Goal: Task Accomplishment & Management: Use online tool/utility

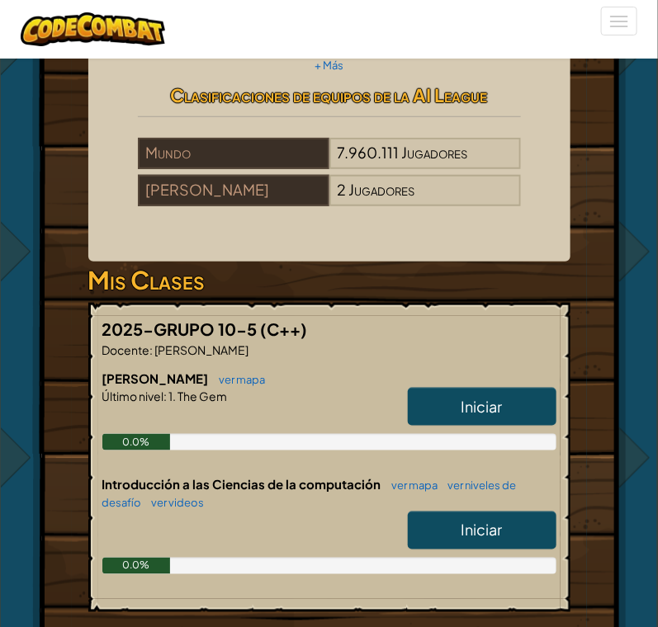
scroll to position [440, 0]
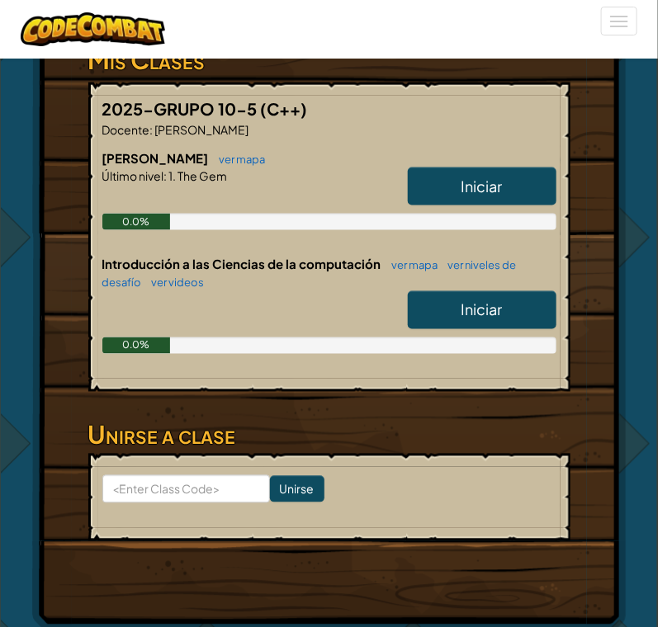
click at [504, 191] on link "Iniciar" at bounding box center [482, 187] width 149 height 38
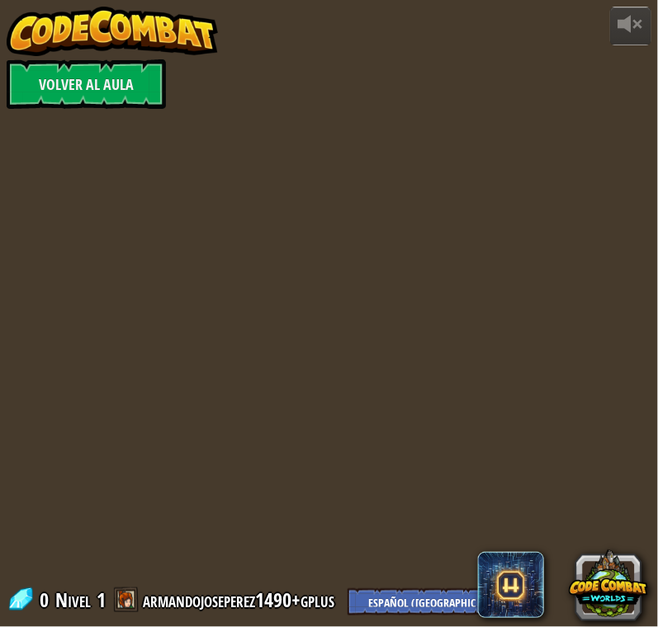
select select "es-419"
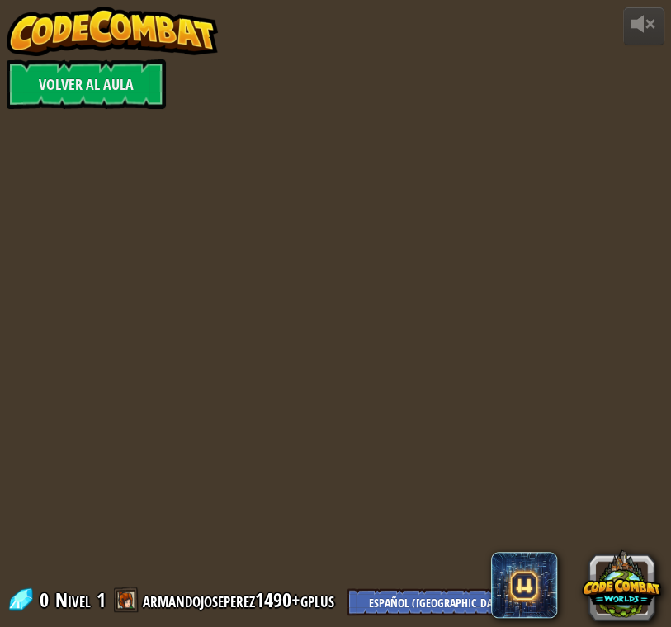
select select "es-419"
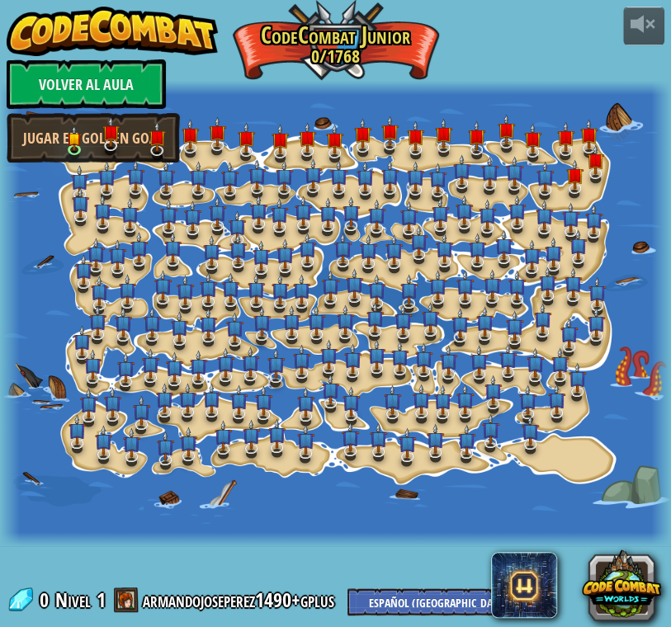
select select "es-419"
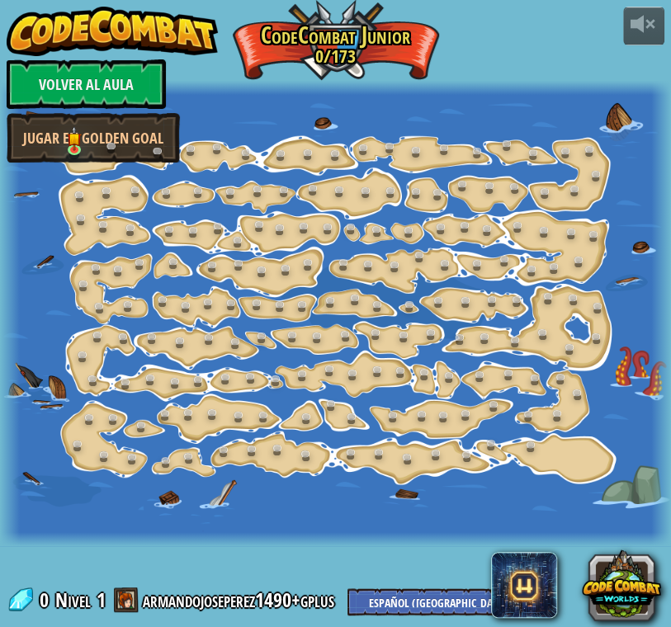
click at [545, 33] on div "powered by Volver al aula Jugar en Golden Goal 15. Cambio de Paso (Bloqueado) C…" at bounding box center [335, 313] width 671 height 627
click at [505, 51] on div "powered by Volver al aula Jugar en Golden Goal 15. Cambio de Paso (Bloqueado) C…" at bounding box center [335, 313] width 671 height 627
click at [264, 86] on div at bounding box center [335, 88] width 671 height 14
click at [116, 85] on link "Volver al aula" at bounding box center [86, 84] width 159 height 50
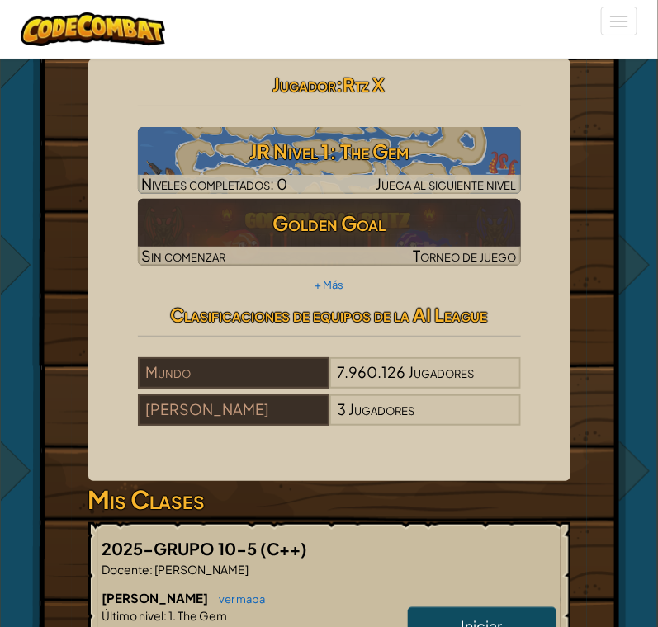
scroll to position [440, 0]
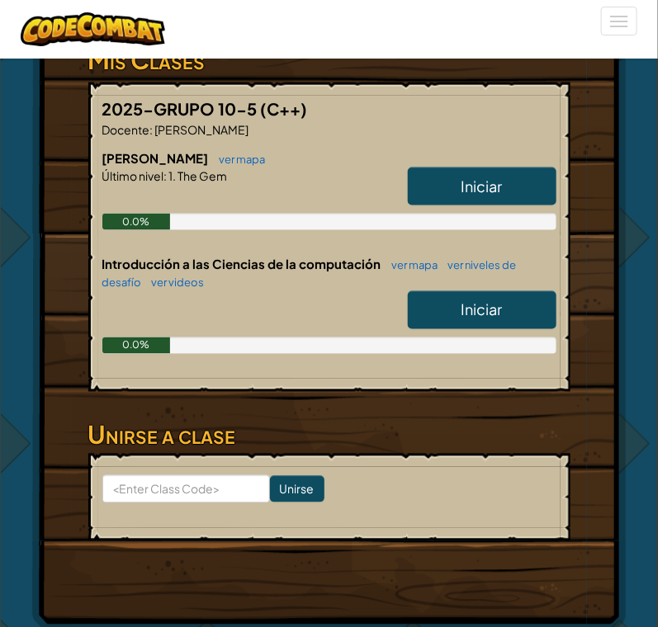
click at [478, 196] on span "Iniciar" at bounding box center [481, 186] width 41 height 19
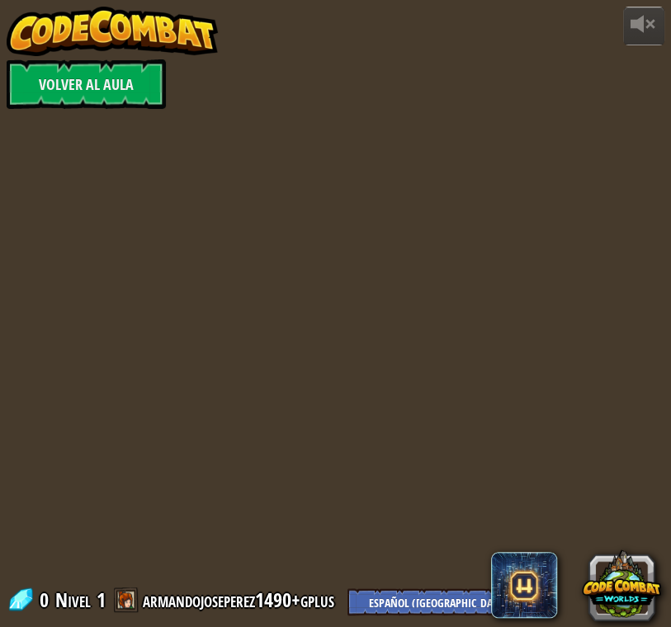
select select "es-419"
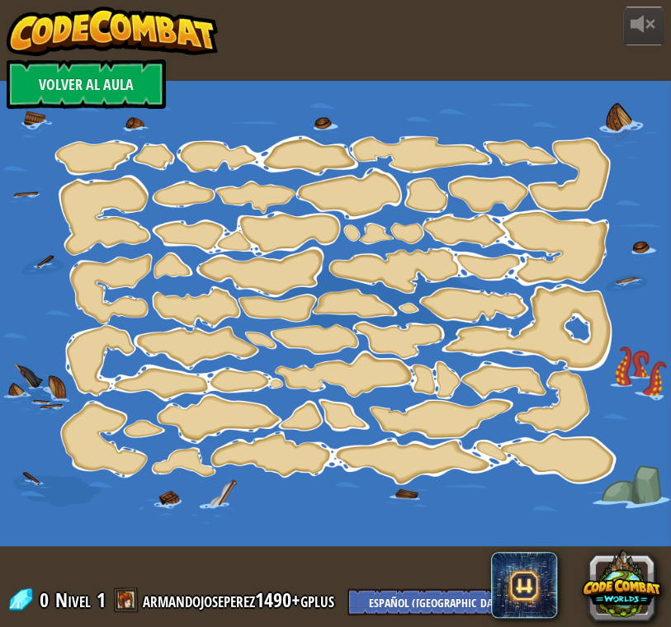
select select "es-419"
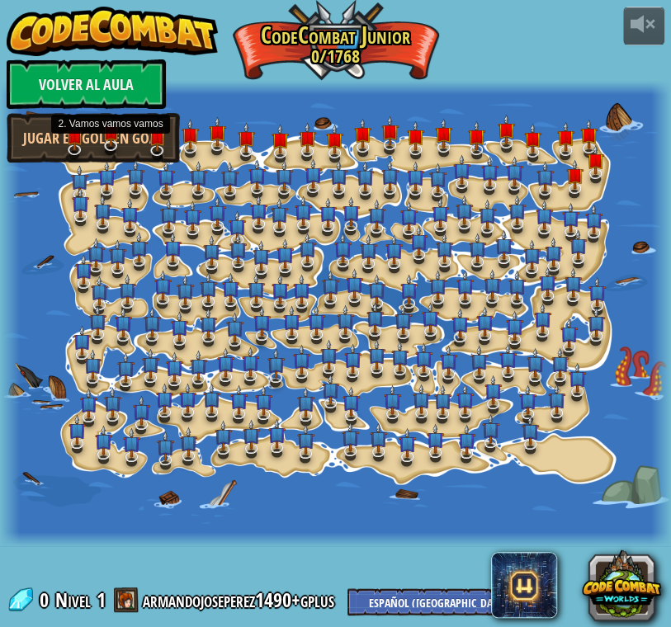
select select "es-419"
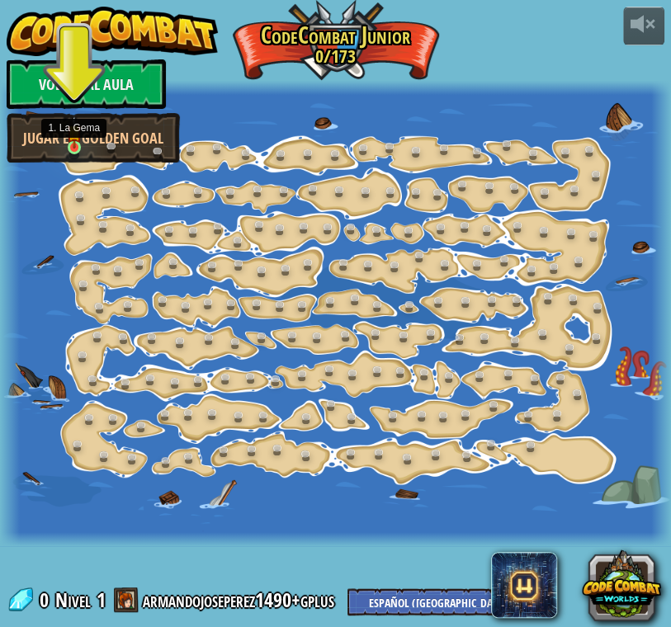
click at [75, 143] on img at bounding box center [74, 132] width 14 height 33
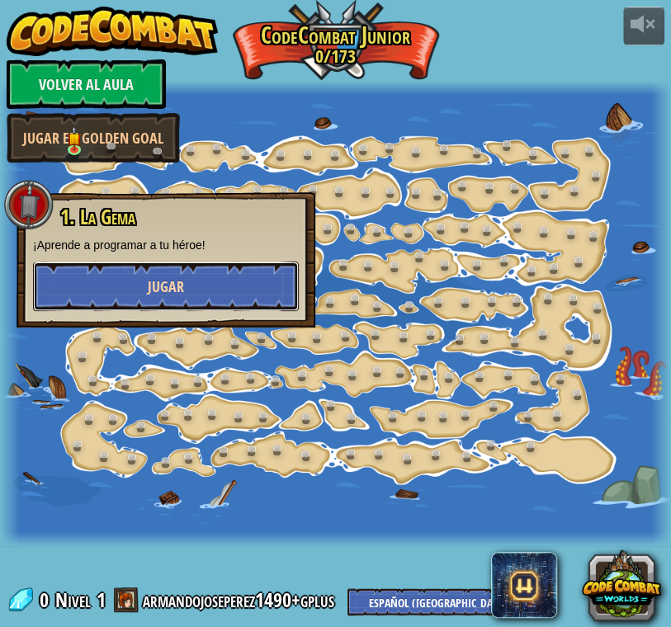
click at [257, 276] on button "Jugar" at bounding box center [166, 287] width 266 height 50
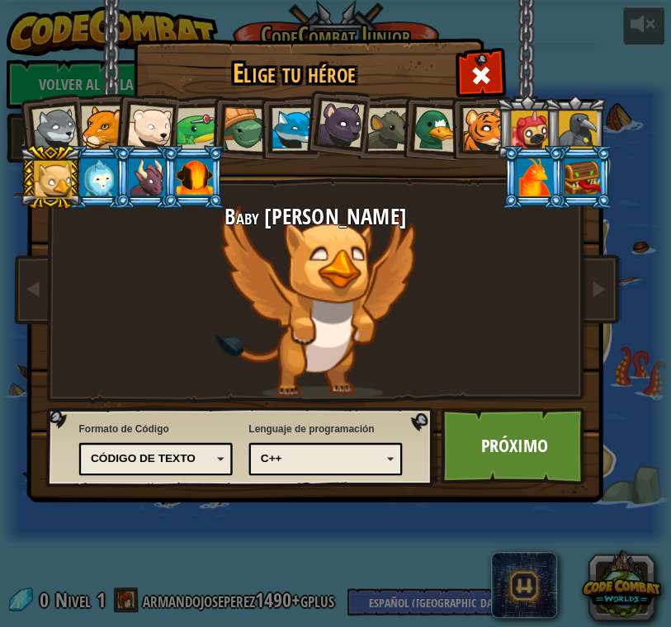
click at [196, 461] on div "Código de texto" at bounding box center [151, 459] width 121 height 16
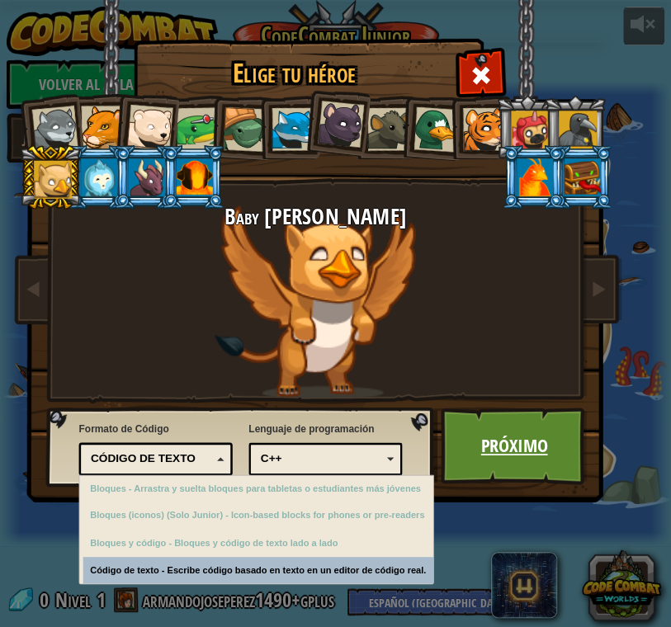
click at [467, 442] on link "Próximo" at bounding box center [514, 447] width 147 height 78
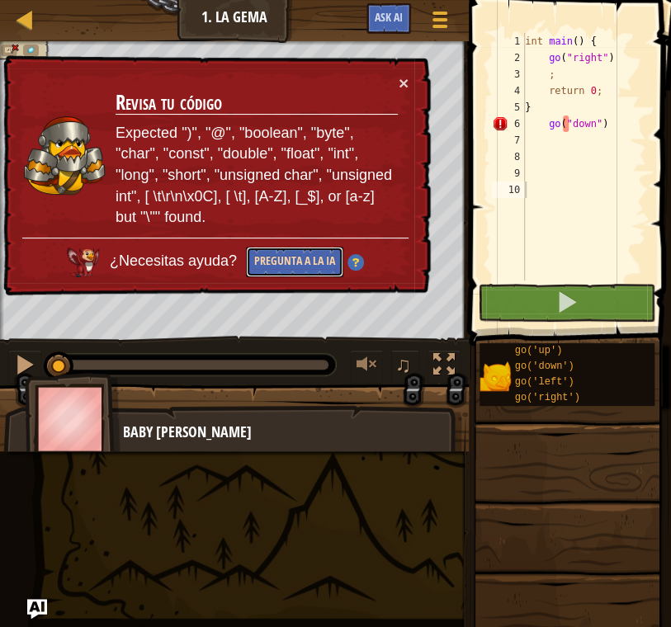
click at [323, 267] on button "Pregunta a la IA" at bounding box center [294, 262] width 97 height 31
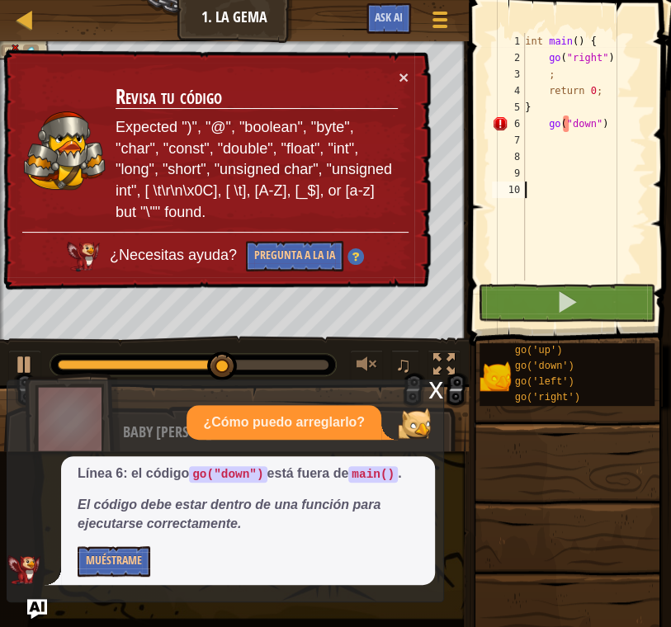
click at [609, 126] on div "int main ( ) { go ( " right " ) ; return 0 ; } go ( " down " )" at bounding box center [584, 173] width 125 height 281
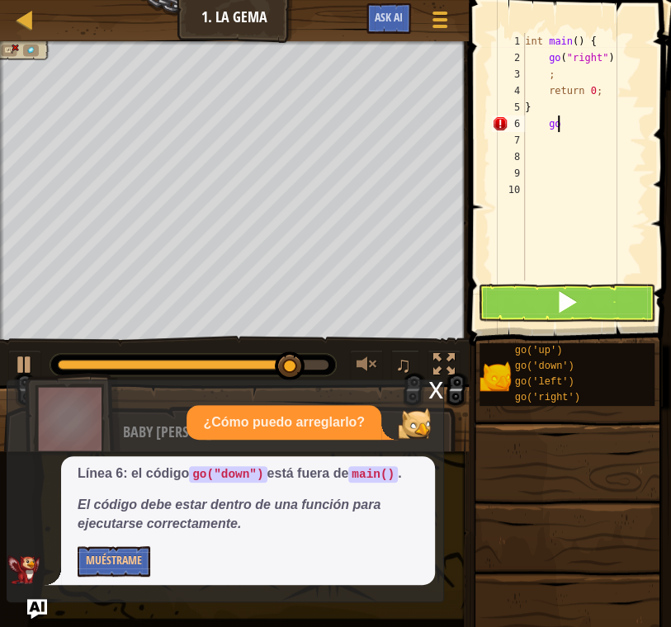
type textarea "g"
click at [564, 72] on div "int main ( ) { go ( " right " ) ; return 0 ; }" at bounding box center [584, 173] width 125 height 281
type textarea ";"
click at [613, 59] on div "int main ( ) { go ( " right " ) return 0 ; }" at bounding box center [584, 173] width 125 height 281
type textarea "go("right");"
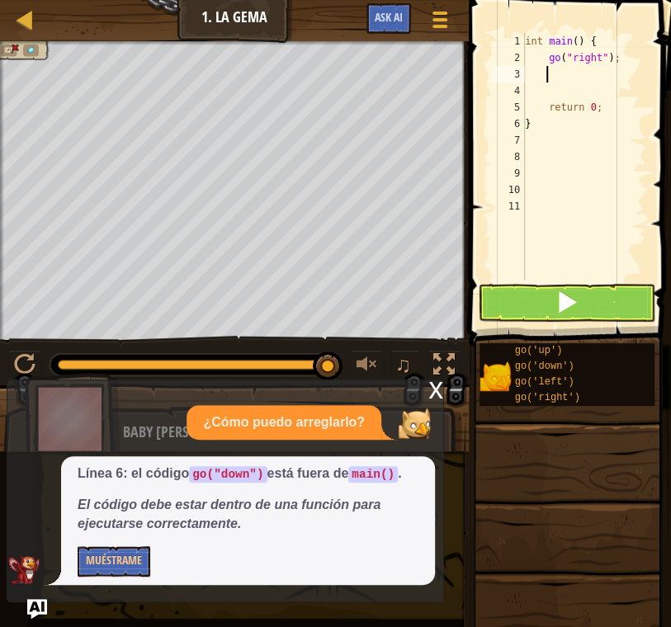
scroll to position [7, 1]
type textarea "go"
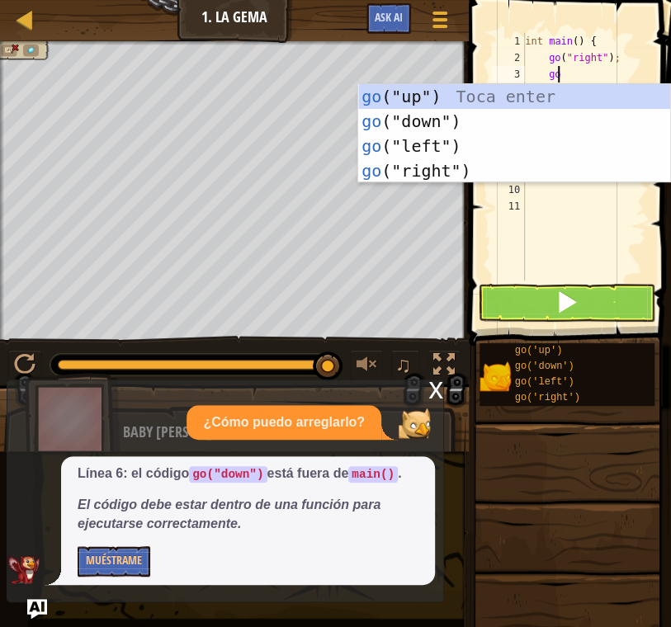
scroll to position [7, 2]
click at [545, 123] on div "go ("up") Toca enter go ("down") Toca enter go ("left") Toca enter go ("right")…" at bounding box center [514, 158] width 312 height 149
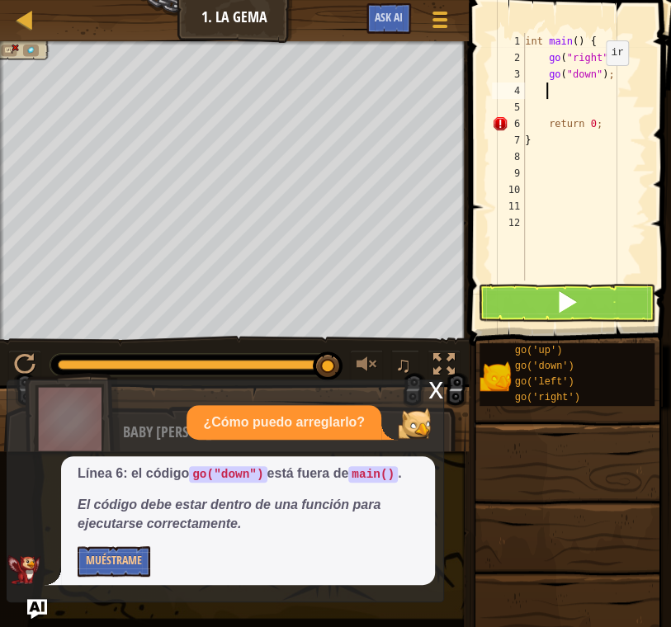
scroll to position [7, 1]
click at [565, 294] on span at bounding box center [566, 301] width 23 height 23
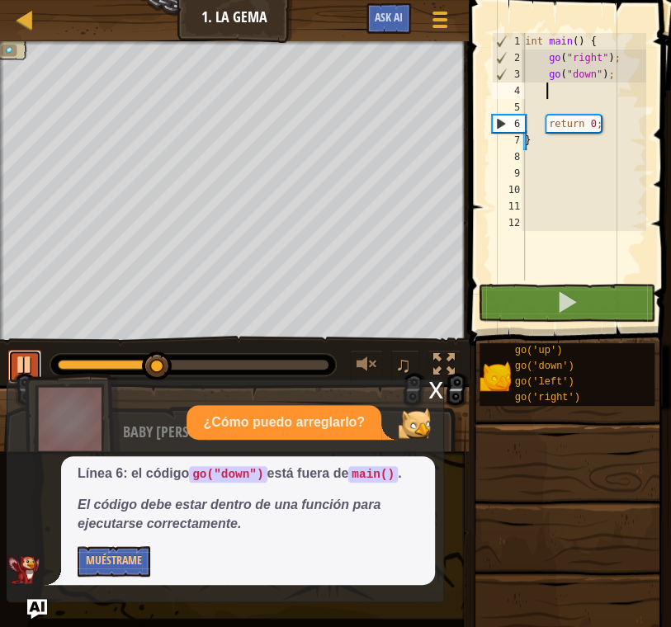
click at [25, 362] on div at bounding box center [24, 364] width 21 height 21
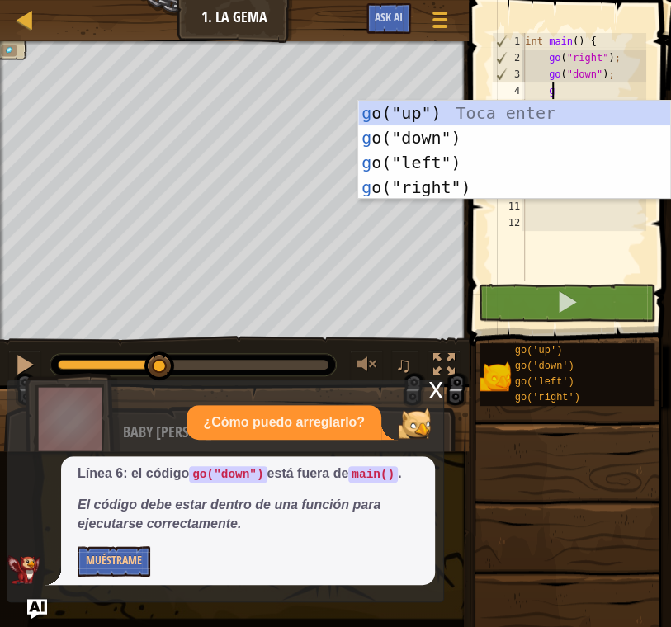
type textarea "go"
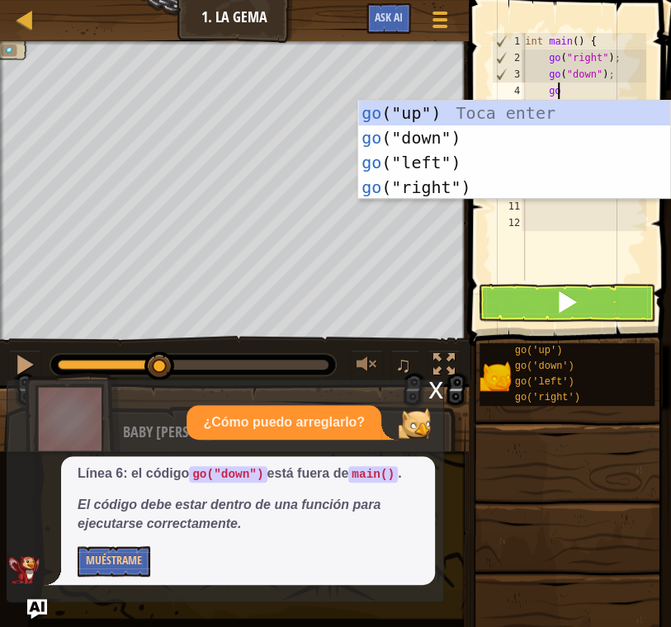
scroll to position [7, 2]
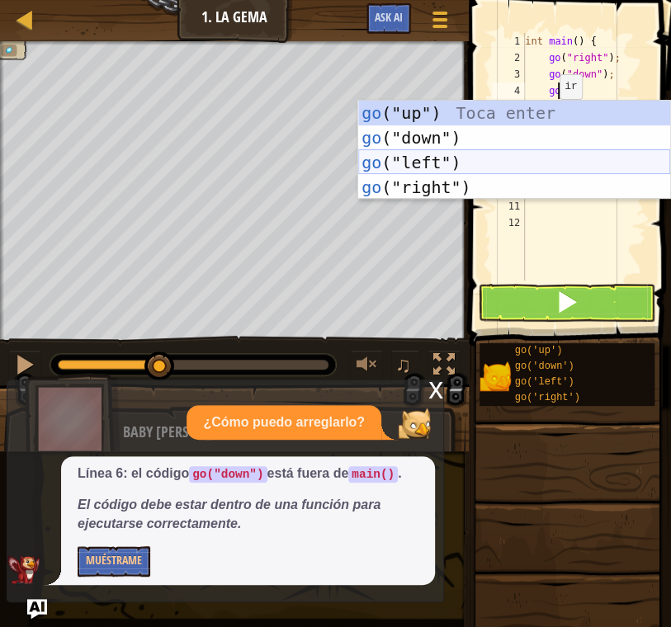
click at [552, 163] on div "go ("up") Toca enter go ("down") Toca enter go ("left") Toca enter go ("right")…" at bounding box center [514, 175] width 312 height 149
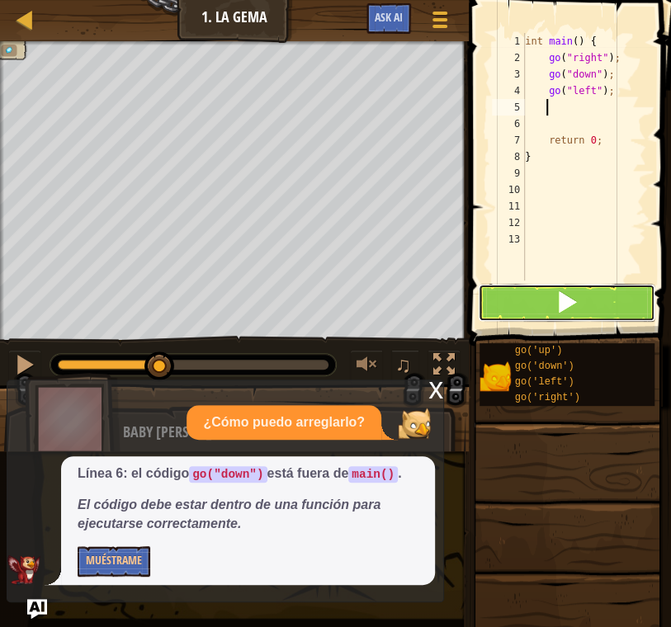
click at [600, 300] on button at bounding box center [566, 303] width 177 height 38
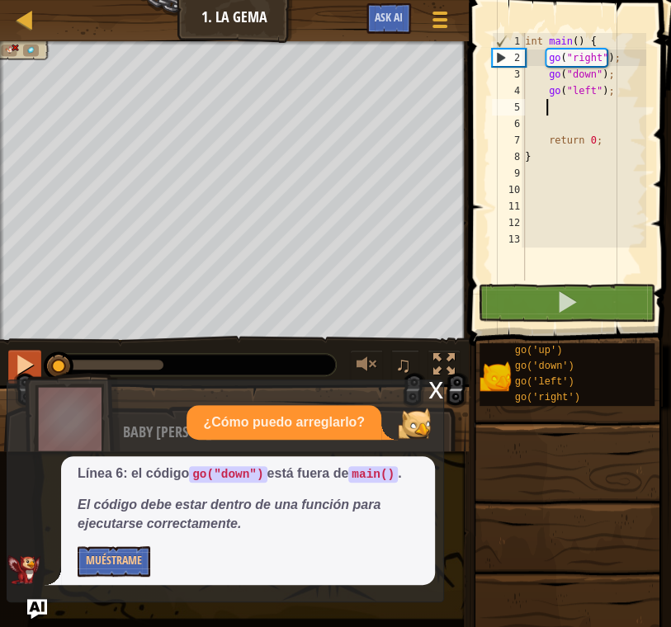
drag, startPoint x: 117, startPoint y: 361, endPoint x: 36, endPoint y: 355, distance: 81.1
click at [36, 355] on div "♫" at bounding box center [234, 361] width 469 height 50
click at [591, 90] on div "int main ( ) { go ( " right " ) ; go ( " down " ) ; go ( " left " ) ; return 0 …" at bounding box center [584, 173] width 125 height 281
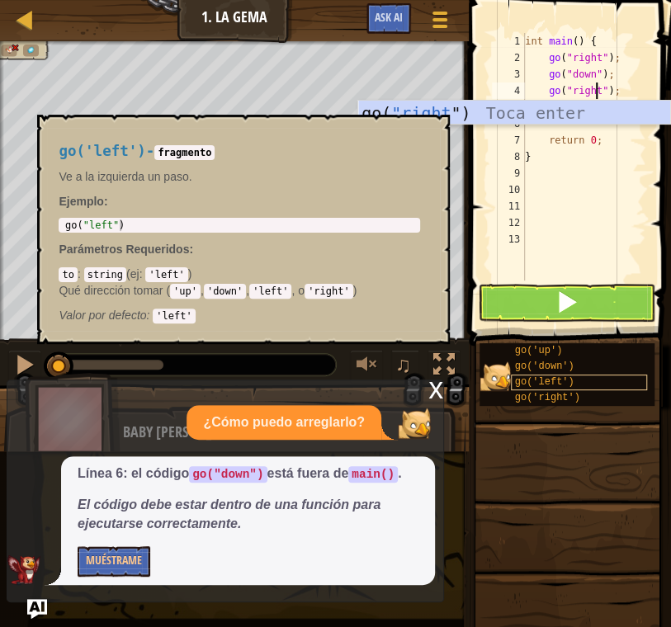
scroll to position [7, 6]
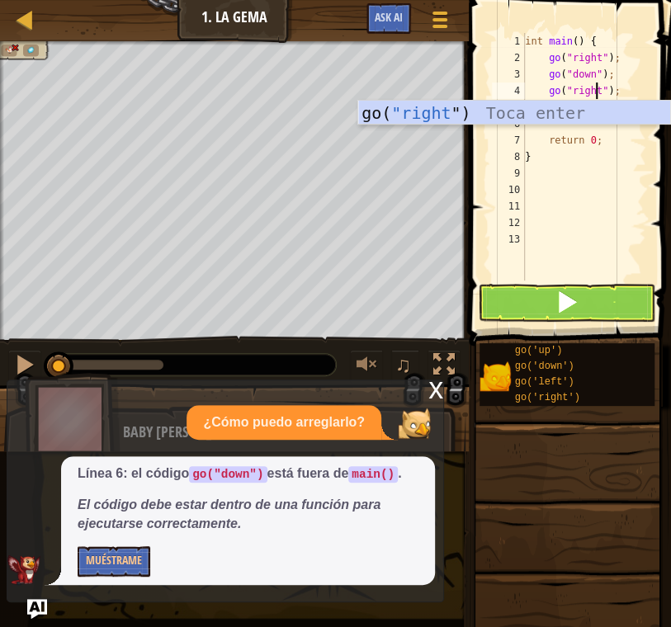
type textarea "go("right");"
click at [604, 287] on button at bounding box center [566, 303] width 177 height 38
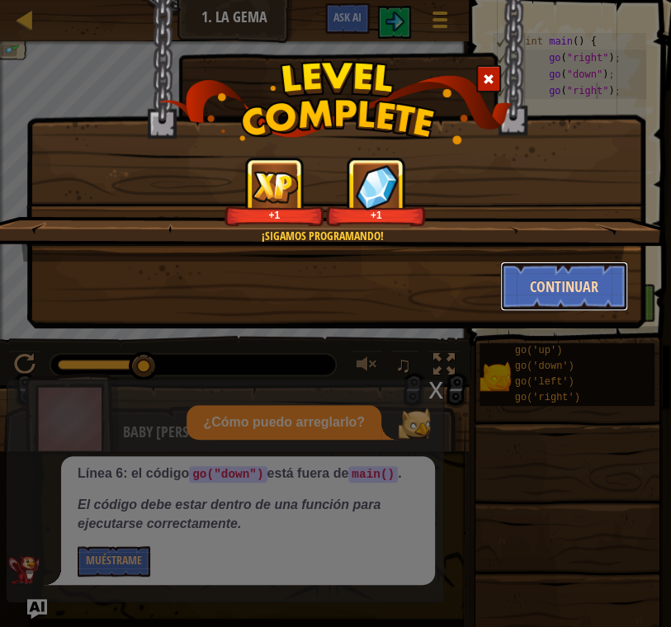
click at [584, 281] on button "Continuar" at bounding box center [564, 287] width 128 height 50
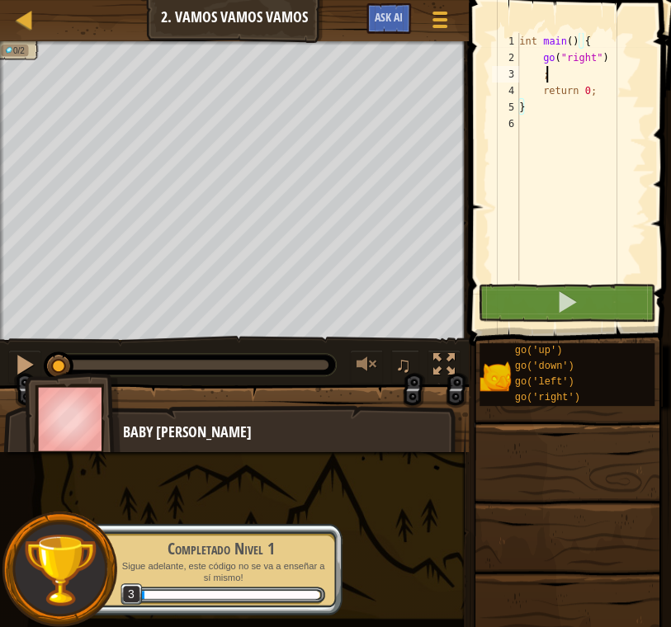
click at [587, 68] on div "int main ( ) { go ( " right " ) ; return 0 ; }" at bounding box center [581, 173] width 130 height 281
type textarea ";"
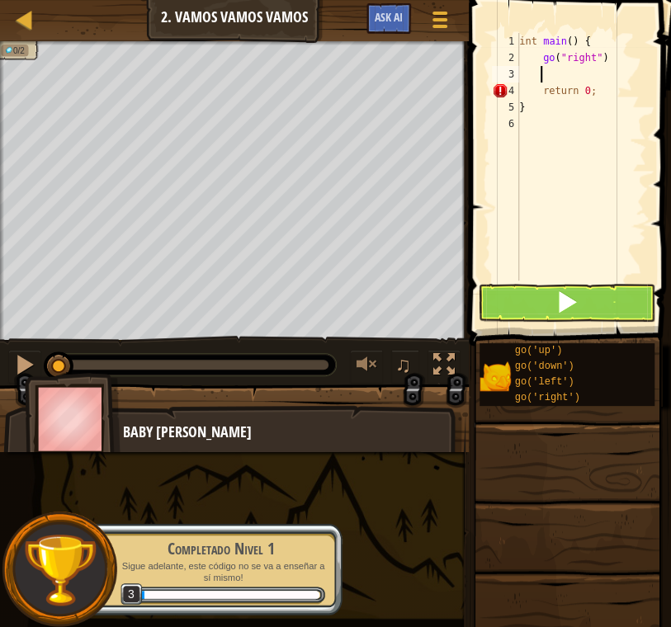
click at [616, 54] on div "int main ( ) { go ( " right " ) return 0 ; }" at bounding box center [581, 173] width 130 height 281
type textarea "go("right");"
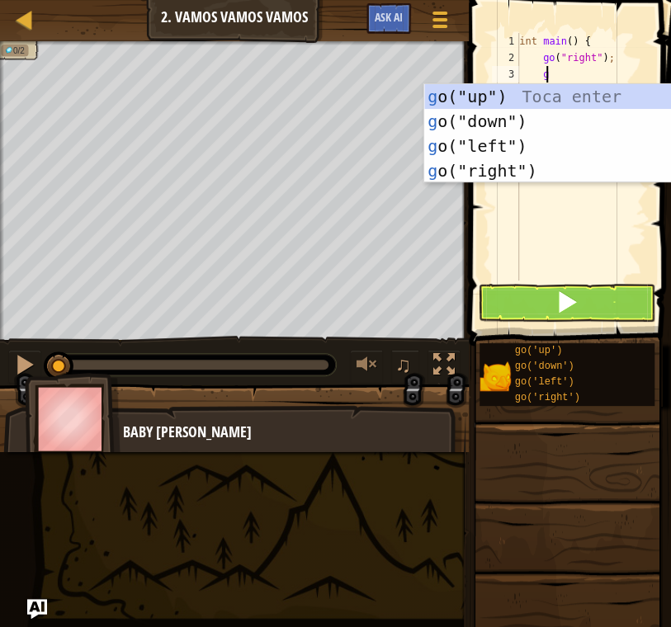
type textarea "go"
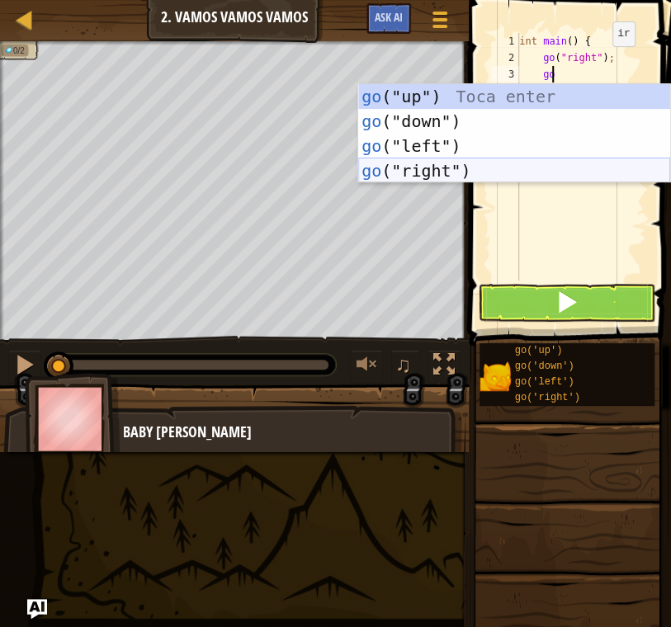
click at [531, 164] on div "go ("up") Toca enter go ("down") Toca enter go ("left") Toca enter go ("right")…" at bounding box center [514, 158] width 312 height 149
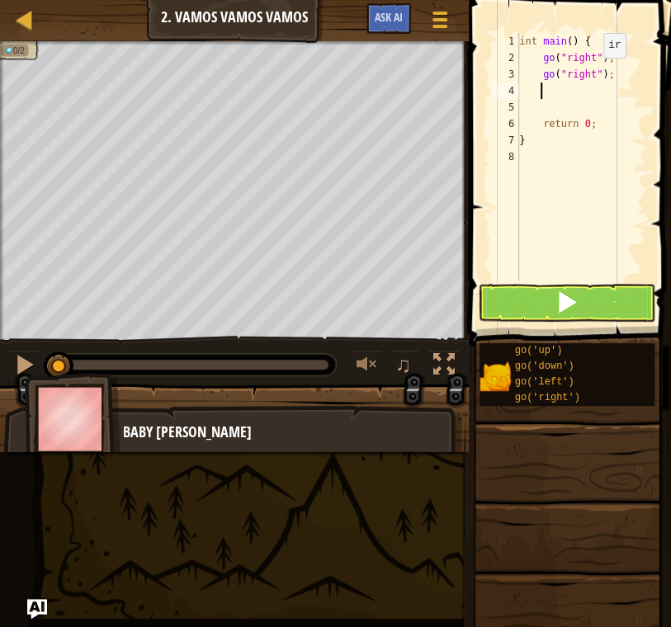
click at [588, 74] on div "int main ( ) { go ( " right " ) ; go ( " right " ) ; return 0 ; }" at bounding box center [581, 173] width 130 height 281
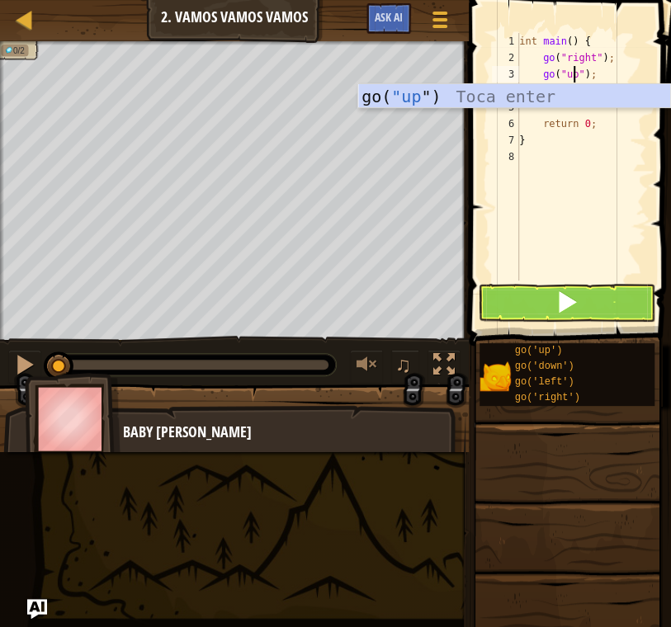
scroll to position [7, 4]
type textarea "go("up");"
click at [541, 300] on button at bounding box center [566, 303] width 177 height 38
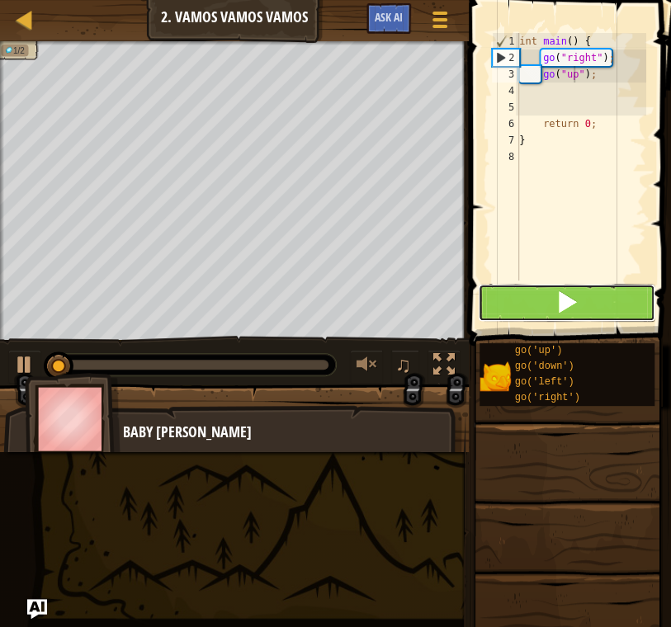
click at [545, 300] on button at bounding box center [566, 303] width 177 height 38
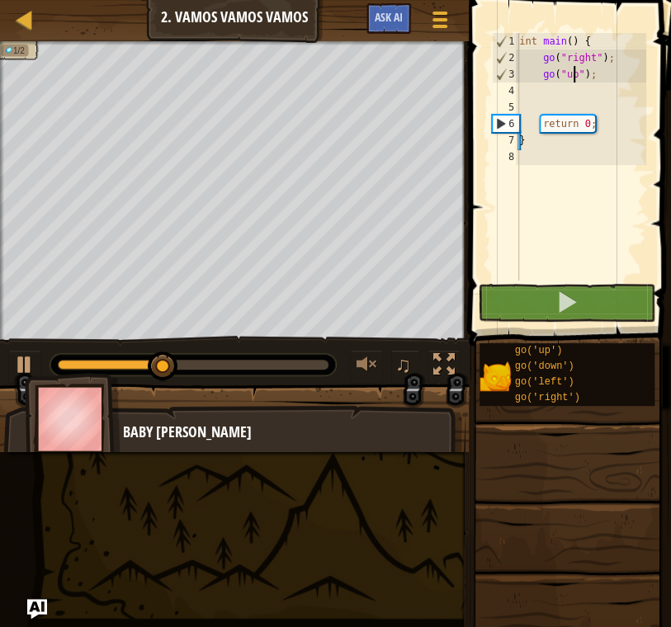
click at [603, 69] on div "int main ( ) { go ( " right " ) ; go ( " up " ) ; return 0 ; }" at bounding box center [581, 173] width 130 height 281
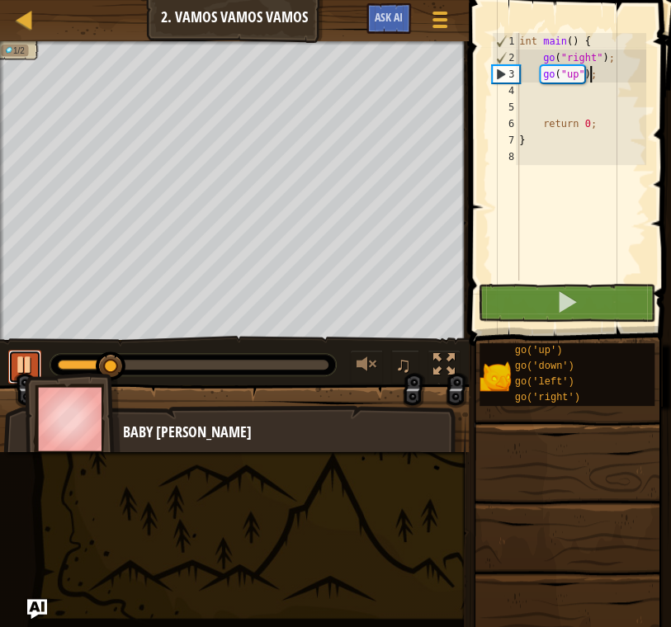
click at [32, 362] on div at bounding box center [24, 364] width 21 height 21
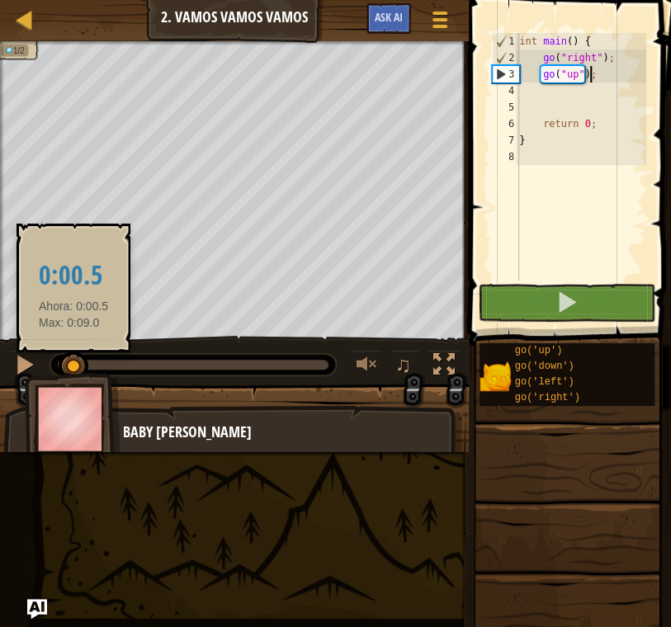
drag, startPoint x: 103, startPoint y: 359, endPoint x: 66, endPoint y: 364, distance: 37.5
click at [66, 364] on div at bounding box center [74, 367] width 30 height 30
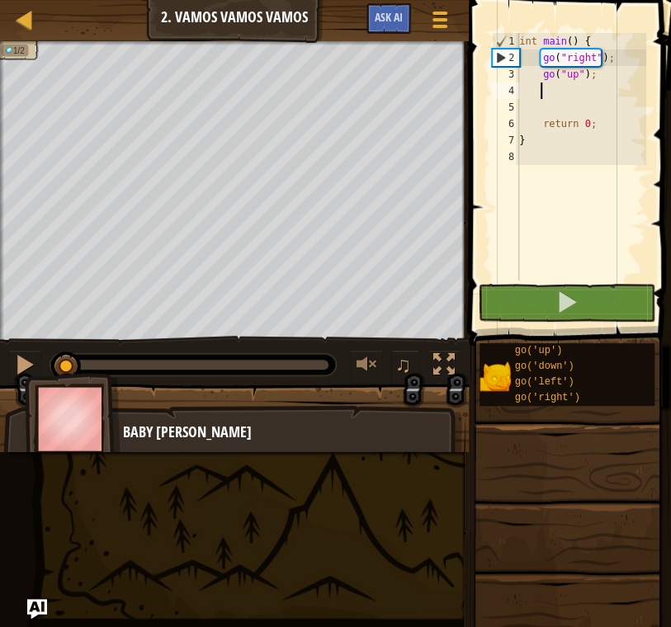
click at [611, 91] on div "int main ( ) { go ( " right " ) ; go ( " up " ) ; return 0 ; }" at bounding box center [581, 173] width 130 height 281
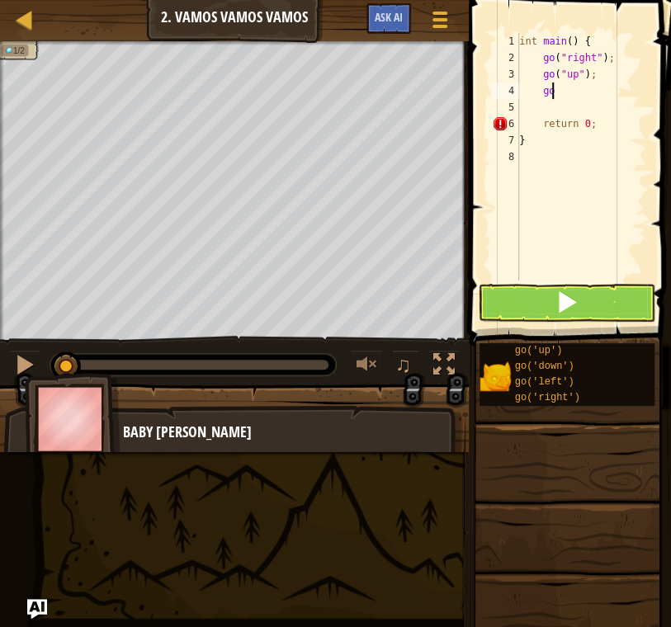
scroll to position [7, 1]
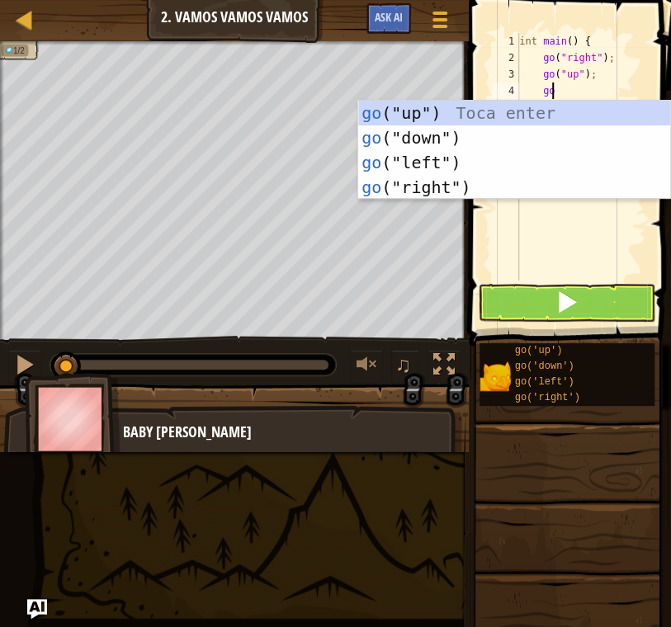
type textarea "go"
click at [574, 184] on div "go ("up") Toca enter go ("down") Toca enter go ("left") Toca enter go ("right")…" at bounding box center [514, 175] width 312 height 149
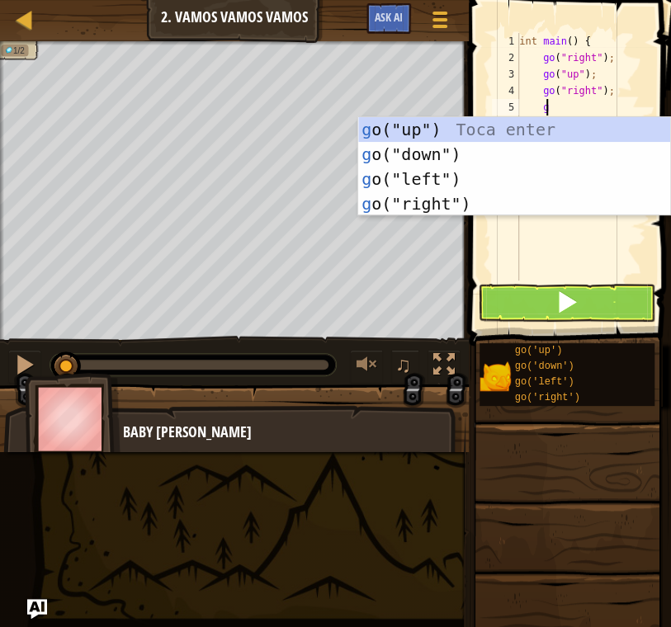
type textarea "go"
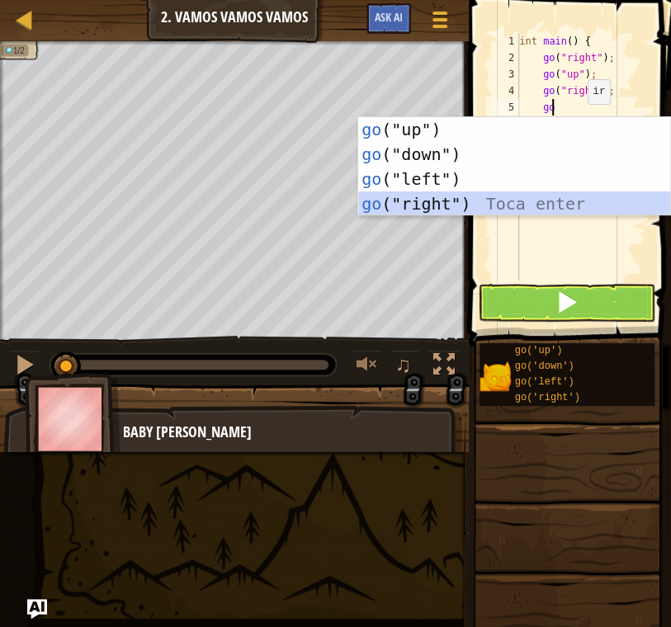
click at [545, 193] on div "go ("up") Toca enter go ("down") Toca enter go ("left") Toca enter go ("right")…" at bounding box center [514, 191] width 312 height 149
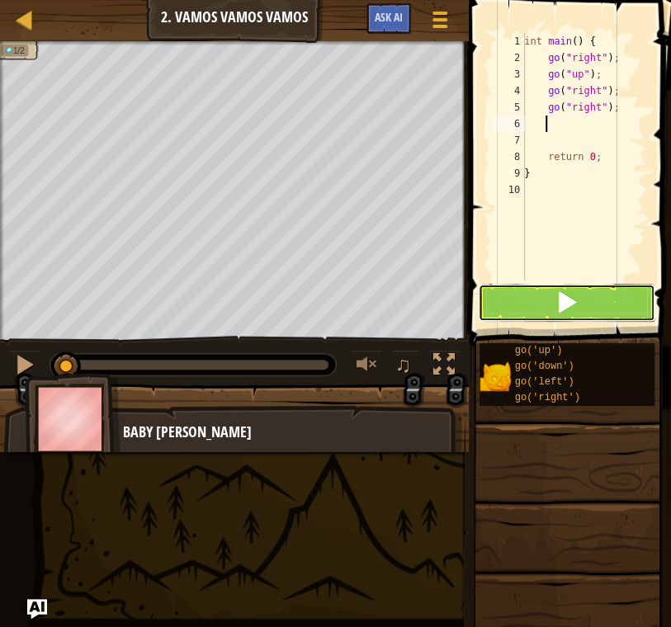
click at [607, 299] on button at bounding box center [566, 303] width 177 height 38
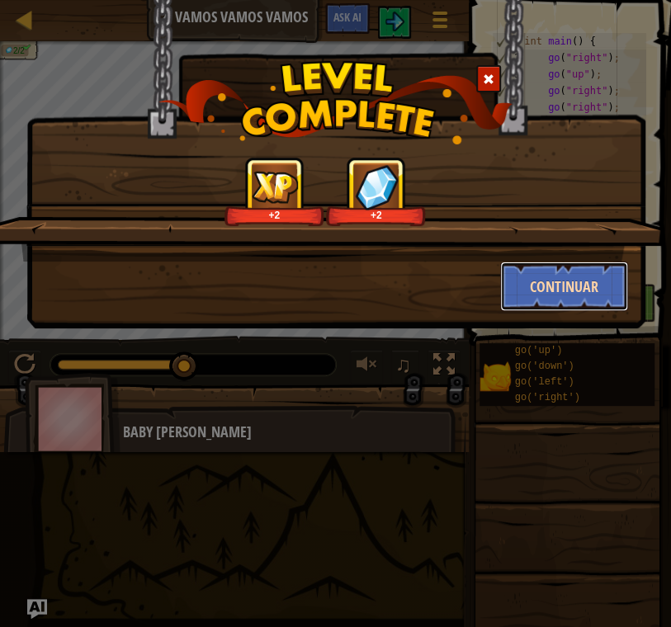
click at [580, 293] on button "Continuar" at bounding box center [564, 287] width 128 height 50
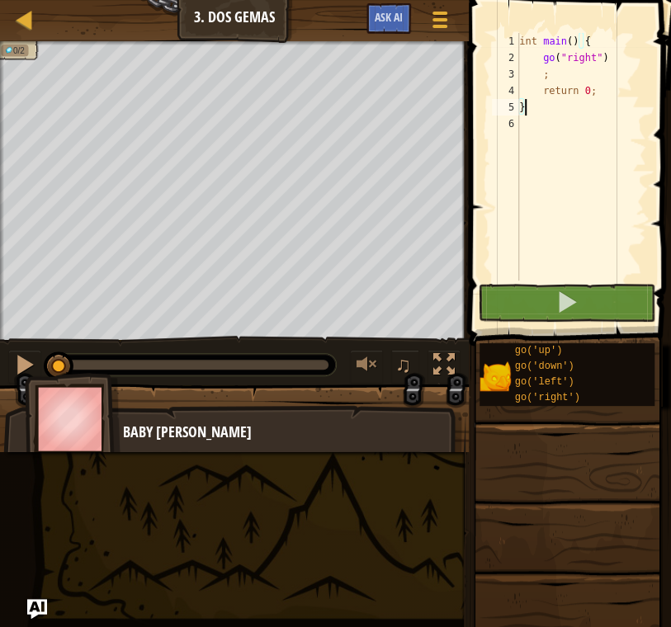
click at [544, 65] on div "int main ( ) { go ( " right " ) ; return 0 ; }" at bounding box center [581, 173] width 130 height 281
click at [560, 83] on div "int main ( ) { go ( " right " ) ; return 0 ; }" at bounding box center [581, 173] width 130 height 281
click at [555, 78] on div "int main ( ) { go ( " right " ) ; return 0 ; }" at bounding box center [581, 173] width 130 height 281
type textarea ";"
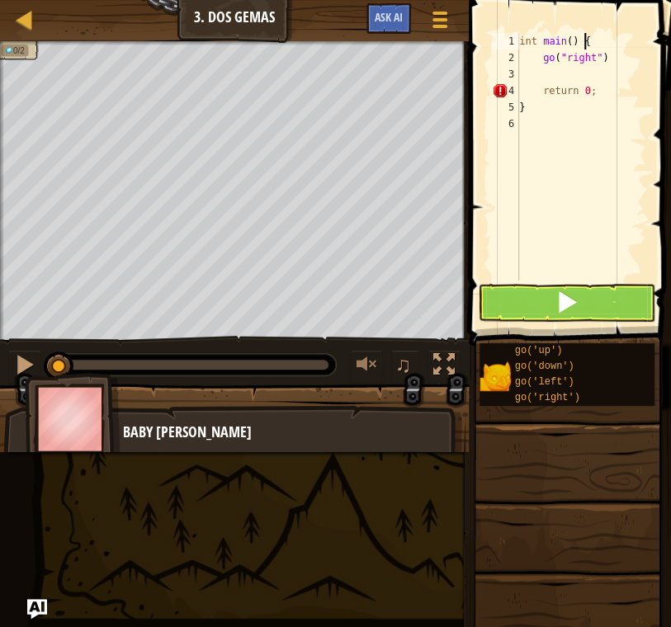
click at [615, 46] on div "int main ( ) { go ( " right " ) return 0 ; }" at bounding box center [581, 173] width 130 height 281
click at [612, 63] on div "int main ( ) { go ( " right " ) return 0 ; }" at bounding box center [581, 173] width 130 height 281
type textarea "go("right");"
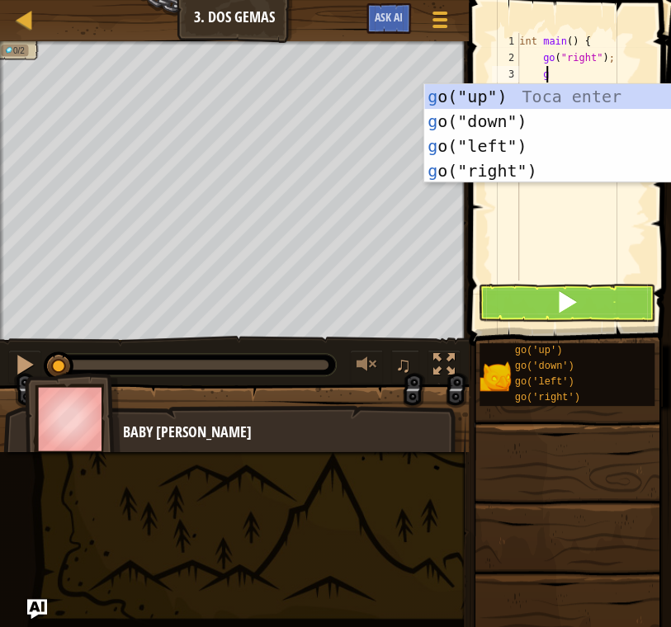
type textarea "go"
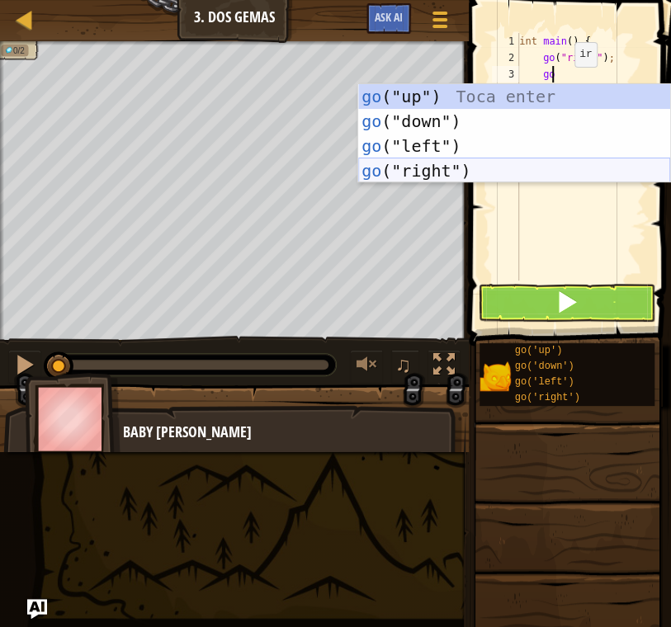
click at [457, 163] on div "go ("up") Toca enter go ("down") Toca enter go ("left") Toca enter go ("right")…" at bounding box center [514, 158] width 312 height 149
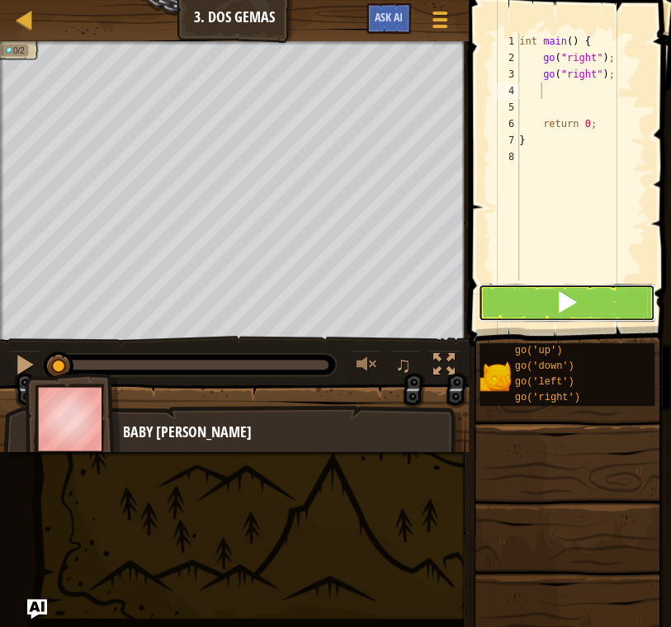
click at [575, 319] on button at bounding box center [566, 303] width 177 height 38
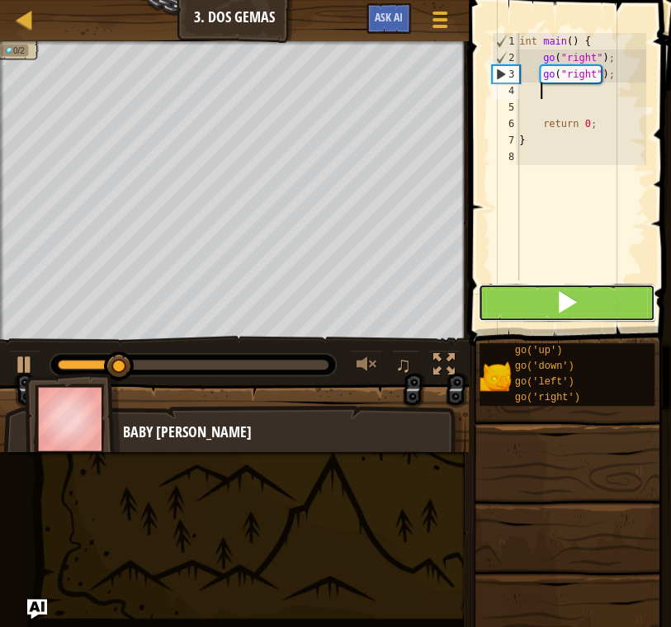
click at [575, 302] on span at bounding box center [566, 301] width 23 height 23
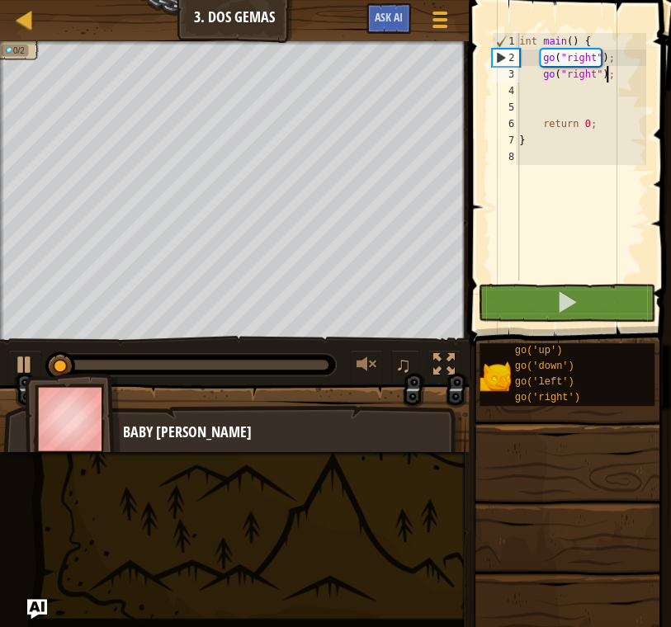
click at [609, 81] on div "int main ( ) { go ( " right " ) ; go ( " right " ) ; return 0 ; }" at bounding box center [581, 173] width 130 height 281
type textarea "go("right");"
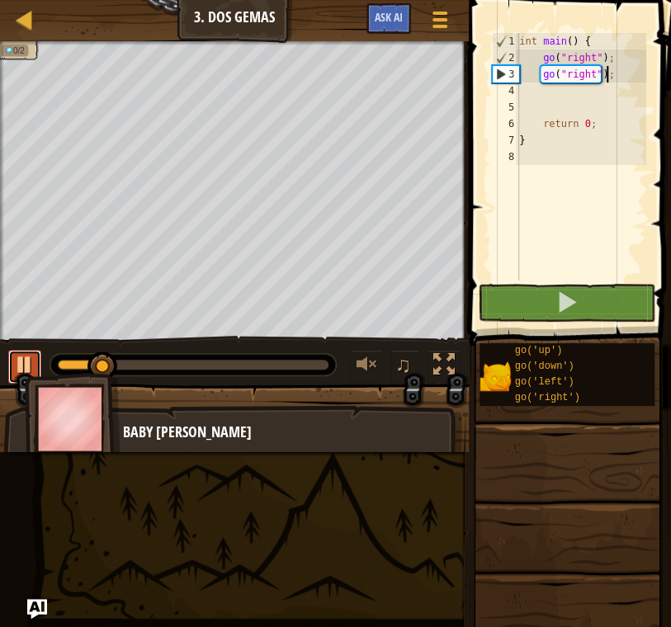
click at [30, 360] on div at bounding box center [24, 364] width 21 height 21
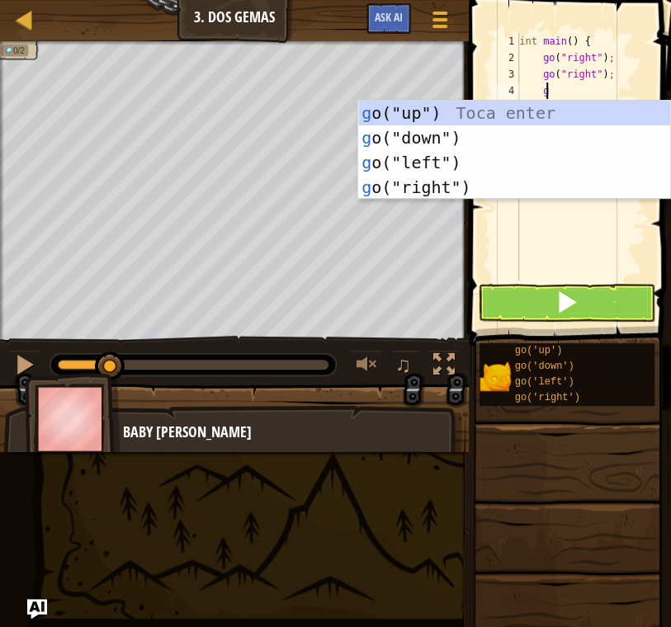
type textarea "go"
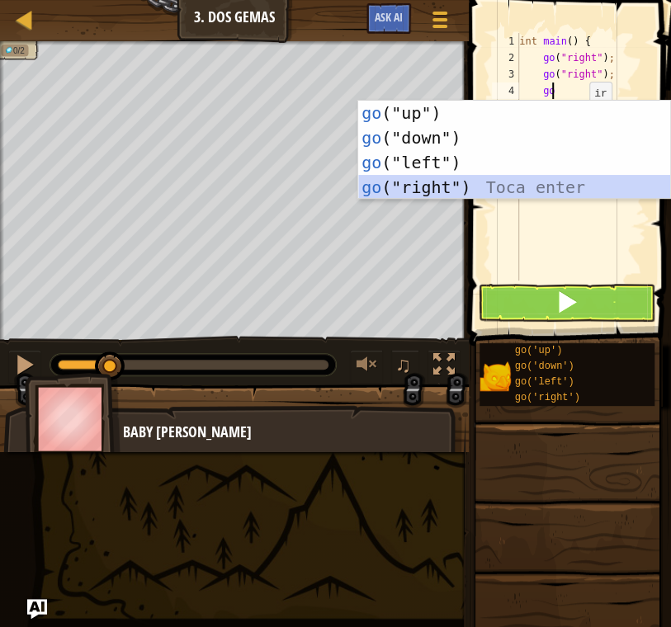
click at [476, 179] on div "go ("up") Toca enter go ("down") Toca enter go ("left") Toca enter go ("right")…" at bounding box center [514, 175] width 312 height 149
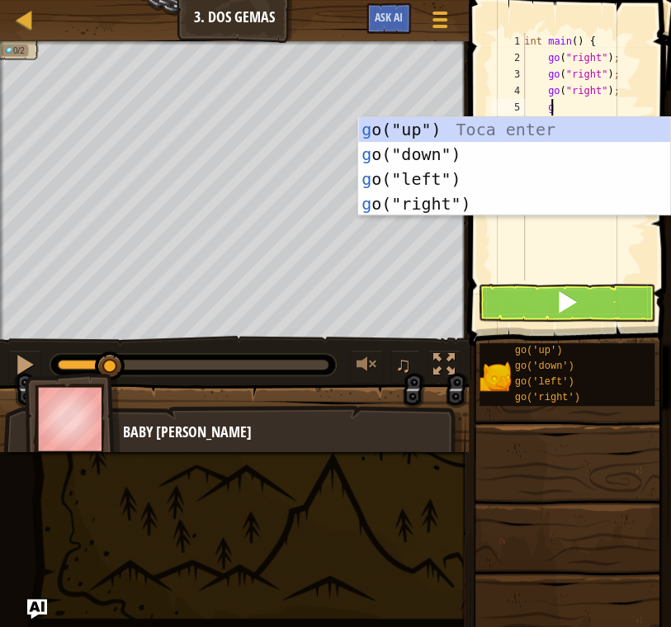
type textarea "go"
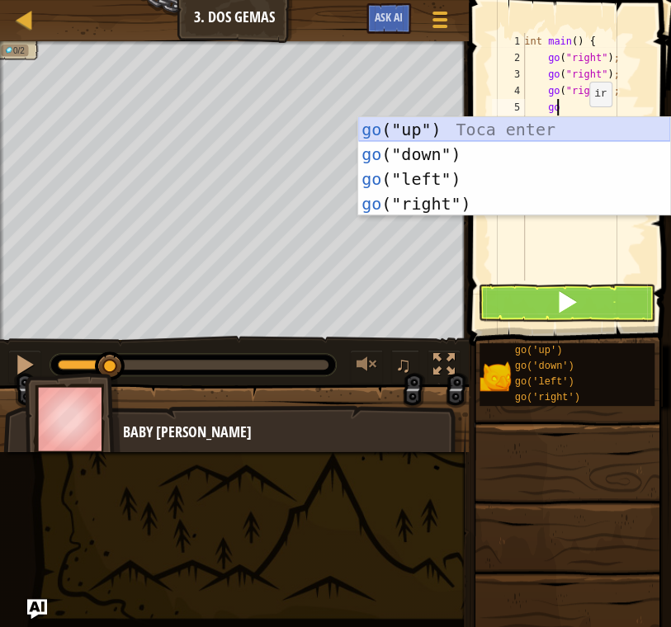
click at [479, 124] on div "go ("up") Toca enter go ("down") Toca enter go ("left") Toca enter go ("right")…" at bounding box center [514, 191] width 312 height 149
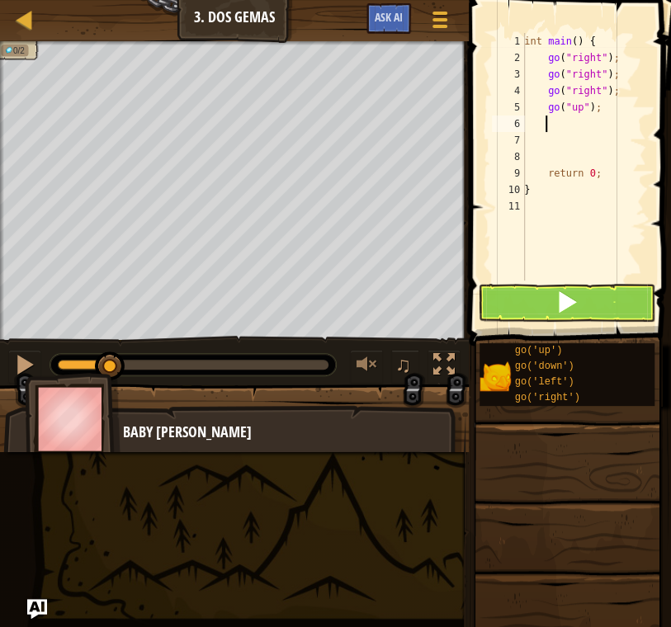
type textarea "go"
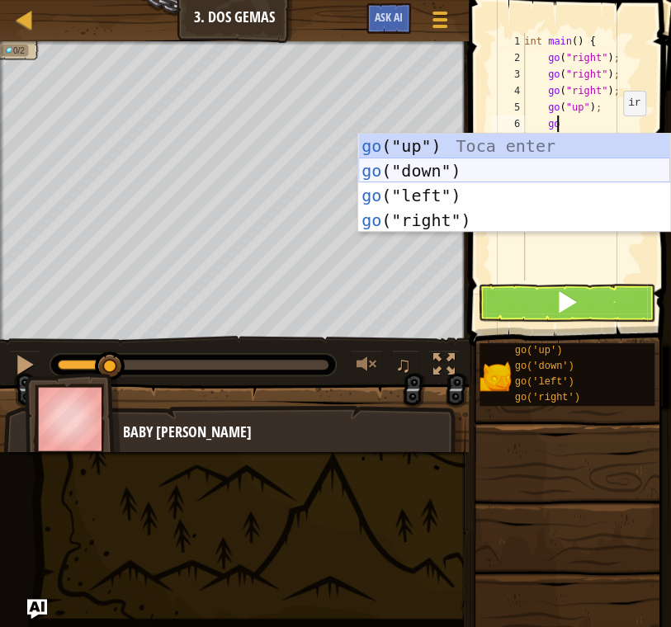
click at [485, 175] on div "go ("up") Toca enter go ("down") Toca enter go ("left") Toca enter go ("right")…" at bounding box center [514, 208] width 312 height 149
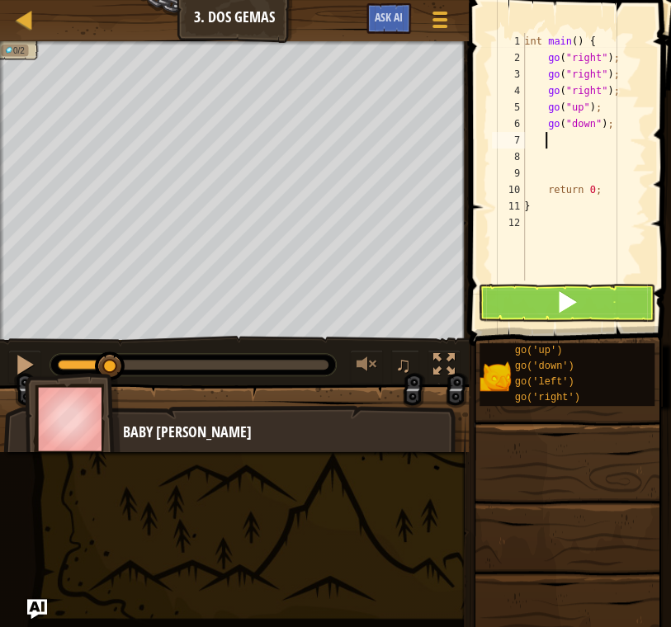
type textarea "go"
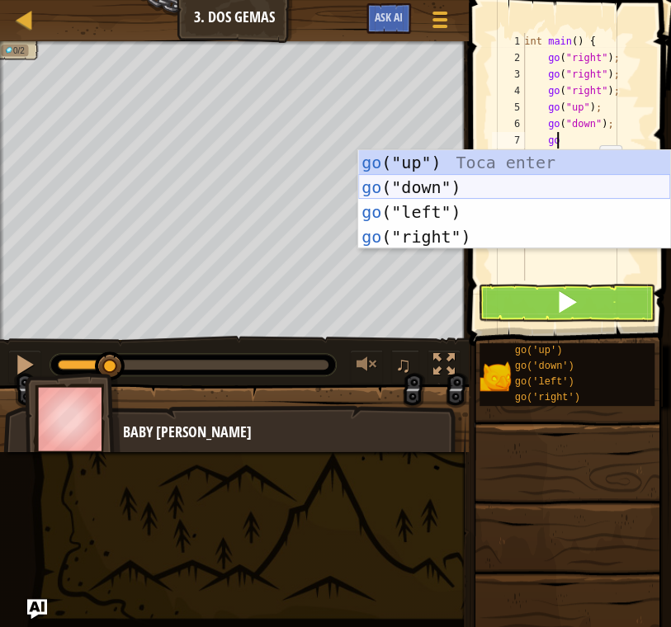
click at [487, 186] on div "go ("up") Toca enter go ("down") Toca enter go ("left") Toca enter go ("right")…" at bounding box center [514, 224] width 312 height 149
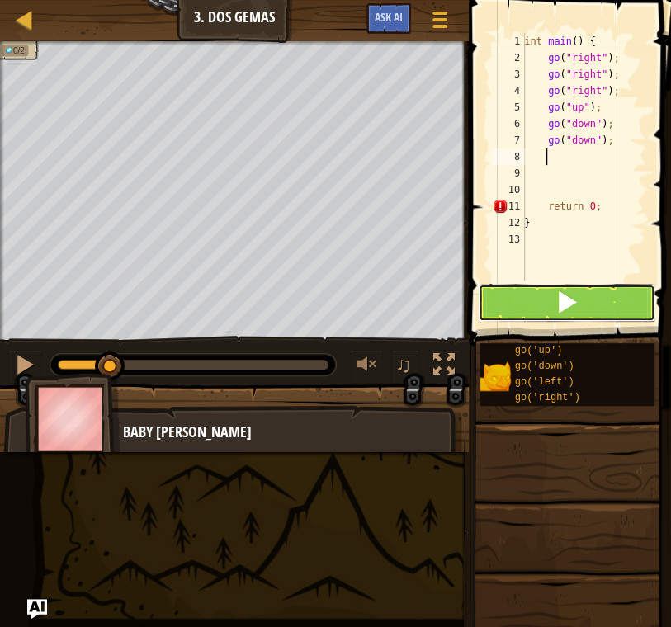
click at [574, 313] on span at bounding box center [566, 301] width 23 height 23
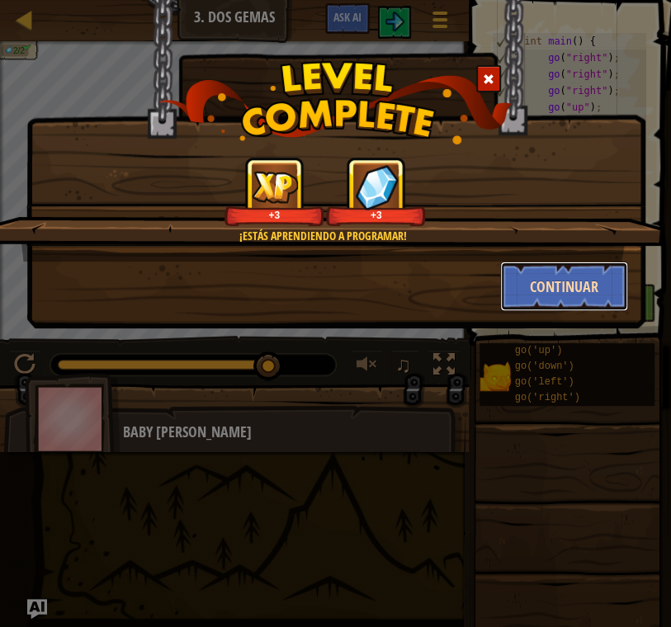
click at [562, 290] on button "Continuar" at bounding box center [564, 287] width 128 height 50
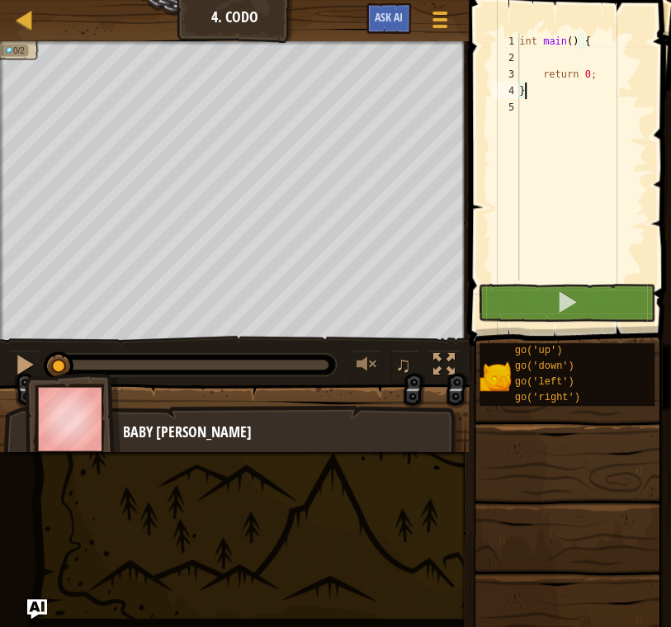
click at [554, 52] on div "int main ( ) { return 0 ; }" at bounding box center [581, 173] width 130 height 281
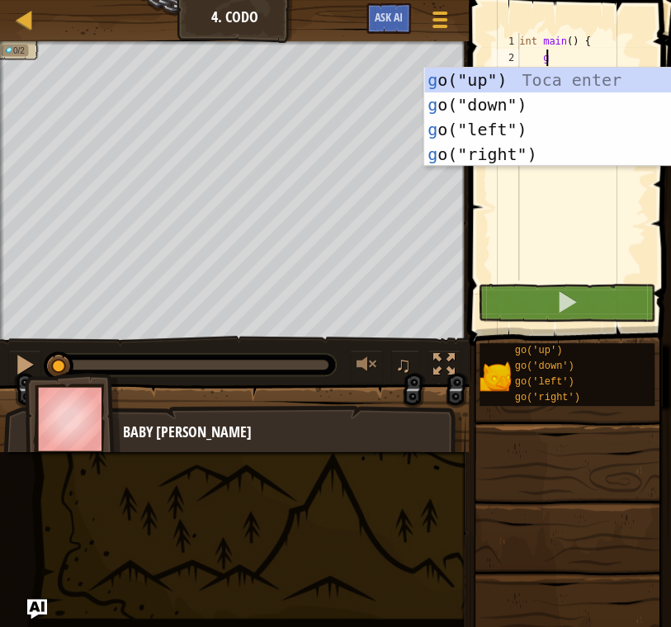
scroll to position [7, 1]
type textarea "go"
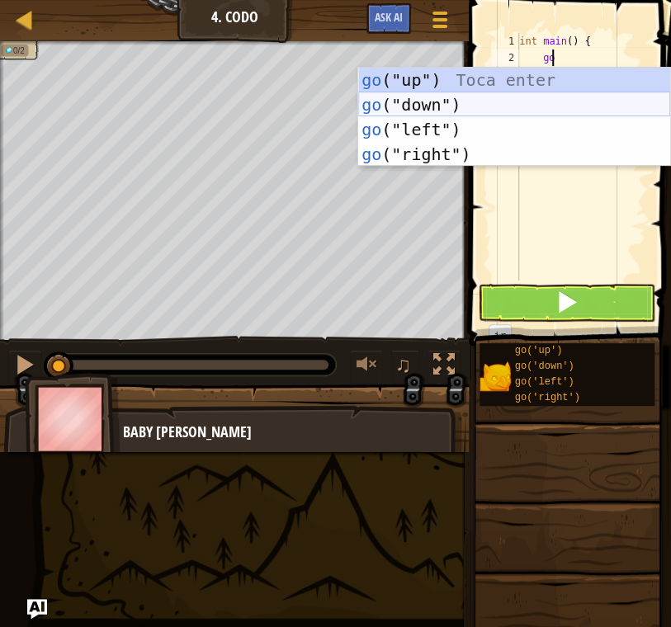
click at [522, 98] on div "go ("up") Toca enter go ("down") Toca enter go ("left") Toca enter go ("right")…" at bounding box center [514, 142] width 312 height 149
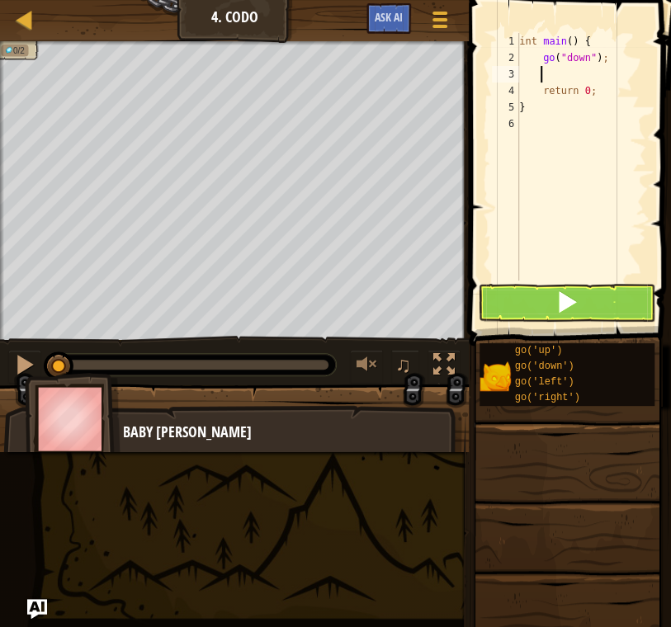
type textarea "go"
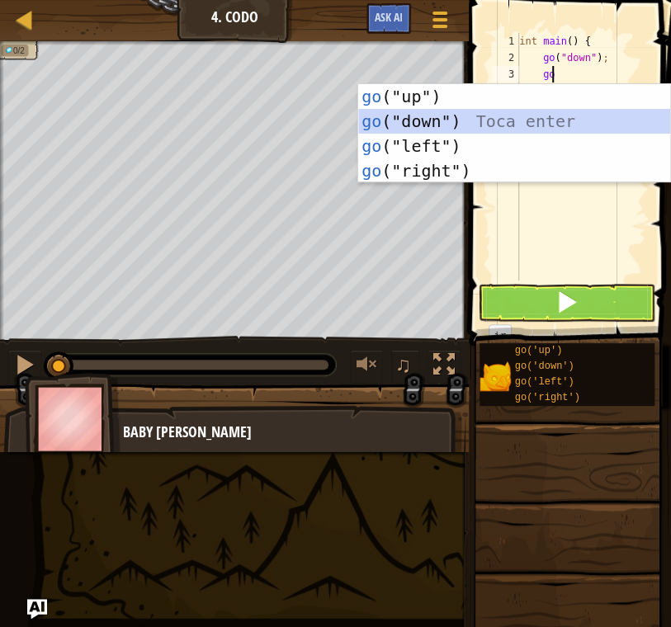
click at [540, 124] on div "go ("up") Toca enter go ("down") Toca enter go ("left") Toca enter go ("right")…" at bounding box center [514, 158] width 312 height 149
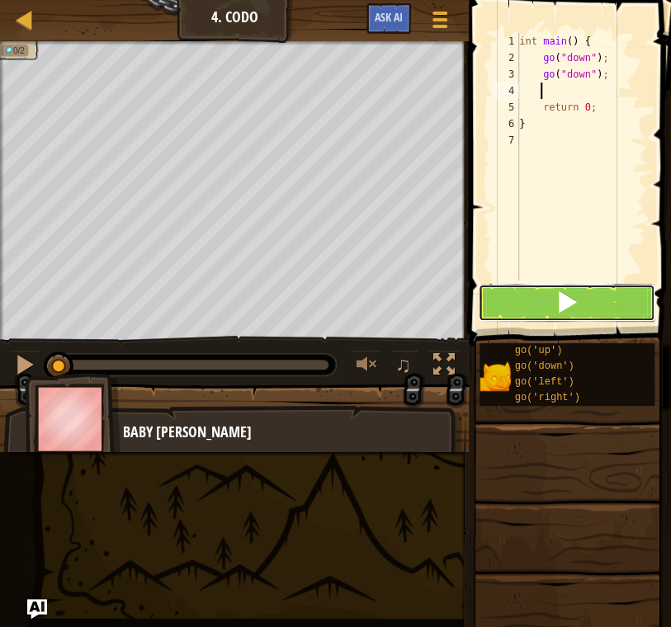
click at [582, 308] on button at bounding box center [566, 303] width 177 height 38
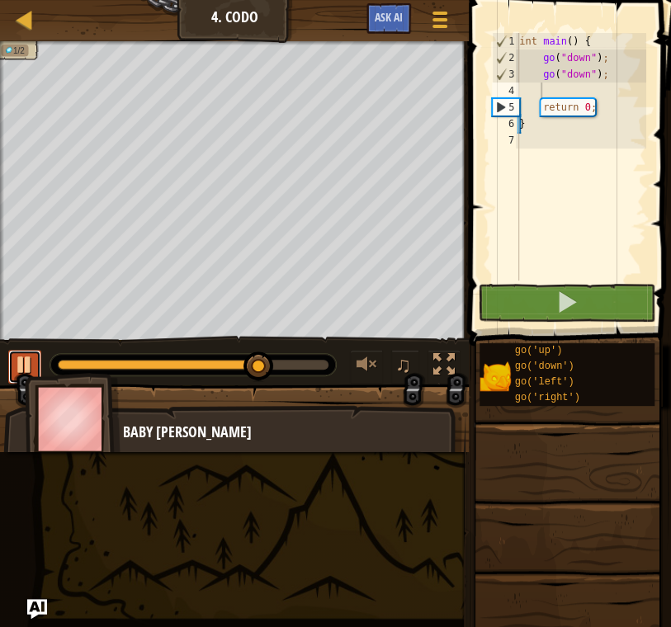
click at [24, 359] on div at bounding box center [24, 364] width 21 height 21
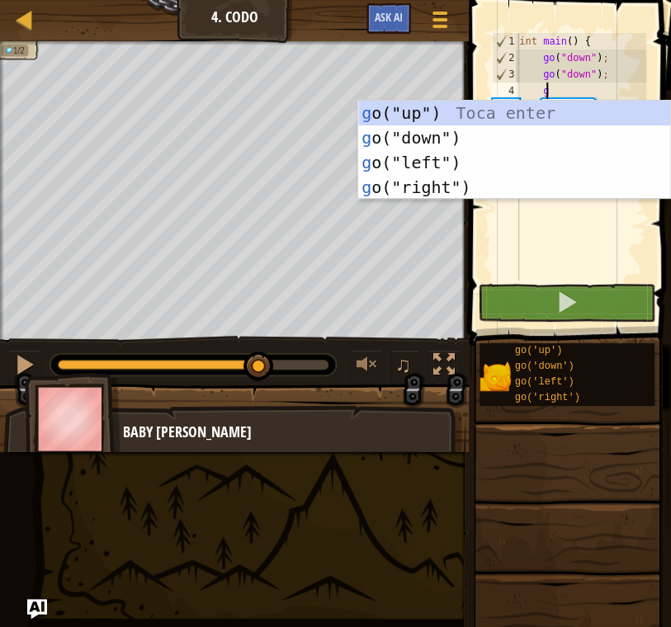
type textarea "go"
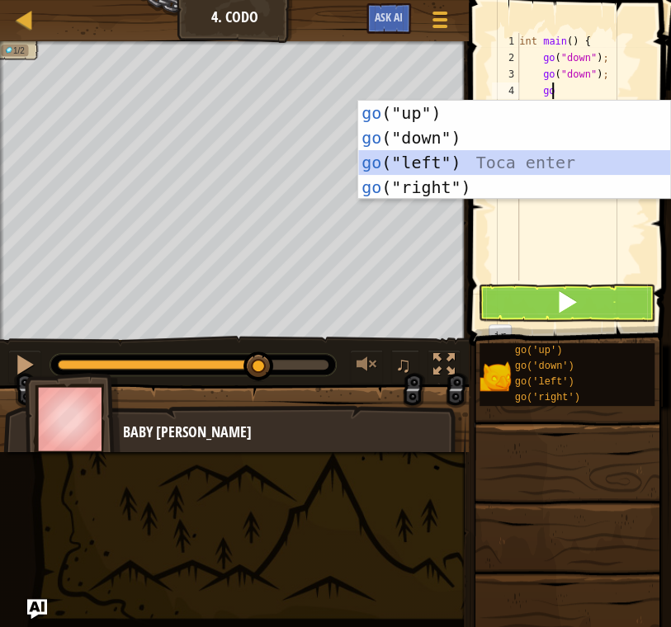
click at [481, 155] on div "go ("up") Toca enter go ("down") Toca enter go ("left") Toca enter go ("right")…" at bounding box center [514, 175] width 312 height 149
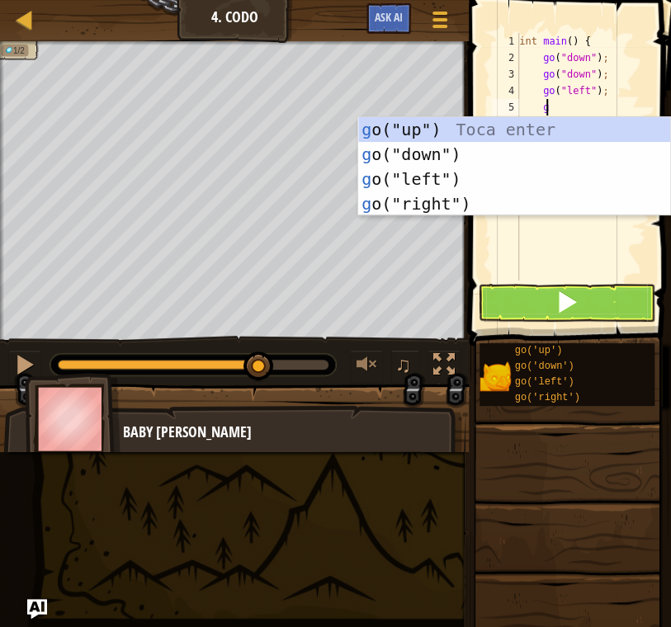
type textarea "go"
click at [512, 193] on div "go ("up") Toca enter go ("down") Toca enter go ("left") Toca enter go ("right")…" at bounding box center [514, 191] width 312 height 149
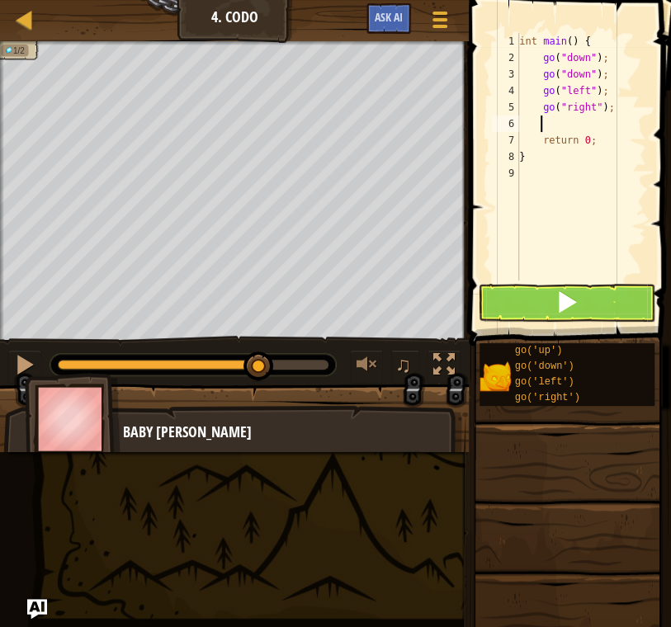
type textarea "go"
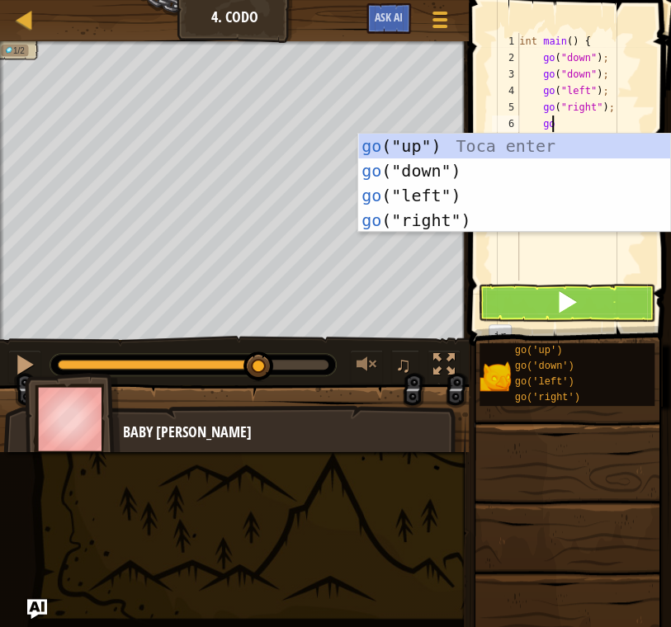
click at [590, 164] on div "go ("up") Toca enter go ("down") Toca enter go ("left") Toca enter go ("right")…" at bounding box center [514, 208] width 312 height 149
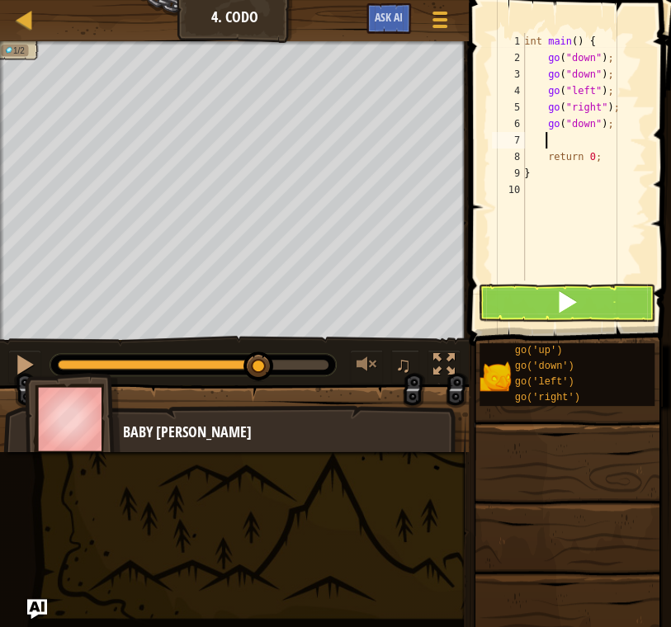
type textarea "go"
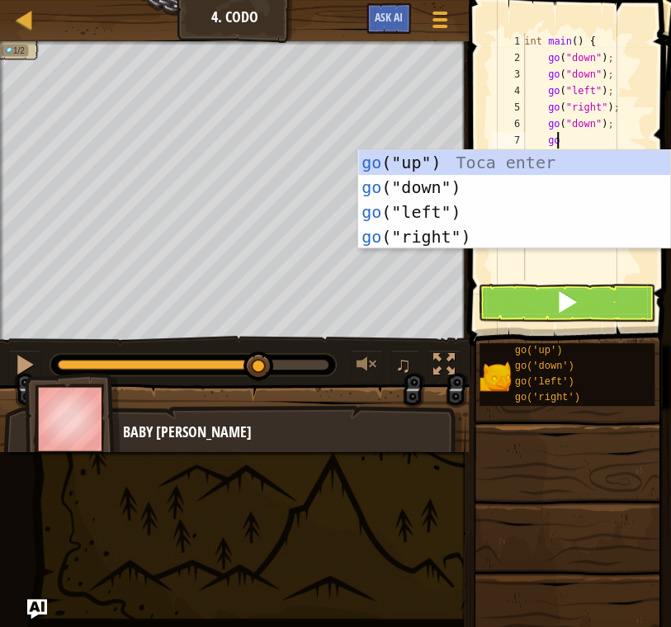
click at [626, 173] on div "go ("up") Toca enter go ("down") Toca enter go ("left") Toca enter go ("right")…" at bounding box center [514, 224] width 312 height 149
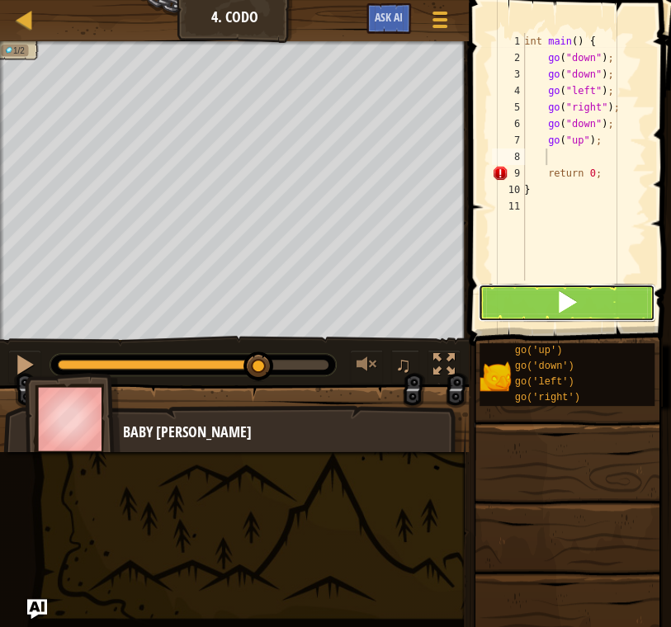
click at [597, 294] on button at bounding box center [566, 303] width 177 height 38
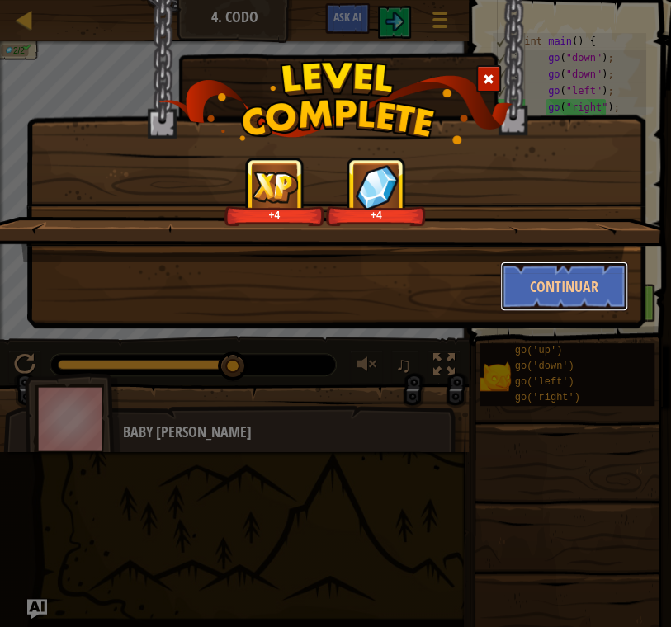
click at [597, 294] on button "Continuar" at bounding box center [564, 287] width 128 height 50
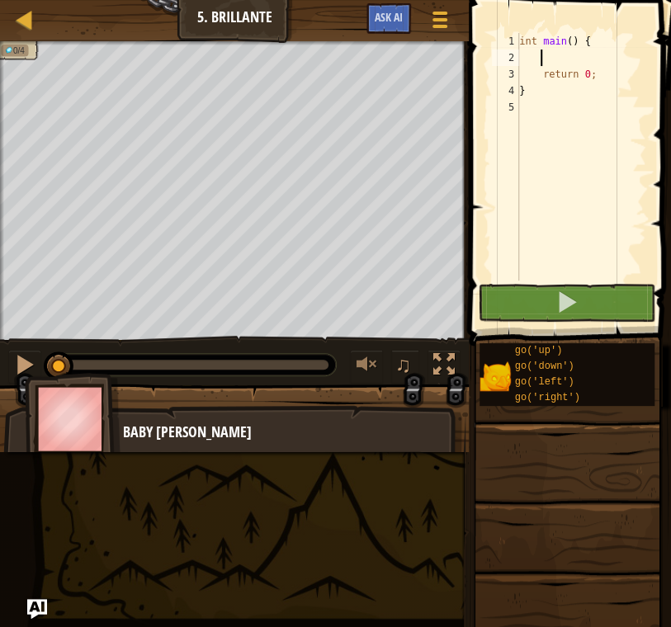
click at [560, 57] on div "int main ( ) { return 0 ; }" at bounding box center [581, 173] width 130 height 281
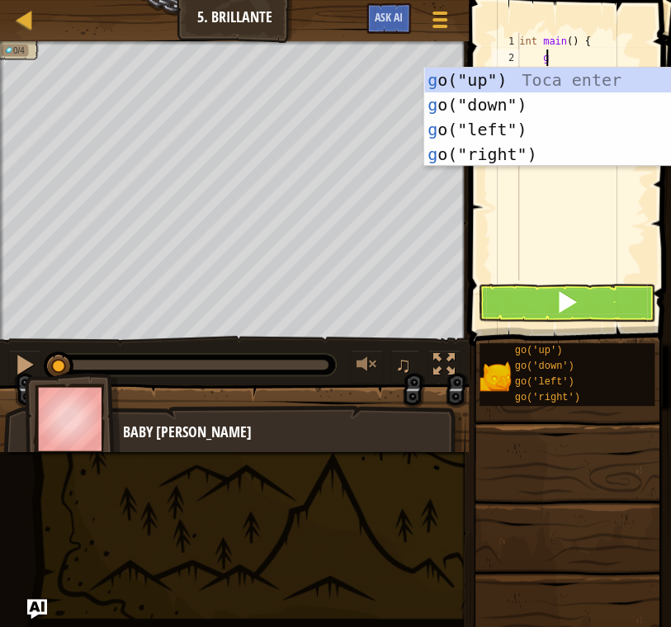
type textarea "go"
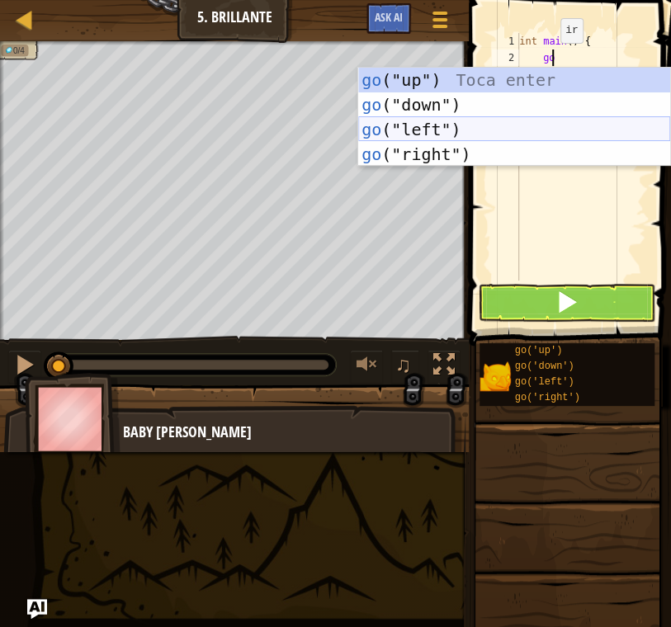
click at [493, 135] on div "go ("up") Toca enter go ("down") Toca enter go ("left") Toca enter go ("right")…" at bounding box center [514, 142] width 312 height 149
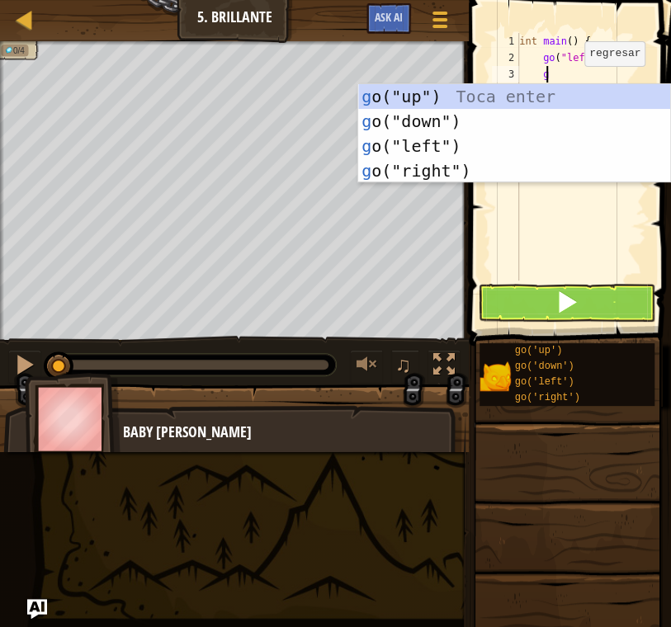
type textarea "go"
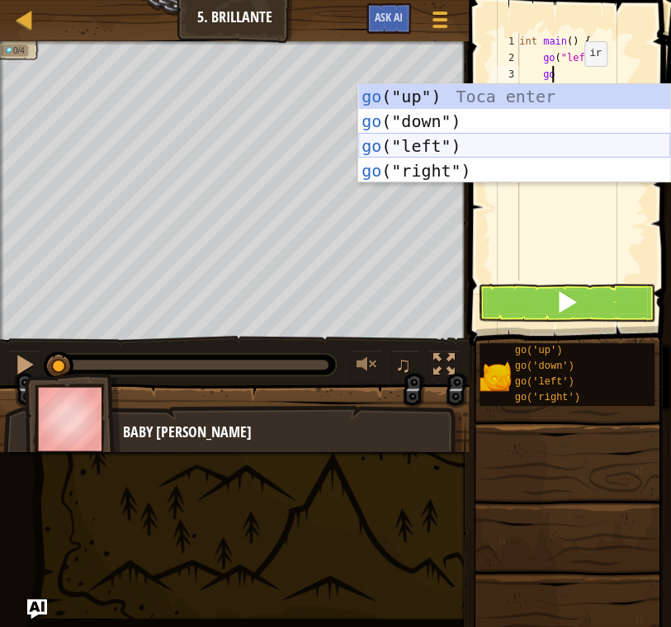
click at [524, 142] on div "go ("up") Toca enter go ("down") Toca enter go ("left") Toca enter go ("right")…" at bounding box center [514, 158] width 312 height 149
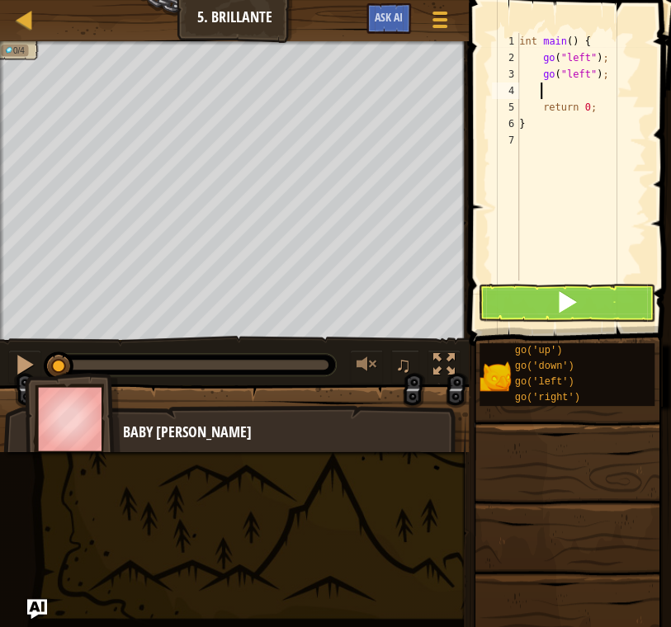
type textarea "go"
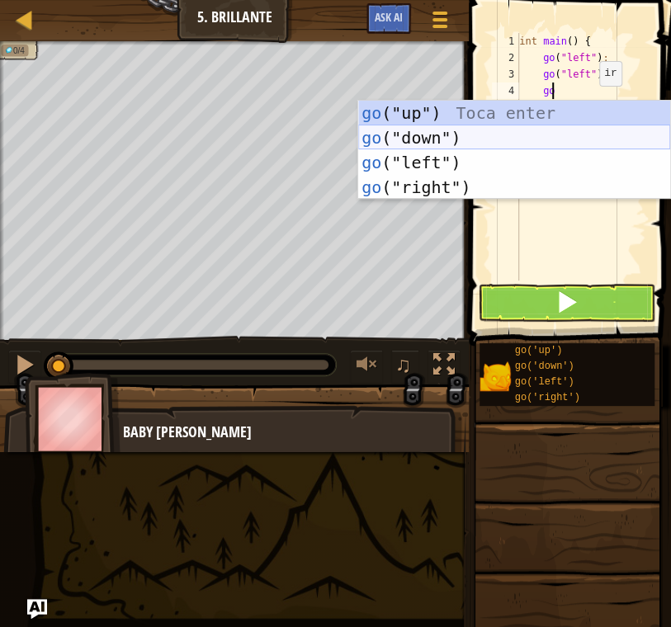
click at [478, 142] on div "go ("up") Toca enter go ("down") Toca enter go ("left") Toca enter go ("right")…" at bounding box center [514, 175] width 312 height 149
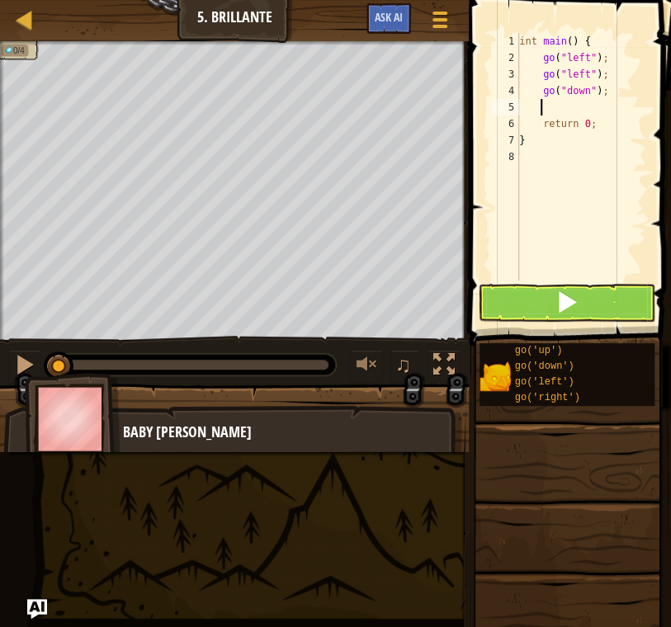
type textarea "go"
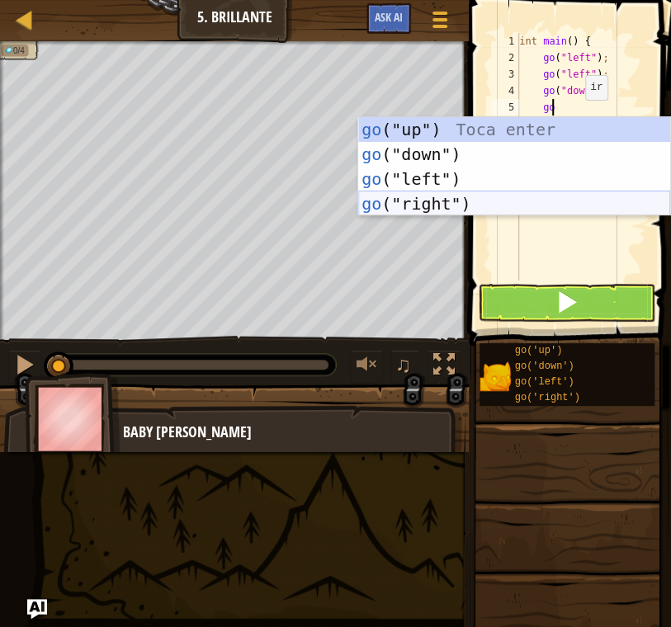
click at [517, 202] on div "go ("up") Toca enter go ("down") Toca enter go ("left") Toca enter go ("right")…" at bounding box center [514, 191] width 312 height 149
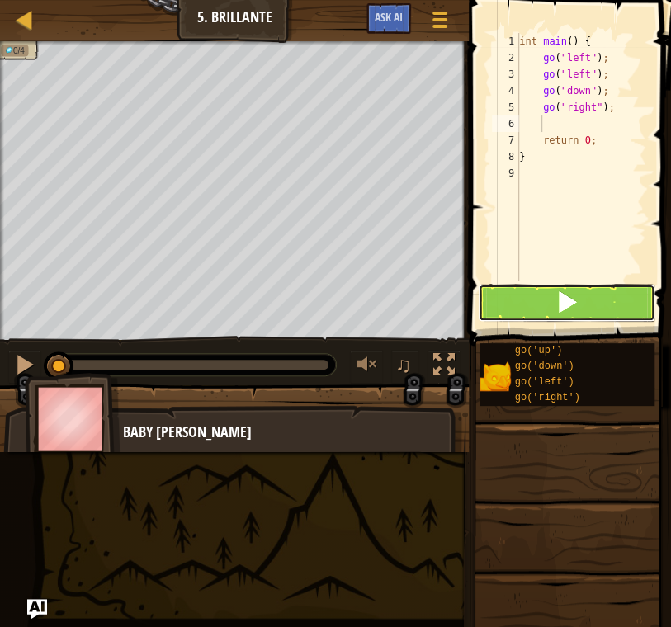
click at [569, 299] on span at bounding box center [566, 301] width 23 height 23
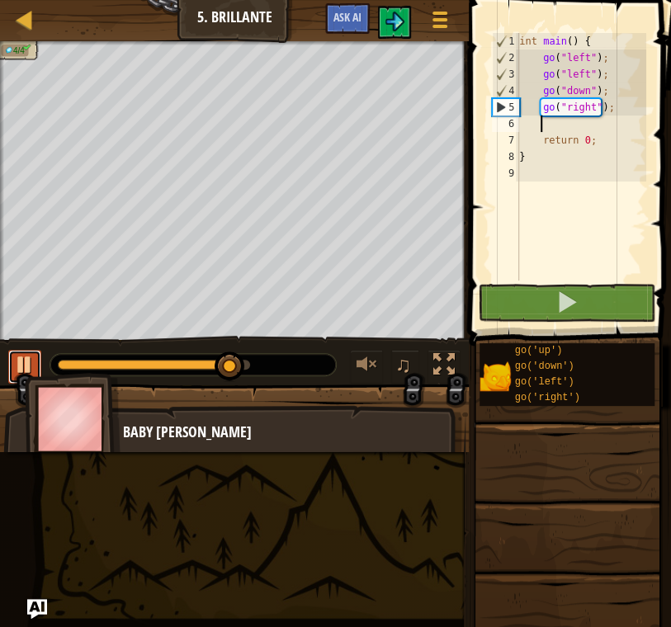
click at [24, 363] on div at bounding box center [24, 364] width 21 height 21
type textarea "go"
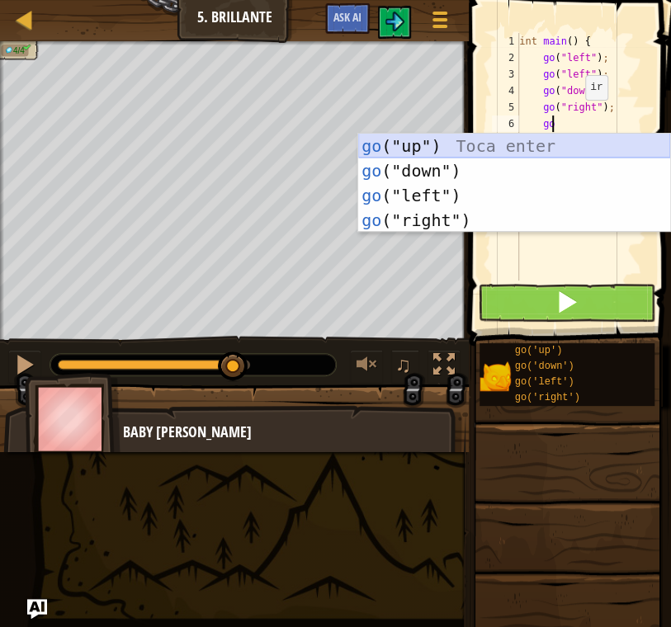
click at [536, 141] on div "go ("up") Toca enter go ("down") Toca enter go ("left") Toca enter go ("right")…" at bounding box center [514, 208] width 312 height 149
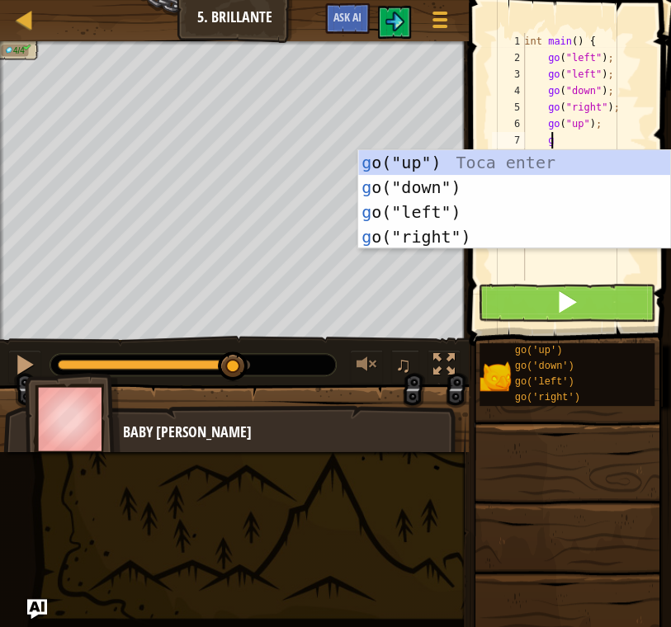
type textarea "go"
click at [513, 239] on div "go ("up") Toca enter go ("down") Toca enter go ("left") Toca enter go ("right")…" at bounding box center [514, 224] width 312 height 149
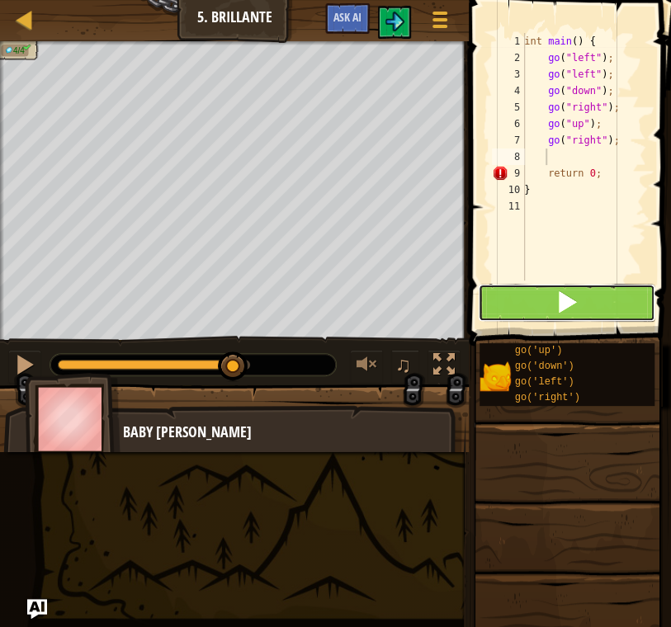
click at [565, 300] on span at bounding box center [566, 301] width 23 height 23
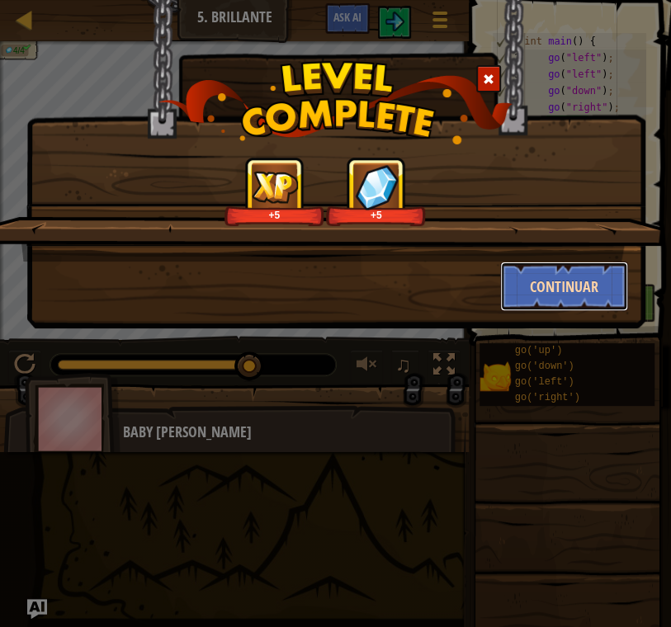
click at [590, 278] on button "Continuar" at bounding box center [564, 287] width 128 height 50
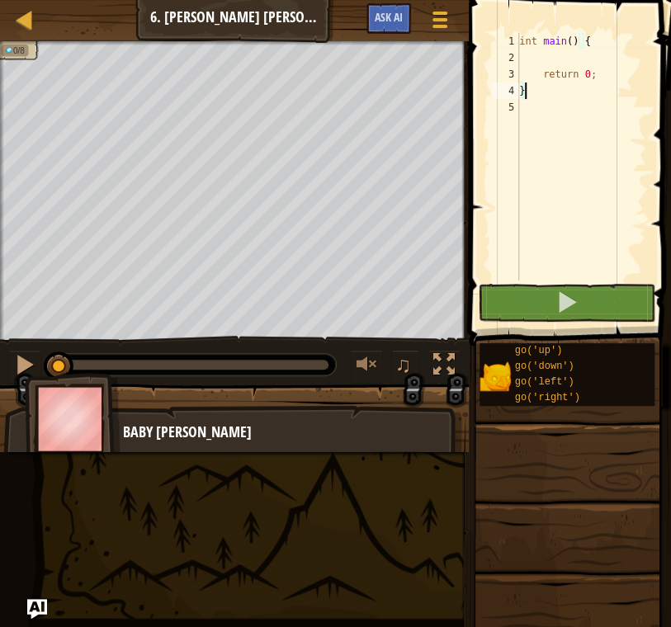
click at [552, 59] on div "int main ( ) { return 0 ; }" at bounding box center [581, 173] width 130 height 281
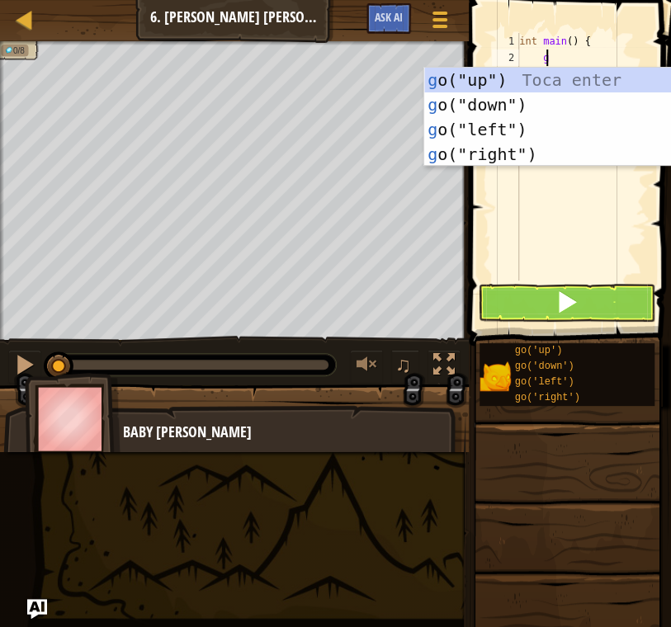
scroll to position [7, 1]
type textarea "go"
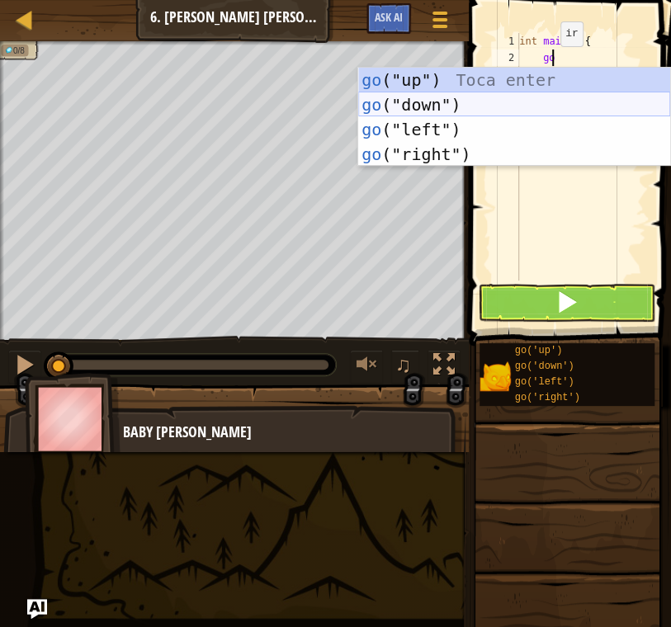
click at [549, 103] on div "go ("up") Toca enter go ("down") Toca enter go ("left") Toca enter go ("right")…" at bounding box center [514, 142] width 312 height 149
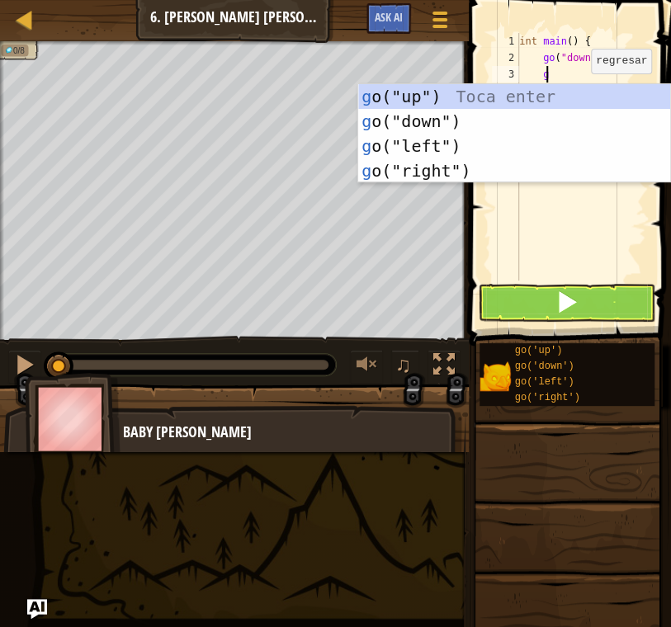
type textarea "go"
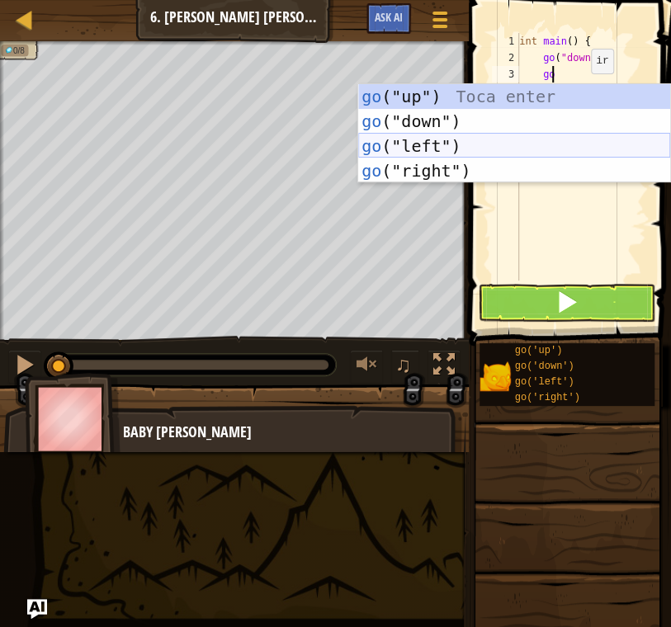
click at [519, 143] on div "go ("up") Toca enter go ("down") Toca enter go ("left") Toca enter go ("right")…" at bounding box center [514, 158] width 312 height 149
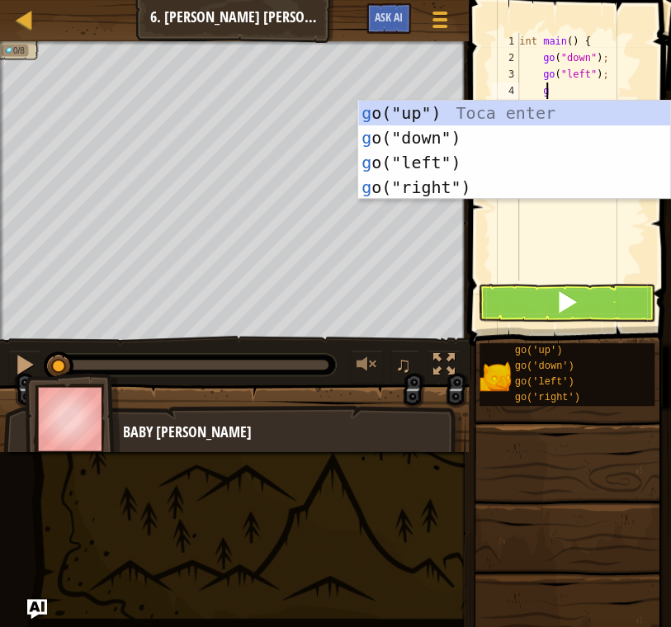
type textarea "go"
click at [499, 114] on div "go ("up") Toca enter go ("down") Toca enter go ("left") Toca enter go ("right")…" at bounding box center [514, 175] width 312 height 149
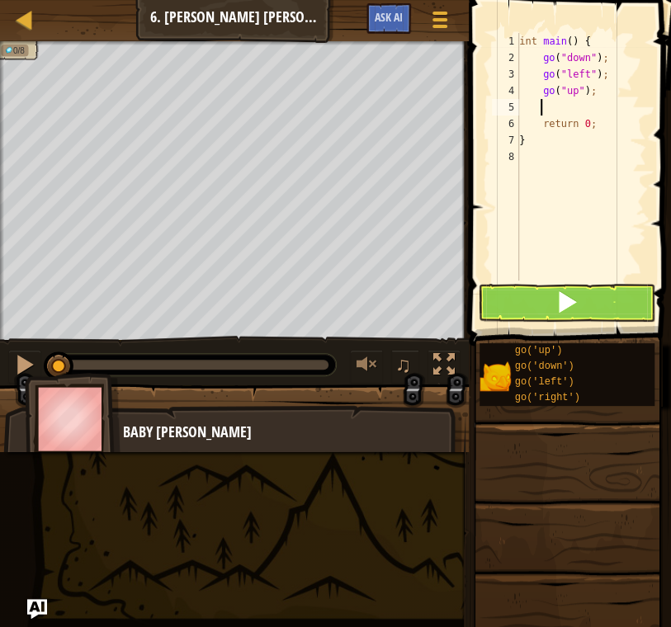
type textarea "go"
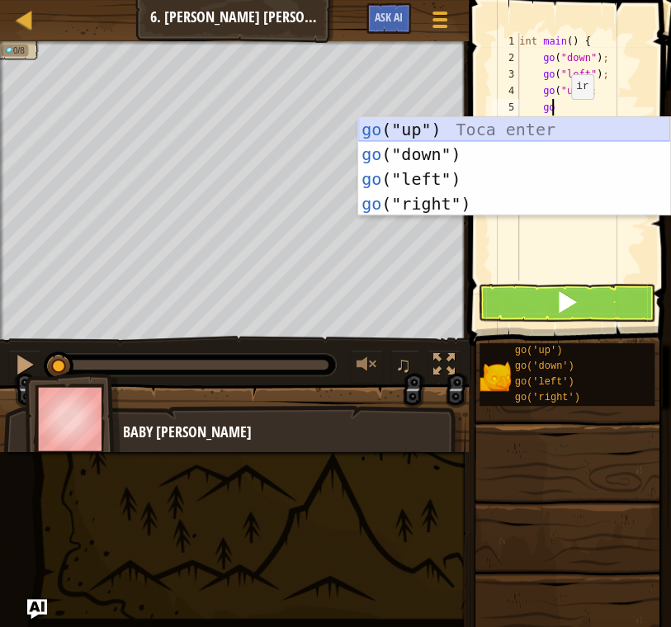
click at [548, 132] on div "go ("up") Toca enter go ("down") Toca enter go ("left") Toca enter go ("right")…" at bounding box center [514, 191] width 312 height 149
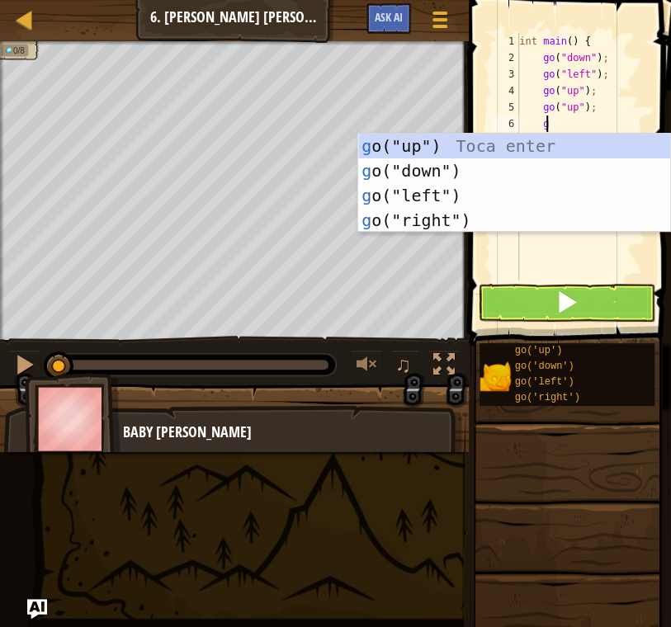
type textarea "go"
click at [494, 224] on div "go ("up") Toca enter go ("down") Toca enter go ("left") Toca enter go ("right")…" at bounding box center [514, 208] width 312 height 149
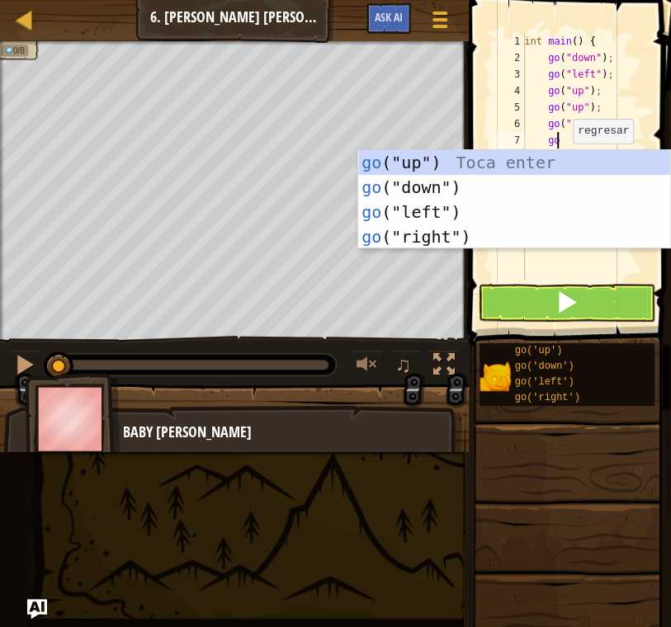
type textarea "gor"
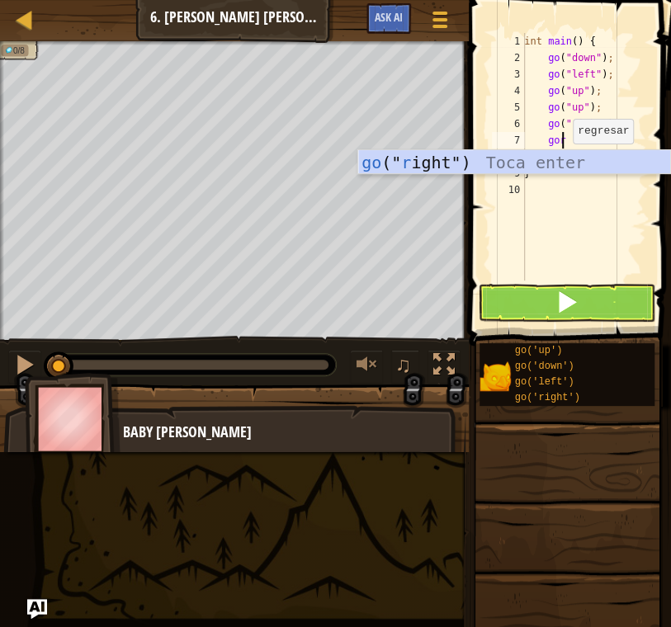
click at [564, 160] on div "go (" r ight") Toca enter" at bounding box center [514, 187] width 312 height 74
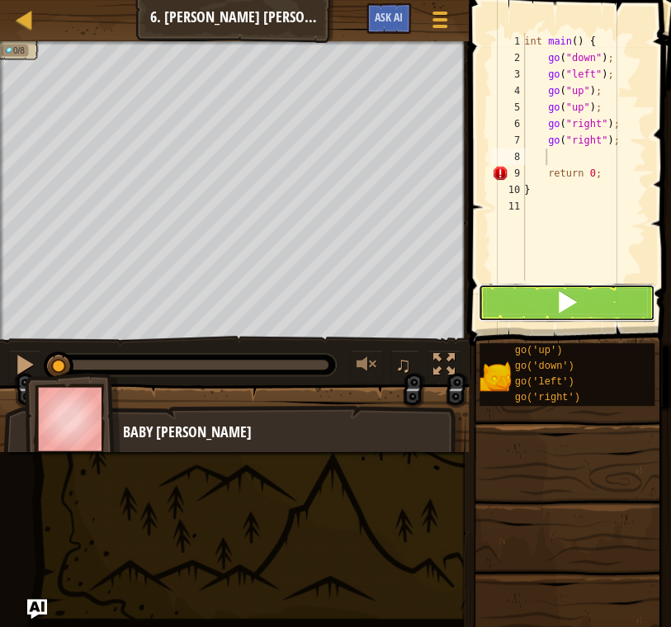
click at [596, 295] on button at bounding box center [566, 303] width 177 height 38
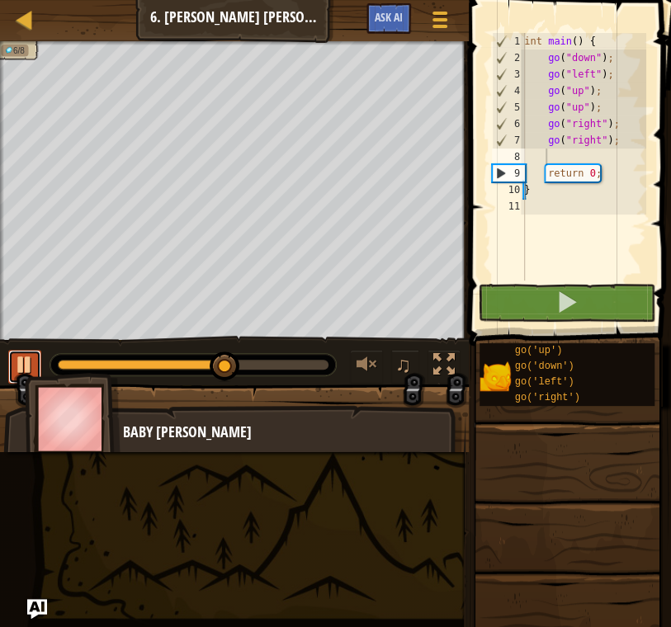
click at [21, 366] on div at bounding box center [24, 364] width 21 height 21
type textarea "go"
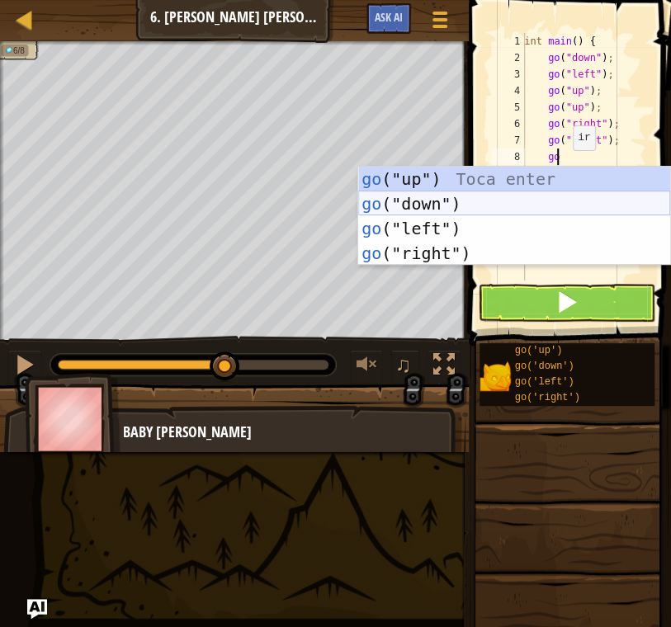
click at [582, 199] on div "go ("up") Toca enter go ("down") Toca enter go ("left") Toca enter go ("right")…" at bounding box center [514, 241] width 312 height 149
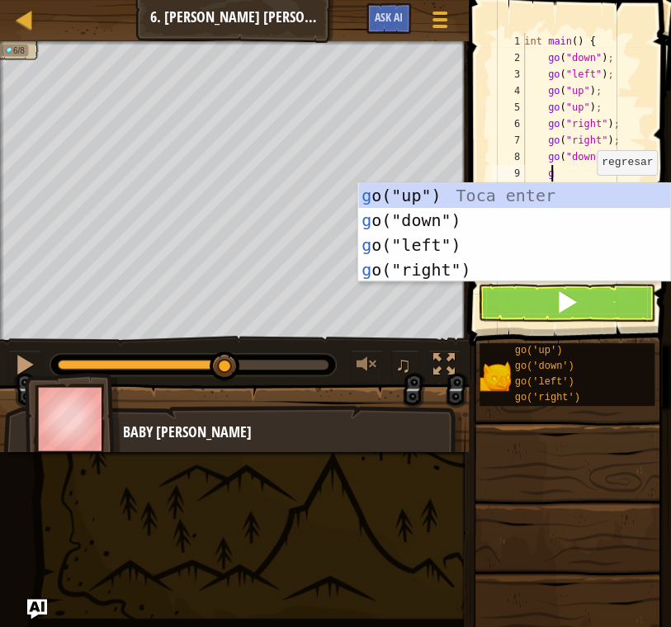
type textarea "go"
click at [537, 220] on div "go ("up") Toca enter go ("down") Toca enter go ("left") Toca enter go ("right")…" at bounding box center [514, 257] width 312 height 149
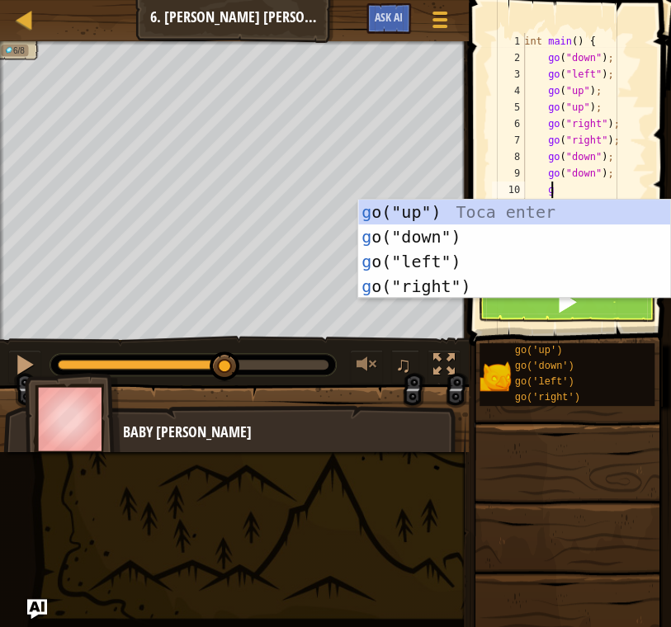
type textarea "go"
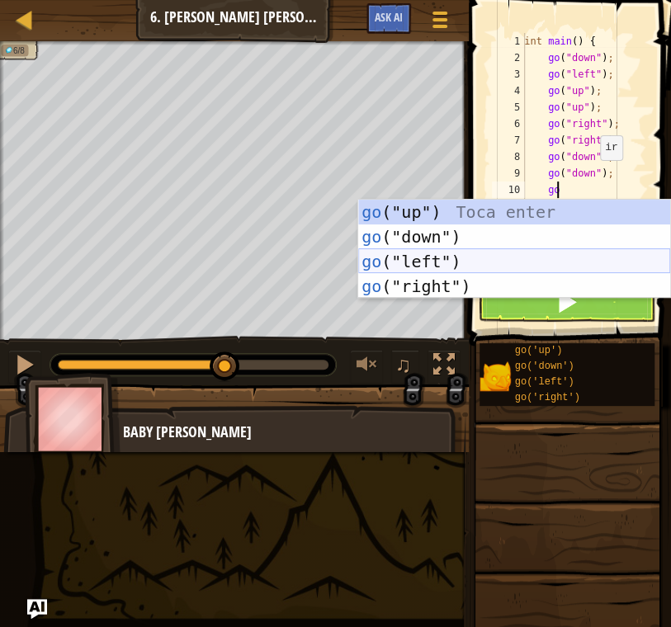
click at [454, 259] on div "go ("up") Toca enter go ("down") Toca enter go ("left") Toca enter go ("right")…" at bounding box center [514, 274] width 312 height 149
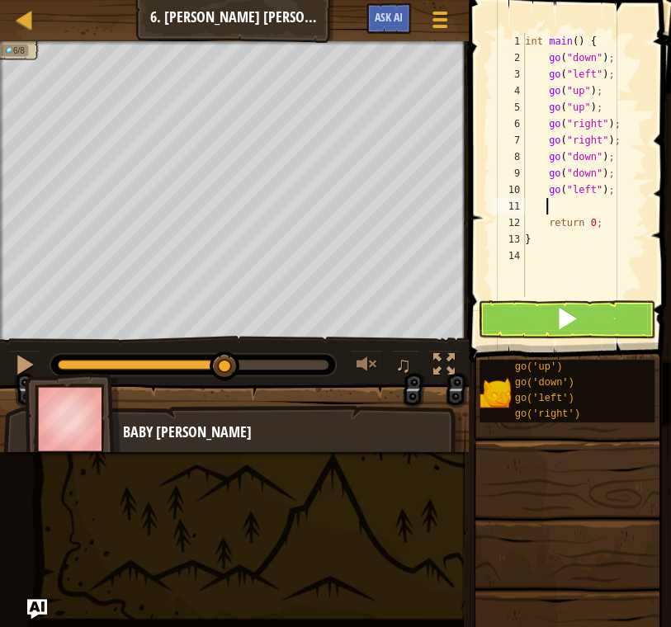
type textarea "go"
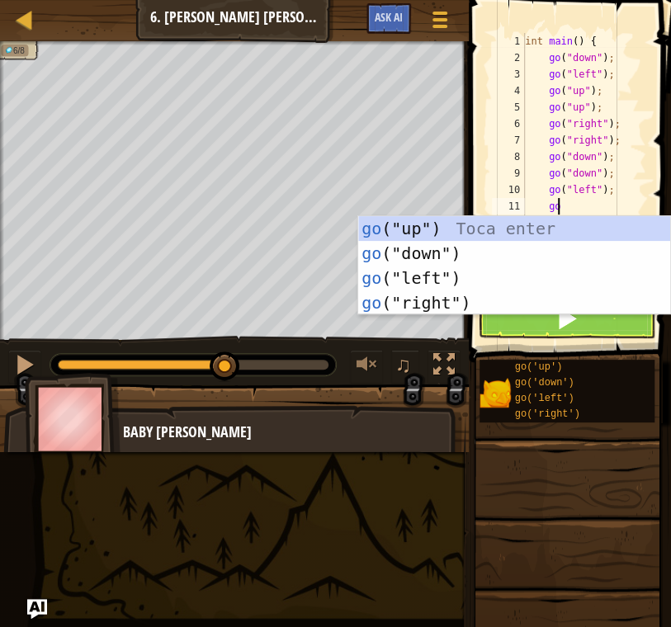
click at [580, 240] on div "go ("up") Toca enter go ("down") Toca enter go ("left") Toca enter go ("right")…" at bounding box center [514, 290] width 312 height 149
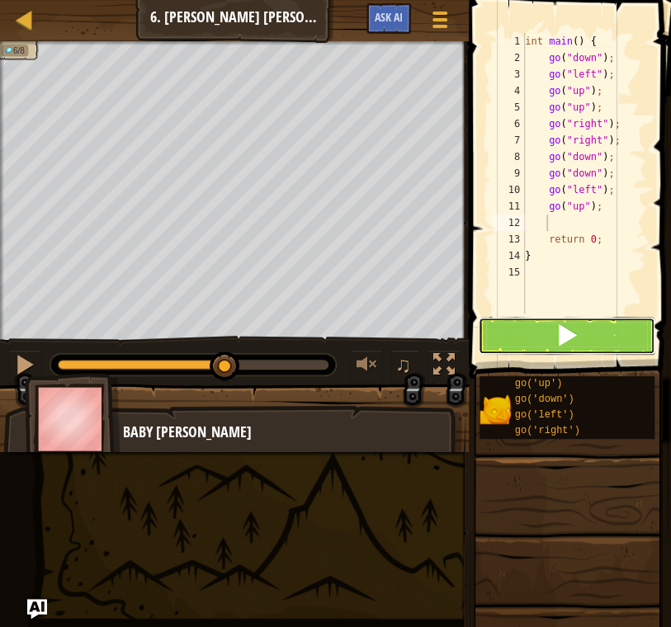
click at [593, 338] on button at bounding box center [566, 336] width 177 height 38
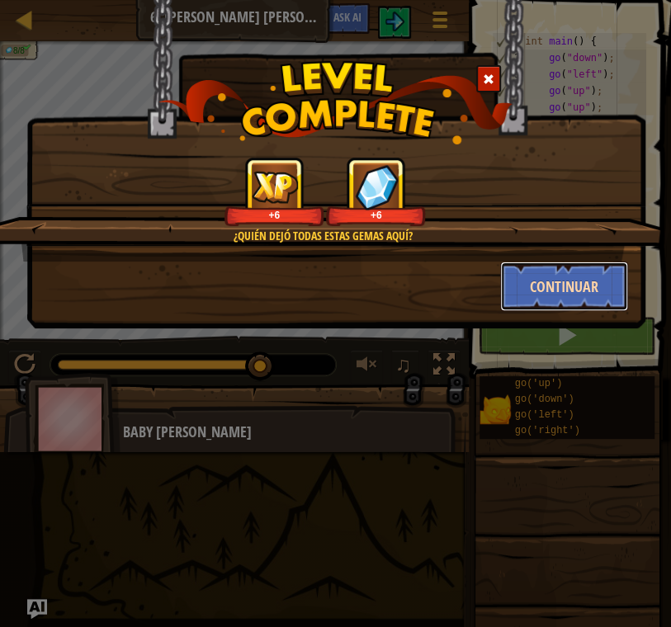
click at [574, 286] on button "Continuar" at bounding box center [564, 287] width 128 height 50
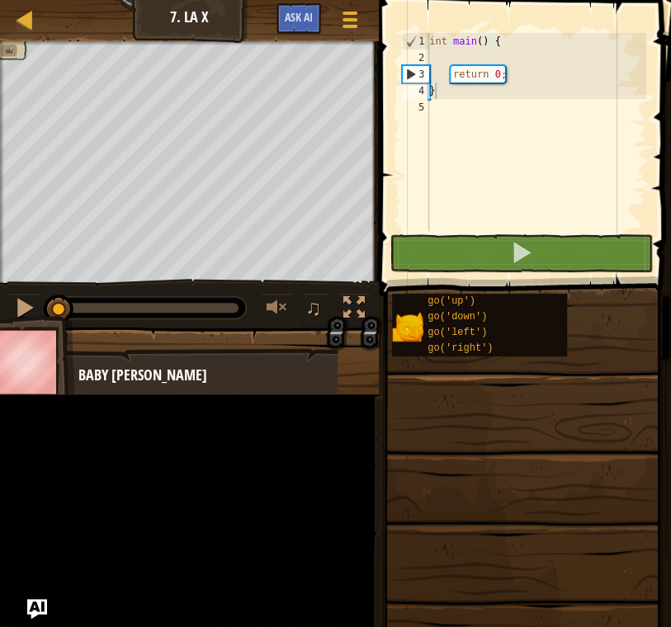
click at [508, 462] on span at bounding box center [522, 520] width 281 height 489
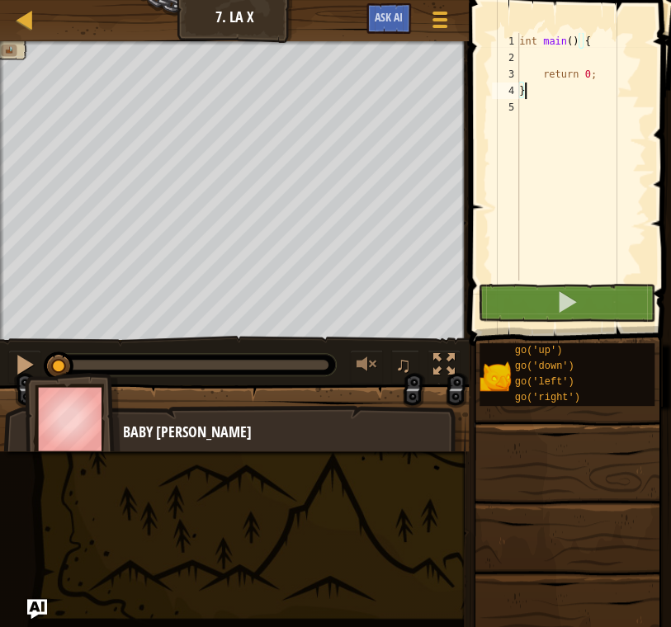
click at [580, 59] on div "int main ( ) { return 0 ; }" at bounding box center [581, 173] width 130 height 281
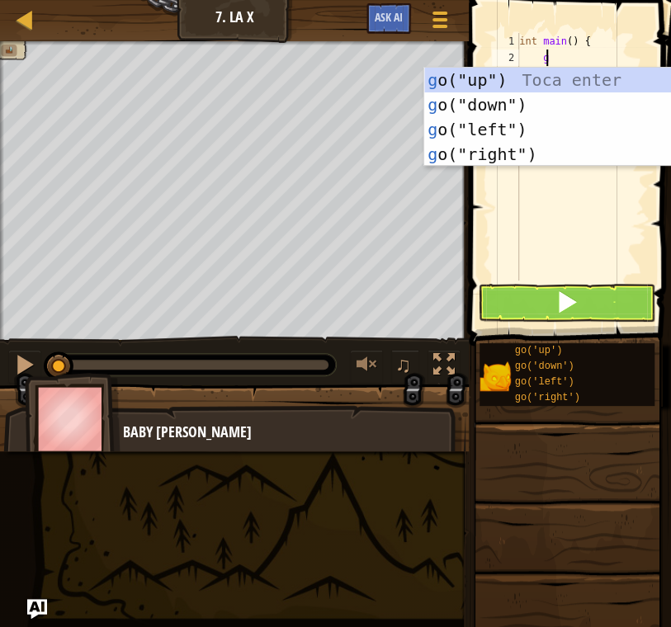
scroll to position [7, 1]
type textarea "go"
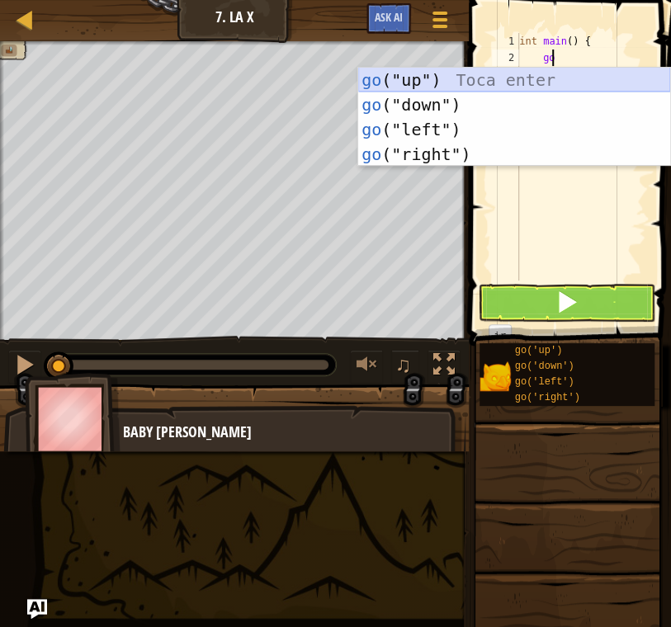
click at [435, 87] on div "go ("up") Toca enter go ("down") Toca enter go ("left") Toca enter go ("right")…" at bounding box center [514, 142] width 312 height 149
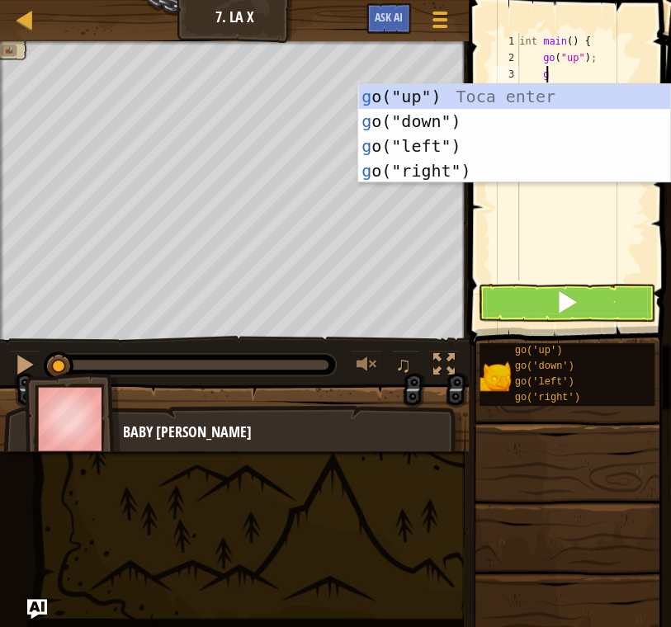
type textarea "go"
click at [525, 164] on div "go ("up") Toca enter go ("down") Toca enter go ("left") Toca enter go ("right")…" at bounding box center [514, 158] width 312 height 149
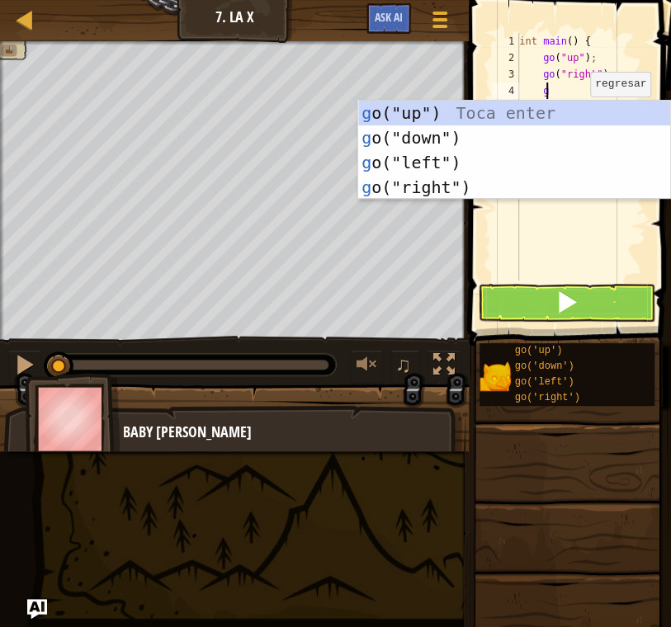
type textarea "go"
click at [498, 189] on div "go ("up") Toca enter go ("down") Toca enter go ("left") Toca enter go ("right")…" at bounding box center [514, 175] width 312 height 149
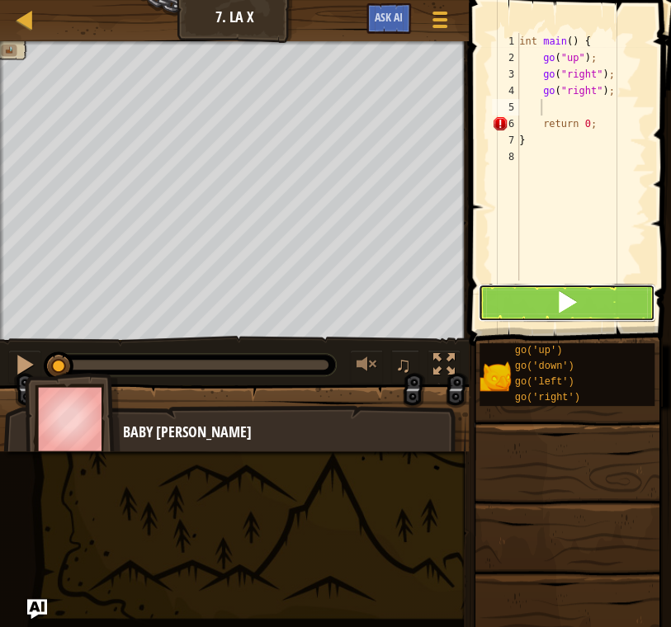
click at [595, 308] on button at bounding box center [566, 303] width 177 height 38
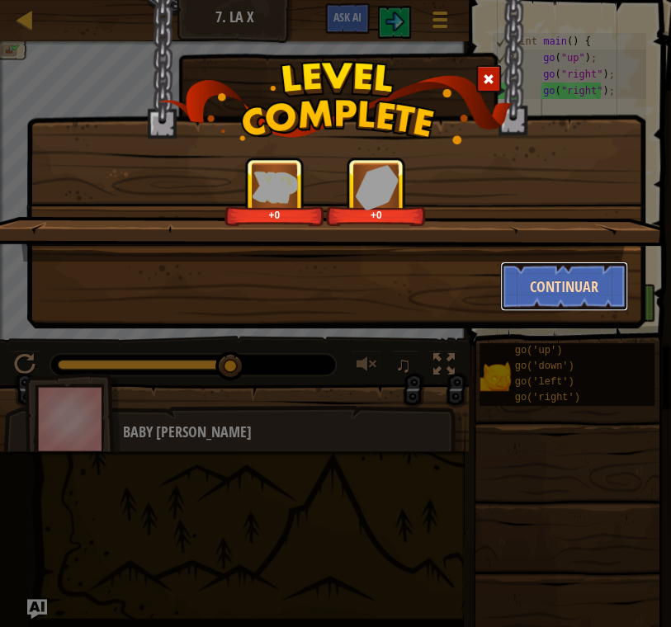
click at [571, 285] on button "Continuar" at bounding box center [564, 287] width 128 height 50
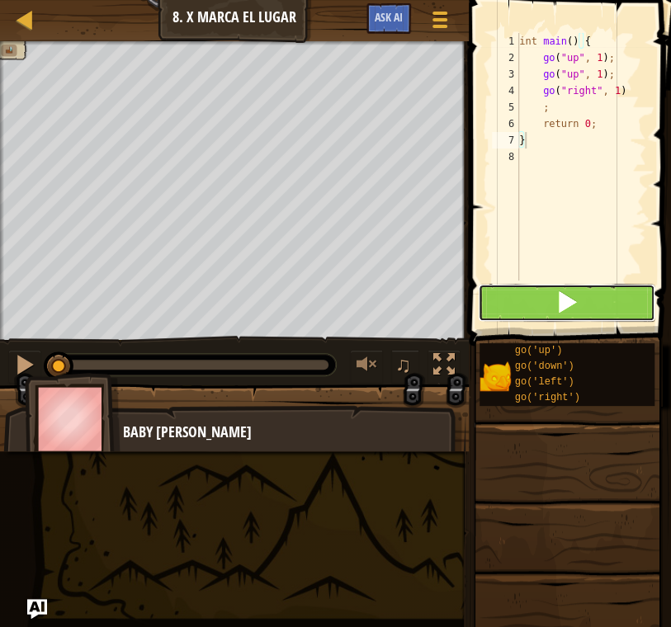
click at [571, 290] on span at bounding box center [566, 301] width 23 height 23
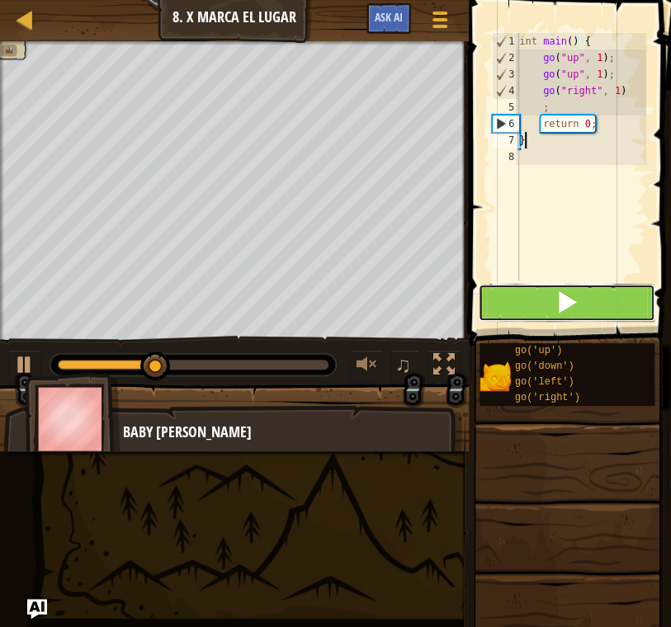
click at [571, 290] on span at bounding box center [566, 301] width 23 height 23
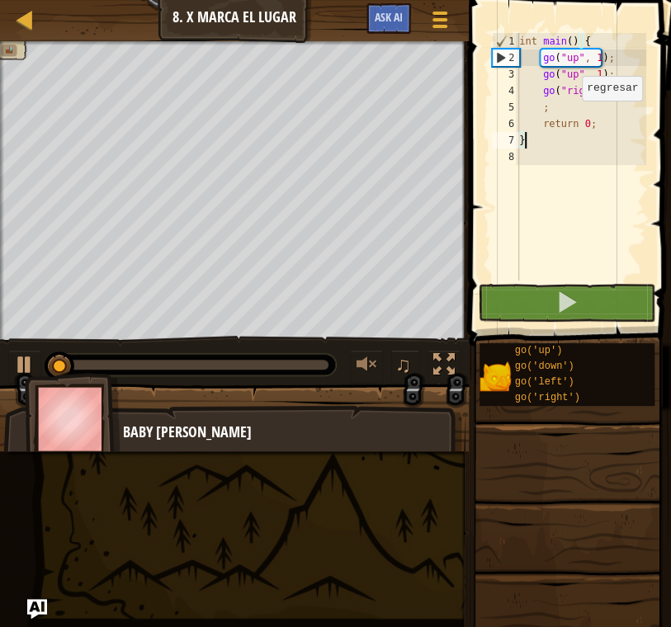
click at [568, 116] on div "int main ( ) { go ( " up " , 1 ) ; go ( " up " , 1 ) ; go ( " right " , 1 ) ; r…" at bounding box center [581, 173] width 130 height 281
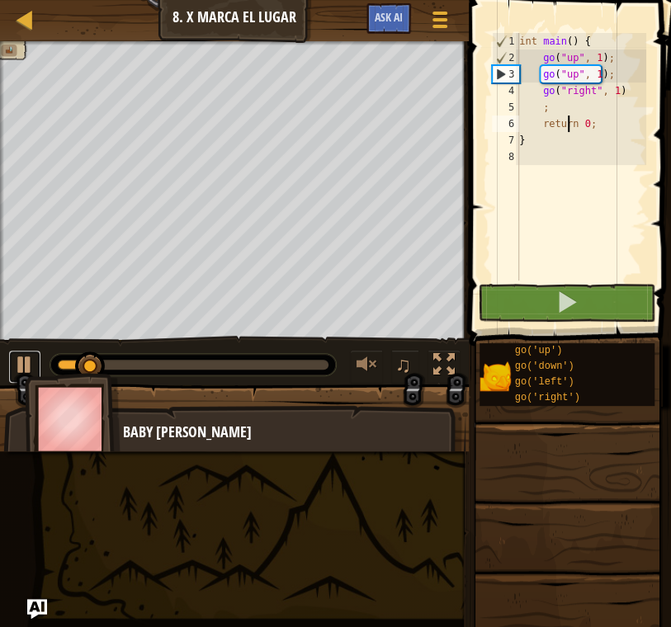
click at [28, 363] on div at bounding box center [24, 364] width 21 height 21
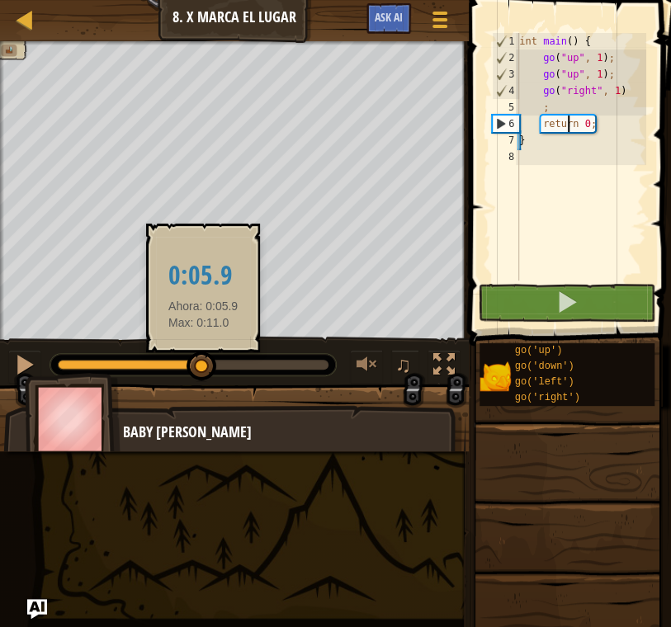
drag, startPoint x: 98, startPoint y: 364, endPoint x: 203, endPoint y: 358, distance: 105.0
click at [203, 358] on div at bounding box center [202, 367] width 30 height 30
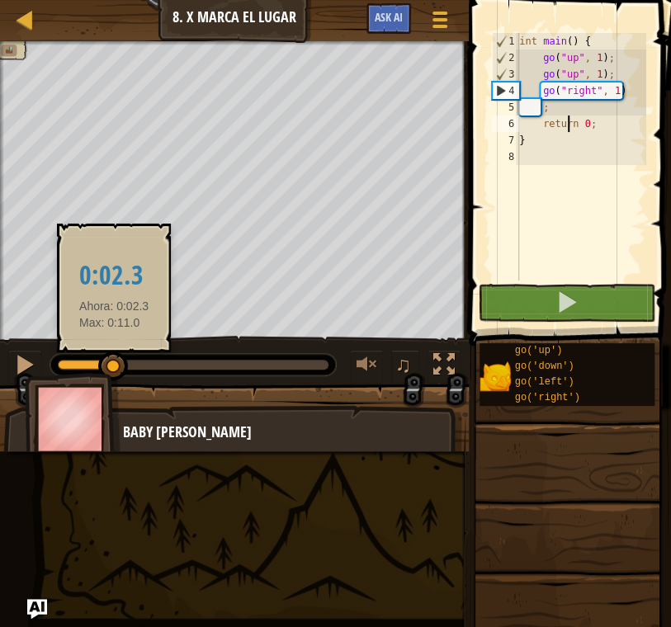
drag, startPoint x: 205, startPoint y: 361, endPoint x: 114, endPoint y: 369, distance: 91.1
click at [114, 369] on div at bounding box center [113, 367] width 30 height 30
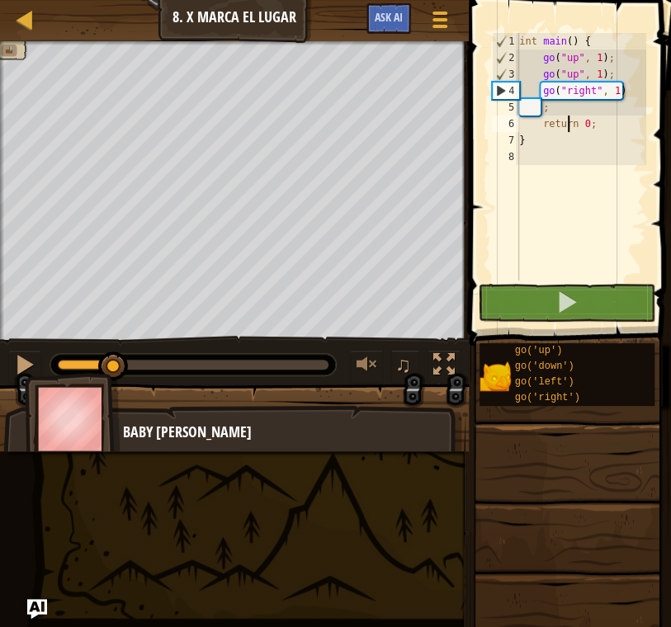
click at [567, 111] on div "int main ( ) { go ( " up " , 1 ) ; go ( " up " , 1 ) ; go ( " right " , 1 ) ; r…" at bounding box center [581, 173] width 130 height 281
type textarea ";"
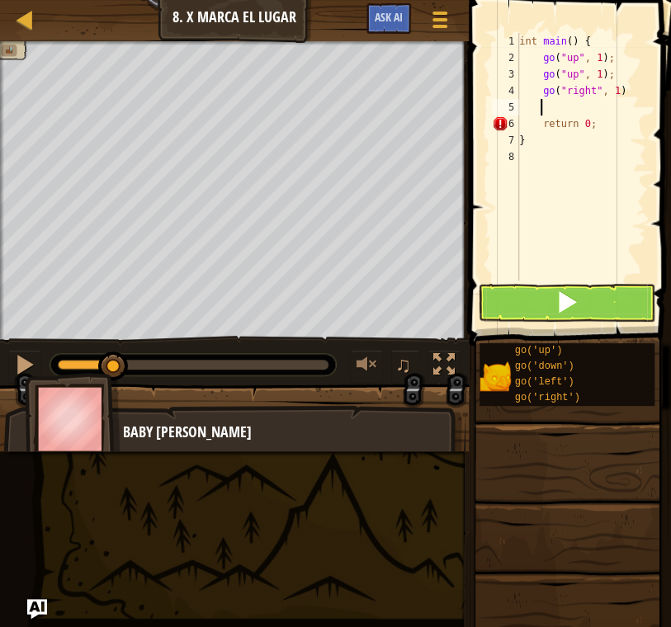
scroll to position [7, 1]
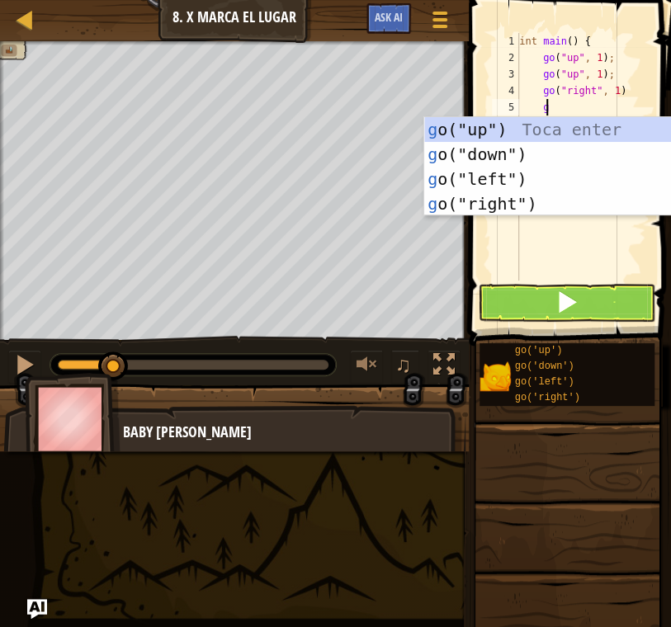
type textarea "go"
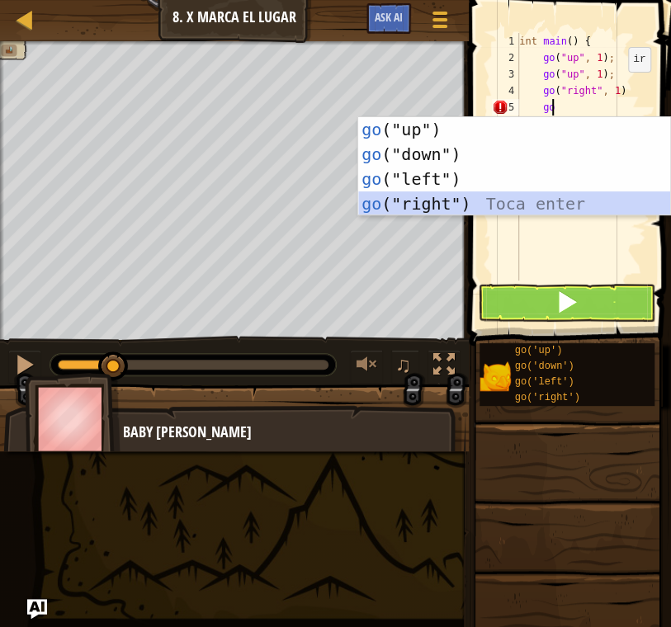
click at [502, 193] on div "go ("up") Toca enter go ("down") Toca enter go ("left") Toca enter go ("right")…" at bounding box center [514, 191] width 312 height 149
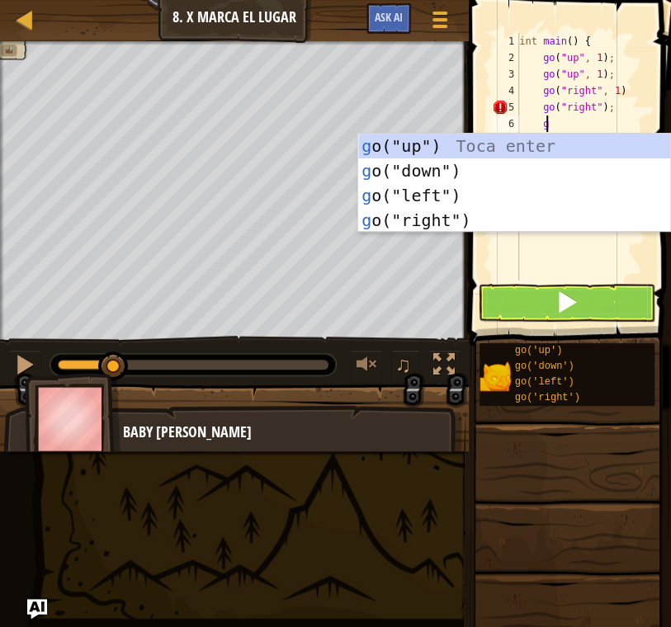
type textarea "go"
click at [502, 223] on div "go ("up") Toca enter go ("down") Toca enter go ("left") Toca enter go ("right")…" at bounding box center [514, 208] width 312 height 149
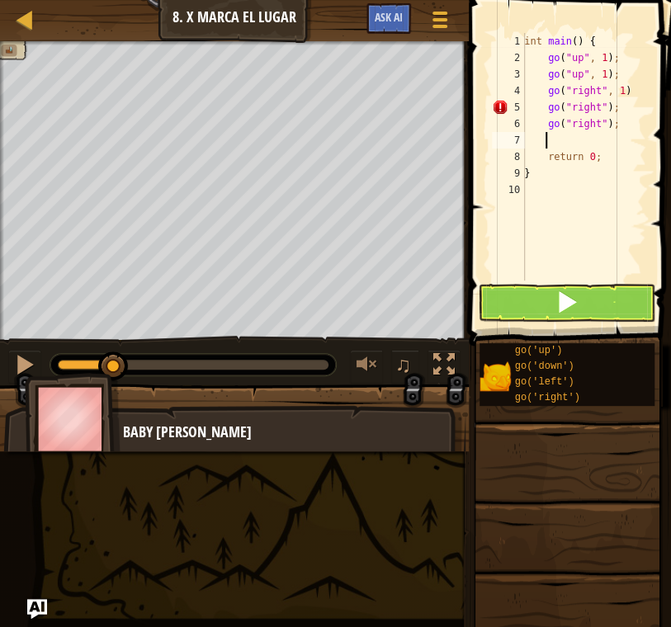
click at [560, 139] on div "int main ( ) { go ( " up " , 1 ) ; go ( " up " , 1 ) ; go ( " right " , 1 ) go …" at bounding box center [583, 173] width 125 height 281
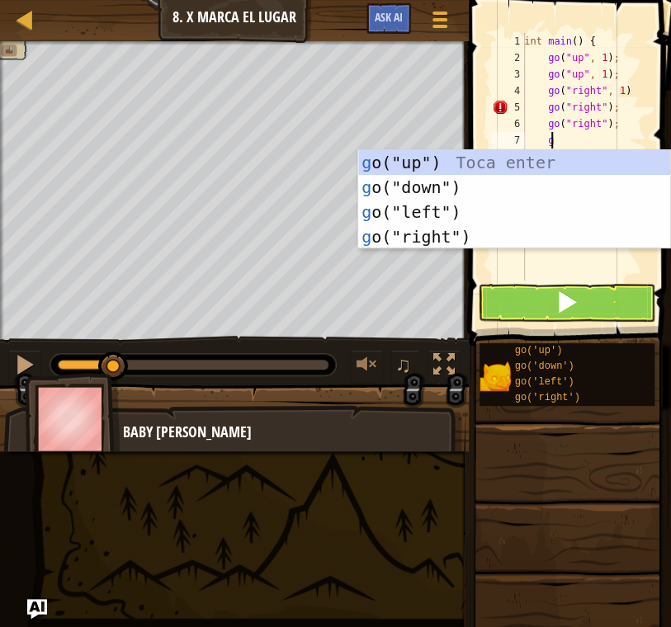
type textarea "go"
click at [507, 172] on div "go ("up") Toca enter go ("down") Toca enter go ("left") Toca enter go ("right")…" at bounding box center [514, 224] width 312 height 149
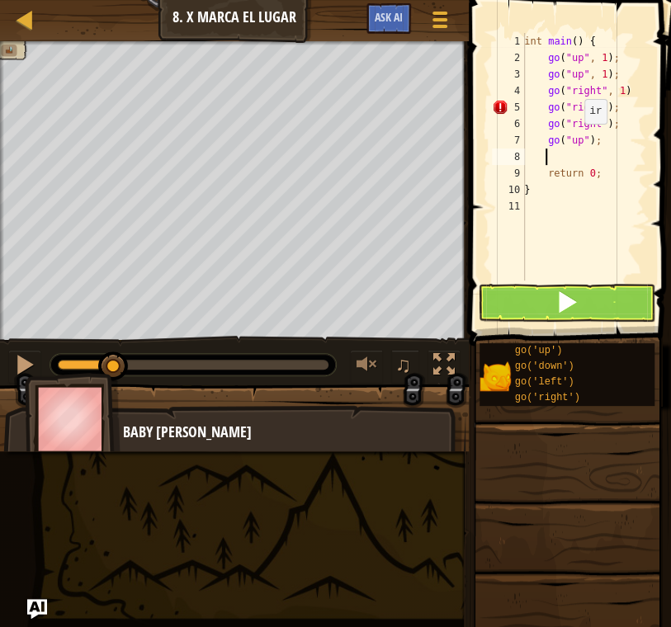
click at [574, 139] on div "int main ( ) { go ( " up " , 1 ) ; go ( " up " , 1 ) ; go ( " right " , 1 ) go …" at bounding box center [583, 173] width 125 height 281
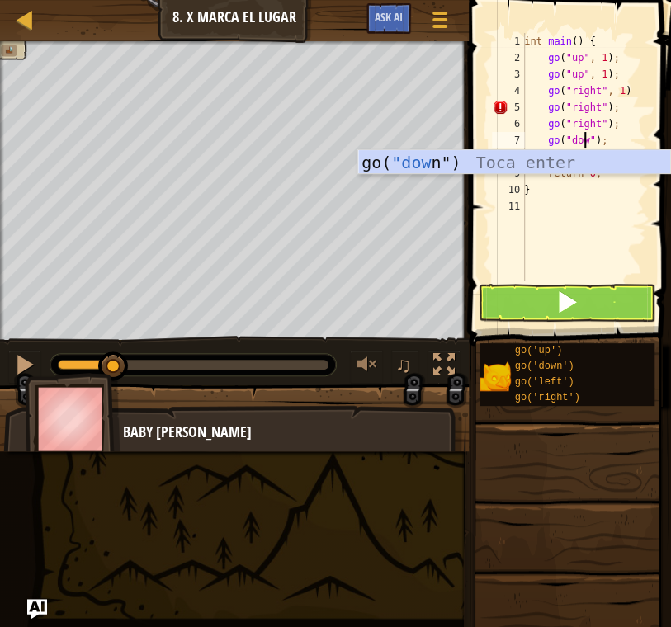
scroll to position [7, 4]
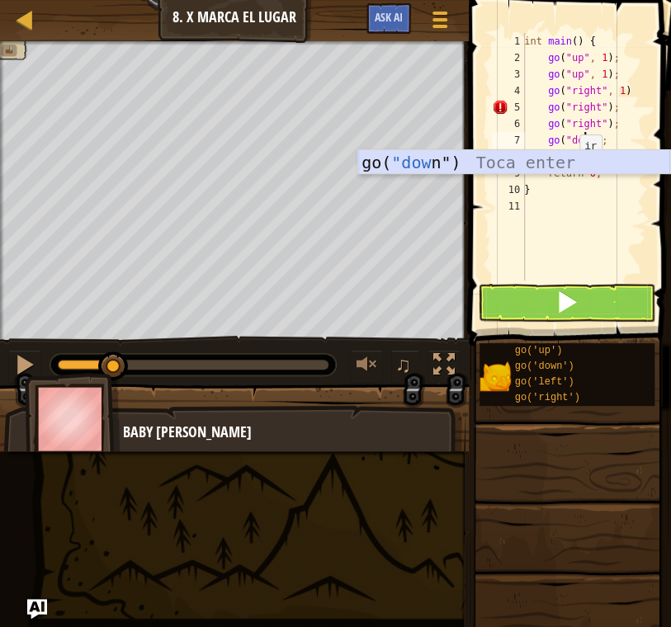
click at [569, 164] on div "go( "dow n") Toca enter" at bounding box center [514, 187] width 312 height 74
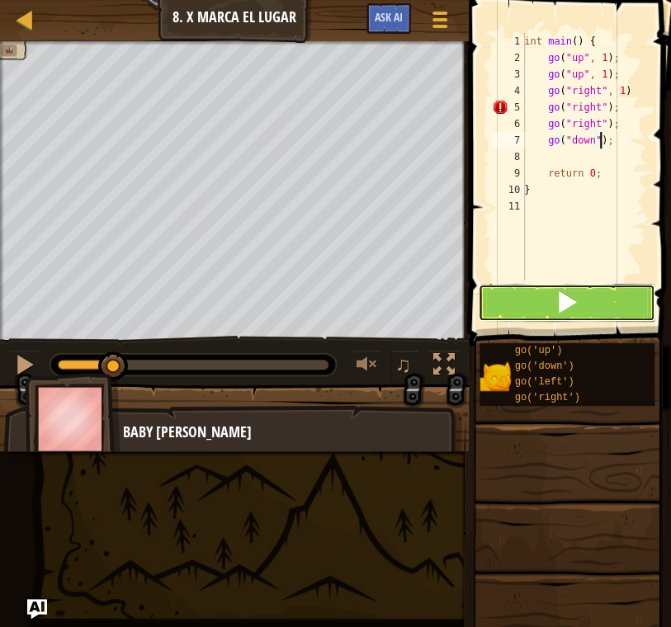
click at [579, 309] on button at bounding box center [566, 303] width 177 height 38
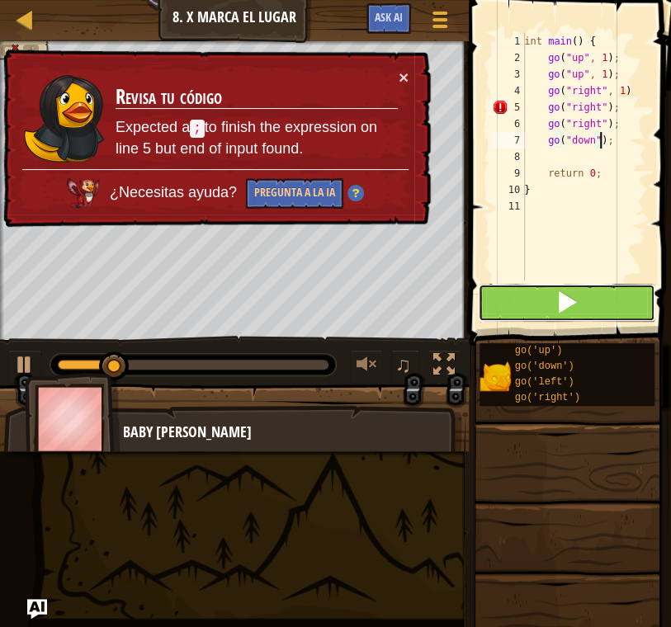
click at [579, 309] on button at bounding box center [566, 303] width 177 height 38
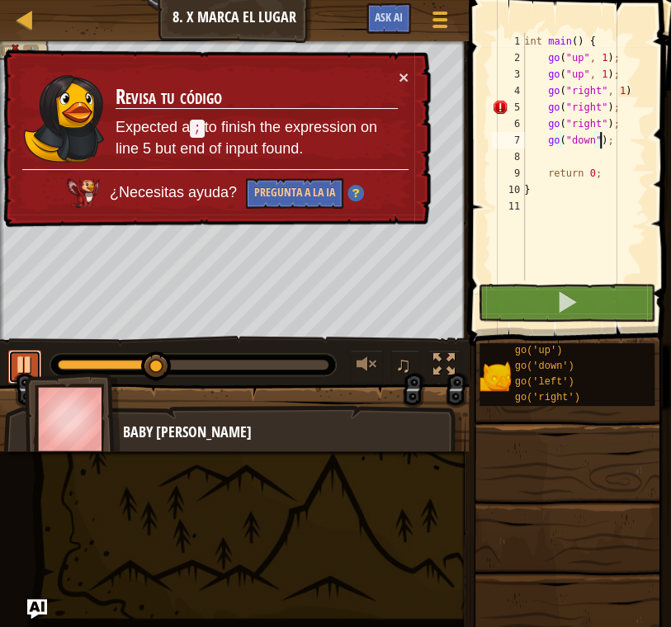
click at [35, 363] on div at bounding box center [24, 364] width 21 height 21
click at [631, 83] on div "int main ( ) { go ( " up " , 1 ) ; go ( " up " , 1 ) ; go ( " right " , 1 ) go …" at bounding box center [583, 173] width 125 height 281
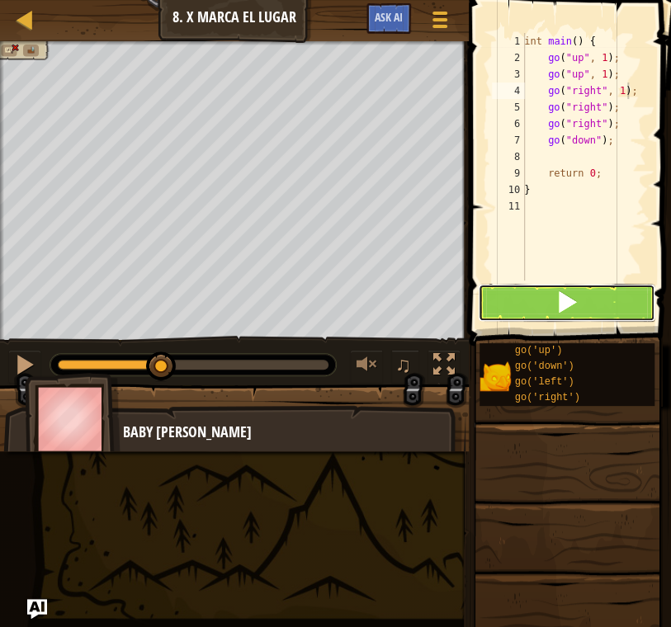
click at [595, 304] on button at bounding box center [566, 303] width 177 height 38
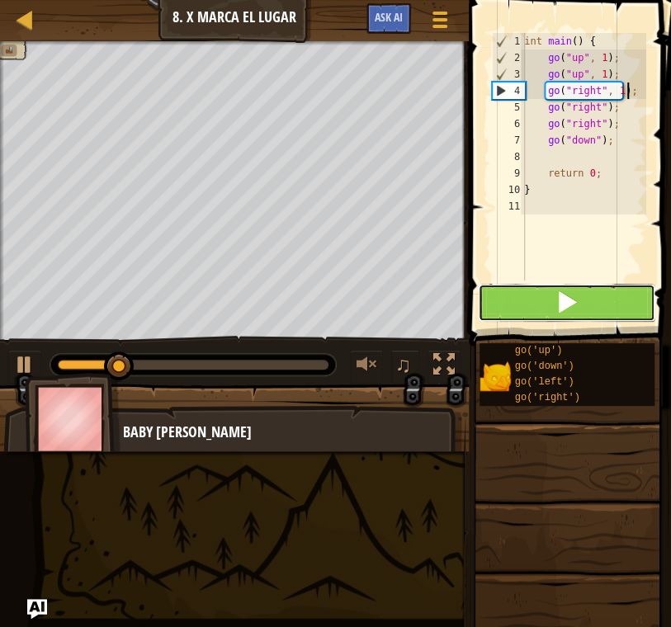
click at [564, 292] on span at bounding box center [566, 301] width 23 height 23
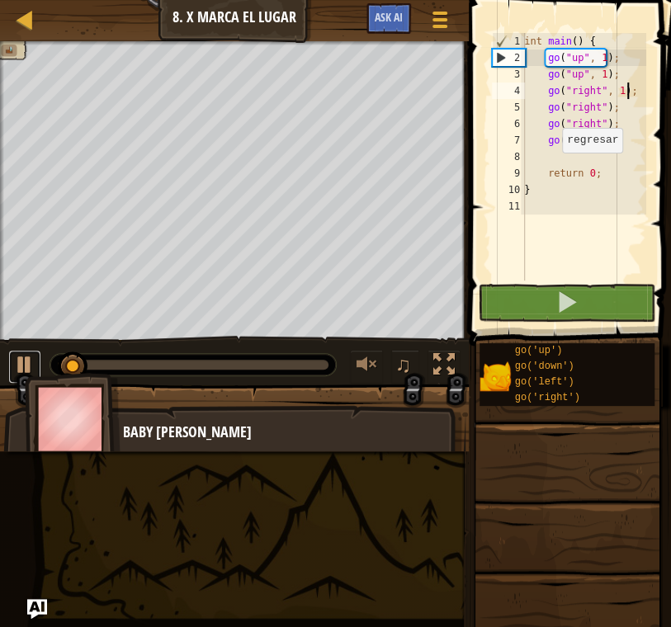
click at [18, 367] on div at bounding box center [24, 364] width 21 height 21
click at [608, 141] on div "int main ( ) { go ( " up " , 1 ) ; go ( " up " , 1 ) ; go ( " right " , 1 ) ; g…" at bounding box center [583, 173] width 125 height 281
type textarea "go("down");"
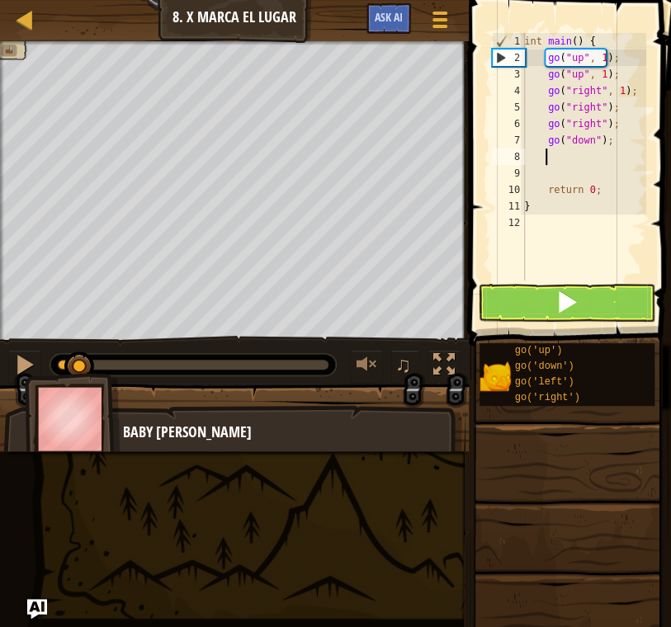
type textarea "go"
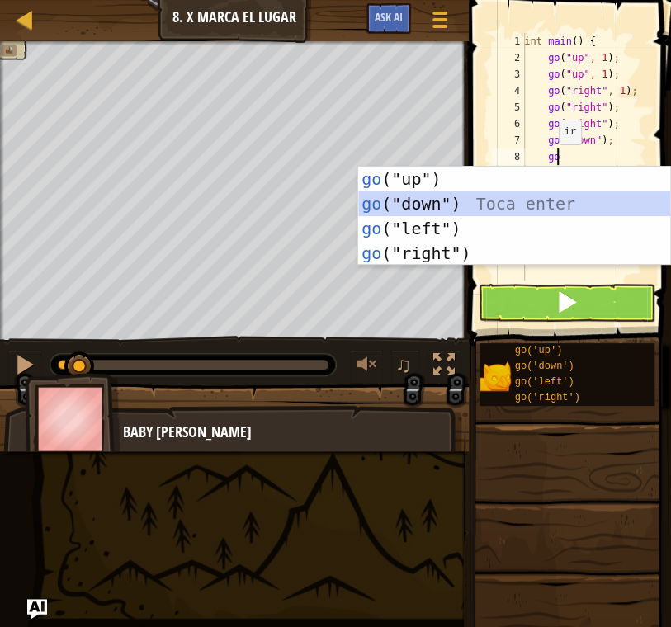
click at [502, 203] on div "go ("up") Toca enter go ("down") Toca enter go ("left") Toca enter go ("right")…" at bounding box center [514, 241] width 312 height 149
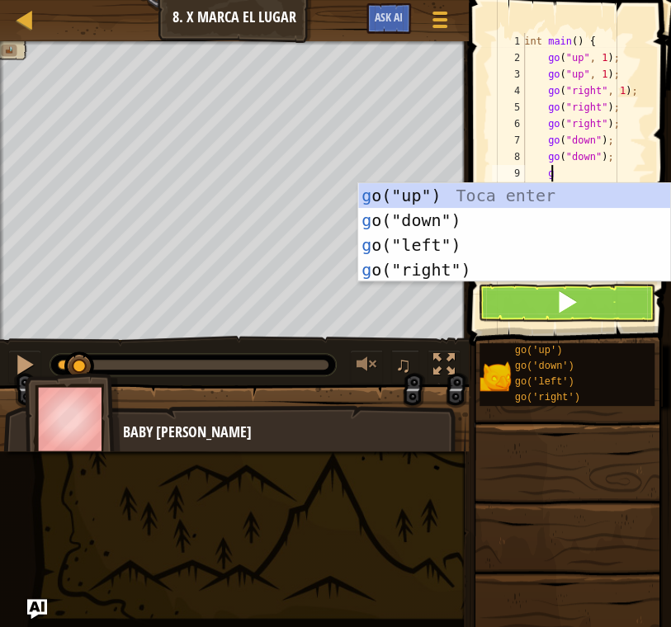
type textarea "go"
click at [493, 248] on div "go ("up") Toca enter go ("down") Toca enter go ("left") Toca enter go ("right")…" at bounding box center [514, 257] width 312 height 149
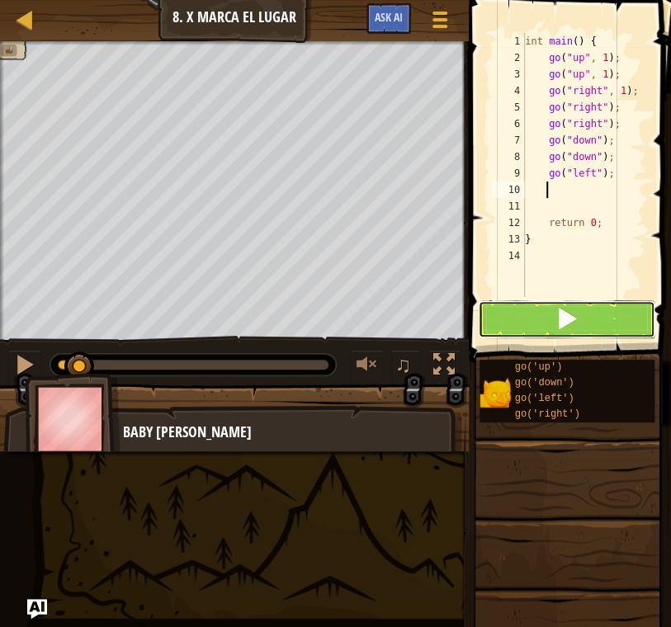
click at [587, 309] on button at bounding box center [566, 319] width 177 height 38
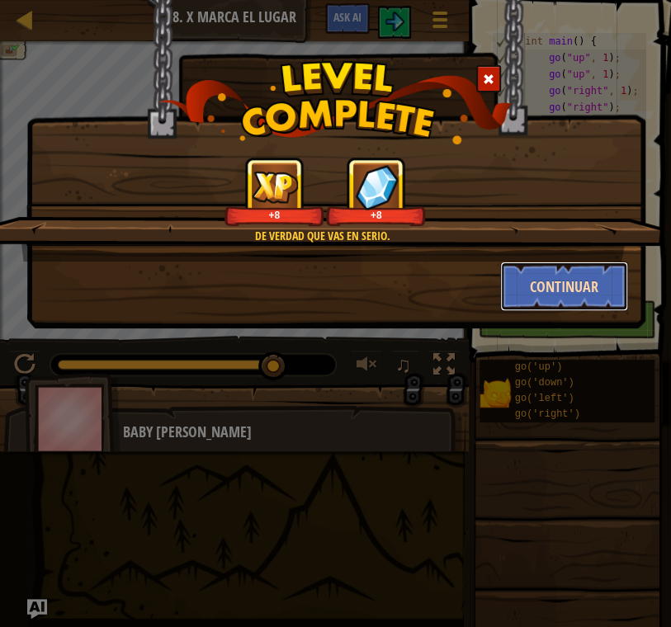
click at [587, 274] on button "Continuar" at bounding box center [564, 287] width 128 height 50
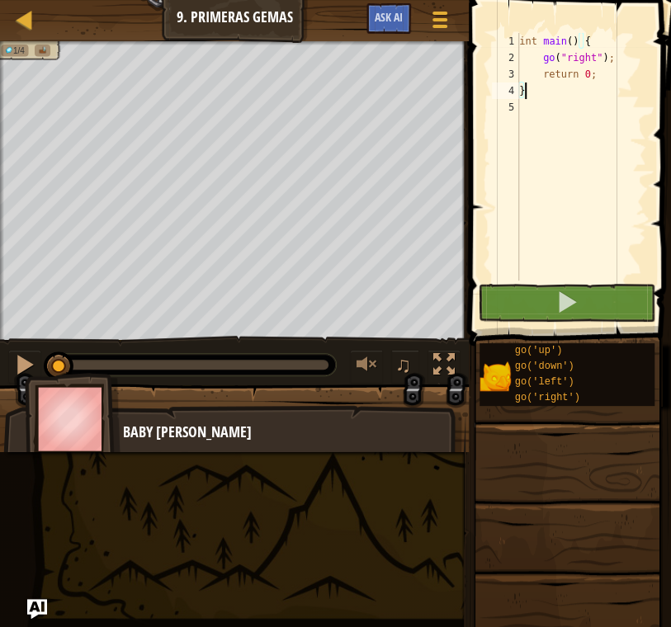
click at [613, 56] on div "int main ( ) { go ( " right " ) ; return 0 ; }" at bounding box center [581, 173] width 130 height 281
type textarea "go("right");"
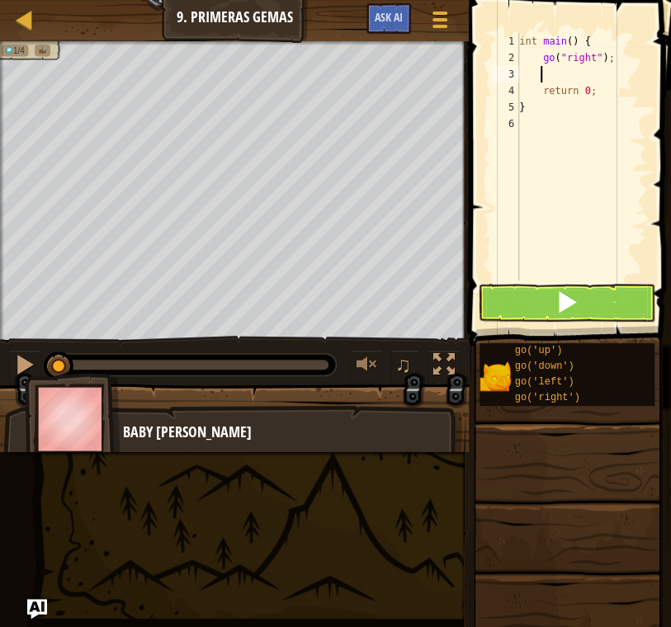
scroll to position [7, 1]
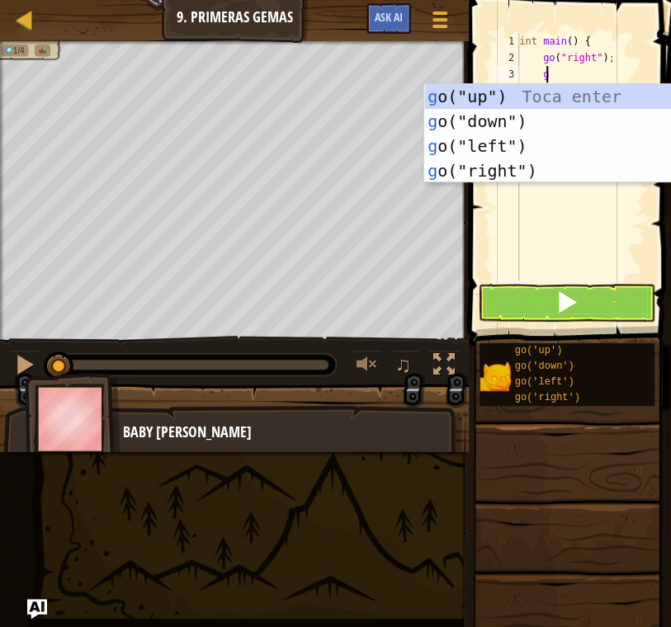
type textarea "go"
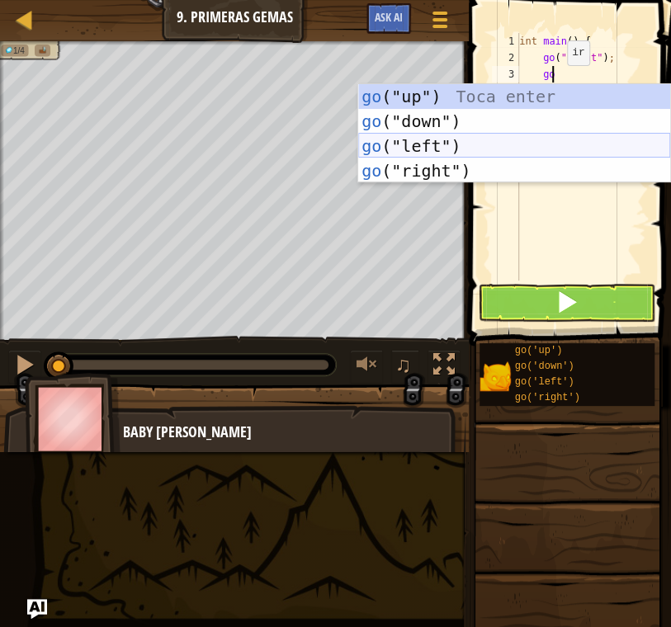
click at [508, 141] on div "go ("up") Toca enter go ("down") Toca enter go ("left") Toca enter go ("right")…" at bounding box center [514, 158] width 312 height 149
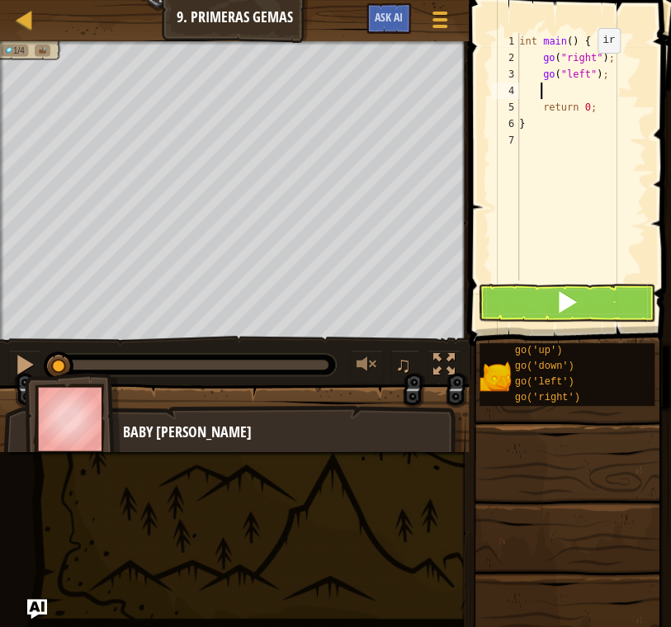
click at [583, 69] on div "int main ( ) { go ( " right " ) ; go ( " left " ) ; return 0 ; }" at bounding box center [581, 173] width 130 height 281
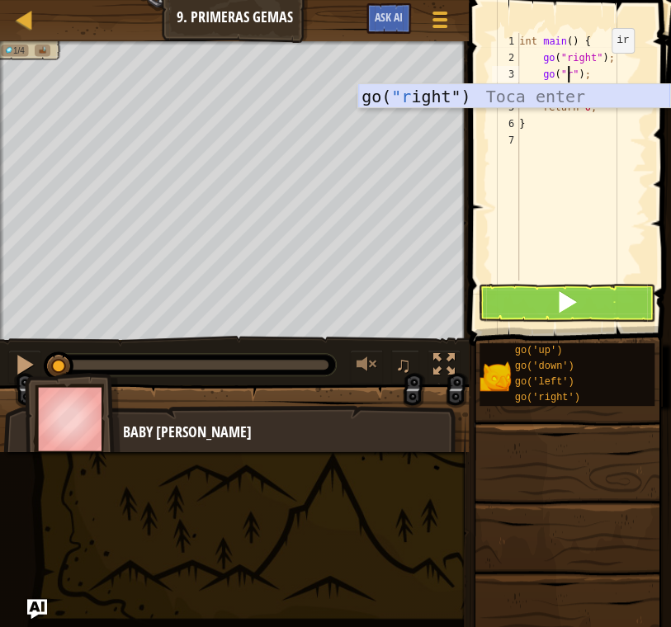
click at [525, 95] on div "go( "r ight") Toca enter" at bounding box center [514, 121] width 312 height 74
type textarea "go("right");"
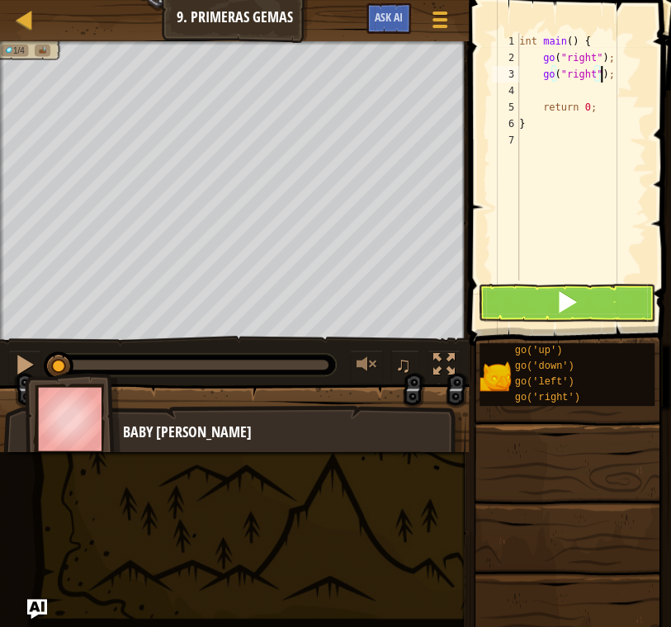
click at [616, 79] on div "int main ( ) { go ( " right " ) ; go ( " right " ) ; return 0 ; }" at bounding box center [581, 173] width 130 height 281
type textarea "go"
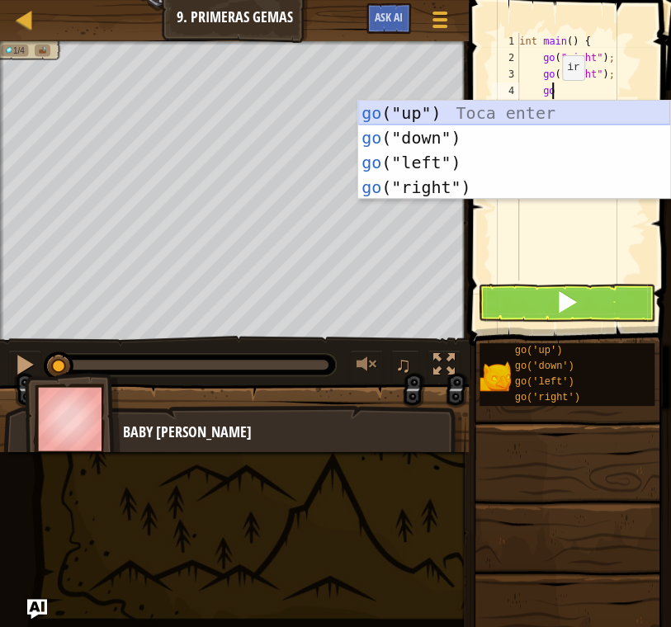
click at [480, 118] on div "go ("up") Toca enter go ("down") Toca enter go ("left") Toca enter go ("right")…" at bounding box center [514, 175] width 312 height 149
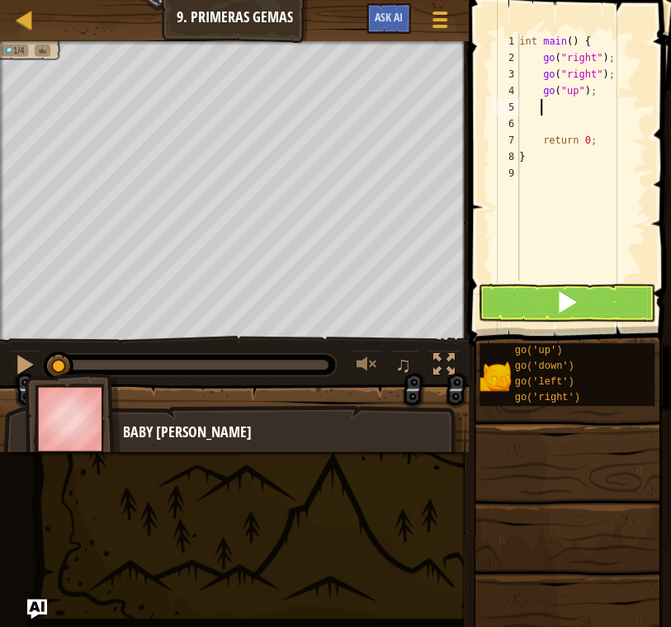
type textarea "g"
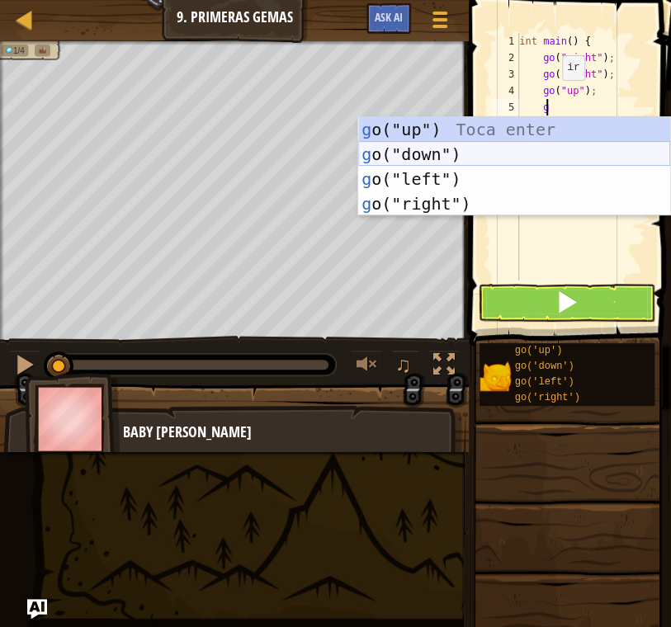
click at [461, 152] on div "g o("up") Toca enter g o("down") Toca enter g o("left") Toca enter g o("right")…" at bounding box center [514, 191] width 312 height 149
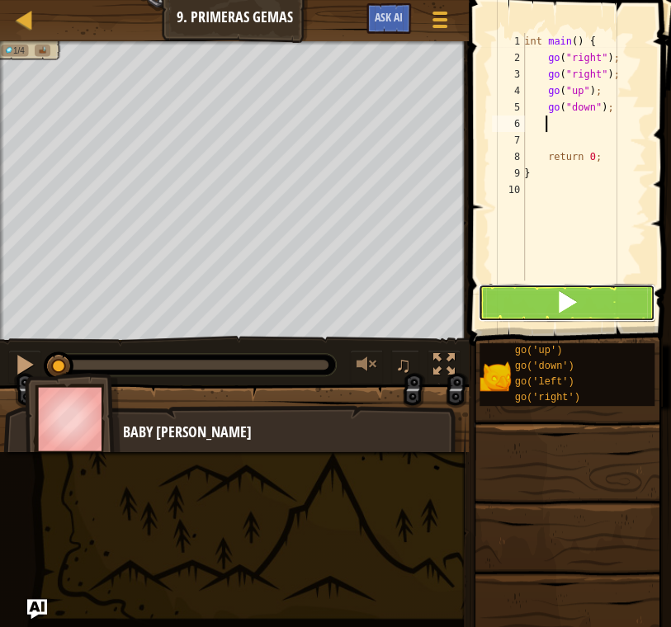
click at [579, 309] on button at bounding box center [566, 303] width 177 height 38
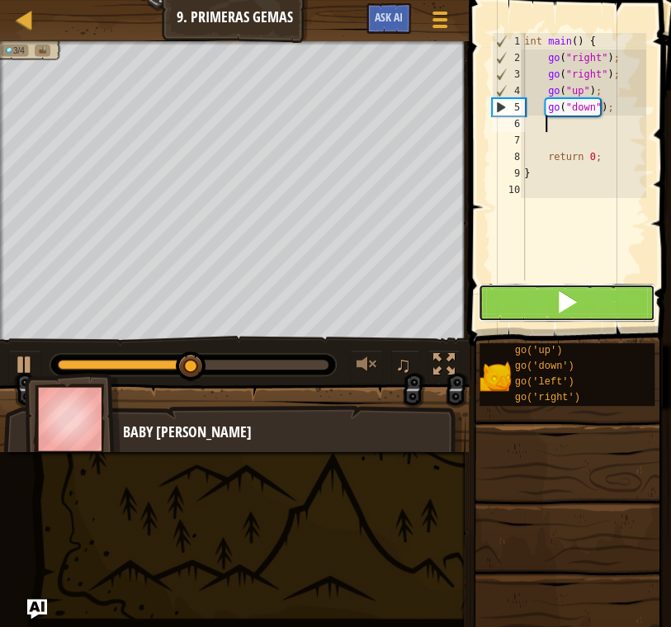
click at [575, 303] on span at bounding box center [566, 301] width 23 height 23
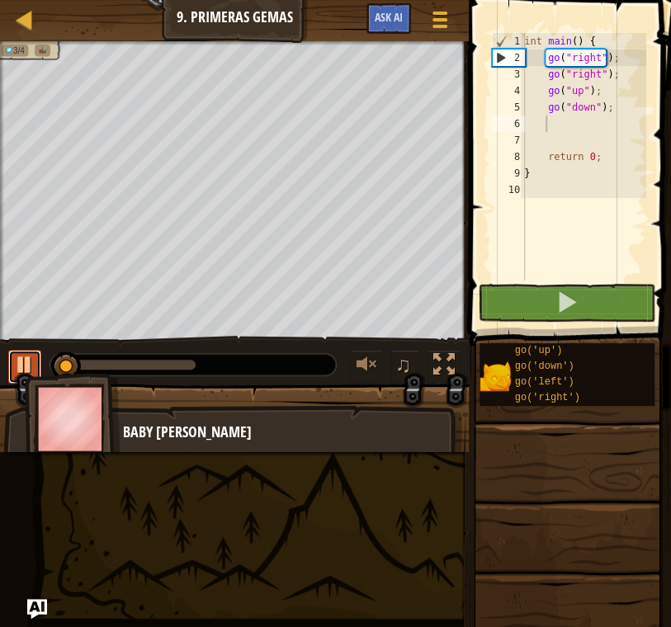
click at [38, 361] on button at bounding box center [24, 367] width 33 height 34
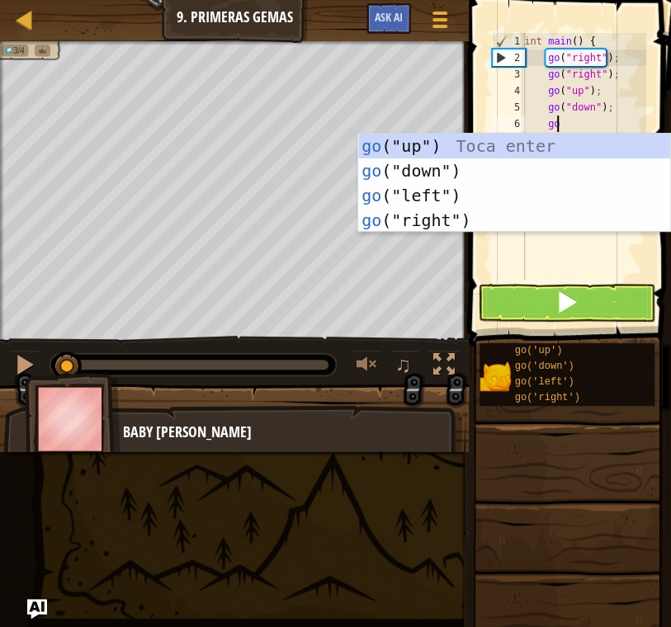
type textarea "go d"
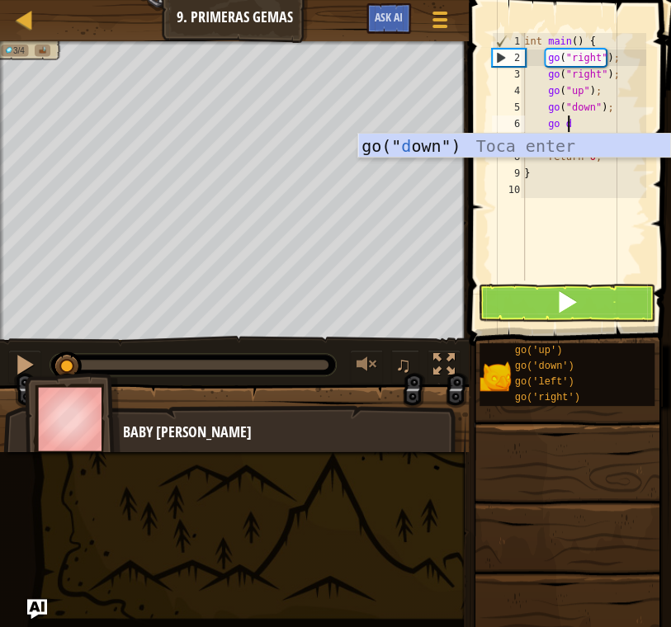
scroll to position [7, 2]
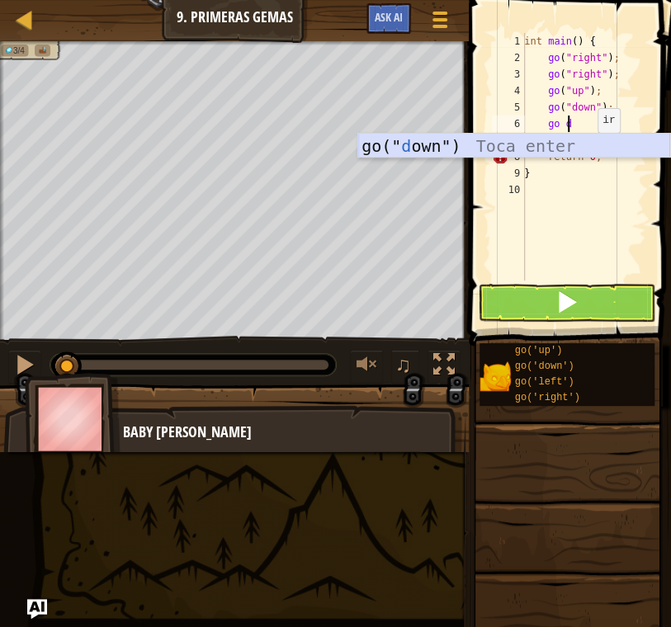
click at [462, 143] on div "go(" d own") Toca enter" at bounding box center [514, 171] width 312 height 74
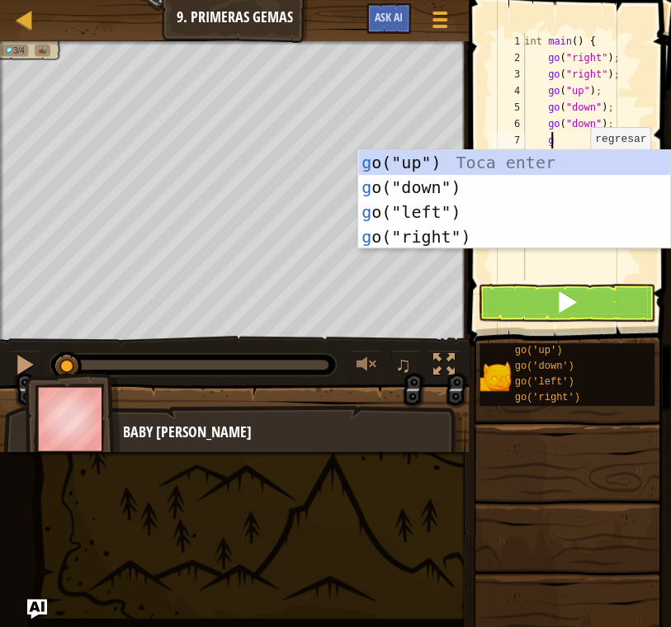
type textarea "go"
click at [581, 168] on div "go ("up") Toca enter go ("down") Toca enter go ("left") Toca enter go ("right")…" at bounding box center [514, 224] width 312 height 149
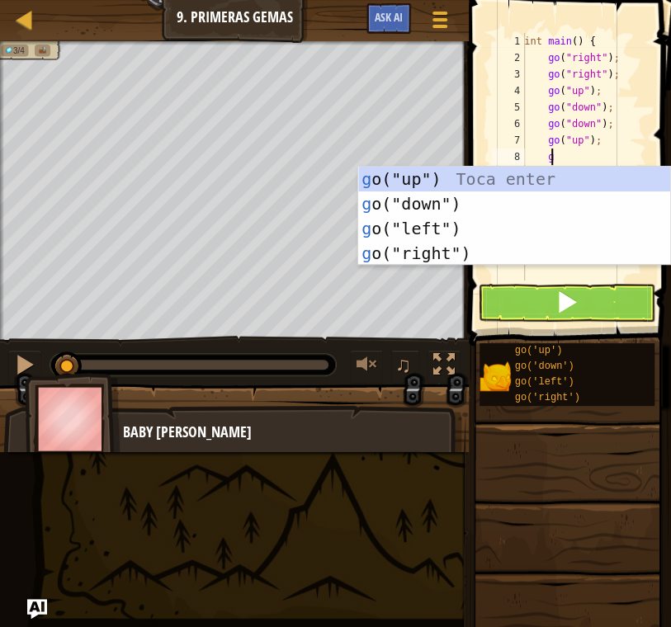
type textarea "go"
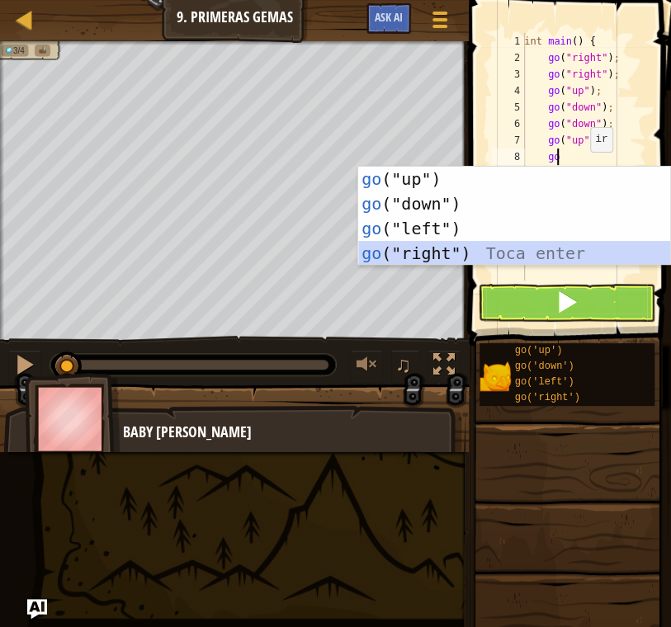
click at [514, 253] on div "go ("up") Toca enter go ("down") Toca enter go ("left") Toca enter go ("right")…" at bounding box center [514, 241] width 312 height 149
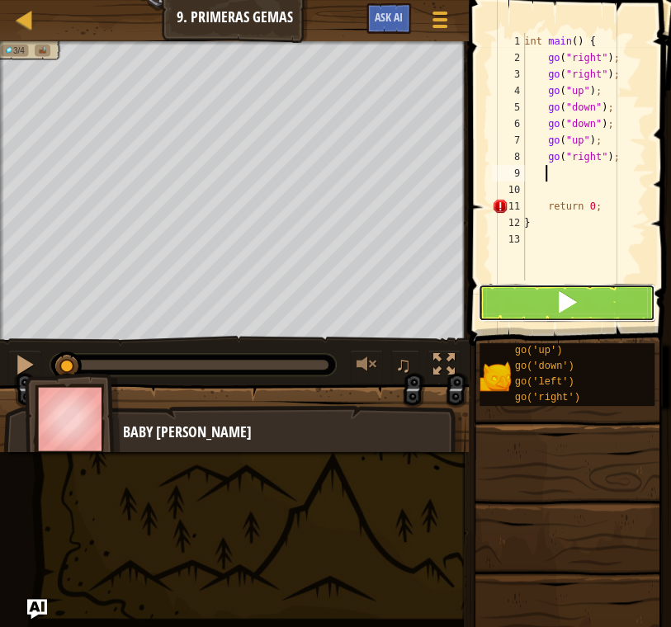
click at [557, 303] on span at bounding box center [566, 301] width 23 height 23
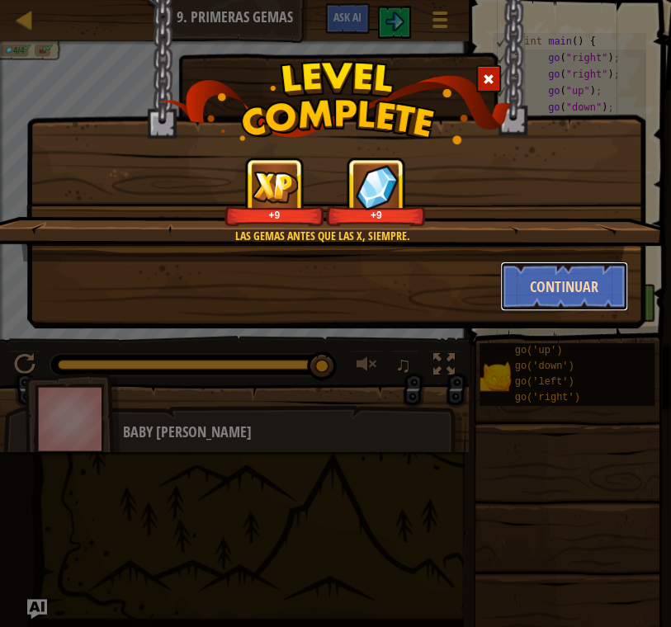
click at [578, 272] on button "Continuar" at bounding box center [564, 287] width 128 height 50
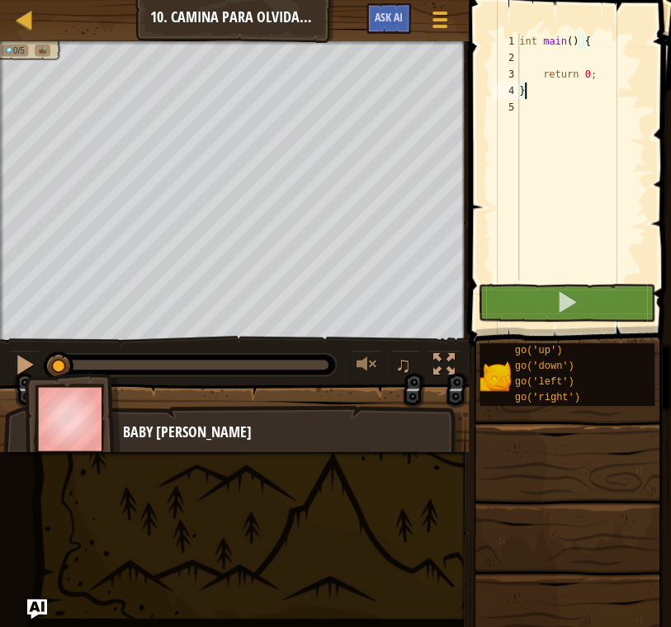
click at [579, 54] on div "int main ( ) { return 0 ; }" at bounding box center [581, 173] width 130 height 281
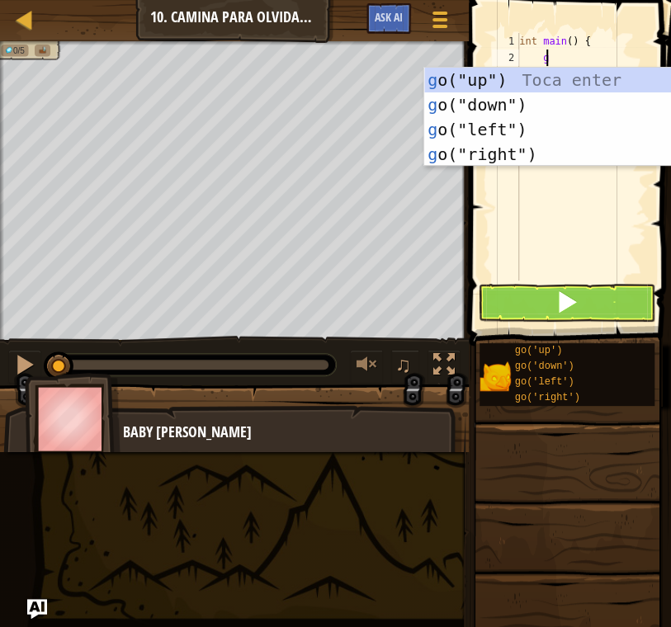
scroll to position [7, 1]
type textarea "go"
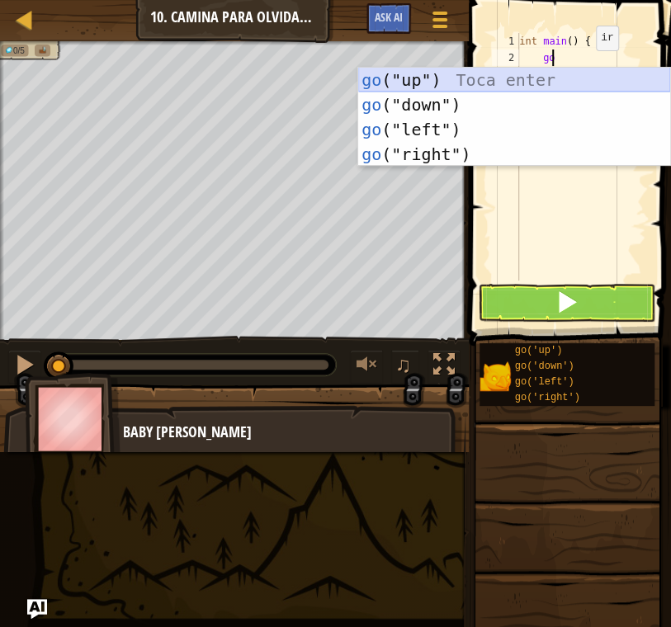
click at [462, 85] on div "go ("up") Toca enter go ("down") Toca enter go ("left") Toca enter go ("right")…" at bounding box center [514, 142] width 312 height 149
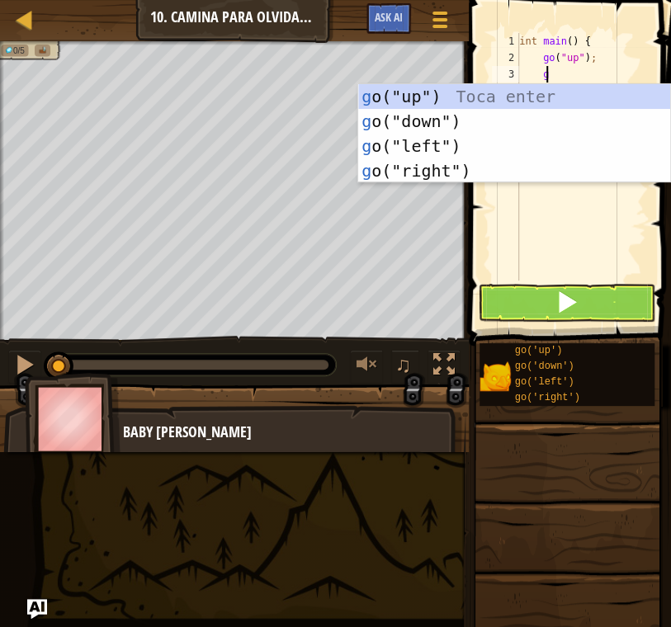
type textarea "go"
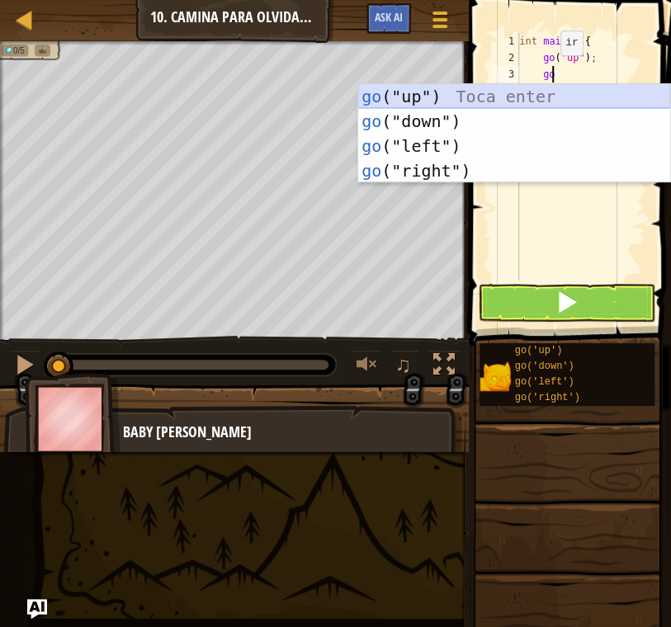
click at [474, 99] on div "go ("up") Toca enter go ("down") Toca enter go ("left") Toca enter go ("right")…" at bounding box center [514, 158] width 312 height 149
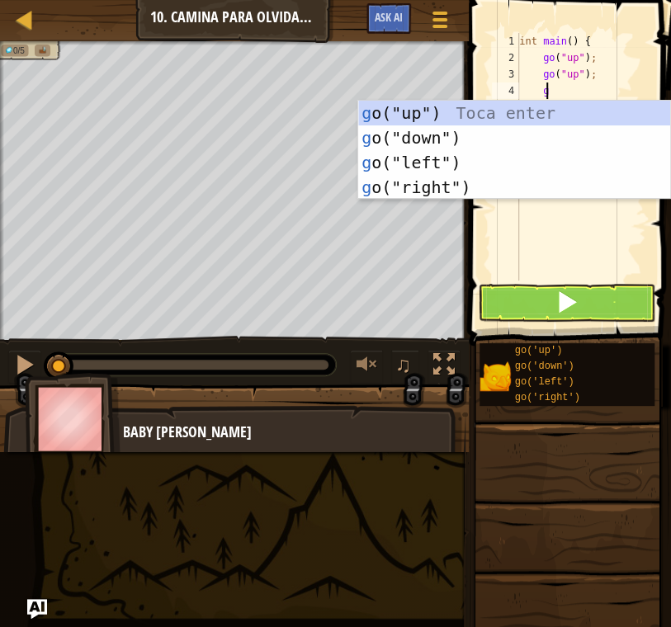
type textarea "go"
click at [541, 116] on div "go ("up") Toca enter go ("down") Toca enter go ("left") Toca enter go ("right")…" at bounding box center [514, 175] width 312 height 149
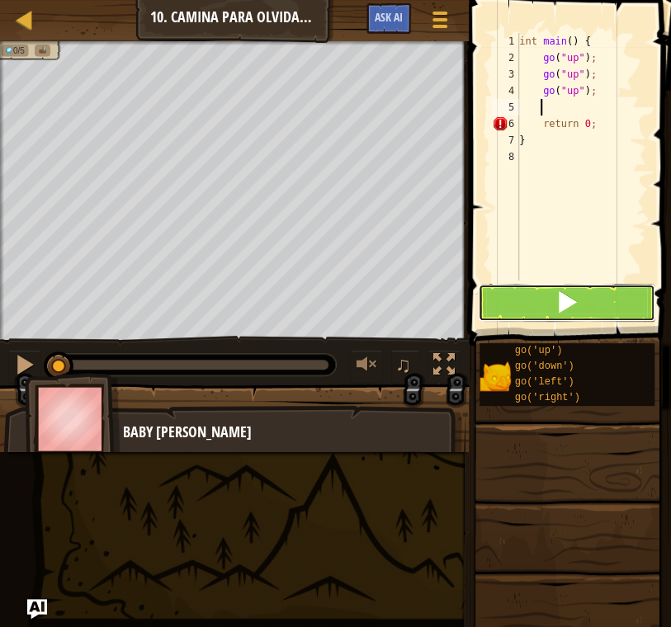
click at [585, 295] on button at bounding box center [566, 303] width 177 height 38
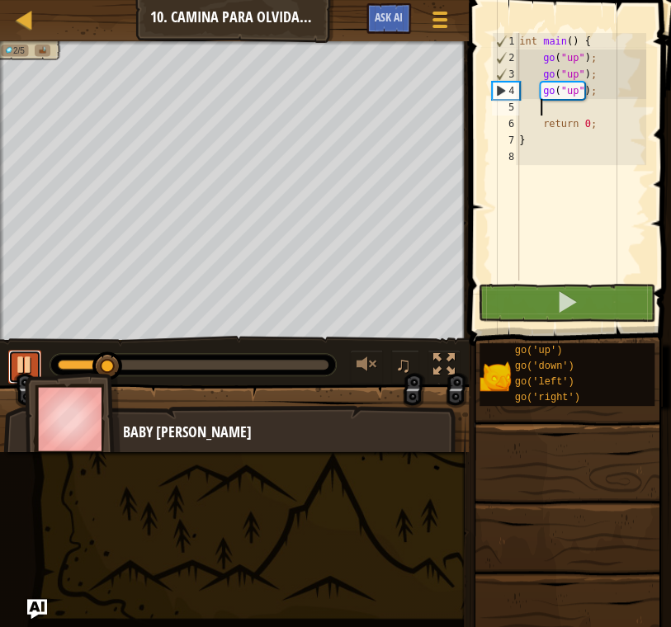
click at [14, 358] on div at bounding box center [24, 364] width 21 height 21
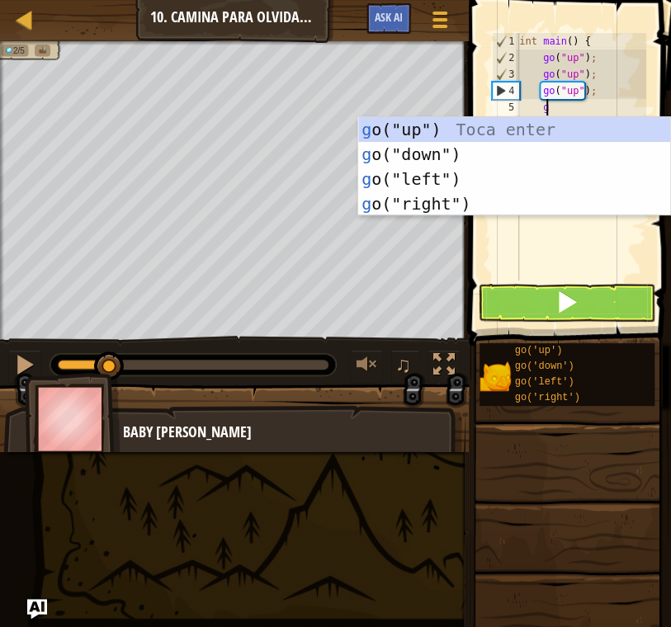
type textarea "go"
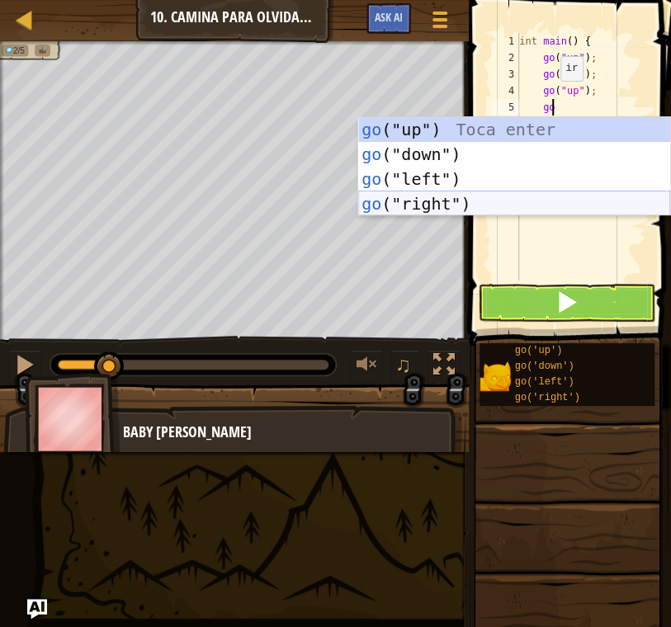
click at [471, 202] on div "go ("up") Toca enter go ("down") Toca enter go ("left") Toca enter go ("right")…" at bounding box center [514, 191] width 312 height 149
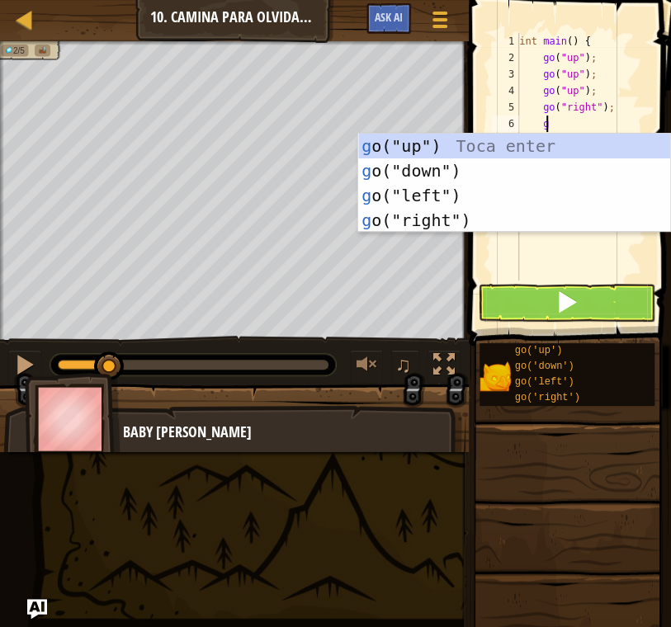
type textarea "go"
click at [483, 216] on div "go ("up") Toca enter go ("down") Toca enter go ("left") Toca enter go ("right")…" at bounding box center [514, 208] width 312 height 149
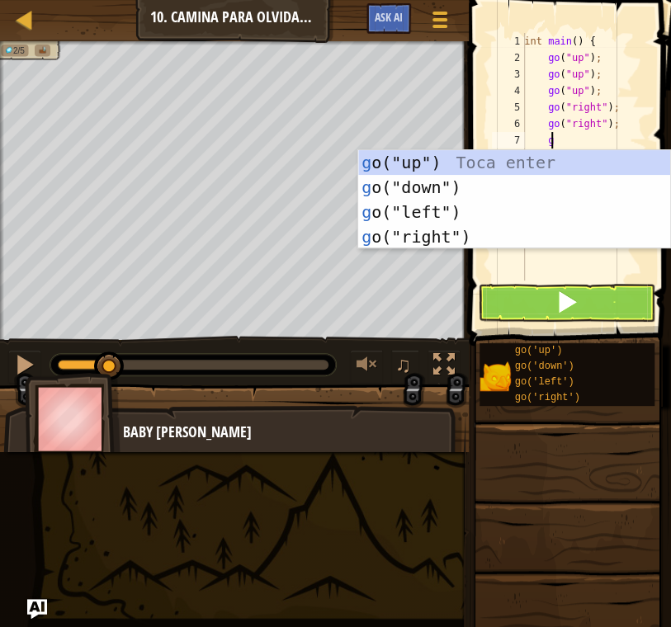
type textarea "go"
click at [499, 226] on div "go ("up") Toca enter go ("down") Toca enter go ("left") Toca enter go ("right")…" at bounding box center [514, 224] width 312 height 149
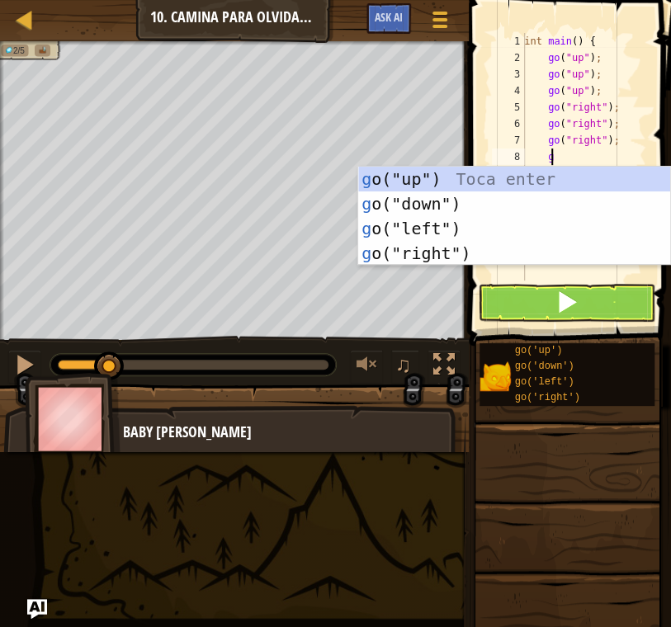
type textarea "go"
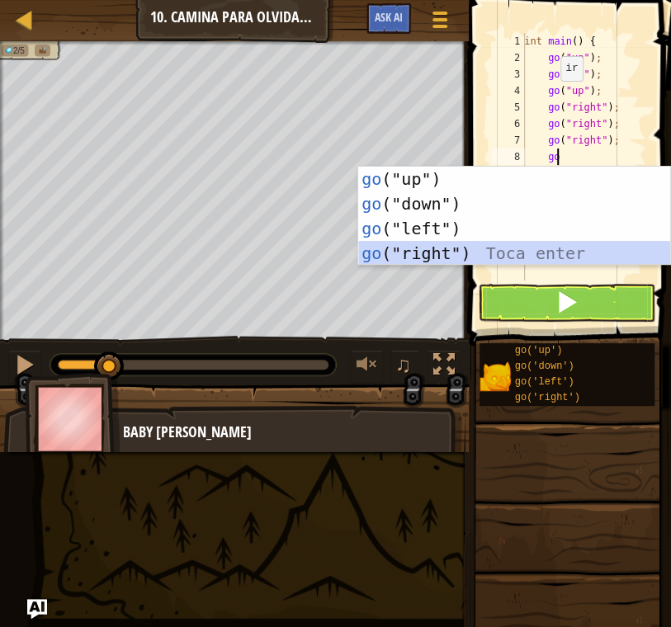
click at [527, 243] on div "go ("up") Toca enter go ("down") Toca enter go ("left") Toca enter go ("right")…" at bounding box center [514, 241] width 312 height 149
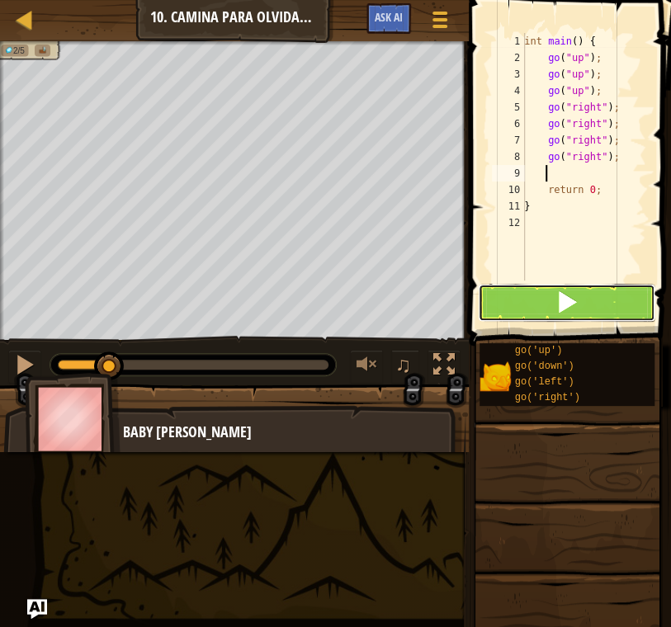
click at [588, 297] on button at bounding box center [566, 303] width 177 height 38
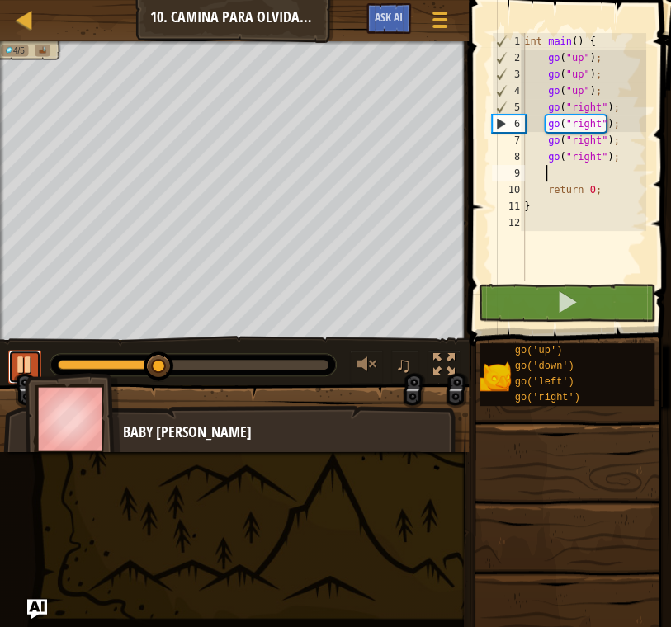
click at [21, 358] on div at bounding box center [24, 364] width 21 height 21
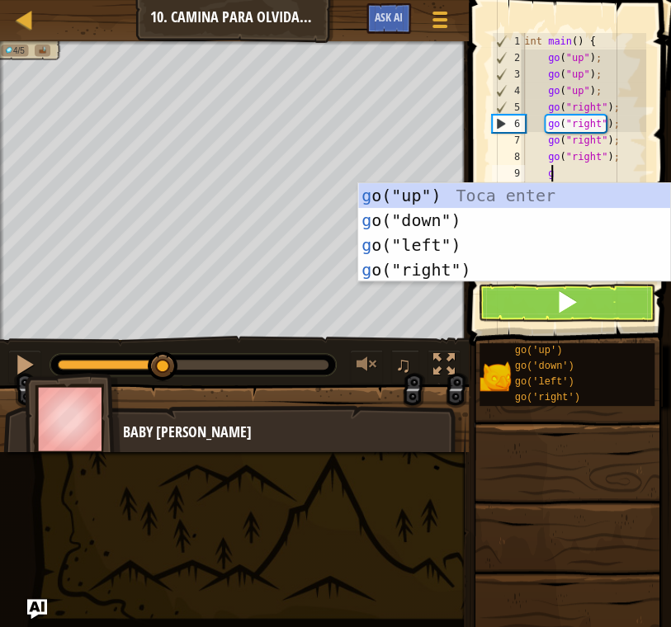
type textarea "go"
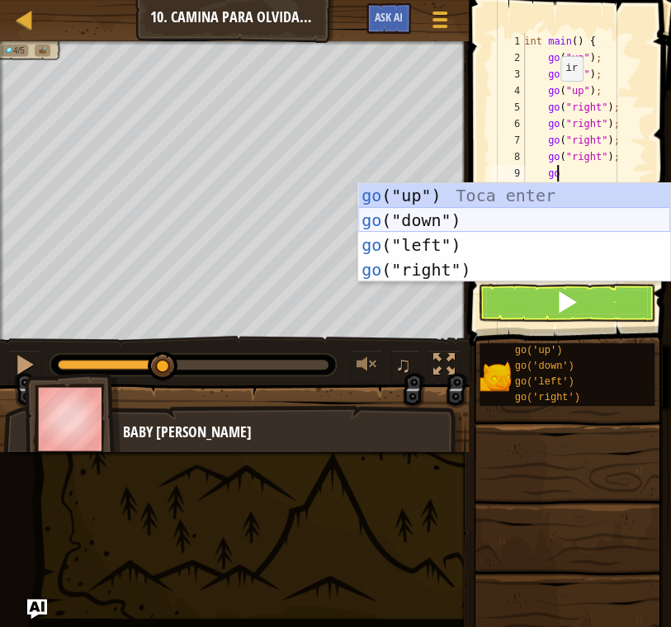
click at [513, 215] on div "go ("up") Toca enter go ("down") Toca enter go ("left") Toca enter go ("right")…" at bounding box center [514, 257] width 312 height 149
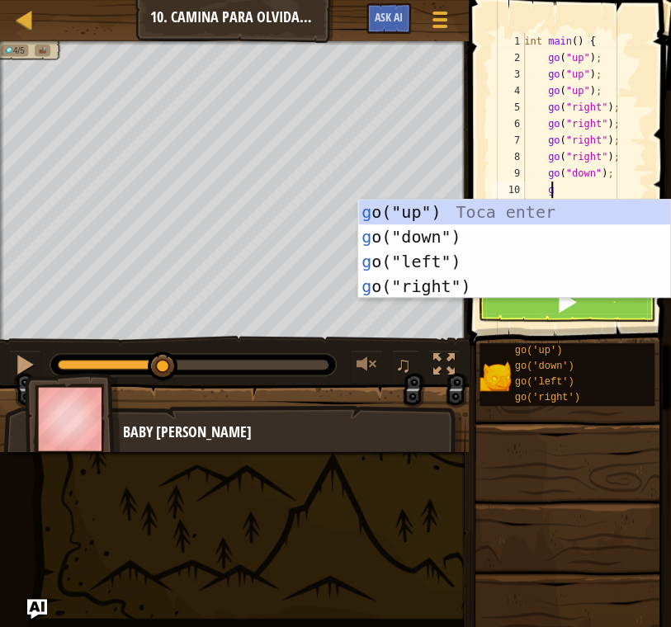
type textarea "go"
click at [517, 248] on div "go ("up") Toca enter go ("down") Toca enter go ("left") Toca enter go ("right")…" at bounding box center [514, 274] width 312 height 149
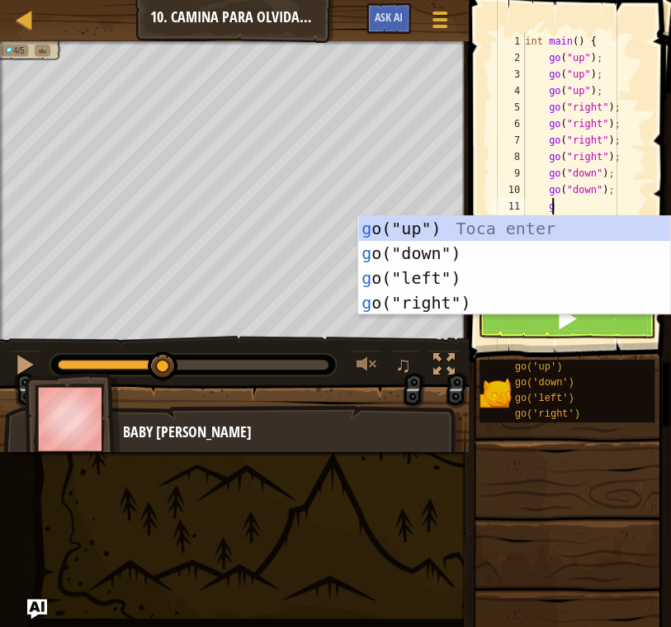
type textarea "go"
click at [545, 248] on div "go ("up") Toca enter go ("down") Toca enter go ("left") Toca enter go ("right")…" at bounding box center [514, 290] width 312 height 149
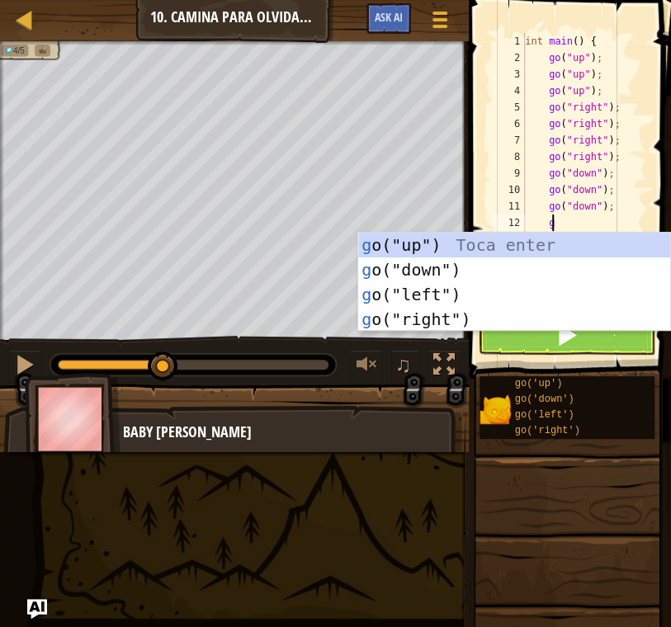
type textarea "go"
click at [527, 269] on div "go ("up") Toca enter go ("down") Toca enter go ("left") Toca enter go ("right")…" at bounding box center [514, 307] width 312 height 149
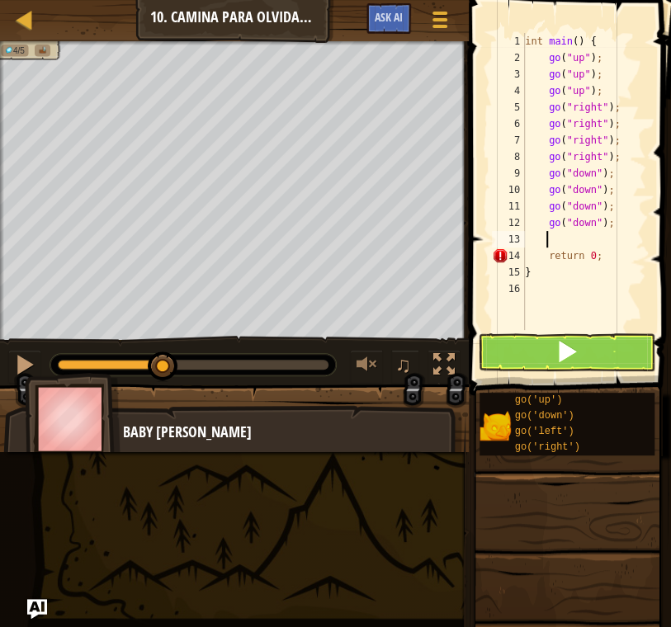
scroll to position [7, 1]
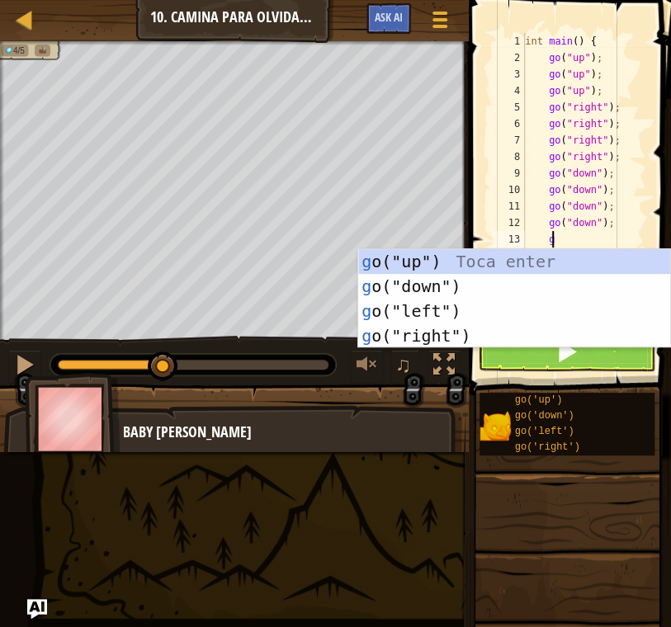
type textarea "go"
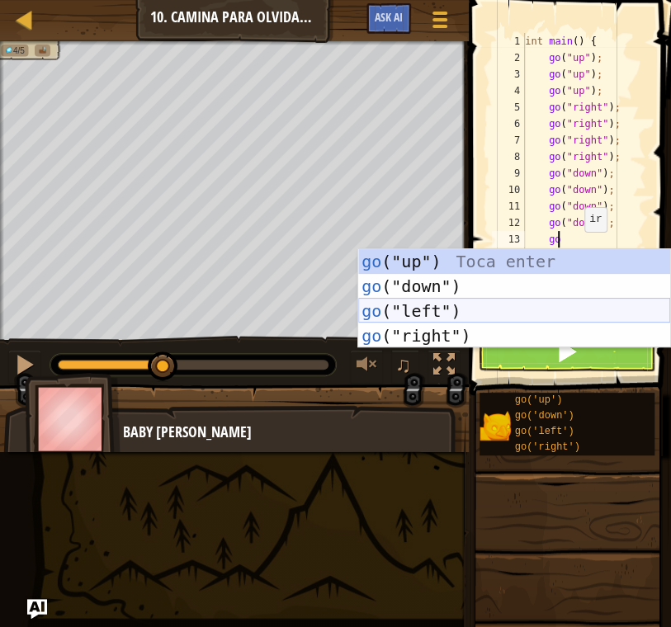
click at [522, 313] on div "go ("up") Toca enter go ("down") Toca enter go ("left") Toca enter go ("right")…" at bounding box center [514, 323] width 312 height 149
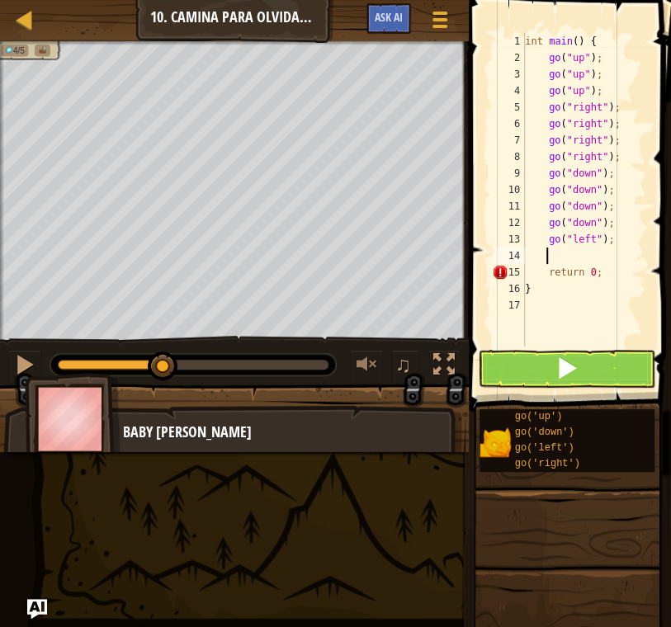
scroll to position [7, 1]
click at [616, 363] on button at bounding box center [566, 369] width 177 height 38
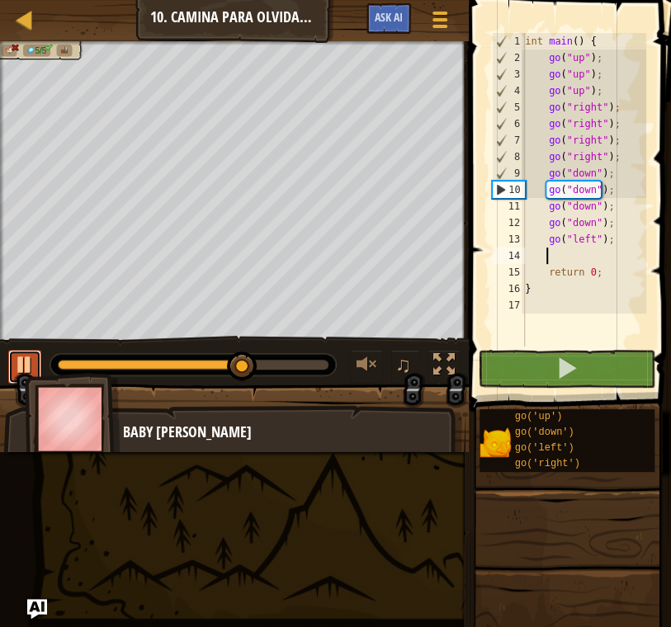
click at [26, 362] on div at bounding box center [24, 364] width 21 height 21
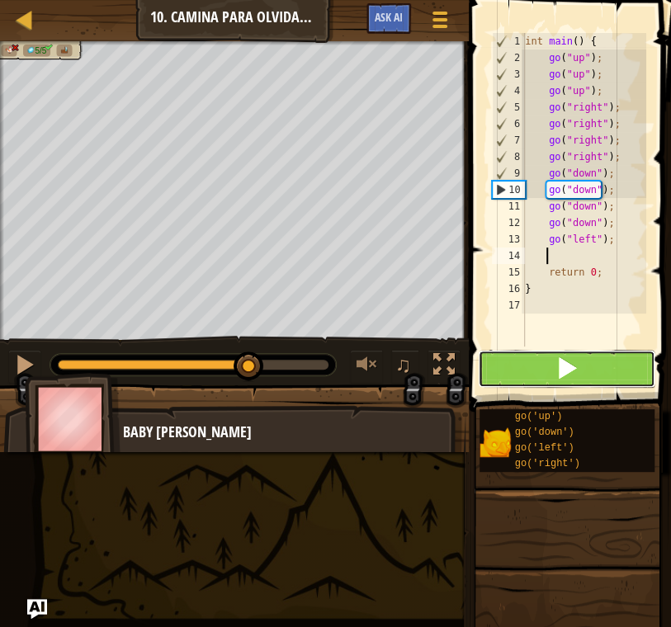
click at [560, 371] on span at bounding box center [566, 368] width 23 height 23
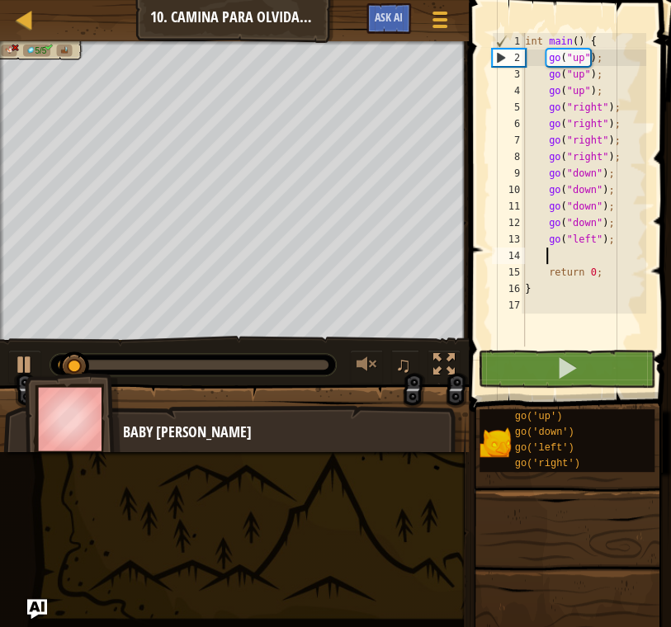
click at [260, 377] on div "♫" at bounding box center [234, 361] width 469 height 50
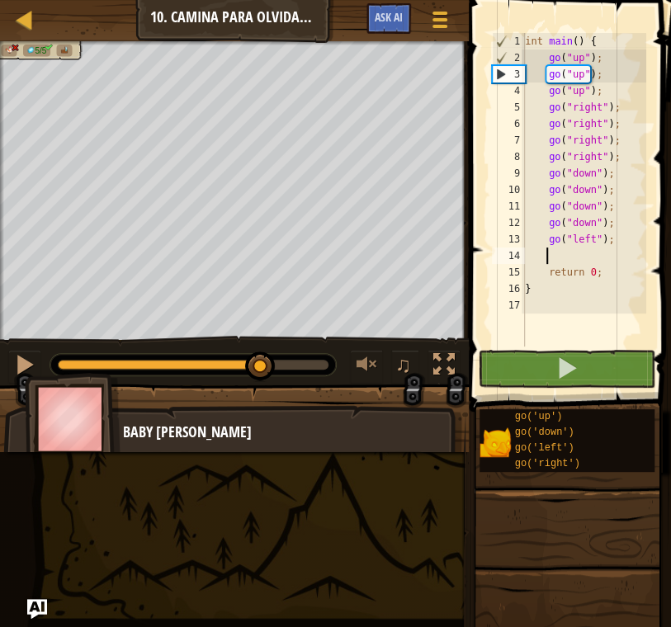
click at [261, 366] on div "0:08.9 Ahora: 0:01.3 Max: 0:11.9" at bounding box center [193, 365] width 271 height 10
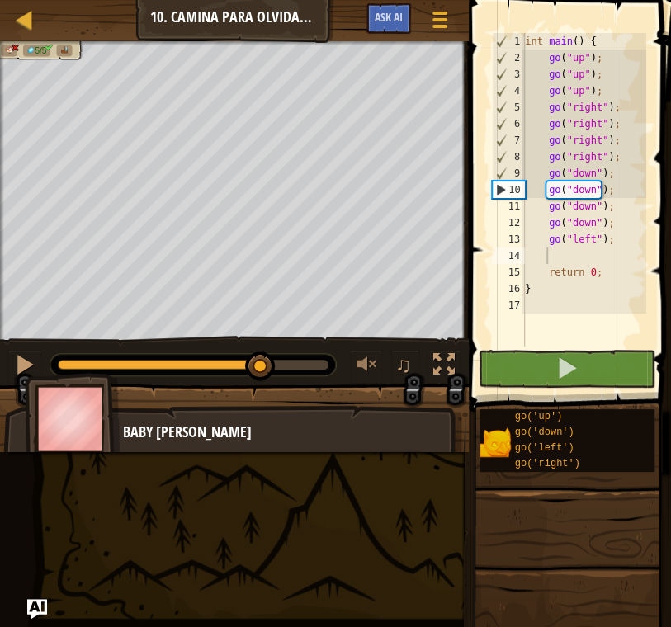
click at [25, 373] on img at bounding box center [73, 419] width 96 height 92
click at [23, 361] on div at bounding box center [24, 364] width 21 height 21
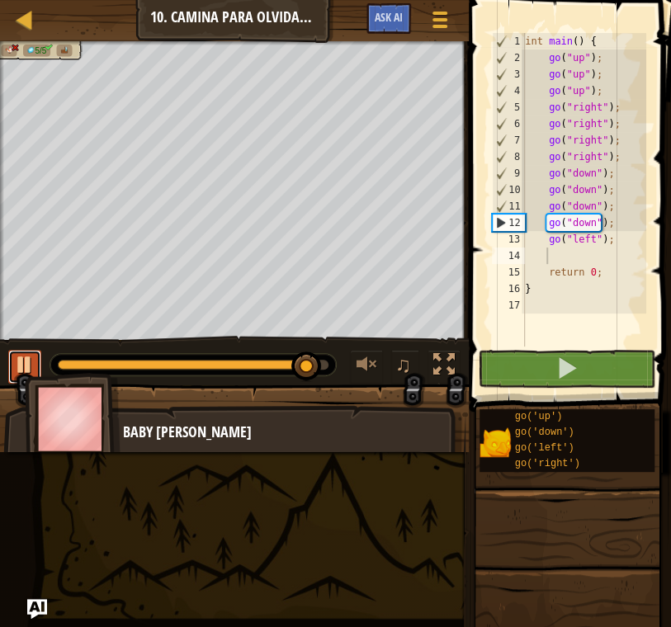
click at [26, 360] on div at bounding box center [24, 364] width 21 height 21
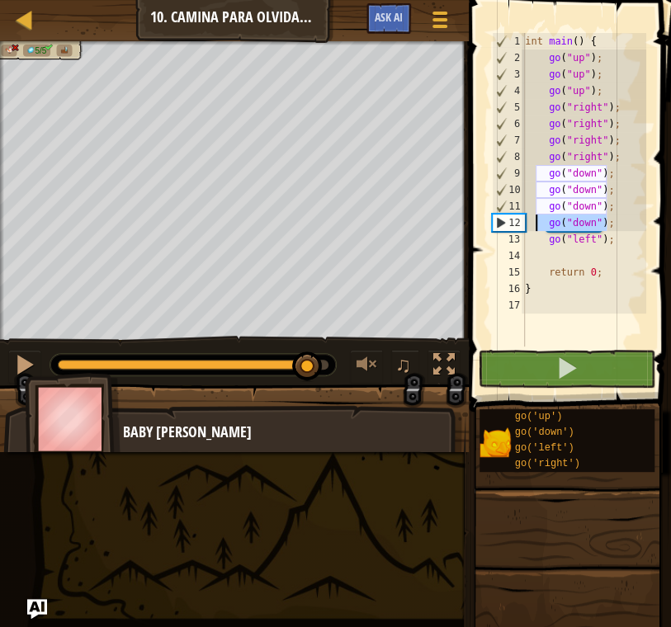
drag, startPoint x: 605, startPoint y: 225, endPoint x: 536, endPoint y: 223, distance: 69.4
click at [536, 223] on div "int main ( ) { go ( " up " ) ; go ( " up " ) ; go ( " up " ) ; go ( " right " )…" at bounding box center [584, 206] width 125 height 347
type textarea "go("down");"
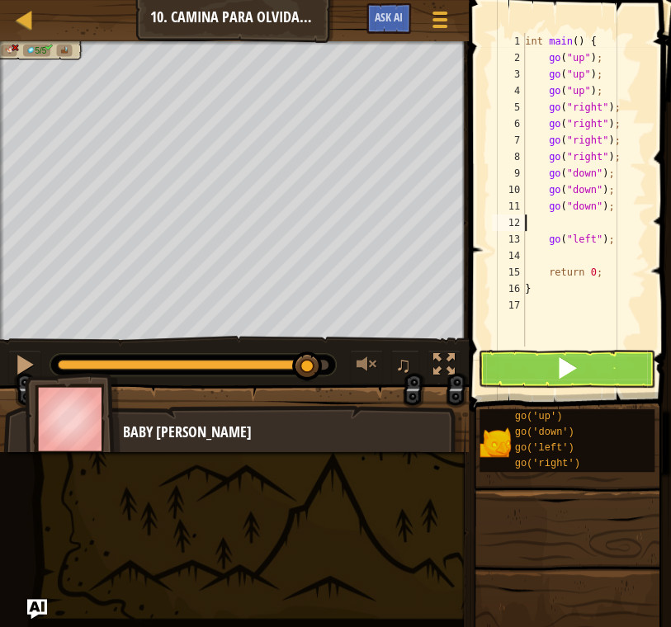
type textarea "go("down");"
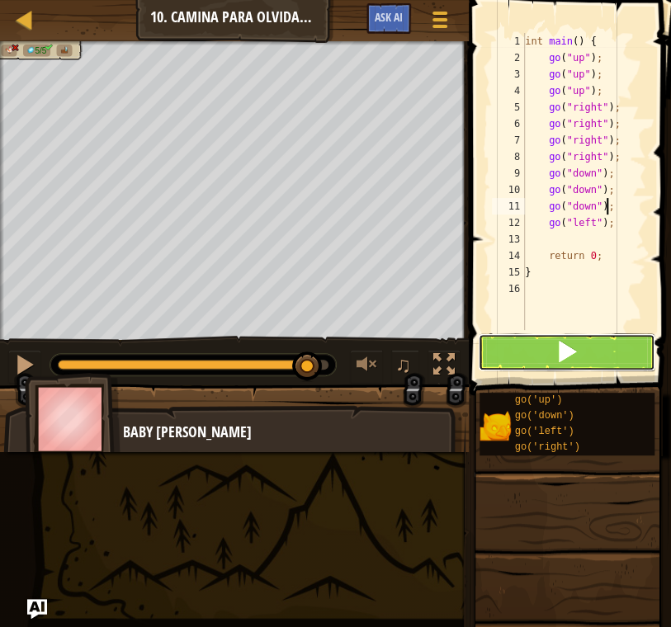
click at [608, 340] on button at bounding box center [566, 352] width 177 height 38
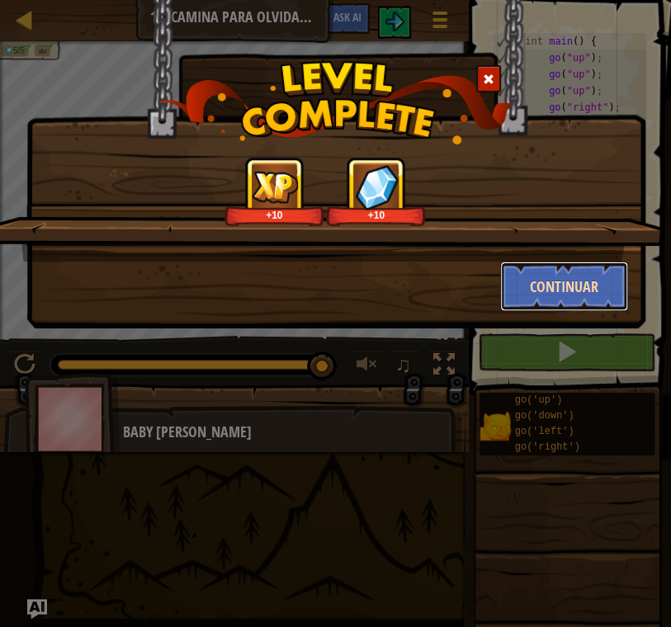
click at [568, 265] on button "Continuar" at bounding box center [564, 287] width 128 height 50
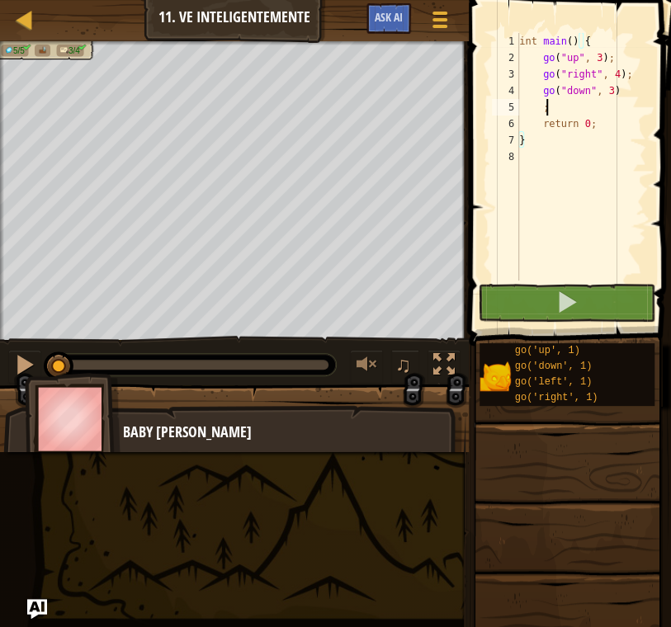
click at [567, 111] on div "int main ( ) { go ( " up " , 3 ) ; go ( " right " , 4 ) ; go ( " down " , 3 ) ;…" at bounding box center [581, 173] width 130 height 281
type textarea ";"
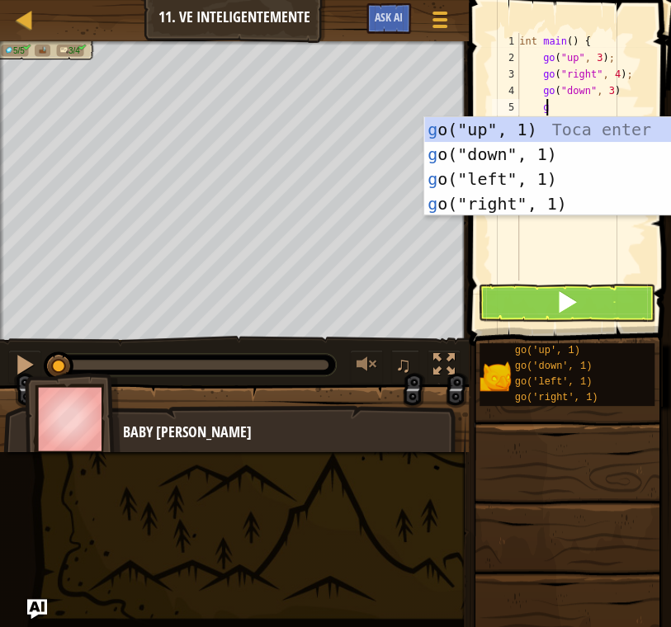
scroll to position [7, 1]
type textarea "go"
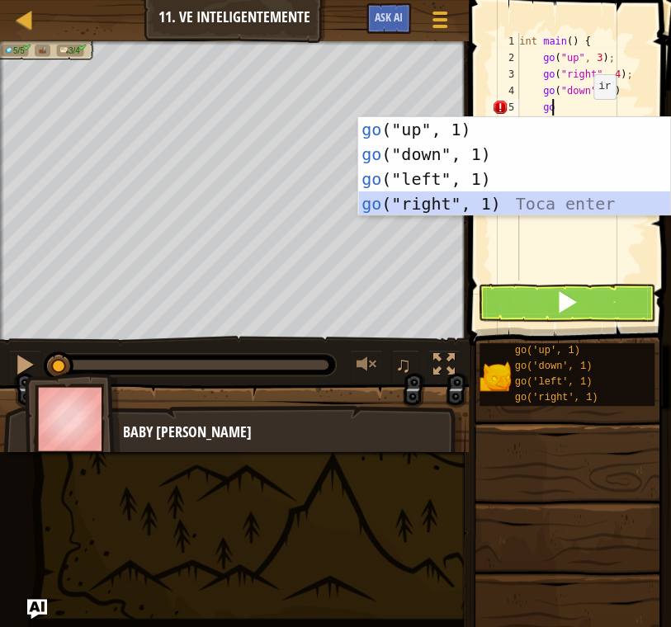
click at [554, 193] on div "go ("up", 1) Toca enter go ("down", 1) Toca enter go ("left", 1) Toca enter go …" at bounding box center [514, 191] width 312 height 149
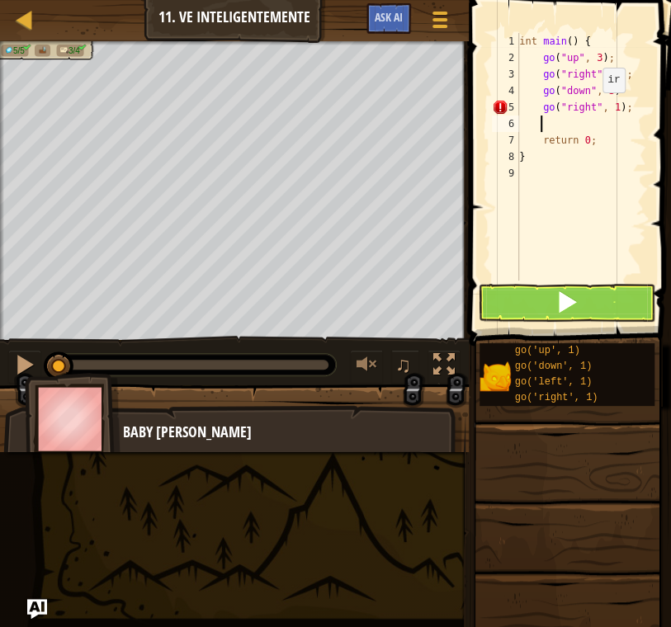
drag, startPoint x: 588, startPoint y: 108, endPoint x: 602, endPoint y: 98, distance: 17.2
click at [588, 107] on div "int main ( ) { go ( " up " , 3 ) ; go ( " right " , 4 ) ; go ( " down " , 3 ) g…" at bounding box center [581, 173] width 130 height 281
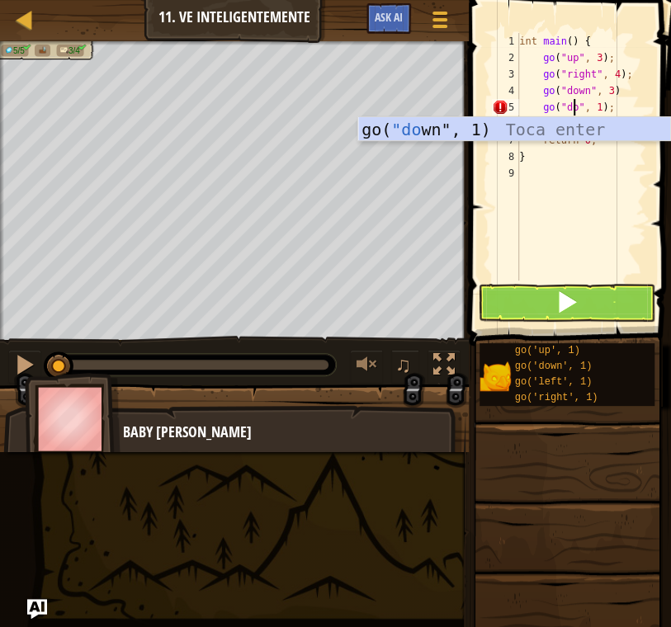
scroll to position [7, 4]
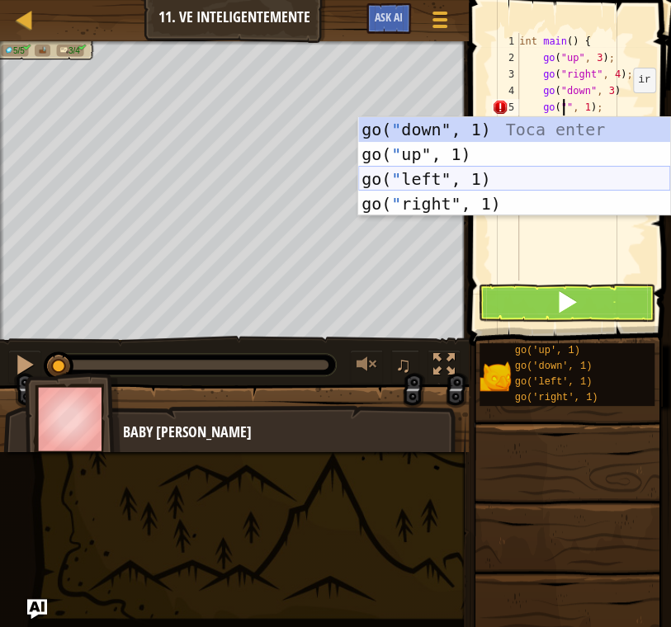
click at [597, 168] on div "go( " down", 1) Toca enter go( " up", 1) Toca enter go( " left", 1) Toca enter …" at bounding box center [514, 191] width 312 height 149
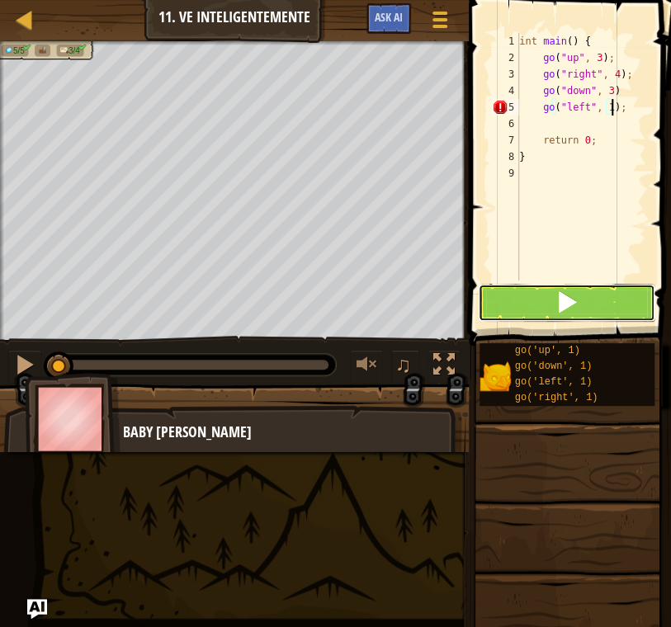
click at [582, 303] on button at bounding box center [566, 303] width 177 height 38
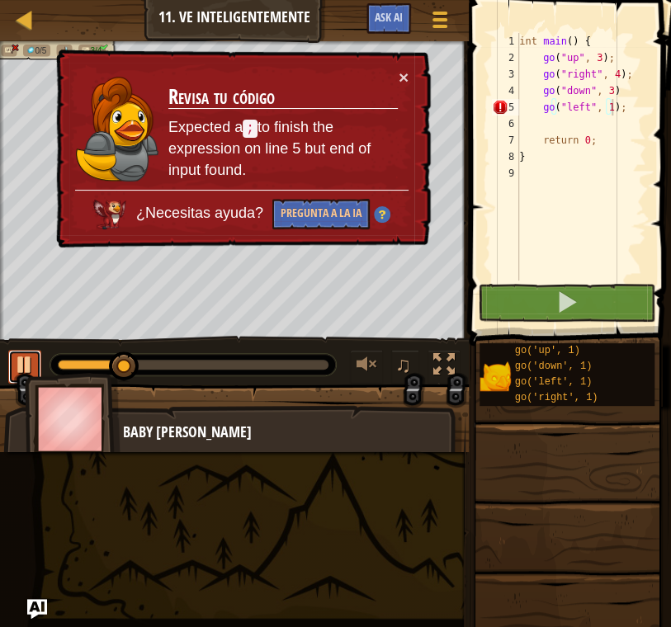
click at [22, 354] on div at bounding box center [24, 364] width 21 height 21
click at [589, 108] on div "int main ( ) { go ( " up " , 3 ) ; go ( " right " , 4 ) ; go ( " down " , 3 ) g…" at bounding box center [581, 173] width 130 height 281
click at [579, 106] on div "int main ( ) { go ( " up " , 3 ) ; go ( " right " , 4 ) ; go ( " down " , 3 ) g…" at bounding box center [581, 173] width 130 height 281
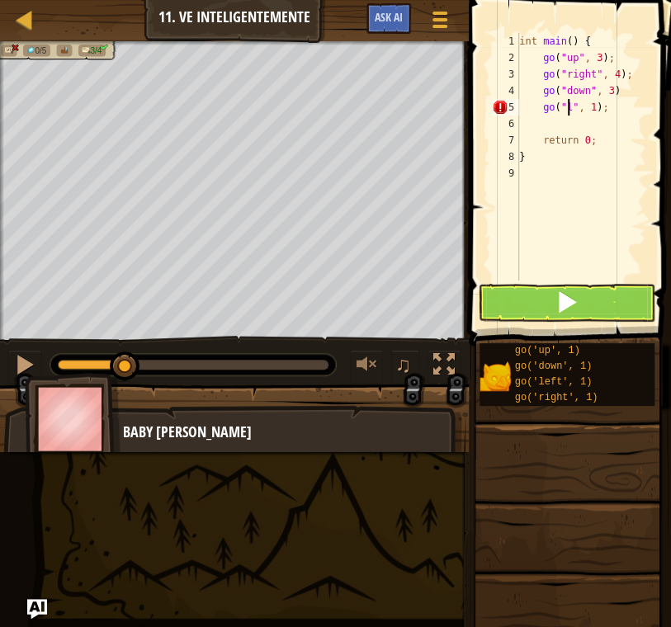
type textarea "go("", 1);"
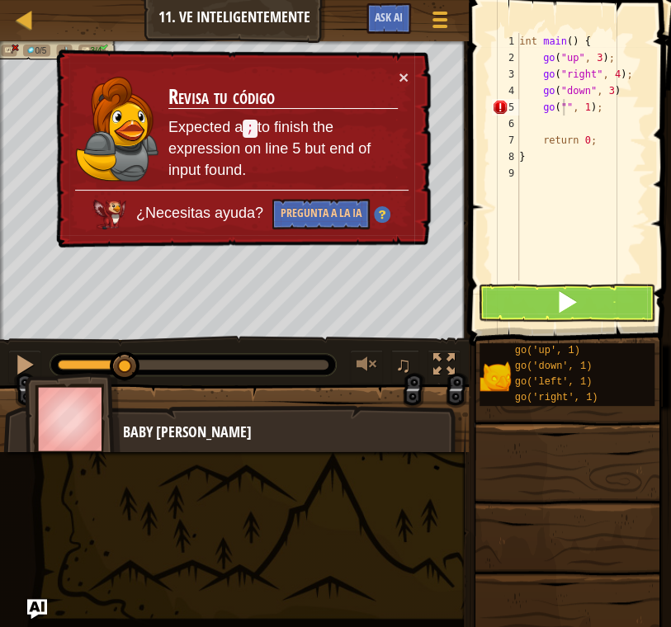
click at [603, 179] on div "int main ( ) { go ( " up " , 3 ) ; go ( " right " , 4 ) ; go ( " down " , 3 ) g…" at bounding box center [581, 173] width 130 height 281
click at [562, 108] on div "int main ( ) { go ( " up " , 3 ) ; go ( " right " , 4 ) ; go ( " down " , 3 ) g…" at bounding box center [581, 173] width 130 height 281
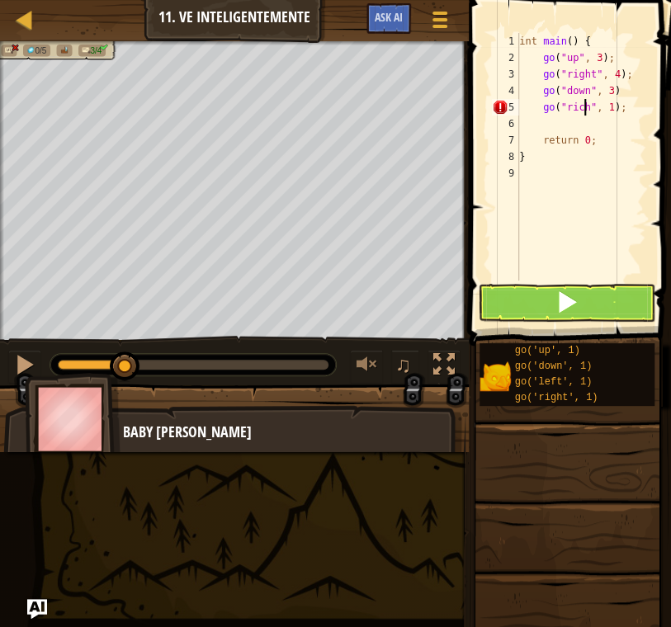
type textarea "go("richt", 1);"
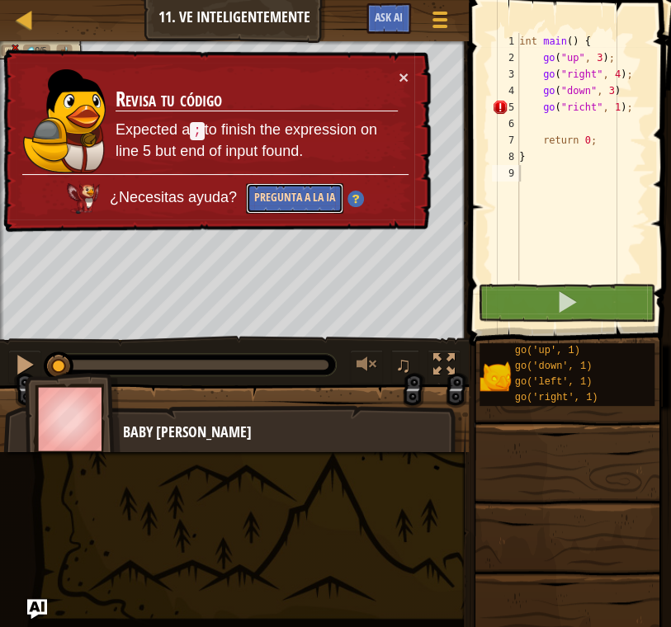
click at [256, 195] on button "Pregunta a la IA" at bounding box center [294, 198] width 97 height 31
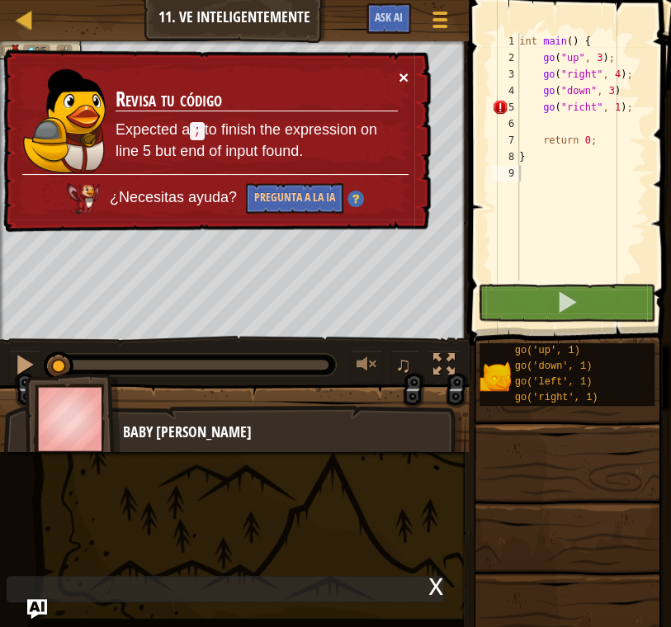
click at [403, 82] on button "×" at bounding box center [404, 76] width 10 height 17
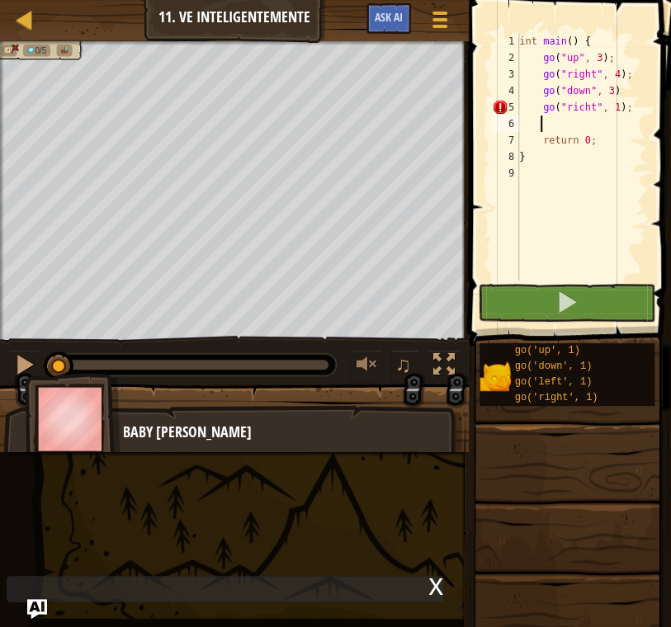
click at [606, 123] on div "int main ( ) { go ( " up " , 3 ) ; go ( " right " , 4 ) ; go ( " down " , 3 ) g…" at bounding box center [581, 173] width 130 height 281
click at [583, 103] on div "int main ( ) { go ( " up " , 3 ) ; go ( " right " , 4 ) ; go ( " down " , 3 ) g…" at bounding box center [581, 173] width 130 height 281
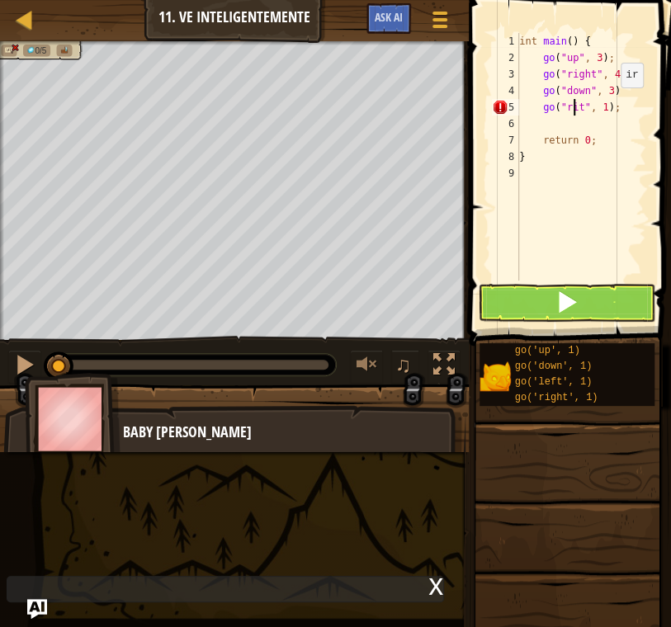
scroll to position [7, 4]
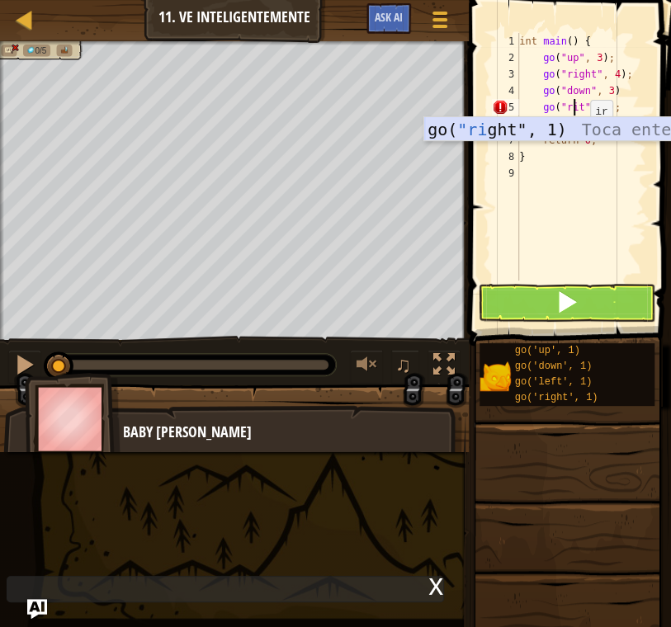
click at [568, 127] on div "go( "ri ght", 1) Toca enter" at bounding box center [580, 154] width 312 height 74
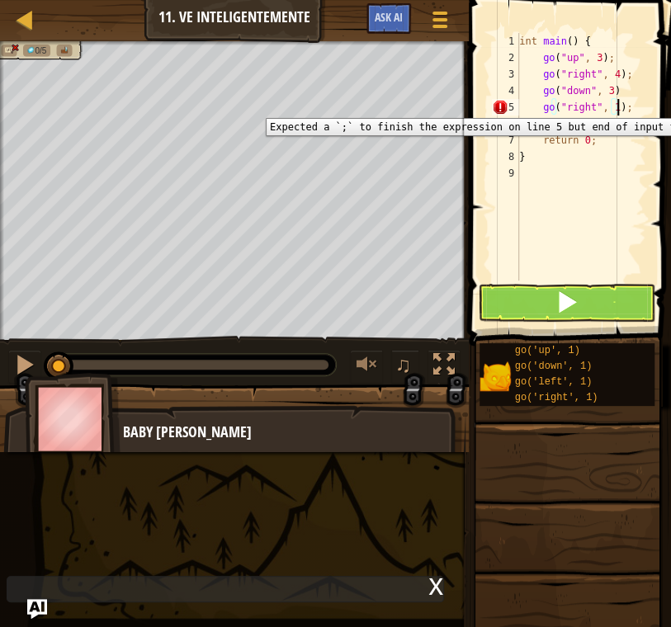
click at [503, 106] on div "5" at bounding box center [505, 107] width 27 height 17
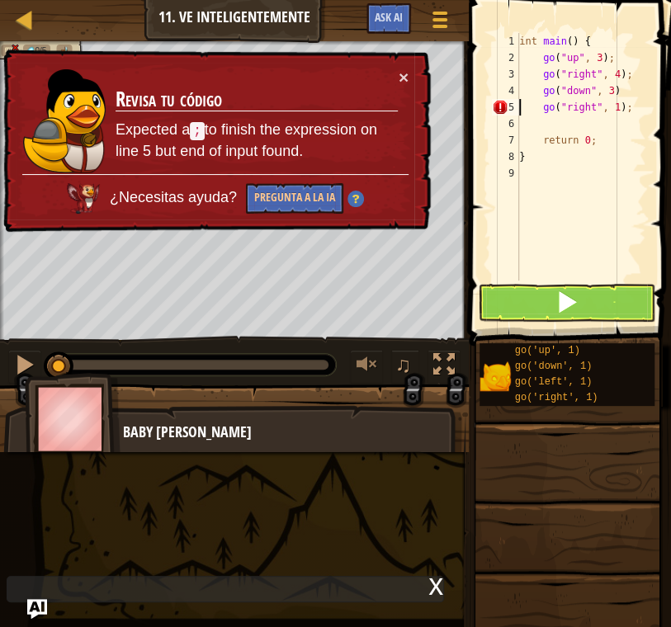
click at [630, 85] on div "int main ( ) { go ( " up " , 3 ) ; go ( " right " , 4 ) ; go ( " down " , 3 ) g…" at bounding box center [581, 173] width 130 height 281
type textarea "go("down", 3);"
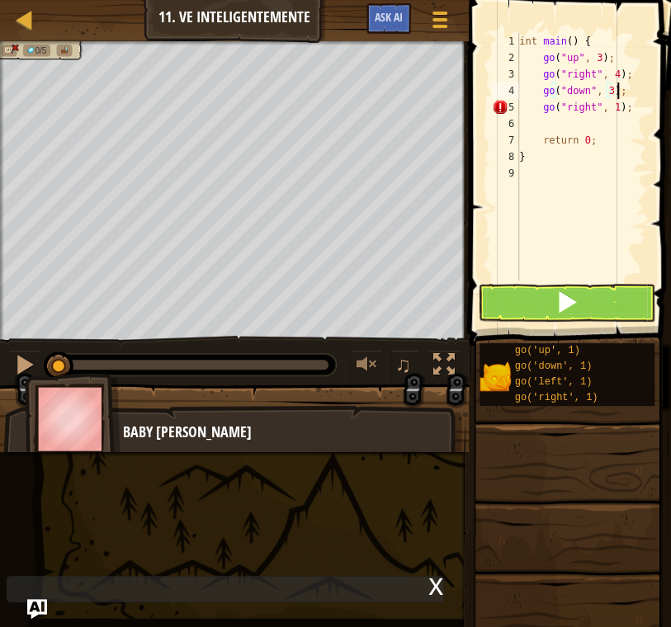
scroll to position [7, 7]
click at [628, 116] on div "int main ( ) { go ( " up " , 3 ) ; go ( " right " , 4 ) ; go ( " down " , 3 ) ;…" at bounding box center [581, 173] width 130 height 281
click at [573, 303] on span at bounding box center [566, 301] width 23 height 23
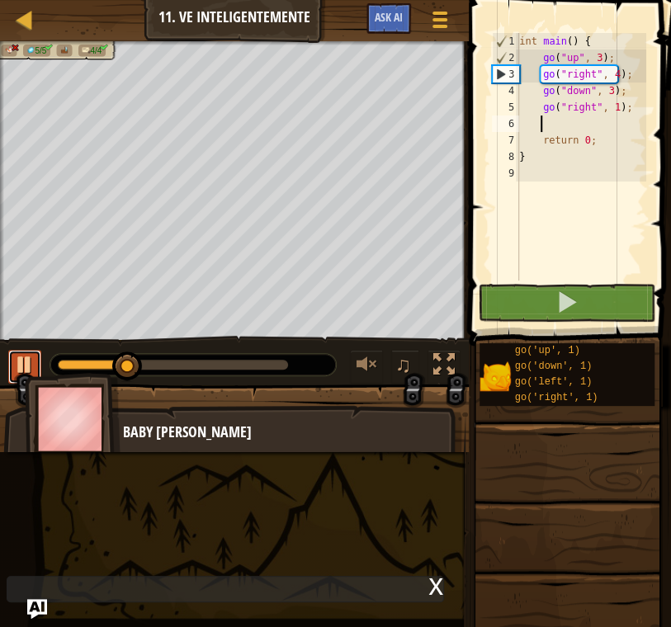
click at [19, 369] on div at bounding box center [24, 364] width 21 height 21
click at [590, 104] on div "int main ( ) { go ( " up " , 3 ) ; go ( " right " , 4 ) ; go ( " down " , 3 ) ;…" at bounding box center [581, 173] width 130 height 281
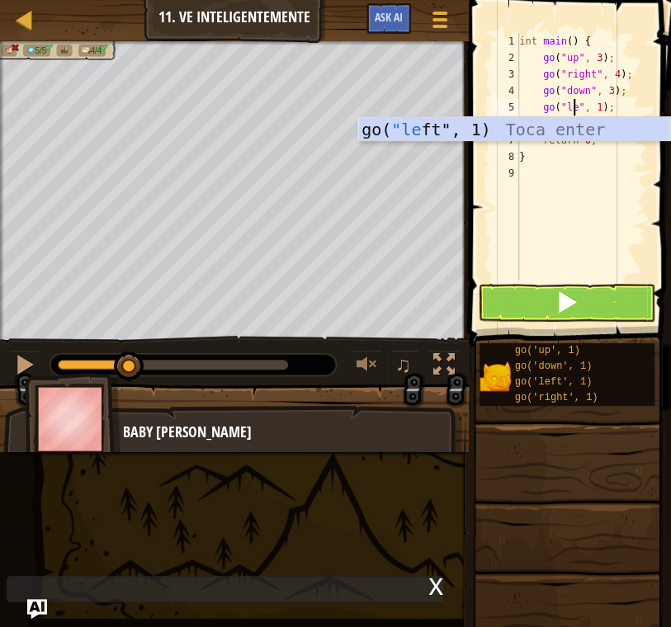
scroll to position [7, 4]
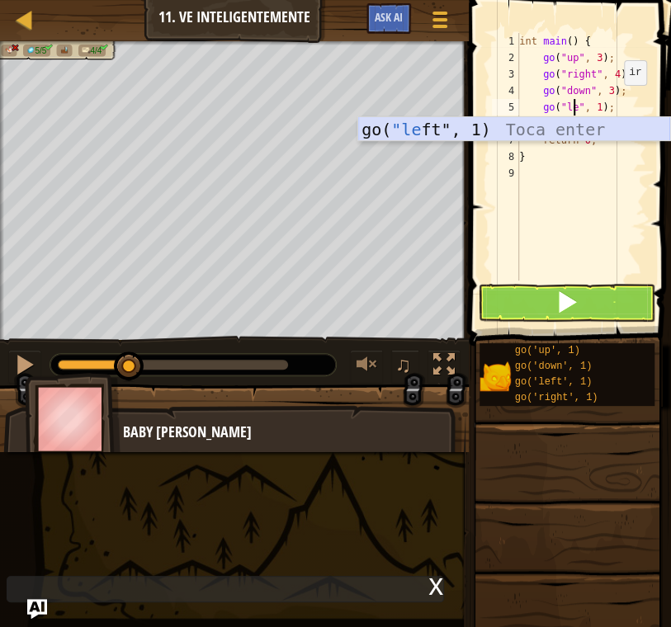
click at [482, 129] on div "go( "le ft", 1) Toca enter" at bounding box center [514, 154] width 312 height 74
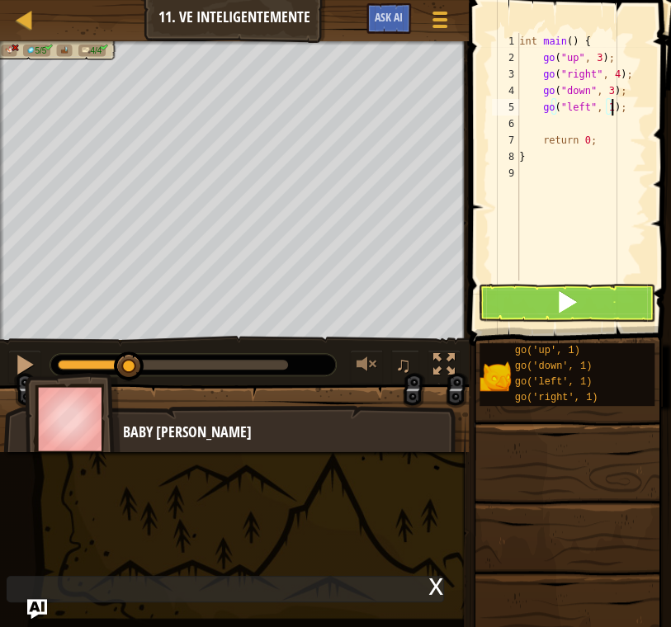
type textarea "go("left", 1);"
click at [582, 306] on button at bounding box center [566, 303] width 177 height 38
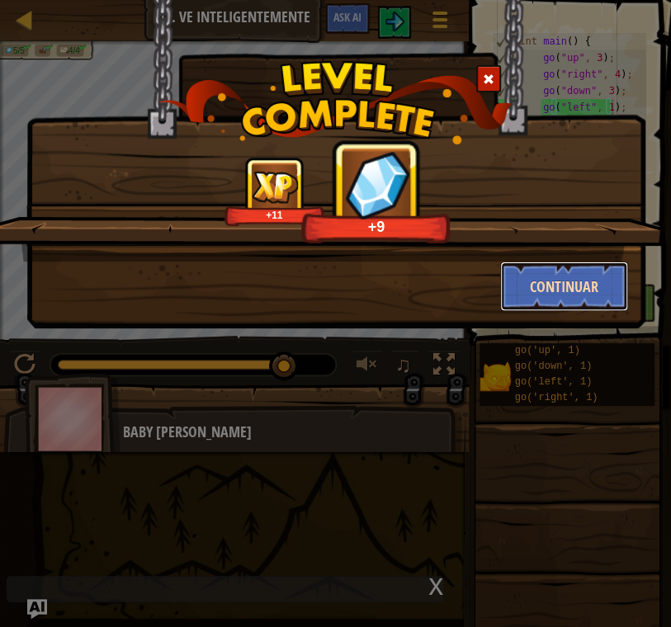
click at [573, 276] on button "Continuar" at bounding box center [564, 287] width 128 height 50
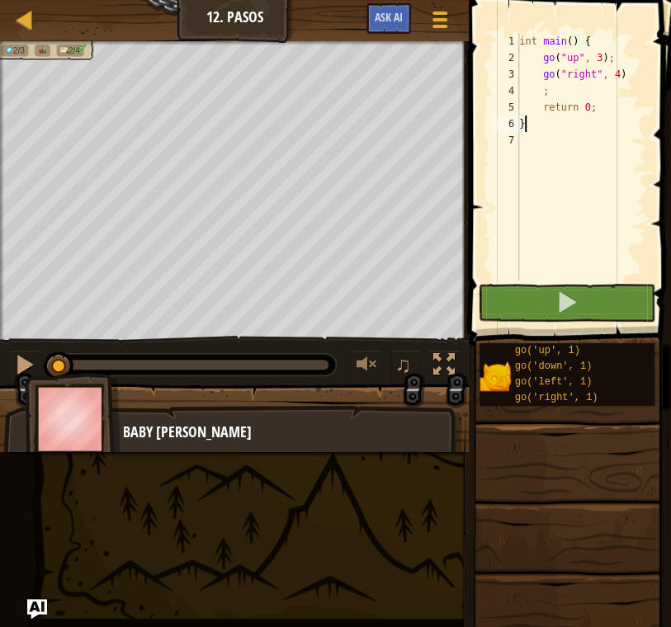
click at [589, 90] on div "int main ( ) { go ( " up " , 3 ) ; go ( " right " , 4 ) ; return 0 ; }" at bounding box center [581, 173] width 130 height 281
click at [635, 82] on div "int main ( ) { go ( " up " , 3 ) ; go ( " right " , 4 ) ; return 0 ; }" at bounding box center [581, 173] width 130 height 281
type textarea "go("right", 4)"
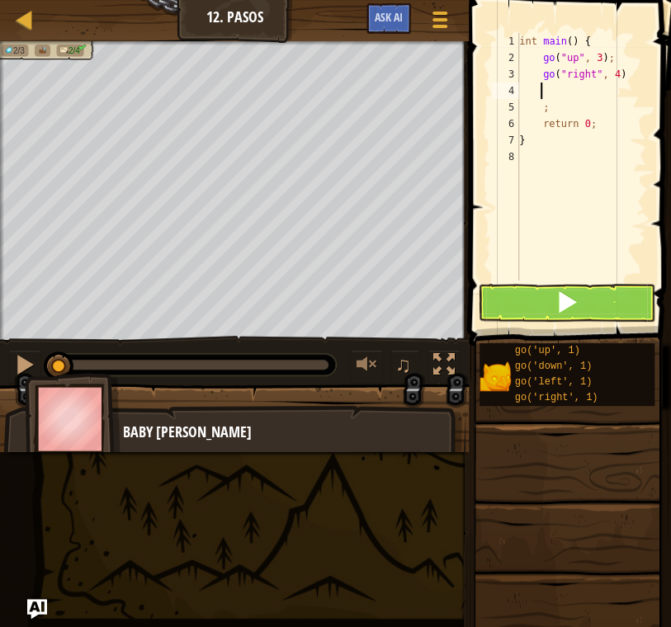
scroll to position [7, 1]
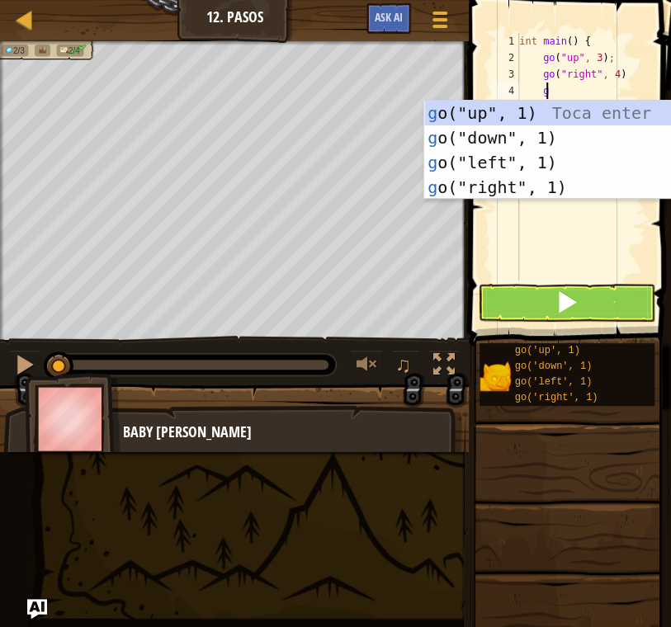
type textarea "go"
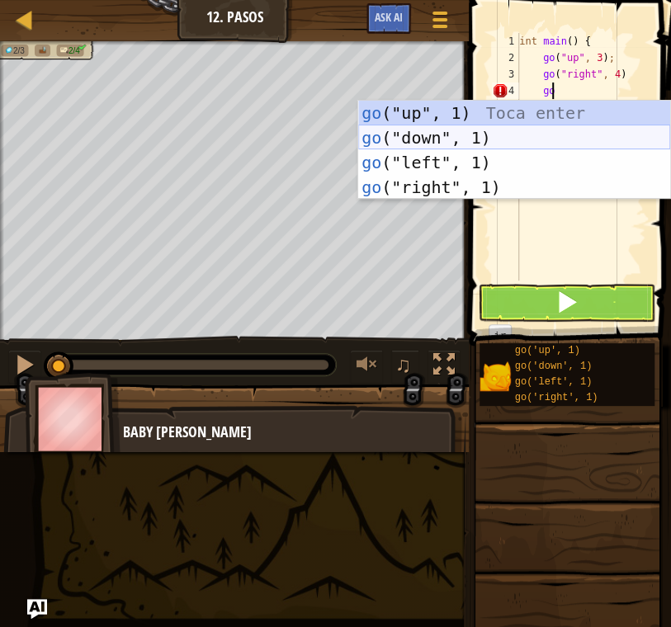
click at [504, 140] on div "go ("up", 1) Toca enter go ("down", 1) Toca enter go ("left", 1) Toca enter go …" at bounding box center [514, 175] width 312 height 149
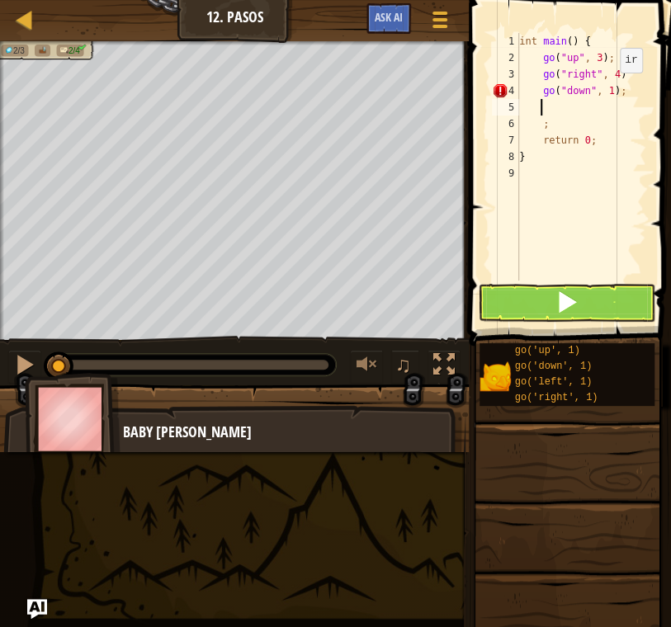
click at [605, 88] on div "int main ( ) { go ( " up " , 3 ) ; go ( " right " , 4 ) go ( " down " , 1 ) ; ;…" at bounding box center [581, 173] width 130 height 281
click at [567, 128] on div "int main ( ) { go ( " up " , 3 ) ; go ( " right " , 4 ) go ( " down " , 3 ) ; ;…" at bounding box center [581, 173] width 130 height 281
type textarea ";"
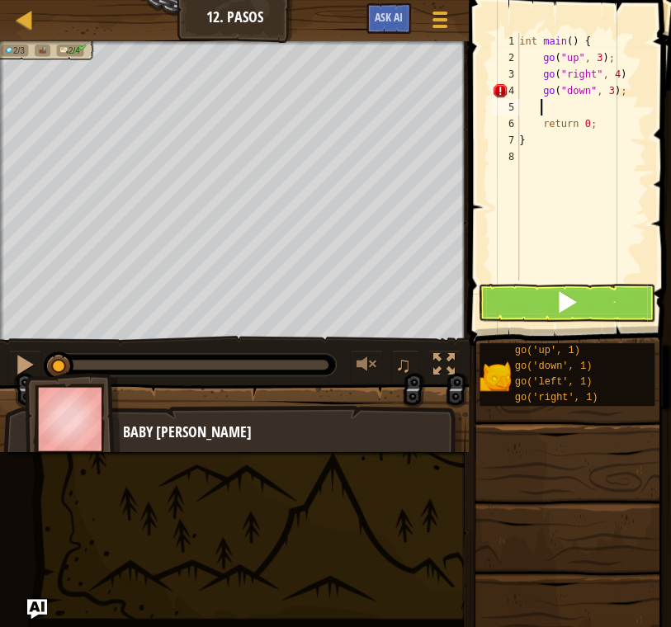
click at [626, 74] on div "int main ( ) { go ( " up " , 3 ) ; go ( " right " , 4 ) go ( " down " , 3 ) ; r…" at bounding box center [581, 173] width 130 height 281
type textarea "go("right", 4);"
click at [531, 303] on button at bounding box center [566, 303] width 177 height 38
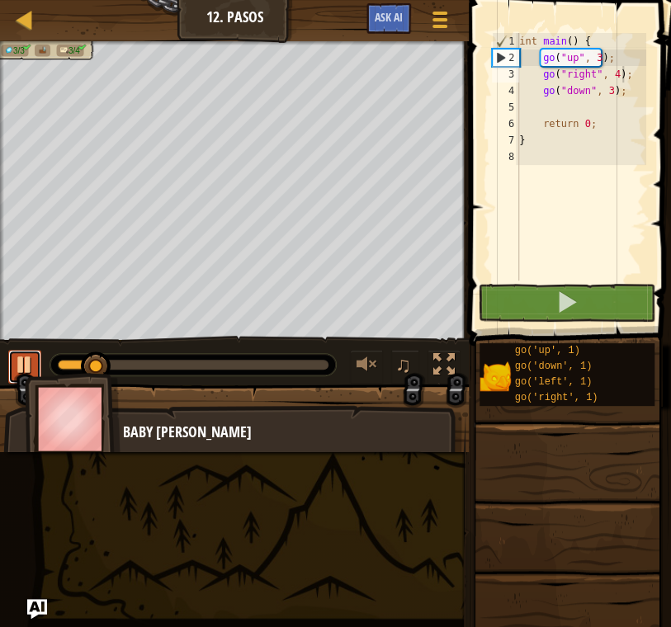
click at [31, 358] on div at bounding box center [24, 364] width 21 height 21
click at [551, 106] on div "int main ( ) { go ( " up " , 3 ) ; go ( " right " , 4 ) ; go ( " down " , 3 ) ;…" at bounding box center [581, 173] width 130 height 281
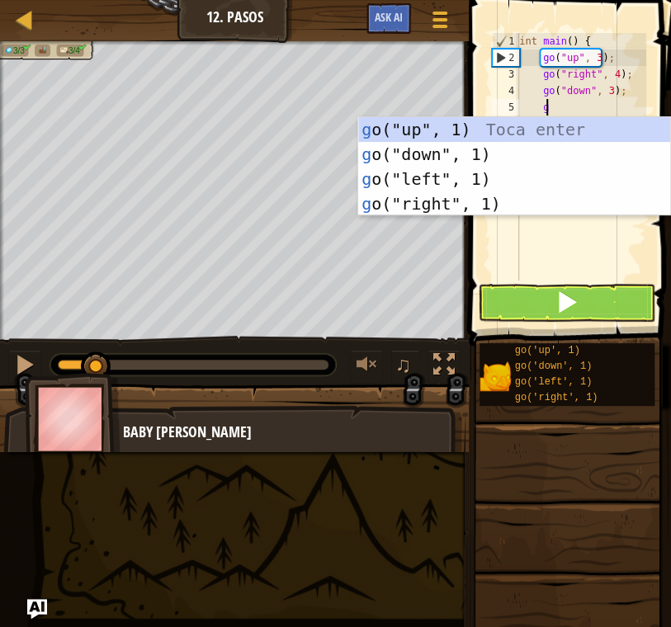
type textarea "go"
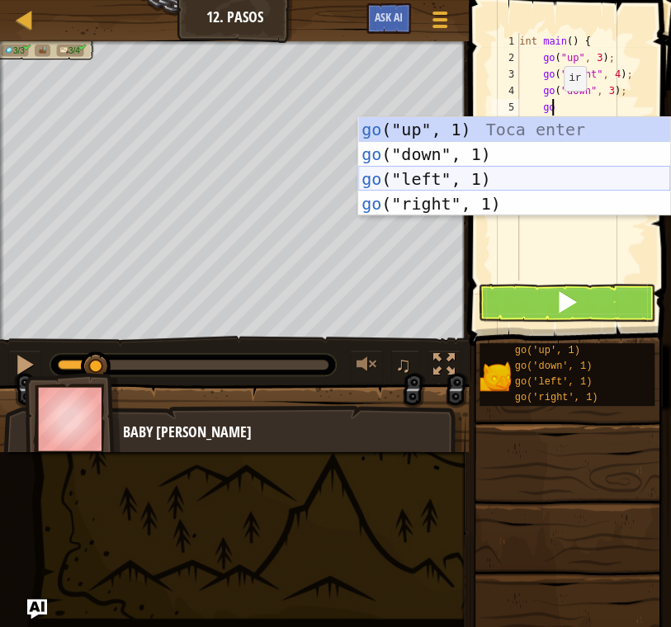
click at [439, 184] on div "go ("up", 1) Toca enter go ("down", 1) Toca enter go ("left", 1) Toca enter go …" at bounding box center [514, 191] width 312 height 149
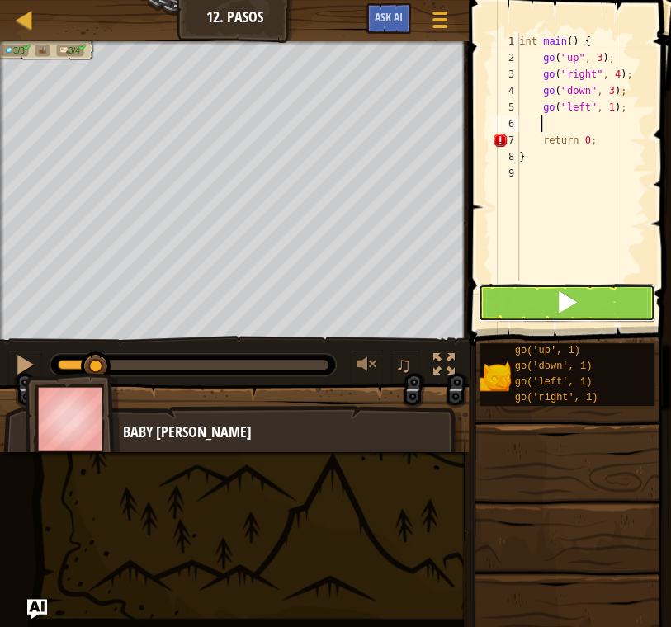
click at [626, 312] on button at bounding box center [566, 303] width 177 height 38
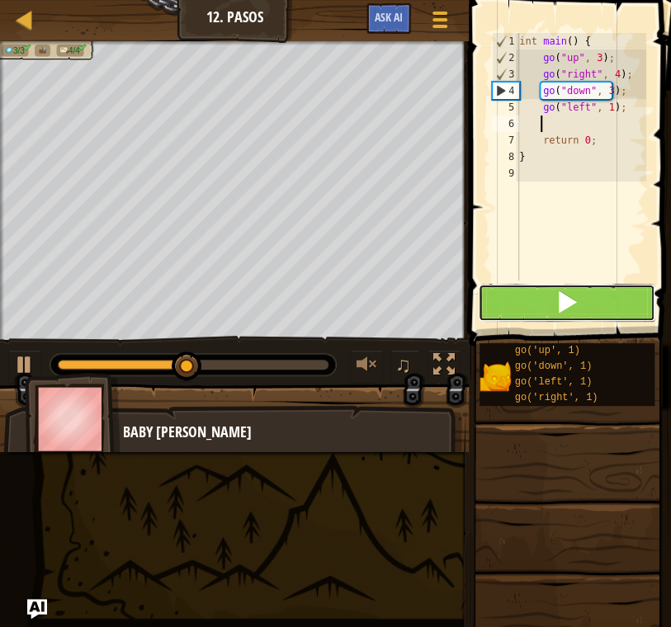
click at [635, 306] on button at bounding box center [566, 303] width 177 height 38
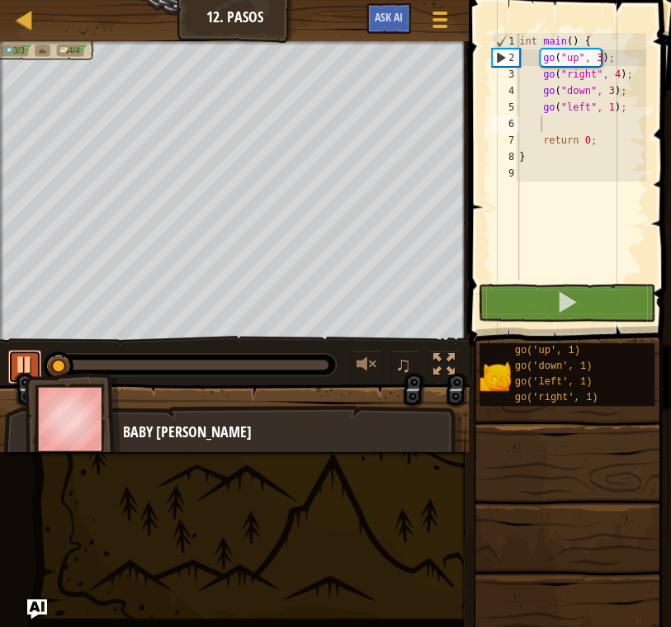
click at [35, 361] on div at bounding box center [24, 364] width 21 height 21
click at [608, 110] on div "int main ( ) { go ( " up " , 3 ) ; go ( " right " , 4 ) ; go ( " down " , 3 ) ;…" at bounding box center [581, 173] width 130 height 281
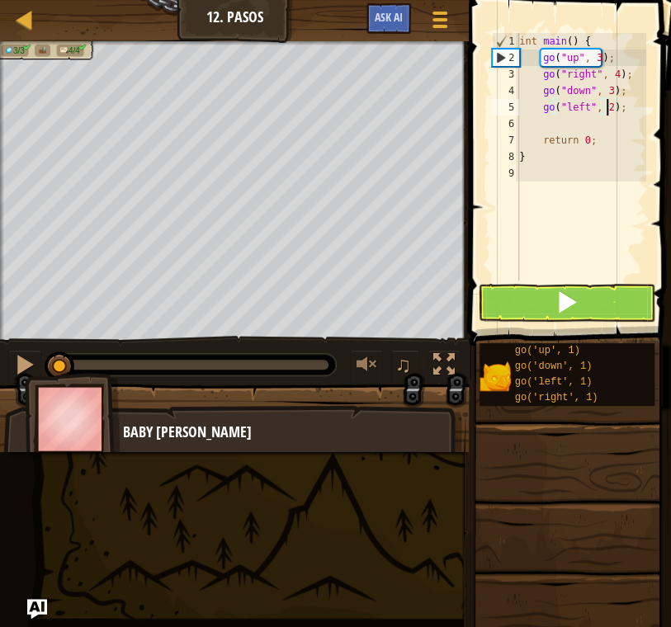
scroll to position [7, 7]
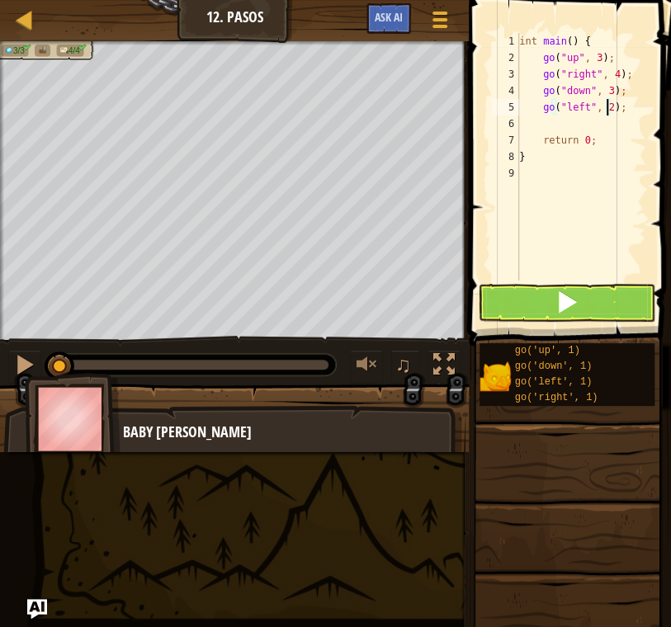
type textarea "go("left", 2);"
click at [546, 302] on button at bounding box center [566, 303] width 177 height 38
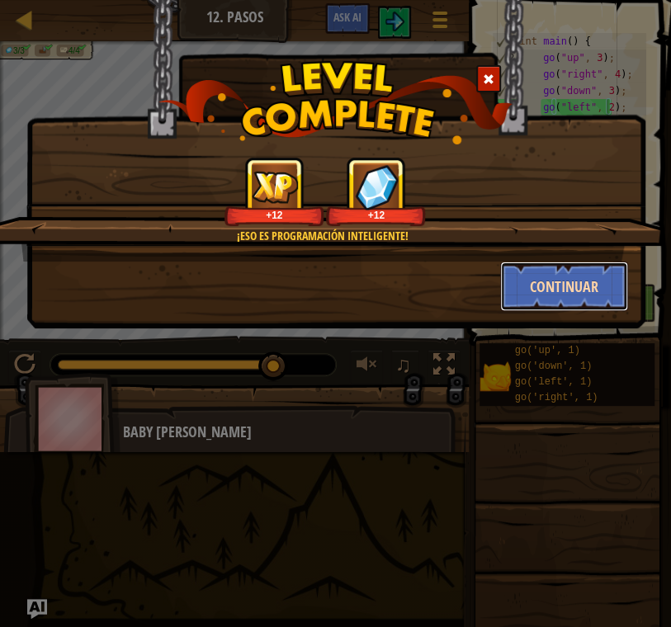
click at [567, 273] on button "Continuar" at bounding box center [564, 287] width 128 height 50
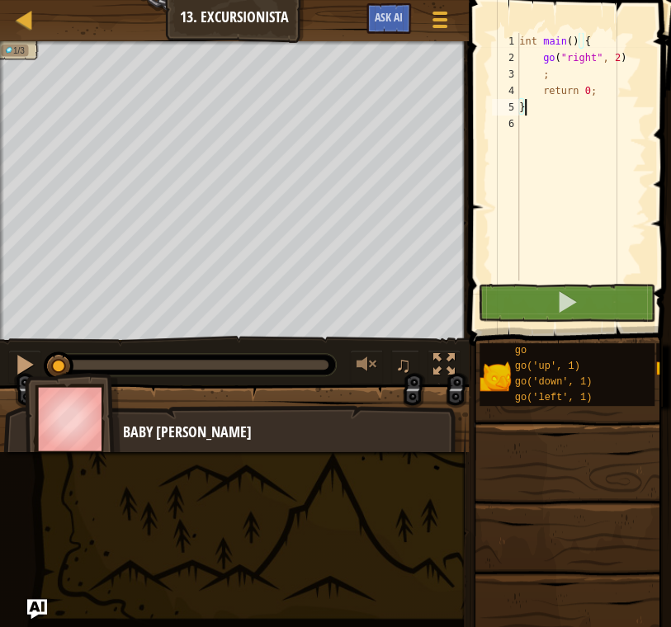
click at [621, 61] on div "int main ( ) { go ( " right " , 2 ) ; return 0 ; }" at bounding box center [581, 173] width 130 height 281
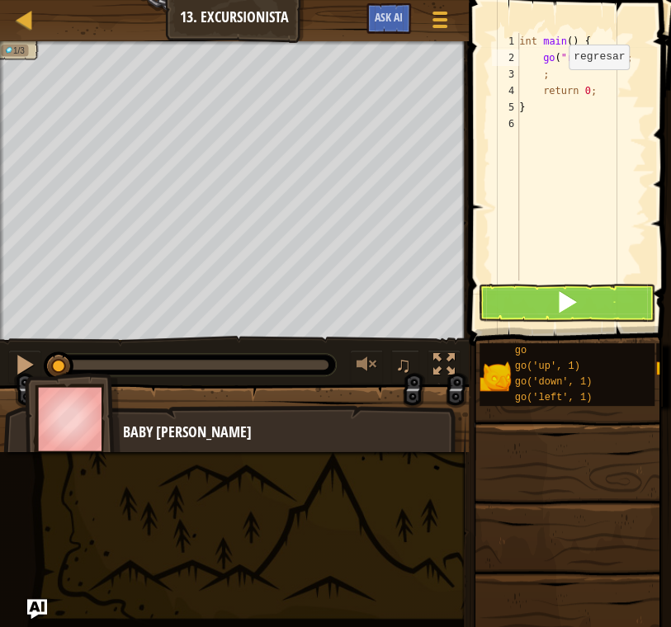
click at [554, 85] on div "int main ( ) { go ( " right " , 2 ) ; ; return 0 ; }" at bounding box center [581, 173] width 130 height 281
click at [560, 71] on div "int main ( ) { go ( " right " , 2 ) ; ; return 0 ; }" at bounding box center [581, 173] width 130 height 281
type textarea ";"
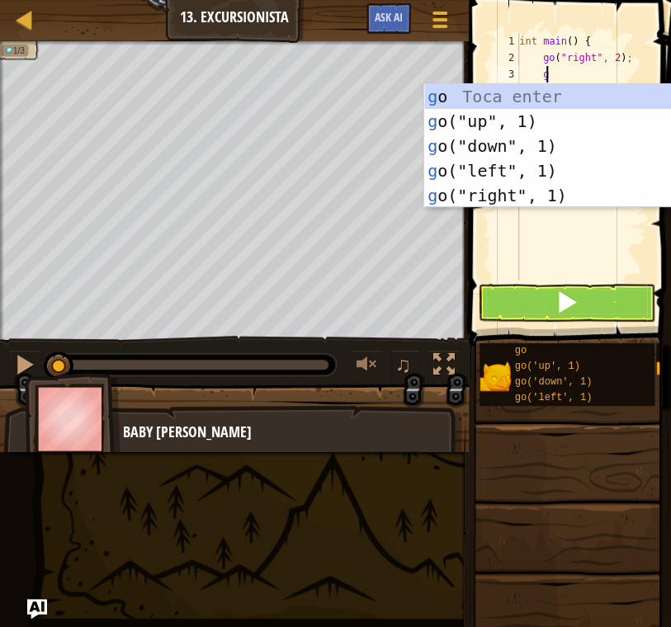
type textarea "go"
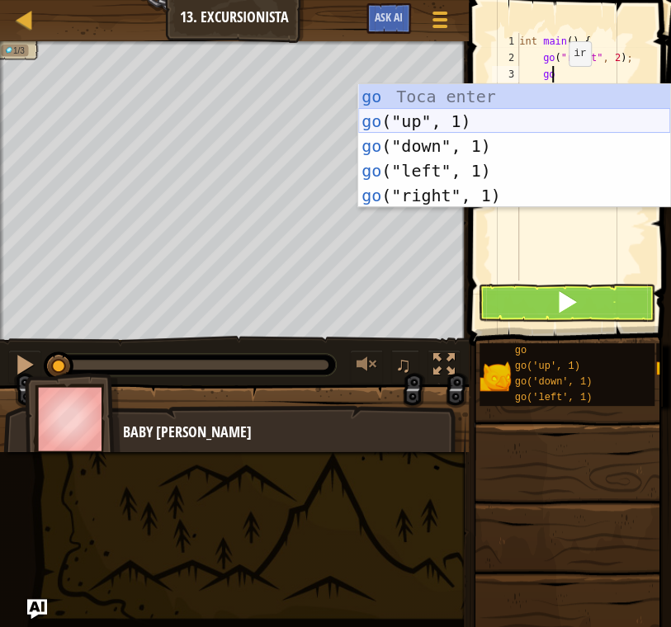
click at [530, 114] on div "go Toca enter go ("up", 1) Toca enter go ("down", 1) Toca enter go ("left", 1) …" at bounding box center [514, 170] width 312 height 173
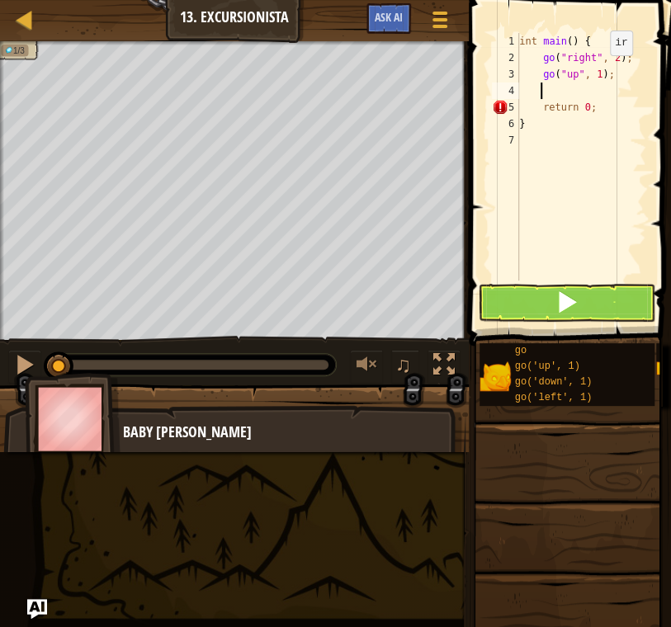
click at [595, 70] on div "int main ( ) { go ( " right " , 2 ) ; go ( " up " , 1 ) ; return 0 ; }" at bounding box center [581, 173] width 130 height 281
type textarea "go("up", 3);"
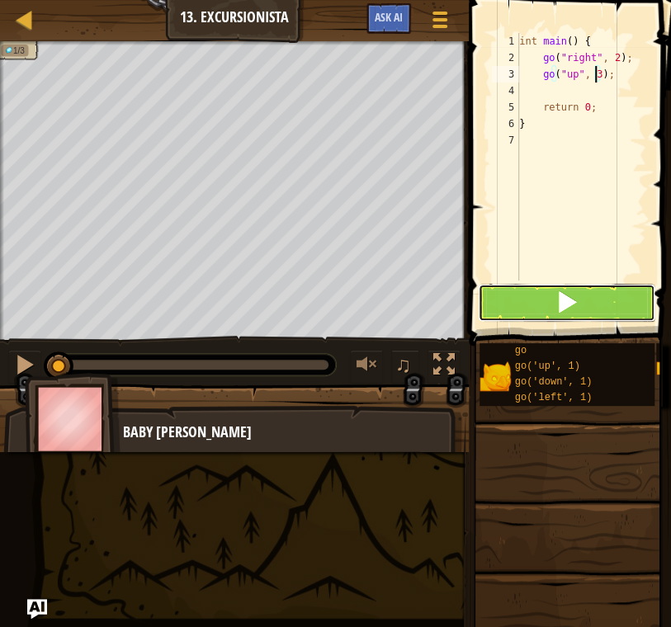
click at [541, 289] on button at bounding box center [566, 303] width 177 height 38
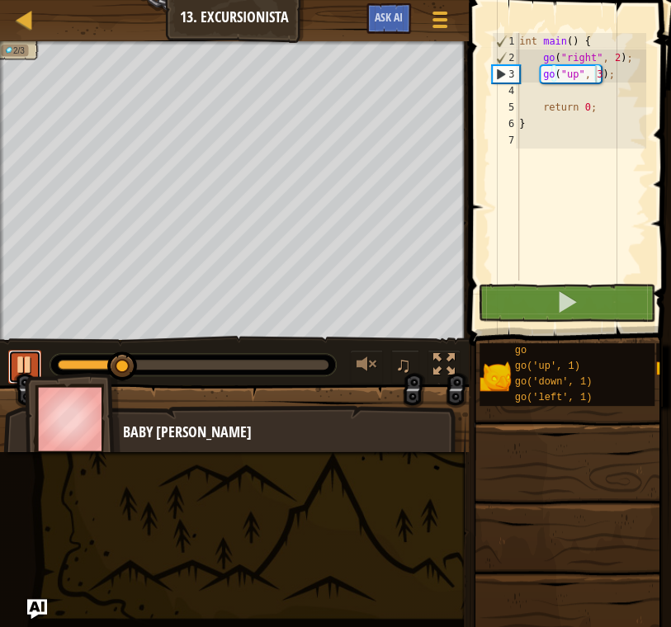
click at [27, 356] on div at bounding box center [24, 364] width 21 height 21
click at [569, 90] on div "int main ( ) { go ( " right " , 2 ) ; go ( " up " , 3 ) ; return 0 ; }" at bounding box center [581, 173] width 130 height 281
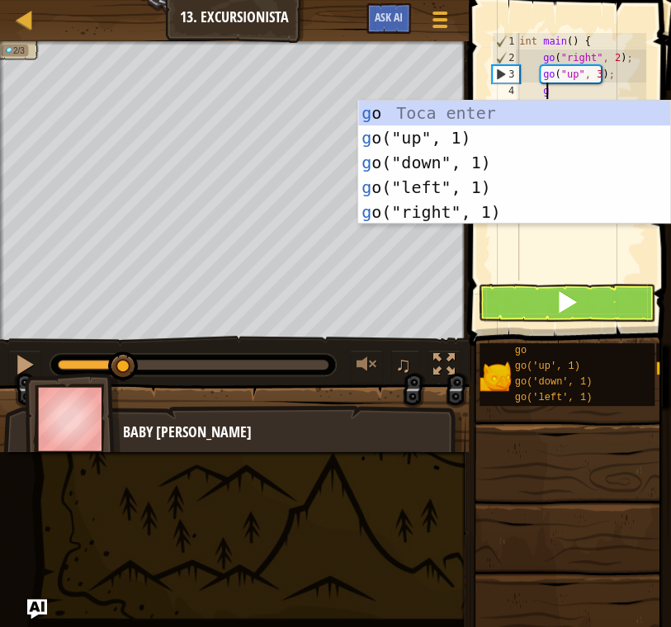
type textarea "go"
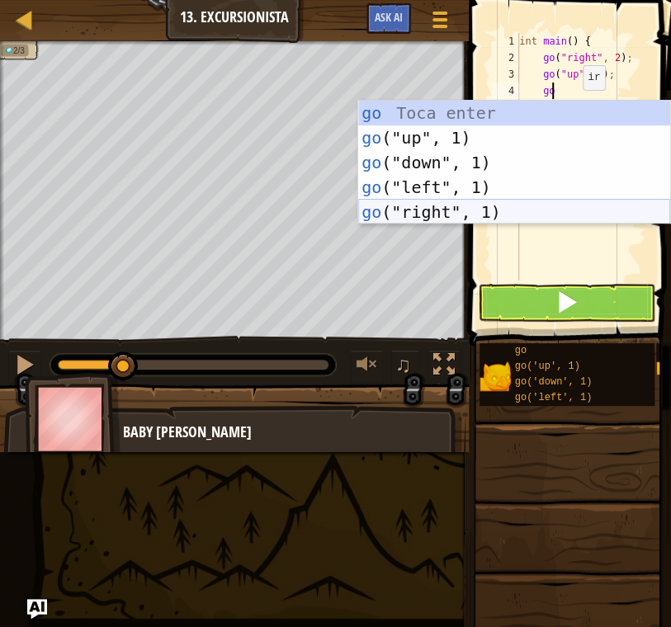
click at [542, 209] on div "go Toca enter go ("up", 1) Toca enter go ("down", 1) Toca enter go ("left", 1) …" at bounding box center [514, 187] width 312 height 173
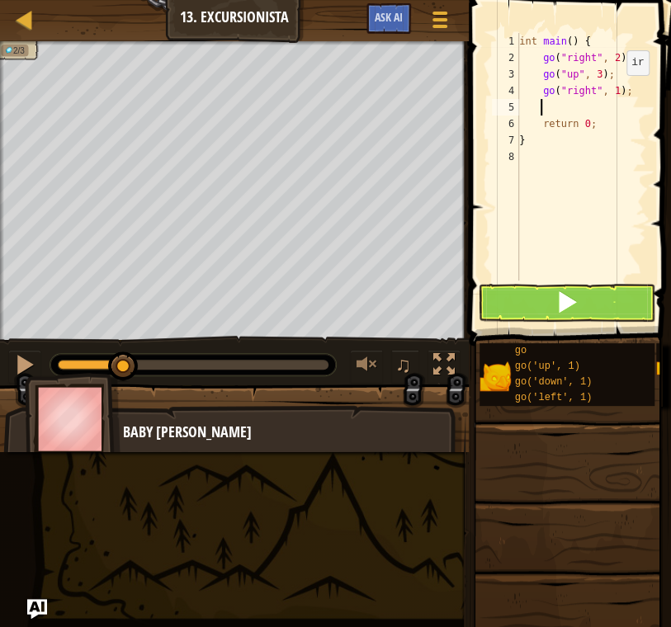
click at [610, 91] on div "int main ( ) { go ( " right " , 2 ) ; go ( " up " , 3 ) ; go ( " right " , 1 ) …" at bounding box center [581, 173] width 130 height 281
type textarea "go("right", 2);"
click at [545, 306] on button at bounding box center [566, 303] width 177 height 38
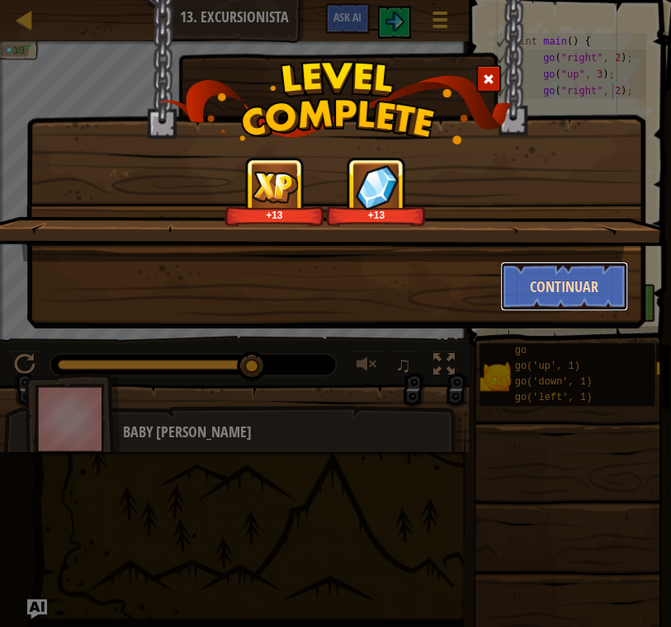
click at [573, 290] on button "Continuar" at bounding box center [564, 287] width 128 height 50
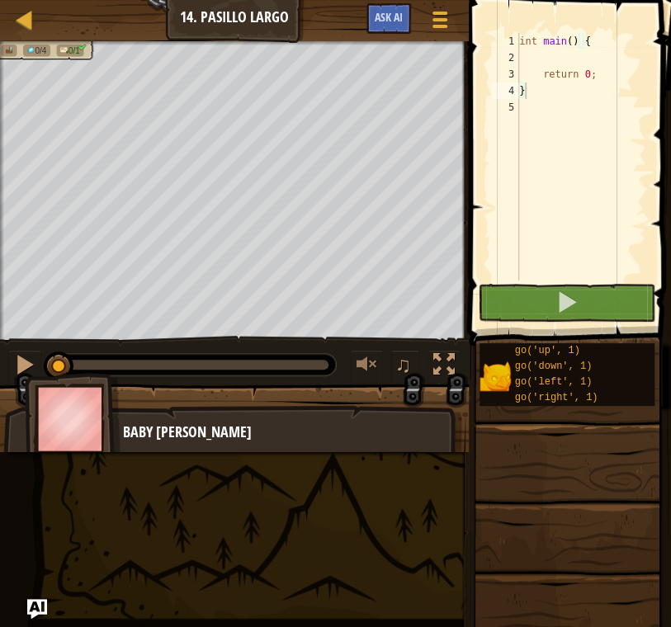
click at [558, 64] on div "int main ( ) { return 0 ; }" at bounding box center [581, 173] width 130 height 281
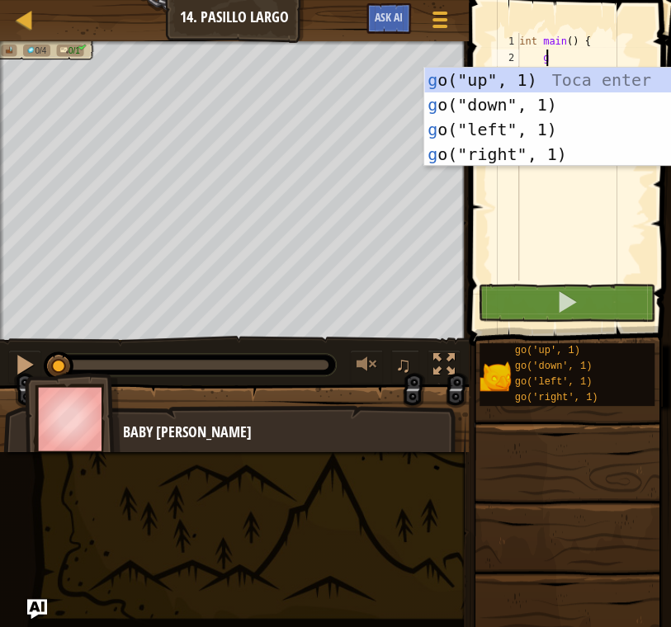
scroll to position [7, 1]
type textarea "go"
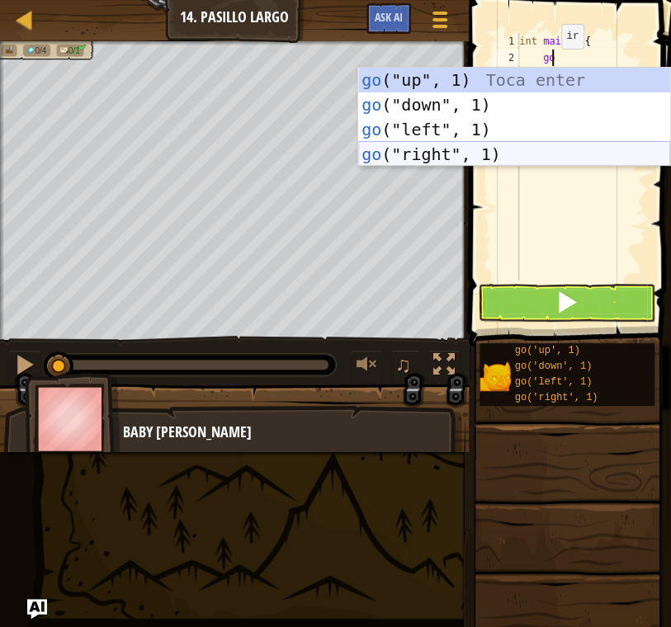
click at [479, 153] on div "go ("up", 1) Toca enter go ("down", 1) Toca enter go ("left", 1) Toca enter go …" at bounding box center [514, 142] width 312 height 149
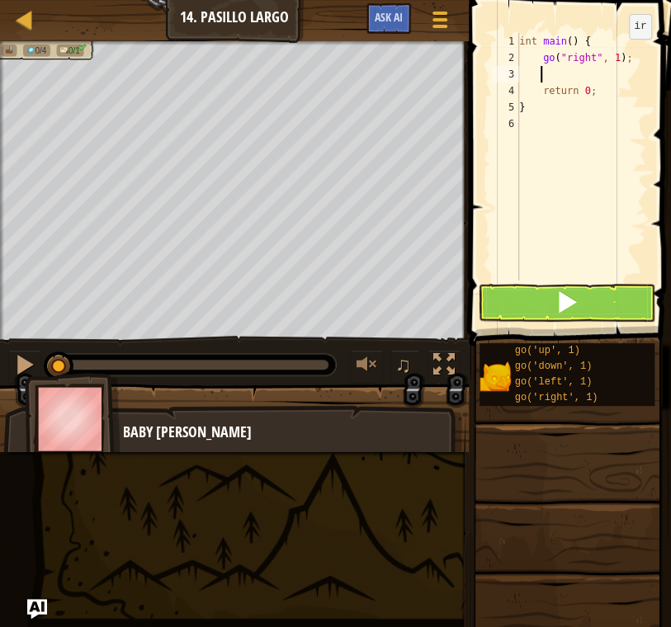
click at [614, 55] on div "int main ( ) { go ( " right " , 1 ) ; return 0 ; }" at bounding box center [581, 173] width 130 height 281
type textarea "go("right", 5);"
click at [605, 293] on button at bounding box center [566, 303] width 177 height 38
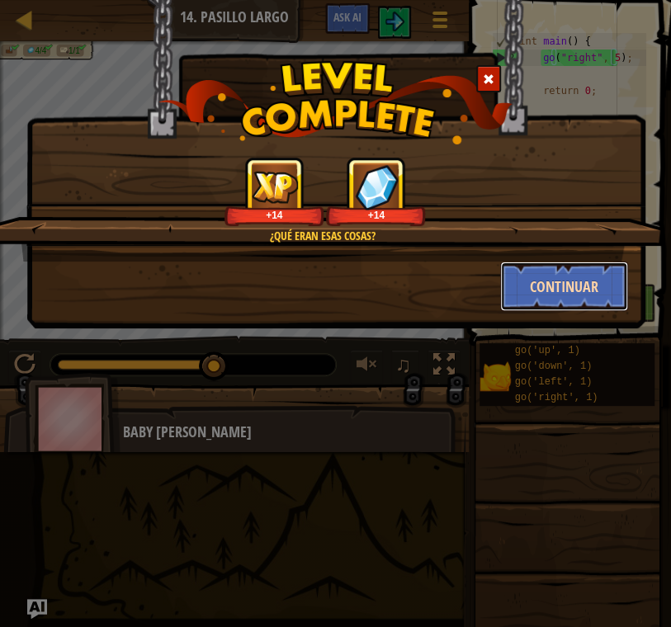
click at [563, 286] on button "Continuar" at bounding box center [564, 287] width 128 height 50
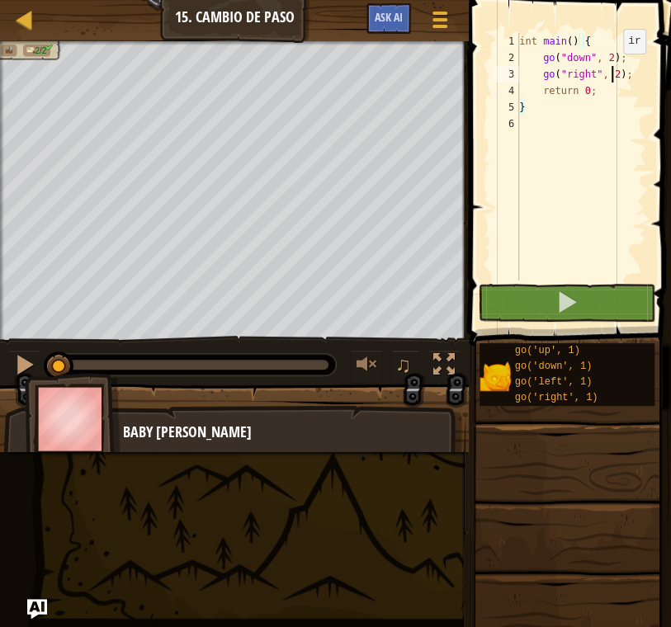
click at [609, 69] on div "int main ( ) { go ( " down " , 2 ) ; go ( " right " , 2 ) ; return 0 ; }" at bounding box center [581, 173] width 130 height 281
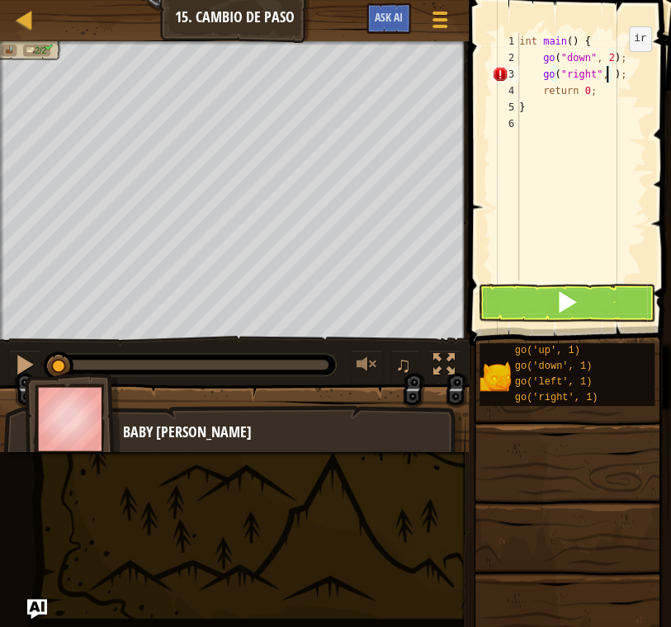
scroll to position [7, 7]
type textarea "go("right", 5);"
click at [574, 297] on span at bounding box center [566, 301] width 23 height 23
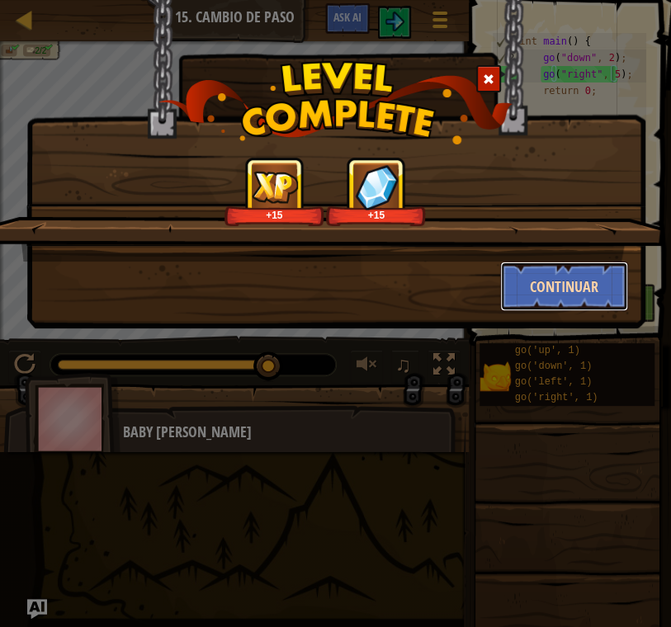
click at [573, 298] on button "Continuar" at bounding box center [564, 287] width 128 height 50
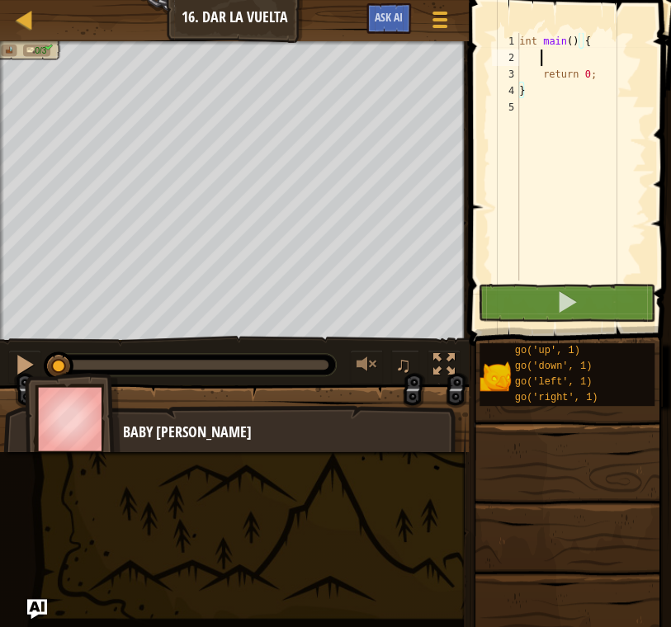
click at [553, 63] on div "int main ( ) { return 0 ; }" at bounding box center [581, 173] width 130 height 281
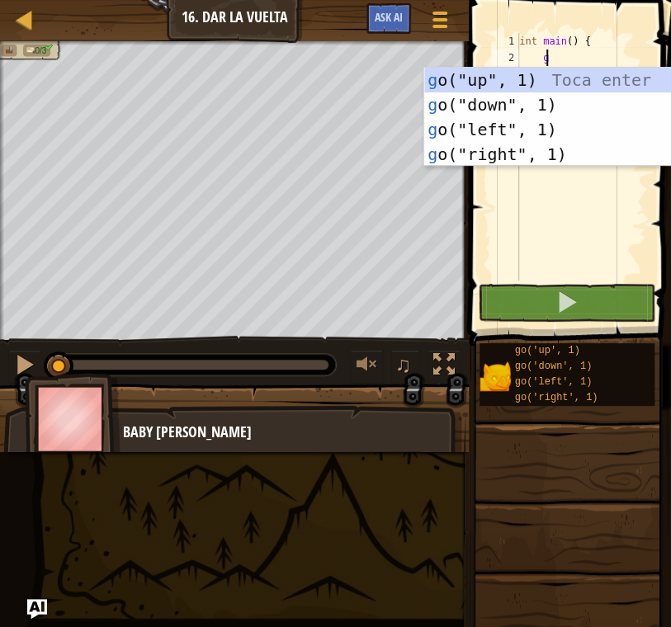
scroll to position [7, 1]
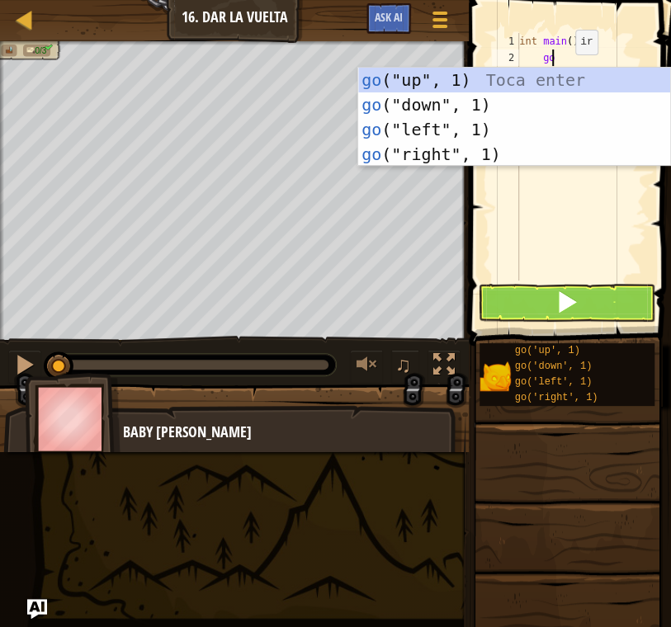
type textarea "go"
click at [524, 87] on div "go ("up", 1) Toca enter go ("down", 1) Toca enter go ("left", 1) Toca enter go …" at bounding box center [514, 142] width 312 height 149
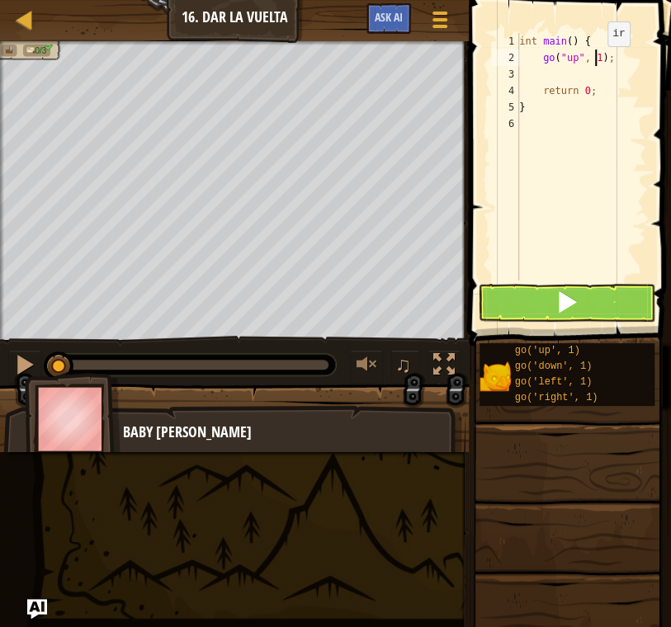
click at [593, 62] on div "int main ( ) { go ( " up " , 1 ) ; return 0 ; }" at bounding box center [581, 173] width 130 height 281
type textarea "go("up", 2);"
click at [589, 68] on div "int main ( ) { go ( " up " , 2 ) ; return 0 ; }" at bounding box center [581, 173] width 130 height 281
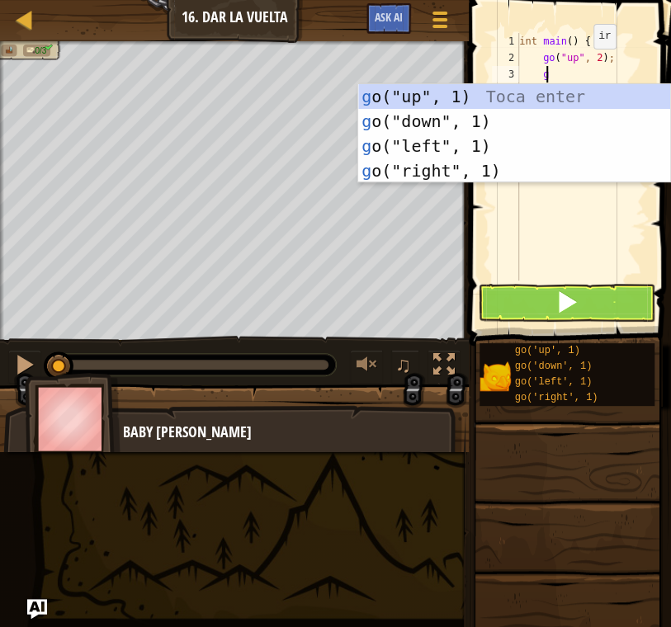
type textarea "go"
click at [561, 165] on div "go ("up", 1) Toca enter go ("down", 1) Toca enter go ("left", 1) Toca enter go …" at bounding box center [514, 158] width 312 height 149
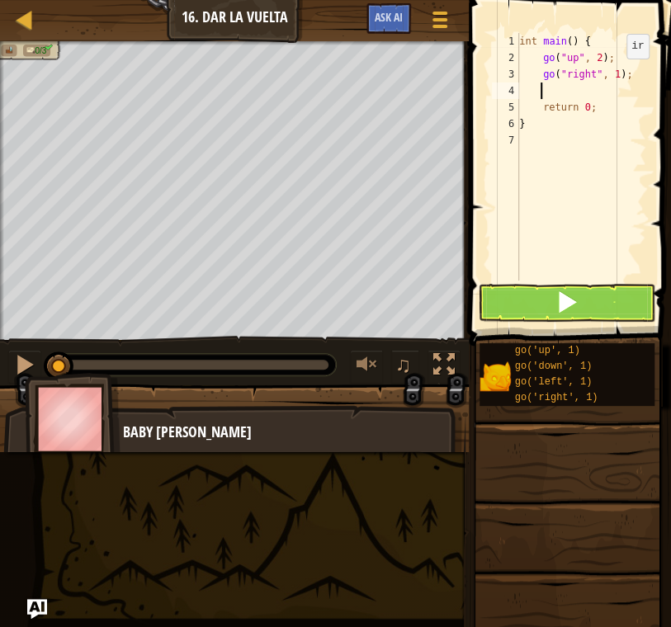
click at [612, 74] on div "int main ( ) { go ( " up " , 2 ) ; go ( " right " , 1 ) ; return 0 ; }" at bounding box center [581, 173] width 130 height 281
type textarea "go("right", 3);"
click at [540, 89] on div "int main ( ) { go ( " up " , 2 ) ; go ( " right " , 3 ) ; return 0 ; }" at bounding box center [581, 173] width 130 height 281
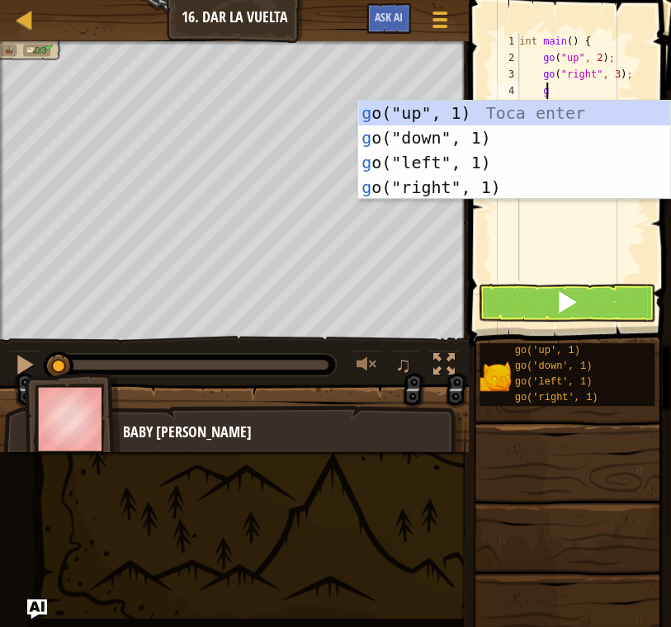
type textarea "go"
click at [509, 135] on div "go ("up", 1) Toca enter go ("down", 1) Toca enter go ("left", 1) Toca enter go …" at bounding box center [514, 175] width 312 height 149
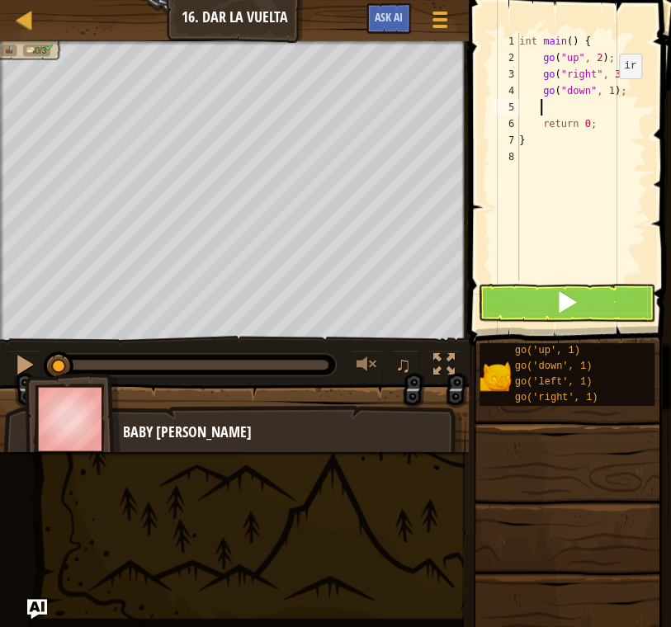
click at [602, 94] on div "int main ( ) { go ( " up " , 2 ) ; go ( " right " , 3 ) ; go ( " down " , 1 ) ;…" at bounding box center [581, 173] width 130 height 281
click at [612, 92] on div "int main ( ) { go ( " up " , 2 ) ; go ( " right " , 3 ) ; go ( " down " , 1 ) ;…" at bounding box center [581, 173] width 130 height 281
click at [607, 89] on div "int main ( ) { go ( " up " , 2 ) ; go ( " right " , 3 ) ; go ( " down " , 1 ) ;…" at bounding box center [581, 173] width 130 height 281
type textarea "go("down", 2);"
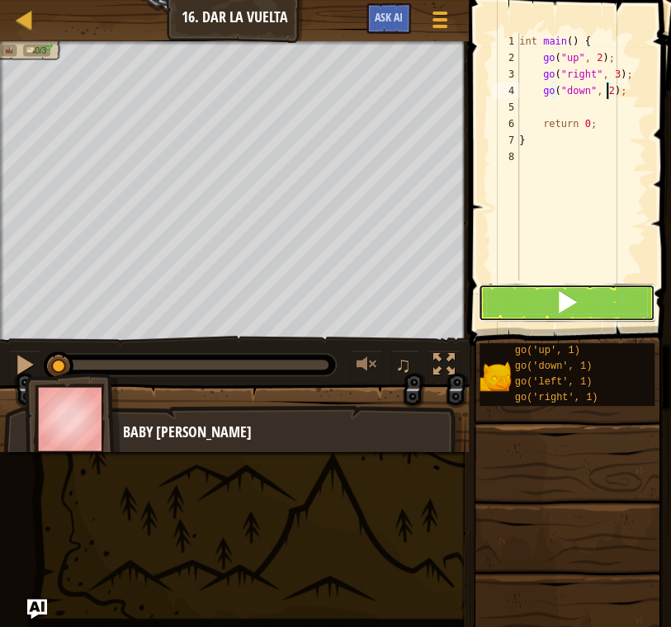
click at [602, 298] on button at bounding box center [566, 303] width 177 height 38
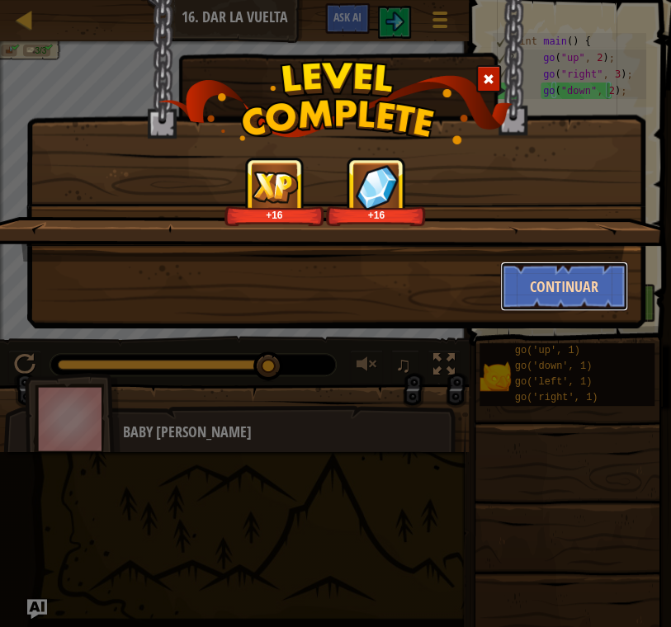
click at [582, 298] on button "Continuar" at bounding box center [564, 287] width 128 height 50
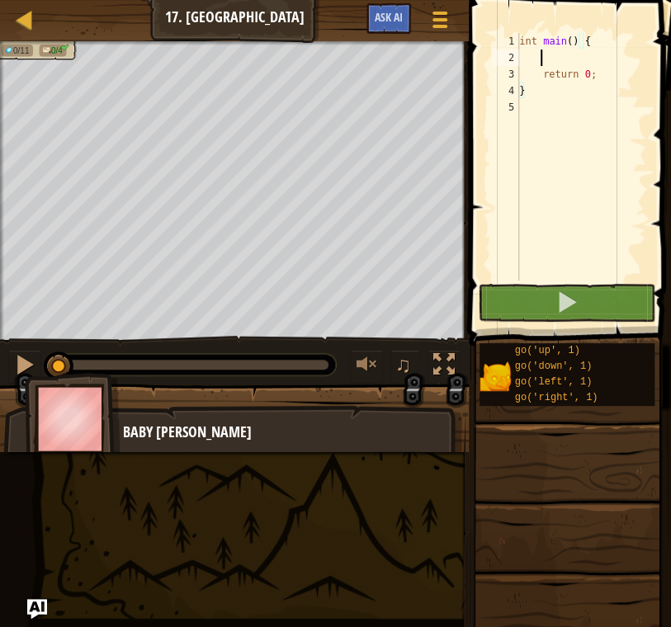
click at [574, 59] on div "int main ( ) { return 0 ; }" at bounding box center [581, 173] width 130 height 281
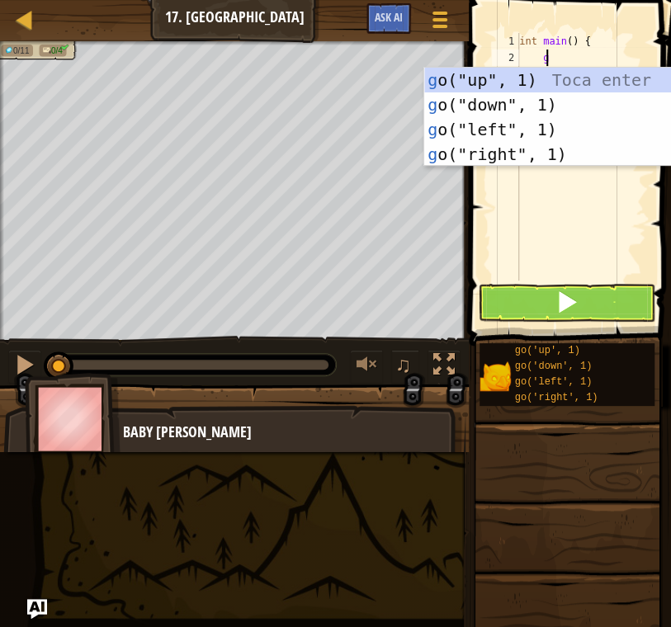
scroll to position [7, 1]
type textarea "go"
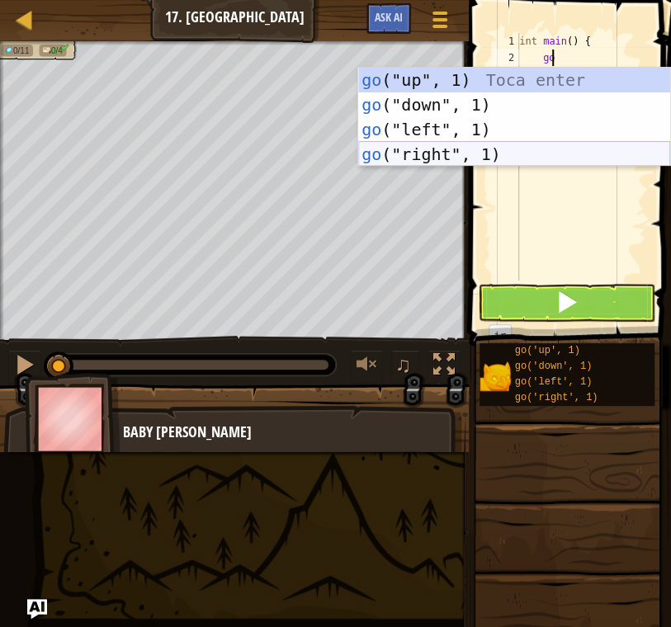
click at [504, 147] on div "go ("up", 1) Toca enter go ("down", 1) Toca enter go ("left", 1) Toca enter go …" at bounding box center [514, 142] width 312 height 149
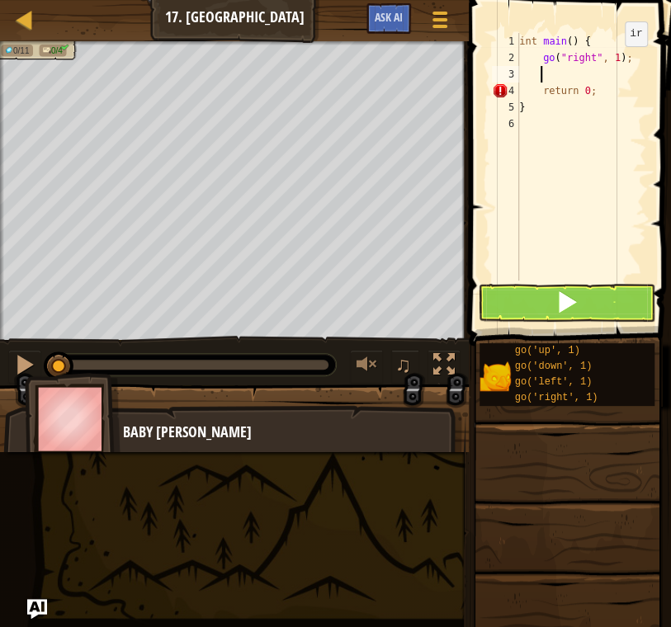
click at [610, 63] on div "int main ( ) { go ( " right " , 1 ) ; return 0 ; }" at bounding box center [581, 173] width 130 height 281
click at [577, 84] on div "int main ( ) { go ( " right " , 3 ) ; return 0 ; }" at bounding box center [581, 173] width 130 height 281
type textarea "return 0;"
click at [558, 73] on div "int main ( ) { go ( " right " , 3 ) ; return 0 ; }" at bounding box center [581, 173] width 130 height 281
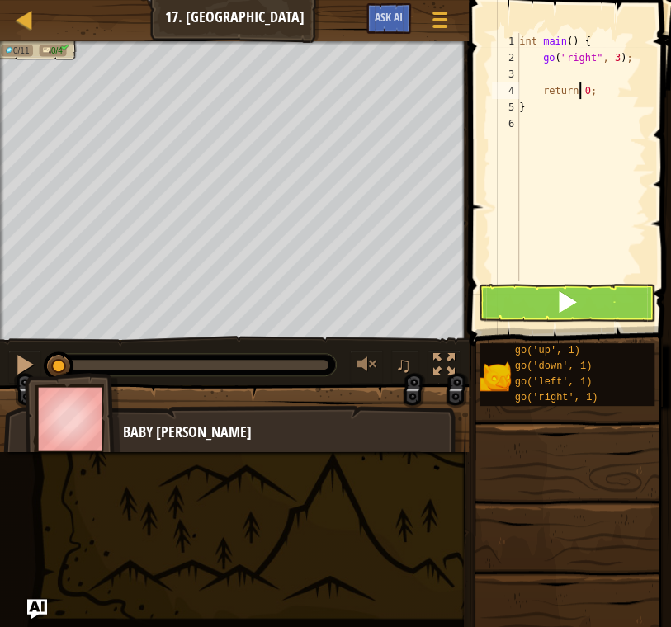
scroll to position [7, 1]
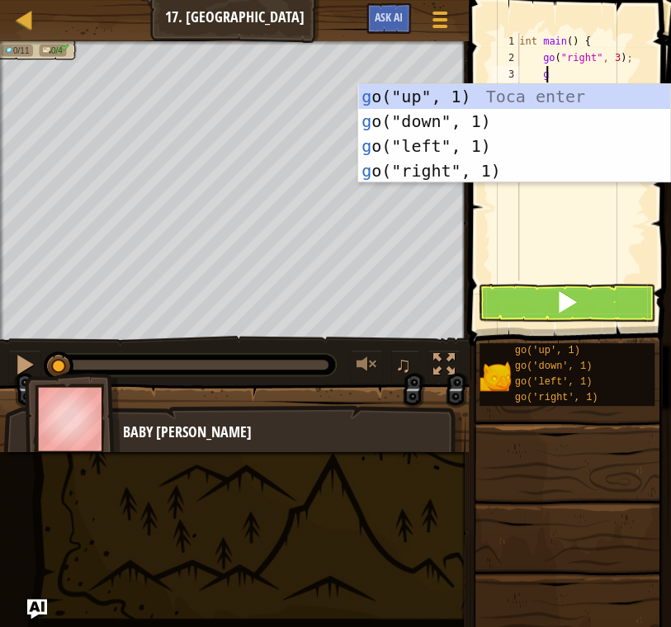
type textarea "go"
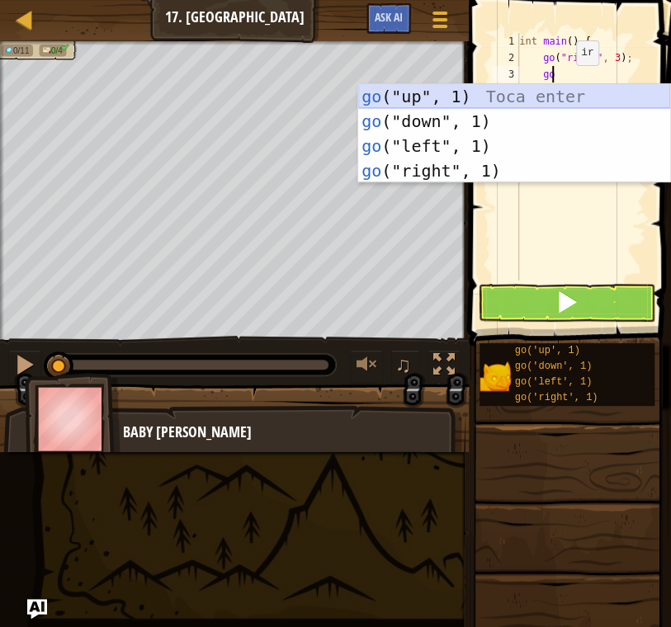
click at [563, 96] on div "go ("up", 1) Toca enter go ("down", 1) Toca enter go ("left", 1) Toca enter go …" at bounding box center [514, 158] width 312 height 149
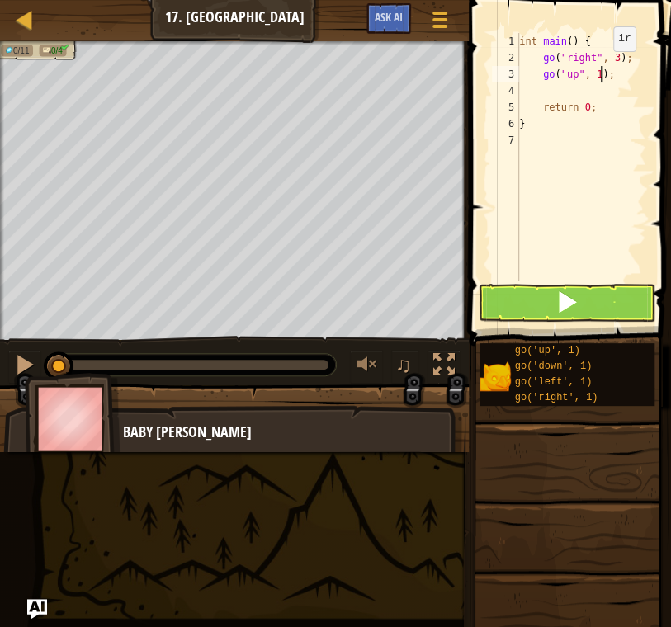
click at [598, 67] on div "int main ( ) { go ( " right " , 3 ) ; go ( " up " , 1 ) ; return 0 ; }" at bounding box center [581, 173] width 130 height 281
click at [593, 69] on div "int main ( ) { go ( " right " , 3 ) ; go ( " up " , 1 ) ; return 0 ; }" at bounding box center [581, 173] width 130 height 281
type textarea "go("up", 3);"
click at [577, 92] on div "int main ( ) { go ( " right " , 3 ) ; go ( " up " , 3 ) ; return 0 ; }" at bounding box center [581, 173] width 130 height 281
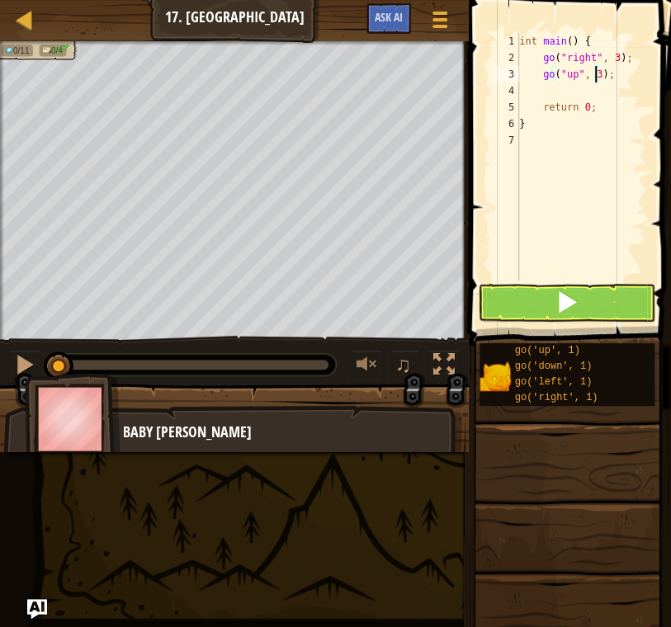
scroll to position [7, 1]
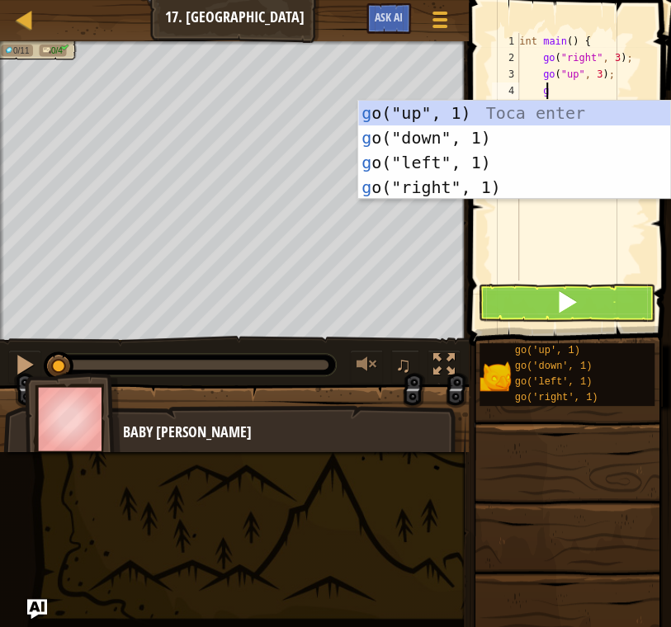
type textarea "go"
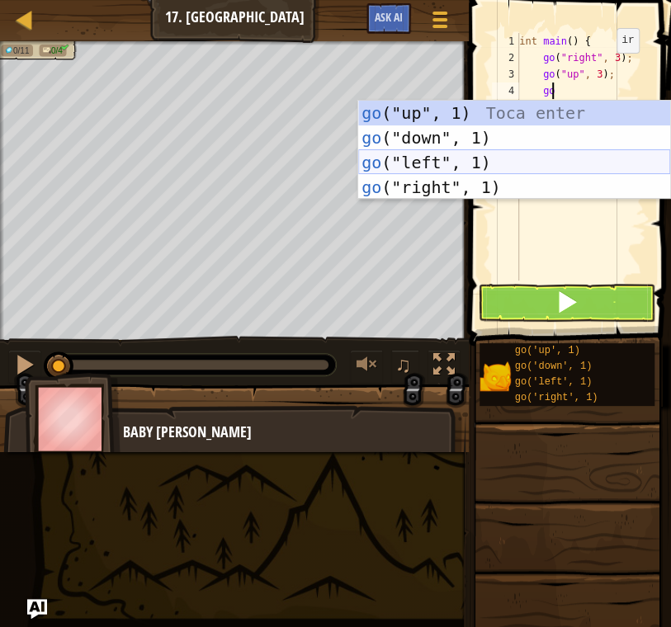
click at [503, 169] on div "go ("up", 1) Toca enter go ("down", 1) Toca enter go ("left", 1) Toca enter go …" at bounding box center [514, 175] width 312 height 149
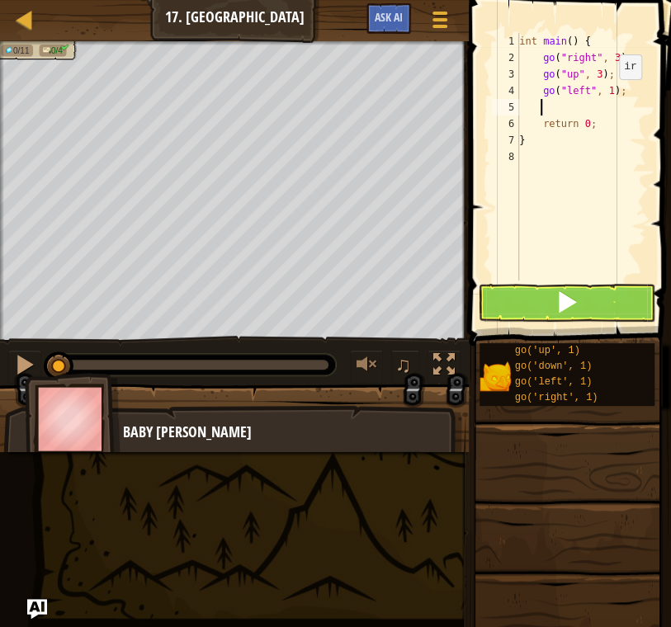
click at [605, 96] on div "int main ( ) { go ( " right " , 3 ) ; go ( " up " , 3 ) ; go ( " left " , 1 ) ;…" at bounding box center [581, 173] width 130 height 281
type textarea "go("left", 3);"
click at [579, 106] on div "int main ( ) { go ( " right " , 3 ) ; go ( " up " , 3 ) ; go ( " left " , 3 ) ;…" at bounding box center [581, 173] width 130 height 281
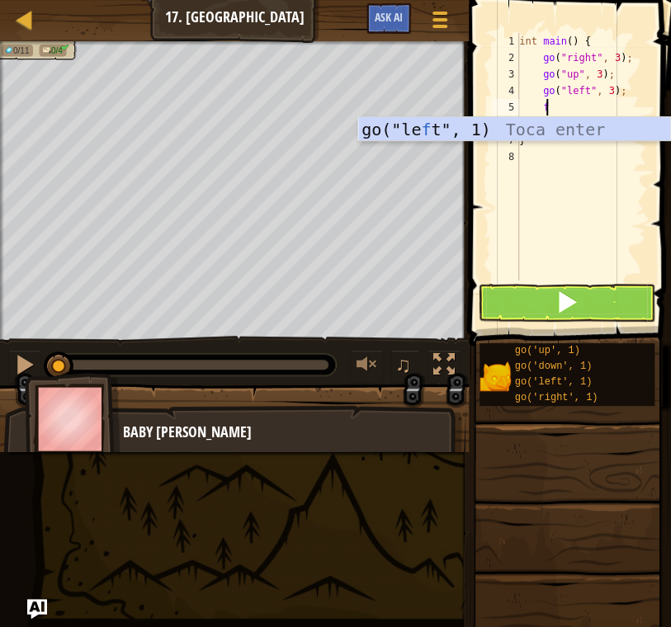
click at [645, 69] on div "int main ( ) { go ( " right " , 3 ) ; go ( " up " , 3 ) ; go ( " left " , 3 ) ;…" at bounding box center [581, 173] width 130 height 281
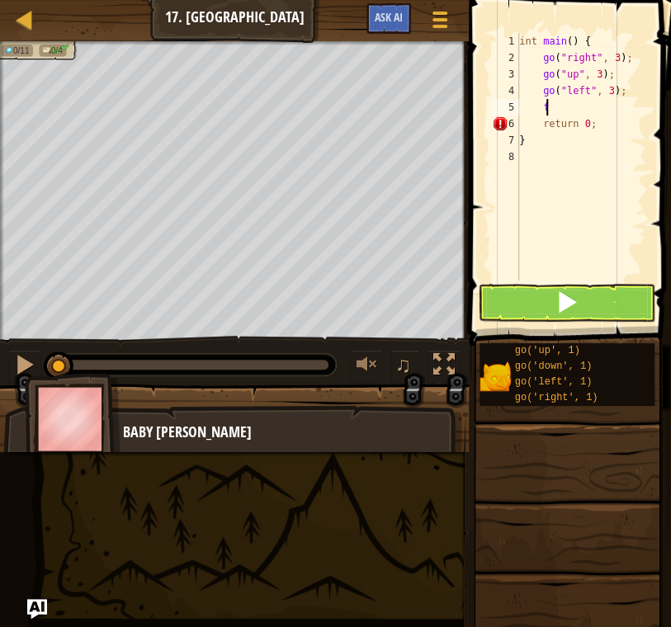
click at [574, 106] on div "int main ( ) { go ( " right " , 3 ) ; go ( " up " , 3 ) ; go ( " left " , 3 ) ;…" at bounding box center [581, 173] width 130 height 281
type textarea "f"
type textarea "g"
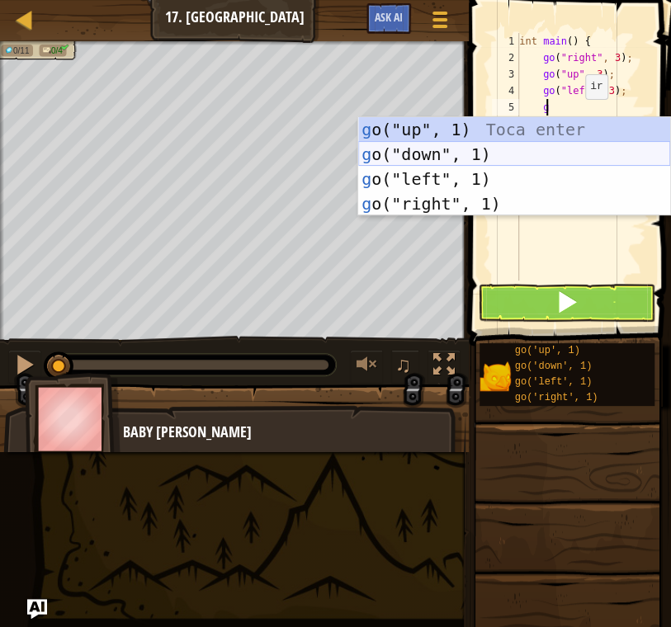
click at [540, 144] on div "g o("up", 1) Toca enter g o("down", 1) Toca enter g o("left", 1) Toca enter g o…" at bounding box center [514, 191] width 312 height 149
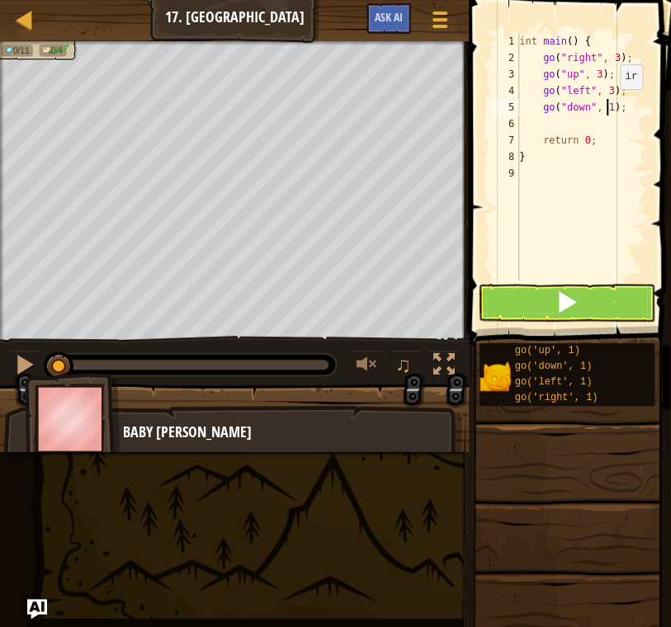
click at [605, 106] on div "int main ( ) { go ( " right " , 3 ) ; go ( " up " , 3 ) ; go ( " left " , 3 ) ;…" at bounding box center [581, 173] width 130 height 281
type textarea "go("down", 3);"
click at [612, 313] on button at bounding box center [566, 303] width 177 height 38
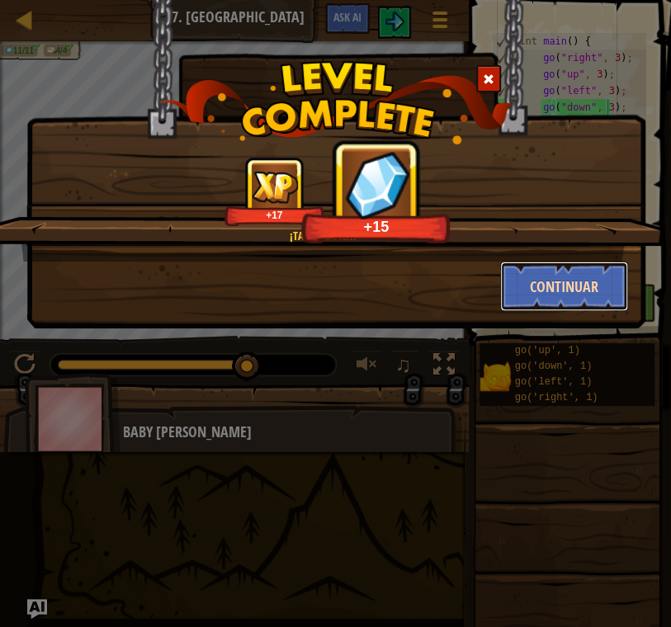
click at [569, 285] on button "Continuar" at bounding box center [564, 287] width 128 height 50
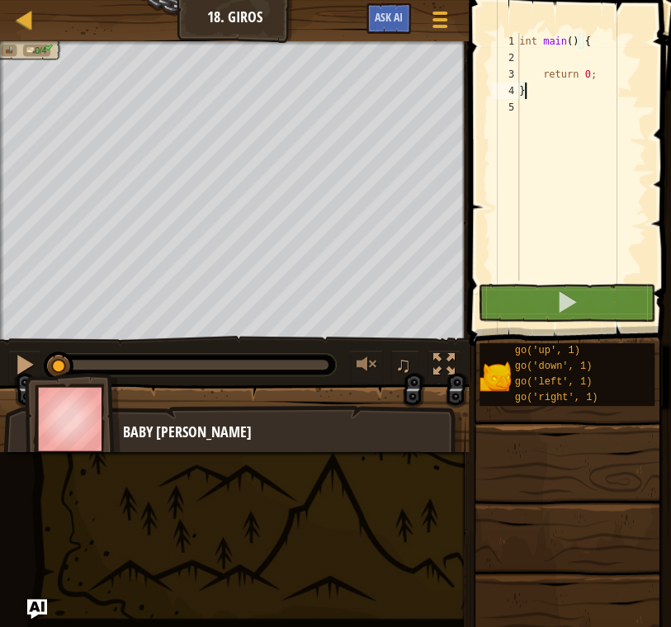
click at [542, 46] on div "int main ( ) { return 0 ; }" at bounding box center [581, 173] width 130 height 281
type textarea "int main() {"
click at [564, 65] on div "int main ( ) { return 0 ; }" at bounding box center [581, 173] width 130 height 281
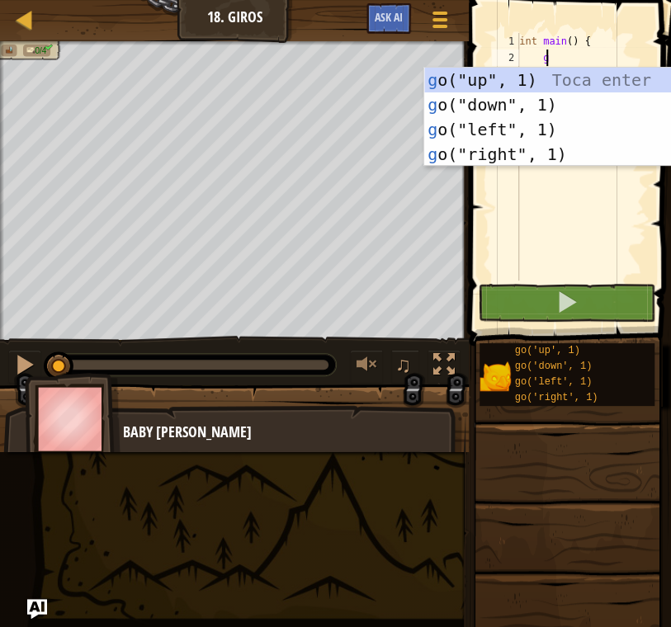
scroll to position [7, 1]
type textarea "go"
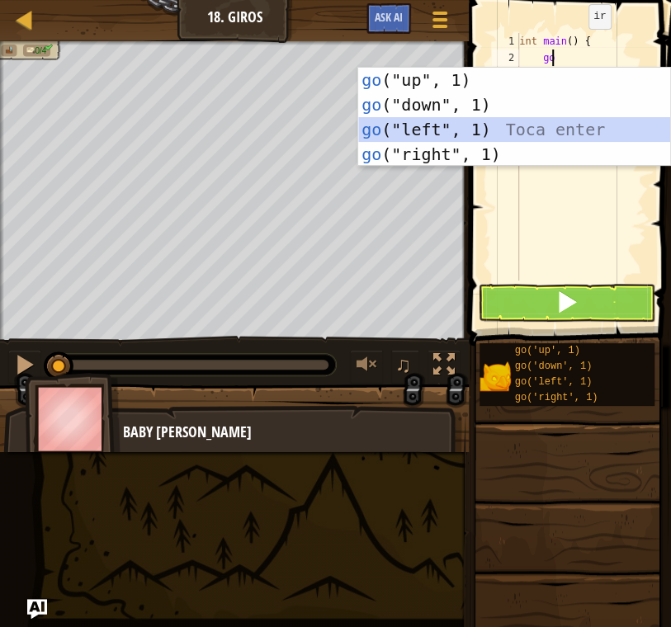
click at [555, 120] on div "go ("up", 1) Toca enter go ("down", 1) Toca enter go ("left", 1) Toca enter go …" at bounding box center [514, 142] width 312 height 149
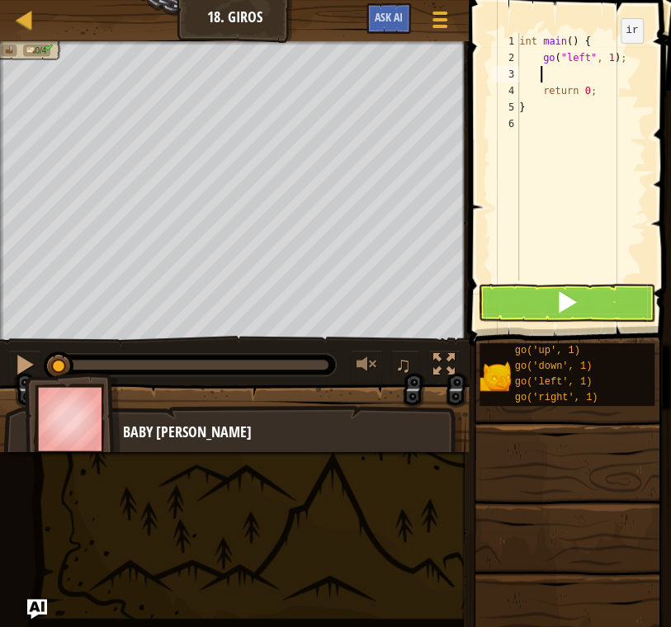
click at [606, 59] on div "int main ( ) { go ( " left " , 1 ) ; return 0 ; }" at bounding box center [581, 173] width 130 height 281
type textarea "go("left", 2);"
click at [599, 77] on div "int main ( ) { go ( " left " , 2 ) ; return 0 ; }" at bounding box center [581, 173] width 130 height 281
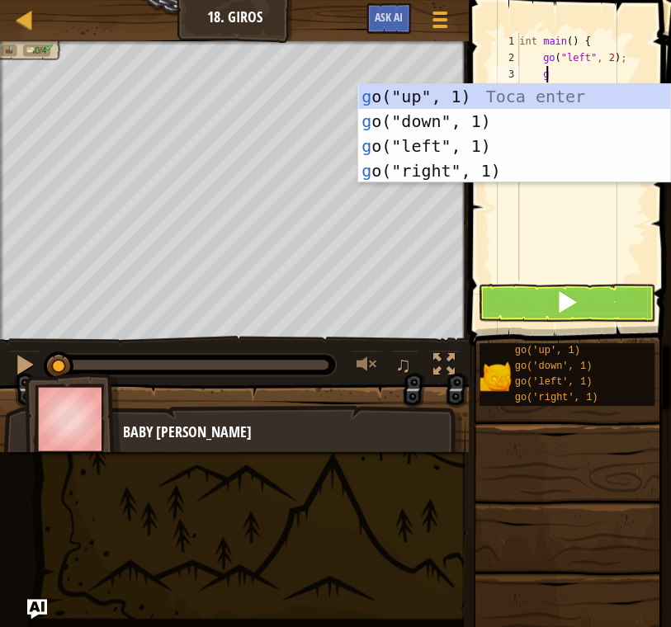
type textarea "go"
click at [479, 125] on div "go ("up", 1) Toca enter go ("down", 1) Toca enter go ("left", 1) Toca enter go …" at bounding box center [514, 158] width 312 height 149
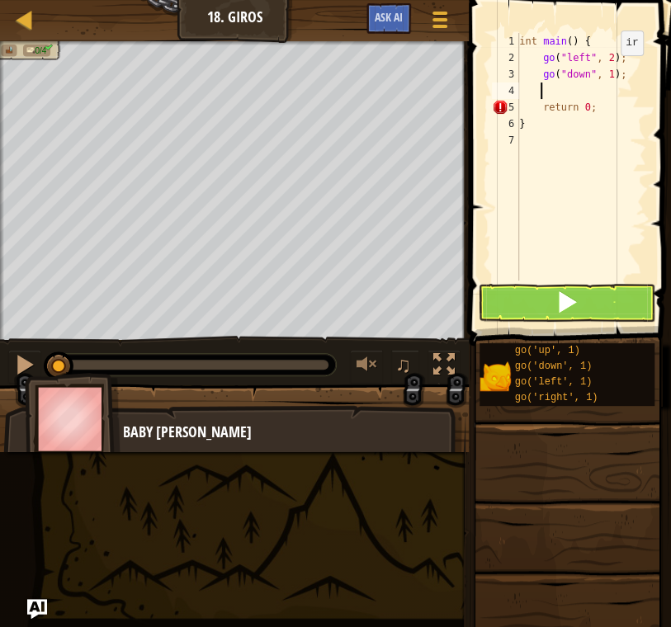
click at [606, 71] on div "int main ( ) { go ( " left " , 2 ) ; go ( " down " , 1 ) ; return 0 ; }" at bounding box center [581, 173] width 130 height 281
type textarea "go("down", 2);"
click at [541, 88] on div "int main ( ) { go ( " left " , 2 ) ; go ( " down " , 2 ) ; return 0 ; }" at bounding box center [581, 173] width 130 height 281
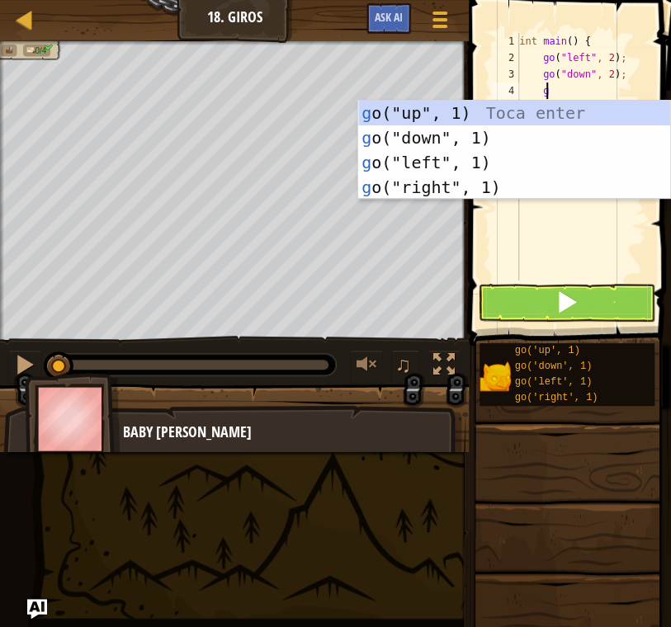
type textarea "go"
click at [503, 178] on div "go ("up", 1) Toca enter go ("down", 1) Toca enter go ("left", 1) Toca enter go …" at bounding box center [514, 175] width 312 height 149
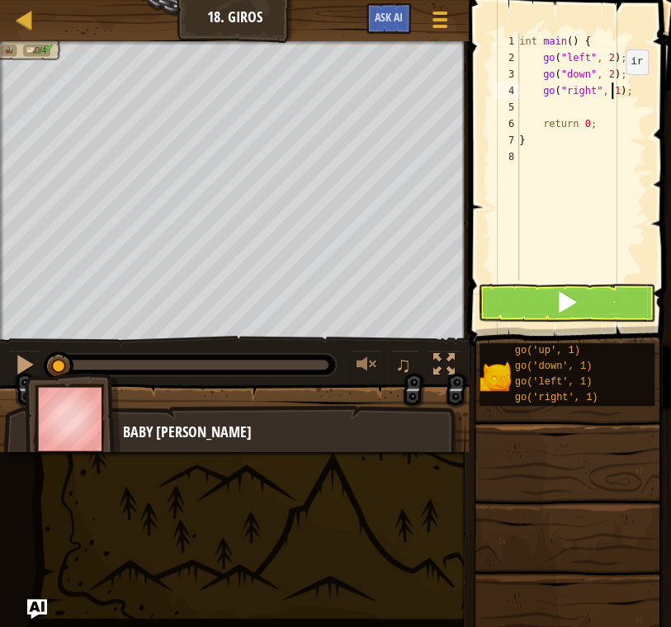
click at [611, 91] on div "int main ( ) { go ( " left " , 2 ) ; go ( " down " , 2 ) ; go ( " right " , 1 )…" at bounding box center [581, 173] width 130 height 281
type textarea "go("right", 4);"
click at [575, 108] on div "int main ( ) { go ( " left " , 2 ) ; go ( " down " , 2 ) ; go ( " right " , 4 )…" at bounding box center [581, 173] width 130 height 281
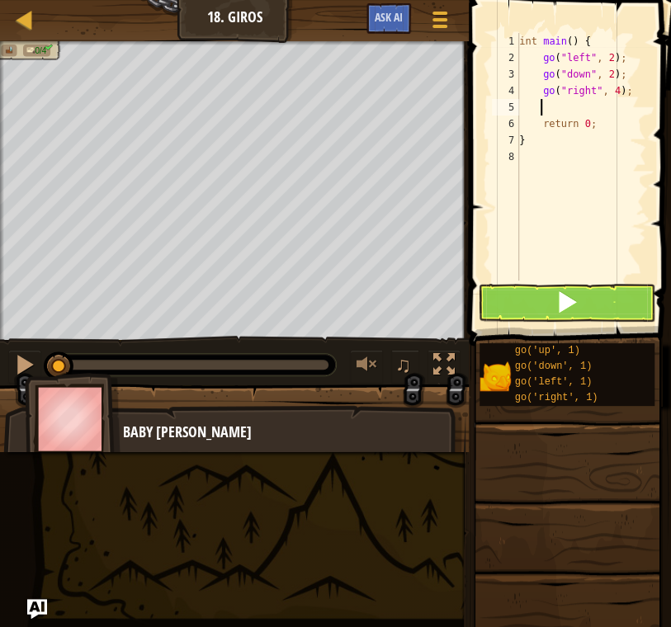
type textarea "g"
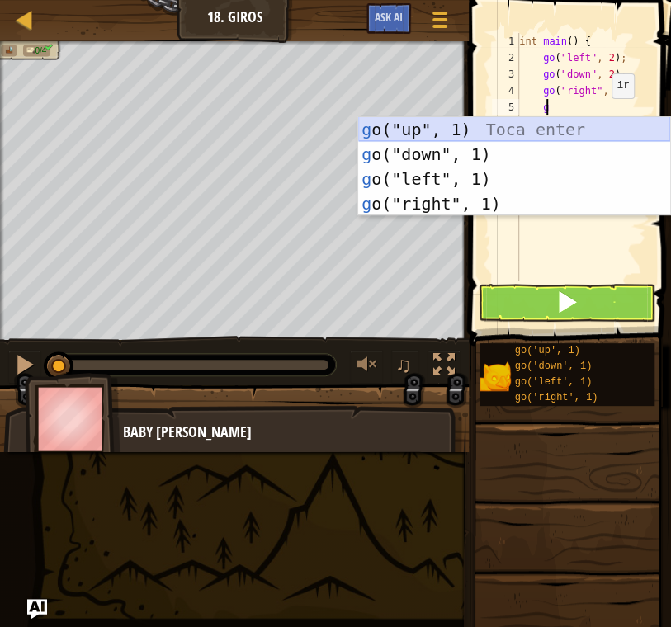
click at [512, 124] on div "g o("up", 1) Toca enter g o("down", 1) Toca enter g o("left", 1) Toca enter g o…" at bounding box center [514, 191] width 312 height 149
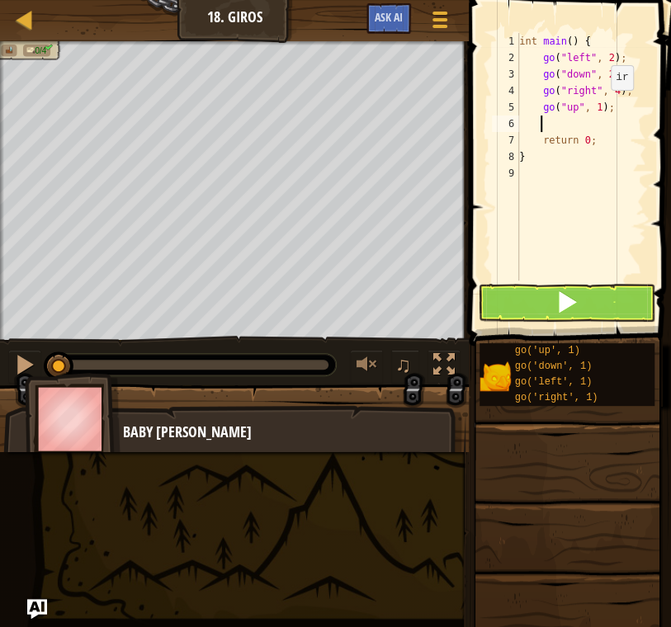
click at [596, 106] on div "int main ( ) { go ( " left " , 2 ) ; go ( " down " , 2 ) ; go ( " right " , 4 )…" at bounding box center [581, 173] width 130 height 281
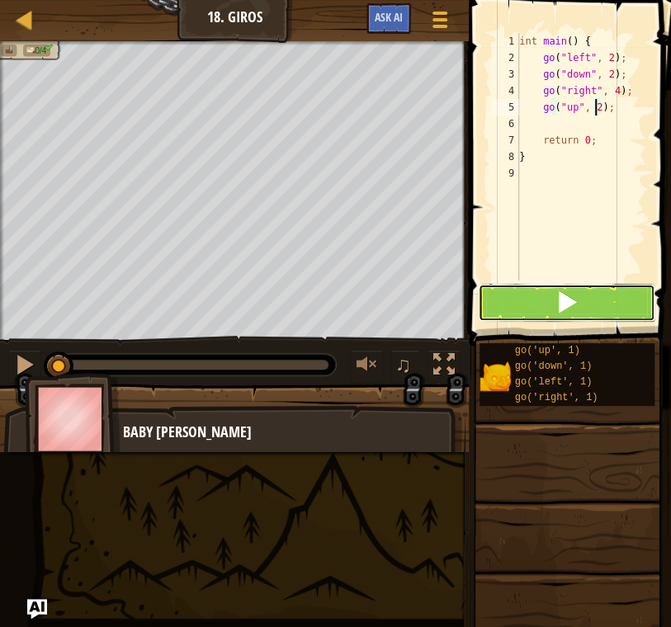
click at [588, 300] on button at bounding box center [566, 303] width 177 height 38
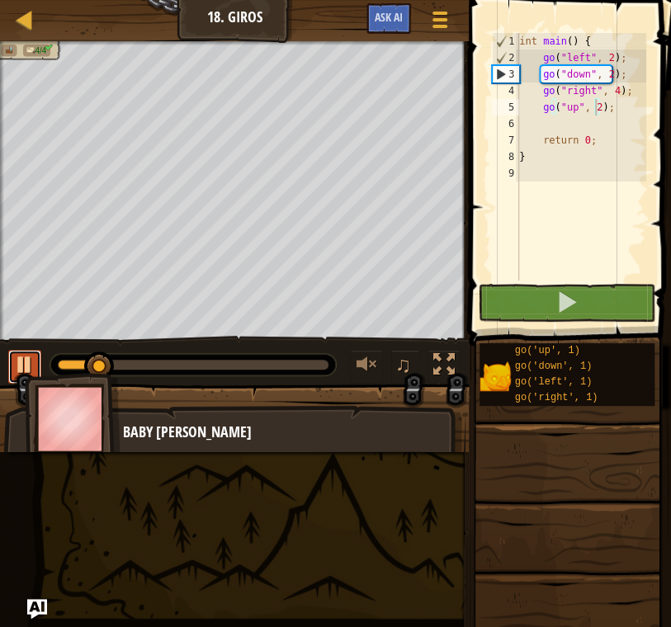
click at [12, 373] on button at bounding box center [24, 367] width 33 height 34
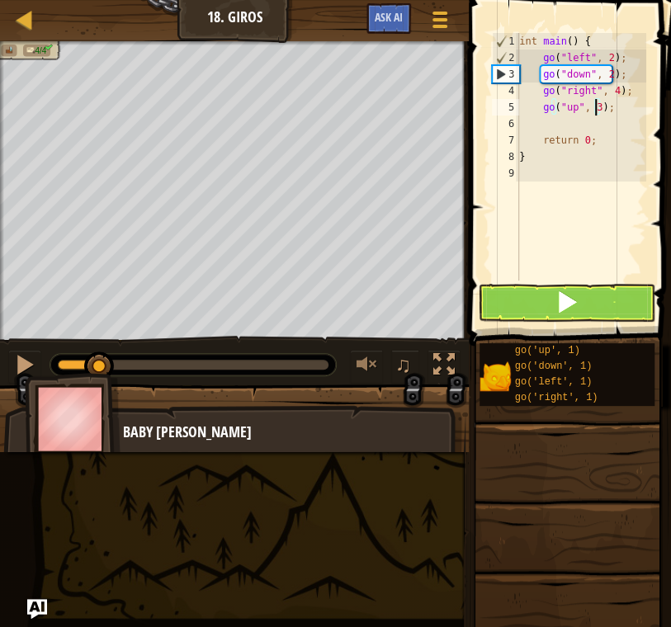
type textarea "go("up", 3);"
click at [593, 293] on button at bounding box center [566, 303] width 177 height 38
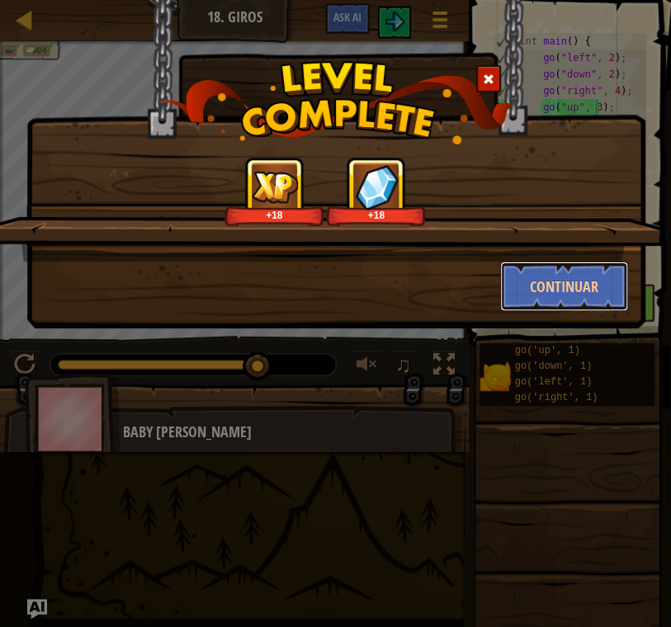
click at [593, 293] on button "Continuar" at bounding box center [564, 287] width 128 height 50
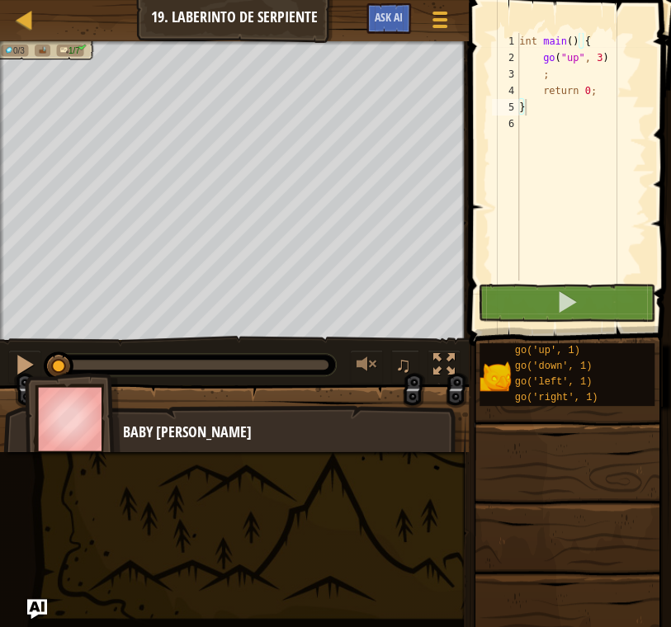
click at [607, 55] on div "int main ( ) { go ( " up " , 3 ) ; return 0 ; }" at bounding box center [581, 173] width 130 height 281
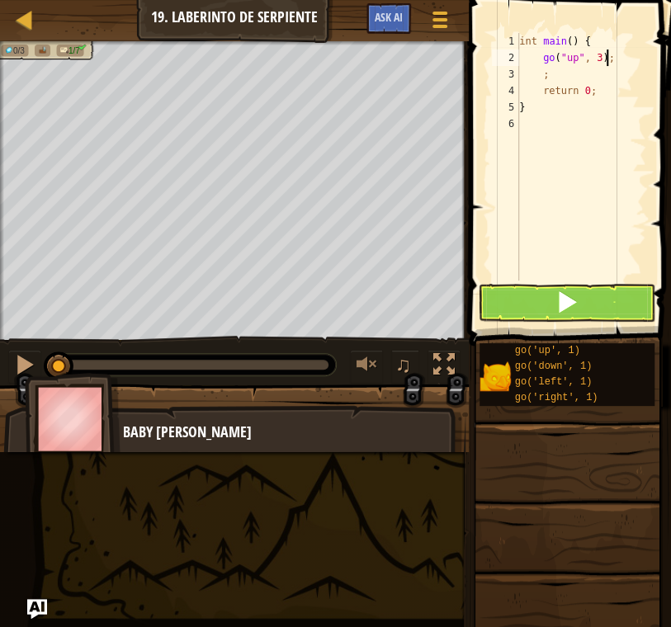
click at [545, 77] on div "int main ( ) { go ( " up " , 3 ) ; ; return 0 ; }" at bounding box center [581, 173] width 130 height 281
type textarea ";"
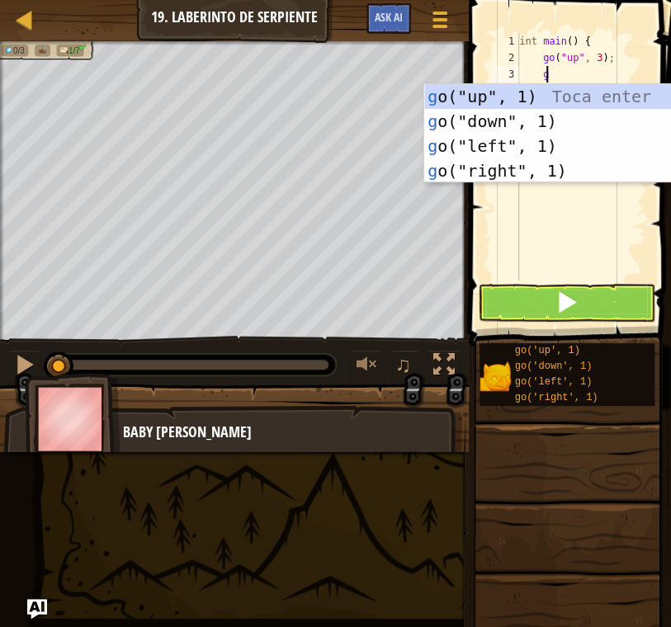
type textarea "go"
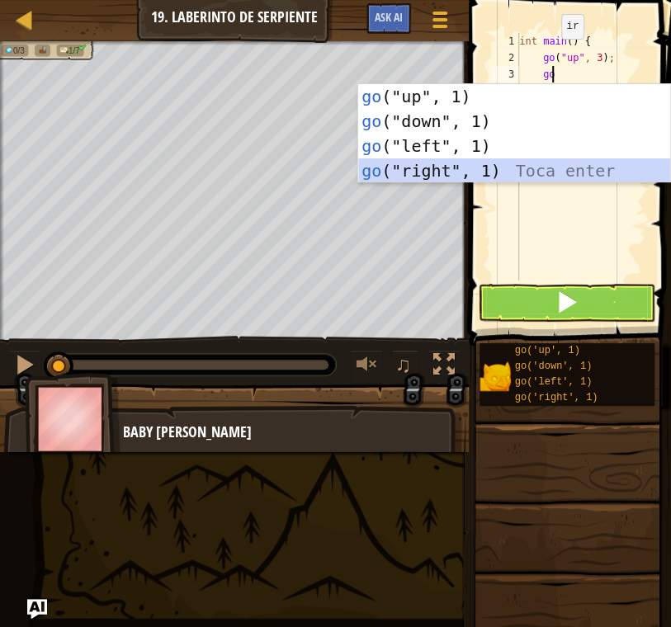
click at [504, 161] on div "go ("up", 1) Toca enter go ("down", 1) Toca enter go ("left", 1) Toca enter go …" at bounding box center [514, 158] width 312 height 149
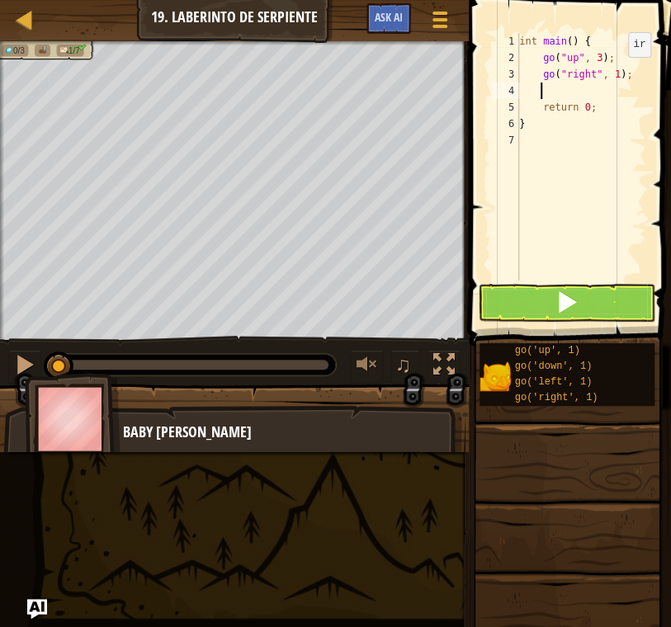
drag, startPoint x: 613, startPoint y: 73, endPoint x: 628, endPoint y: 62, distance: 18.8
click at [613, 72] on div "int main ( ) { go ( " up " , 3 ) ; go ( " right " , 1 ) ; return 0 ; }" at bounding box center [581, 173] width 130 height 281
type textarea "go("right", 2);"
click at [557, 92] on div "int main ( ) { go ( " up " , 3 ) ; go ( " right " , 2 ) ; return 0 ; }" at bounding box center [581, 173] width 130 height 281
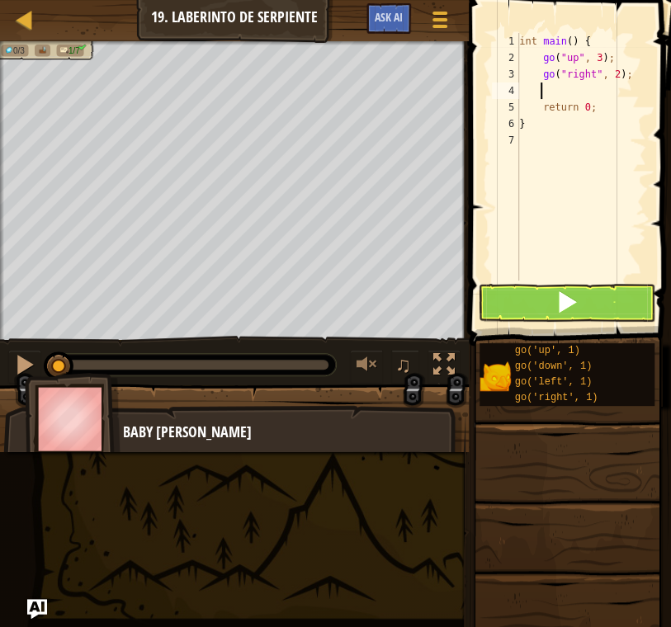
scroll to position [7, 1]
type textarea "f"
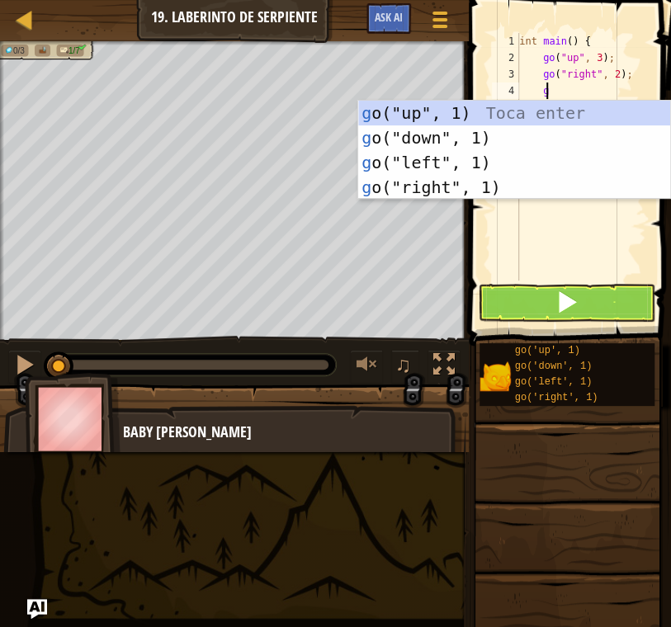
type textarea "go"
click at [517, 116] on div "go ("up", 1) Toca enter go ("down", 1) Toca enter go ("left", 1) Toca enter go …" at bounding box center [514, 175] width 312 height 149
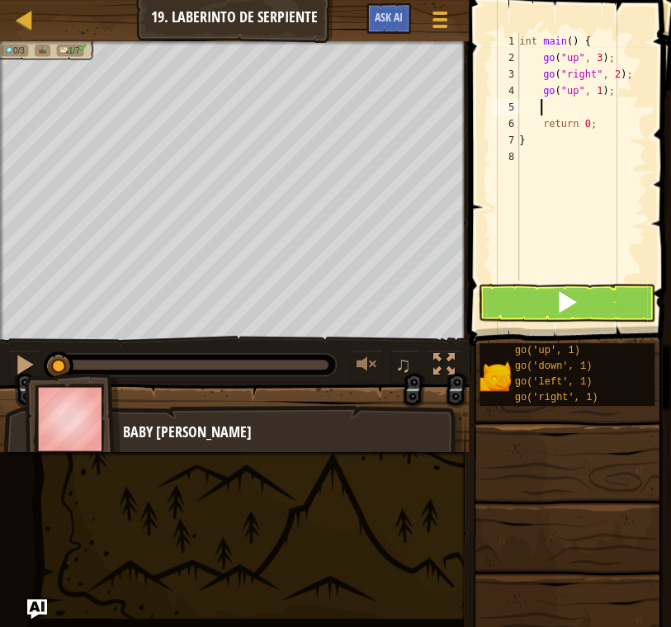
type textarea "g"
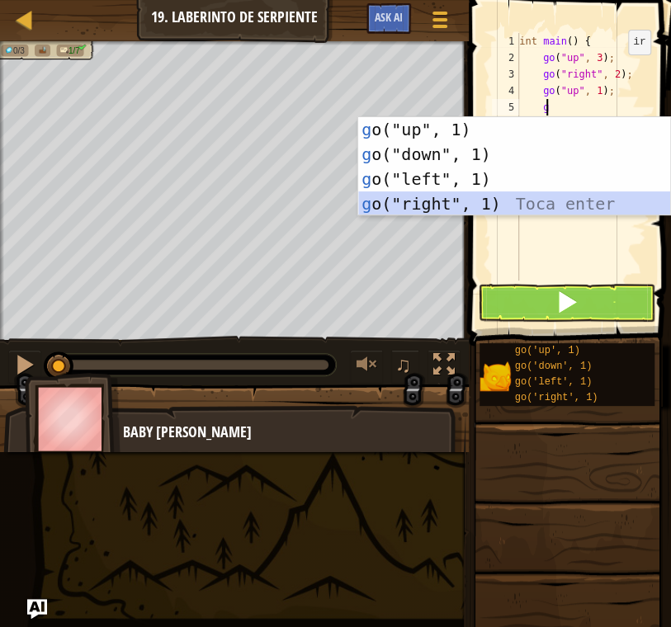
click at [527, 201] on div "g o("up", 1) Toca enter g o("down", 1) Toca enter g o("left", 1) Toca enter g o…" at bounding box center [514, 191] width 312 height 149
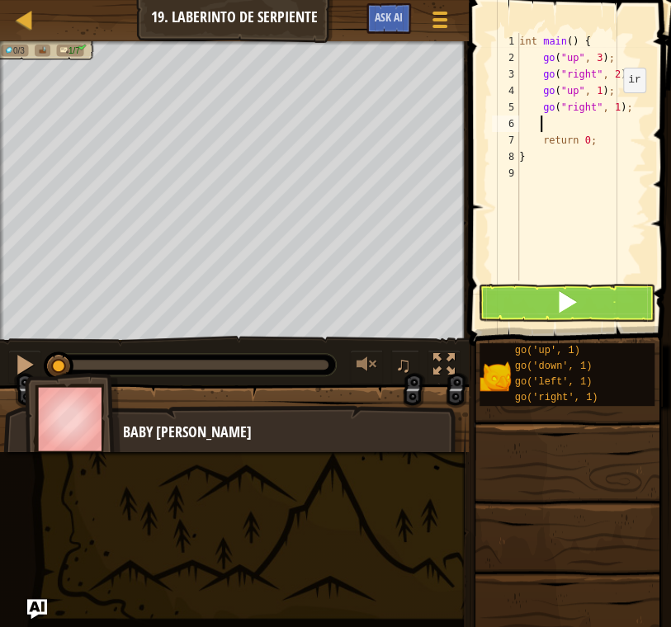
click at [609, 108] on div "int main ( ) { go ( " up " , 3 ) ; go ( " right " , 2 ) ; go ( " up " , 1 ) ; g…" at bounding box center [581, 173] width 130 height 281
type textarea "go("right", 2);"
click at [568, 116] on div "int main ( ) { go ( " up " , 3 ) ; go ( " right " , 2 ) ; go ( " up " , 1 ) ; g…" at bounding box center [581, 173] width 130 height 281
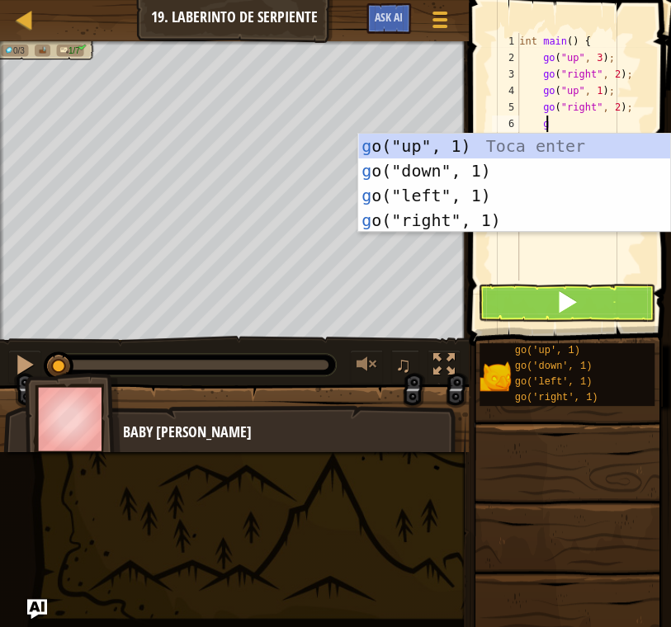
type textarea "g"
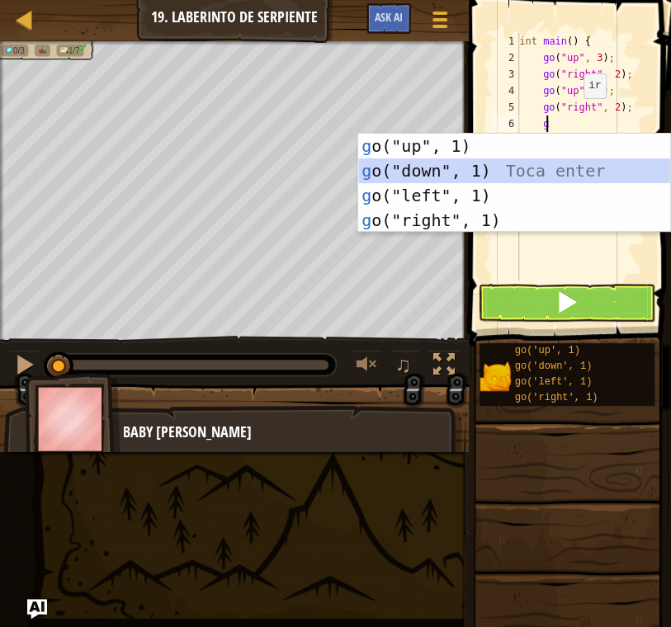
click at [501, 166] on div "g o("up", 1) Toca enter g o("down", 1) Toca enter g o("left", 1) Toca enter g o…" at bounding box center [514, 208] width 312 height 149
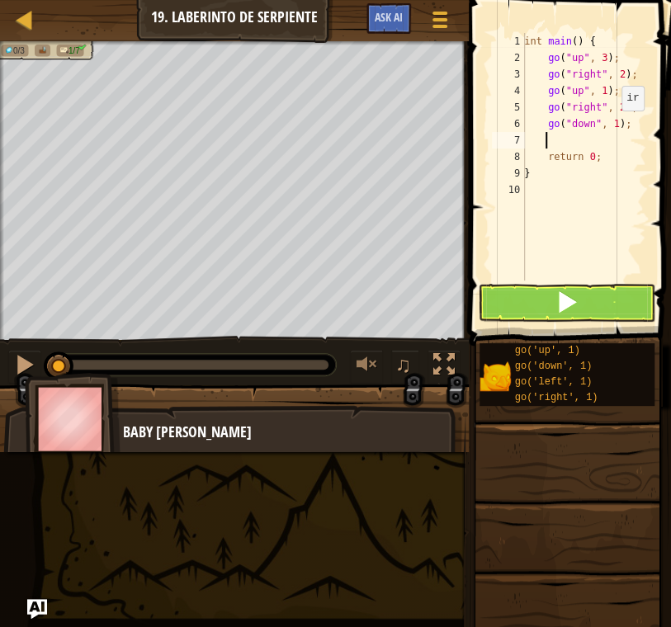
click at [612, 126] on div "int main ( ) { go ( " up " , 3 ) ; go ( " right " , 2 ) ; go ( " up " , 1 ) ; g…" at bounding box center [583, 173] width 125 height 281
type textarea "go("down", 2);"
click at [583, 139] on div "int main ( ) { go ( " up " , 3 ) ; go ( " right " , 2 ) ; go ( " up " , 1 ) ; g…" at bounding box center [583, 173] width 125 height 281
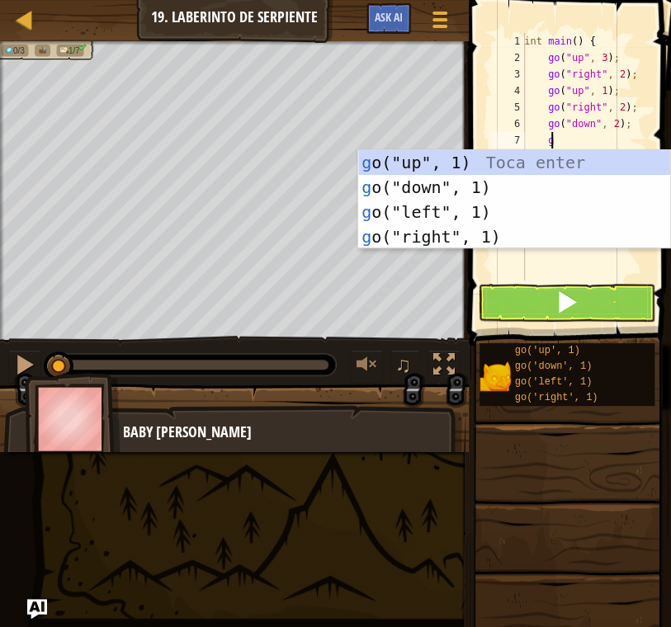
type textarea "go"
click at [512, 234] on div "go ("up", 1) Toca enter go ("down", 1) Toca enter go ("left", 1) Toca enter go …" at bounding box center [514, 224] width 312 height 149
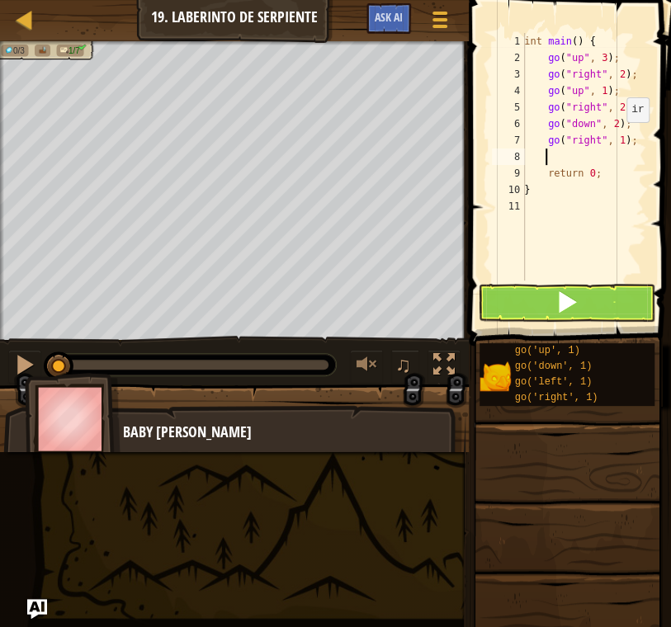
click at [617, 138] on div "int main ( ) { go ( " up " , 3 ) ; go ( " right " , 2 ) ; go ( " up " , 1 ) ; g…" at bounding box center [583, 173] width 125 height 281
type textarea "go("right", 2);"
click at [549, 150] on div "int main ( ) { go ( " up " , 3 ) ; go ( " right " , 2 ) ; go ( " up " , 1 ) ; g…" at bounding box center [583, 173] width 125 height 281
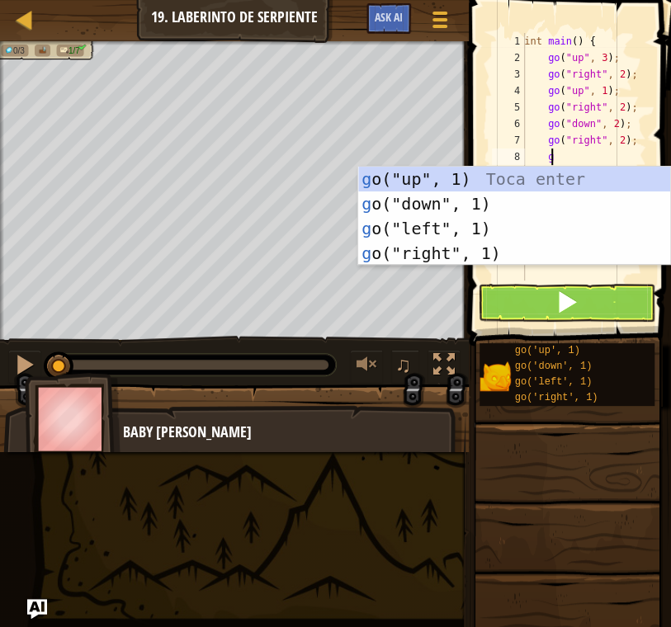
type textarea "go"
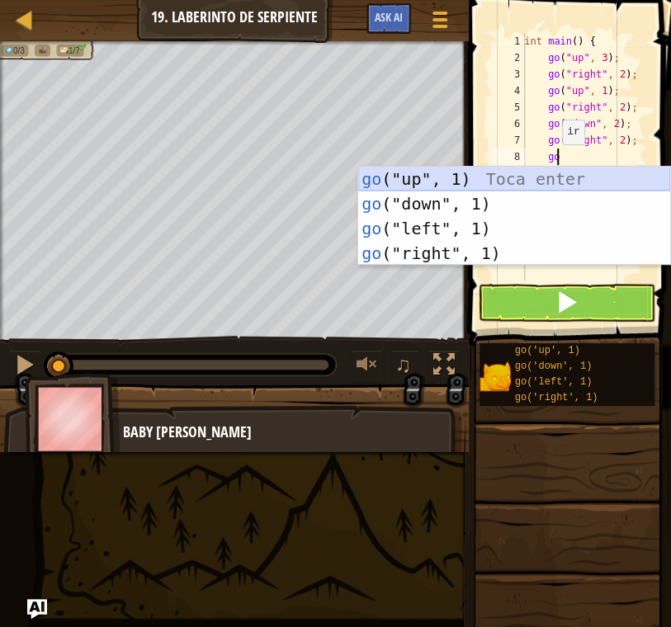
click at [513, 187] on div "go ("up", 1) Toca enter go ("down", 1) Toca enter go ("left", 1) Toca enter go …" at bounding box center [514, 241] width 312 height 149
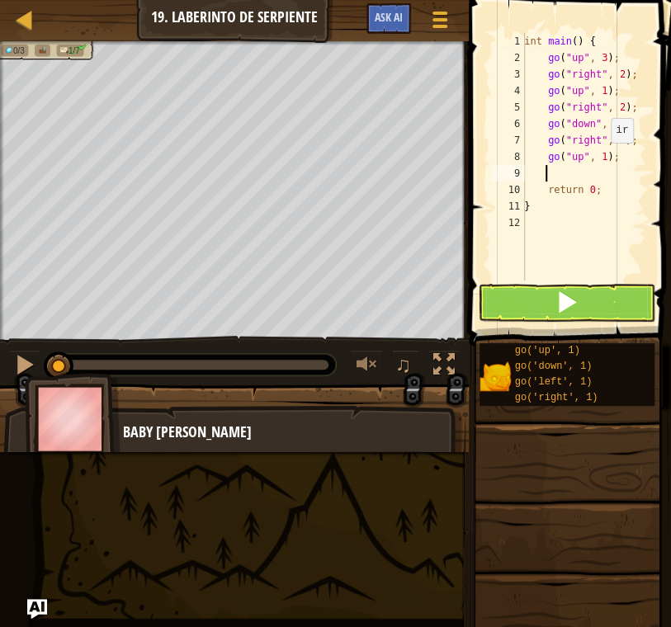
click at [601, 158] on div "int main ( ) { go ( " up " , 3 ) ; go ( " right " , 2 ) ; go ( " up " , 1 ) ; g…" at bounding box center [583, 173] width 125 height 281
type textarea "go("up", 3);"
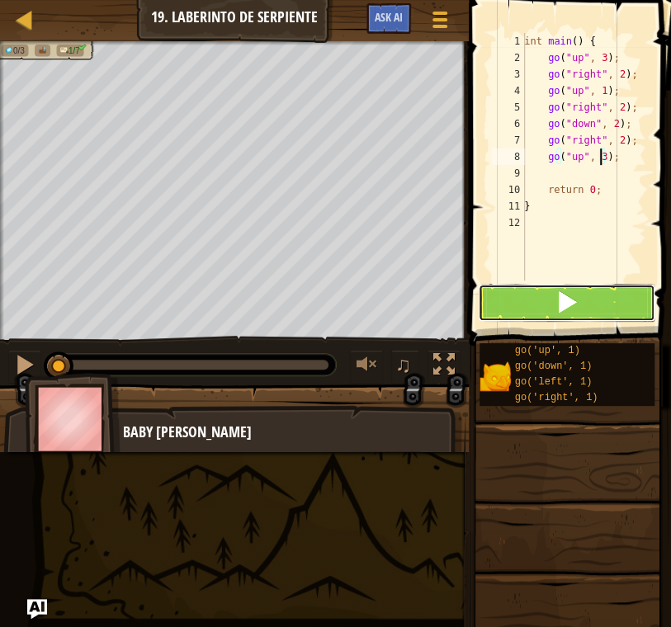
click at [550, 303] on button at bounding box center [566, 303] width 177 height 38
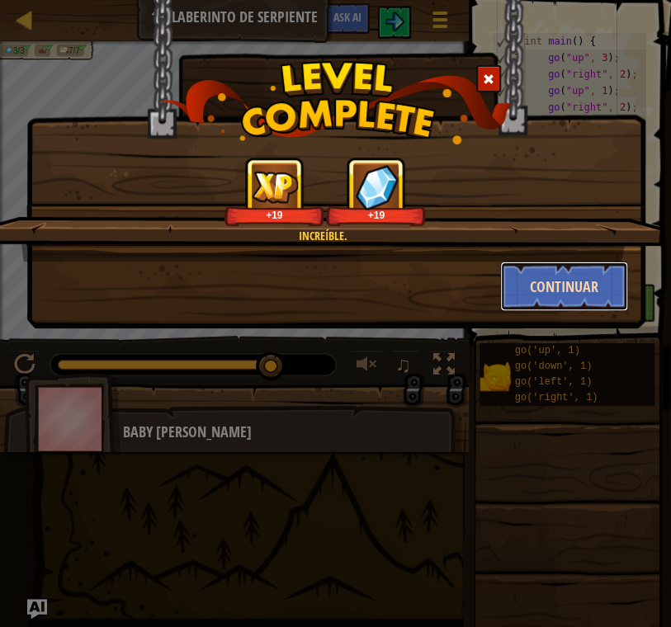
click at [562, 289] on button "Continuar" at bounding box center [564, 287] width 128 height 50
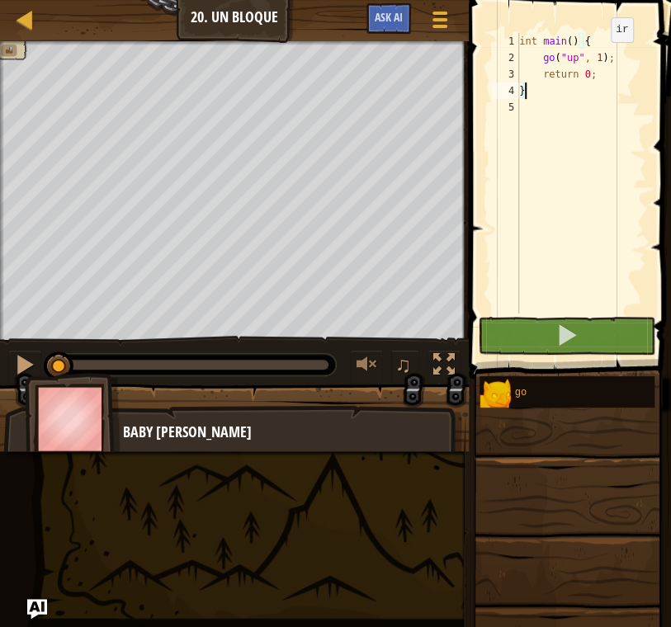
click at [596, 59] on div "int main ( ) { go ( " up " , 1 ) ; return 0 ; }" at bounding box center [581, 190] width 130 height 314
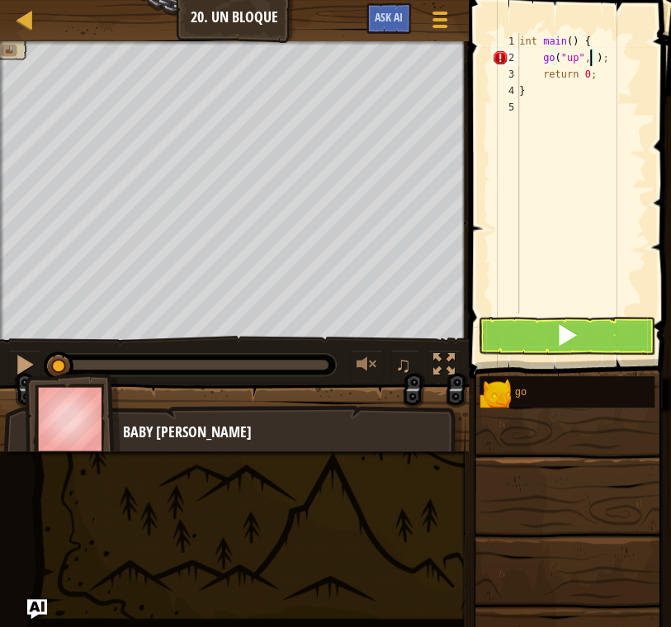
type textarea "go("up", 2);"
click at [615, 59] on div "int main ( ) { go ( " up " , 2 ) ; return 0 ; }" at bounding box center [581, 190] width 130 height 314
type textarea "go"
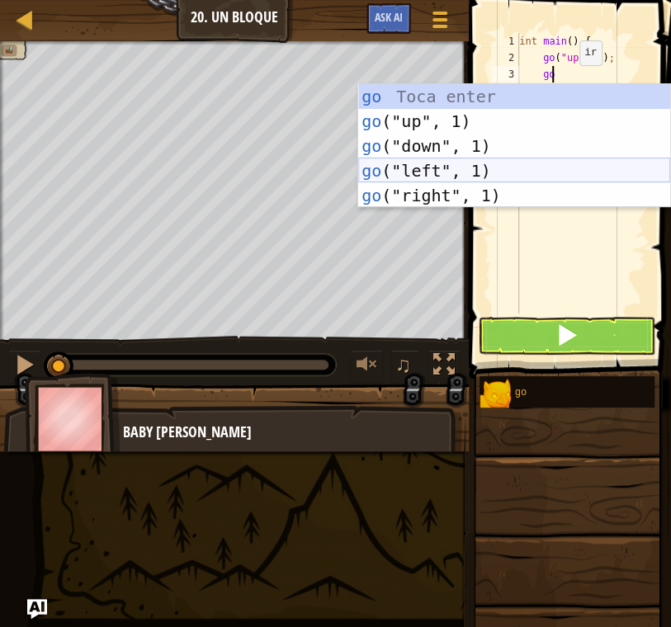
click at [491, 167] on div "go Toca enter go ("up", 1) Toca enter go ("down", 1) Toca enter go ("left", 1) …" at bounding box center [514, 170] width 312 height 173
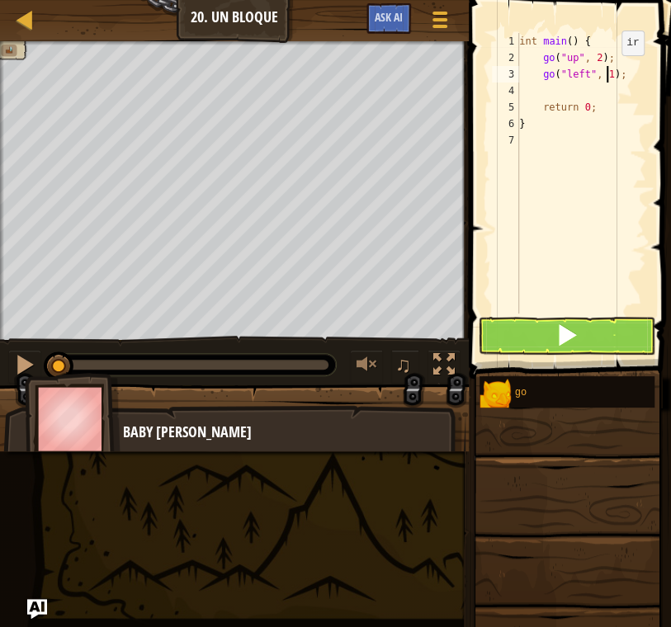
click at [607, 71] on div "int main ( ) { go ( " up " , 2 ) ; go ( " left " , 1 ) ; return 0 ; }" at bounding box center [581, 190] width 130 height 314
type textarea "go("left", 3);"
click at [588, 92] on div "int main ( ) { go ( " up " , 2 ) ; go ( " left " , 3 ) ; return 0 ; }" at bounding box center [581, 190] width 130 height 314
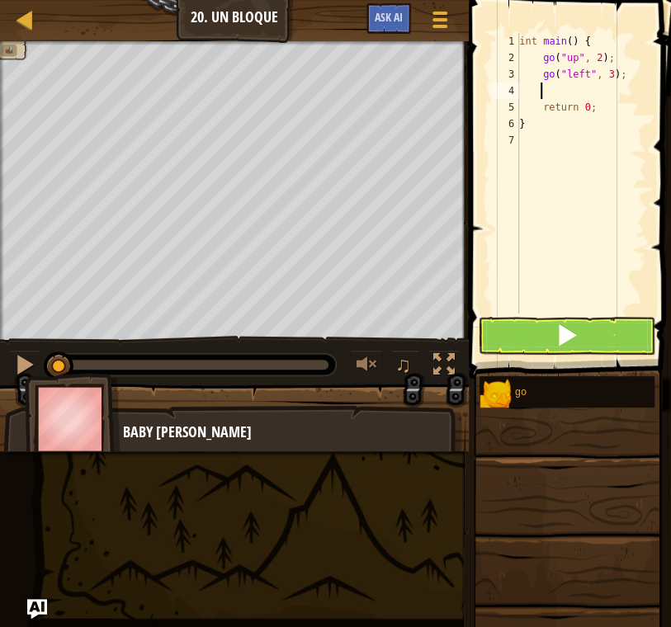
type textarea "go"
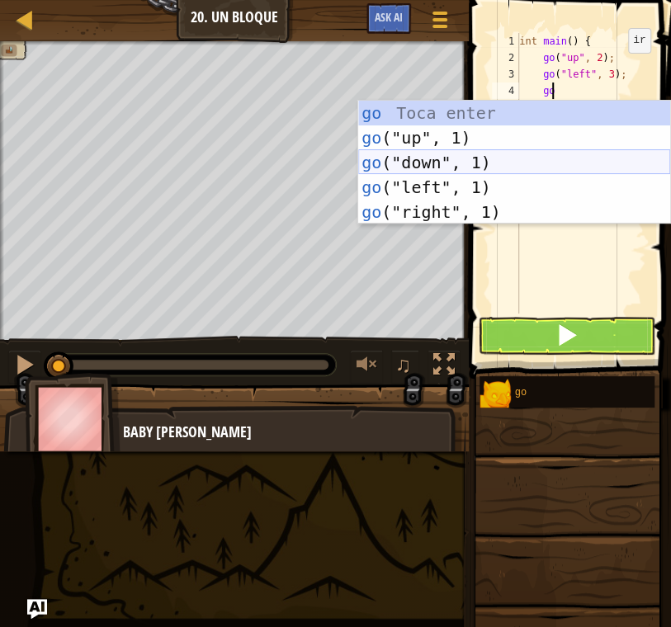
click at [495, 158] on div "go Toca enter go ("up", 1) Toca enter go ("down", 1) Toca enter go ("left", 1) …" at bounding box center [514, 187] width 312 height 173
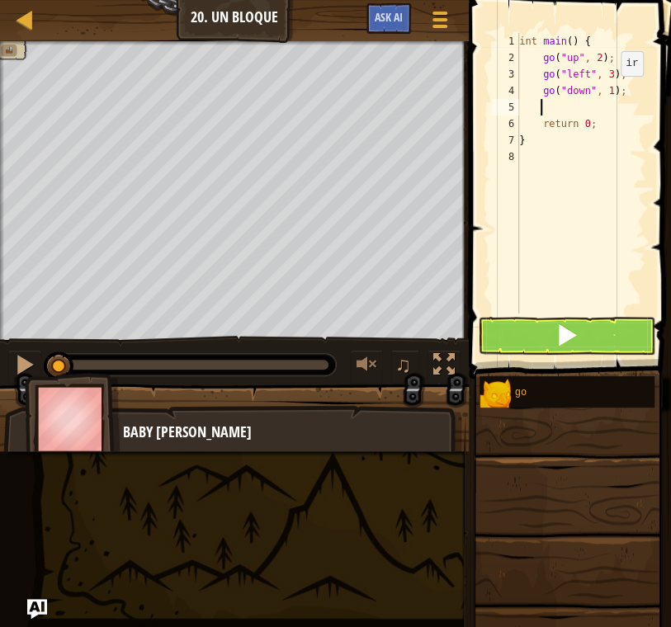
click at [606, 92] on div "int main ( ) { go ( " up " , 2 ) ; go ( " left " , 3 ) ; go ( " down " , 1 ) ; …" at bounding box center [581, 190] width 130 height 314
type textarea "go("down", 2);"
click at [564, 106] on div "int main ( ) { go ( " up " , 2 ) ; go ( " left " , 3 ) ; go ( " down " , 2 ) ; …" at bounding box center [581, 190] width 130 height 314
type textarea "g"
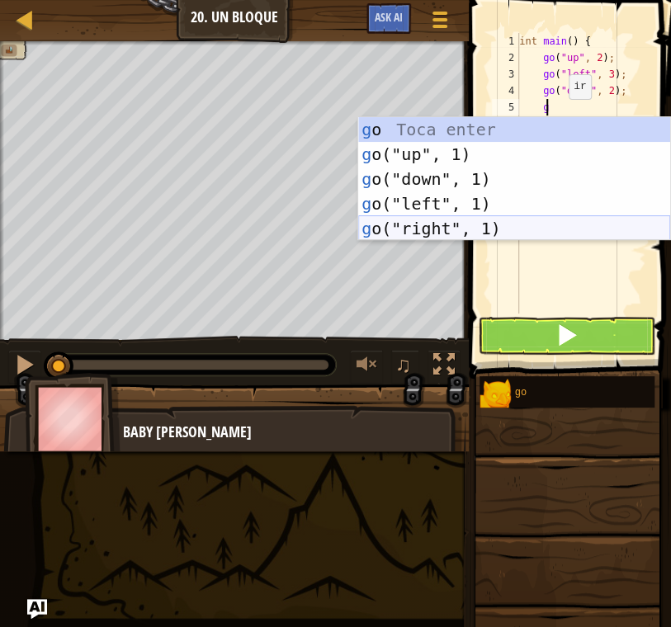
click at [490, 220] on div "g o Toca enter g o("up", 1) Toca enter g o("down", 1) Toca enter g o("left", 1)…" at bounding box center [514, 203] width 312 height 173
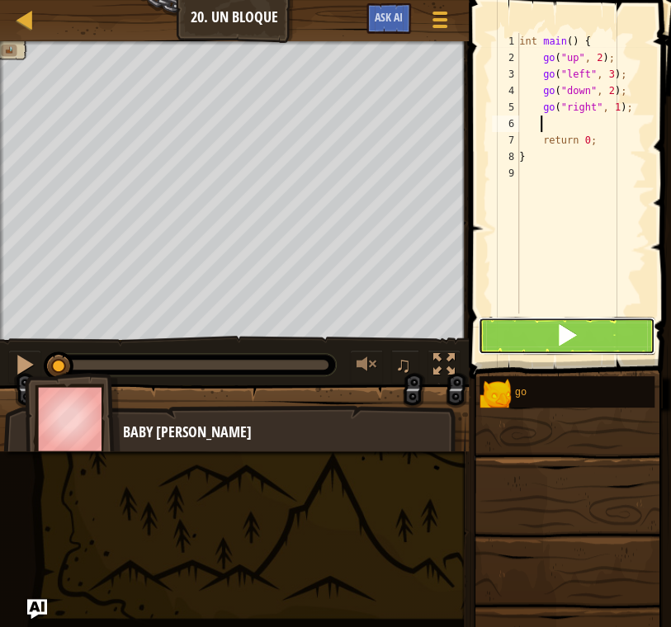
click at [578, 331] on button at bounding box center [566, 336] width 177 height 38
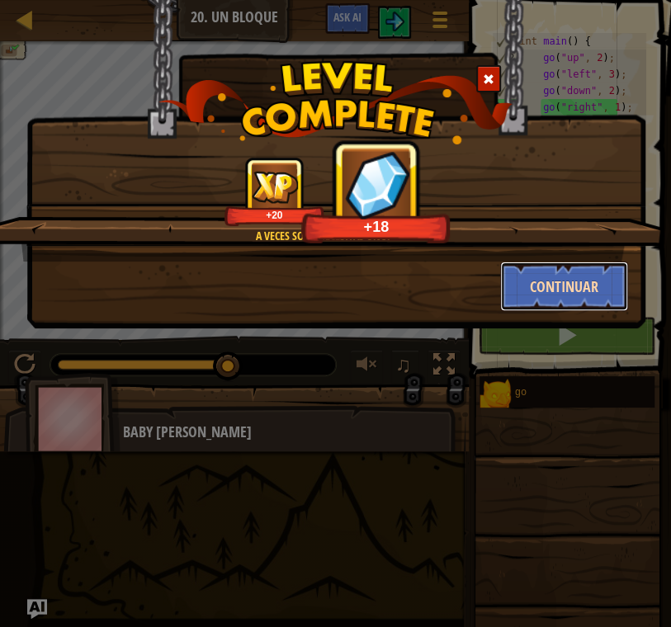
click at [575, 280] on button "Continuar" at bounding box center [564, 287] width 128 height 50
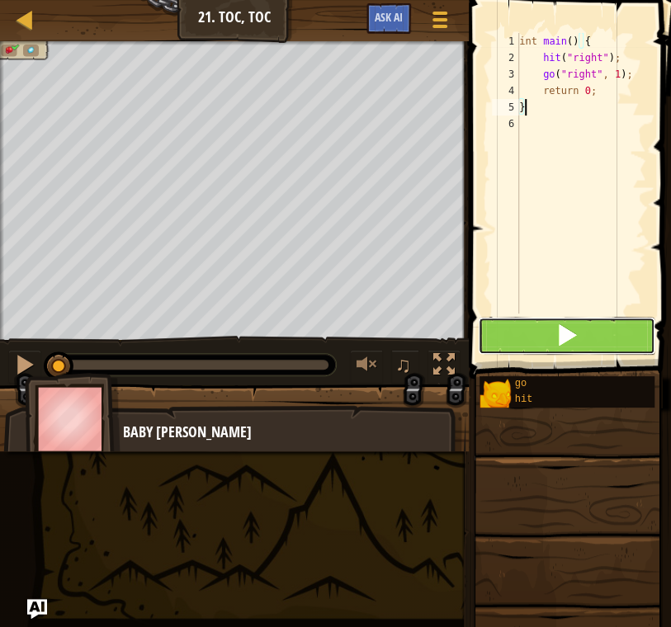
click at [533, 337] on button at bounding box center [566, 336] width 177 height 38
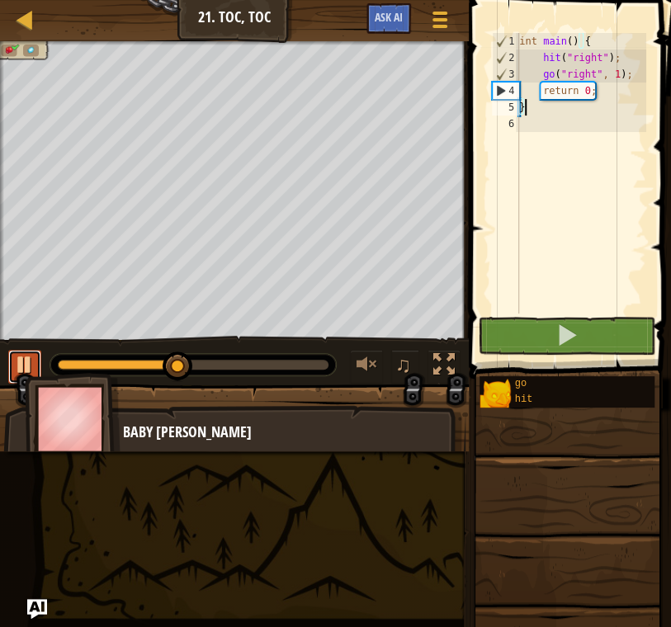
click at [15, 355] on div at bounding box center [24, 364] width 21 height 21
click at [612, 69] on div "int main ( ) { hit ( " right " ) ; go ( " right " , 1 ) ; return 0 ; }" at bounding box center [581, 190] width 130 height 314
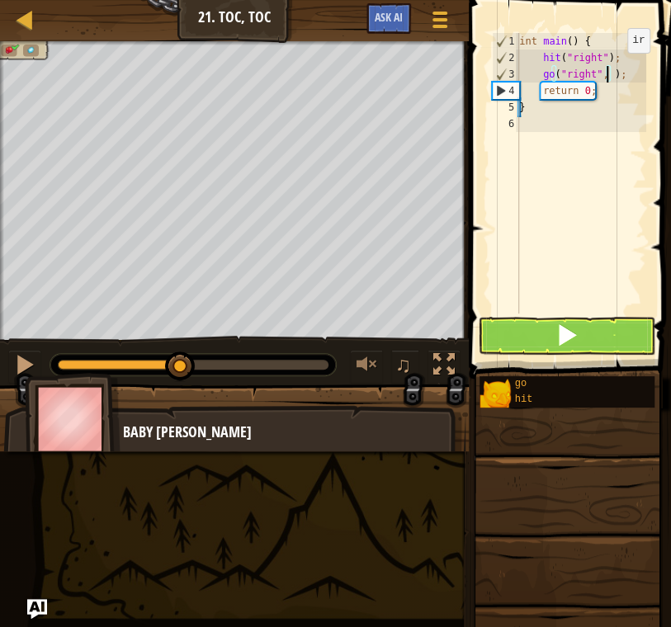
scroll to position [7, 7]
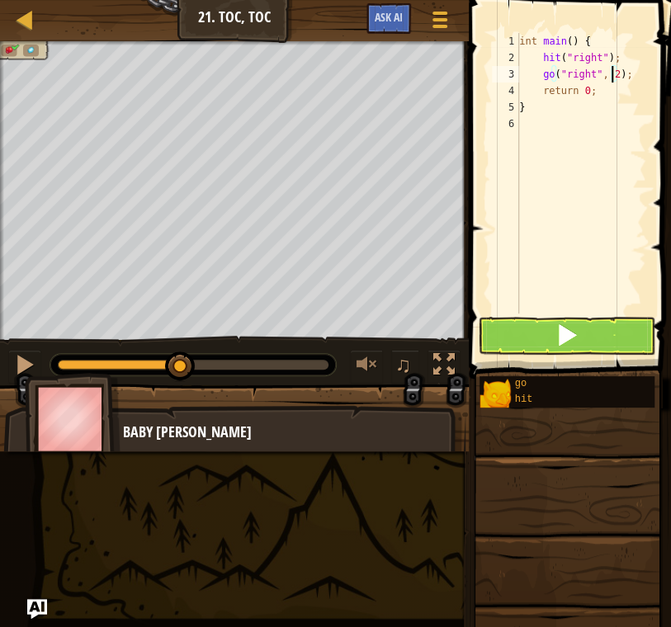
type textarea "go("right", 2);"
click at [582, 334] on button at bounding box center [566, 336] width 177 height 38
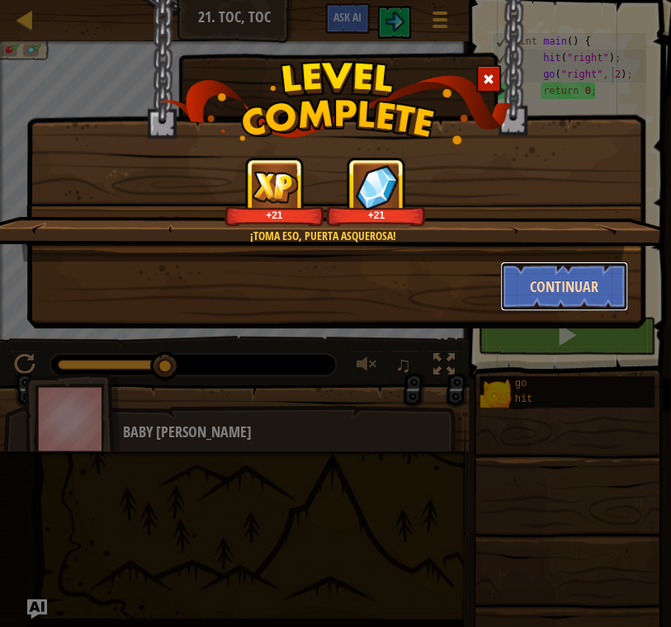
click at [568, 287] on button "Continuar" at bounding box center [564, 287] width 128 height 50
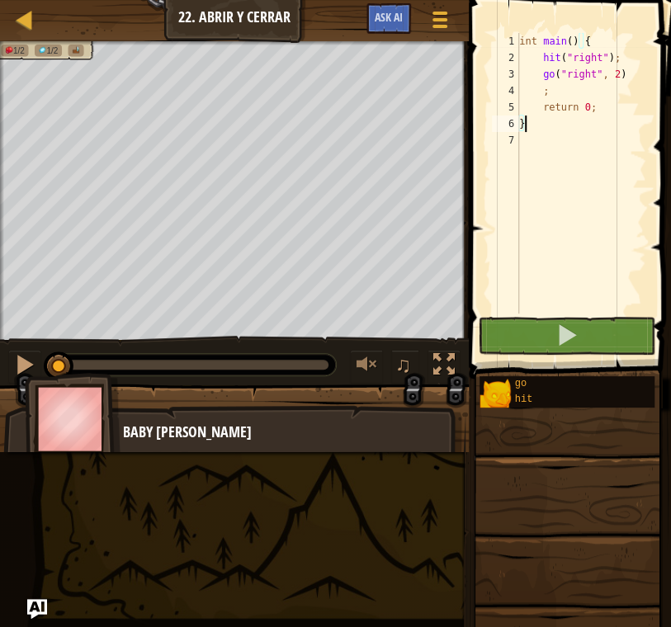
click at [571, 86] on div "int main ( ) { hit ( " right " ) ; go ( " right " , 2 ) ; return 0 ; }" at bounding box center [581, 190] width 130 height 314
type textarea ";"
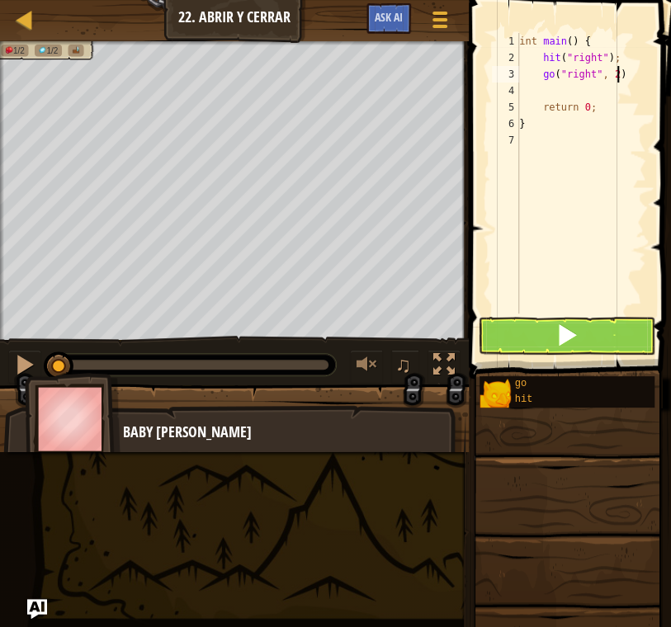
click at [625, 79] on div "int main ( ) { hit ( " right " ) ; go ( " right " , 2 ) return 0 ; }" at bounding box center [581, 190] width 130 height 314
type textarea "go("right", 2);"
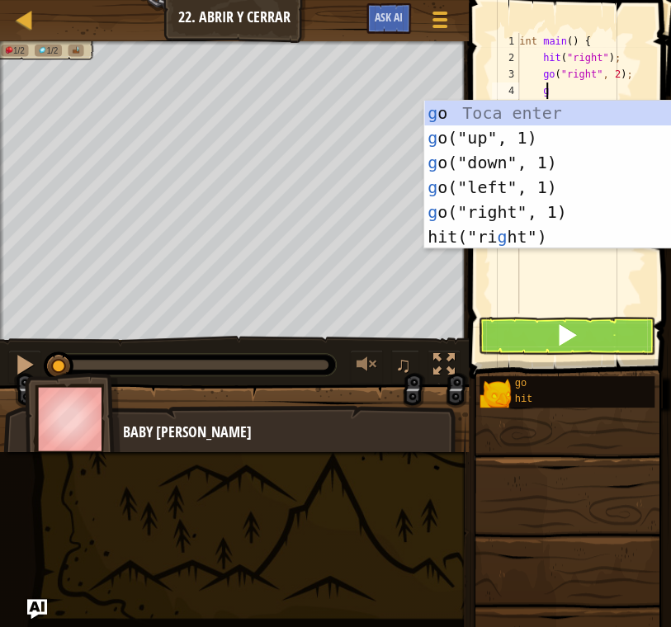
type textarea "go"
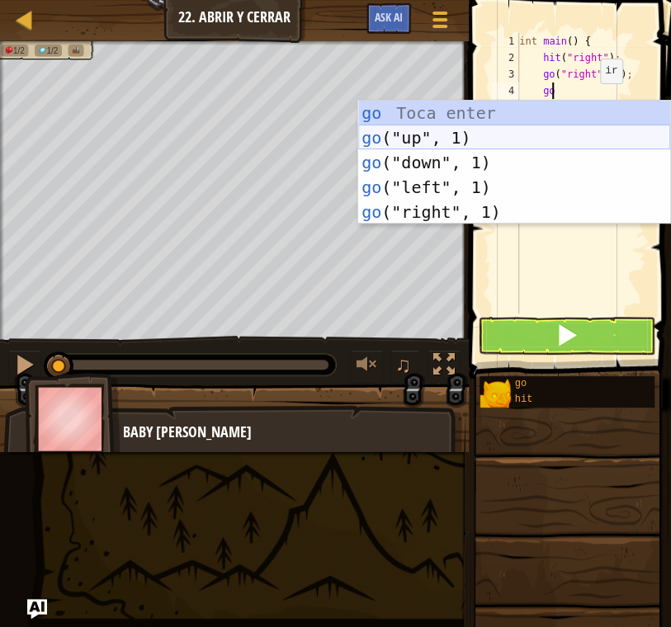
click at [480, 131] on div "go Toca enter go ("up", 1) Toca enter go ("down", 1) Toca enter go ("left", 1) …" at bounding box center [514, 187] width 312 height 173
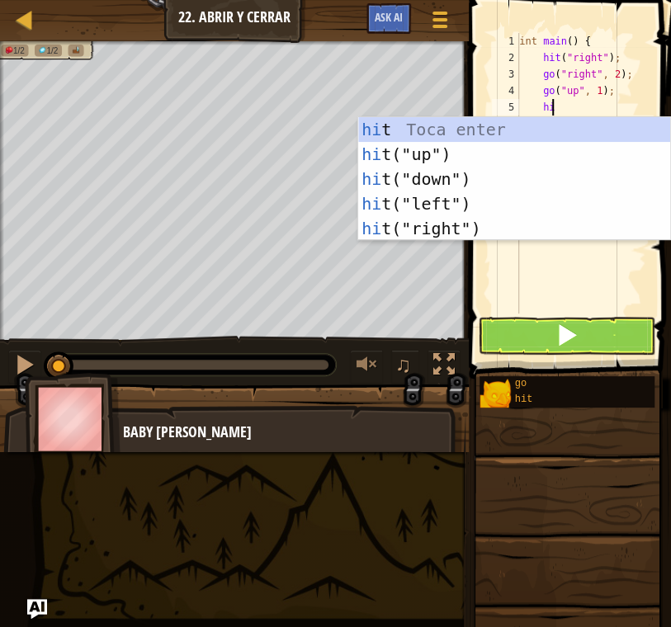
type textarea "hit"
click at [494, 219] on div "hit Toca enter hit ("up") Toca enter hit ("down") Toca enter hit ("left") Toca …" at bounding box center [514, 203] width 312 height 173
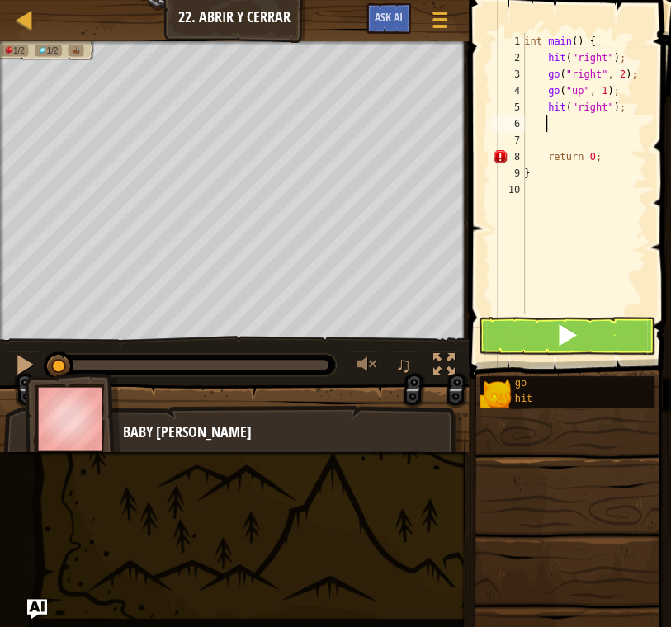
scroll to position [7, 1]
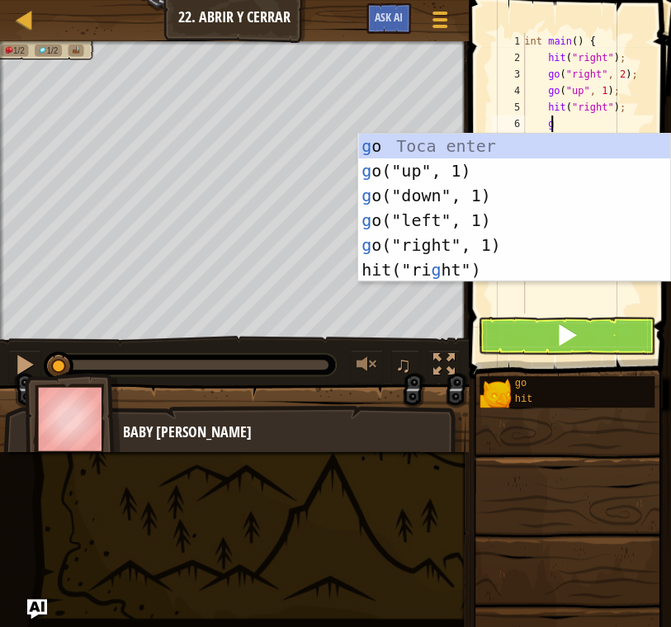
type textarea "go"
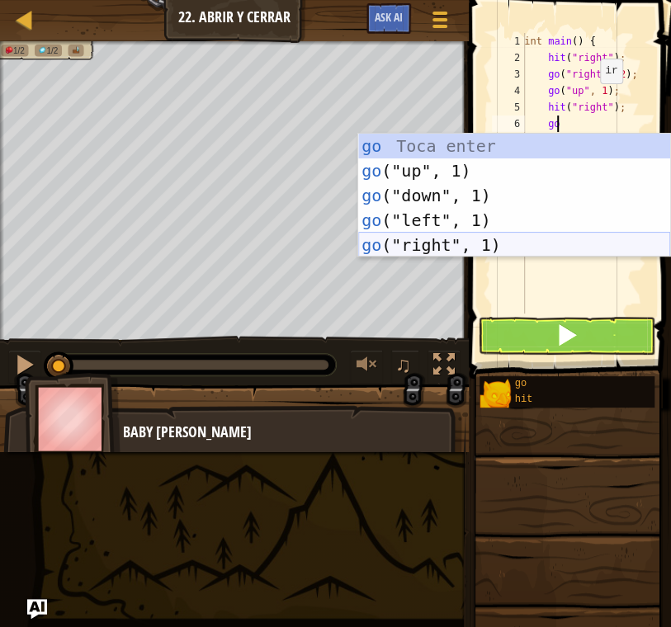
click at [475, 238] on div "go Toca enter go ("up", 1) Toca enter go ("down", 1) Toca enter go ("left", 1) …" at bounding box center [514, 220] width 312 height 173
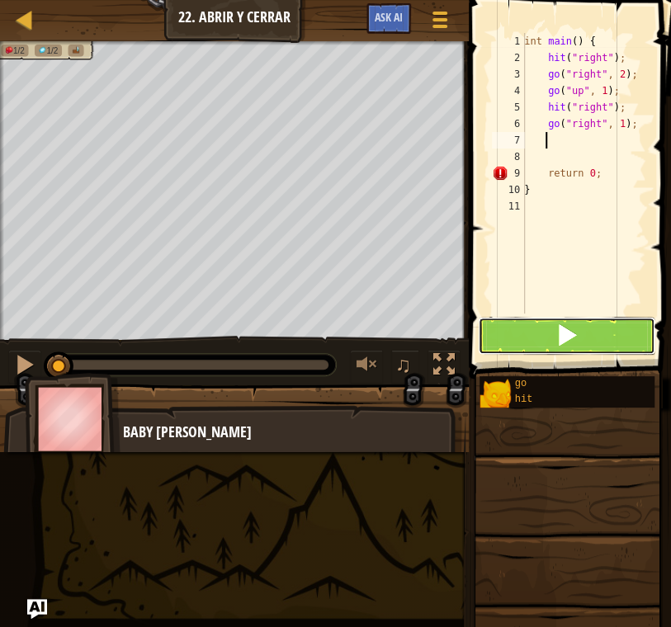
click at [578, 329] on button at bounding box center [566, 336] width 177 height 38
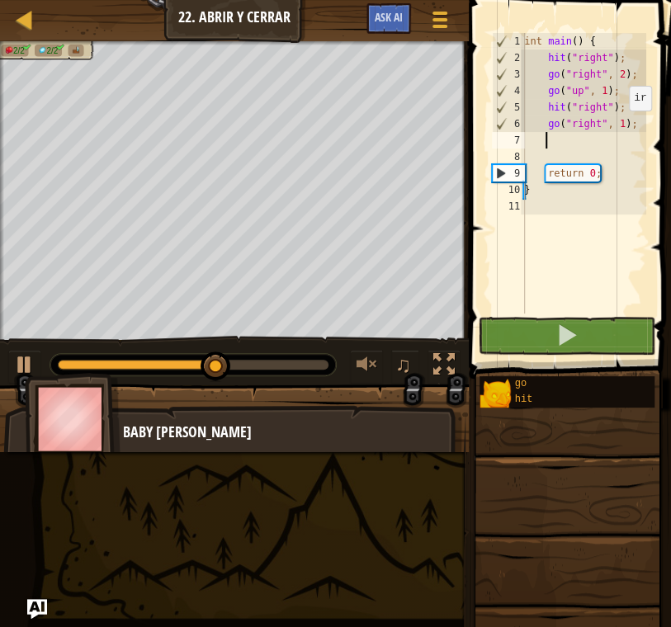
click at [618, 125] on div "int main ( ) { hit ( " right " ) ; go ( " right " , 2 ) ; go ( " up " , 1 ) ; h…" at bounding box center [583, 190] width 125 height 314
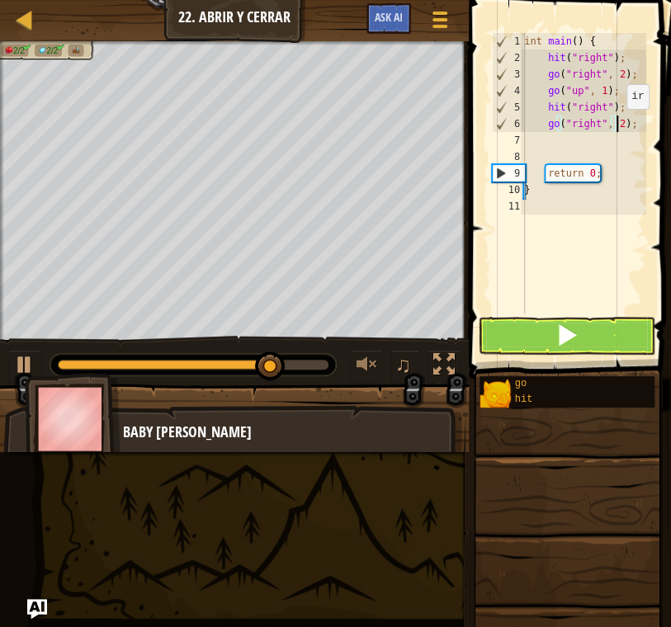
scroll to position [7, 7]
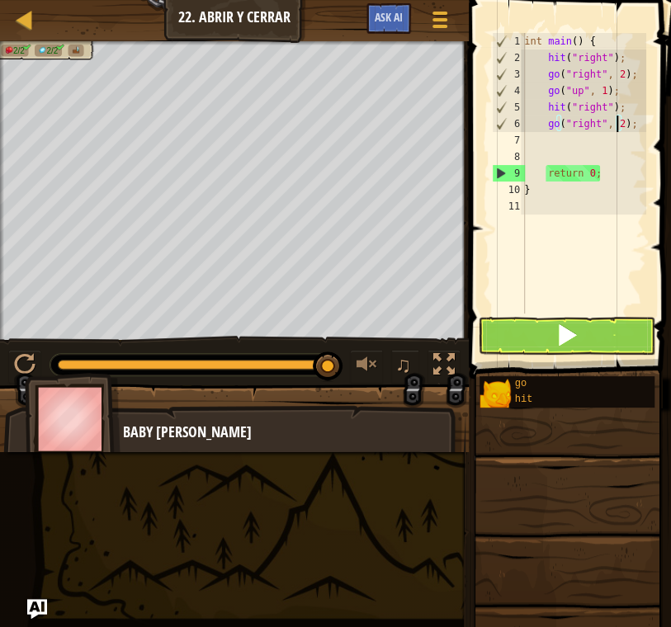
type textarea "go("right", 2);"
click at [568, 335] on span at bounding box center [566, 334] width 23 height 23
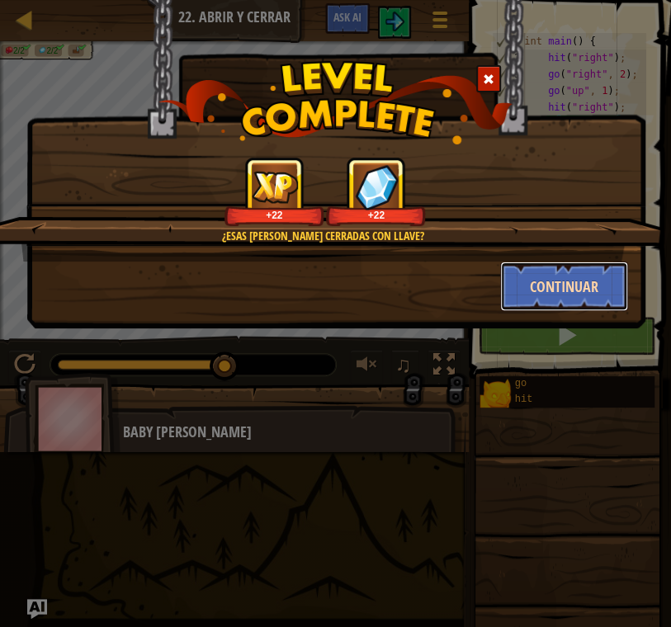
click at [531, 280] on button "Continuar" at bounding box center [564, 287] width 128 height 50
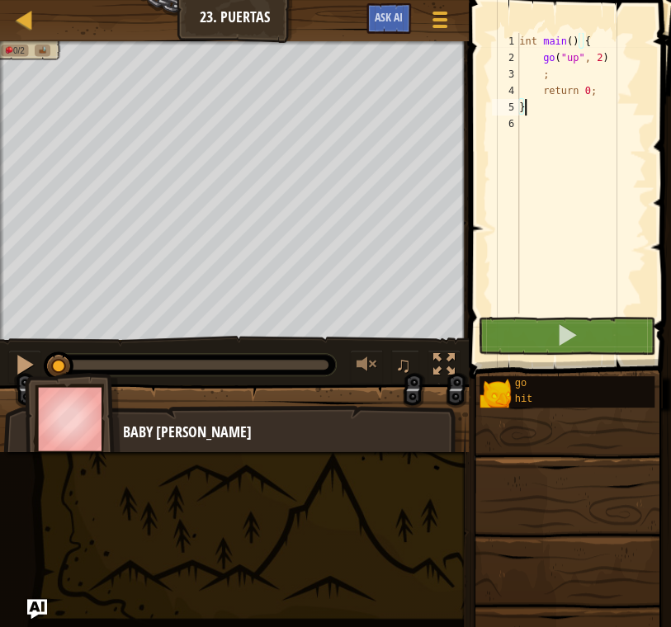
click at [605, 57] on div "int main ( ) { go ( " up " , 2 ) ; return 0 ; }" at bounding box center [581, 190] width 130 height 314
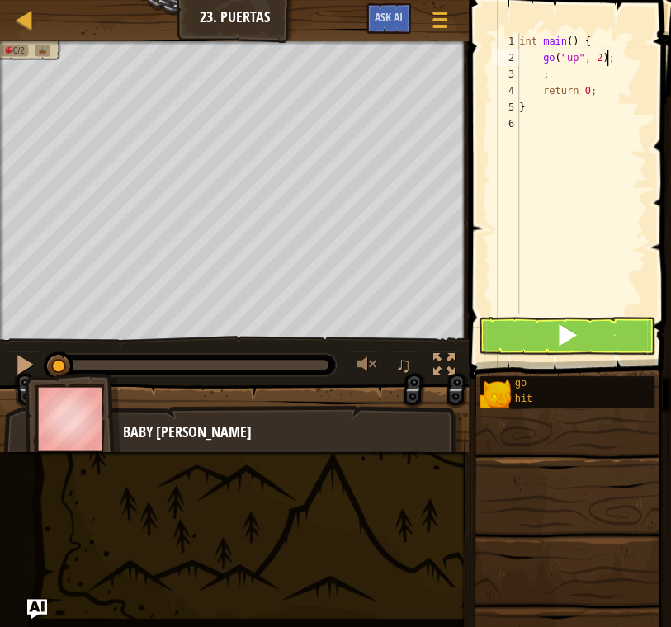
scroll to position [7, 6]
click at [552, 74] on div "int main ( ) { go ( " up " , 2 ) ; ; return 0 ; }" at bounding box center [581, 190] width 130 height 314
type textarea ";"
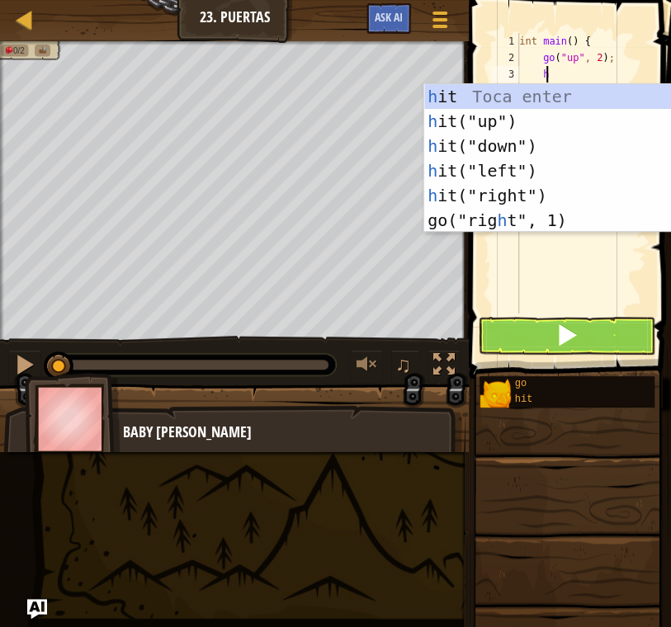
type textarea "hi"
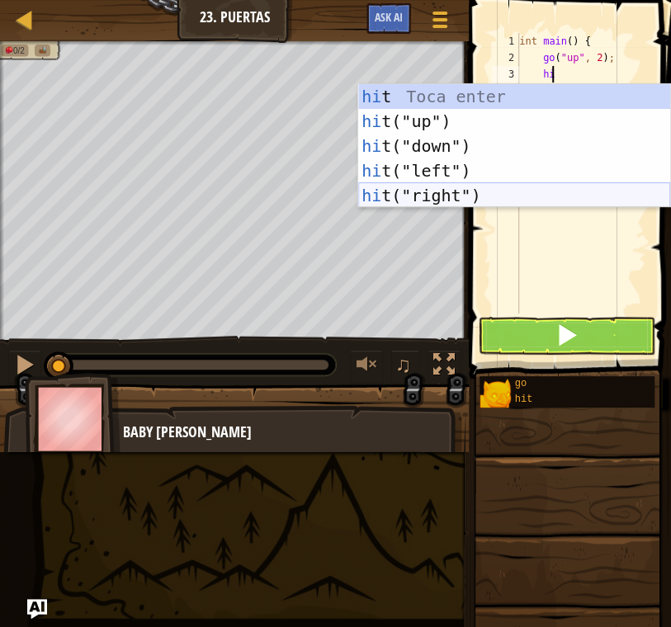
click at [522, 188] on div "hi t Toca enter hi t("up") Toca enter hi t("down") Toca enter hi t("left") Toca…" at bounding box center [514, 170] width 312 height 173
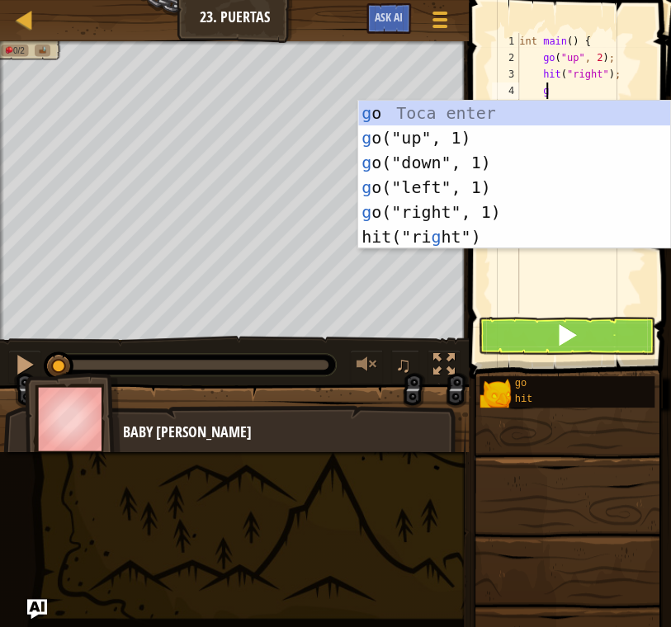
type textarea "go"
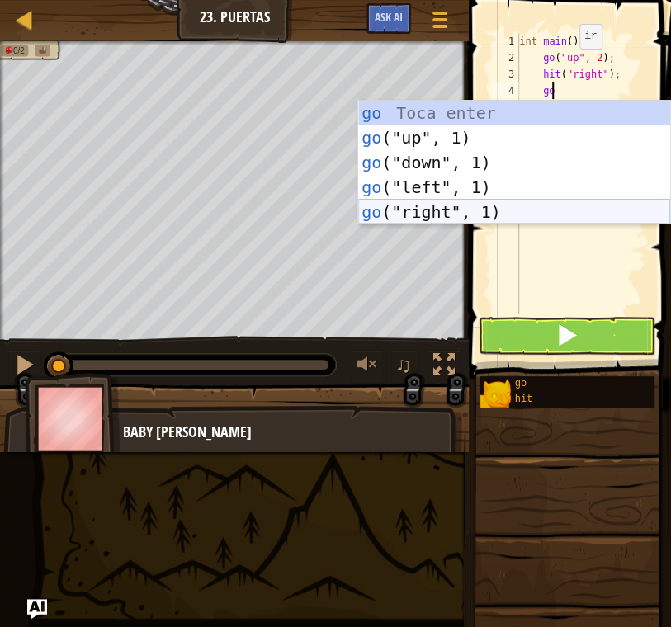
click at [479, 218] on div "go Toca enter go ("up", 1) Toca enter go ("down", 1) Toca enter go ("left", 1) …" at bounding box center [514, 187] width 312 height 173
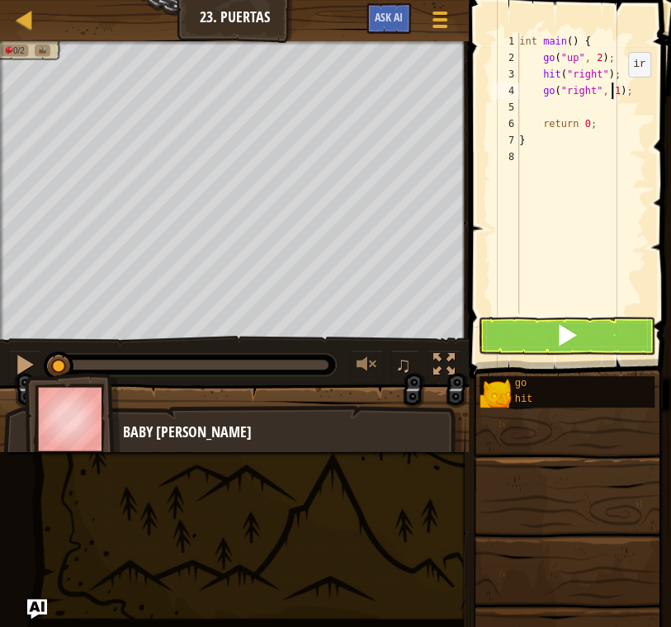
click at [613, 92] on div "int main ( ) { go ( " up " , 2 ) ; hit ( " right " ) ; go ( " right " , 1 ) ; r…" at bounding box center [581, 190] width 130 height 314
type textarea "go("right", 2);"
click at [588, 335] on button at bounding box center [566, 336] width 177 height 38
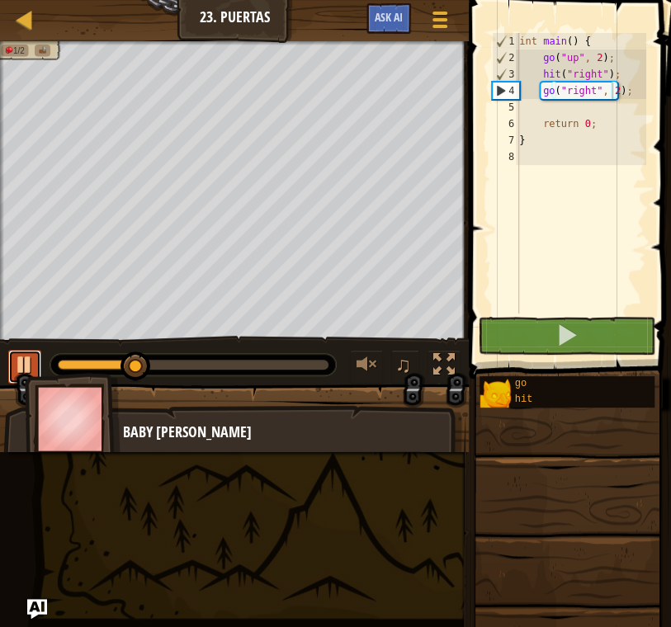
click at [26, 362] on div at bounding box center [24, 364] width 21 height 21
click at [596, 113] on div "int main ( ) { go ( " up " , 2 ) ; hit ( " right " ) ; go ( " right " , 2 ) ; r…" at bounding box center [581, 190] width 130 height 314
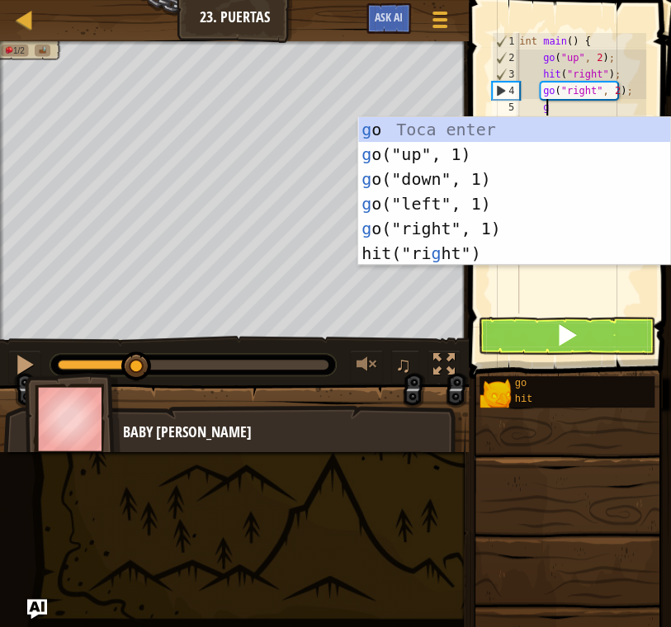
type textarea "go"
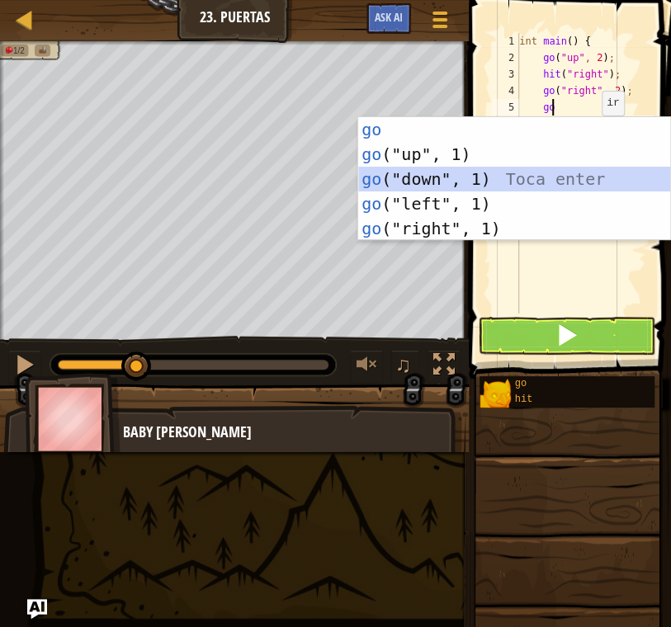
click at [448, 182] on div "go Toca enter go ("up", 1) Toca enter go ("down", 1) Toca enter go ("left", 1) …" at bounding box center [514, 203] width 312 height 173
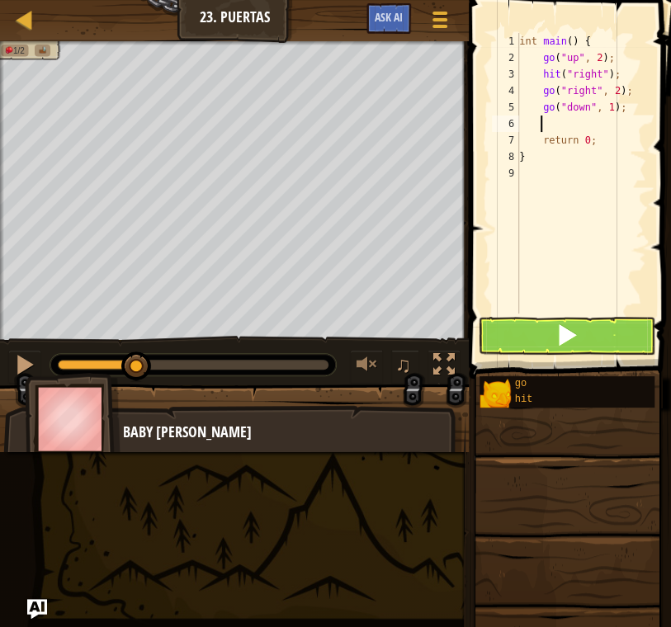
type textarea "hi"
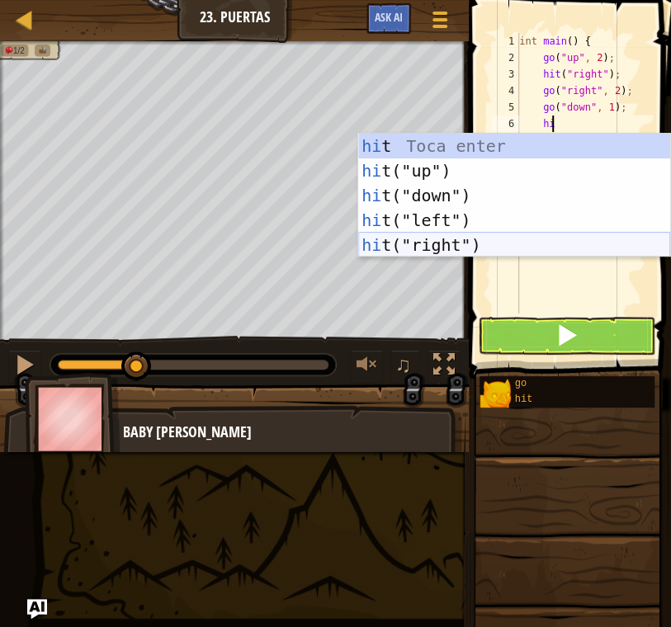
click at [443, 235] on div "hi t Toca enter hi t("up") Toca enter hi t("down") Toca enter hi t("left") Toca…" at bounding box center [514, 220] width 312 height 173
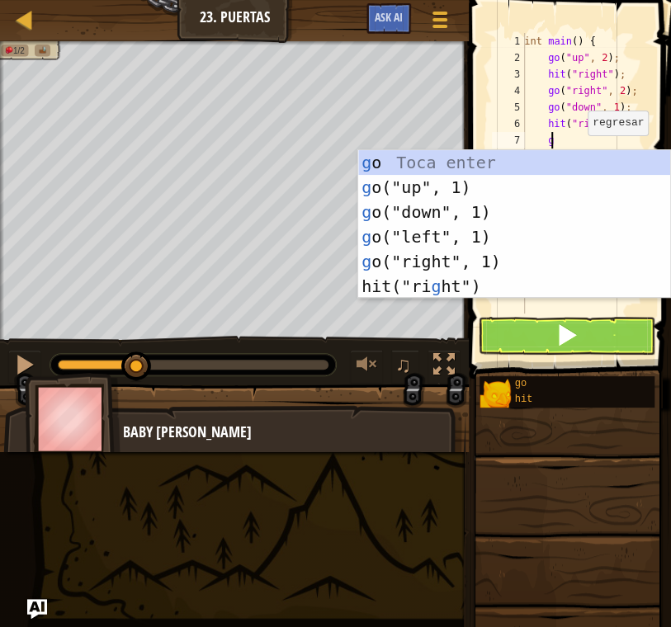
type textarea "go"
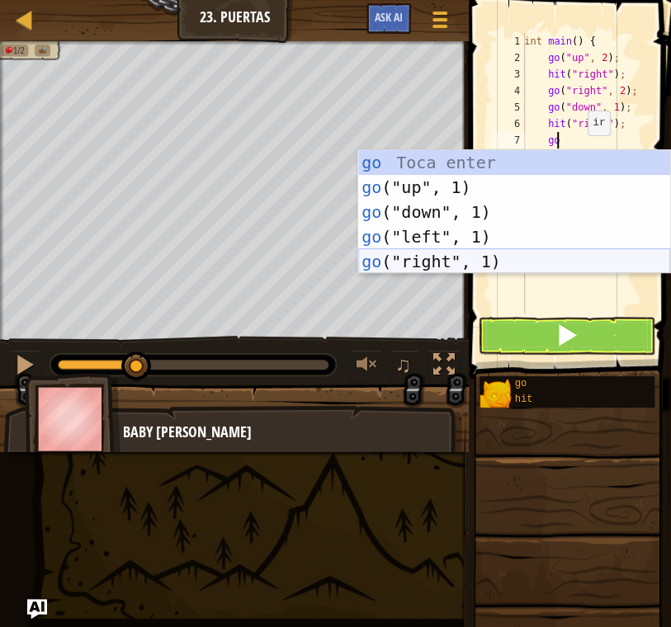
click at [574, 261] on div "go Toca enter go ("up", 1) Toca enter go ("down", 1) Toca enter go ("left", 1) …" at bounding box center [514, 236] width 312 height 173
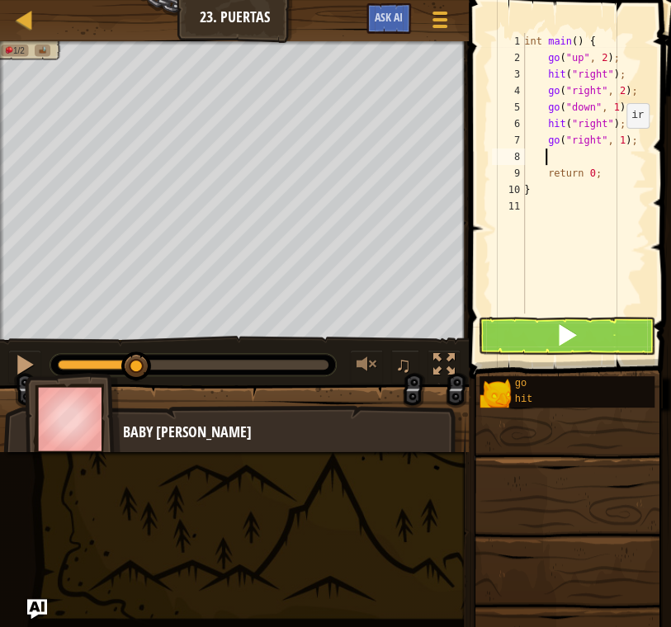
click at [616, 143] on div "int main ( ) { go ( " up " , 2 ) ; hit ( " right " ) ; go ( " right " , 2 ) ; g…" at bounding box center [583, 190] width 125 height 314
type textarea "go("right", 2);"
click at [550, 161] on div "int main ( ) { go ( " up " , 2 ) ; hit ( " right " ) ; go ( " right " , 2 ) ; g…" at bounding box center [583, 190] width 125 height 314
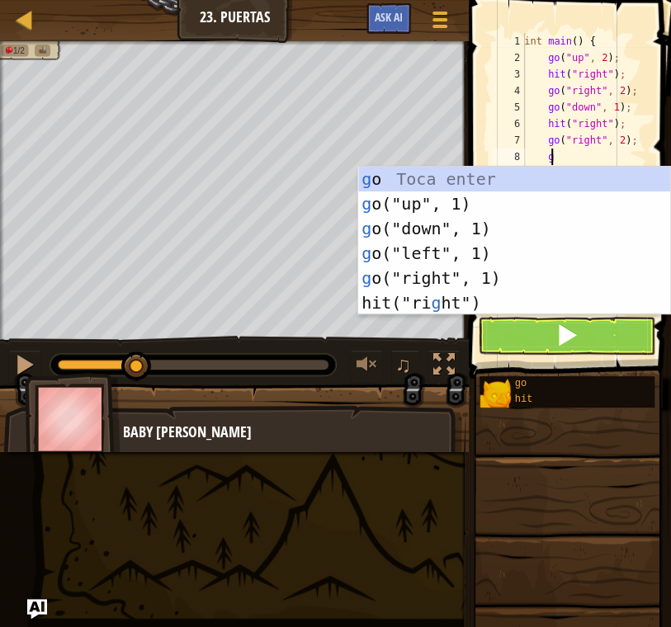
type textarea "go"
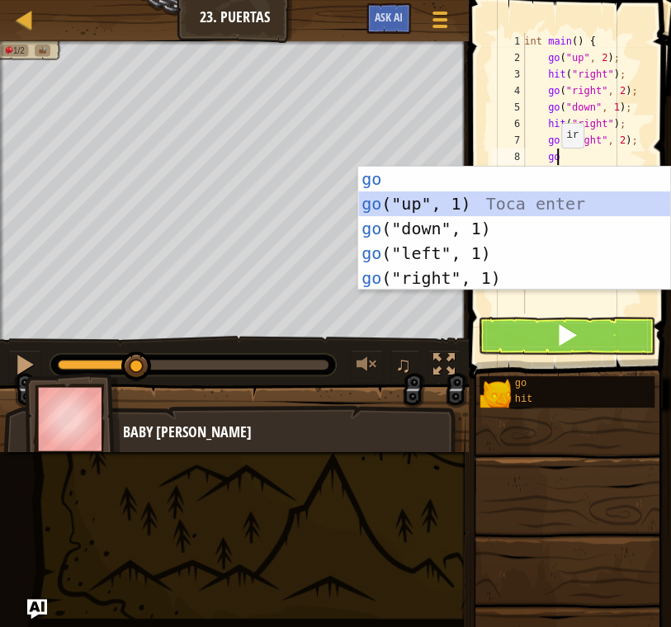
click at [522, 196] on div "go Toca enter go ("up", 1) Toca enter go ("down", 1) Toca enter go ("left", 1) …" at bounding box center [514, 253] width 312 height 173
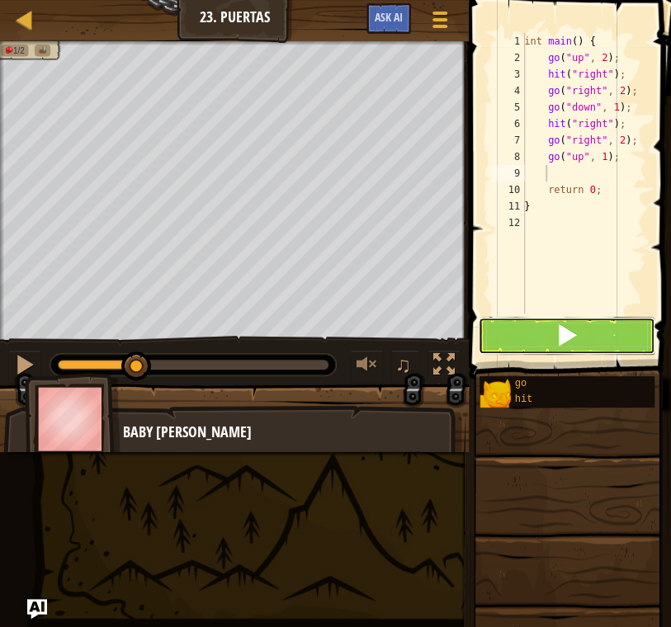
click at [583, 338] on button at bounding box center [566, 336] width 177 height 38
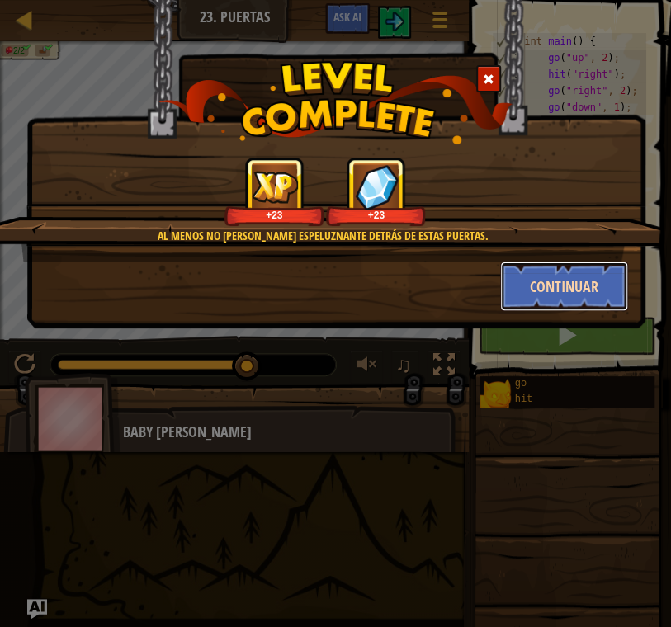
click at [571, 281] on button "Continuar" at bounding box center [564, 287] width 128 height 50
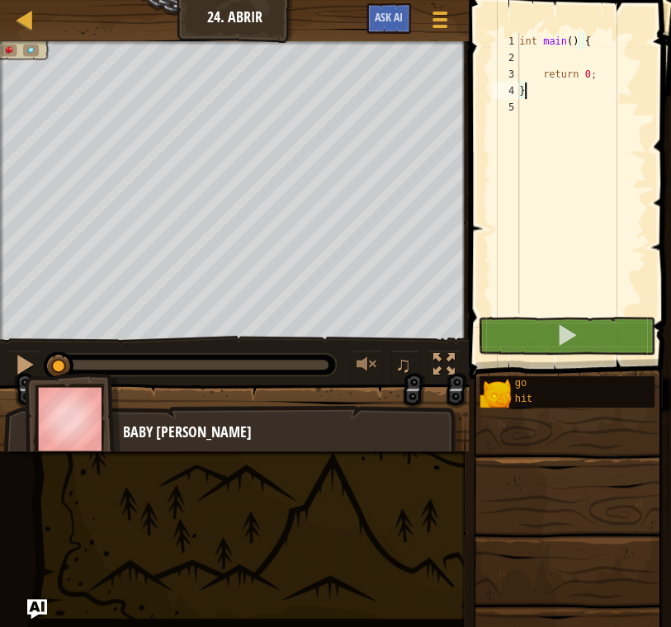
click at [580, 51] on div "int main ( ) { return 0 ; }" at bounding box center [581, 190] width 130 height 314
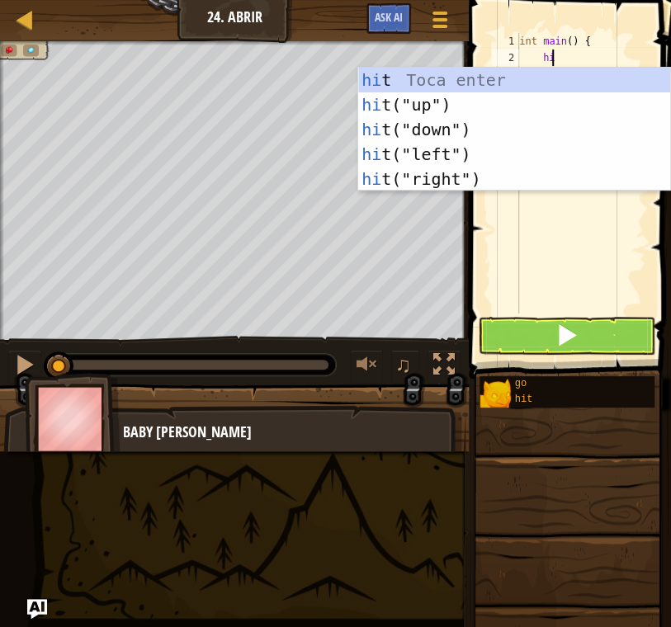
type textarea "hir"
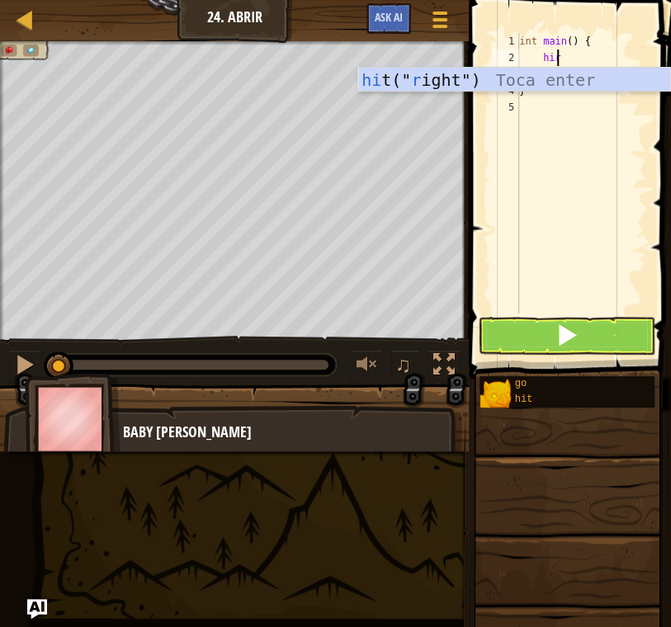
scroll to position [7, 2]
click at [525, 82] on div "hi t(" r ight") Toca enter" at bounding box center [514, 105] width 312 height 74
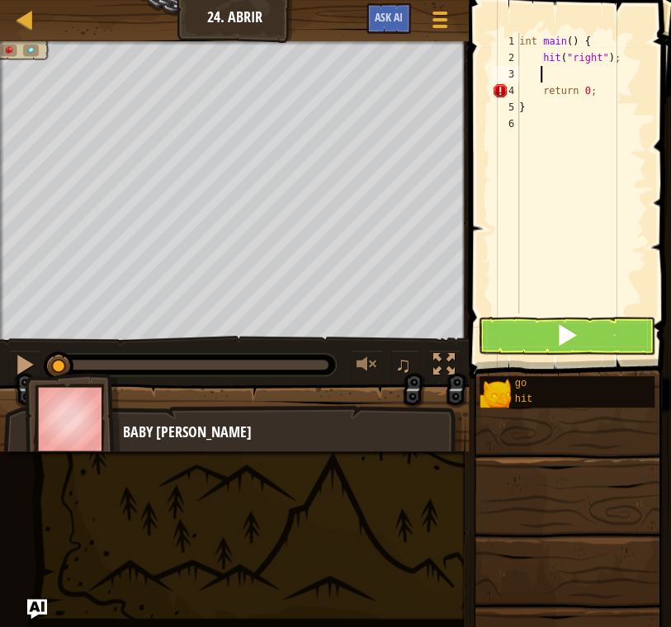
click at [568, 65] on div "int main ( ) { hit ( " right " ) ; return 0 ; }" at bounding box center [581, 190] width 130 height 314
type textarea "hit("right");"
click at [555, 73] on div "int main ( ) { hit ( " right " ) ; return 0 ; }" at bounding box center [581, 190] width 130 height 314
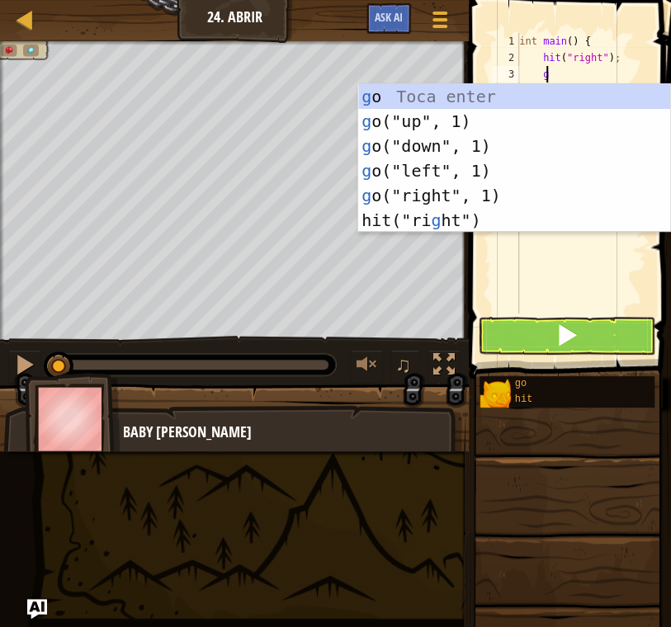
type textarea "go"
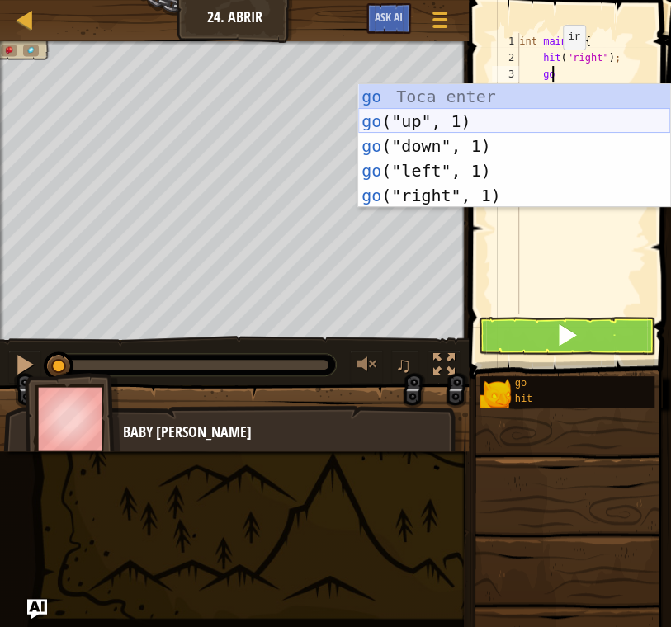
click at [504, 110] on div "go Toca enter go ("up", 1) Toca enter go ("down", 1) Toca enter go ("left", 1) …" at bounding box center [514, 170] width 312 height 173
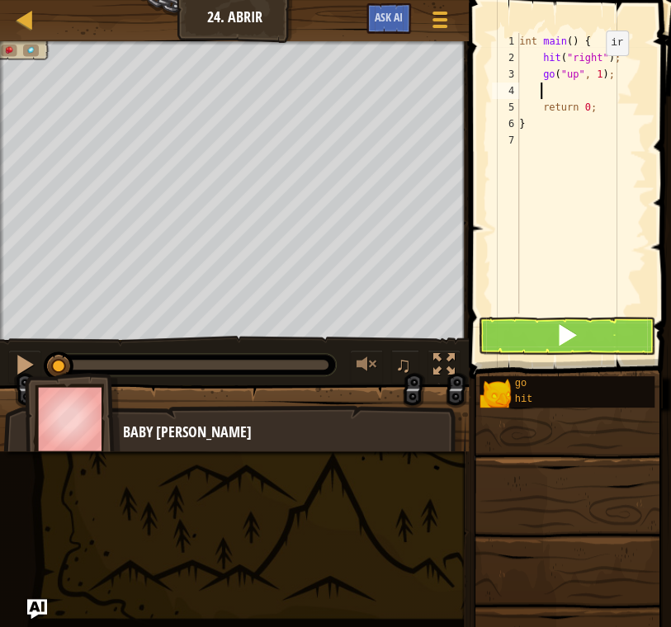
click at [591, 71] on div "int main ( ) { hit ( " right " ) ; go ( " up " , 1 ) ; return 0 ; }" at bounding box center [581, 190] width 130 height 314
type textarea "go("up", 2);"
click at [583, 321] on button at bounding box center [566, 336] width 177 height 38
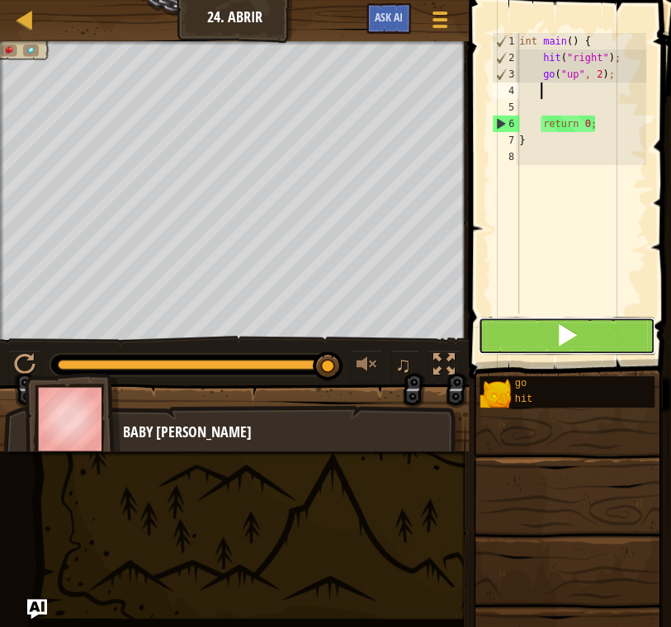
click at [502, 333] on button at bounding box center [566, 336] width 177 height 38
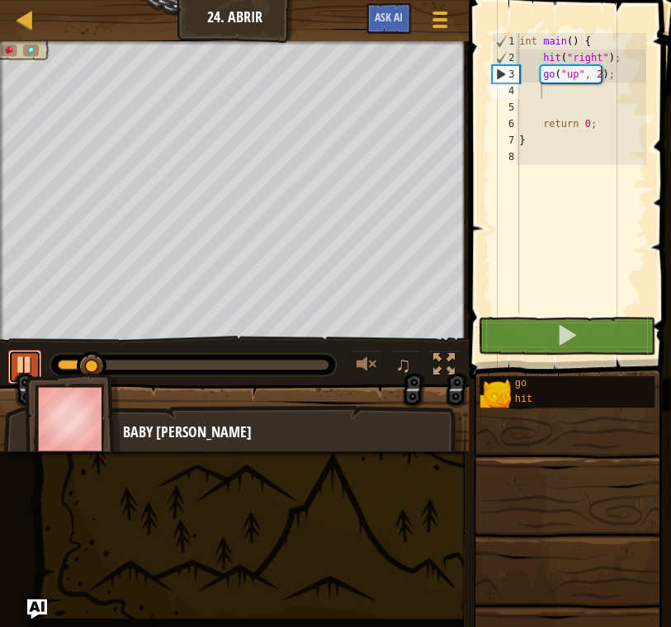
click at [25, 356] on div at bounding box center [24, 364] width 21 height 21
click at [593, 54] on div "int main ( ) { hit ( " right " ) ; go ( " up " , 2 ) ; return 0 ; }" at bounding box center [581, 190] width 130 height 314
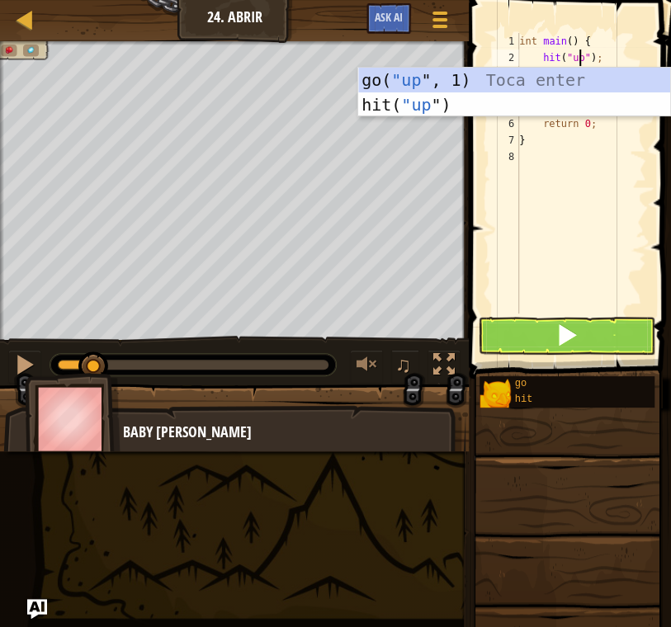
scroll to position [7, 4]
type textarea "hit("up");"
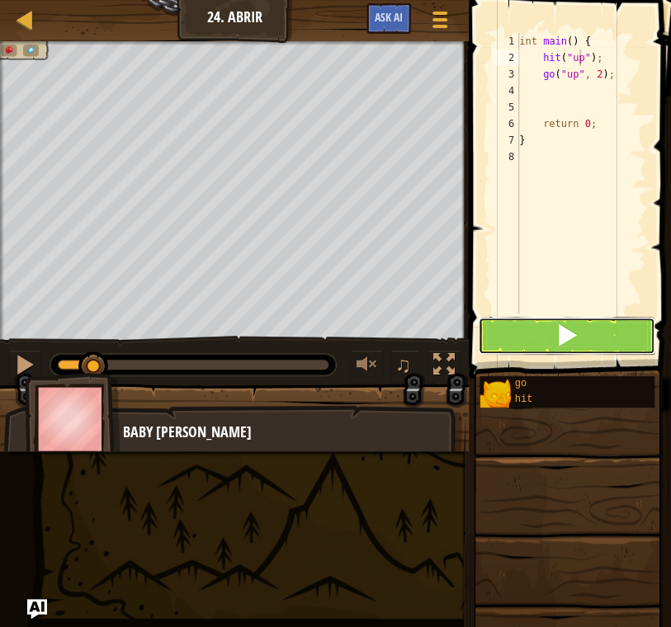
click at [560, 340] on span at bounding box center [566, 334] width 23 height 23
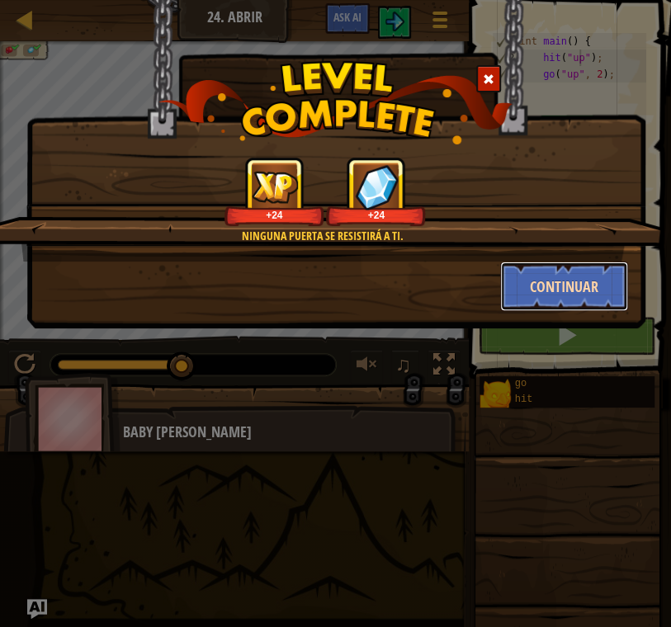
click at [537, 286] on button "Continuar" at bounding box center [564, 287] width 128 height 50
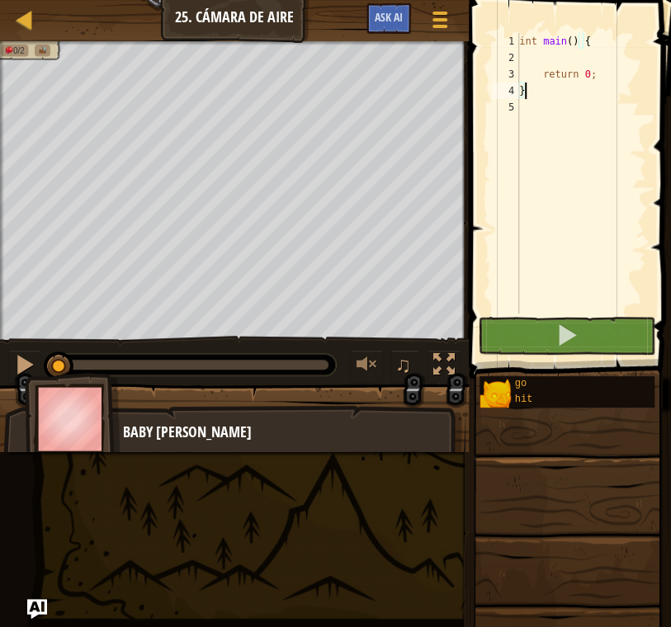
click at [545, 54] on div "int main ( ) { return 0 ; }" at bounding box center [581, 190] width 130 height 314
type textarea "g"
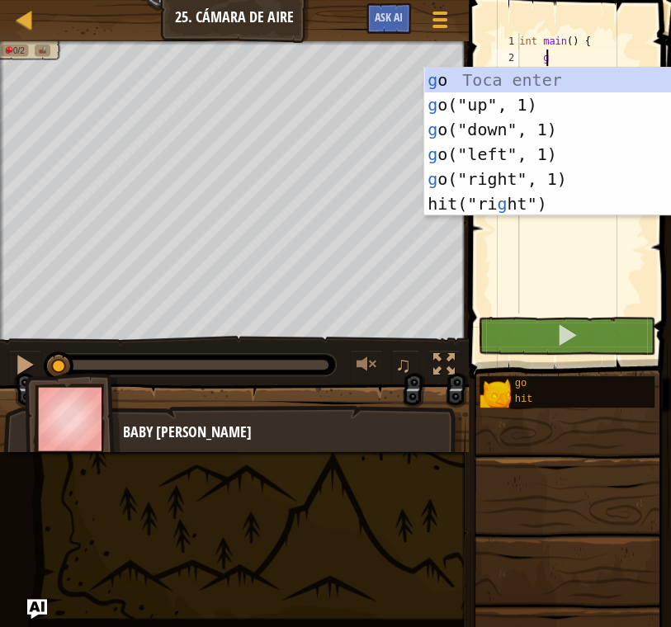
scroll to position [7, 1]
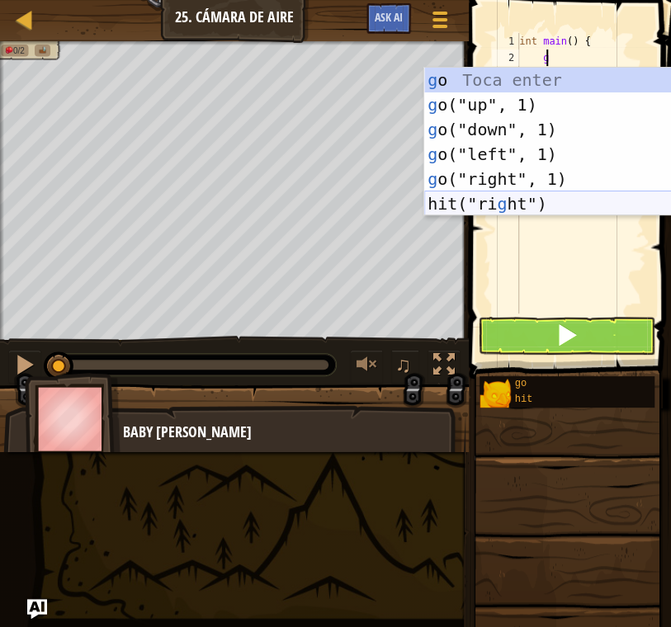
click at [555, 205] on div "g o Toca enter g o("up", 1) Toca enter g o("down", 1) Toca enter g o("left", 1)…" at bounding box center [580, 167] width 312 height 198
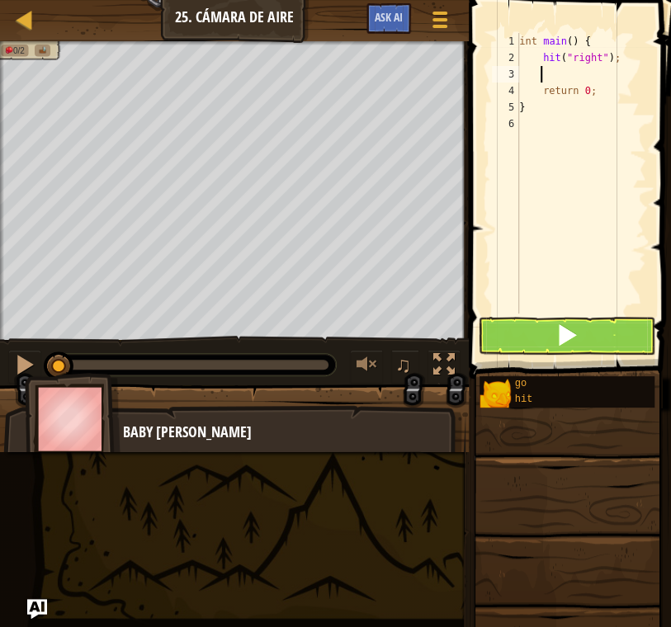
click at [601, 58] on div "int main ( ) { hit ( " right " ) ; return 0 ; }" at bounding box center [581, 190] width 130 height 314
type textarea "hit("right");"
click at [578, 78] on div "int main ( ) { hit ( " right " ) ; return 0 ; }" at bounding box center [581, 190] width 130 height 314
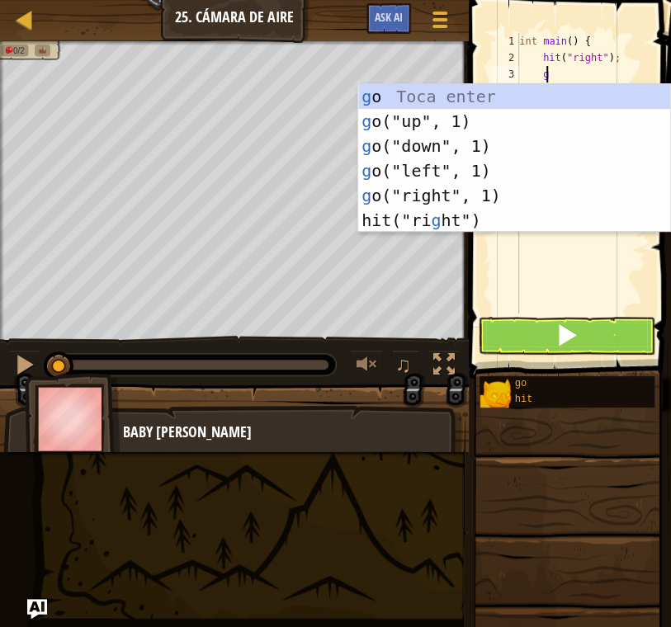
type textarea "go"
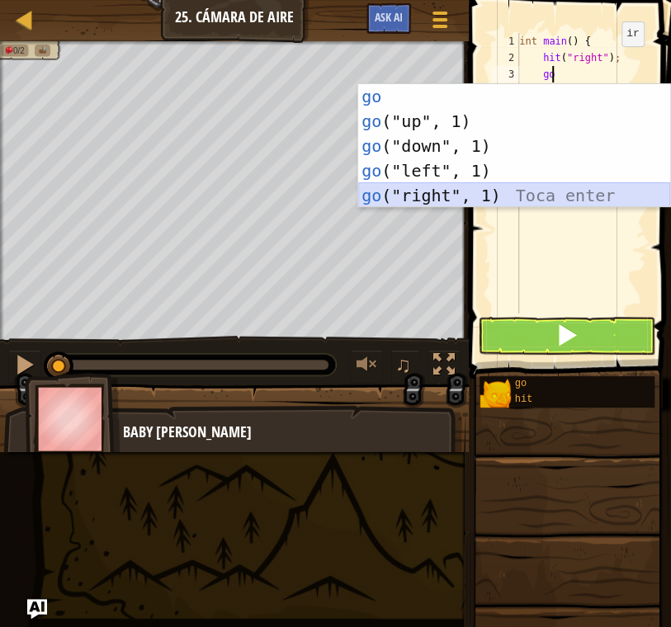
click at [507, 184] on div "go Toca enter go ("up", 1) Toca enter go ("down", 1) Toca enter go ("left", 1) …" at bounding box center [514, 170] width 312 height 173
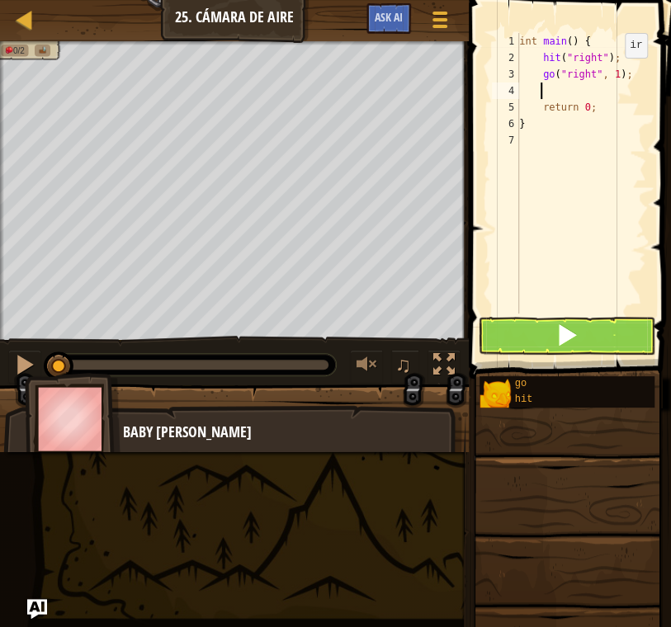
click at [610, 73] on div "int main ( ) { hit ( " right " ) ; go ( " right " , 1 ) ; return 0 ; }" at bounding box center [581, 190] width 130 height 314
click at [600, 64] on div "int main ( ) { hit ( " right " ) ; go ( " right " , 3 ) ; return 0 ; }" at bounding box center [581, 190] width 130 height 314
click at [588, 331] on button at bounding box center [566, 336] width 177 height 38
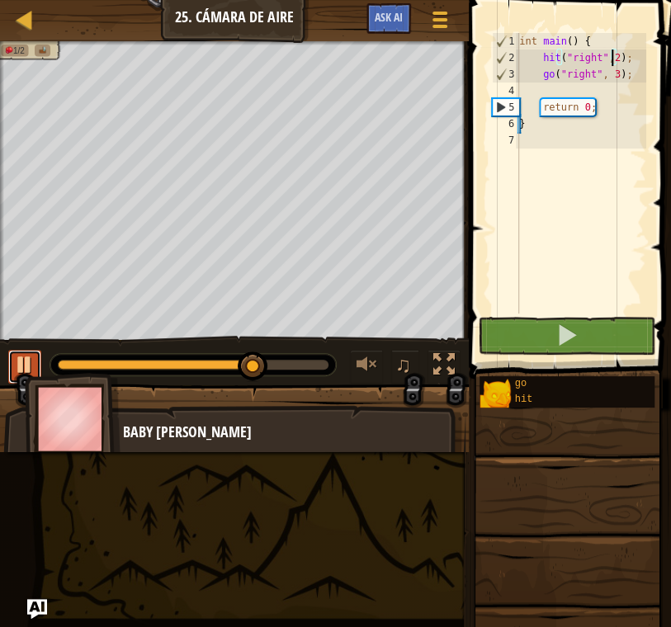
click at [24, 357] on div at bounding box center [24, 364] width 21 height 21
drag, startPoint x: 210, startPoint y: 358, endPoint x: 96, endPoint y: 348, distance: 114.3
click at [96, 348] on div "0:02.9 Ahora: 0:05.2 Max: 0:07.0 ♫" at bounding box center [234, 361] width 469 height 50
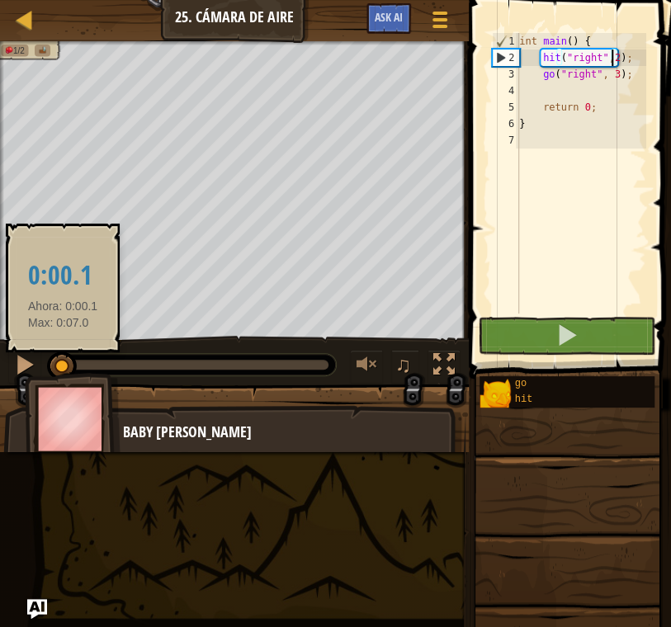
drag, startPoint x: 257, startPoint y: 361, endPoint x: 50, endPoint y: 358, distance: 207.2
click at [50, 358] on div at bounding box center [62, 367] width 30 height 30
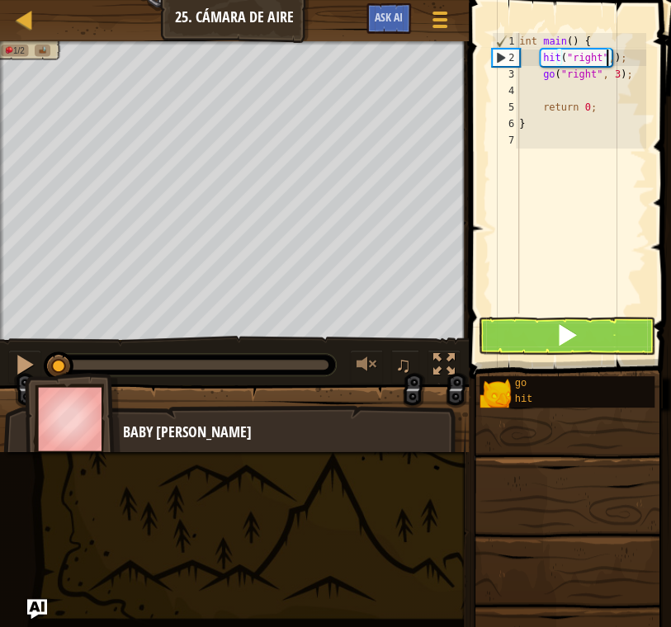
type textarea "hit("right");"
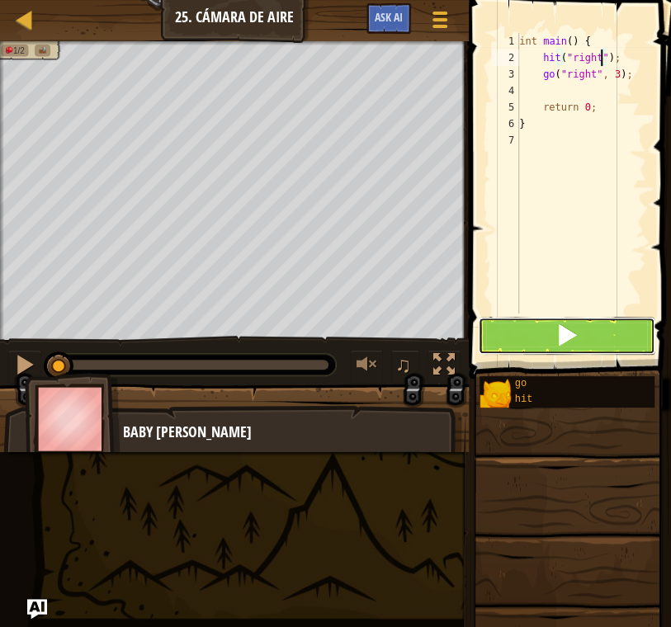
click at [572, 342] on span at bounding box center [566, 334] width 23 height 23
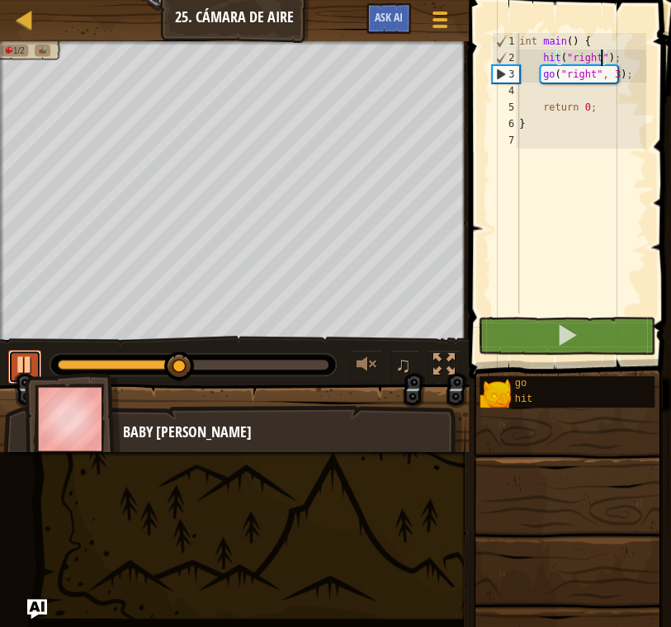
click at [14, 354] on div at bounding box center [24, 364] width 21 height 21
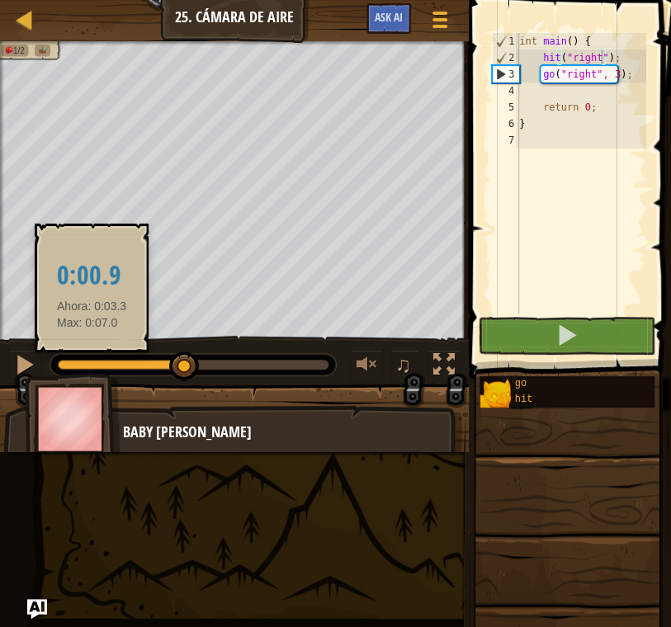
drag, startPoint x: 162, startPoint y: 356, endPoint x: 72, endPoint y: 367, distance: 90.7
click at [72, 367] on div at bounding box center [193, 364] width 286 height 21
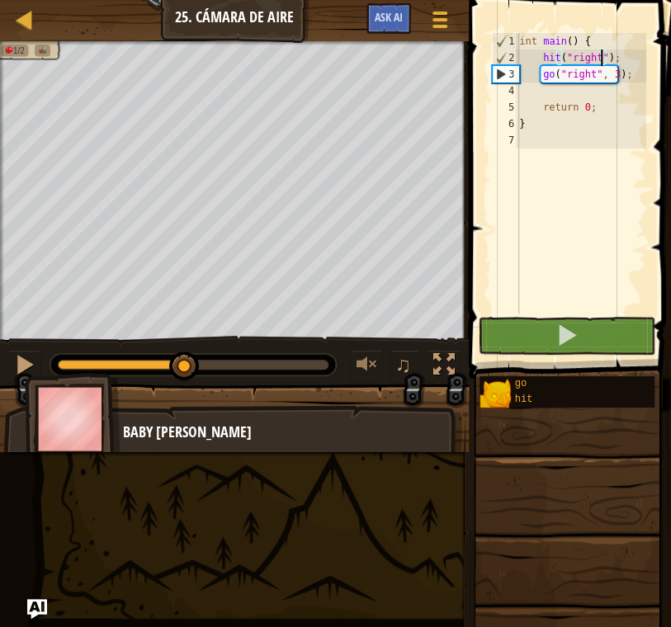
click at [618, 65] on div "int main ( ) { hit ( " right " ) ; go ( " right " , 3 ) ; return 0 ; }" at bounding box center [581, 190] width 130 height 314
click at [614, 90] on div "int main ( ) { hit ( " right " ) ; go ( " right " , 3 ) ; return 0 ; }" at bounding box center [581, 190] width 130 height 314
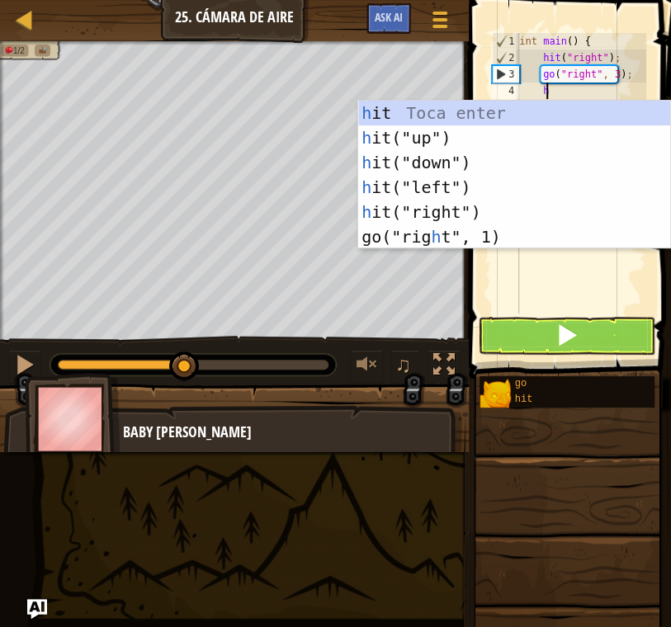
type textarea "hi"
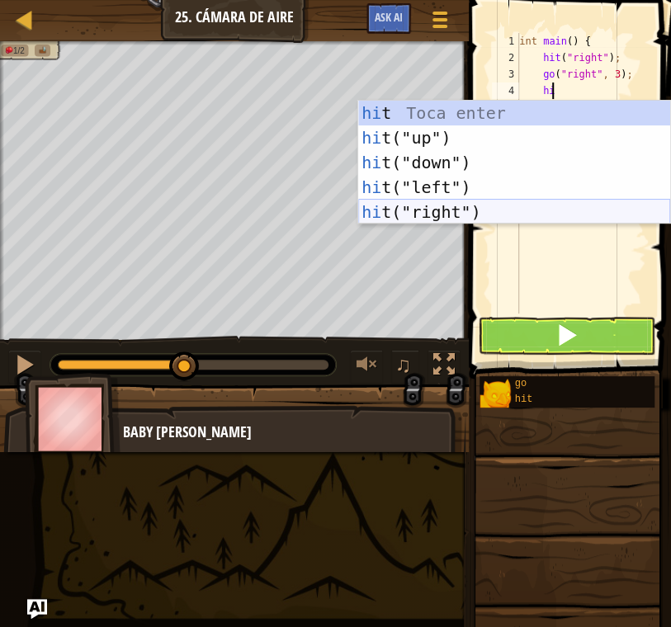
click at [498, 209] on div "hi t Toca enter hi t("up") Toca enter hi t("down") Toca enter hi t("left") Toca…" at bounding box center [514, 187] width 312 height 173
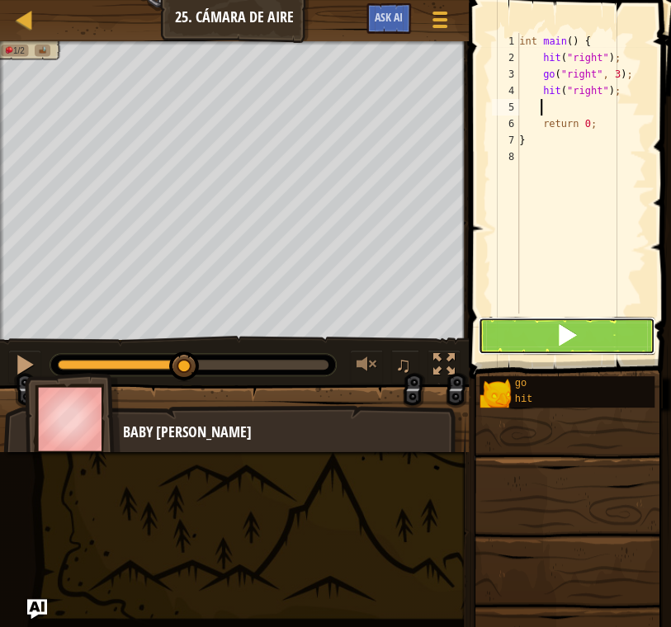
click at [593, 325] on button at bounding box center [566, 336] width 177 height 38
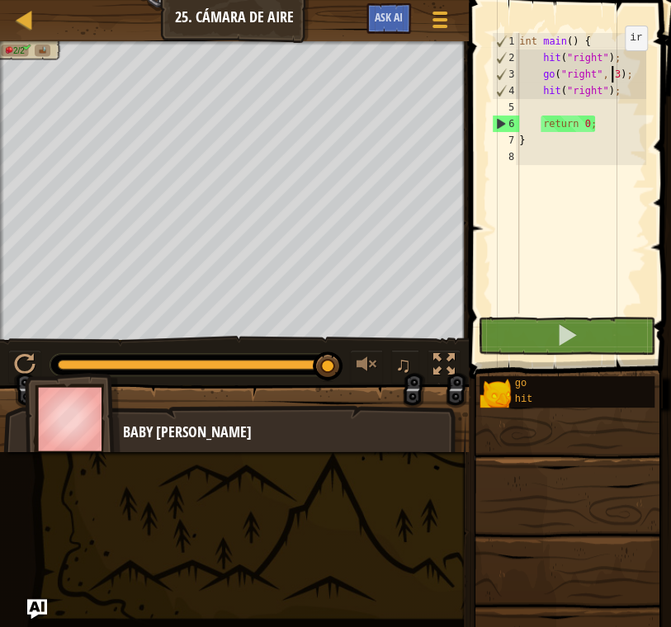
click at [610, 66] on div "int main ( ) { hit ( " right " ) ; go ( " right " , 3 ) ; hit ( " right " ) ; r…" at bounding box center [581, 190] width 130 height 314
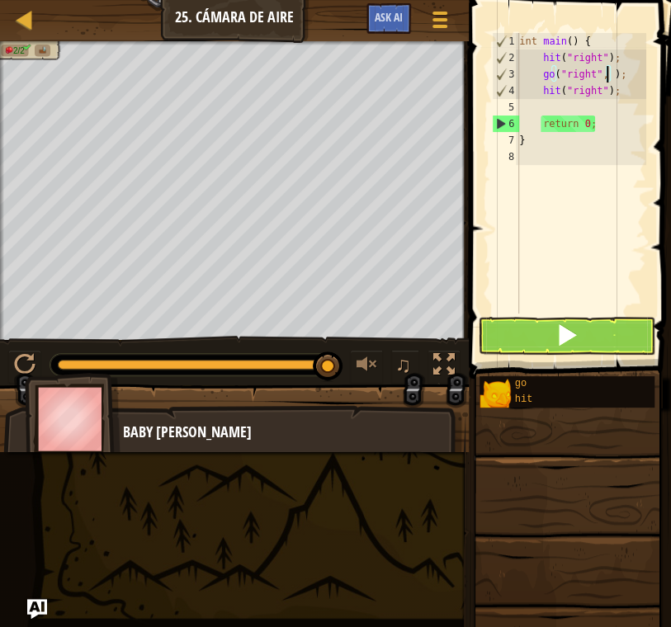
type textarea "go("right", 2);"
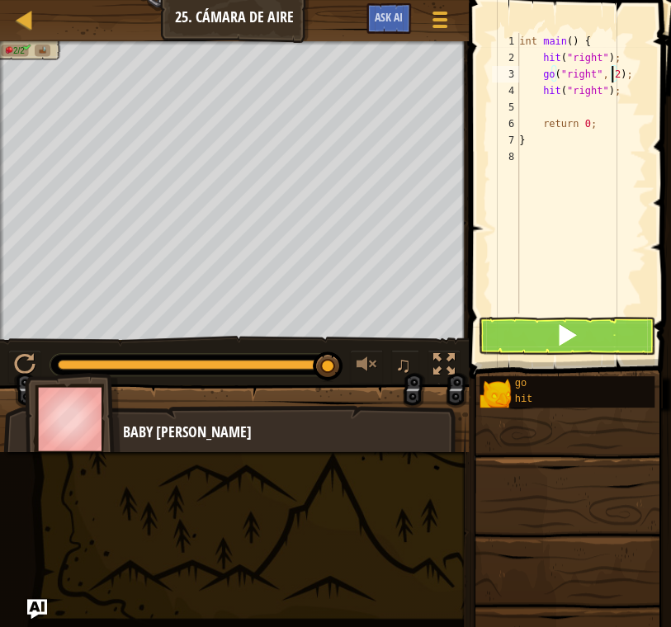
click at [540, 104] on div "int main ( ) { hit ( " right " ) ; go ( " right " , 2 ) ; hit ( " right " ) ; r…" at bounding box center [581, 190] width 130 height 314
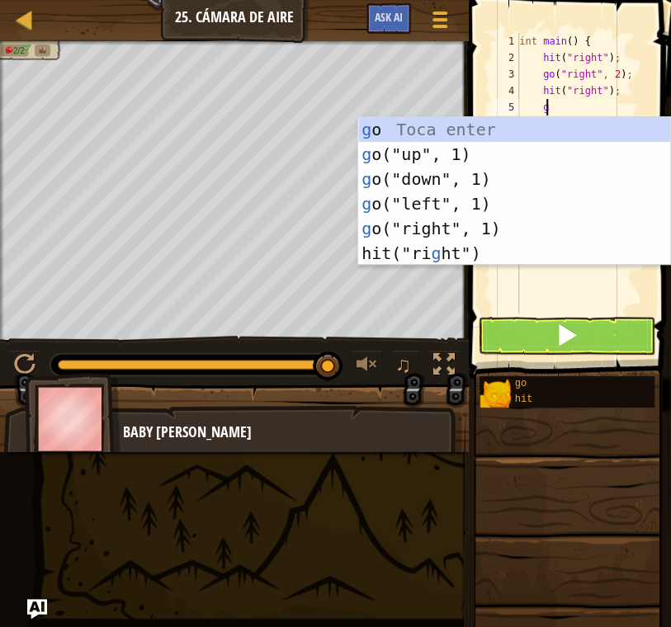
type textarea "go"
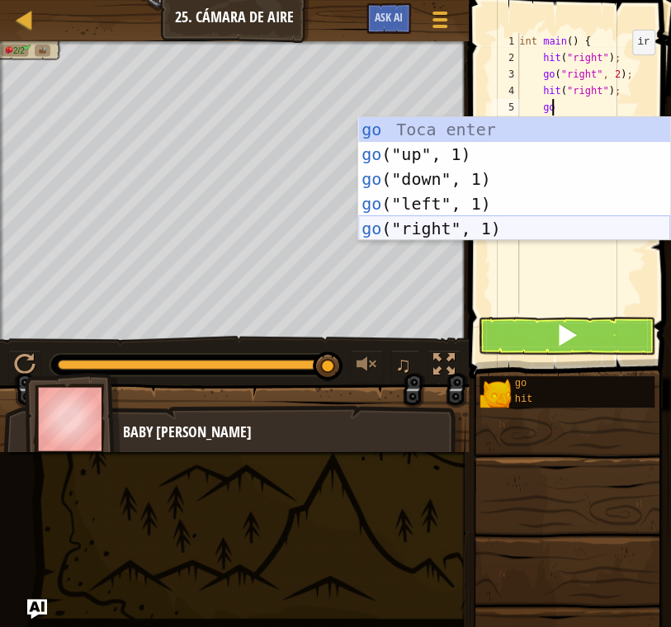
click at [499, 229] on div "go Toca enter go ("up", 1) Toca enter go ("down", 1) Toca enter go ("left", 1) …" at bounding box center [514, 203] width 312 height 173
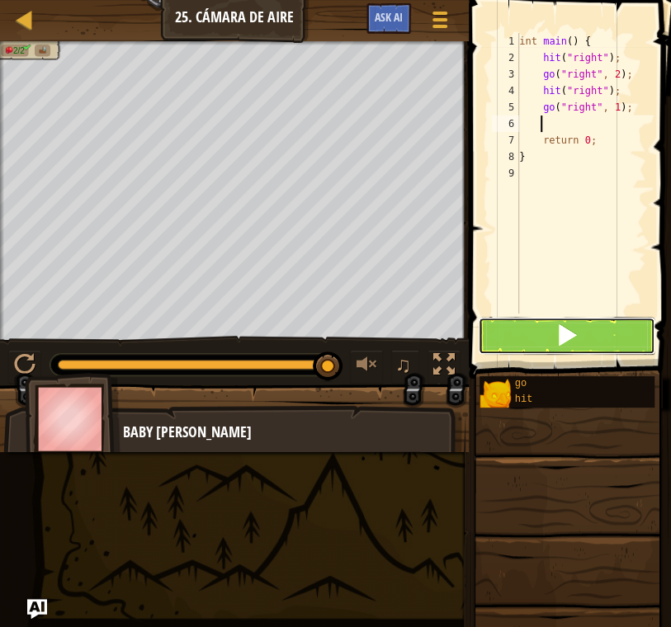
click at [618, 335] on button at bounding box center [566, 336] width 177 height 38
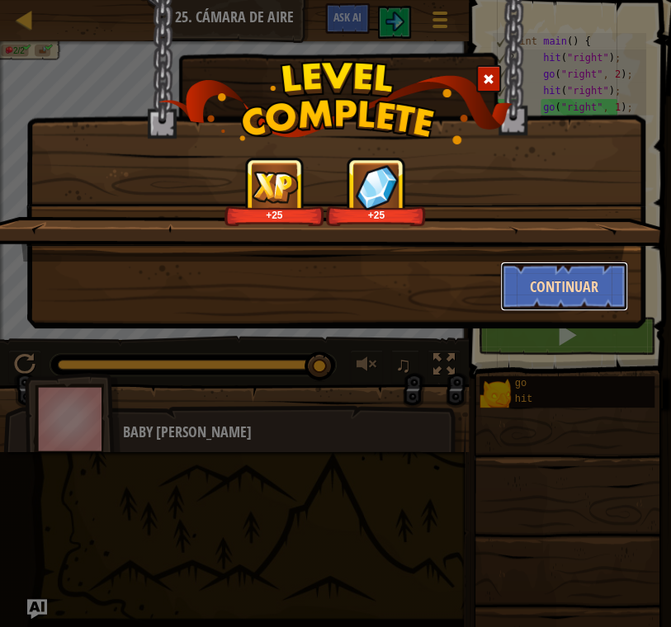
click at [563, 299] on button "Continuar" at bounding box center [564, 287] width 128 height 50
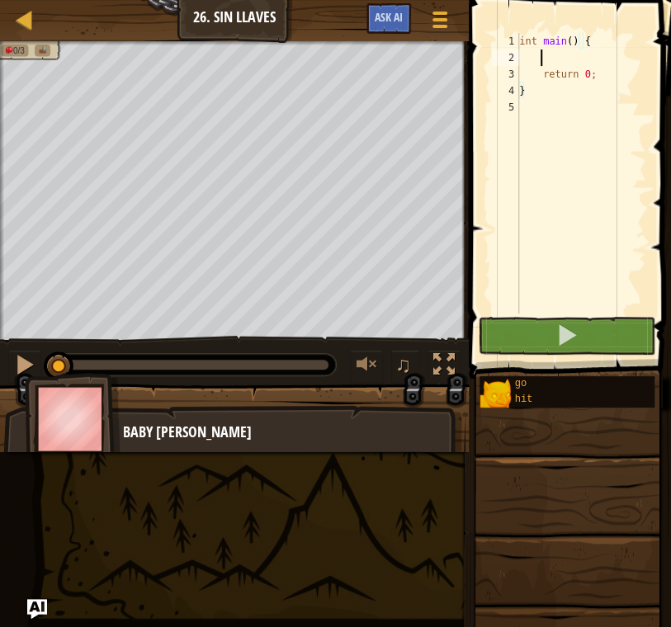
click at [564, 60] on div "int main ( ) { return 0 ; }" at bounding box center [581, 190] width 130 height 314
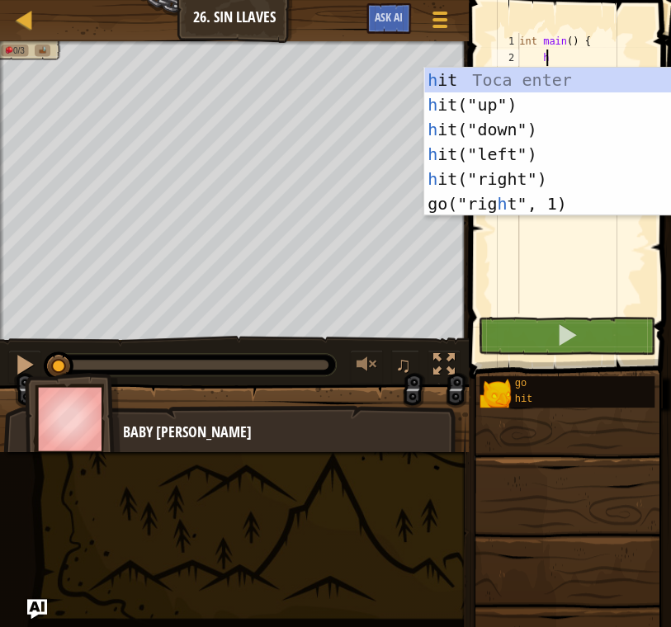
scroll to position [7, 1]
type textarea "hi"
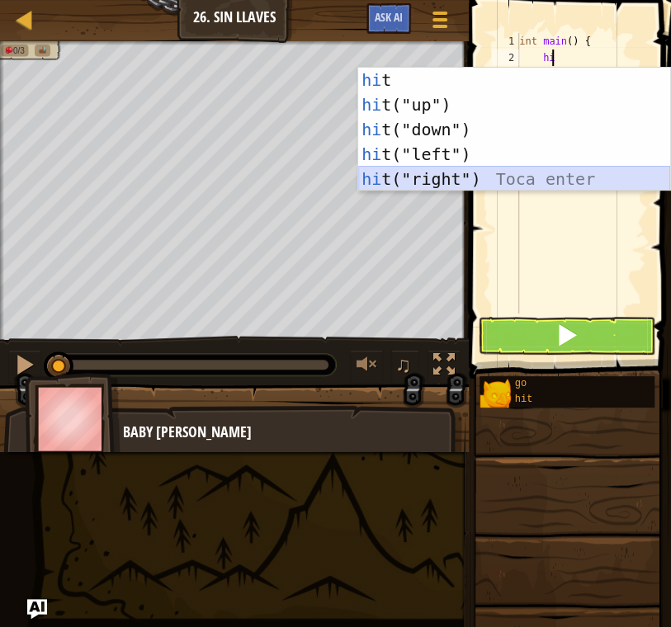
click at [442, 171] on div "hi t Toca enter hi t("up") Toca enter hi t("down") Toca enter hi t("left") Toca…" at bounding box center [514, 154] width 312 height 173
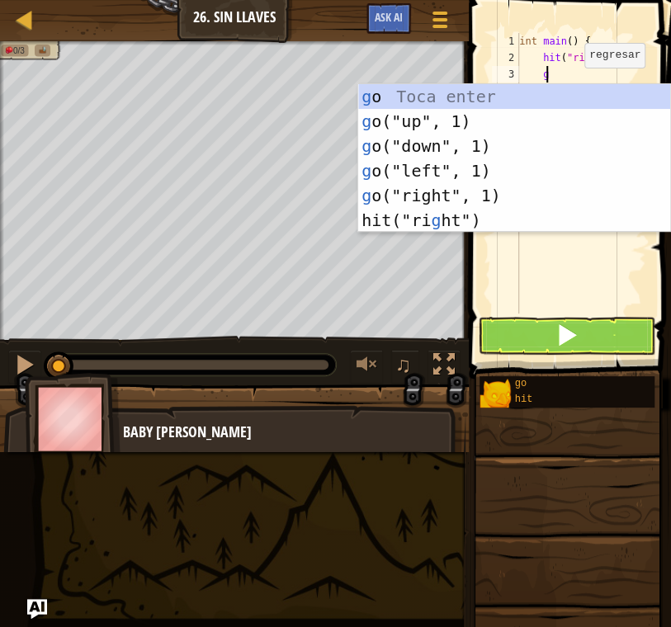
type textarea "go"
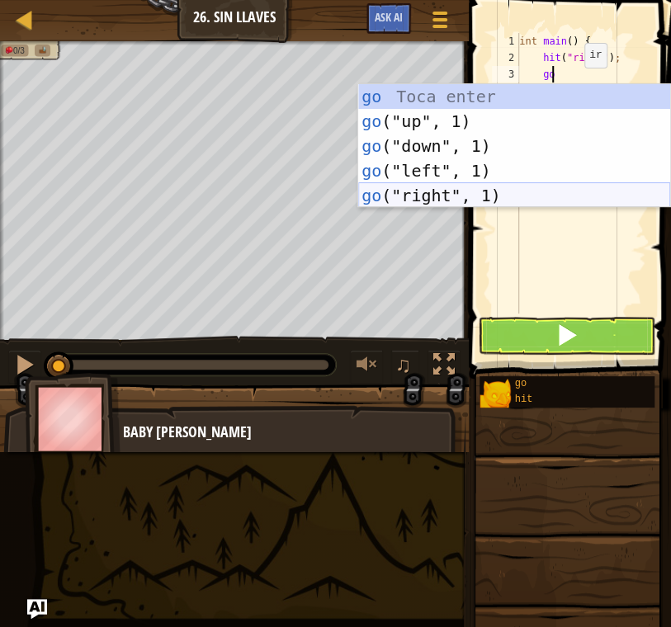
click at [515, 199] on div "go Toca enter go ("up", 1) Toca enter go ("down", 1) Toca enter go ("left", 1) …" at bounding box center [514, 170] width 312 height 173
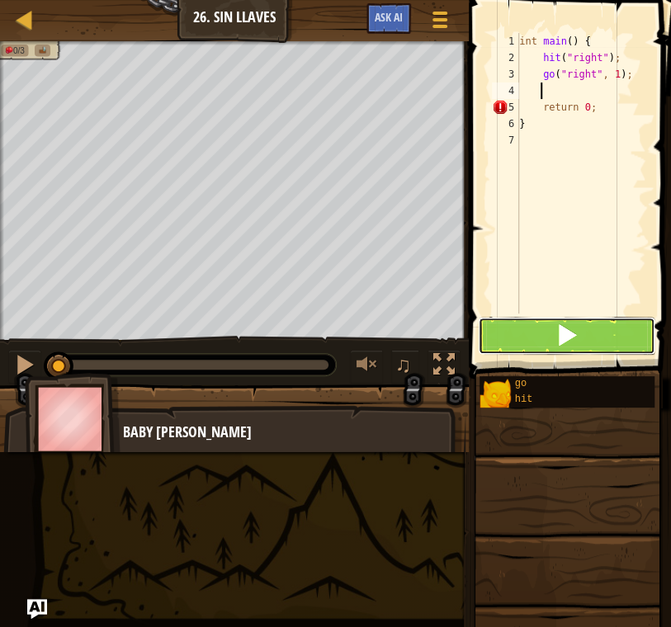
click at [604, 328] on button at bounding box center [566, 336] width 177 height 38
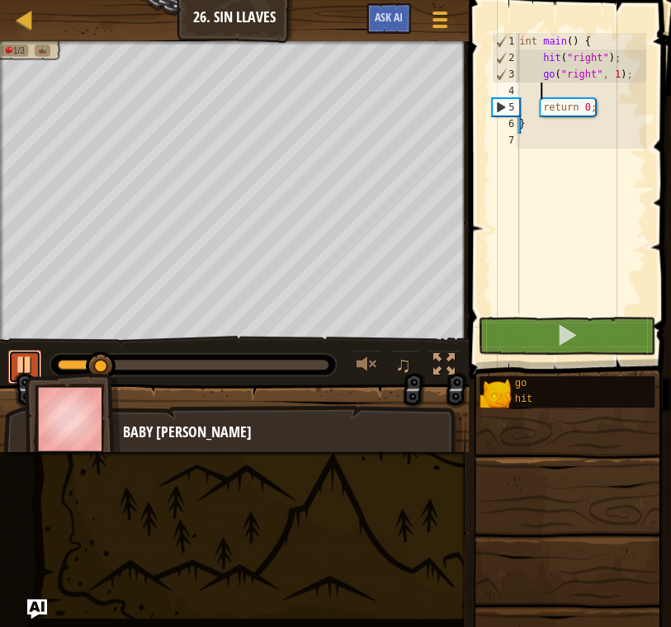
click at [18, 360] on div at bounding box center [24, 364] width 21 height 21
click at [612, 72] on div "int main ( ) { hit ( " right " ) ; go ( " right " , 1 ) ; return 0 ; }" at bounding box center [581, 190] width 130 height 314
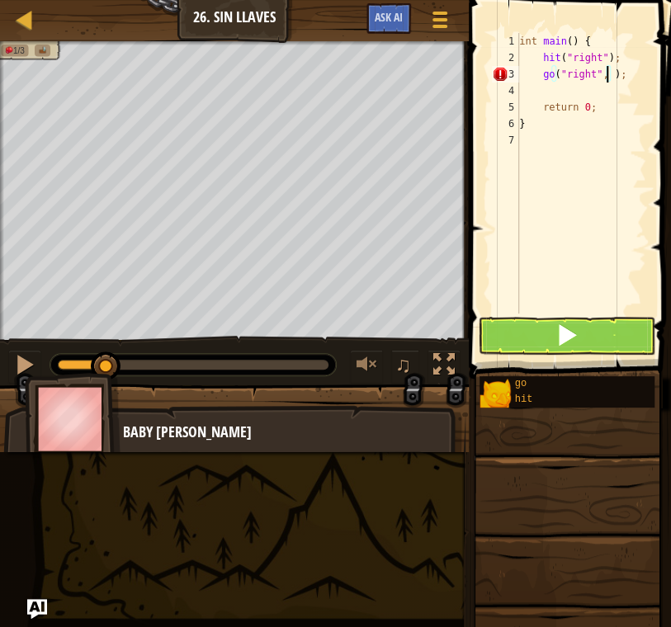
scroll to position [7, 7]
type textarea "go("right", 2);"
click at [632, 78] on div "int main ( ) { hit ( " right " ) ; go ( " right " , 2 ) ; return 0 ; }" at bounding box center [581, 190] width 130 height 314
click at [573, 344] on span at bounding box center [566, 334] width 23 height 23
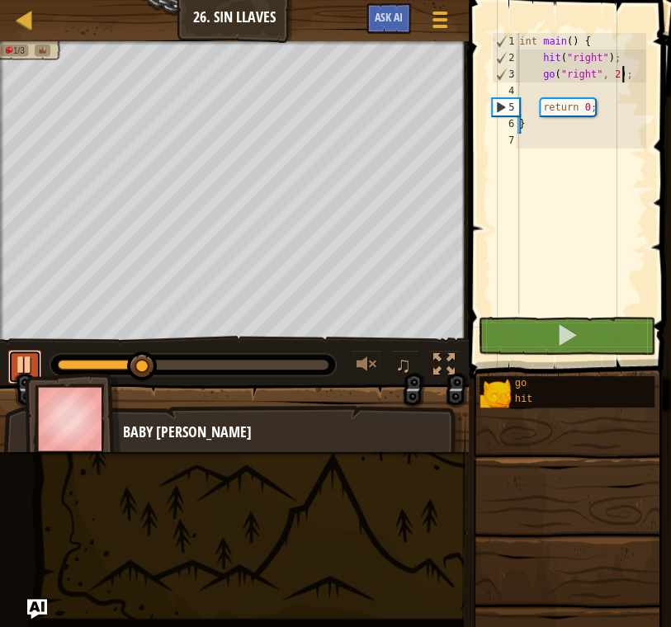
click at [27, 367] on div at bounding box center [24, 364] width 21 height 21
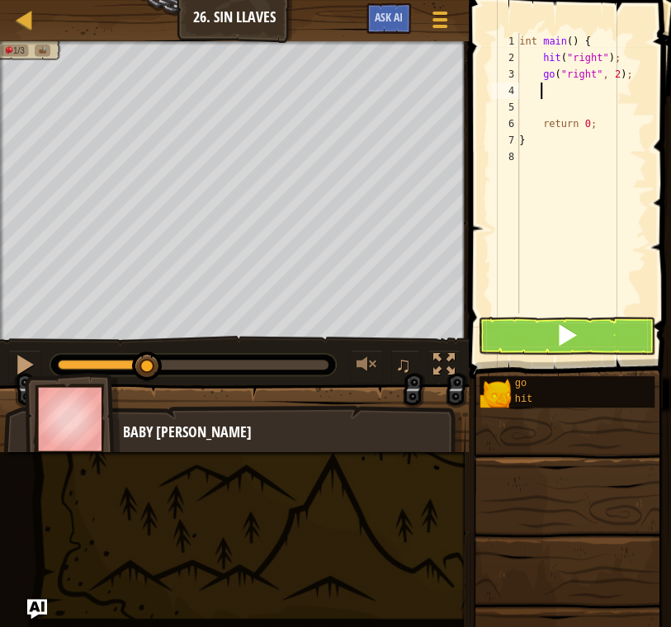
type textarea "g"
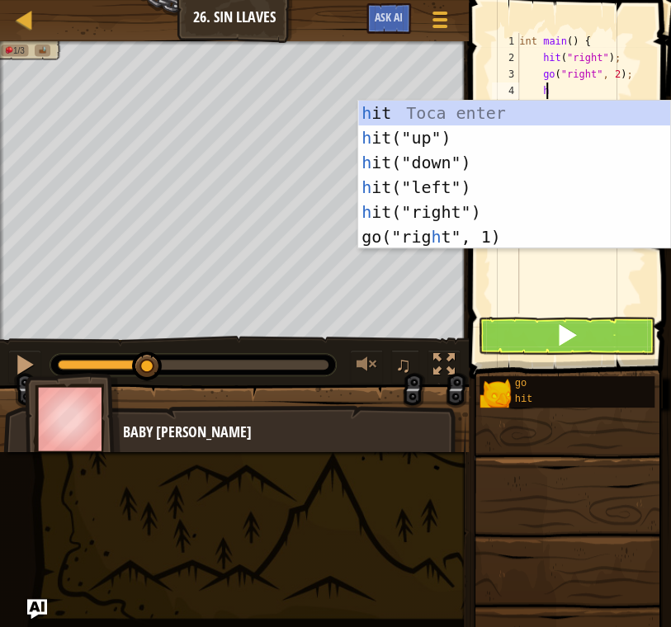
type textarea "hi"
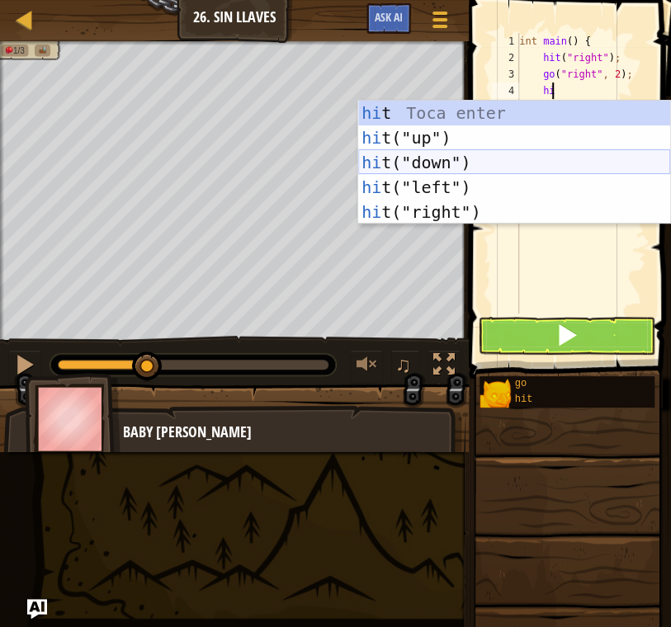
click at [503, 163] on div "hi t Toca enter hi t("up") Toca enter hi t("down") Toca enter hi t("left") Toca…" at bounding box center [514, 187] width 312 height 173
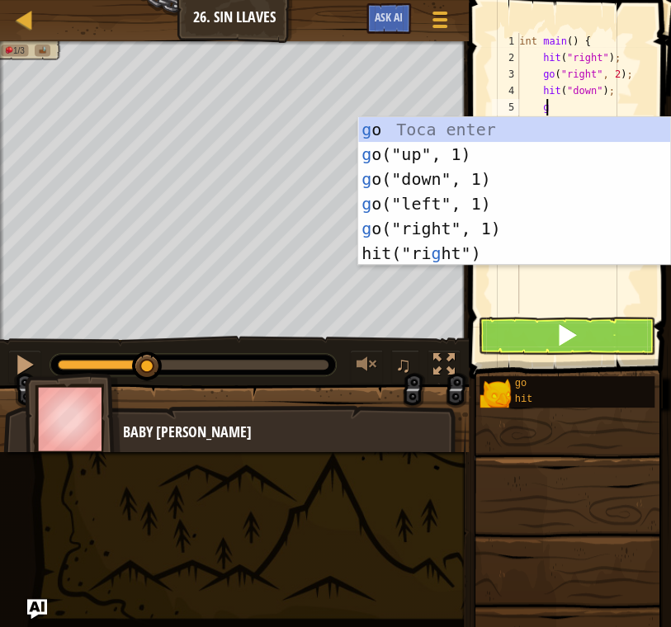
type textarea "go"
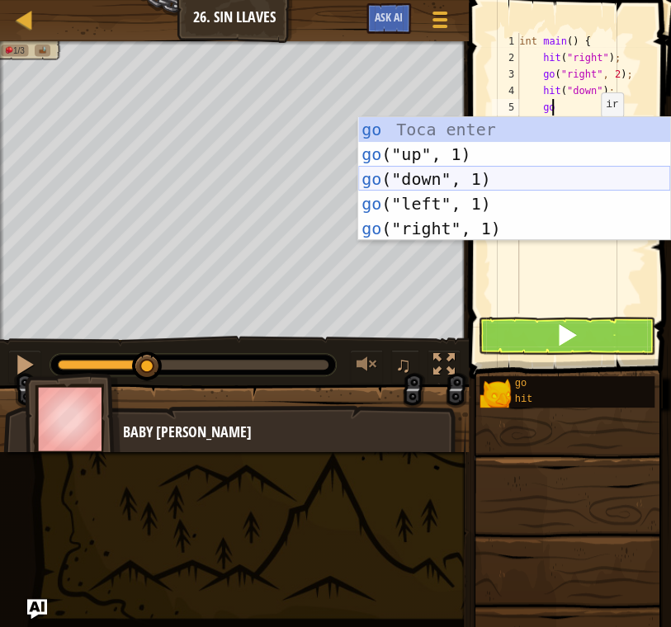
click at [486, 175] on div "go Toca enter go ("up", 1) Toca enter go ("down", 1) Toca enter go ("left", 1) …" at bounding box center [514, 203] width 312 height 173
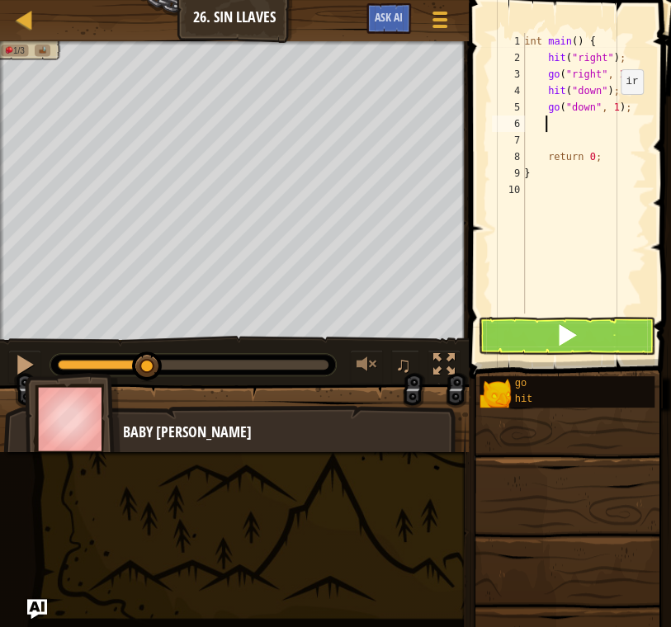
click at [610, 111] on div "int main ( ) { hit ( " right " ) ; go ( " right " , 2 ) ; hit ( " down " ) ; go…" at bounding box center [583, 190] width 125 height 314
type textarea "go("down", 2);"
click at [576, 130] on div "int main ( ) { hit ( " right " ) ; go ( " right " , 2 ) ; hit ( " down " ) ; go…" at bounding box center [583, 190] width 125 height 314
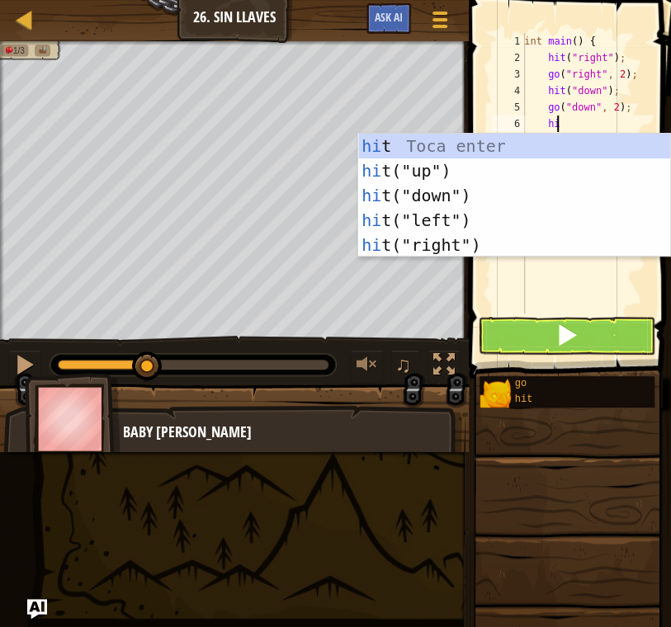
type textarea "hit"
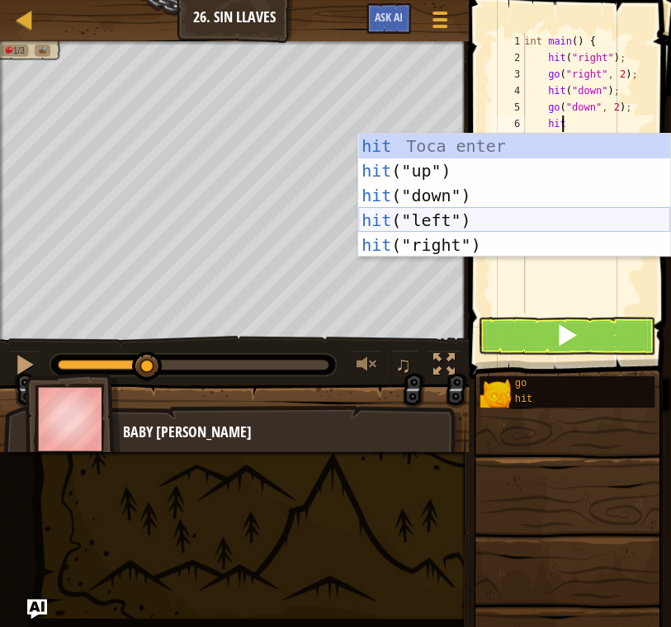
click at [533, 213] on div "hit Toca enter hit ("up") Toca enter hit ("down") Toca enter hit ("left") Toca …" at bounding box center [514, 220] width 312 height 173
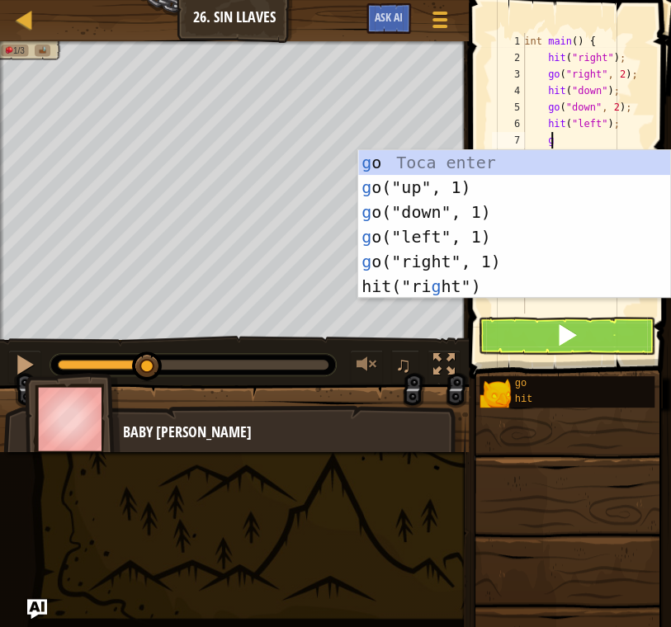
type textarea "go"
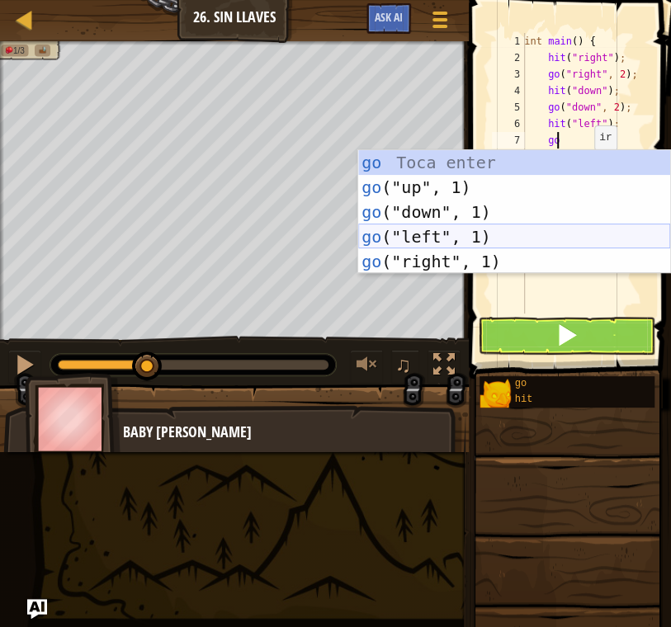
click at [519, 239] on div "go Toca enter go ("up", 1) Toca enter go ("down", 1) Toca enter go ("left", 1) …" at bounding box center [514, 236] width 312 height 173
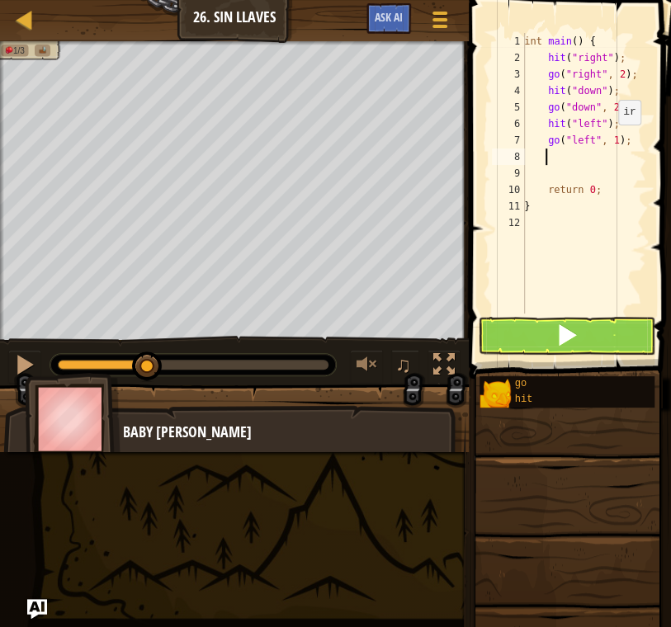
click at [609, 140] on div "int main ( ) { hit ( " right " ) ; go ( " right " , 2 ) ; hit ( " down " ) ; go…" at bounding box center [583, 190] width 125 height 314
type textarea "go("left", 2);"
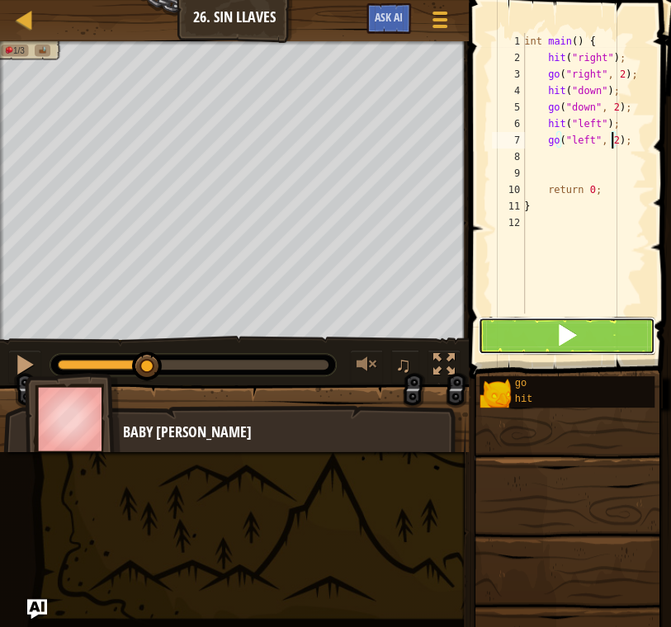
click at [609, 338] on button at bounding box center [566, 336] width 177 height 38
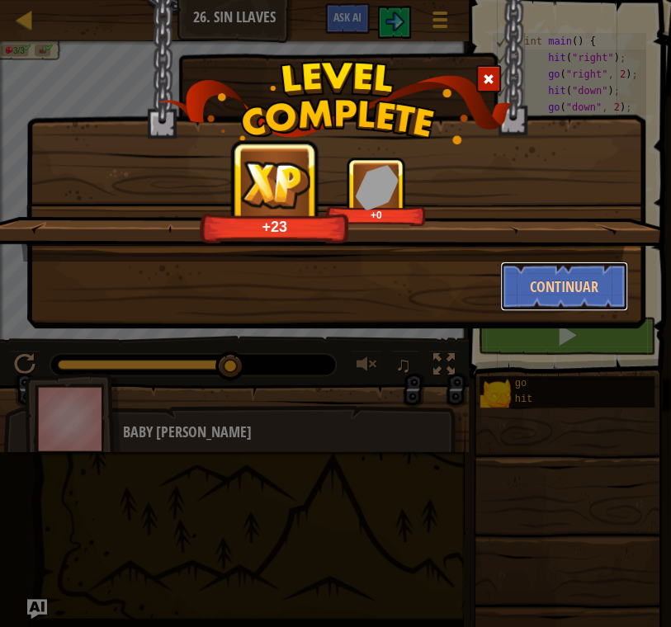
click at [602, 283] on button "Continuar" at bounding box center [564, 287] width 128 height 50
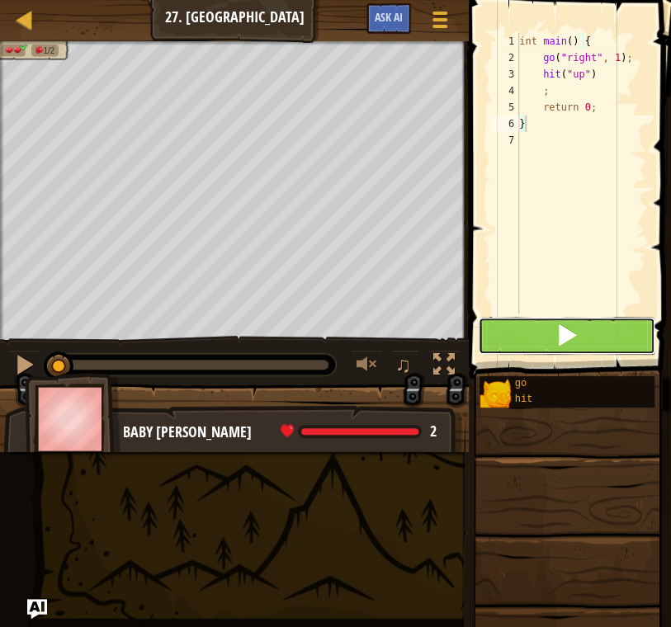
click at [569, 328] on span at bounding box center [566, 334] width 23 height 23
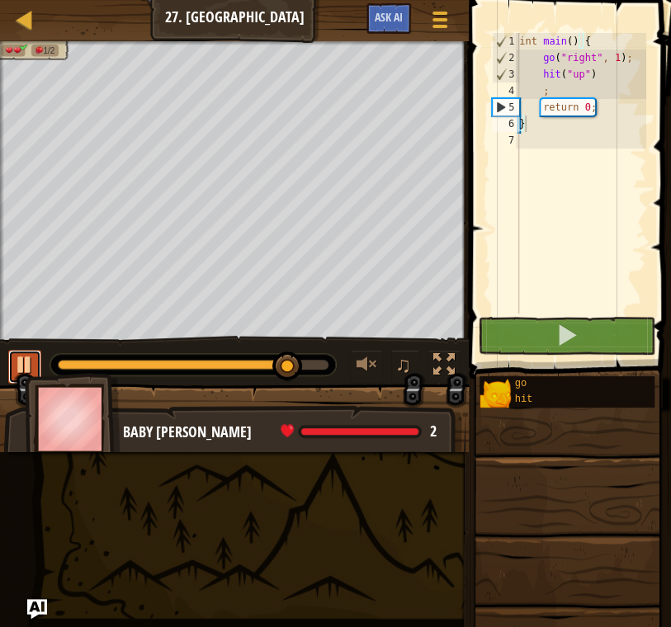
click at [27, 359] on div at bounding box center [24, 364] width 21 height 21
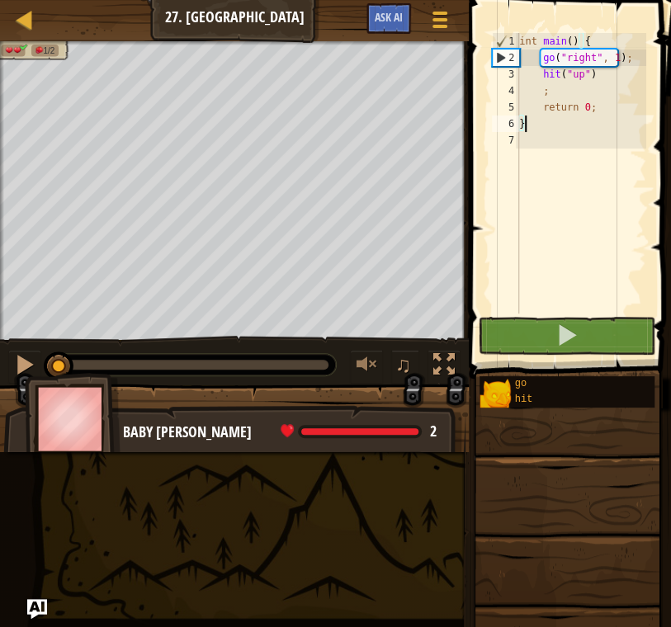
drag, startPoint x: 285, startPoint y: 366, endPoint x: 4, endPoint y: 336, distance: 282.2
click at [4, 336] on div "♫" at bounding box center [234, 361] width 469 height 50
click at [596, 88] on div "int main ( ) { go ( " right " , 1 ) ; hit ( " up " ) ; return 0 ; }" at bounding box center [581, 190] width 130 height 314
click at [606, 74] on div "int main ( ) { go ( " right " , 1 ) ; hit ( " up " ) ; return 0 ; }" at bounding box center [581, 190] width 130 height 314
type textarea "hit("up");"
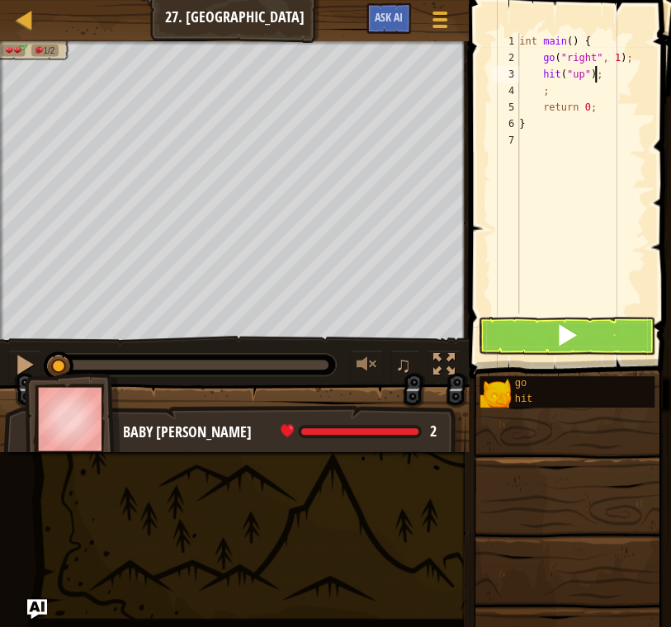
scroll to position [7, 1]
click at [568, 104] on div "int main ( ) { go ( " right " , 1 ) ; hit ( " up " ) ; ; return 0 ; }" at bounding box center [581, 190] width 130 height 314
type textarea ";"
click at [557, 87] on div "int main ( ) { go ( " right " , 1 ) ; hit ( " up " ) ; return 0 ; }" at bounding box center [581, 190] width 130 height 314
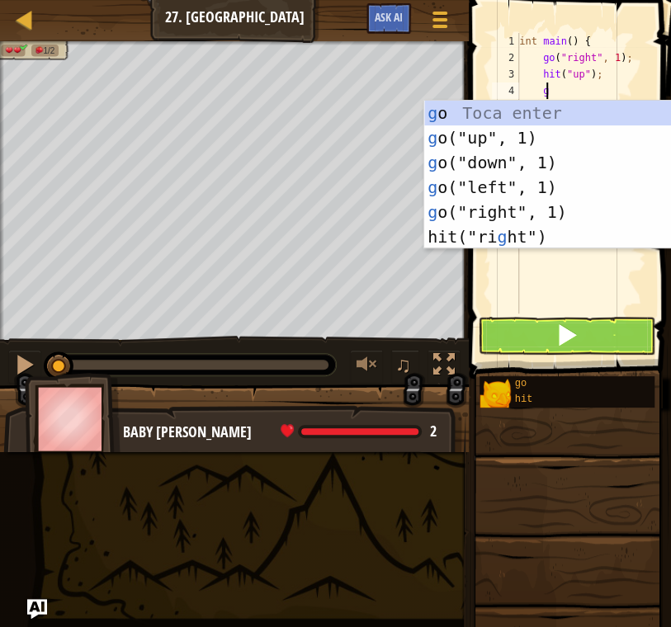
type textarea "go"
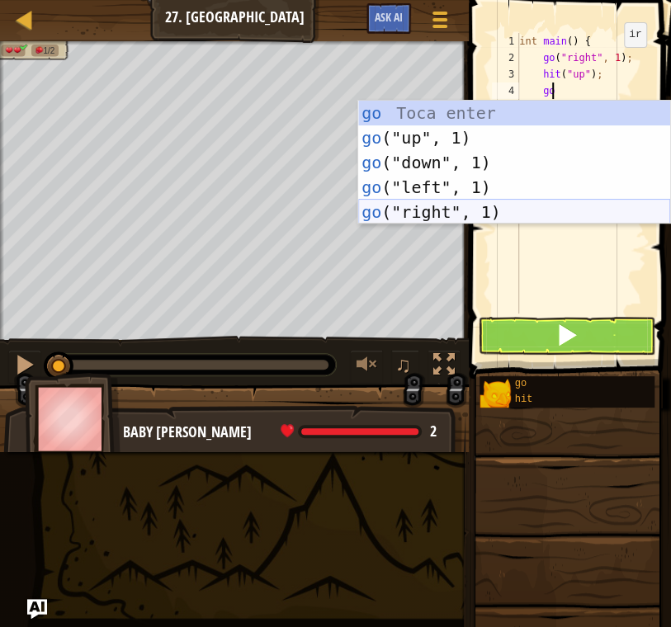
click at [486, 206] on div "go Toca enter go ("up", 1) Toca enter go ("down", 1) Toca enter go ("left", 1) …" at bounding box center [514, 187] width 312 height 173
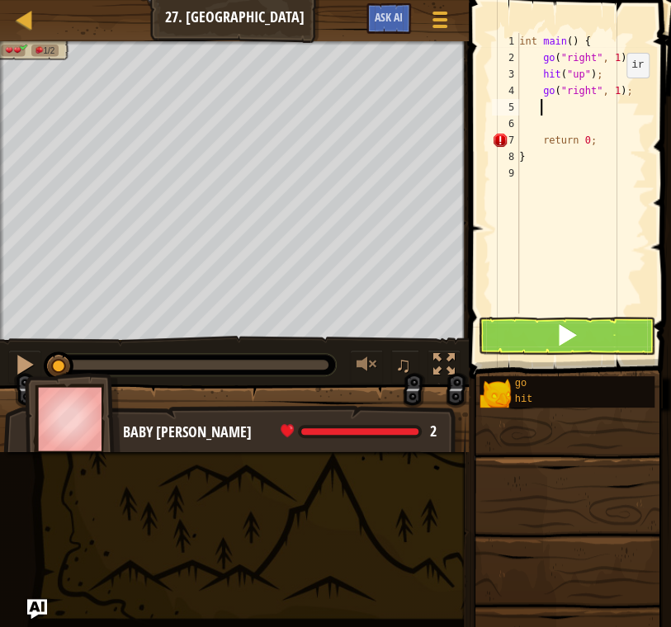
click at [612, 93] on div "int main ( ) { go ( " right " , 1 ) ; hit ( " up " ) ; go ( " right " , 1 ) ; r…" at bounding box center [581, 190] width 130 height 314
type textarea "go("right", 2);"
click at [551, 111] on div "int main ( ) { go ( " right " , 1 ) ; hit ( " up " ) ; go ( " right " , 2 ) ; r…" at bounding box center [581, 190] width 130 height 314
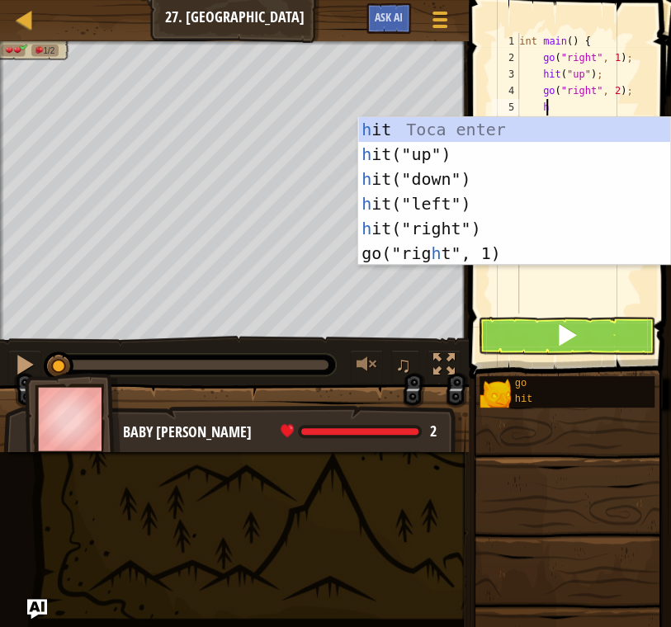
scroll to position [7, 1]
type textarea "hi"
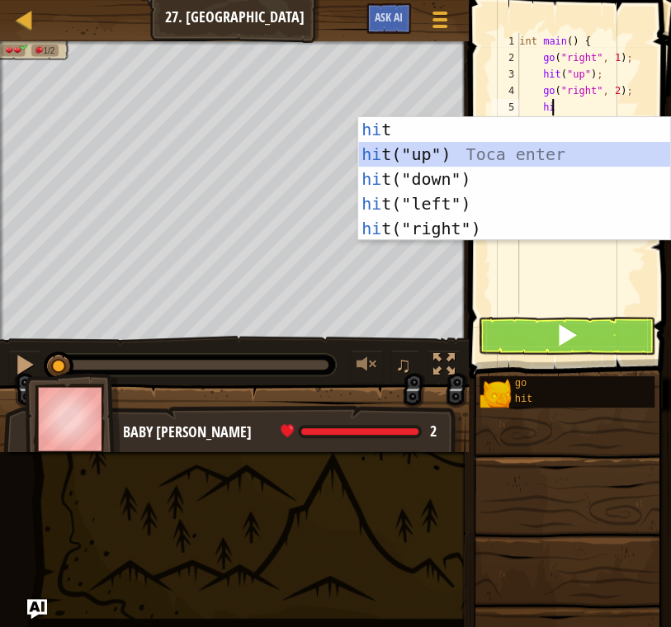
click at [507, 149] on div "hi t Toca enter hi t("up") Toca enter hi t("down") Toca enter hi t("left") Toca…" at bounding box center [514, 203] width 312 height 173
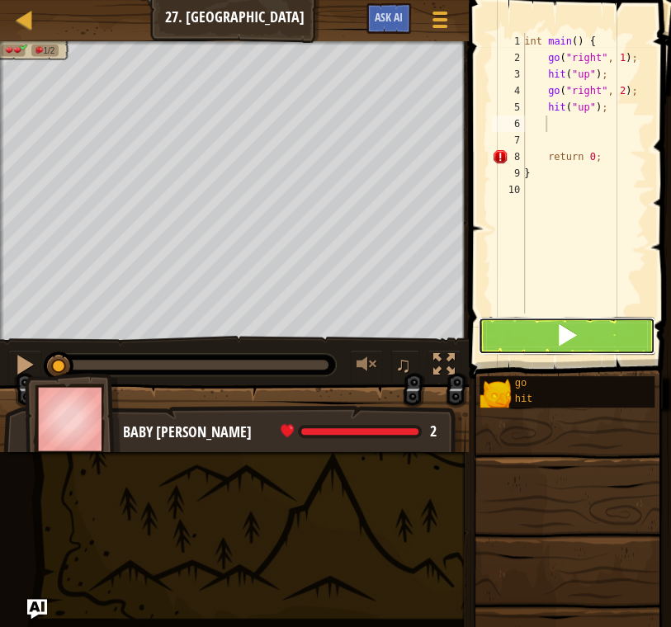
click at [576, 337] on span at bounding box center [566, 334] width 23 height 23
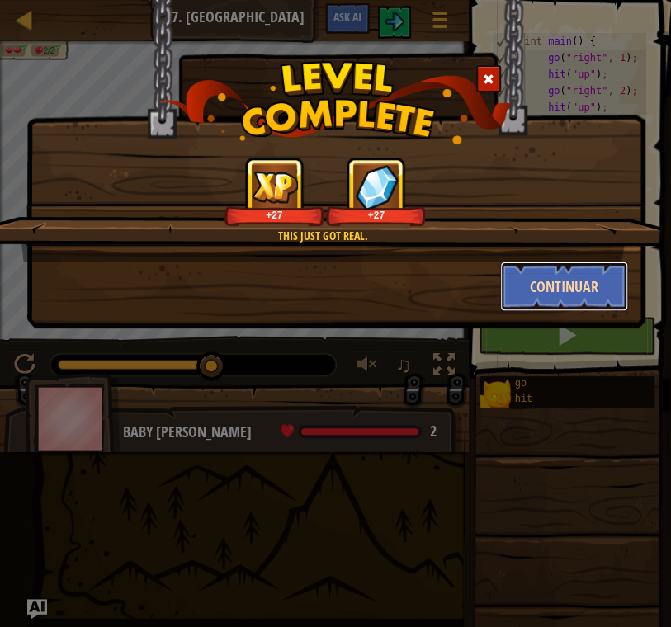
click at [582, 280] on button "Continuar" at bounding box center [564, 287] width 128 height 50
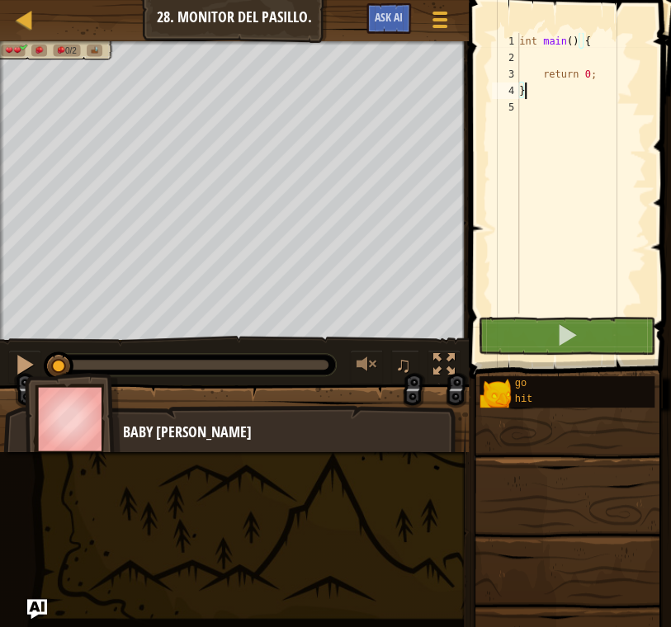
click at [566, 52] on div "int main ( ) { return 0 ; }" at bounding box center [581, 190] width 130 height 314
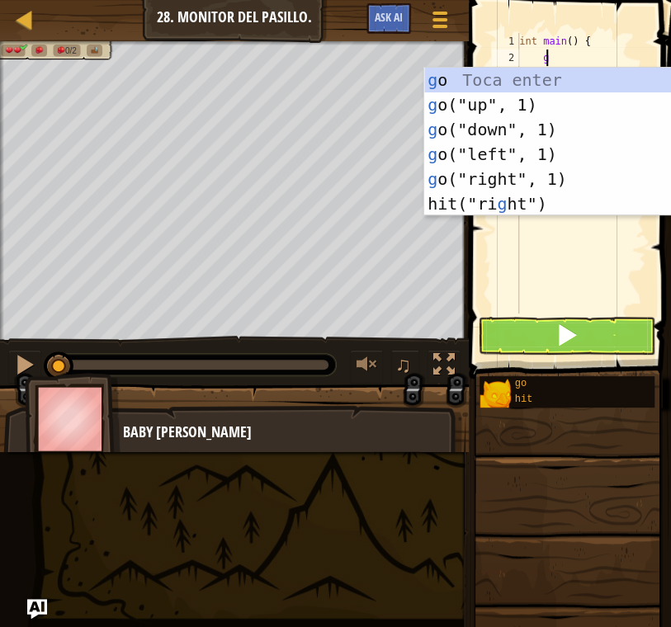
scroll to position [7, 1]
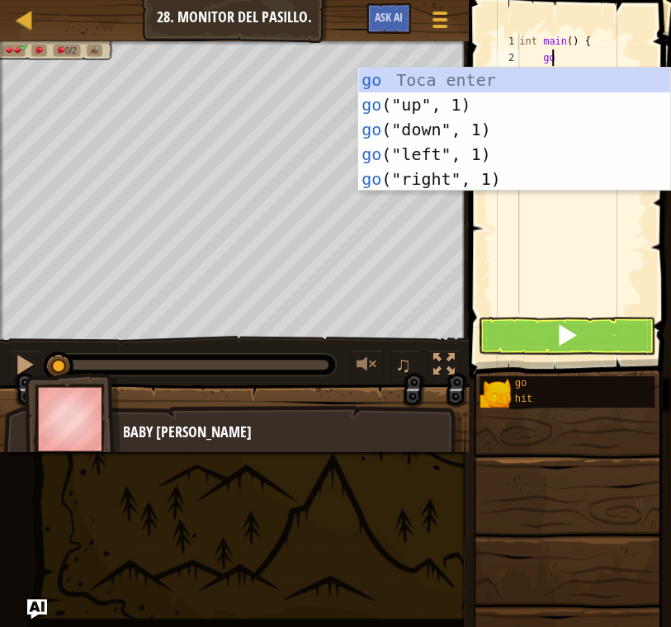
type textarea "g"
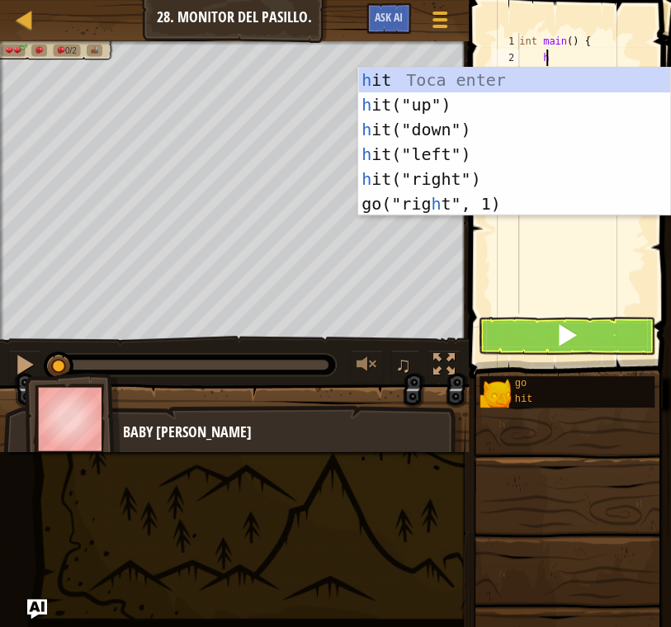
type textarea "hi"
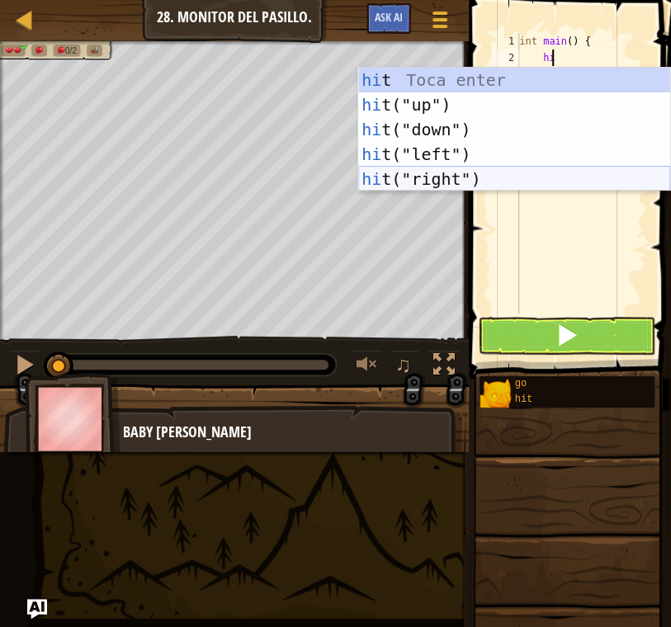
click at [471, 181] on div "hi t Toca enter hi t("up") Toca enter hi t("down") Toca enter hi t("left") Toca…" at bounding box center [514, 154] width 312 height 173
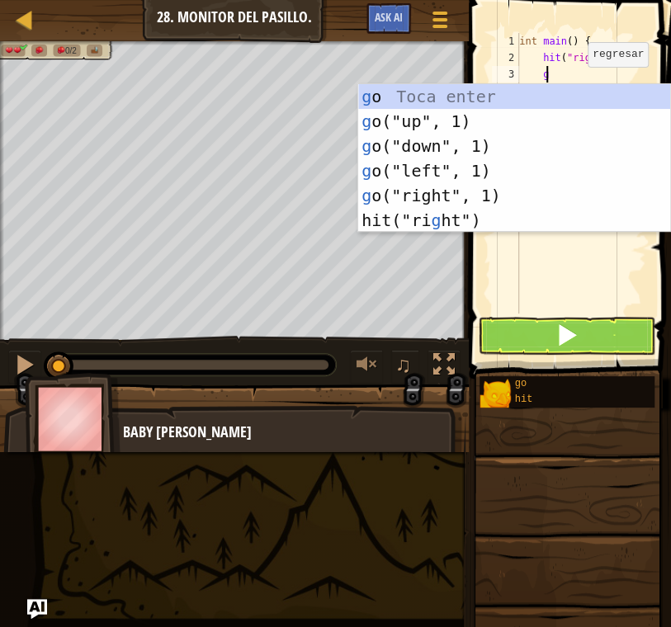
type textarea "go"
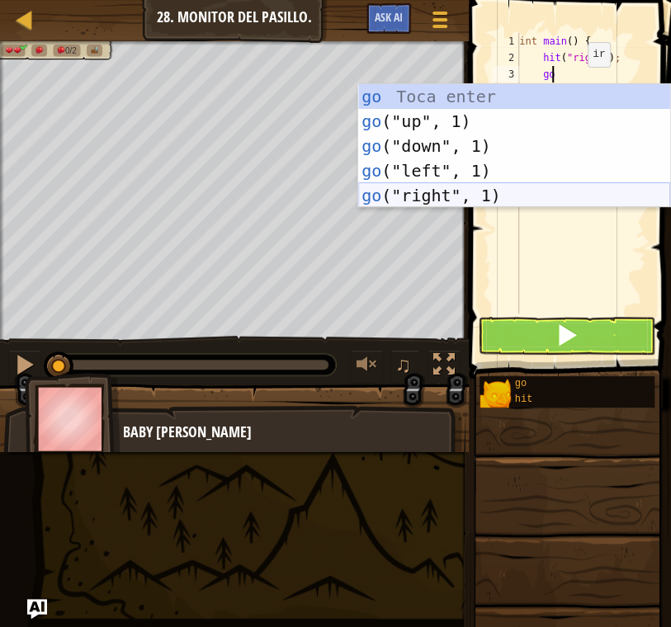
click at [552, 192] on div "go Toca enter go ("up", 1) Toca enter go ("down", 1) Toca enter go ("left", 1) …" at bounding box center [514, 170] width 312 height 173
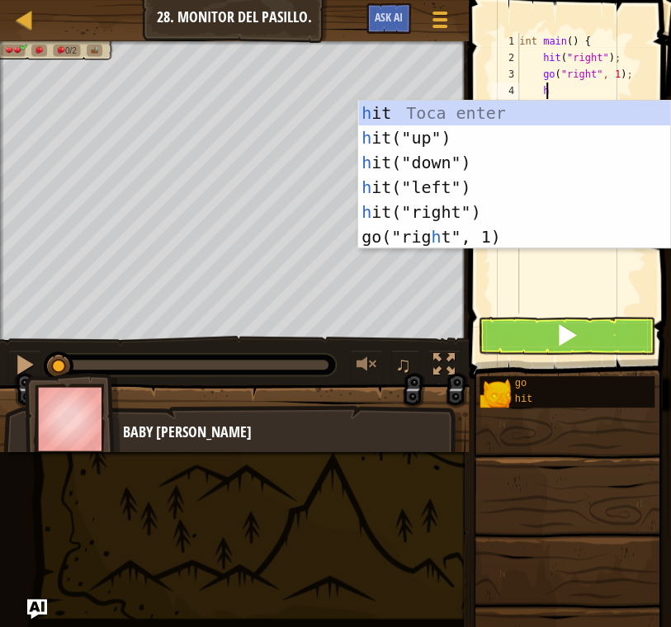
type textarea "hi"
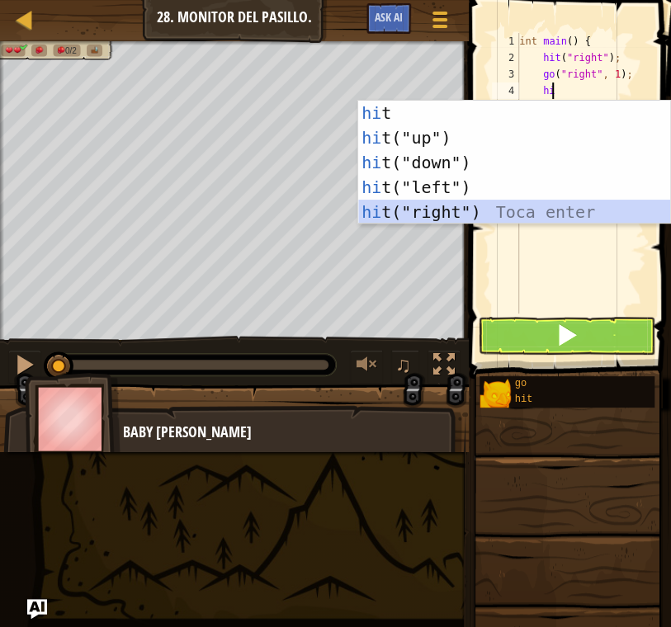
click at [527, 215] on div "hi t Toca enter hi t("up") Toca enter hi t("down") Toca enter hi t("left") Toca…" at bounding box center [514, 187] width 312 height 173
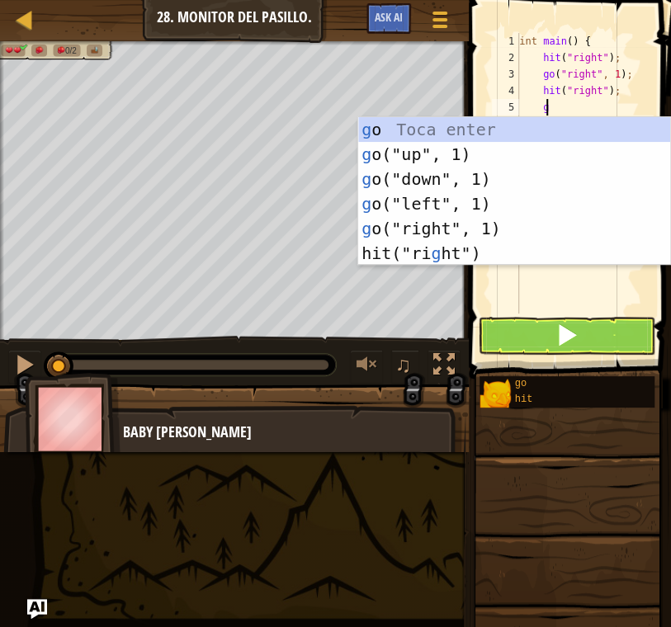
type textarea "go"
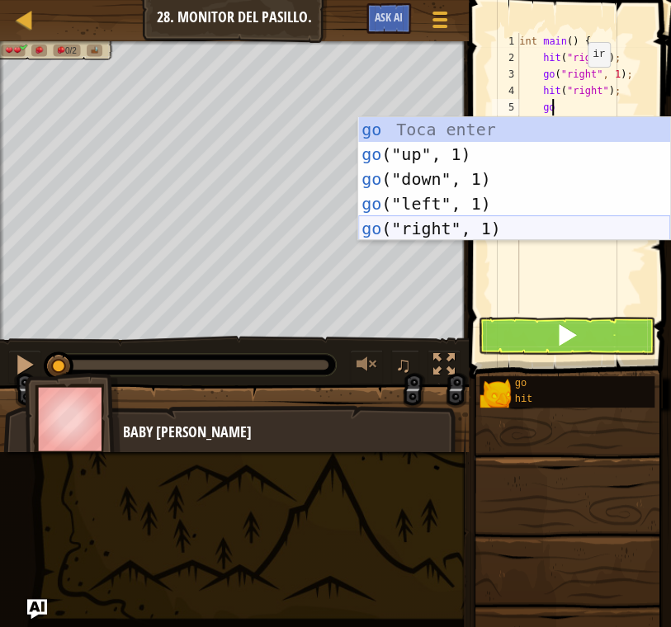
click at [547, 234] on div "go Toca enter go ("up", 1) Toca enter go ("down", 1) Toca enter go ("left", 1) …" at bounding box center [514, 203] width 312 height 173
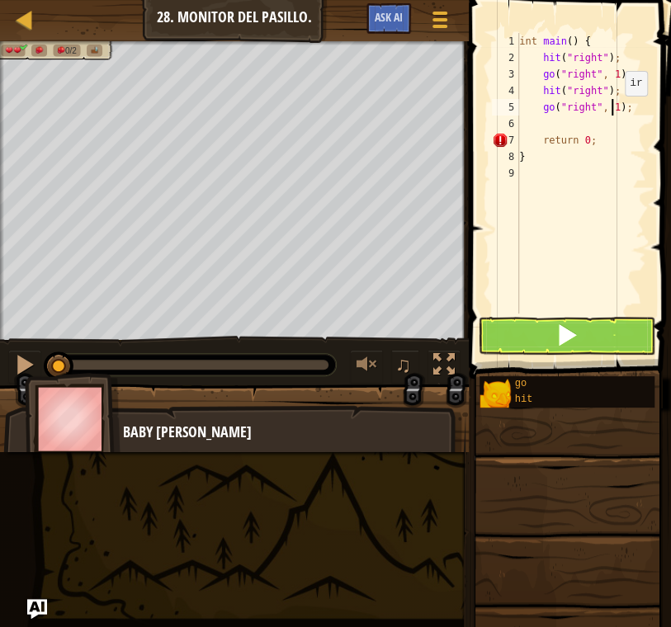
click at [610, 111] on div "int main ( ) { hit ( " right " ) ; go ( " right " , 1 ) ; hit ( " right " ) ; g…" at bounding box center [581, 190] width 130 height 314
type textarea "go("right", 2);"
click at [588, 343] on button at bounding box center [566, 336] width 177 height 38
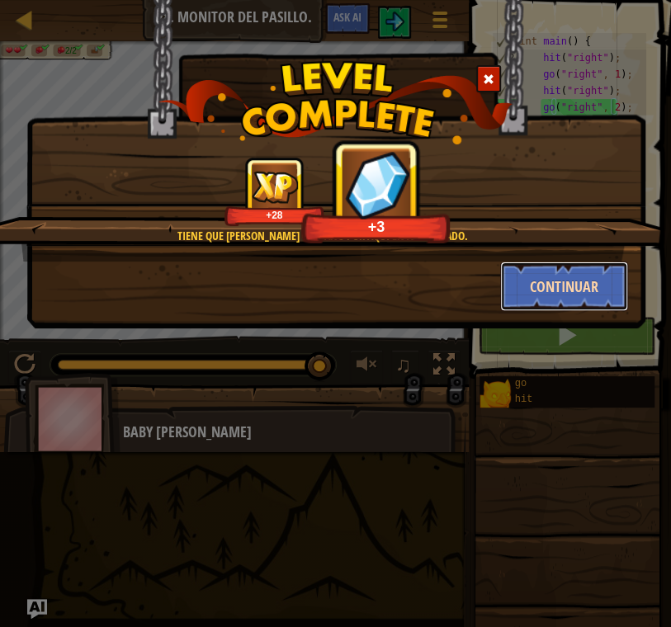
click at [592, 298] on button "Continuar" at bounding box center [564, 287] width 128 height 50
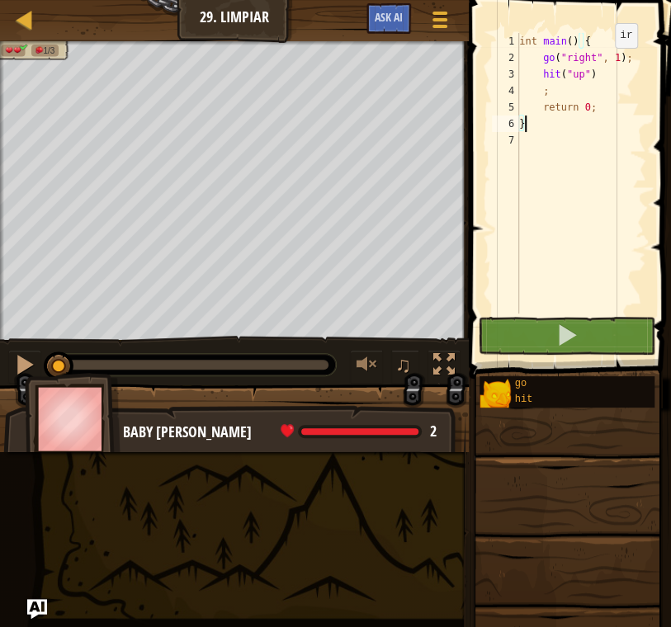
click at [600, 64] on div "int main ( ) { go ( " right " , 1 ) ; hit ( " up " ) ; return 0 ; }" at bounding box center [581, 190] width 130 height 314
click at [590, 70] on div "int main ( ) { go ( " right " , 1 ) ; hit ( " up " ) ; return 0 ; }" at bounding box center [581, 190] width 130 height 314
click at [590, 70] on div "int main ( ) { go ( " right " , 1 ) ; hit ( " up " ) ; return 0 ; }" at bounding box center [581, 173] width 130 height 281
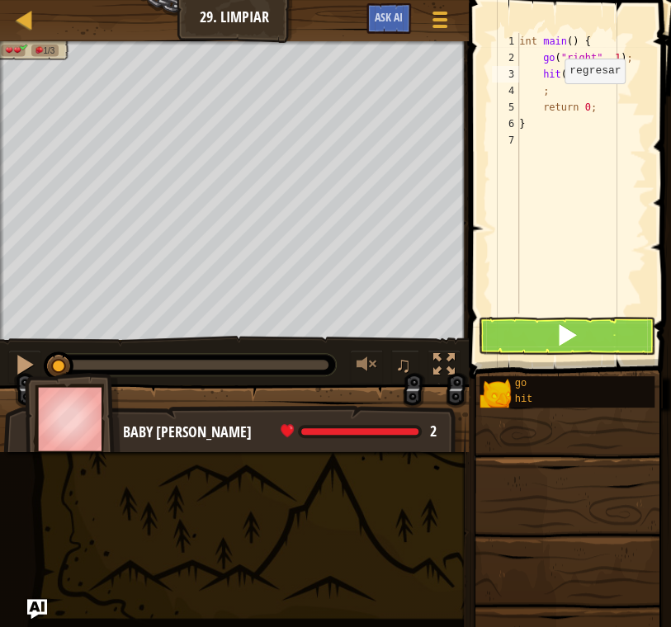
click at [550, 100] on div "int main ( ) { go ( " right " , 1 ) ; hit ( " up " ) ; ; return 0 ; }" at bounding box center [581, 190] width 130 height 314
click at [554, 92] on div "int main ( ) { go ( " right " , 1 ) ; hit ( " up " ) ; ; return 0 ; }" at bounding box center [581, 190] width 130 height 314
type textarea ";"
type textarea "g"
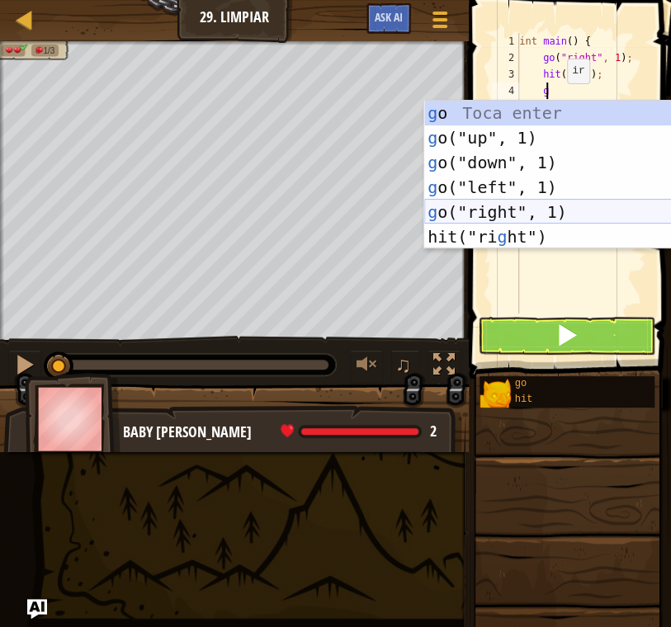
click at [568, 206] on div "g o Toca enter g o("up", 1) Toca enter g o("down", 1) Toca enter g o("left", 1)…" at bounding box center [580, 200] width 312 height 198
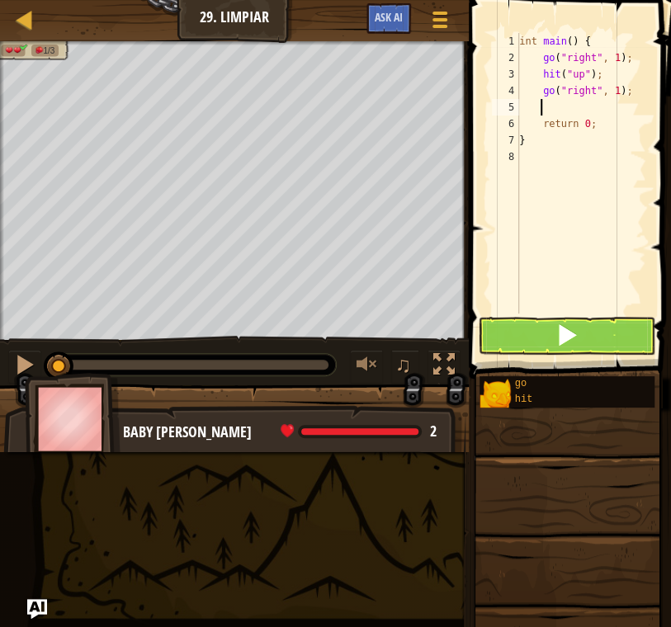
type textarea "h"
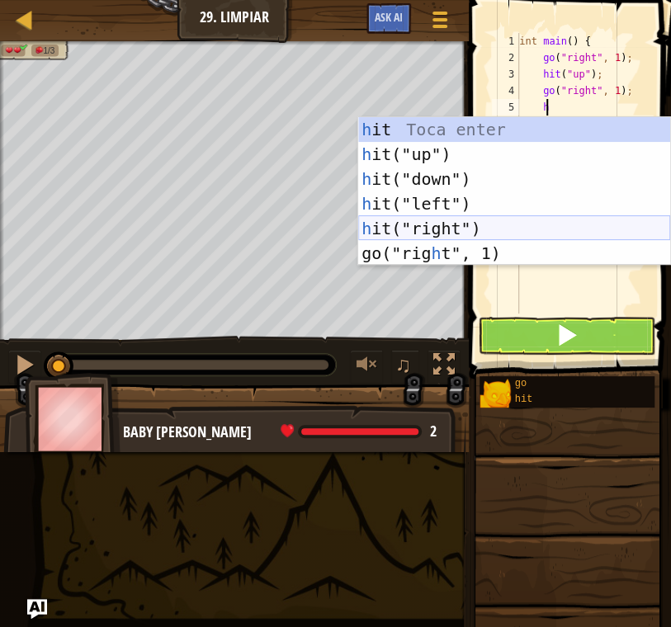
click at [537, 224] on div "h it Toca enter h it("up") Toca enter h it("down") Toca enter h it("left") Toca…" at bounding box center [514, 216] width 312 height 198
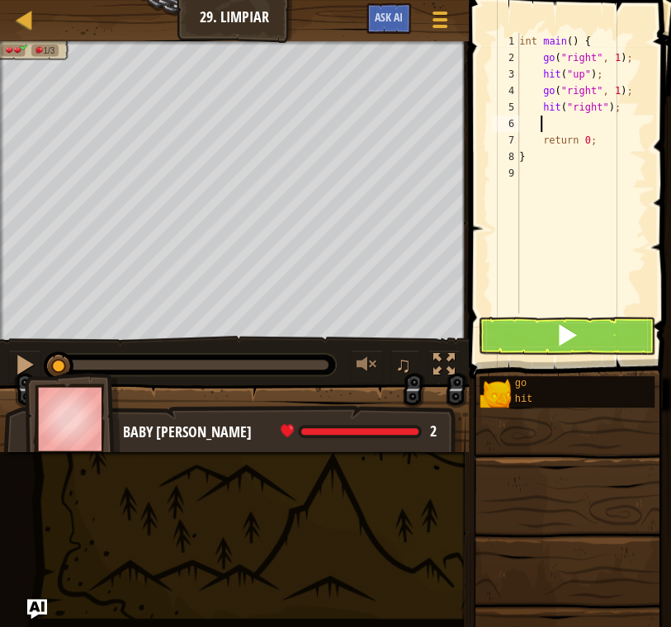
click at [593, 106] on div "int main ( ) { go ( " right " , 1 ) ; hit ( " up " ) ; go ( " right " , 1 ) ; h…" at bounding box center [581, 190] width 130 height 314
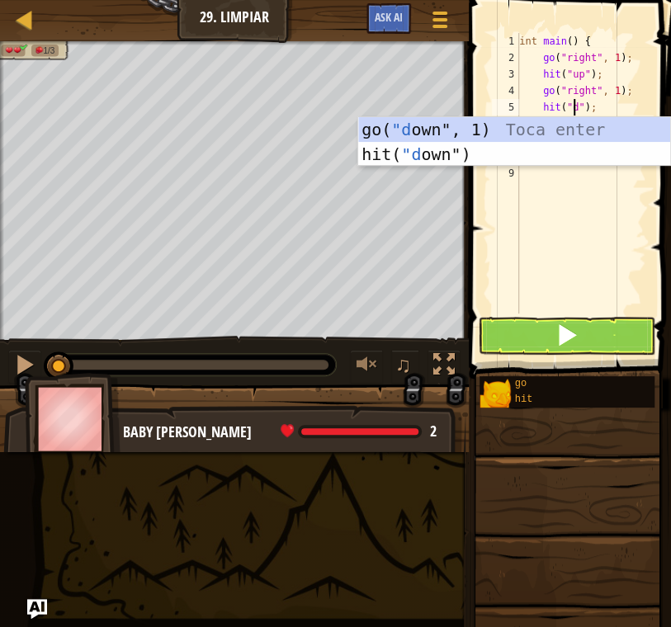
scroll to position [7, 4]
click at [555, 146] on div "go( "do wn", 1) Toca enter hit( "do wn") Toca enter" at bounding box center [514, 166] width 312 height 99
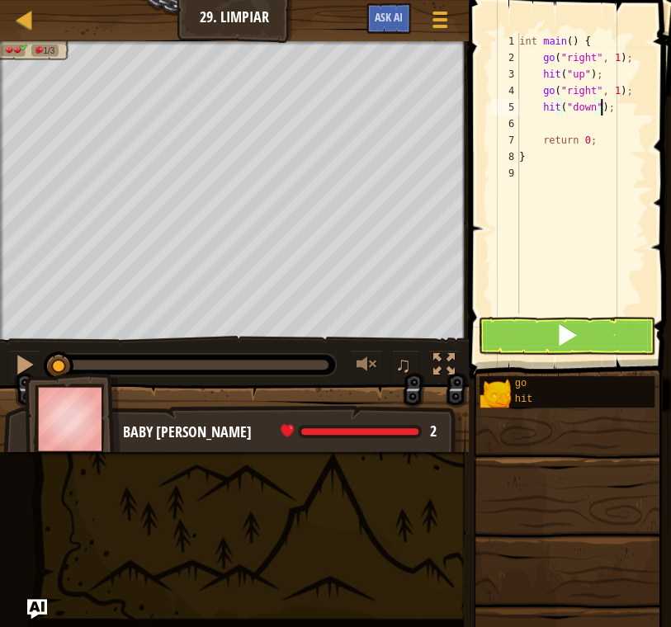
type textarea "hit("down");"
click at [622, 125] on div "int main ( ) { go ( " right " , 1 ) ; hit ( " up " ) ; go ( " right " , 1 ) ; h…" at bounding box center [581, 190] width 130 height 314
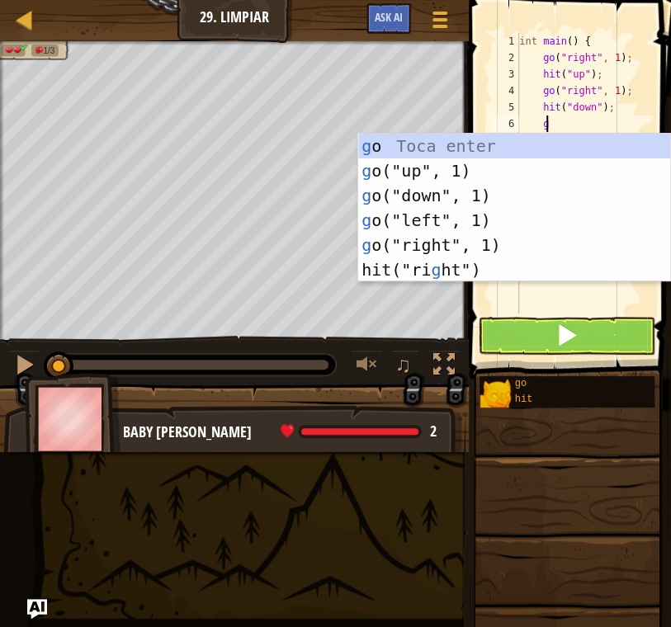
type textarea "go"
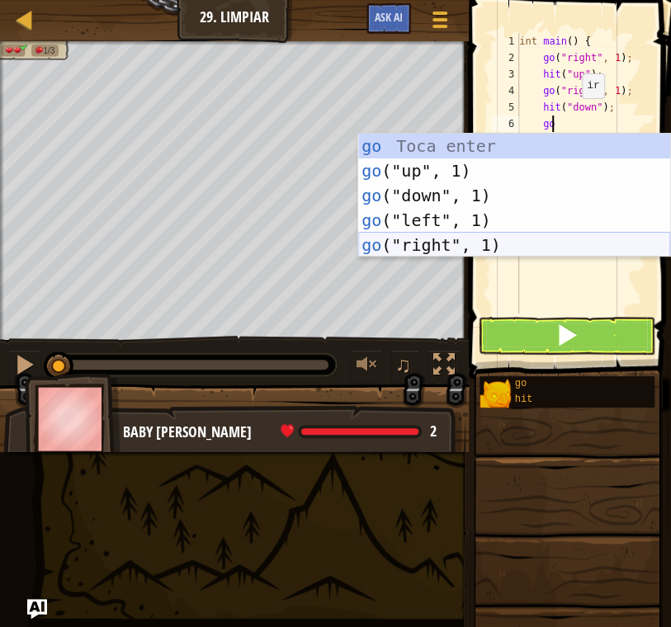
click at [501, 243] on div "go Toca enter go ("up", 1) Toca enter go ("down", 1) Toca enter go ("left", 1) …" at bounding box center [514, 220] width 312 height 173
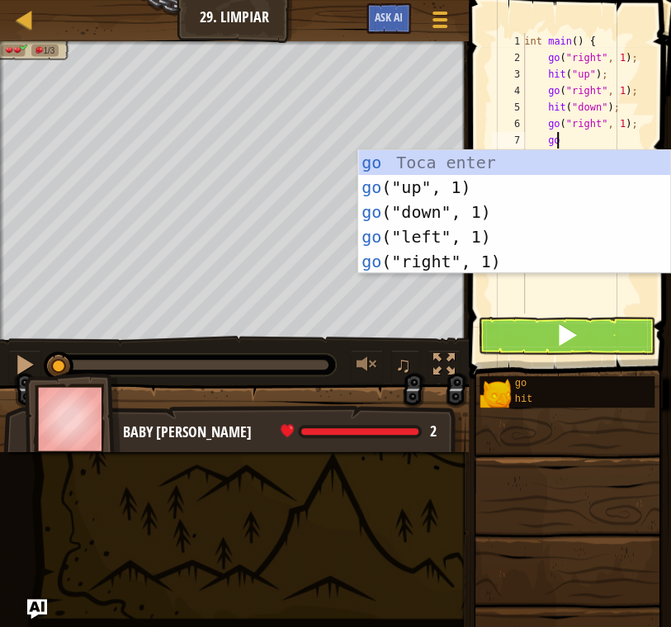
type textarea "g"
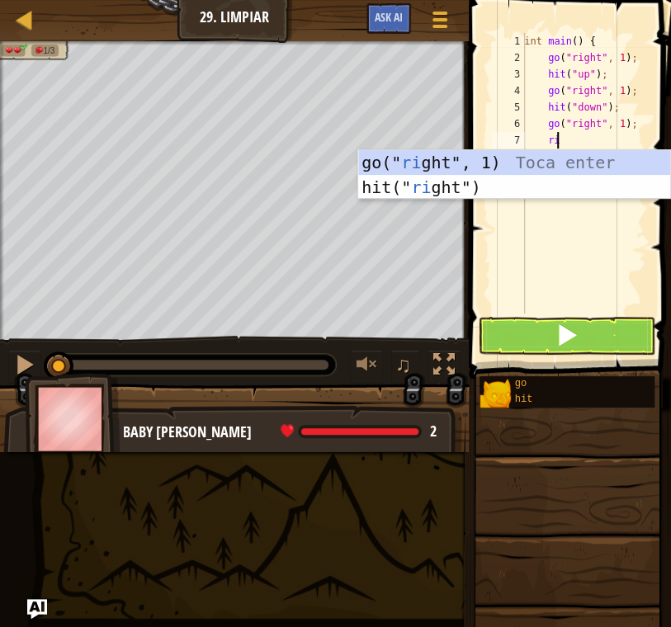
type textarea "rih"
click at [579, 158] on div "go(" ri g h t", 1) Toca enter hit(" ri g h t") Toca enter" at bounding box center [514, 199] width 312 height 99
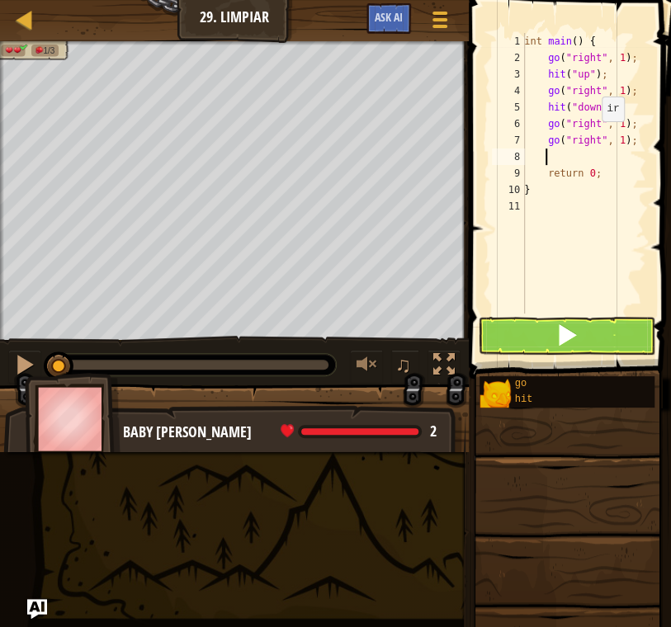
click at [592, 138] on div "int main ( ) { go ( " right " , 1 ) ; hit ( " up " ) ; go ( " right " , 1 ) ; h…" at bounding box center [583, 190] width 125 height 314
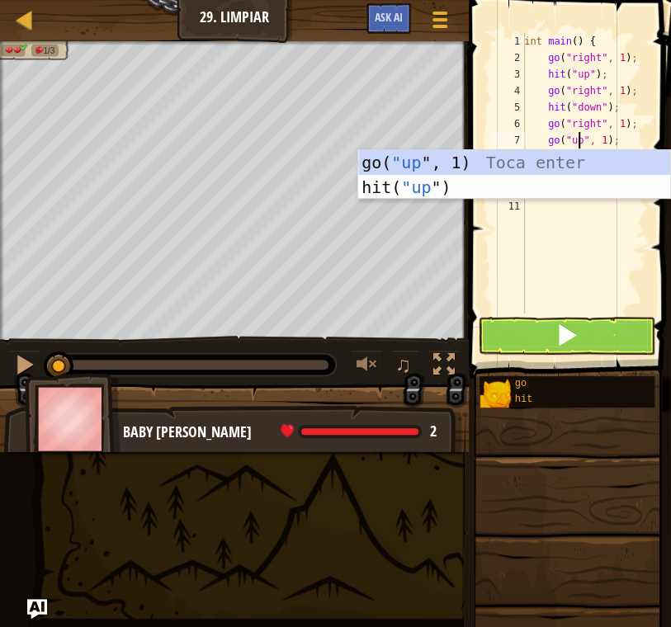
type textarea "go("up", 1);"
click at [628, 216] on div "int main ( ) { go ( " right " , 1 ) ; hit ( " up " ) ; go ( " right " , 1 ) ; h…" at bounding box center [583, 190] width 125 height 314
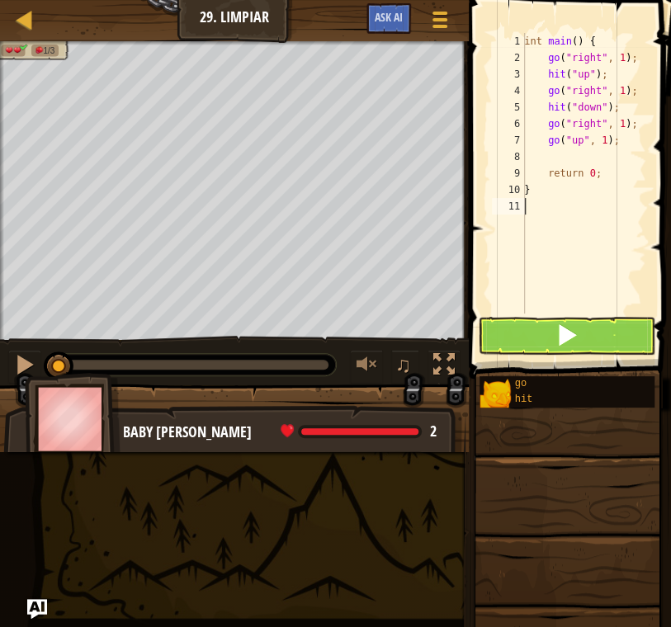
scroll to position [7, 0]
click at [553, 141] on div "int main ( ) { go ( " right " , 1 ) ; hit ( " up " ) ; go ( " right " , 1 ) ; h…" at bounding box center [583, 190] width 125 height 314
click at [555, 140] on div "int main ( ) { go ( " right " , 1 ) ; hit ( " up " ) ; go ( " right " , 1 ) ; h…" at bounding box center [583, 190] width 125 height 314
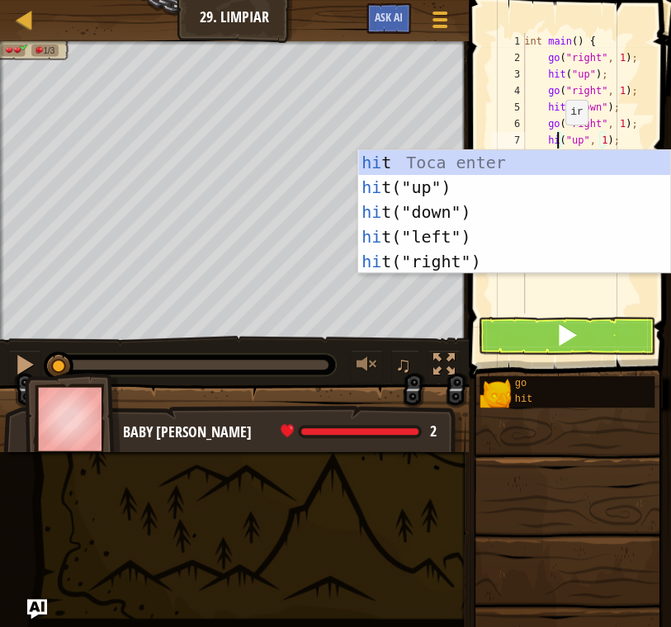
scroll to position [7, 3]
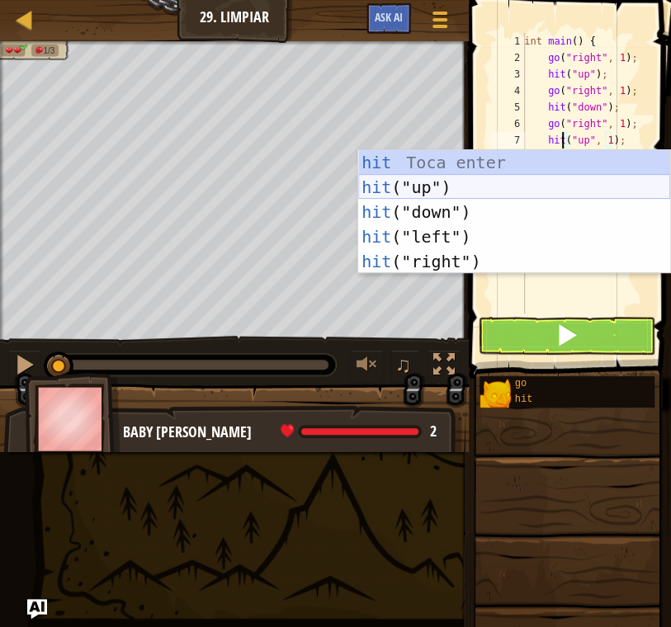
click at [499, 185] on div "hit Toca enter hit ("up") Toca enter hit ("down") Toca enter hit ("left") Toca …" at bounding box center [514, 236] width 312 height 173
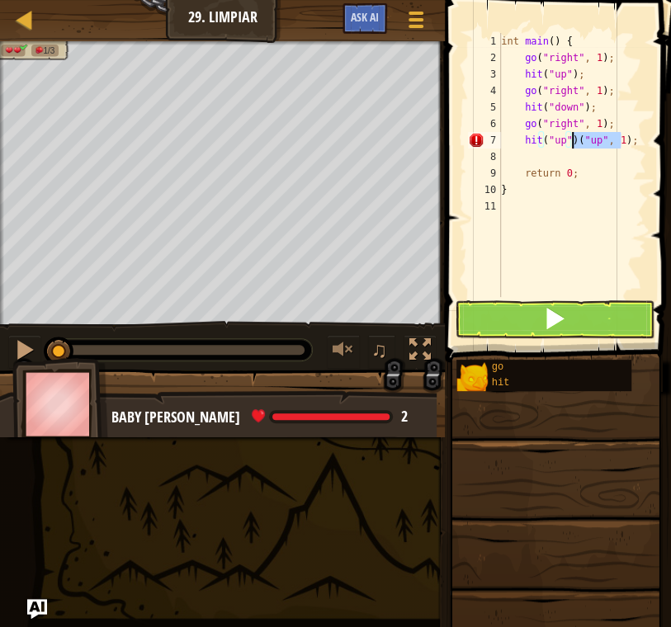
drag, startPoint x: 619, startPoint y: 138, endPoint x: 571, endPoint y: 144, distance: 48.2
click at [571, 144] on div "int main ( ) { go ( " right " , 1 ) ; hit ( " up " ) ; go ( " right " , 1 ) ; h…" at bounding box center [572, 181] width 149 height 297
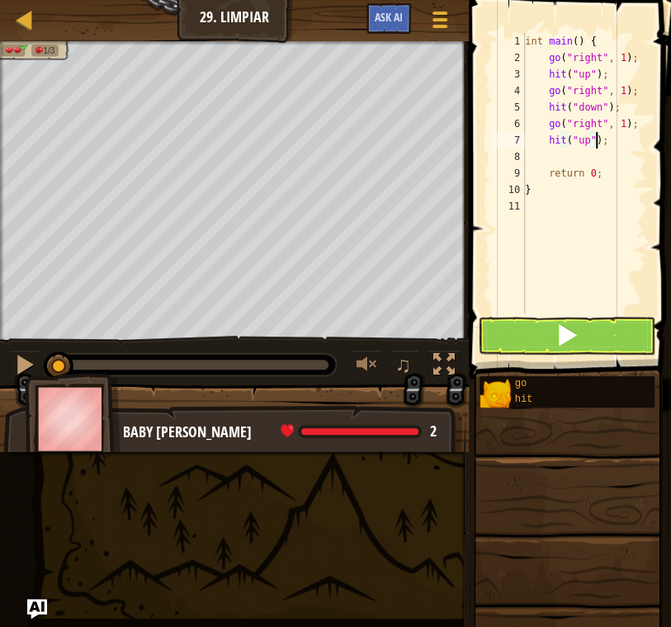
type textarea "hit("up");"
click at [612, 334] on button at bounding box center [566, 336] width 177 height 38
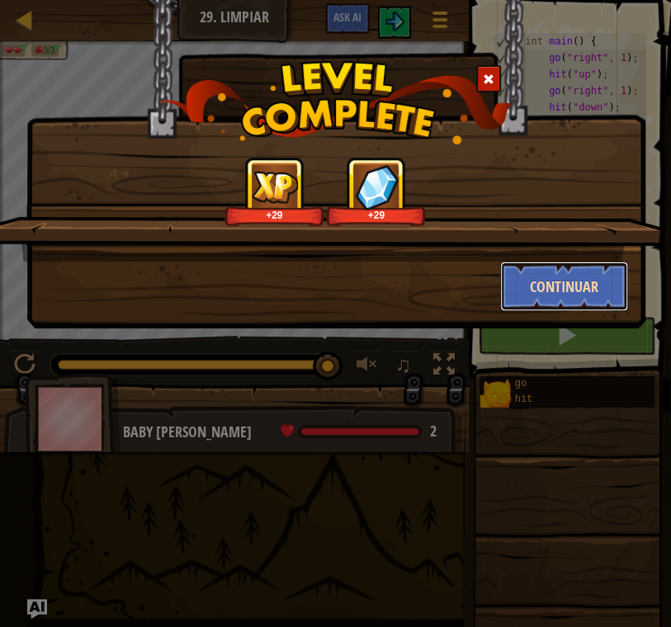
click at [572, 269] on button "Continuar" at bounding box center [564, 287] width 128 height 50
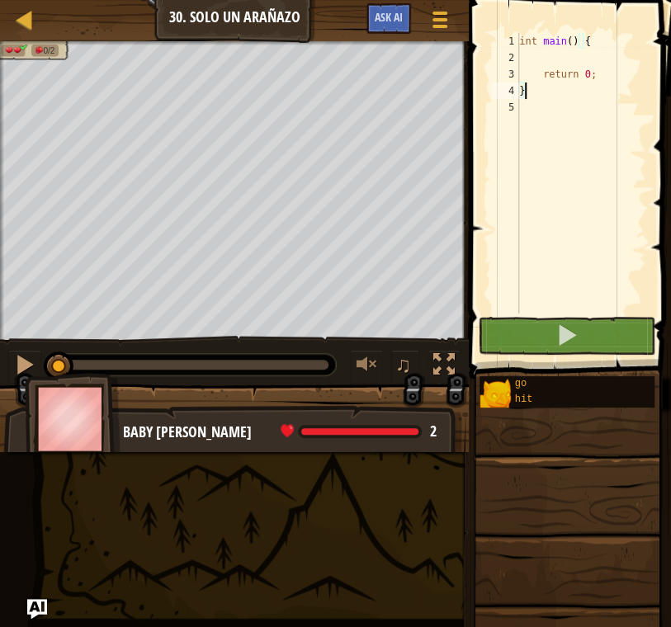
click at [564, 58] on div "int main ( ) { return 0 ; }" at bounding box center [581, 190] width 130 height 314
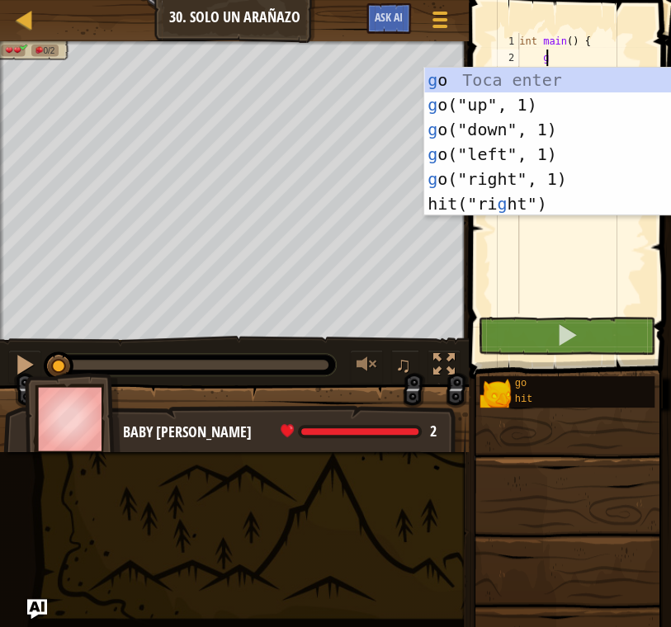
scroll to position [7, 1]
type textarea "go"
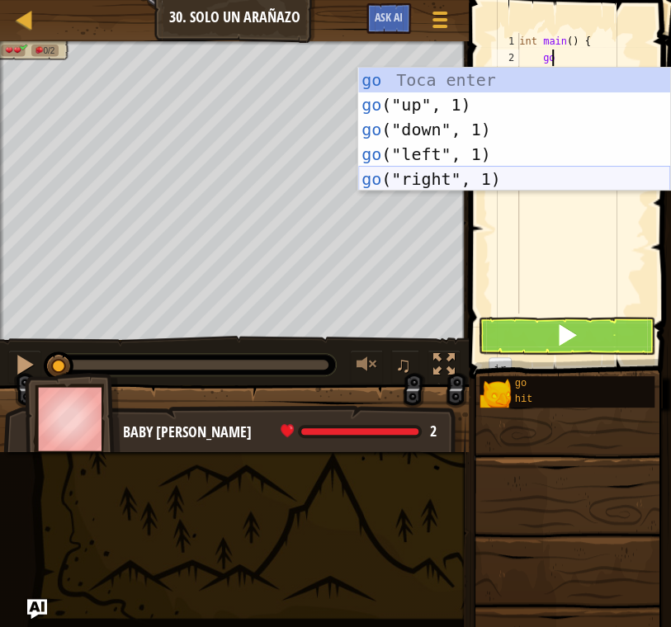
click at [534, 169] on div "go Toca enter go ("up", 1) Toca enter go ("down", 1) Toca enter go ("left", 1) …" at bounding box center [514, 154] width 312 height 173
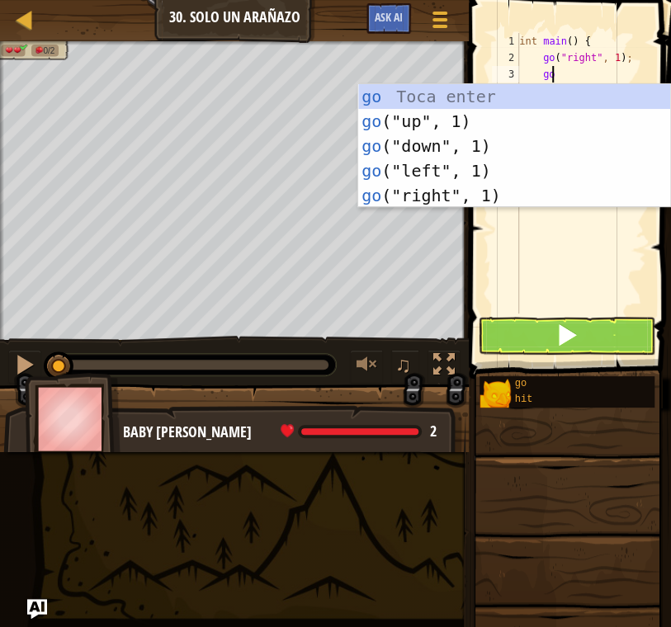
type textarea "g"
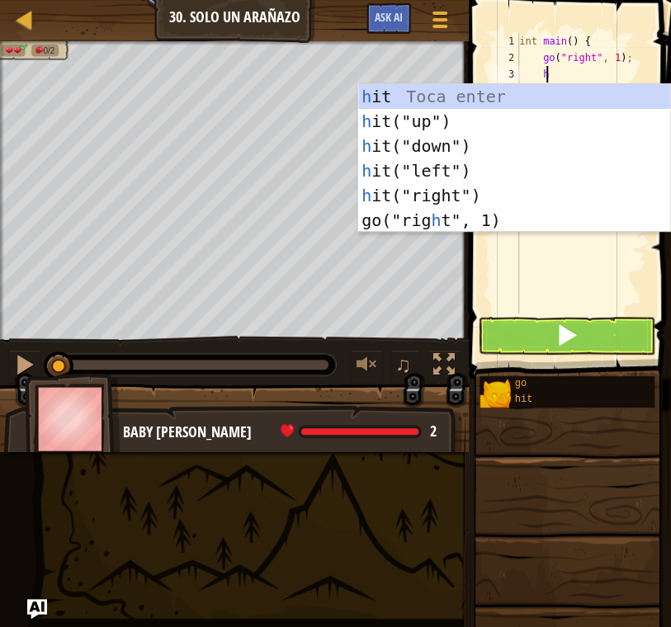
type textarea "hi"
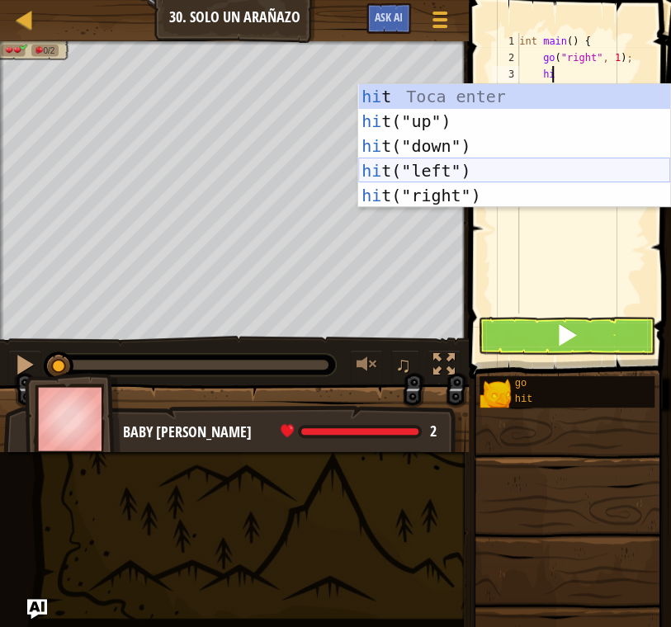
click at [467, 170] on div "hi t Toca enter hi t("up") Toca enter hi t("down") Toca enter hi t("left") Toca…" at bounding box center [514, 170] width 312 height 173
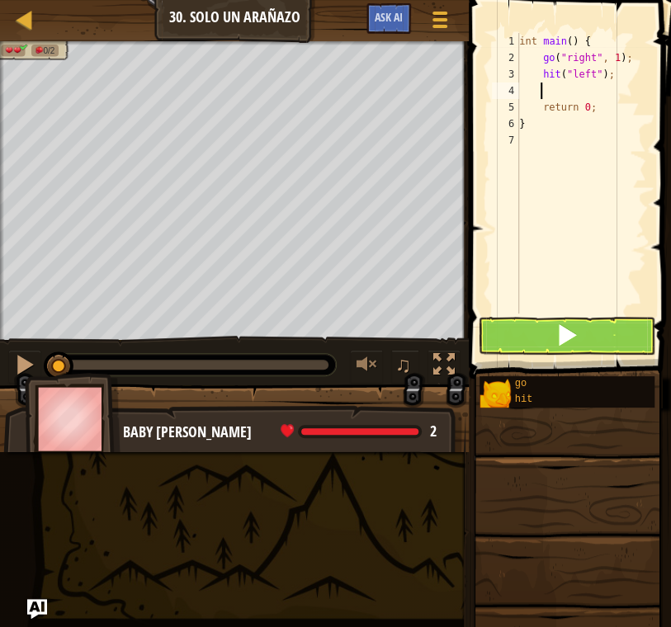
click at [587, 74] on div "int main ( ) { go ( " right " , 1 ) ; hit ( " left " ) ; return 0 ; }" at bounding box center [581, 190] width 130 height 314
click at [588, 73] on div "int main ( ) { go ( " right " , 1 ) ; hit ( " left " ) ; return 0 ; }" at bounding box center [581, 190] width 130 height 314
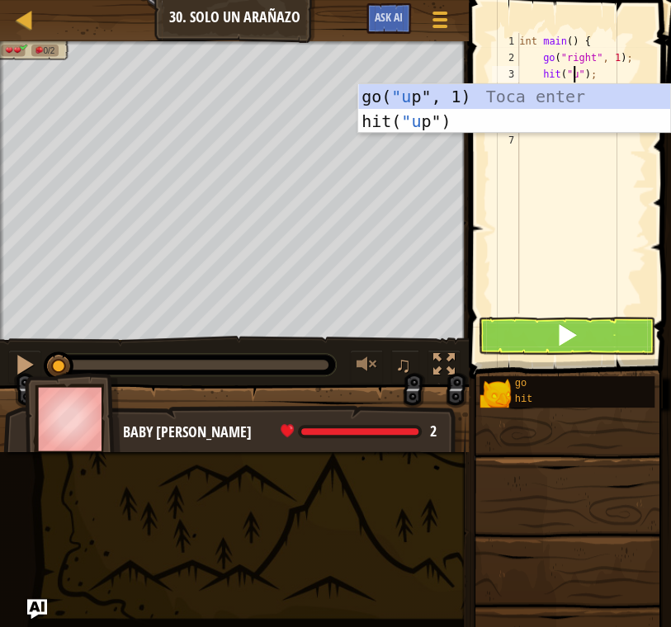
type textarea "hit("up");"
click at [537, 111] on div "go( "up ", 1) Toca enter hit( "up ") Toca enter" at bounding box center [514, 133] width 312 height 99
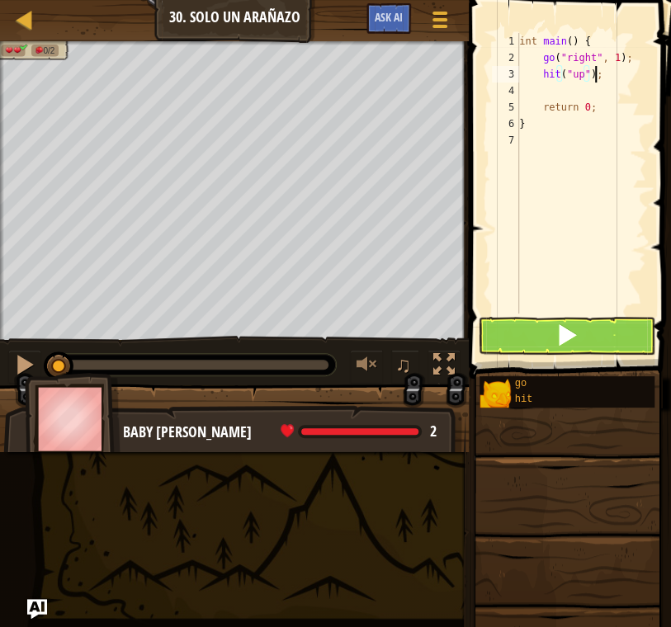
click at [605, 78] on div "int main ( ) { go ( " right " , 1 ) ; hit ( " up " ) ; return 0 ; }" at bounding box center [581, 190] width 130 height 314
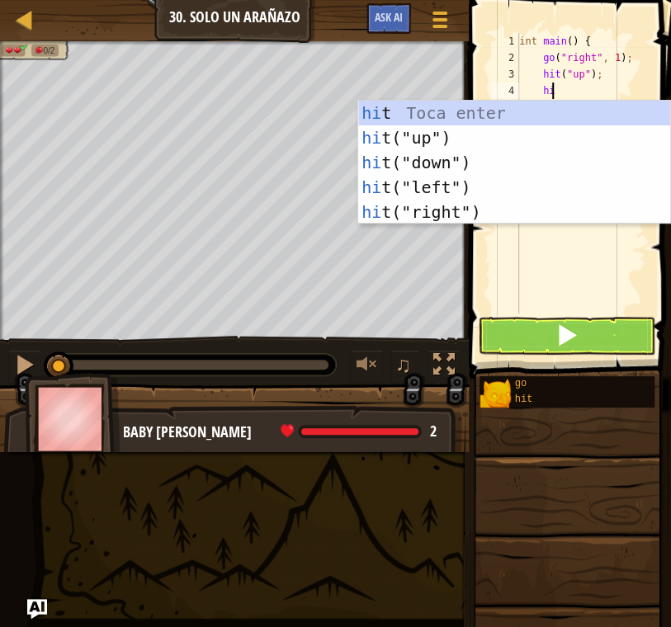
type textarea "hit"
click at [531, 163] on div "hit Toca enter hit ("up") Toca enter hit ("down") Toca enter hit ("left") Toca …" at bounding box center [514, 187] width 312 height 173
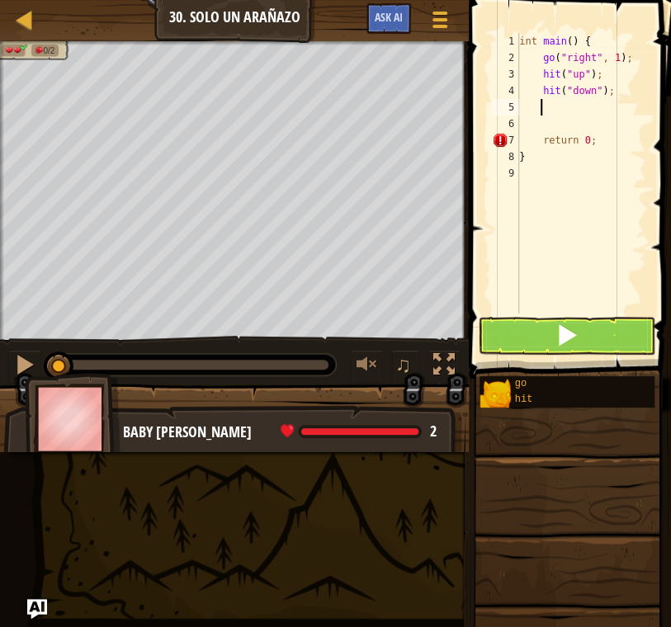
scroll to position [7, 1]
click at [586, 335] on button at bounding box center [566, 336] width 177 height 38
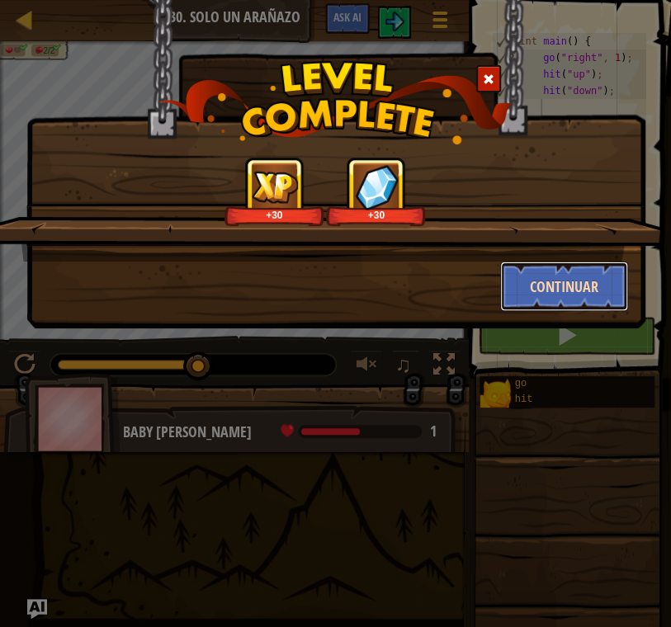
click at [577, 286] on button "Continuar" at bounding box center [564, 287] width 128 height 50
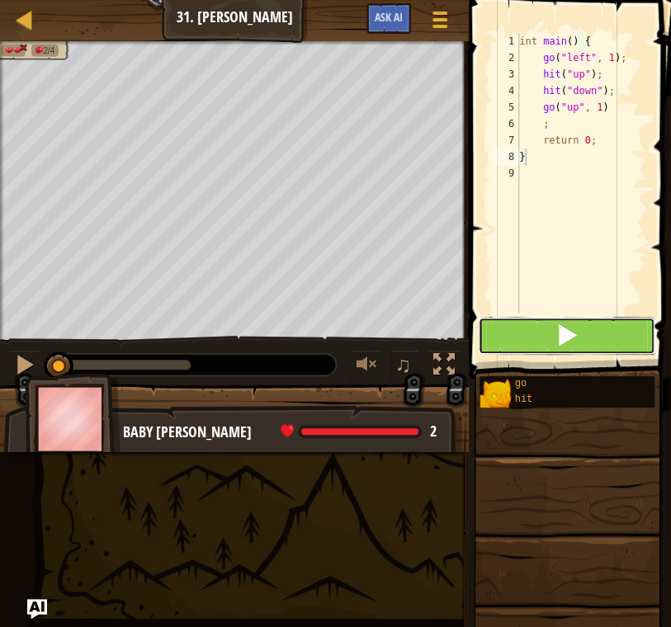
click at [558, 341] on span at bounding box center [566, 334] width 23 height 23
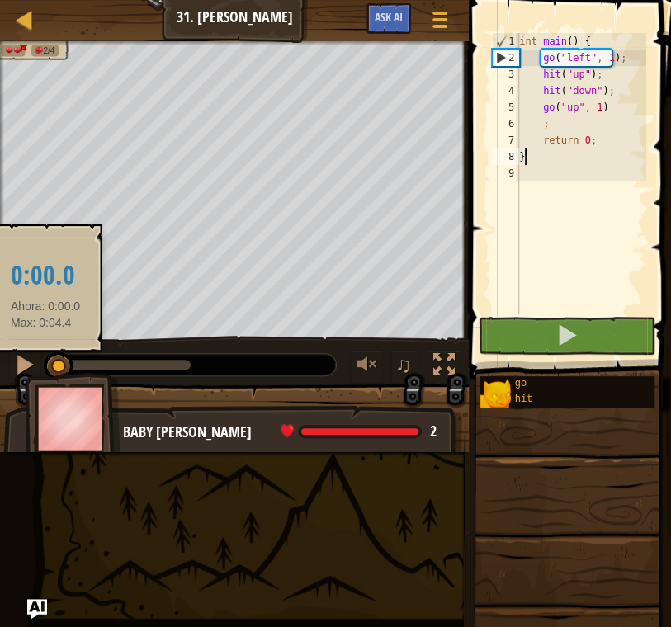
drag, startPoint x: 174, startPoint y: 363, endPoint x: 45, endPoint y: 357, distance: 128.9
click at [45, 357] on div at bounding box center [59, 367] width 30 height 30
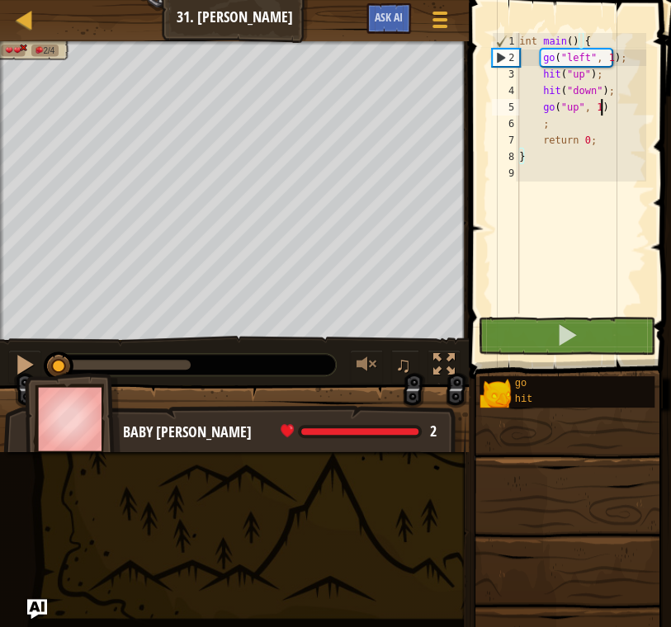
click at [612, 106] on div "int main ( ) { go ( " left " , 1 ) ; hit ( " up " ) ; hit ( " down " ) ; go ( "…" at bounding box center [581, 190] width 130 height 314
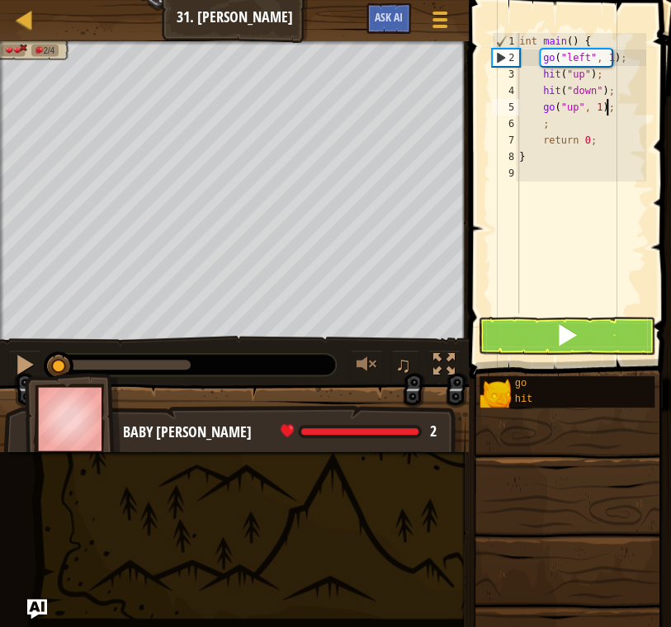
click at [565, 122] on div "int main ( ) { go ( " left " , 1 ) ; hit ( " up " ) ; hit ( " down " ) ; go ( "…" at bounding box center [581, 190] width 130 height 314
type textarea ";"
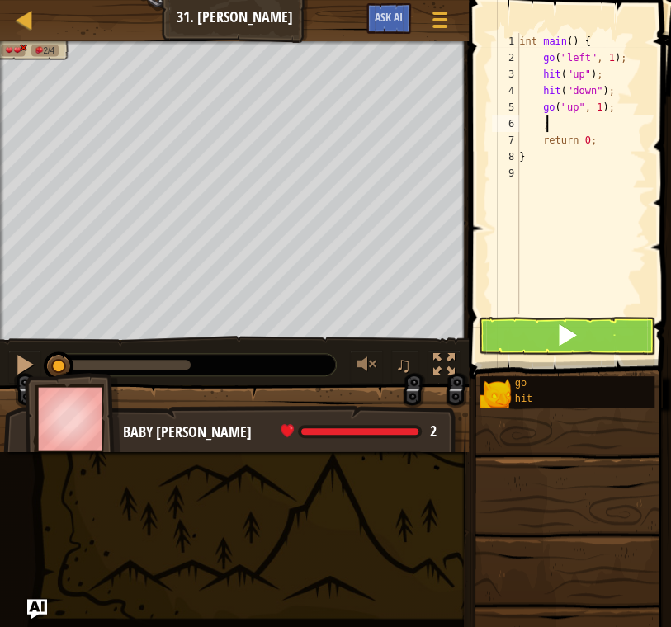
scroll to position [7, 1]
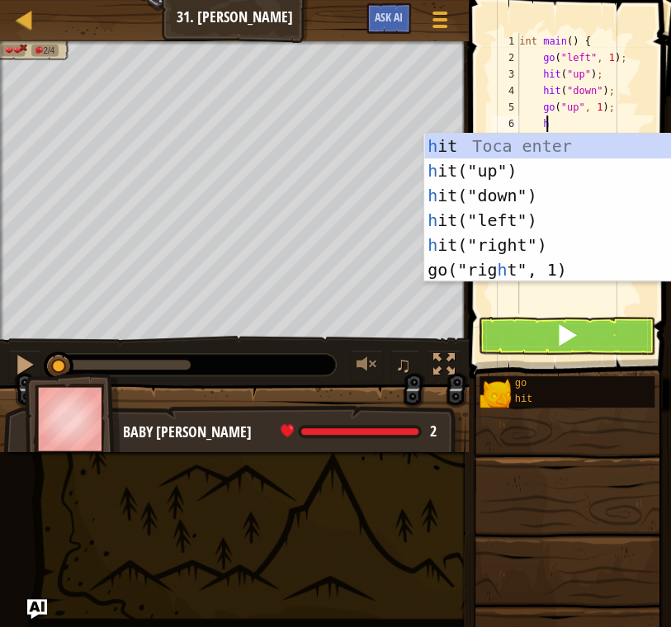
type textarea "hi"
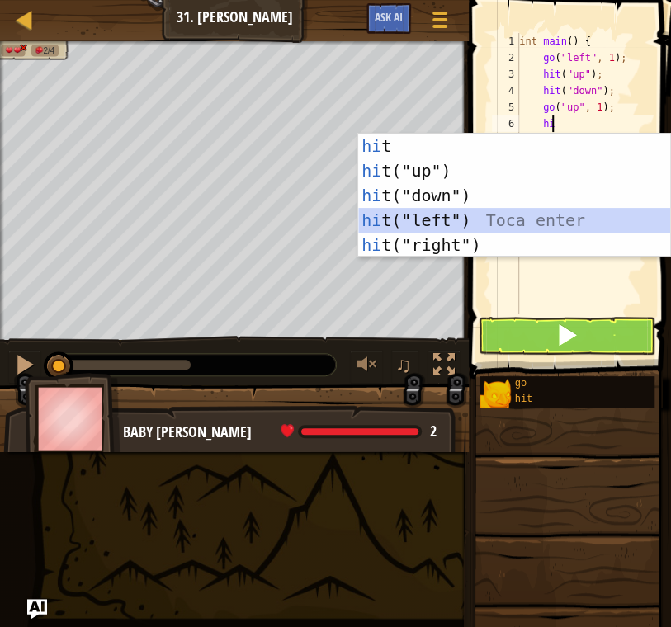
click at [512, 210] on div "hi t Toca enter hi t("up") Toca enter hi t("down") Toca enter hi t("left") Toca…" at bounding box center [514, 220] width 312 height 173
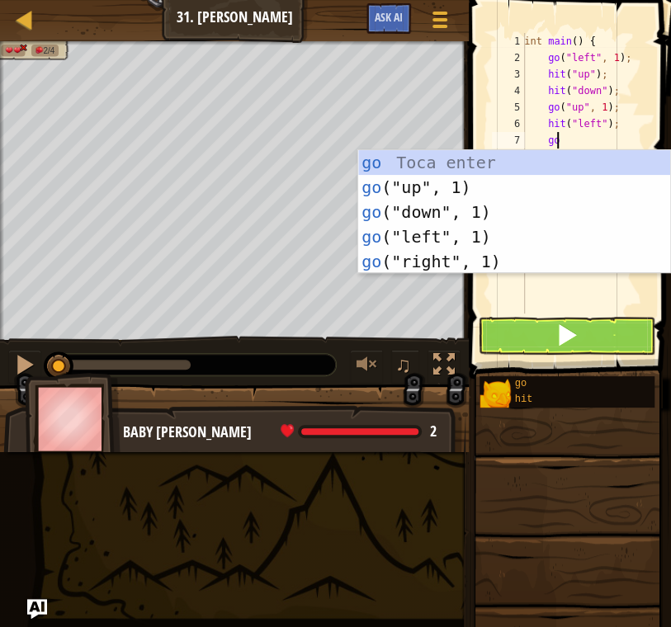
type textarea "go"
click at [518, 253] on div "go Toca enter go ("up", 1) Toca enter go ("down", 1) Toca enter go ("left", 1) …" at bounding box center [514, 236] width 312 height 173
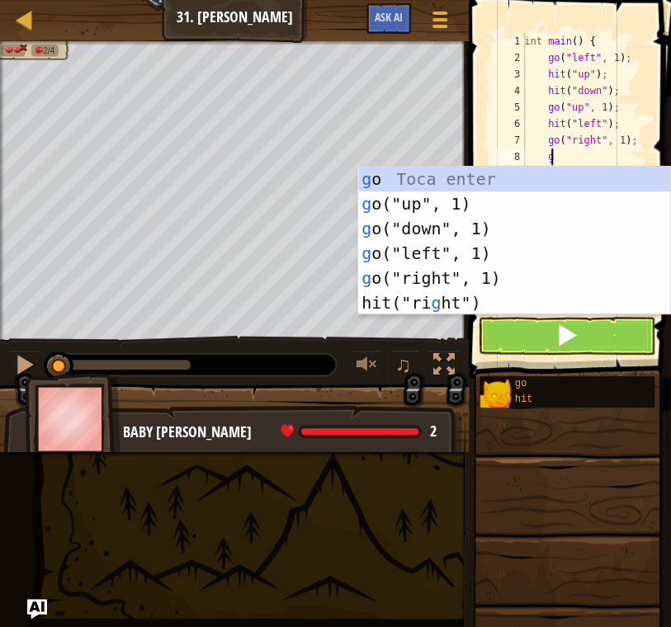
type textarea "go"
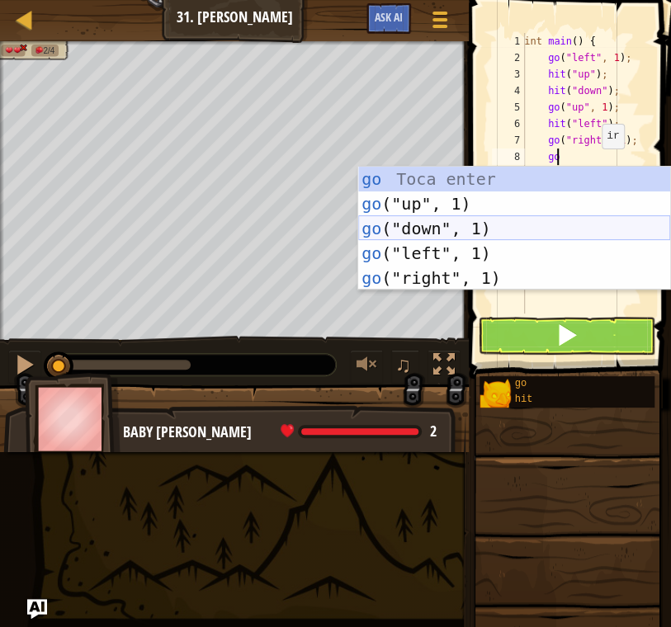
click at [517, 225] on div "go Toca enter go ("up", 1) Toca enter go ("down", 1) Toca enter go ("left", 1) …" at bounding box center [514, 253] width 312 height 173
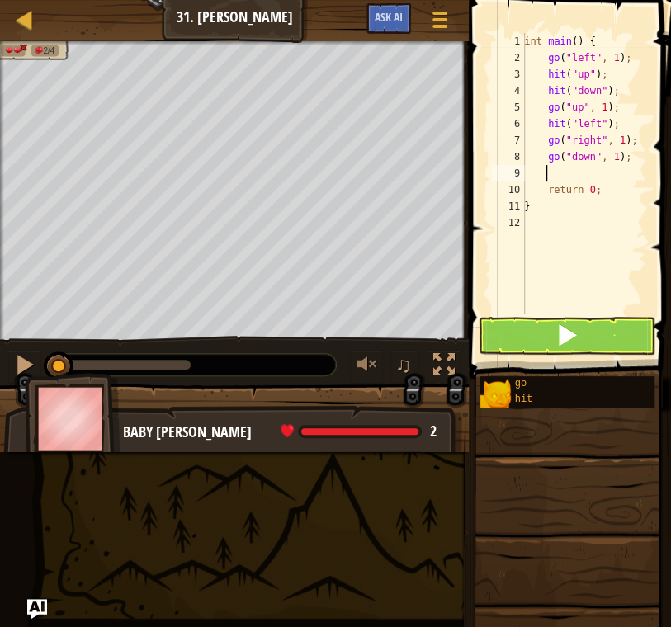
type textarea "g"
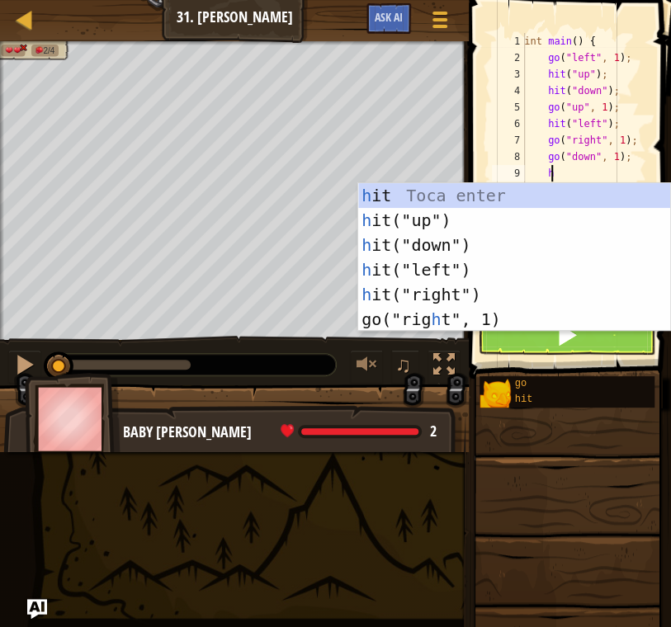
type textarea "hi"
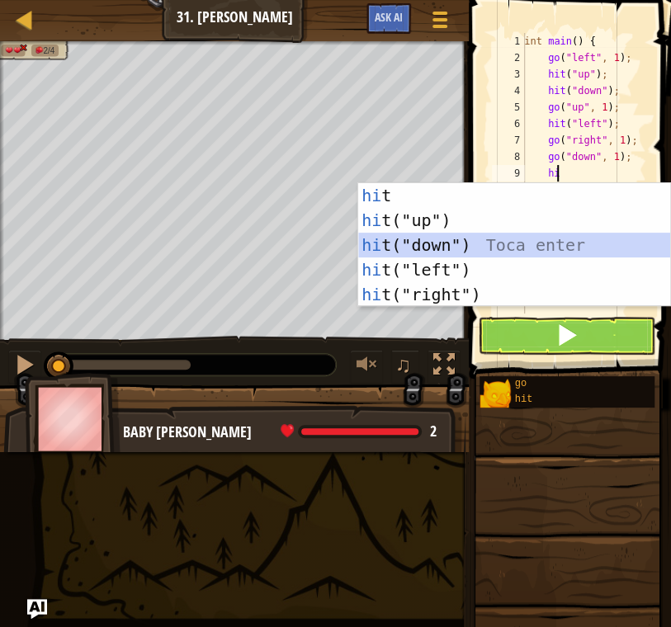
click at [461, 243] on div "hi t Toca enter hi t("up") Toca enter hi t("down") Toca enter hi t("left") Toca…" at bounding box center [514, 269] width 312 height 173
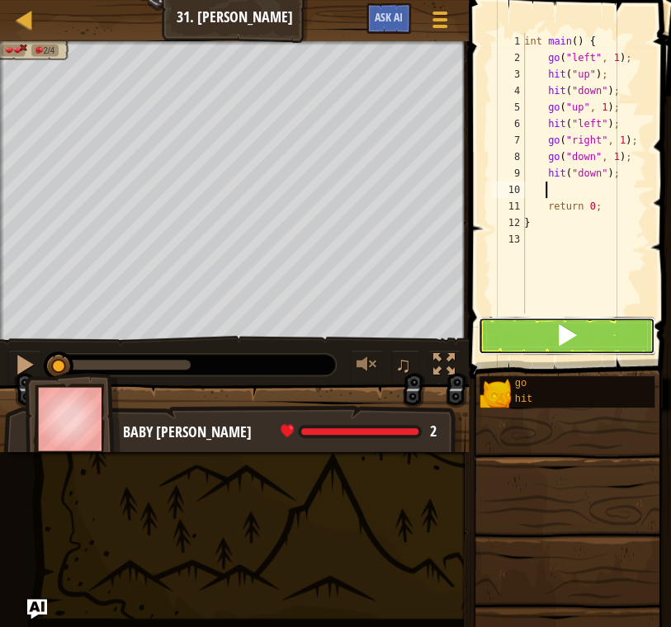
click at [585, 335] on button at bounding box center [566, 336] width 177 height 38
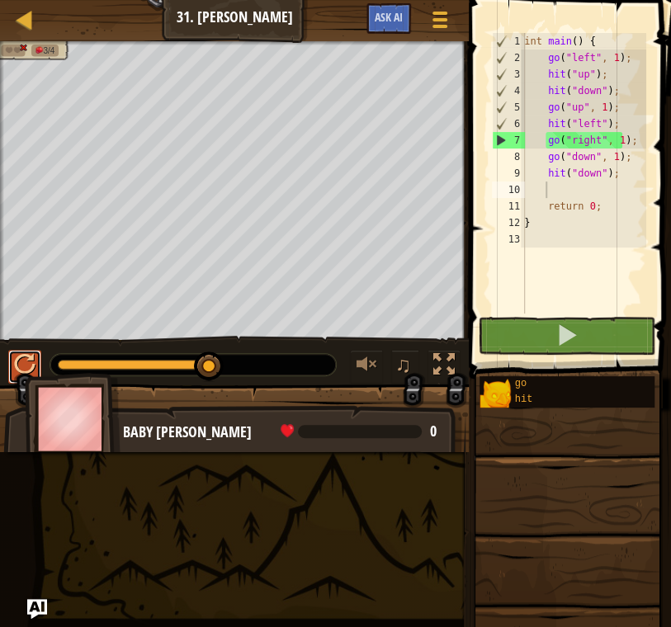
click at [36, 357] on button at bounding box center [24, 367] width 33 height 34
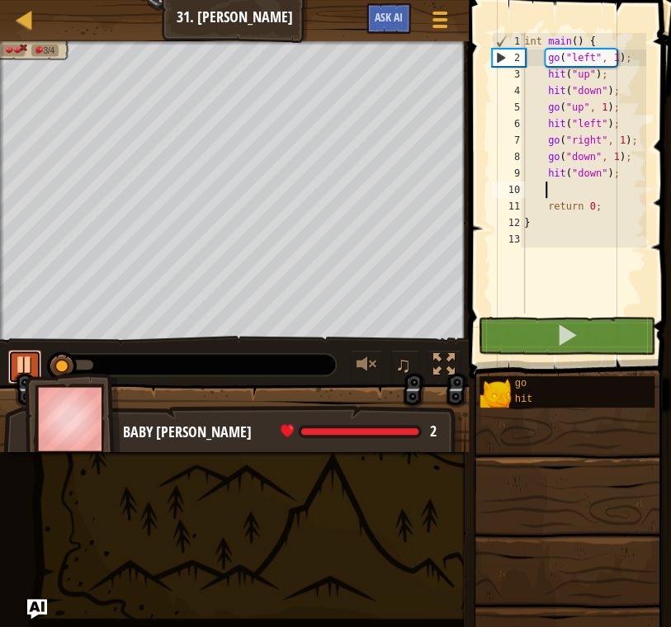
click at [39, 354] on button at bounding box center [24, 367] width 33 height 34
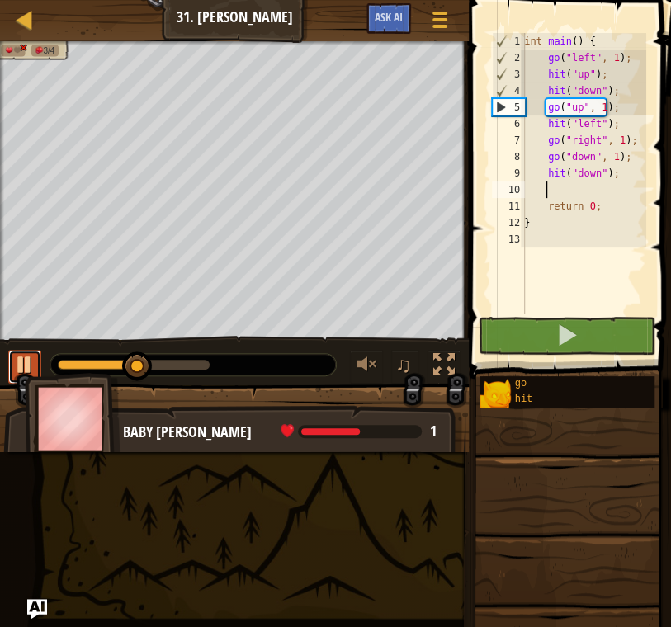
click at [21, 354] on div at bounding box center [24, 364] width 21 height 21
click at [24, 357] on div at bounding box center [24, 364] width 21 height 21
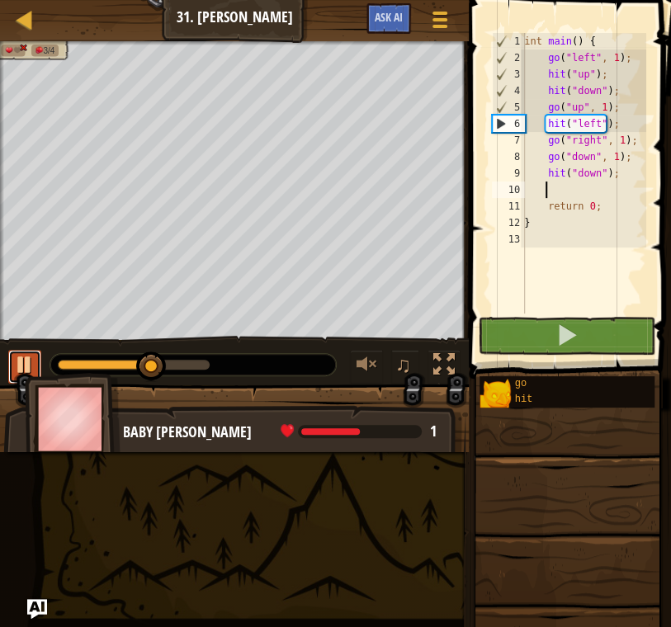
click at [24, 357] on div at bounding box center [24, 364] width 21 height 21
click at [593, 126] on div "int main ( ) { go ( " left " , 1 ) ; hit ( " up " ) ; hit ( " down " ) ; go ( "…" at bounding box center [583, 190] width 125 height 314
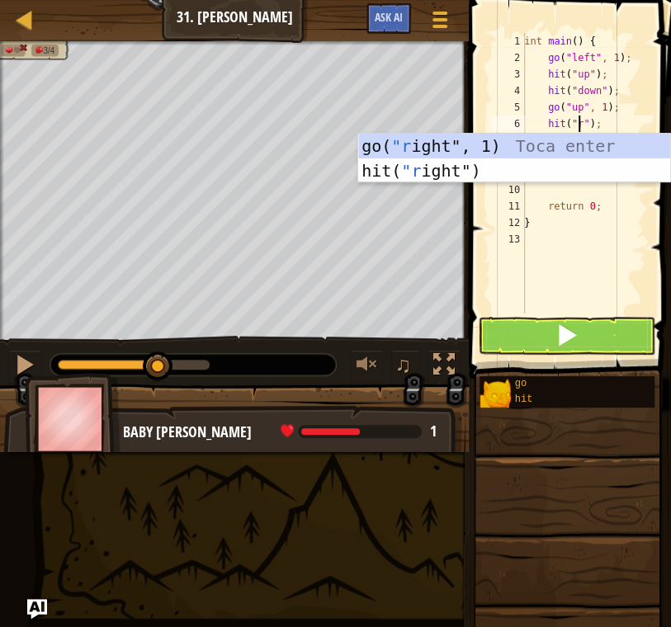
scroll to position [7, 4]
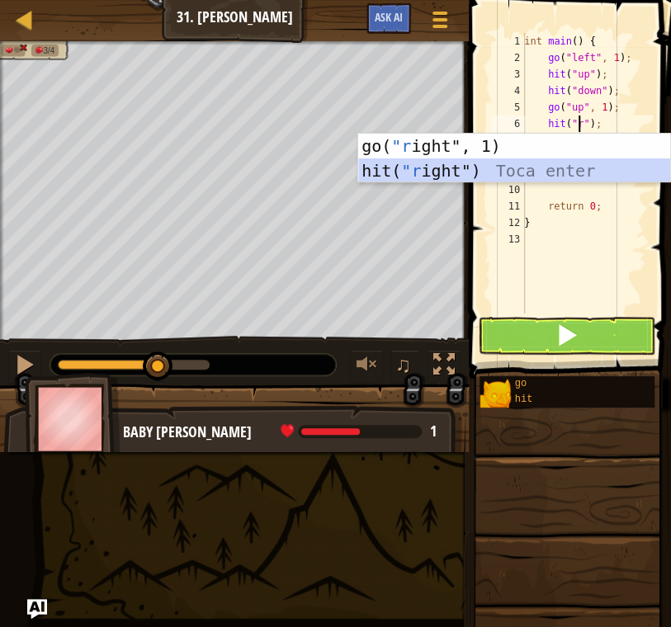
click at [500, 173] on div "go( "r ight", 1) Toca enter hit( "r ight") Toca enter" at bounding box center [514, 183] width 312 height 99
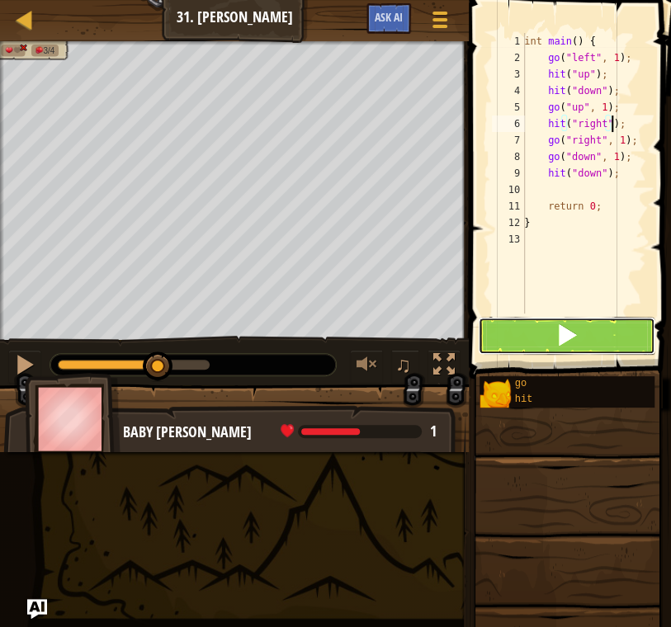
click at [573, 329] on span at bounding box center [566, 334] width 23 height 23
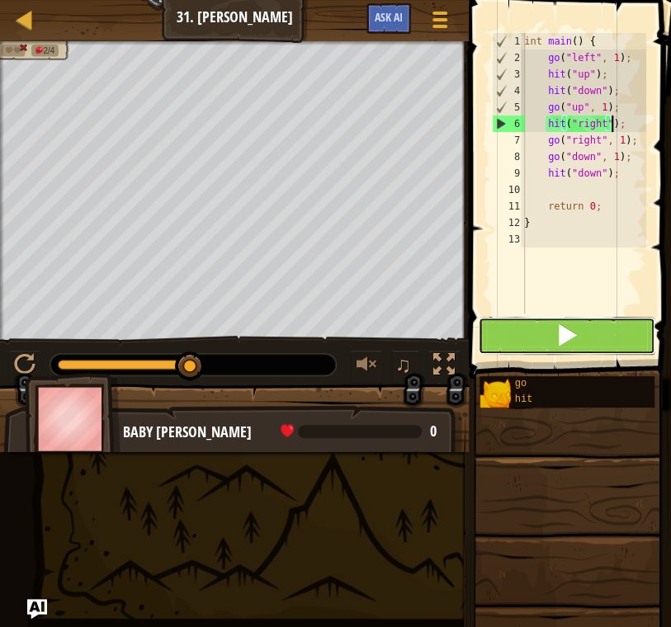
click at [574, 326] on span at bounding box center [566, 334] width 23 height 23
click at [574, 332] on span at bounding box center [566, 334] width 23 height 23
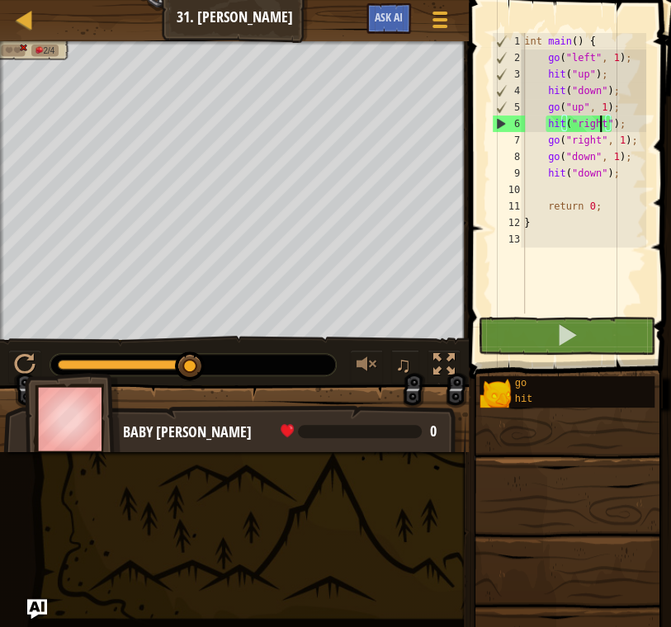
click at [598, 123] on div "int main ( ) { go ( " left " , 1 ) ; hit ( " up " ) ; hit ( " down " ) ; go ( "…" at bounding box center [583, 190] width 125 height 314
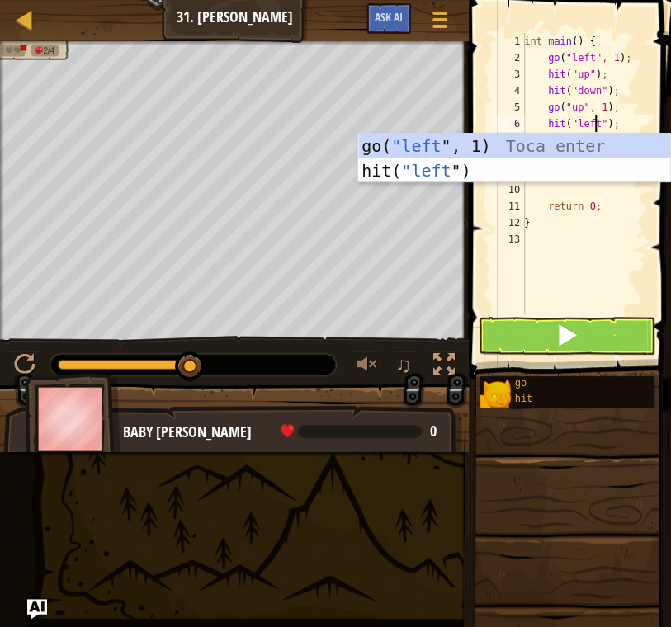
scroll to position [7, 6]
click at [523, 167] on div "go( "left ", 1) Toca enter hit( "left ") Toca enter" at bounding box center [514, 183] width 312 height 99
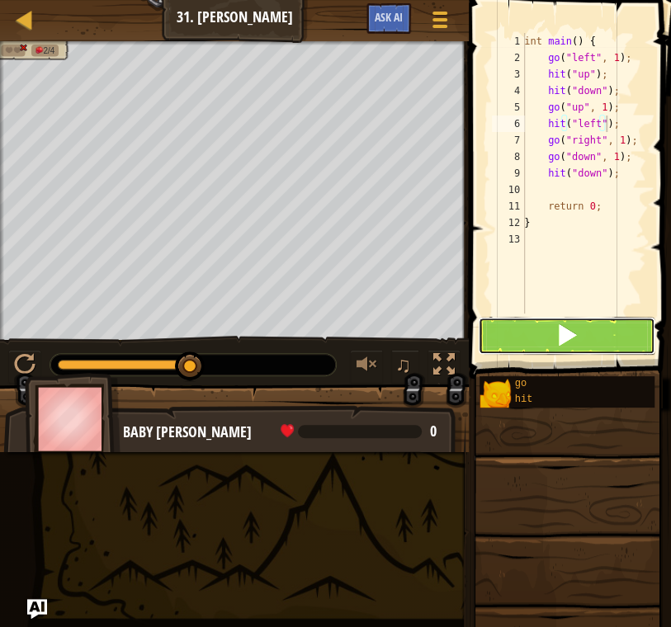
click at [578, 323] on button at bounding box center [566, 336] width 177 height 38
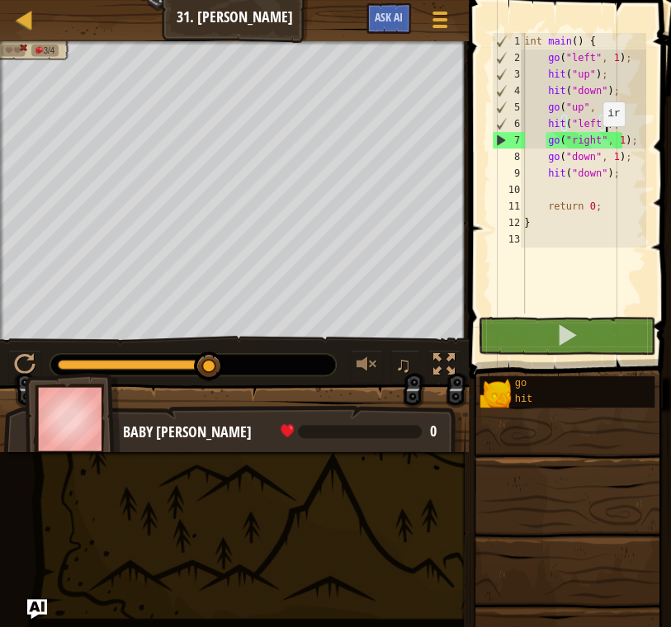
click at [593, 143] on div "int main ( ) { go ( " left " , 1 ) ; hit ( " up " ) ; hit ( " down " ) ; go ( "…" at bounding box center [583, 190] width 125 height 314
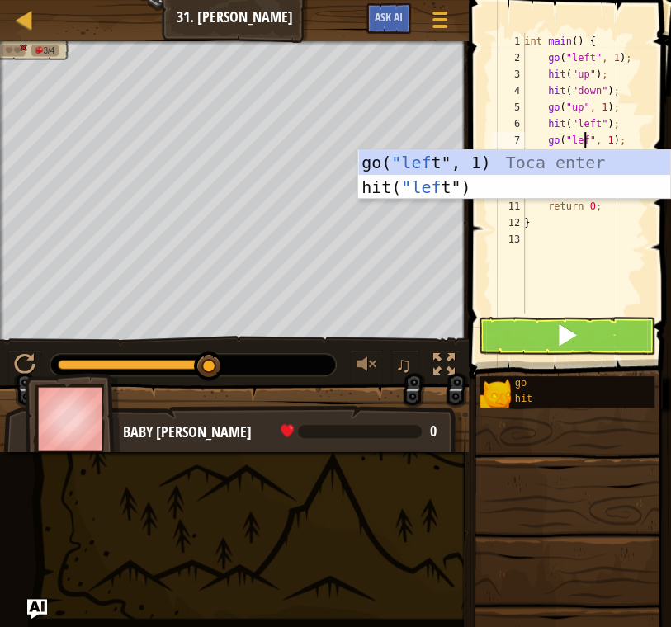
scroll to position [7, 5]
click at [598, 162] on div "go( "left ", 1) Toca enter hit( "left ") Toca enter" at bounding box center [514, 199] width 312 height 99
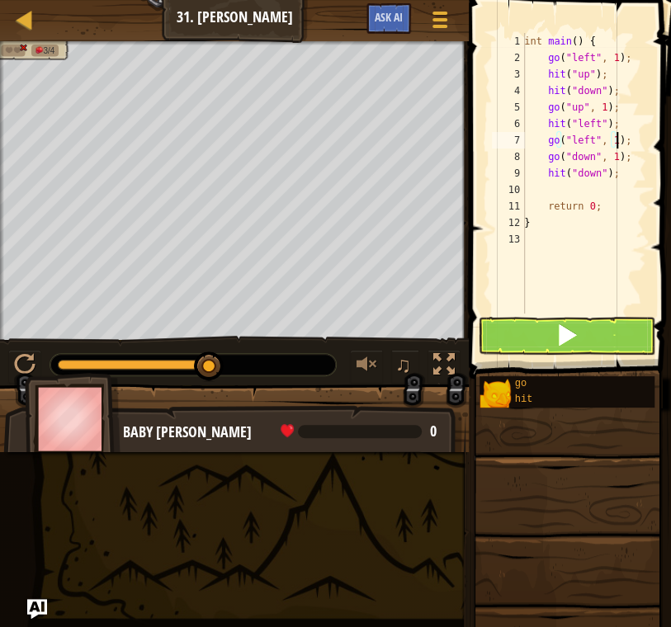
type textarea "go("left", 1);"
click at [591, 346] on button at bounding box center [566, 336] width 177 height 38
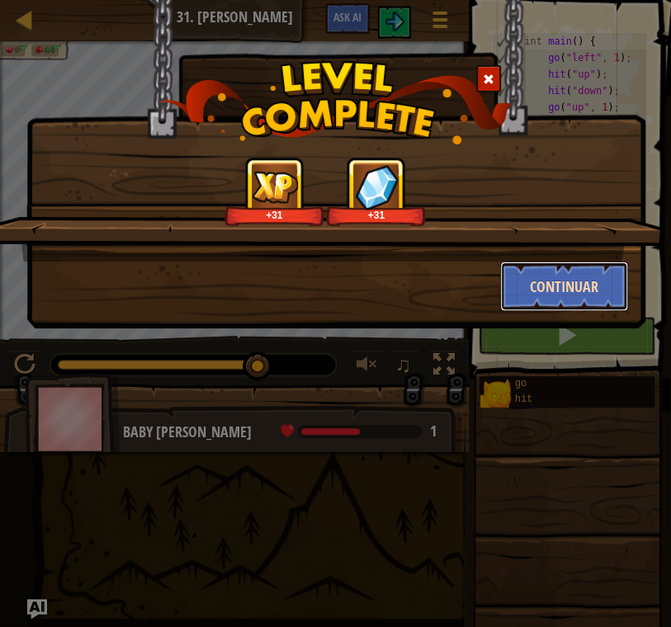
click at [559, 285] on button "Continuar" at bounding box center [564, 287] width 128 height 50
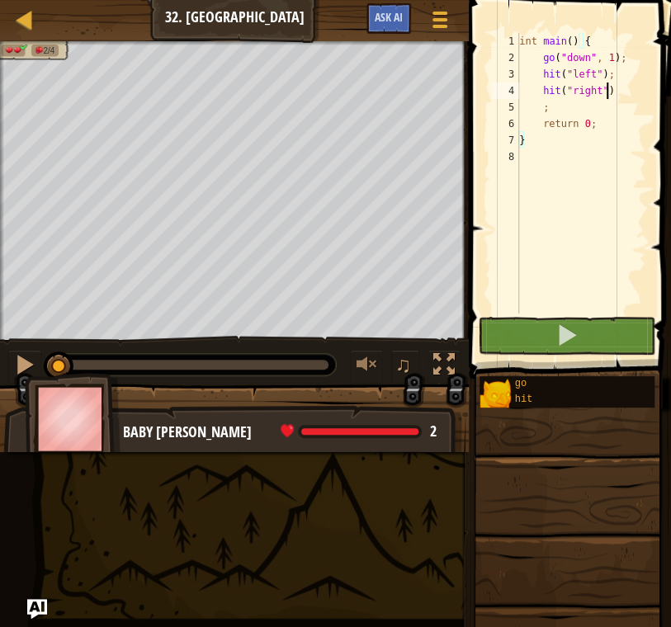
click at [619, 96] on div "int main ( ) { go ( " down " , 1 ) ; hit ( " left " ) ; hit ( " right " ) ; ret…" at bounding box center [581, 190] width 130 height 314
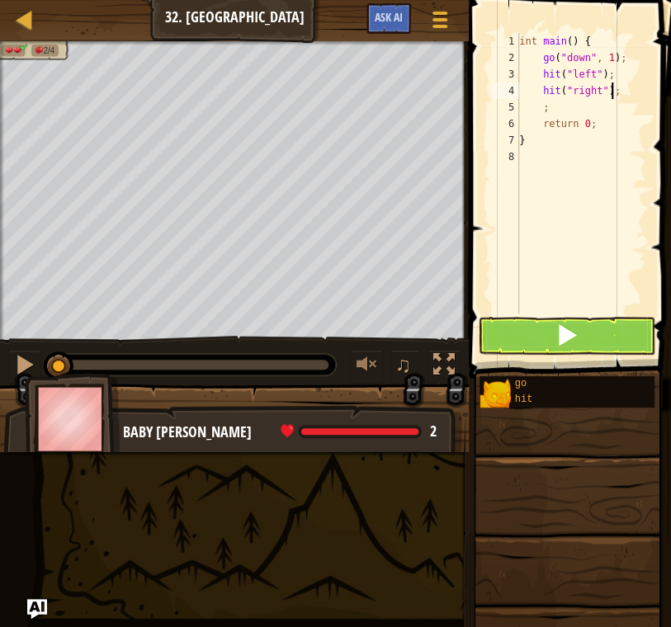
scroll to position [7, 6]
click at [550, 109] on div "int main ( ) { go ( " down " , 1 ) ; hit ( " left " ) ; hit ( " right " ) ; ; r…" at bounding box center [581, 190] width 130 height 314
type textarea ";"
click at [578, 120] on div "int main ( ) { go ( " down " , 1 ) ; hit ( " left " ) ; hit ( " right " ) ; ggo…" at bounding box center [581, 190] width 130 height 314
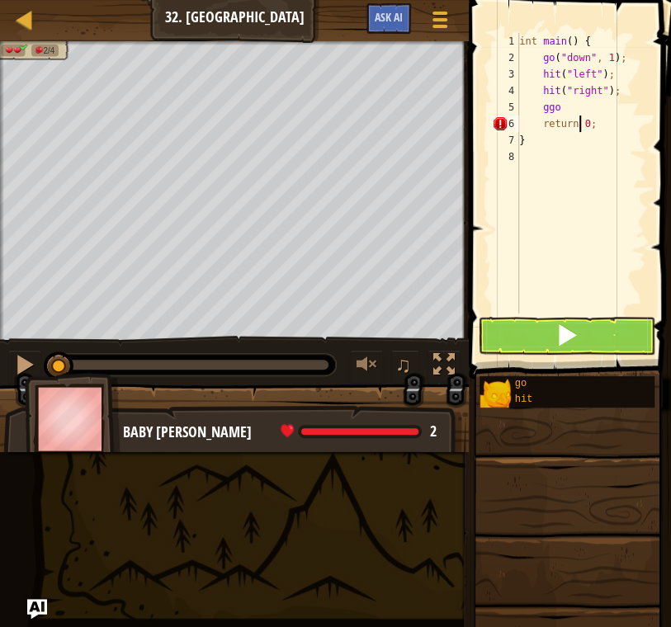
click at [545, 105] on div "int main ( ) { go ( " down " , 1 ) ; hit ( " left " ) ; hit ( " right " ) ; ggo…" at bounding box center [581, 190] width 130 height 314
click at [561, 110] on div "int main ( ) { go ( " down " , 1 ) ; hit ( " left " ) ; hit ( " right " ) ; go …" at bounding box center [581, 190] width 130 height 314
type textarea "g"
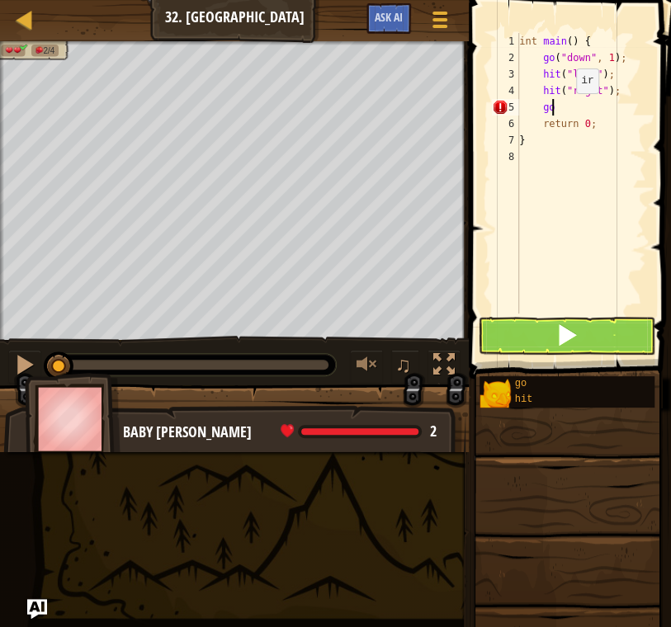
scroll to position [7, 1]
type textarea "go"
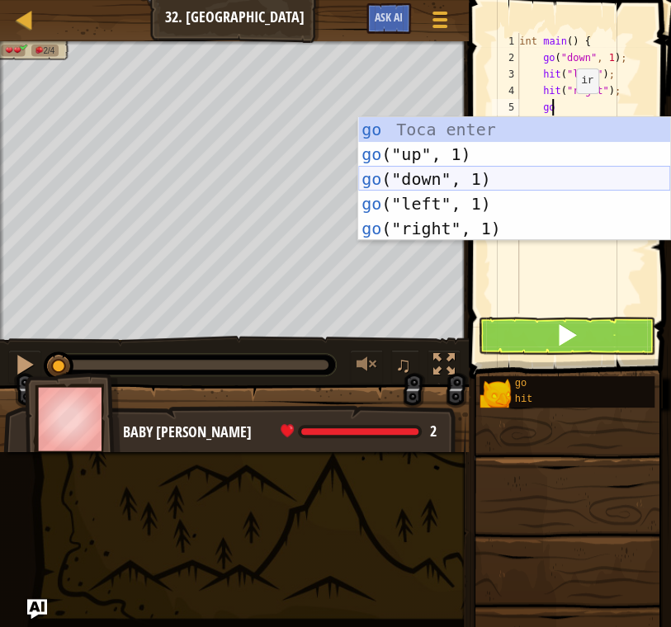
click at [585, 172] on div "go Toca enter go ("up", 1) Toca enter go ("down", 1) Toca enter go ("left", 1) …" at bounding box center [514, 203] width 312 height 173
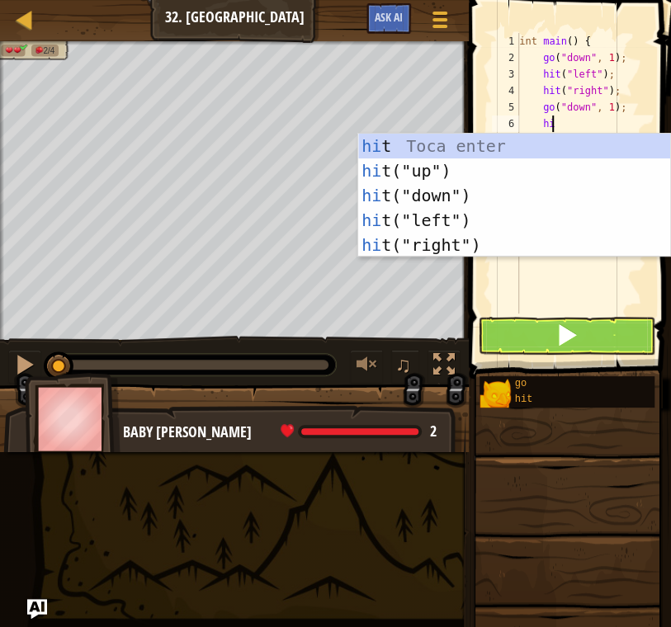
type textarea "hit"
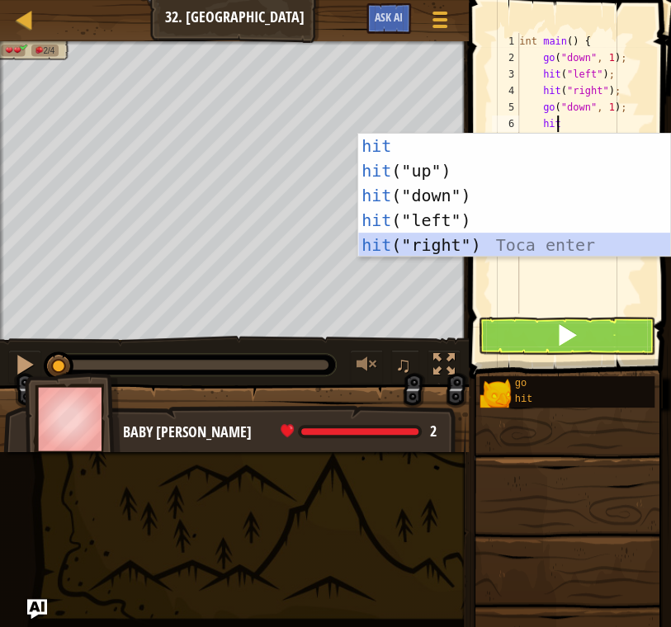
click at [506, 243] on div "hit Toca enter hit ("up") Toca enter hit ("down") Toca enter hit ("left") Toca …" at bounding box center [514, 220] width 312 height 173
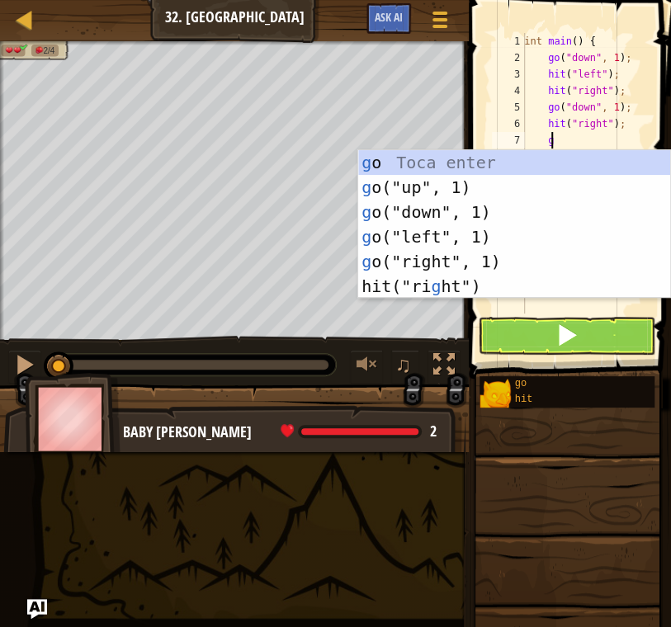
type textarea "gu"
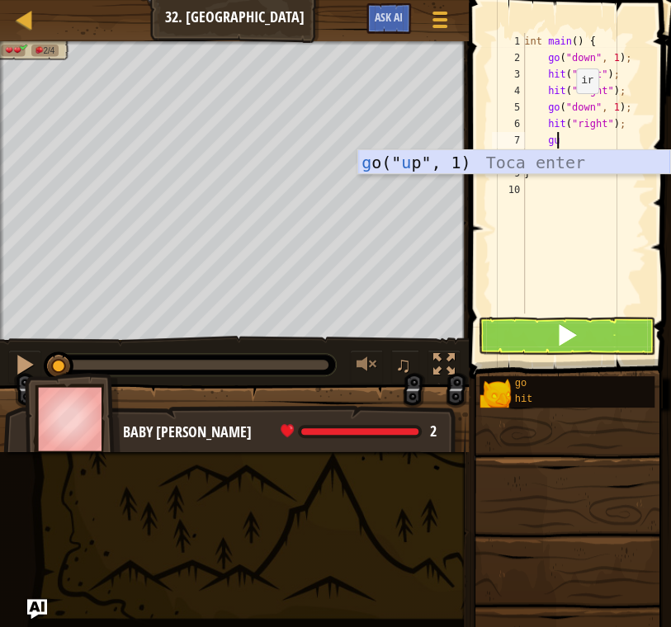
click at [465, 165] on div "g o(" u p", 1) Toca enter" at bounding box center [514, 187] width 312 height 74
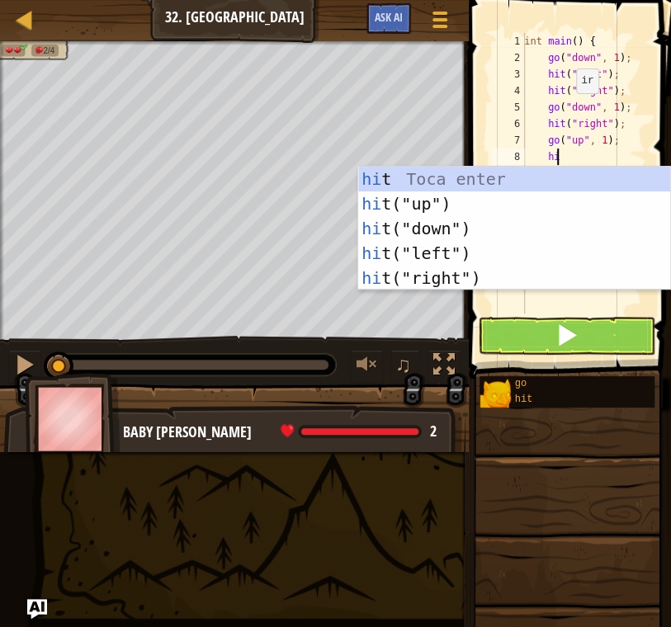
type textarea "hit"
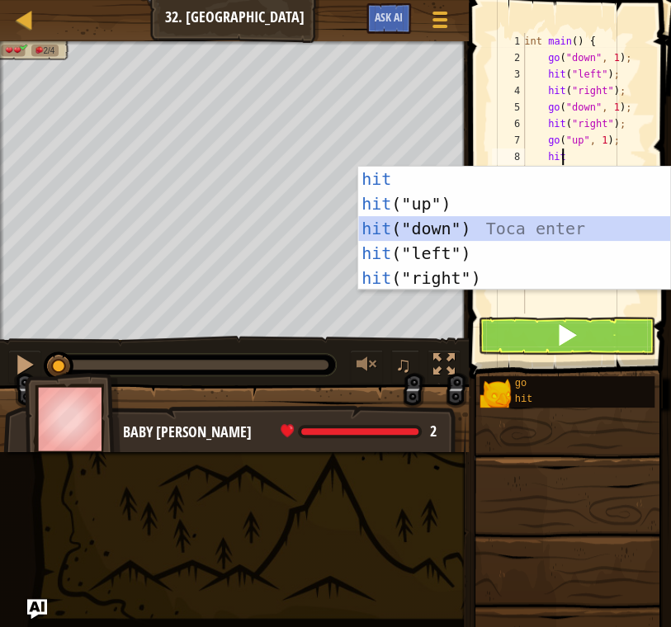
click at [498, 233] on div "hit Toca enter hit ("up") Toca enter hit ("down") Toca enter hit ("left") Toca …" at bounding box center [514, 253] width 312 height 173
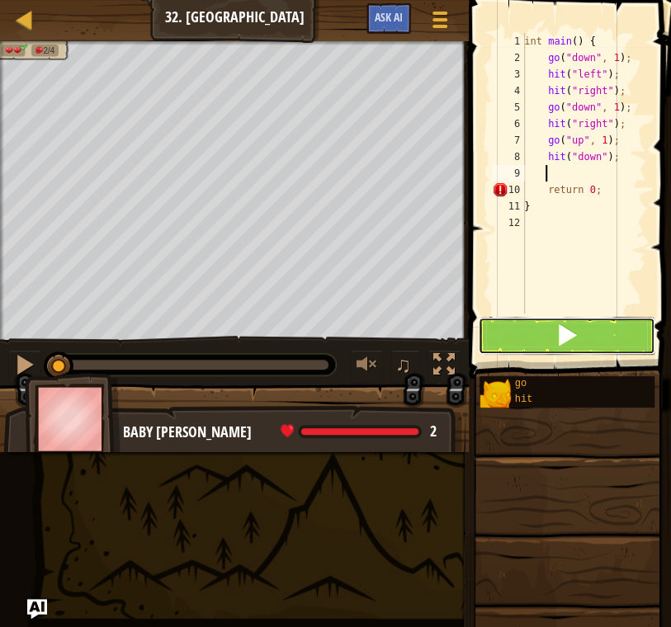
click at [613, 331] on button at bounding box center [566, 336] width 177 height 38
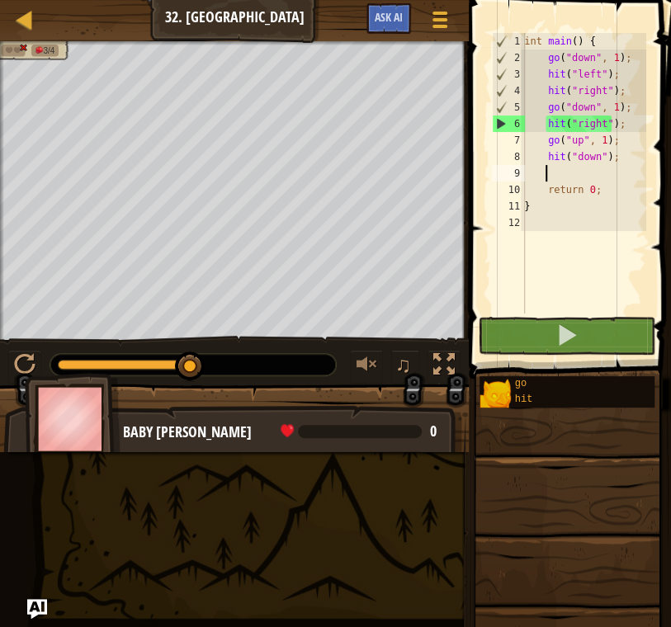
click at [609, 122] on div "int main ( ) { go ( " down " , 1 ) ; hit ( " left " ) ; hit ( " right " ) ; go …" at bounding box center [583, 190] width 125 height 314
drag, startPoint x: 612, startPoint y: 140, endPoint x: 543, endPoint y: 139, distance: 68.5
click at [543, 139] on div "int main ( ) { go ( " down " , 1 ) ; hit ( " left " ) ; hit ( " right " ) ; go …" at bounding box center [583, 190] width 125 height 314
type textarea "go("up", 1);"
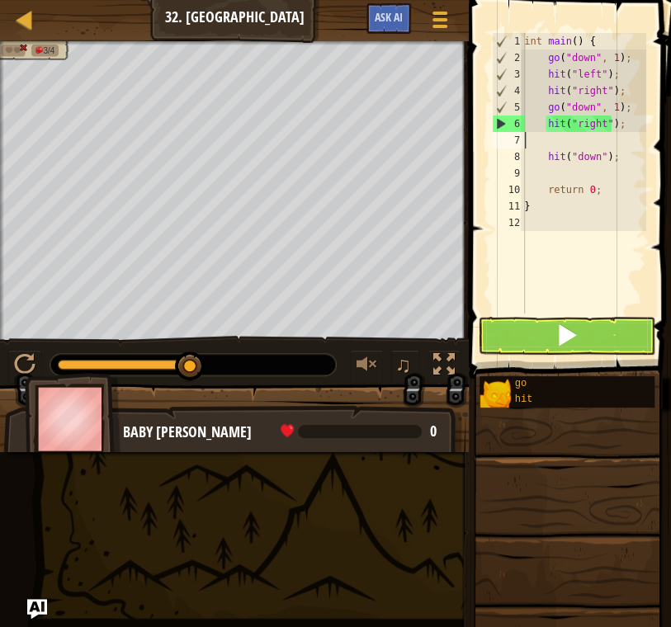
scroll to position [7, 0]
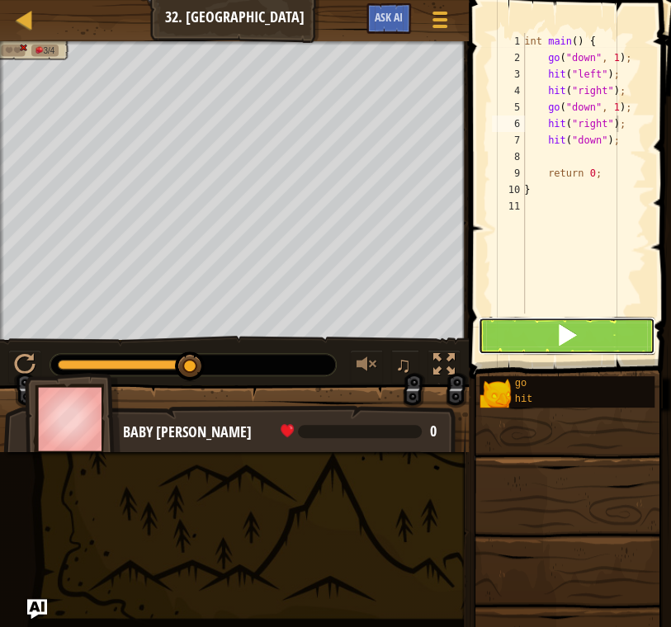
click at [584, 331] on button at bounding box center [566, 336] width 177 height 38
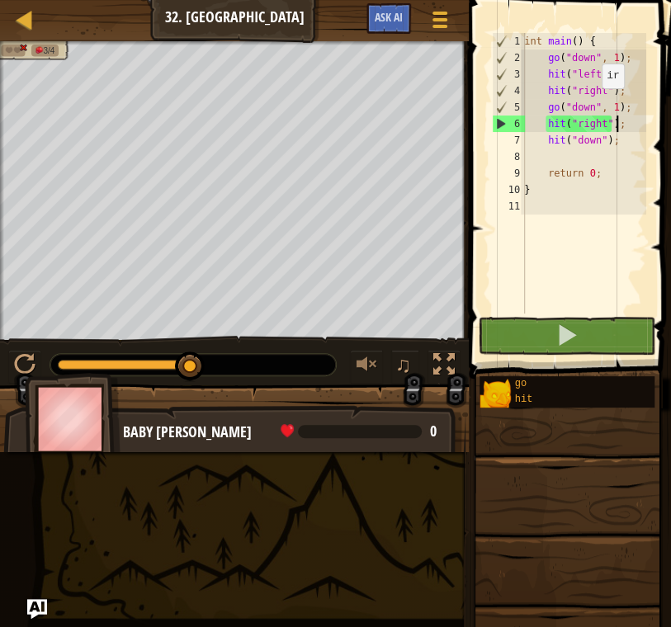
click at [592, 105] on div "int main ( ) { go ( " down " , 1 ) ; hit ( " left " ) ; hit ( " right " ) ; go …" at bounding box center [583, 190] width 125 height 314
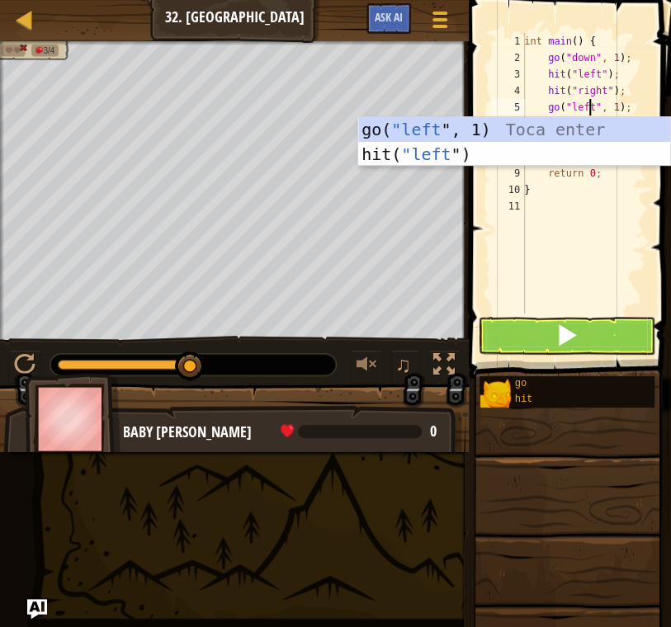
scroll to position [7, 5]
click at [499, 156] on div "go( "left ", 1) Toca enter hit( "left ") Toca enter" at bounding box center [514, 166] width 312 height 99
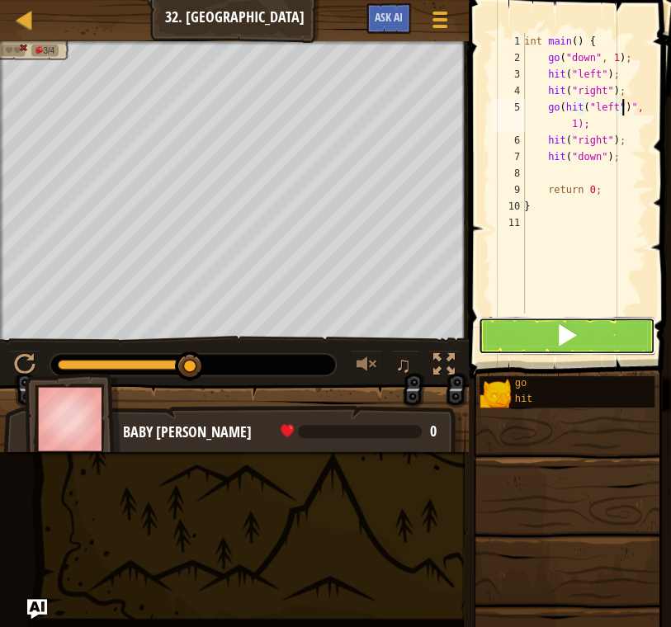
click at [587, 331] on button at bounding box center [566, 336] width 177 height 38
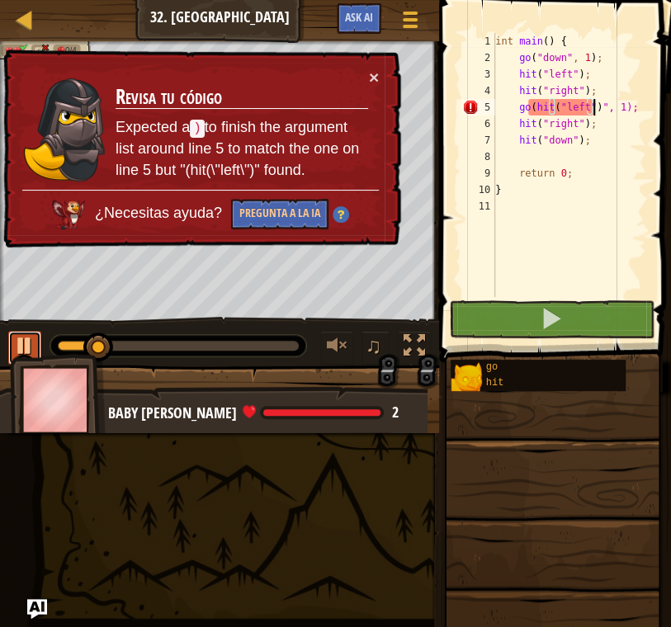
click at [22, 342] on div at bounding box center [24, 345] width 21 height 21
click at [556, 120] on div "int main ( ) { go ( " down " , 1 ) ; hit ( " left " ) ; hit ( " right " ) ; go …" at bounding box center [569, 181] width 154 height 297
click at [551, 98] on div "int main ( ) { go ( " down " , 1 ) ; hit ( " left " ) ; hit ( " right " ) ; go …" at bounding box center [569, 181] width 154 height 297
click at [550, 110] on div "int main ( ) { go ( " down " , 1 ) ; hit ( " left " ) ; hit ( " right " ) ; go …" at bounding box center [569, 181] width 154 height 297
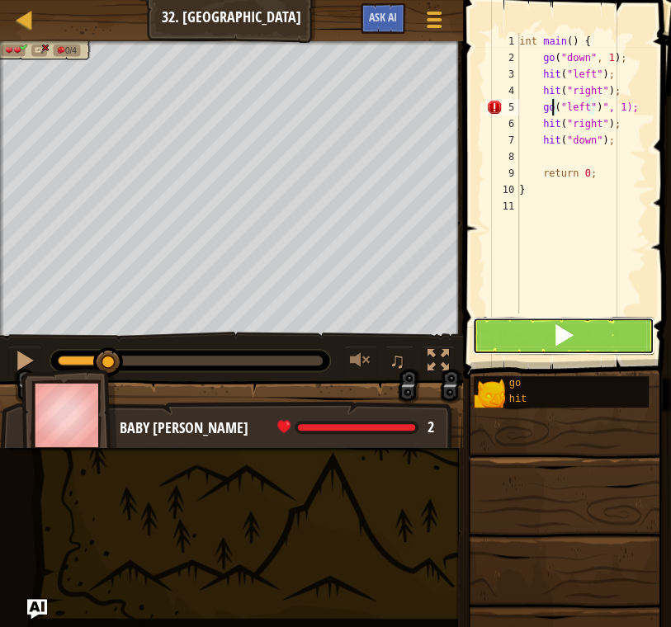
click at [582, 337] on button at bounding box center [563, 336] width 182 height 38
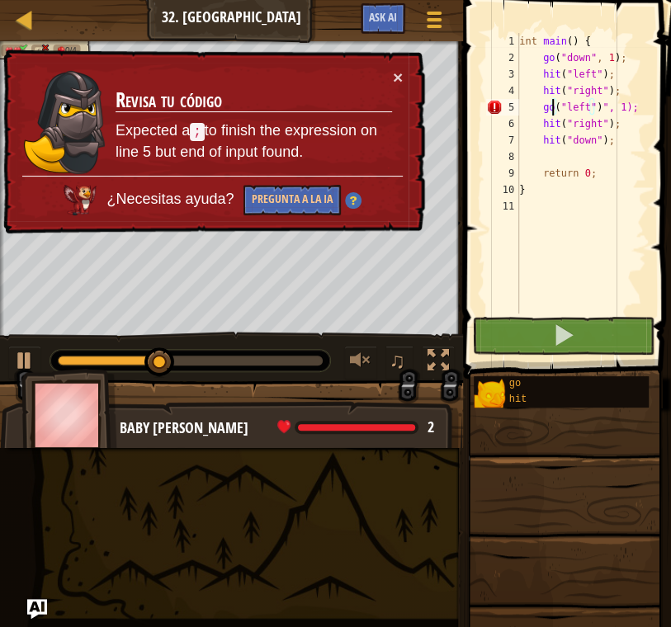
click at [618, 103] on div "int main ( ) { go ( " down " , 1 ) ; hit ( " left " ) ; hit ( " right " ) ; go …" at bounding box center [581, 190] width 130 height 314
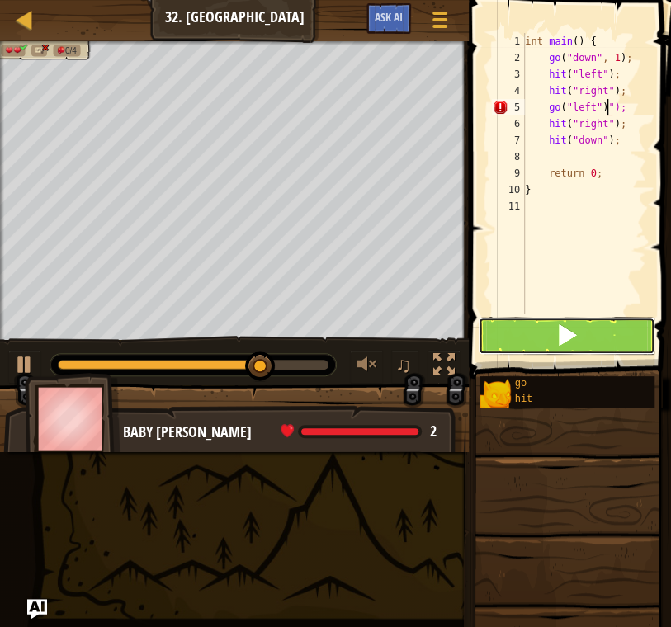
click at [587, 339] on button at bounding box center [566, 336] width 177 height 38
click at [600, 322] on button at bounding box center [566, 336] width 177 height 38
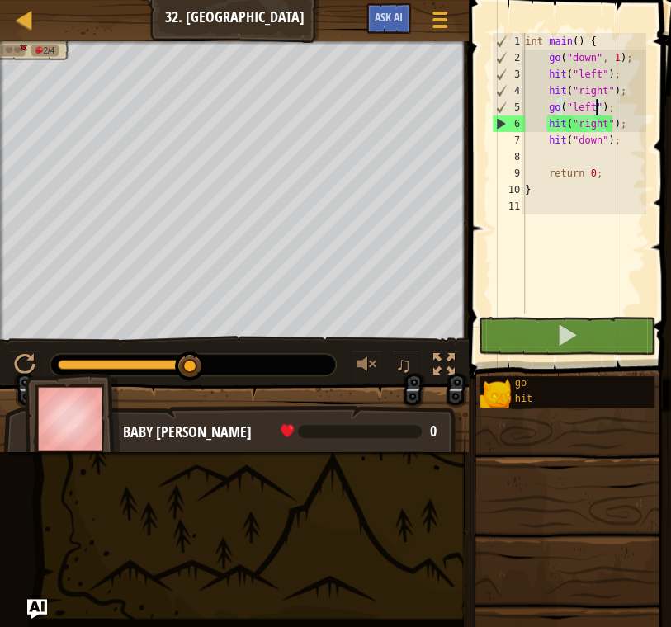
click at [596, 126] on div "int main ( ) { go ( " down " , 1 ) ; hit ( " left " ) ; hit ( " right " ) ; go …" at bounding box center [584, 190] width 125 height 314
click at [599, 124] on div "int main ( ) { go ( " down " , 1 ) ; hit ( " left " ) ; hit ( " right " ) ; go …" at bounding box center [584, 190] width 125 height 314
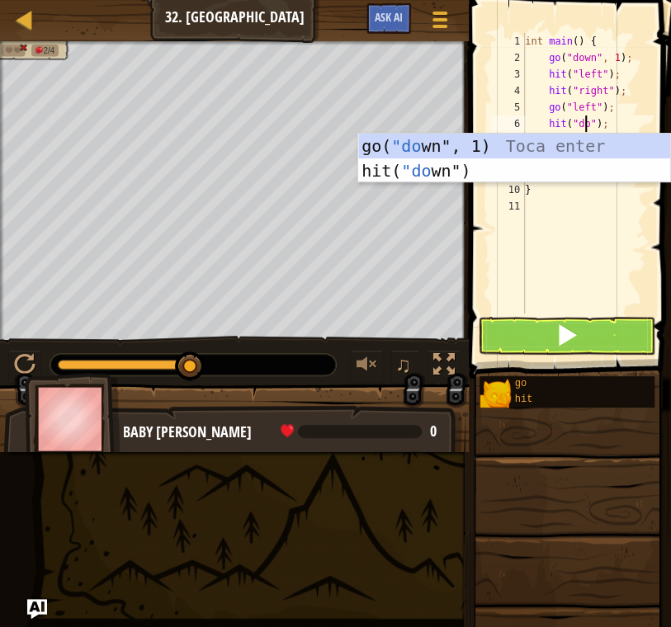
scroll to position [7, 4]
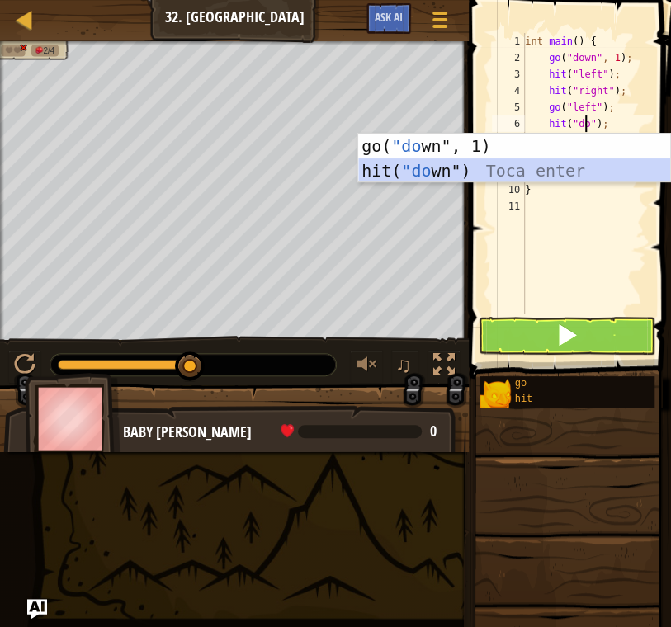
click at [506, 166] on div "go( "do wn", 1) Toca enter hit( "do wn") Toca enter" at bounding box center [514, 183] width 312 height 99
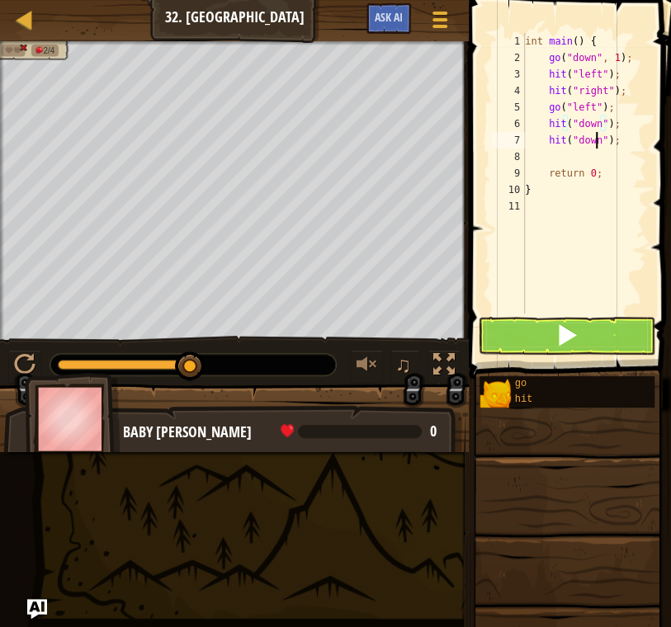
click at [594, 138] on div "int main ( ) { go ( " down " , 1 ) ; hit ( " left " ) ; hit ( " right " ) ; go …" at bounding box center [584, 190] width 125 height 314
click at [587, 142] on div "int main ( ) { go ( " down " , 1 ) ; hit ( " left " ) ; hit ( " right " ) ; go …" at bounding box center [584, 190] width 125 height 314
type textarea """
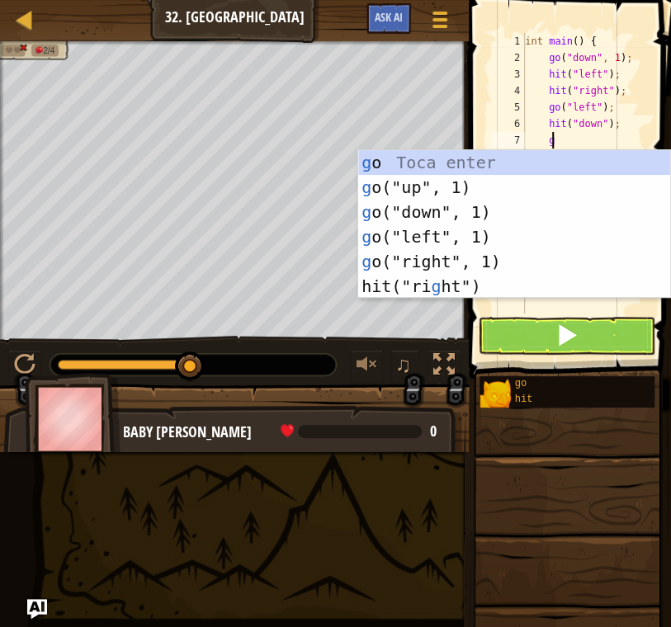
type textarea "go"
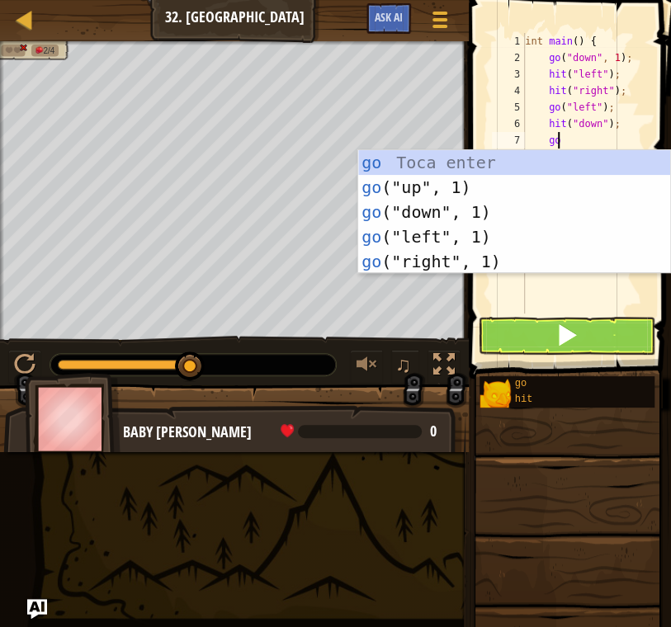
scroll to position [7, 2]
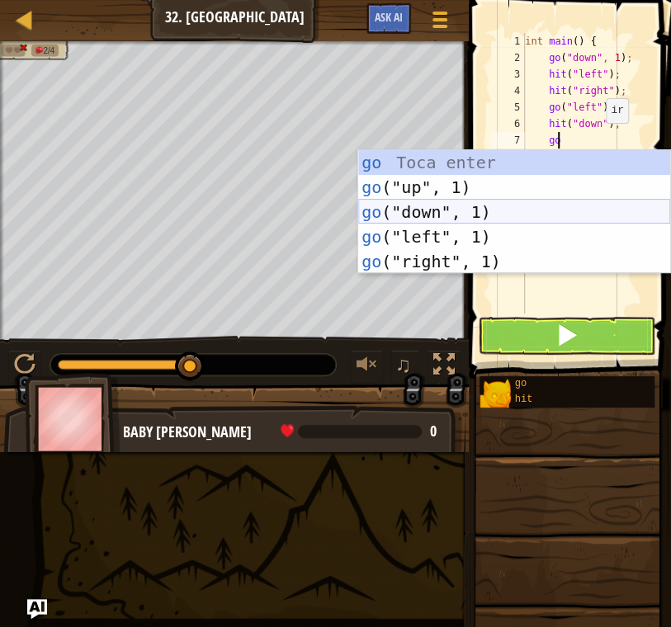
click at [494, 205] on div "go Toca enter go ("up", 1) Toca enter go ("down", 1) Toca enter go ("left", 1) …" at bounding box center [514, 236] width 312 height 173
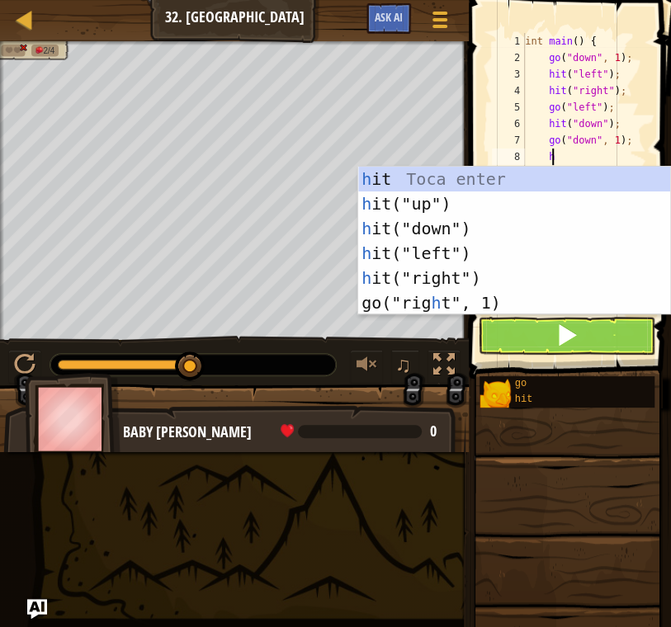
type textarea "hi"
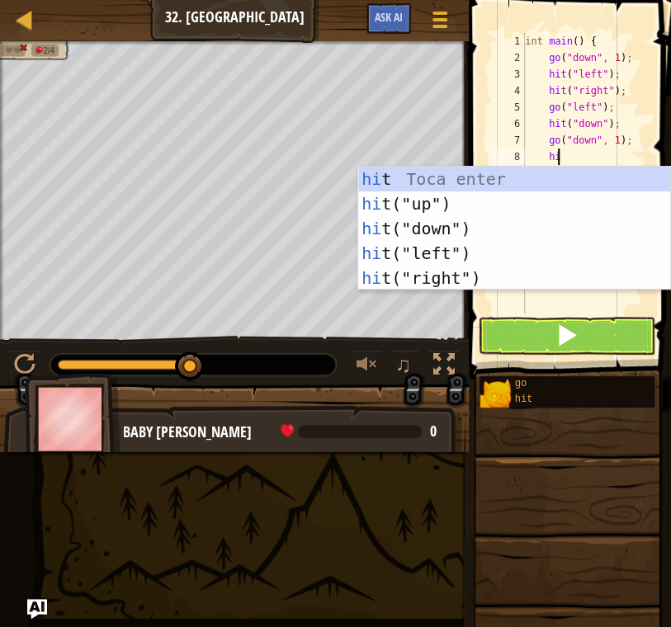
scroll to position [7, 2]
click at [488, 268] on div "hi t Toca enter hi t("up") Toca enter hi t("down") Toca enter hi t("left") Toca…" at bounding box center [514, 253] width 312 height 173
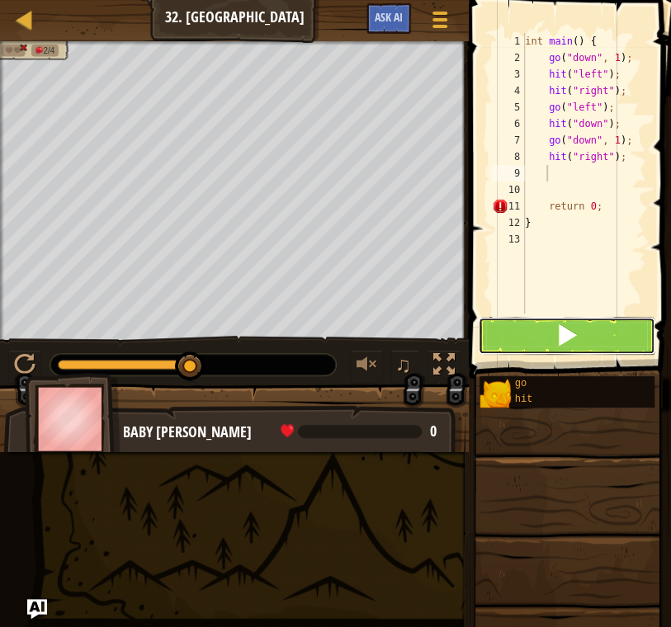
click at [597, 331] on button at bounding box center [566, 336] width 177 height 38
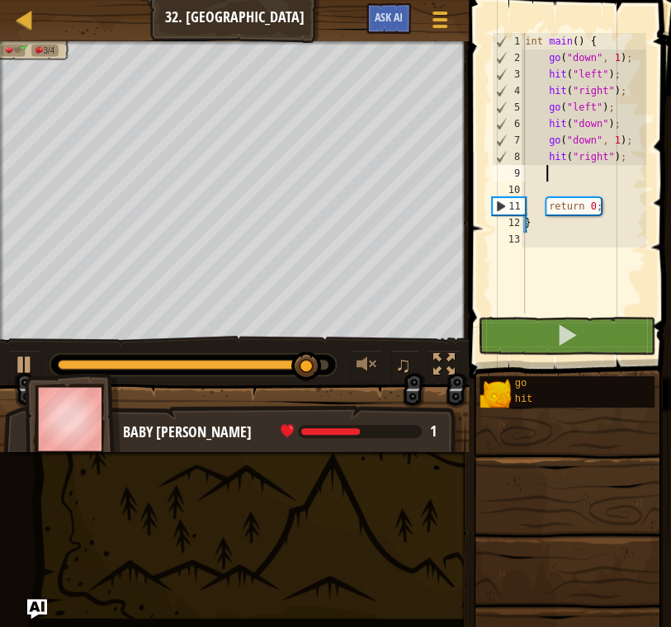
click at [623, 143] on div "int main ( ) { go ( " down " , 1 ) ; hit ( " left " ) ; hit ( " right " ) ; go …" at bounding box center [584, 190] width 125 height 314
type textarea "go("down", 1);"
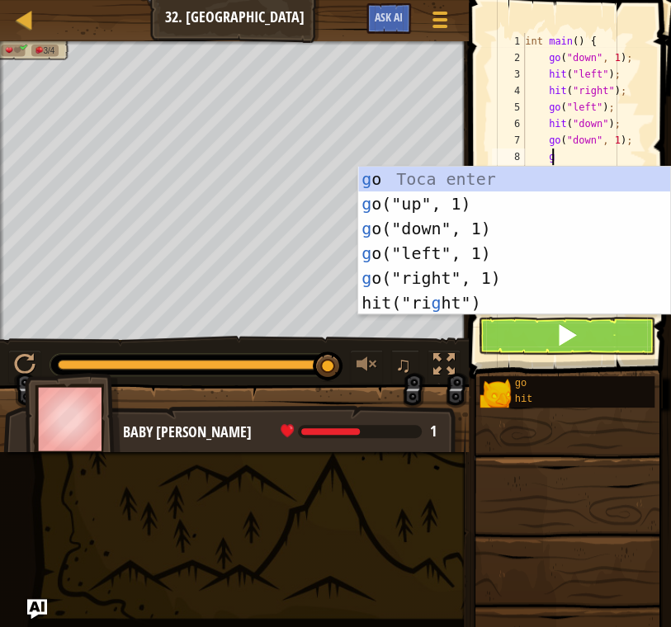
type textarea "go"
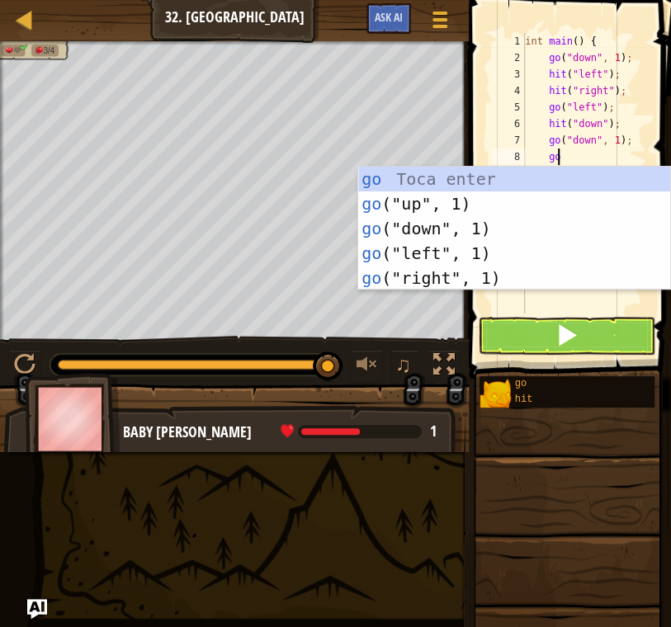
scroll to position [7, 2]
click at [506, 273] on div "go Toca enter go ("up", 1) Toca enter go ("down", 1) Toca enter go ("left", 1) …" at bounding box center [514, 253] width 312 height 173
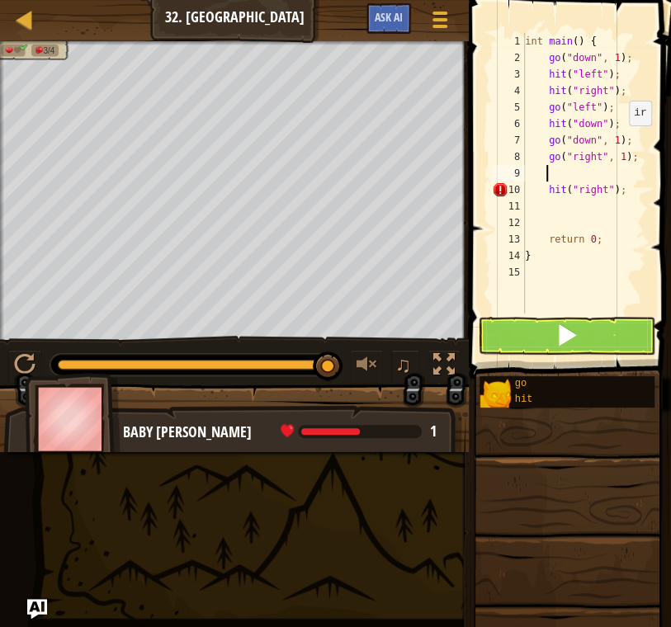
scroll to position [7, 1]
click at [595, 331] on button at bounding box center [566, 336] width 177 height 38
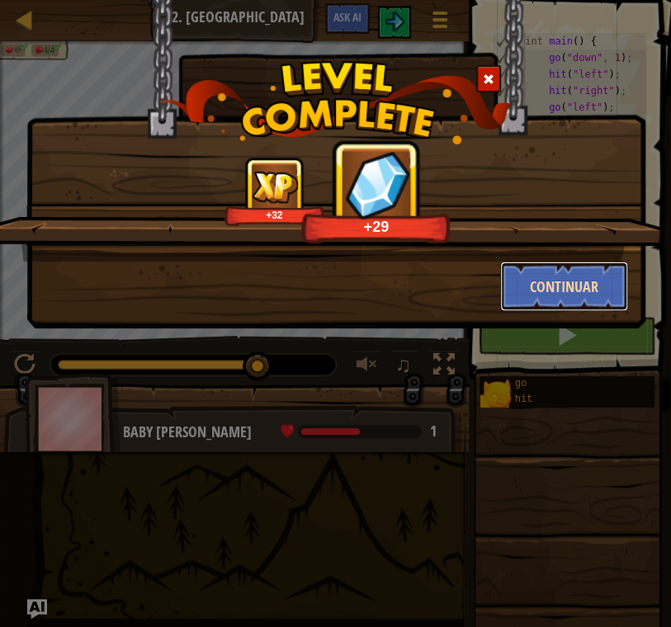
click at [559, 280] on button "Continuar" at bounding box center [564, 287] width 128 height 50
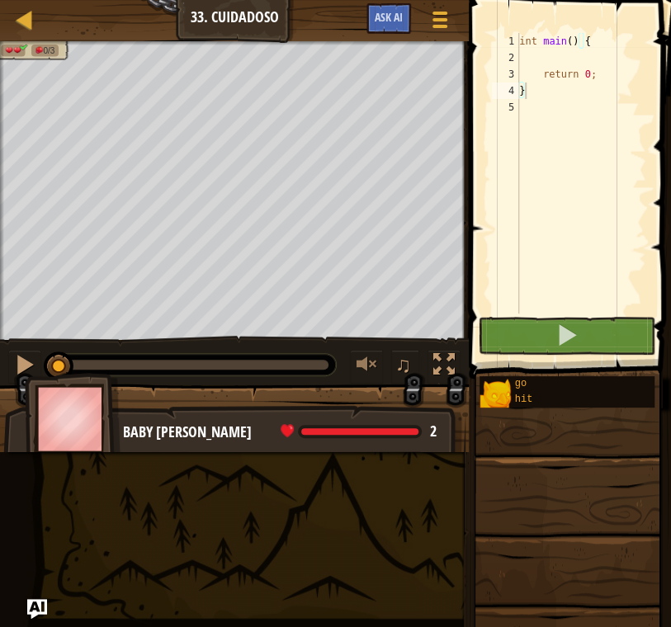
drag, startPoint x: 575, startPoint y: 168, endPoint x: 565, endPoint y: 61, distance: 107.7
click at [575, 168] on div "int main ( ) { return 0 ; }" at bounding box center [581, 190] width 130 height 314
click at [565, 59] on div "int main ( ) { return 0 ; }" at bounding box center [581, 190] width 130 height 314
type textarea "go"
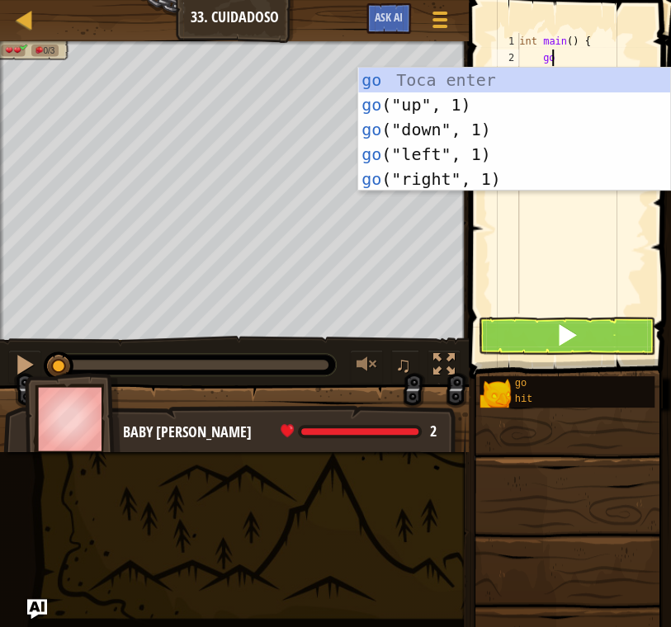
scroll to position [7, 1]
click at [491, 177] on div "go Toca enter go ("up", 1) Toca enter go ("down", 1) Toca enter go ("left", 1) …" at bounding box center [514, 154] width 312 height 173
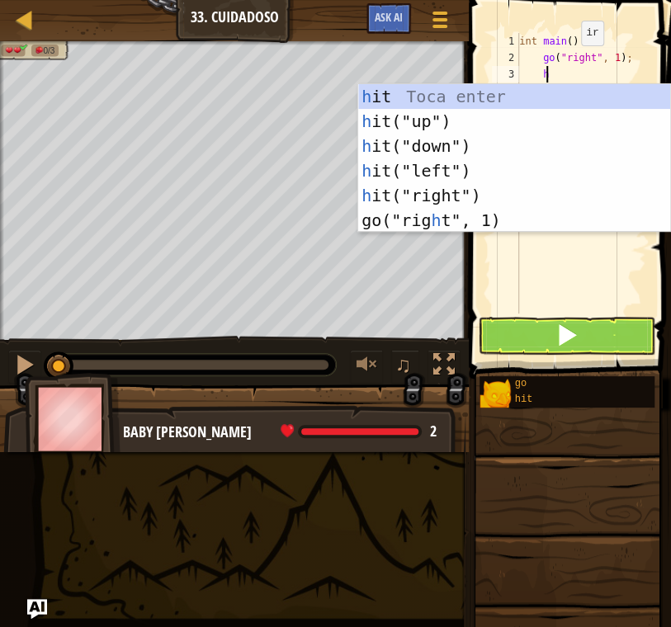
type textarea "hi"
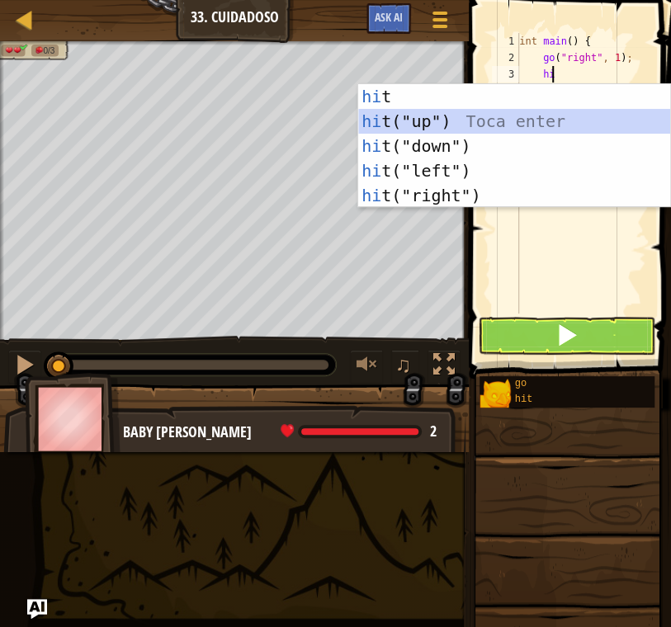
click at [463, 116] on div "hi t Toca enter hi t("up") Toca enter hi t("down") Toca enter hi t("left") Toca…" at bounding box center [514, 170] width 312 height 173
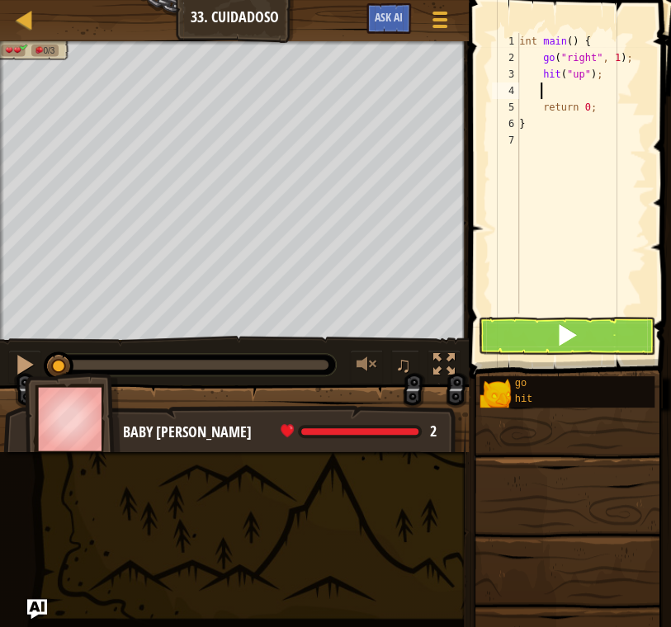
type textarea "h"
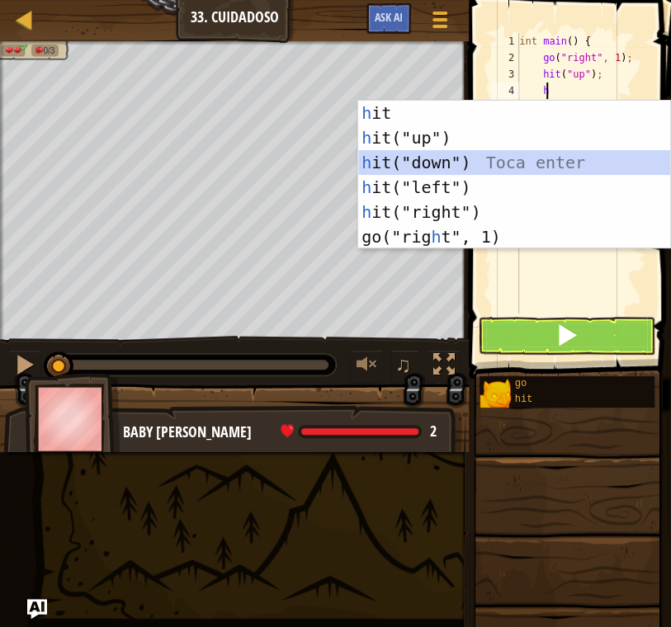
click at [508, 164] on div "h it Toca enter h it("up") Toca enter h it("down") Toca enter h it("left") Toca…" at bounding box center [514, 200] width 312 height 198
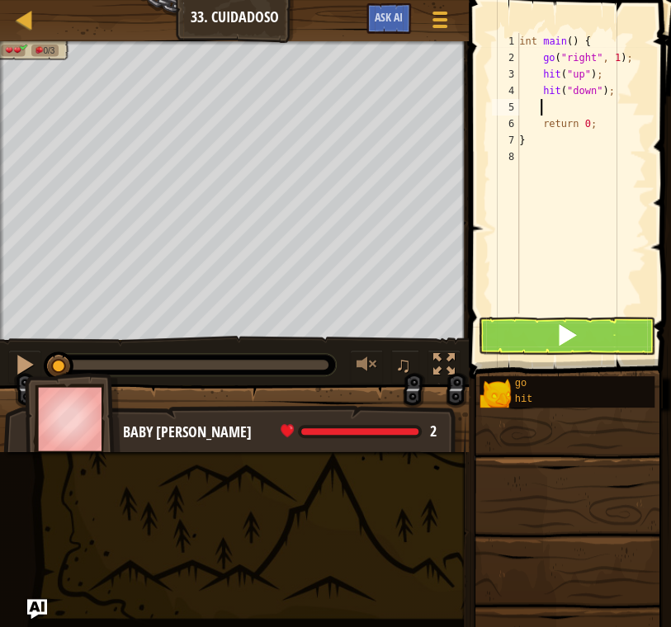
type textarea "g"
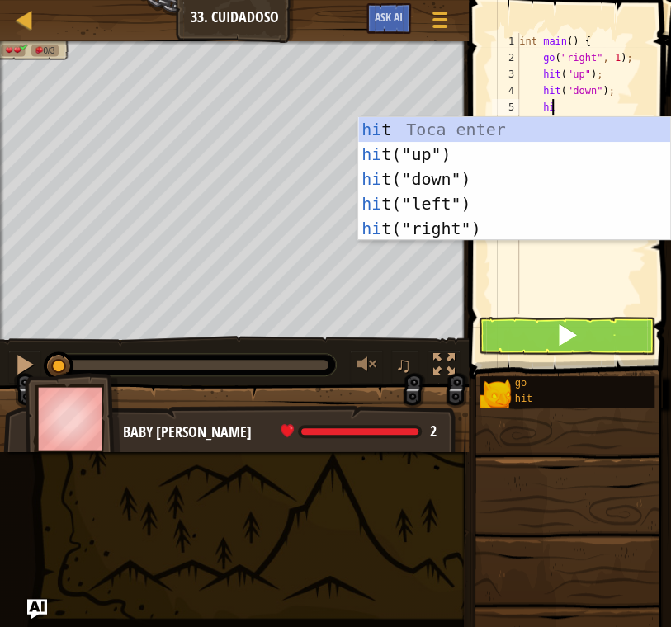
type textarea "h"
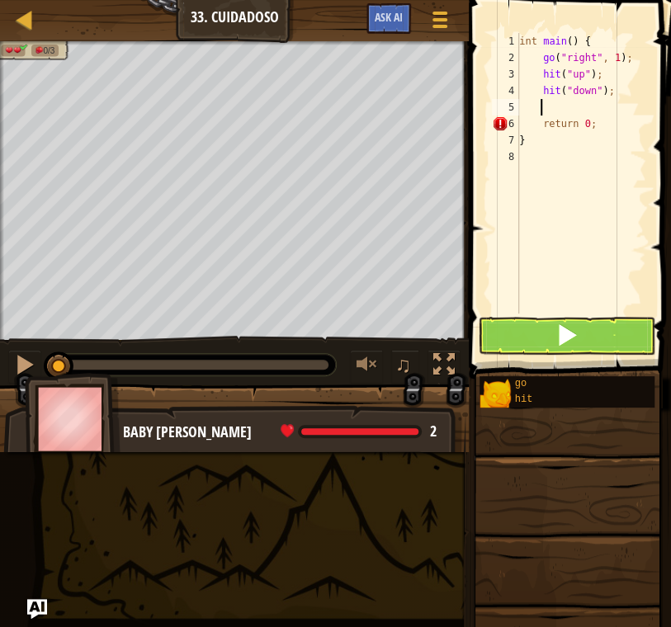
type textarea "go"
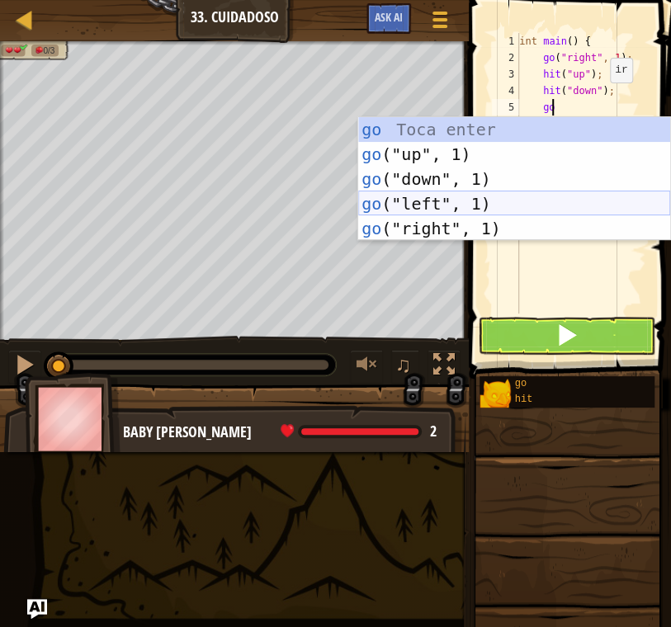
click at [508, 198] on div "go Toca enter go ("up", 1) Toca enter go ("down", 1) Toca enter go ("left", 1) …" at bounding box center [514, 203] width 312 height 173
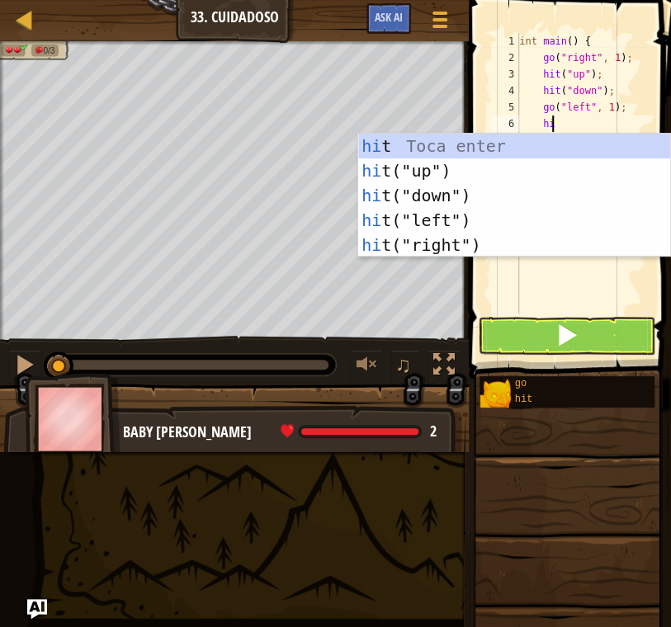
type textarea "hit"
click at [564, 244] on div "hit Toca enter hit ("up") Toca enter hit ("down") Toca enter hit ("left") Toca …" at bounding box center [514, 220] width 312 height 173
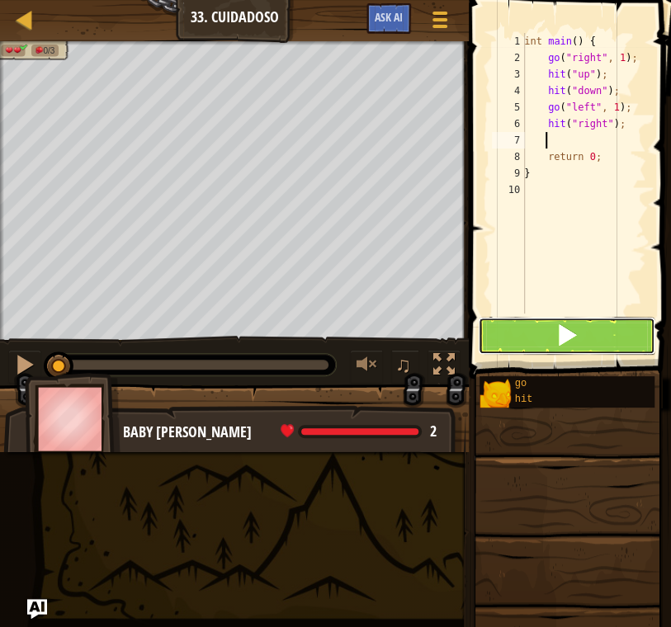
click at [589, 338] on button at bounding box center [566, 336] width 177 height 38
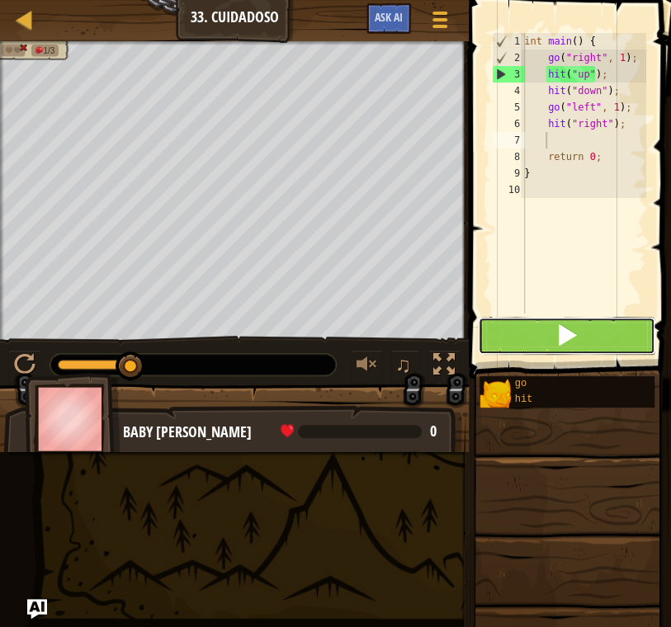
click at [568, 328] on span at bounding box center [566, 334] width 23 height 23
click at [530, 317] on button at bounding box center [566, 336] width 177 height 38
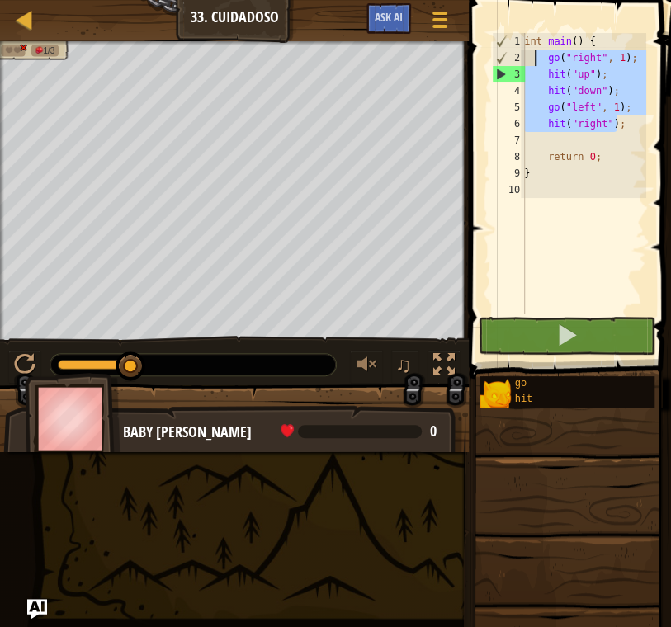
drag, startPoint x: 616, startPoint y: 120, endPoint x: 537, endPoint y: 64, distance: 96.4
click at [537, 64] on div "int main ( ) { go ( " right " , 1 ) ; hit ( " up " ) ; hit ( " down " ) ; go ( …" at bounding box center [583, 190] width 125 height 314
type textarea "go("right", 1); hit("up");"
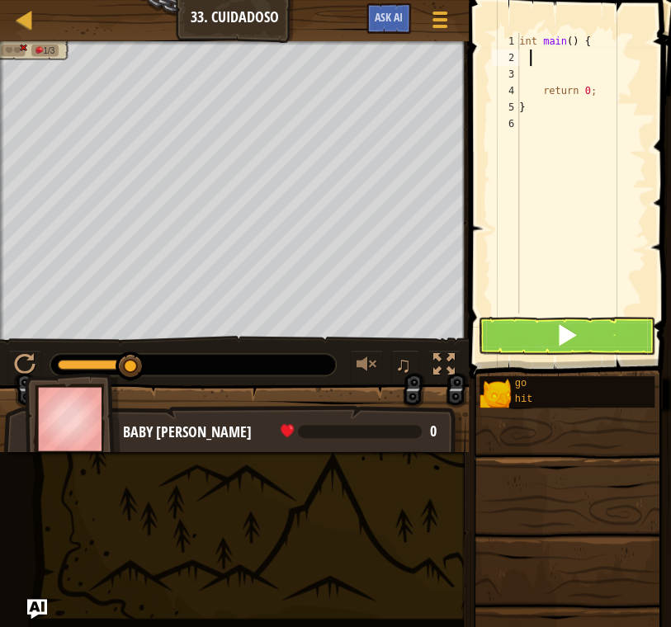
scroll to position [7, 0]
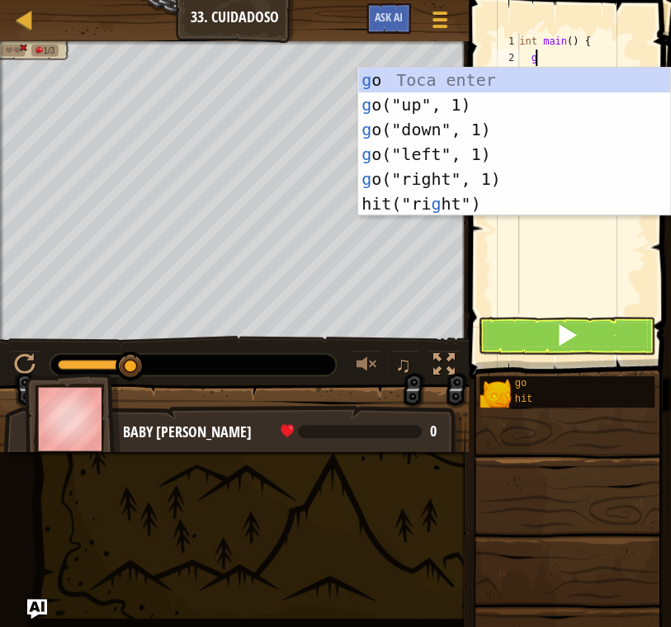
type textarea "go"
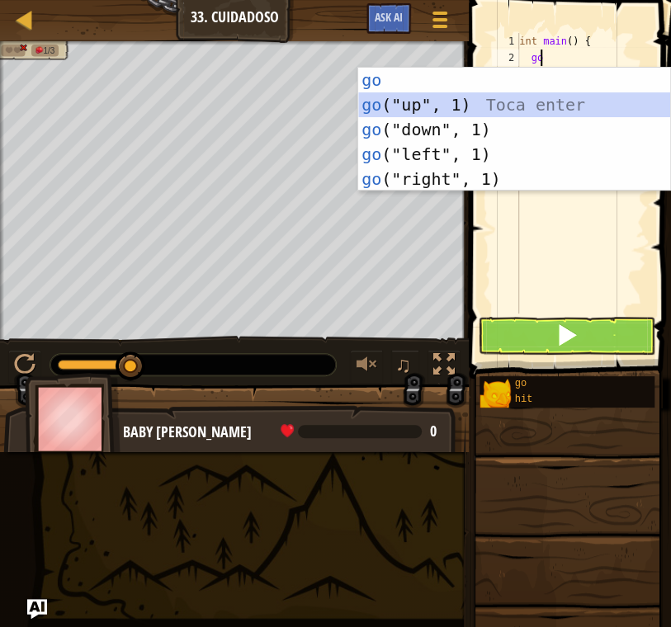
click at [497, 109] on div "go Toca enter go ("up", 1) Toca enter go ("down", 1) Toca enter go ("left", 1) …" at bounding box center [514, 154] width 312 height 173
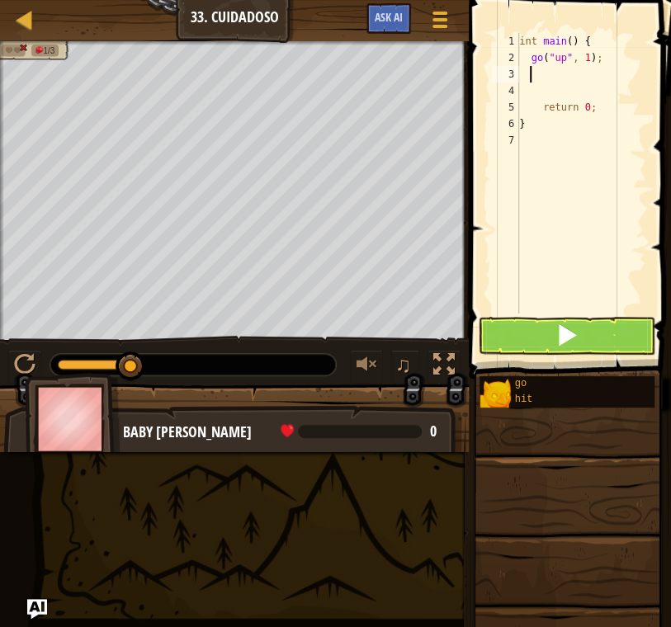
scroll to position [7, 0]
type textarea "hi"
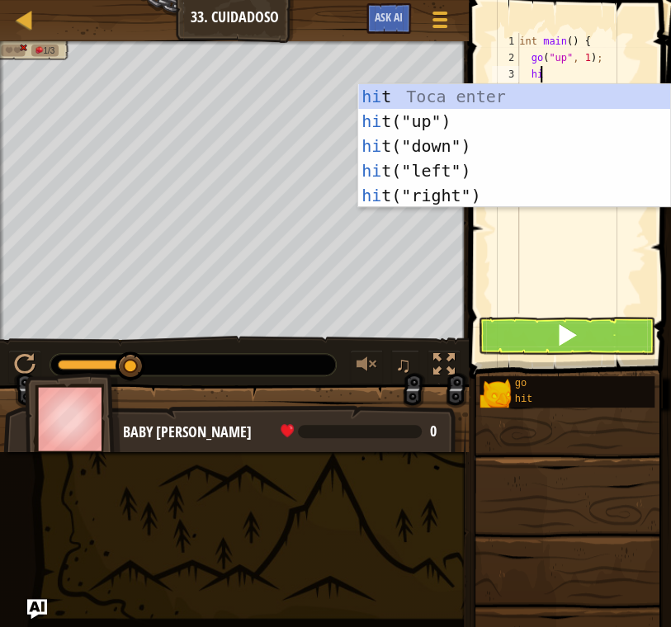
scroll to position [7, 1]
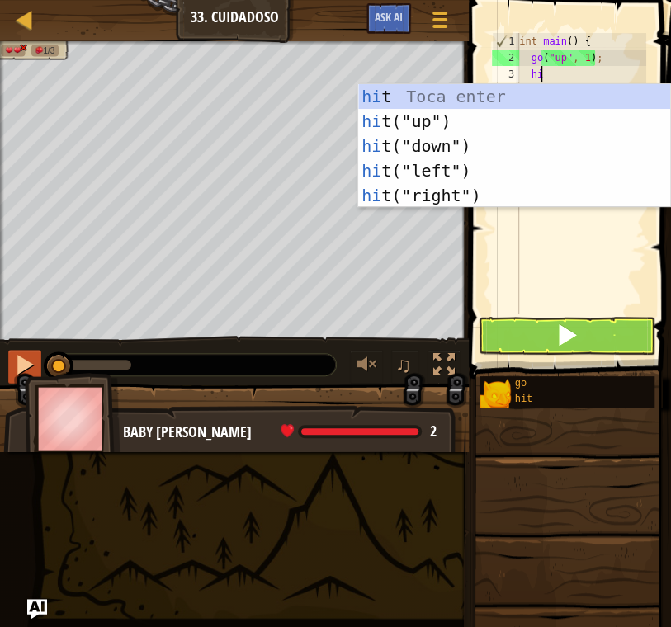
drag, startPoint x: 125, startPoint y: 372, endPoint x: 38, endPoint y: 365, distance: 87.8
click at [38, 365] on div "♫" at bounding box center [234, 361] width 469 height 50
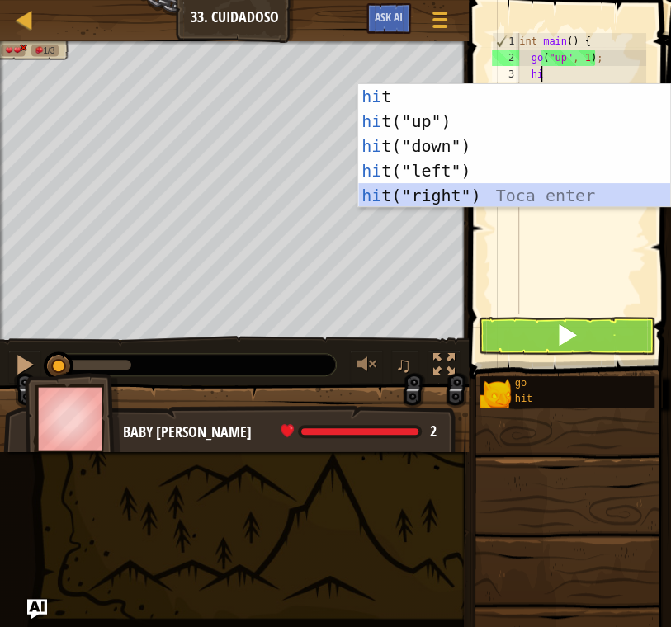
click at [517, 194] on div "hi t Toca enter hi t("up") Toca enter hi t("down") Toca enter hi t("left") Toca…" at bounding box center [514, 170] width 312 height 173
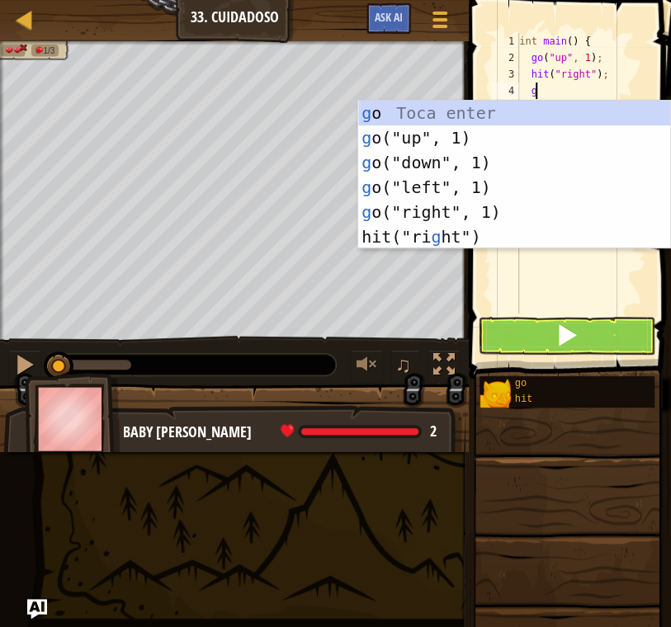
scroll to position [7, 0]
type textarea "go"
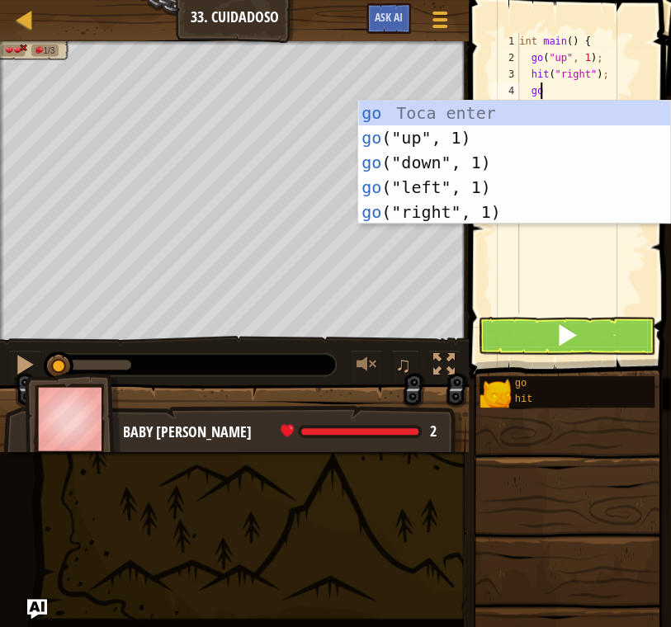
scroll to position [7, 1]
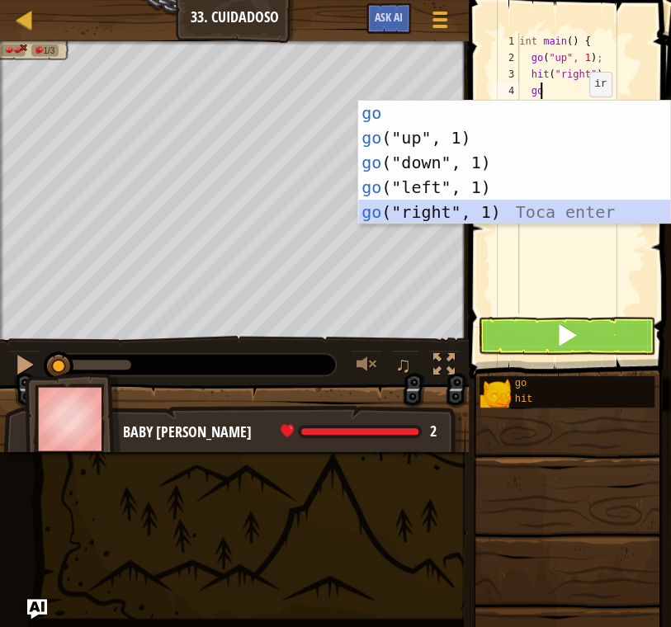
click at [505, 203] on div "go Toca enter go ("up", 1) Toca enter go ("down", 1) Toca enter go ("left", 1) …" at bounding box center [514, 187] width 312 height 173
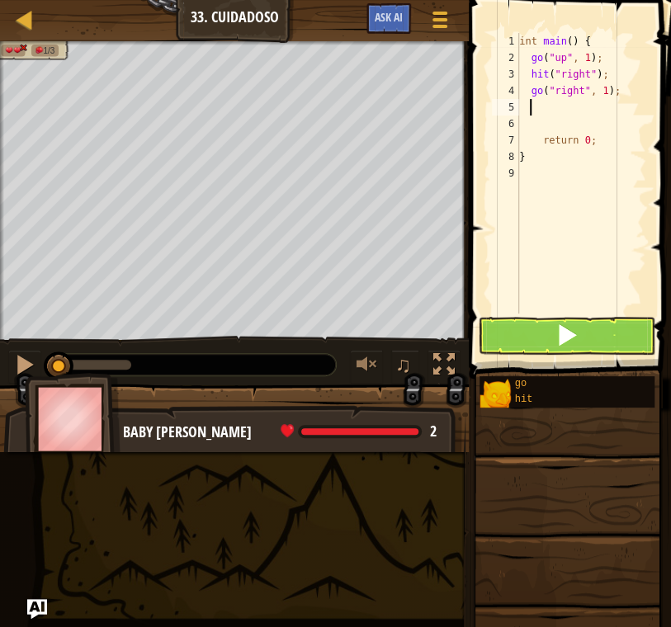
type textarea "h"
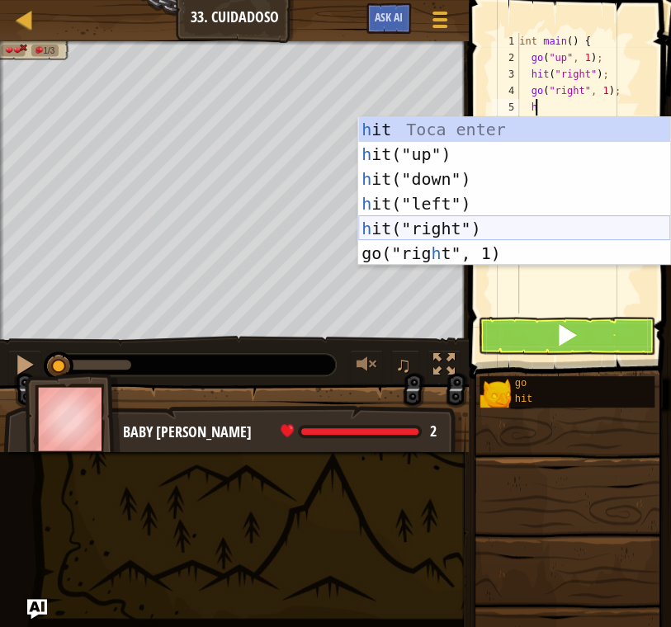
click at [531, 225] on div "h it Toca enter h it("up") Toca enter h it("down") Toca enter h it("left") Toca…" at bounding box center [514, 216] width 312 height 198
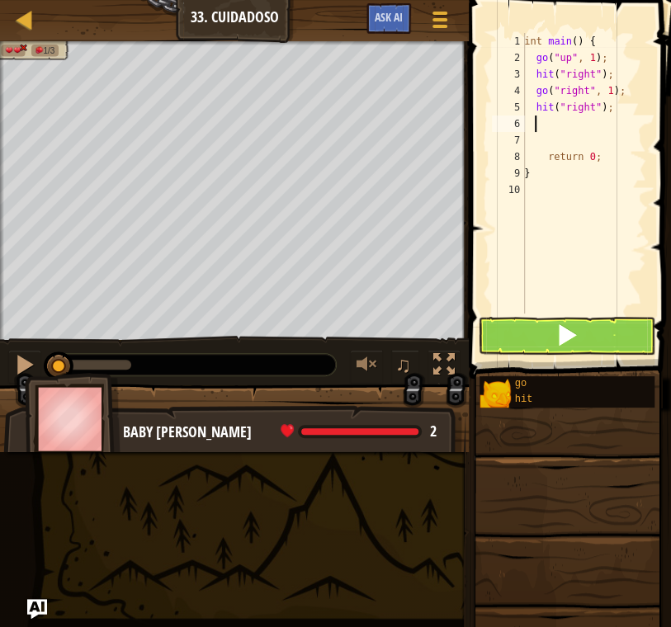
click at [586, 106] on div "int main ( ) { go ( " up " , 1 ) ; hit ( " right " ) ; go ( " right " , 1 ) ; h…" at bounding box center [583, 190] width 125 height 314
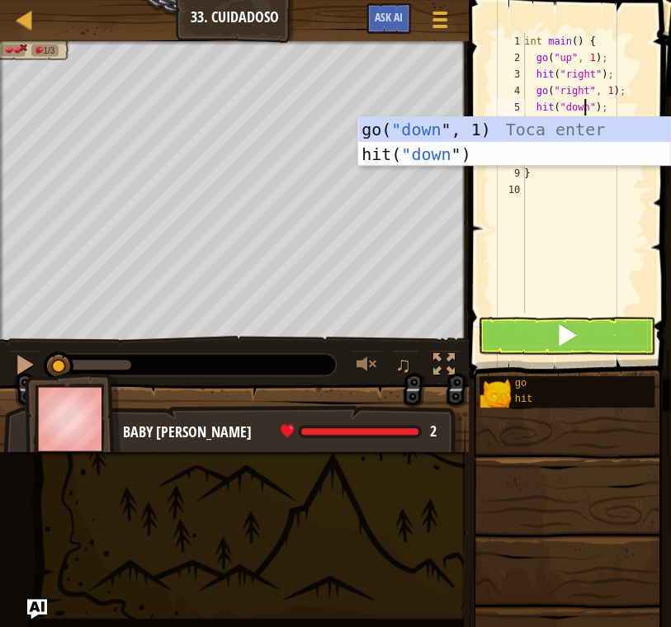
scroll to position [7, 4]
click at [568, 158] on div "go( "down ", 1) Toca enter hit( "down ") Toca enter" at bounding box center [514, 166] width 312 height 99
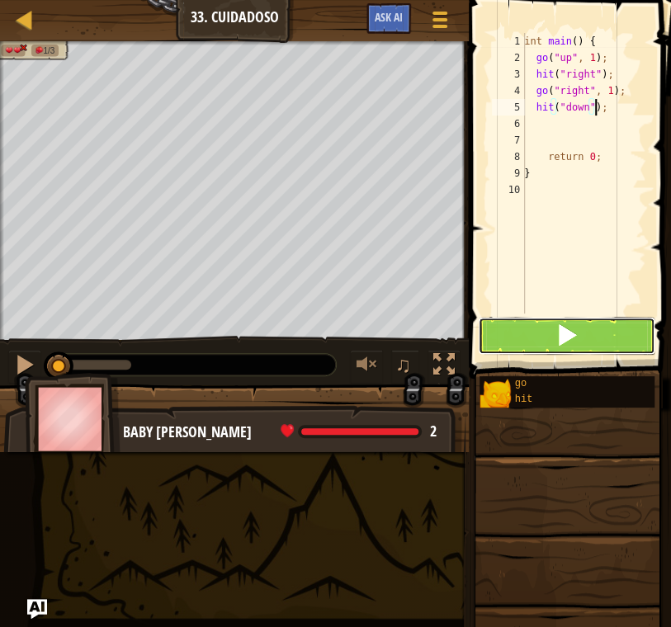
click at [589, 329] on button at bounding box center [566, 336] width 177 height 38
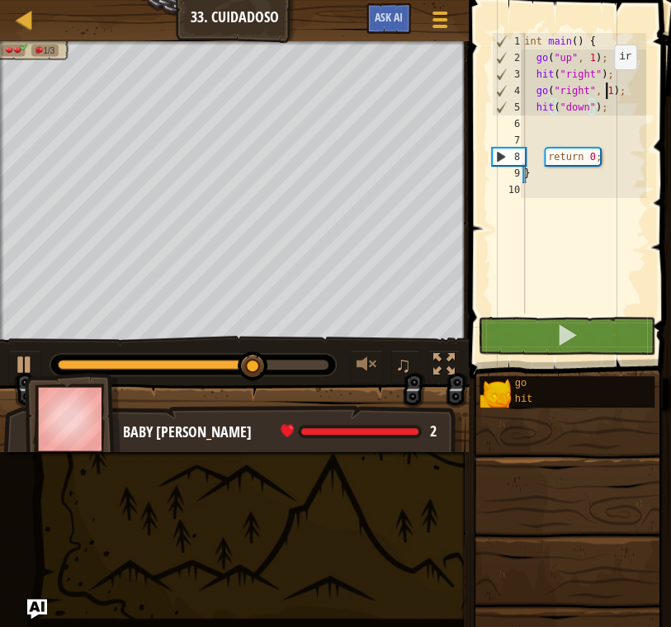
click at [605, 86] on div "int main ( ) { go ( " up " , 1 ) ; hit ( " right " ) ; go ( " right " , 1 ) ; h…" at bounding box center [583, 190] width 125 height 314
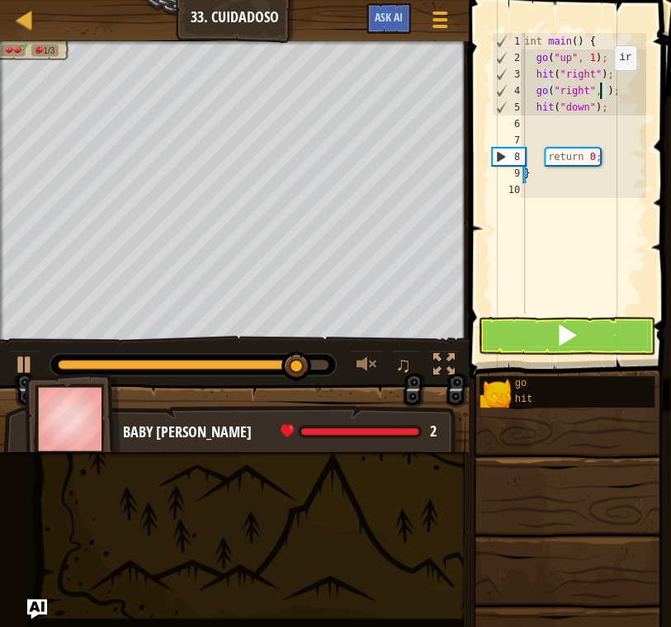
scroll to position [7, 6]
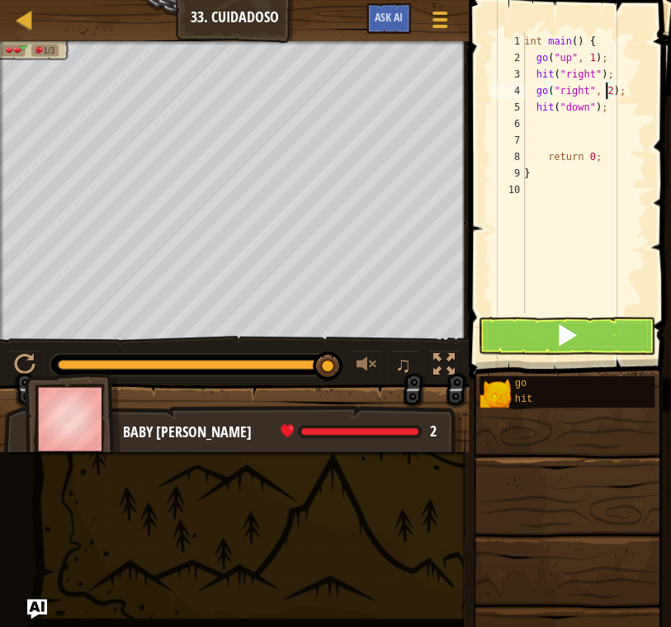
type textarea "go("right", 2);"
click at [598, 339] on button at bounding box center [566, 336] width 177 height 38
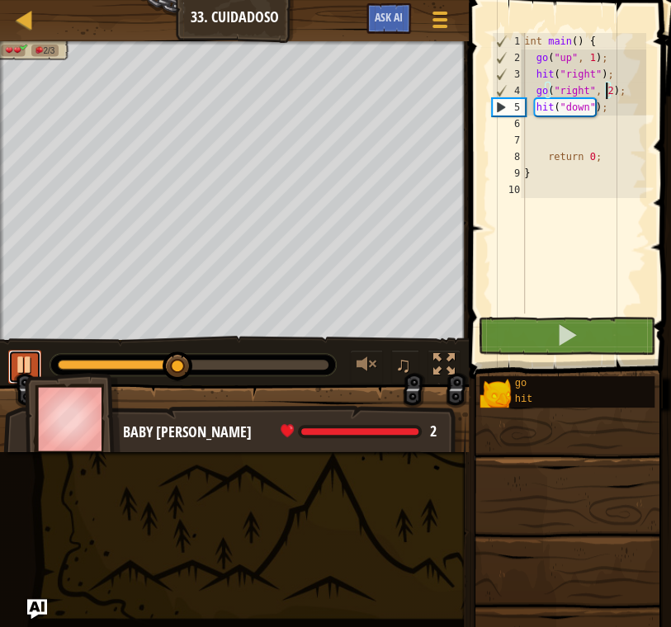
click at [25, 354] on div at bounding box center [24, 364] width 21 height 21
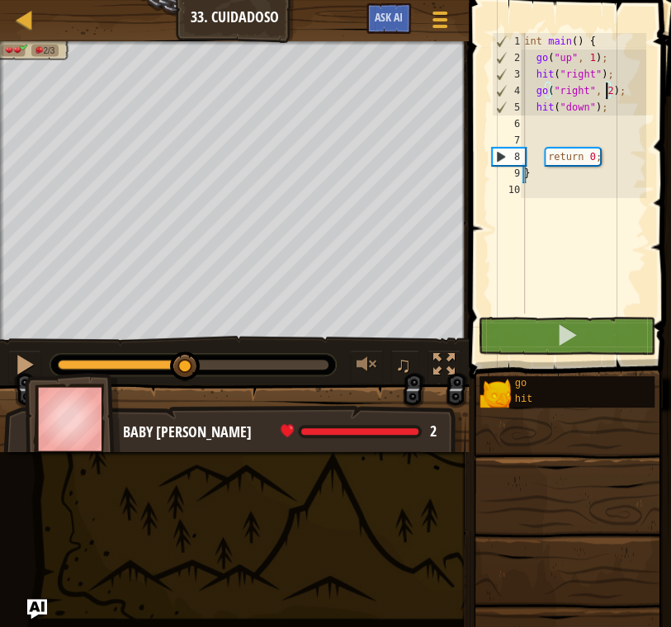
click at [609, 117] on div "int main ( ) { go ( " up " , 1 ) ; hit ( " right " ) ; go ( " right " , 2 ) ; h…" at bounding box center [583, 190] width 125 height 314
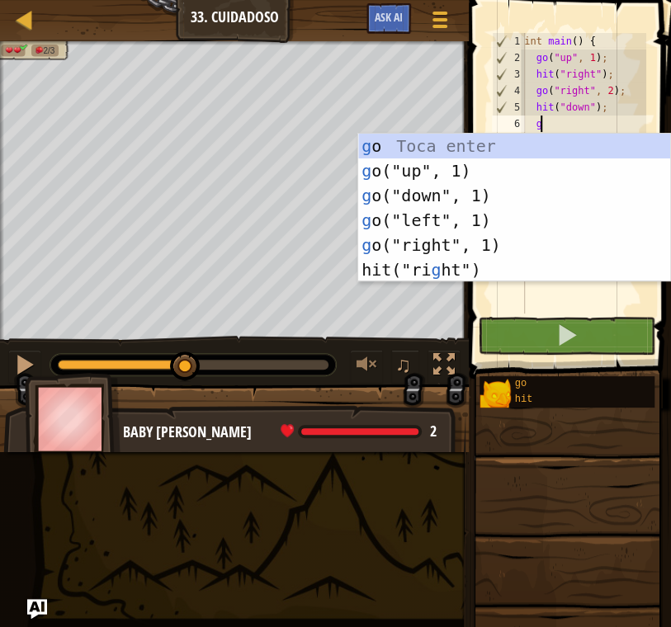
scroll to position [7, 0]
type textarea "go"
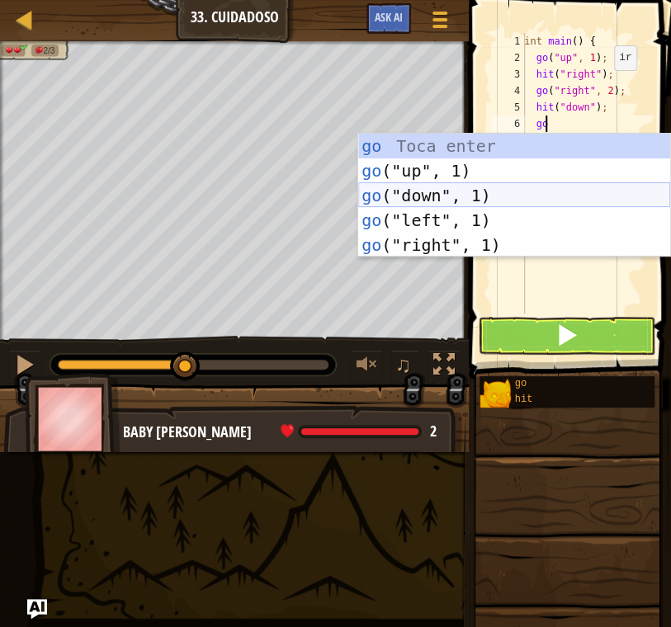
click at [488, 198] on div "go Toca enter go ("up", 1) Toca enter go ("down", 1) Toca enter go ("left", 1) …" at bounding box center [514, 220] width 312 height 173
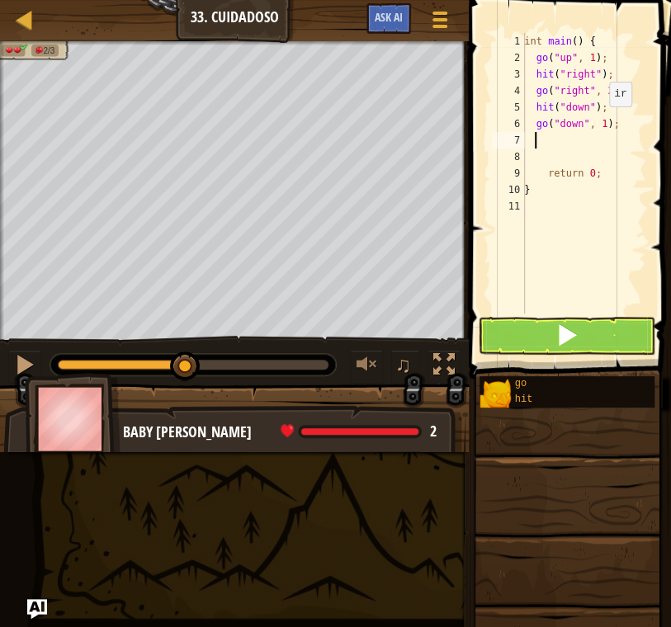
click at [600, 122] on div "int main ( ) { go ( " up " , 1 ) ; hit ( " right " ) ; go ( " right " , 2 ) ; h…" at bounding box center [583, 190] width 125 height 314
click at [572, 330] on span at bounding box center [566, 334] width 23 height 23
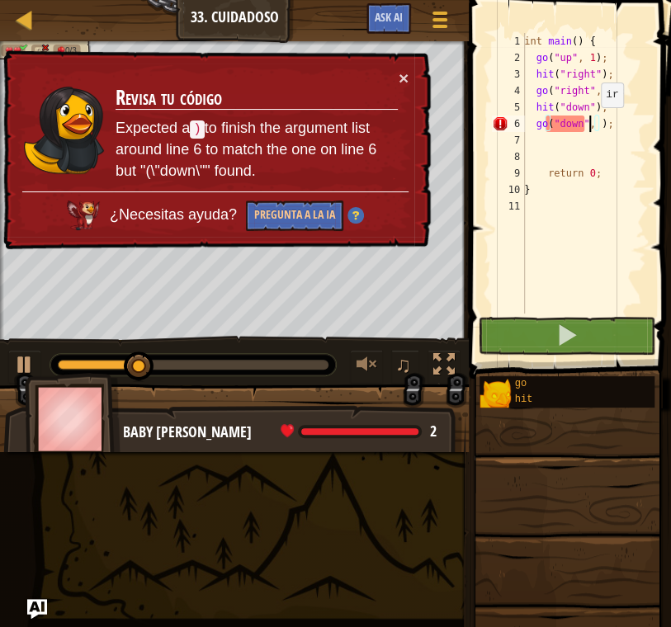
click at [591, 124] on div "int main ( ) { go ( " up " , 1 ) ; hit ( " right " ) ; go ( " right " , 2 ) ; h…" at bounding box center [583, 190] width 125 height 314
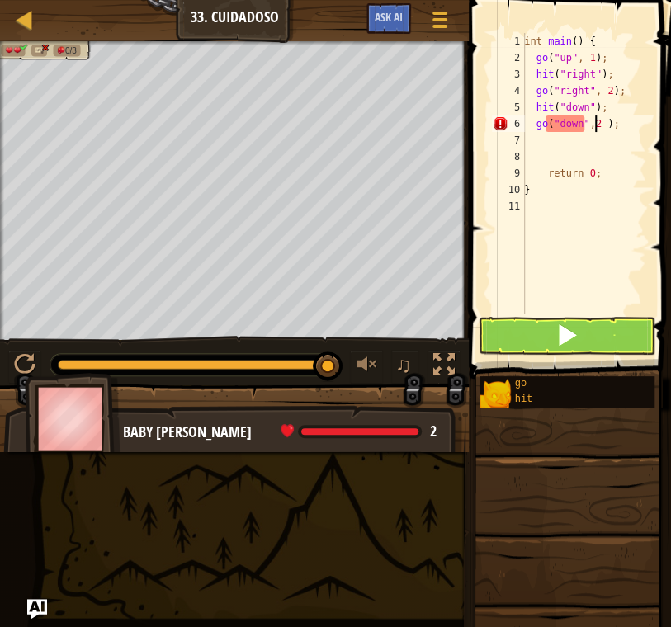
scroll to position [7, 6]
type textarea "go("down",2 );"
click at [548, 328] on button at bounding box center [566, 336] width 177 height 38
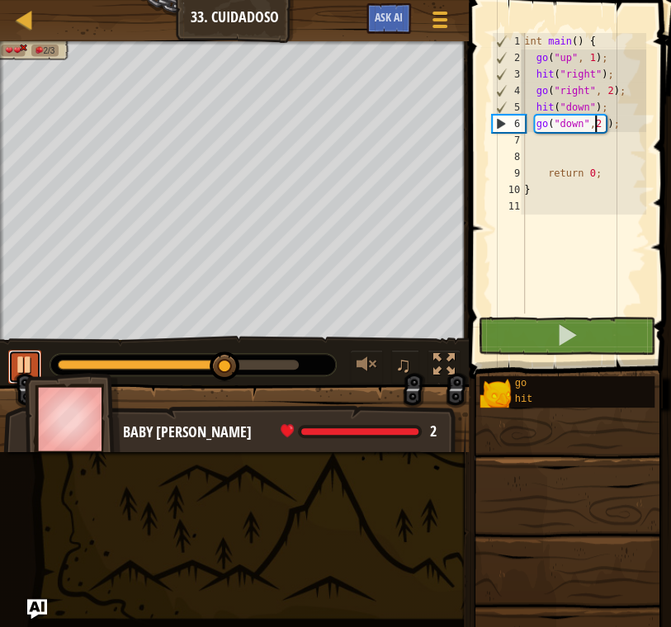
click at [18, 365] on div at bounding box center [24, 364] width 21 height 21
click at [622, 125] on div "int main ( ) { go ( " up " , 1 ) ; hit ( " right " ) ; go ( " right " , 2 ) ; h…" at bounding box center [583, 190] width 125 height 314
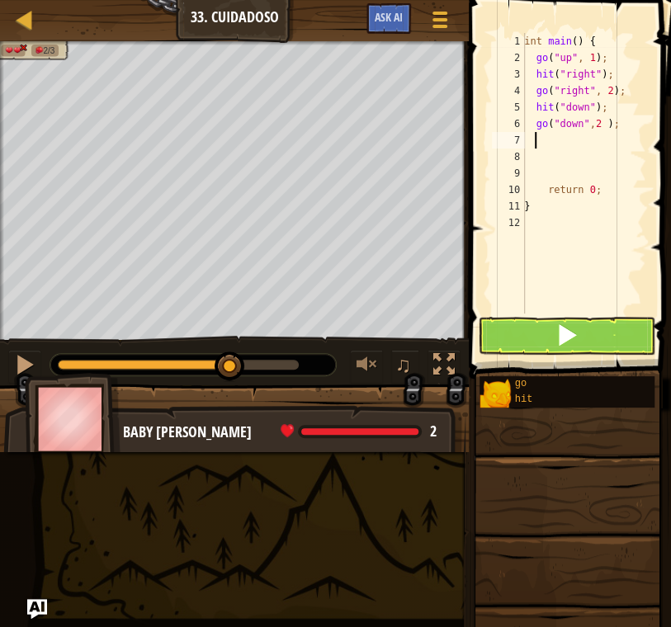
scroll to position [7, 0]
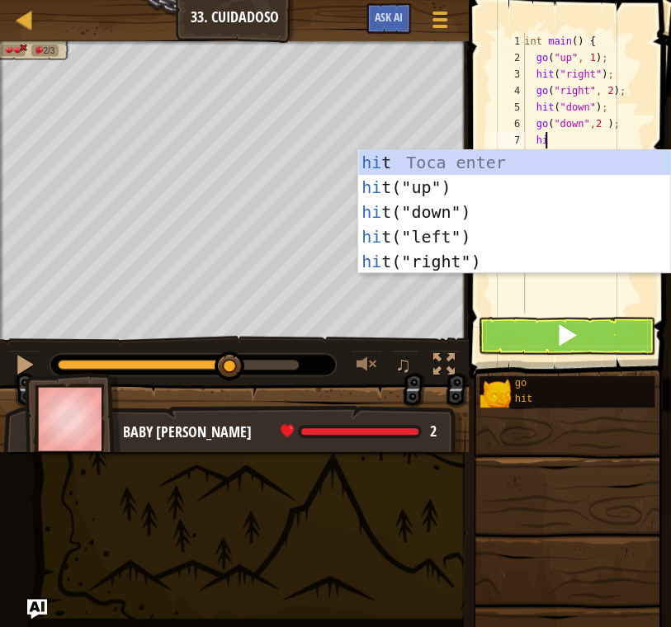
type textarea "hit"
click at [508, 243] on div "hit Toca enter hit ("up") Toca enter hit ("down") Toca enter hit ("left") Toca …" at bounding box center [514, 236] width 312 height 173
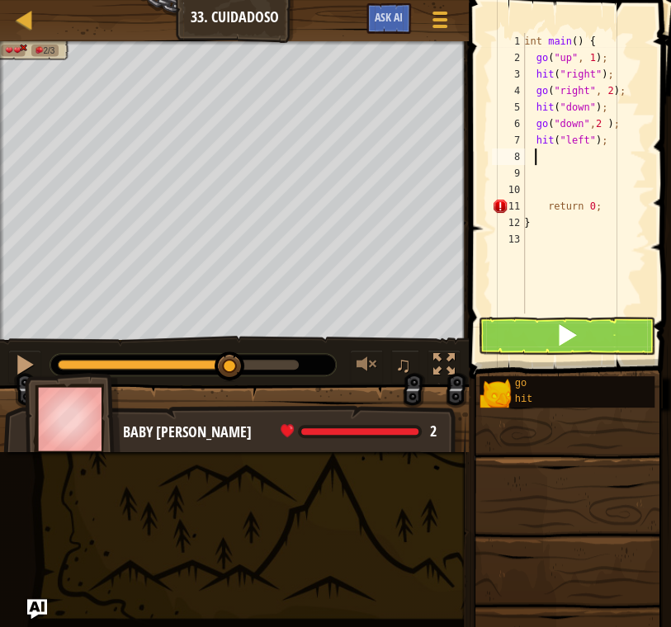
scroll to position [7, 0]
click at [598, 331] on button at bounding box center [566, 336] width 177 height 38
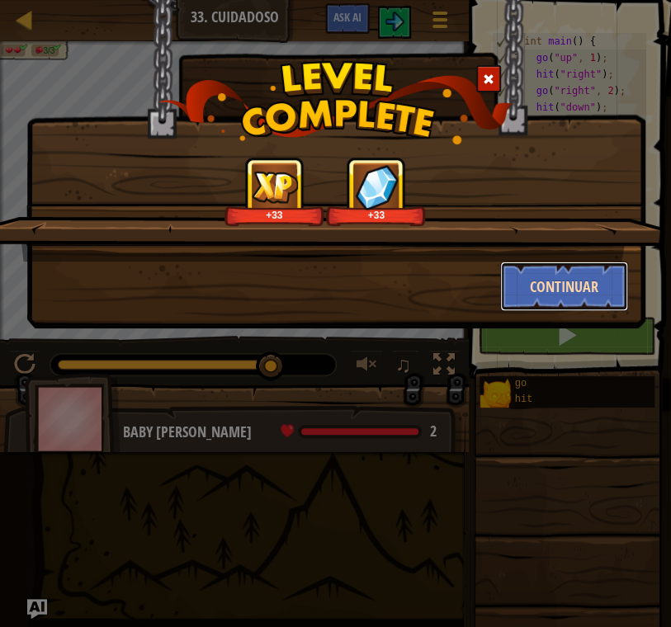
click at [587, 290] on button "Continuar" at bounding box center [564, 287] width 128 height 50
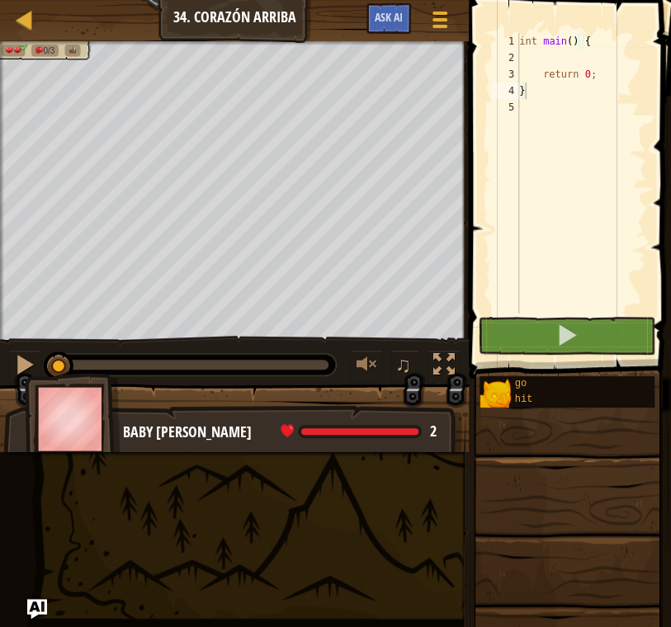
click at [557, 61] on div "int main ( ) { return 0 ; }" at bounding box center [581, 190] width 130 height 314
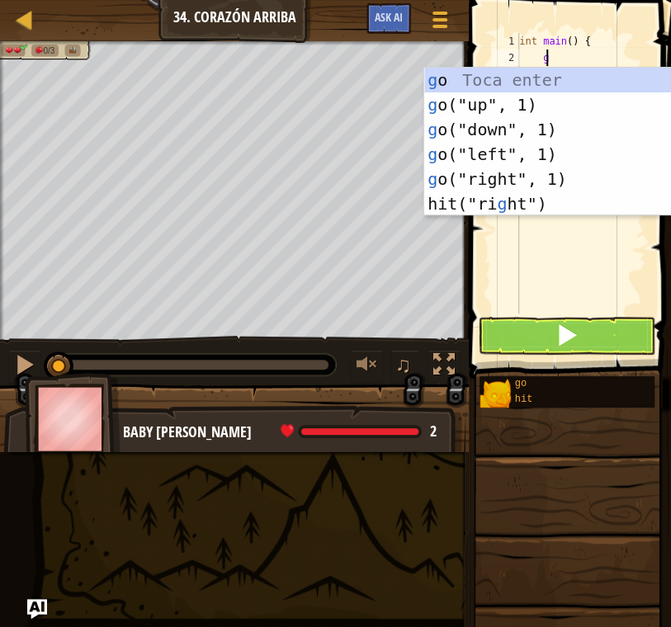
type textarea "go"
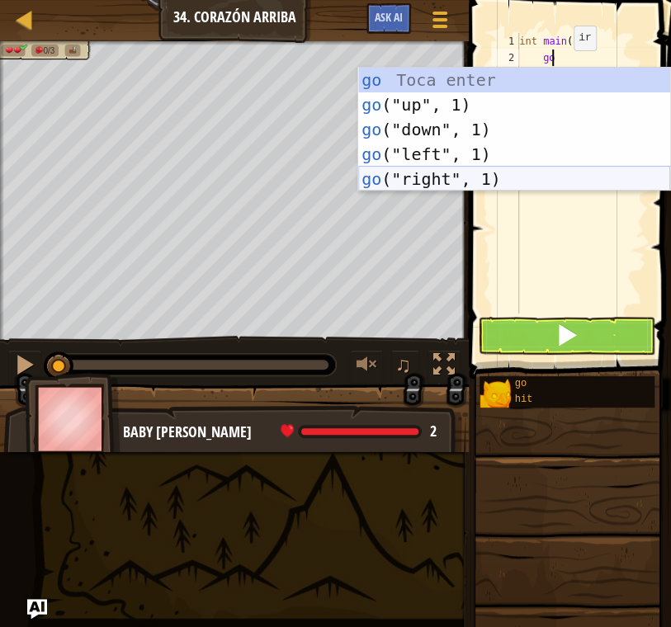
click at [460, 174] on div "go Toca enter go ("up", 1) Toca enter go ("down", 1) Toca enter go ("left", 1) …" at bounding box center [514, 154] width 312 height 173
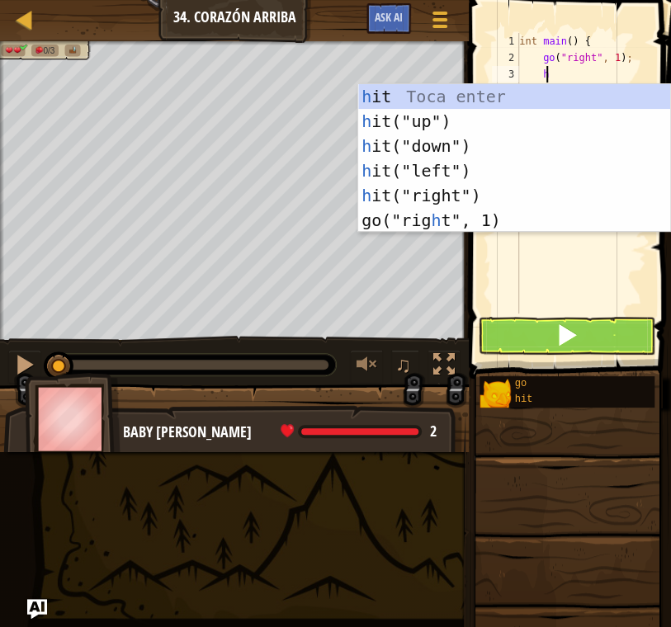
type textarea "hi"
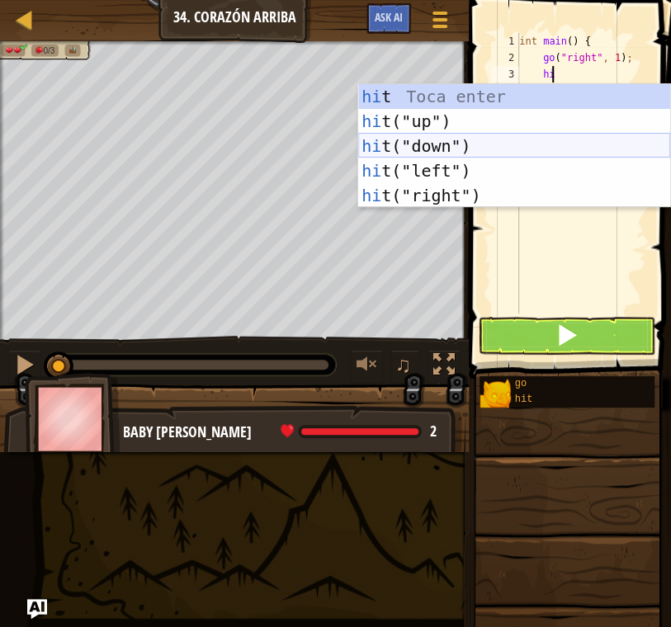
click at [489, 144] on div "hi t Toca enter hi t("up") Toca enter hi t("down") Toca enter hi t("left") Toca…" at bounding box center [514, 170] width 312 height 173
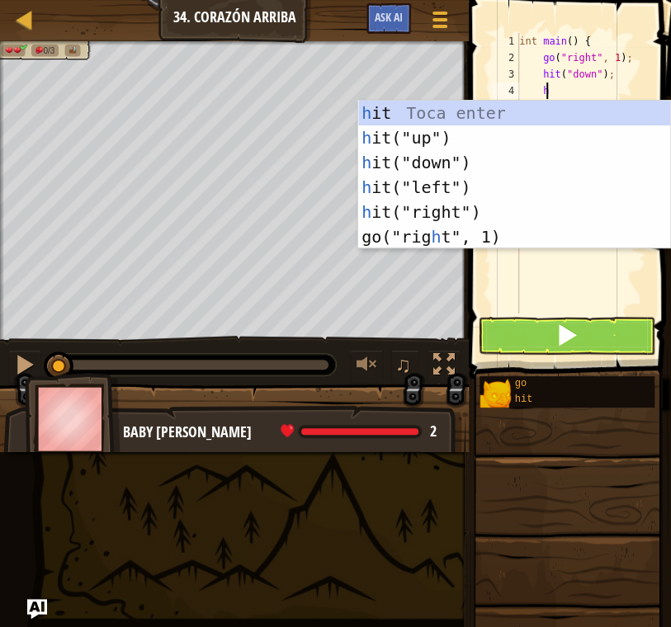
type textarea "hi"
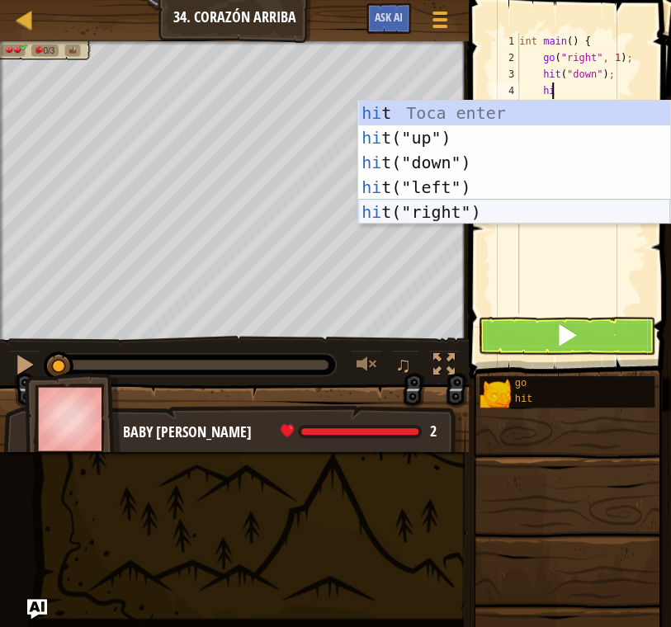
click at [499, 207] on div "hi t Toca enter hi t("up") Toca enter hi t("down") Toca enter hi t("left") Toca…" at bounding box center [514, 187] width 312 height 173
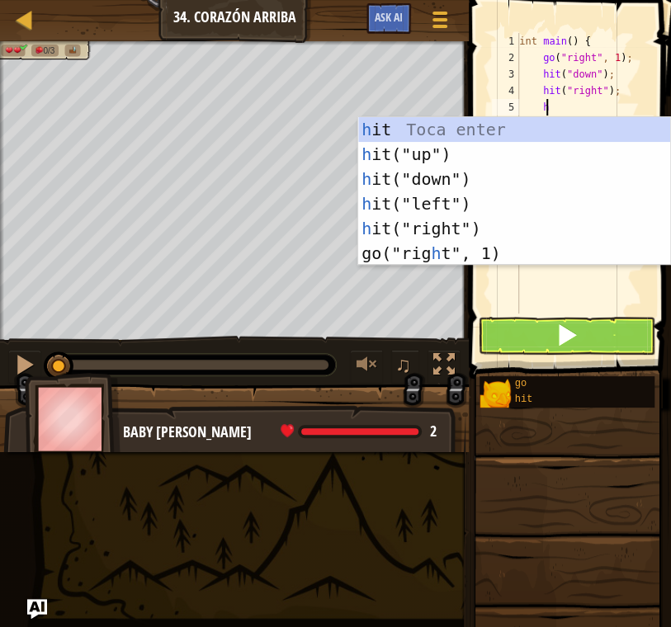
type textarea "hi"
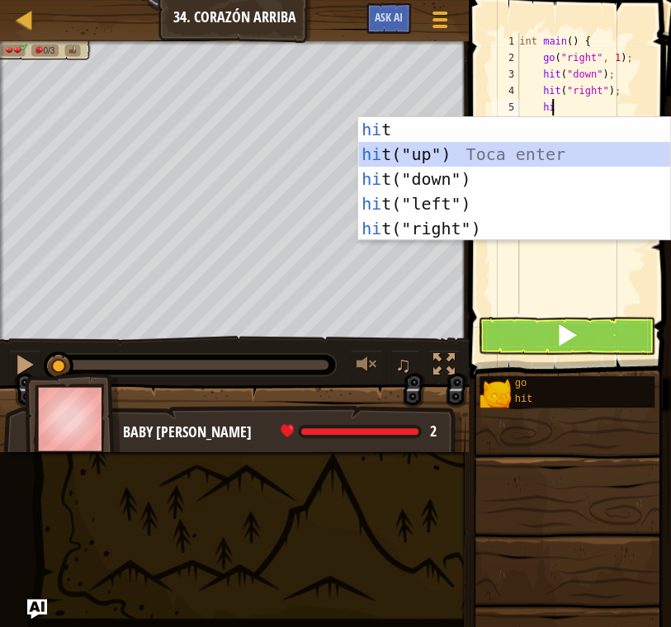
click at [493, 163] on div "hi t Toca enter hi t("up") Toca enter hi t("down") Toca enter hi t("left") Toca…" at bounding box center [514, 203] width 312 height 173
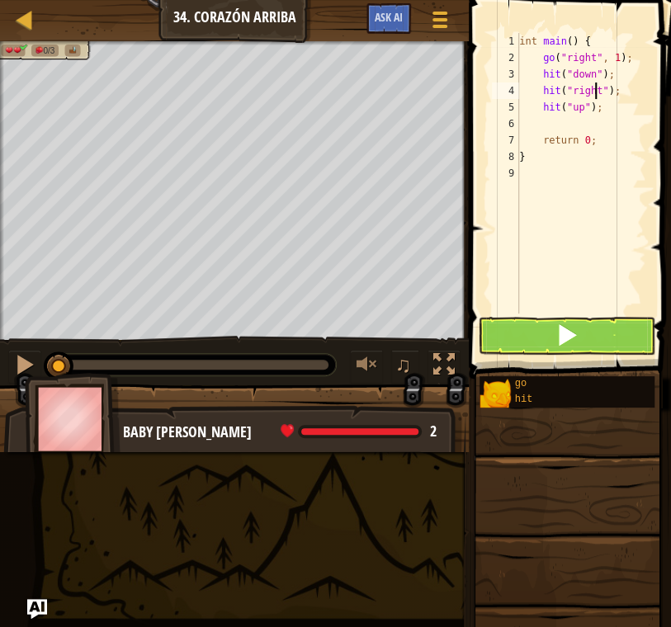
click at [596, 90] on div "int main ( ) { go ( " right " , 1 ) ; hit ( " down " ) ; hit ( " right " ) ; hi…" at bounding box center [581, 190] width 130 height 314
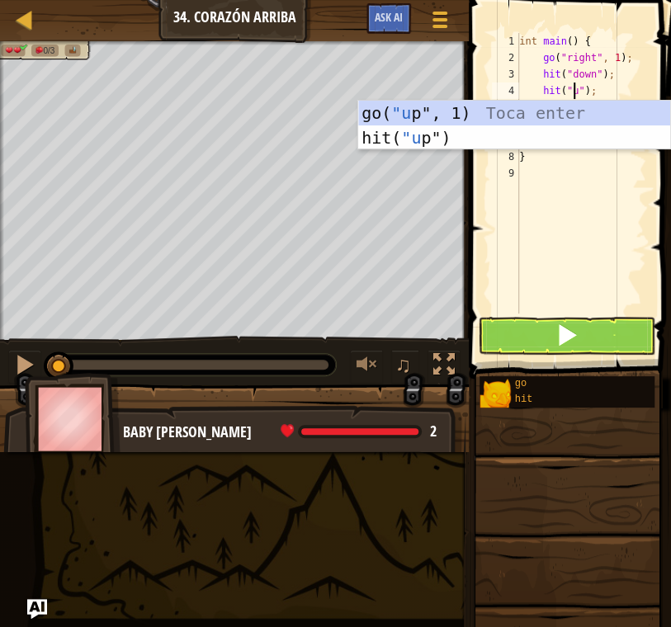
scroll to position [7, 4]
click at [523, 93] on div "int main ( ) { go ( " right " , 1 ) ; hit ( " down " ) ; hit ( " up " ) ; hit (…" at bounding box center [581, 190] width 130 height 314
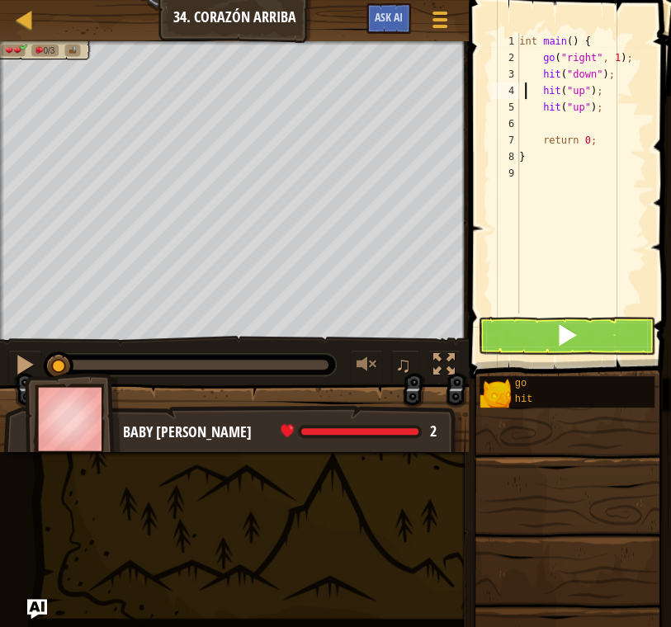
click at [578, 106] on div "int main ( ) { go ( " right " , 1 ) ; hit ( " down " ) ; hit ( " up " ) ; hit (…" at bounding box center [581, 190] width 130 height 314
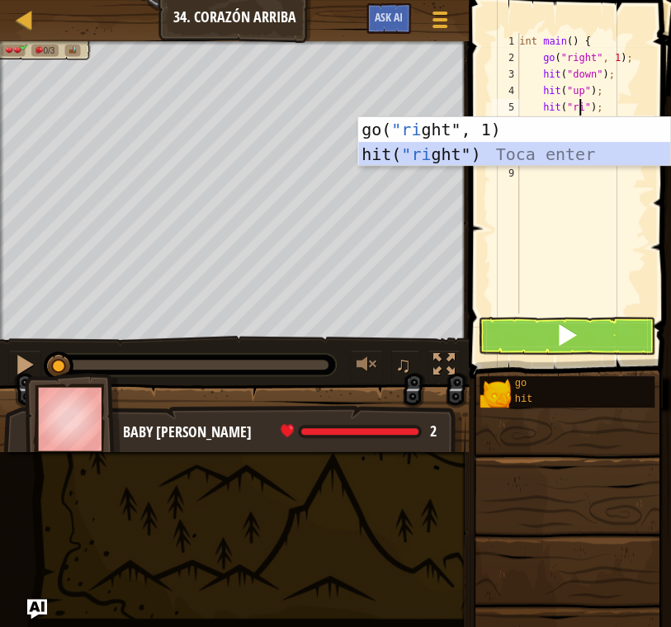
click at [524, 152] on div "go( "ri ght", 1) Toca enter hit( "ri ght") Toca enter" at bounding box center [514, 166] width 312 height 99
type textarea "hit("right");"
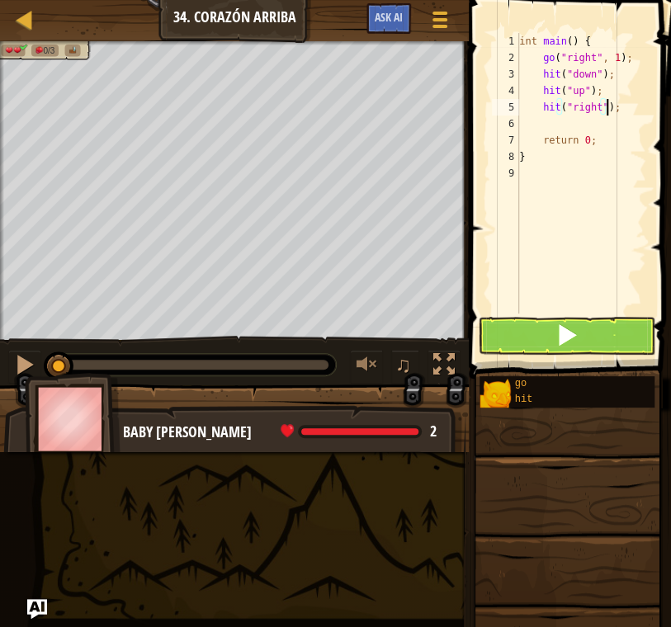
click at [614, 111] on div "int main ( ) { go ( " right " , 1 ) ; hit ( " down " ) ; hit ( " up " ) ; hit (…" at bounding box center [581, 190] width 130 height 314
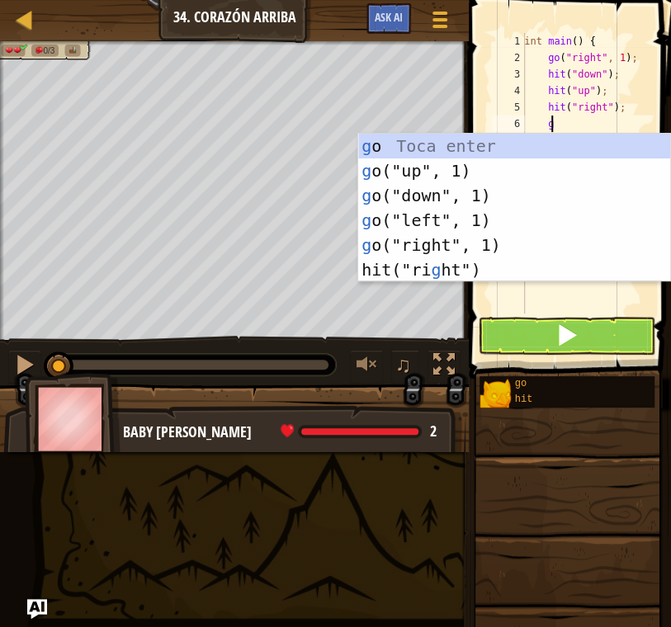
type textarea "go"
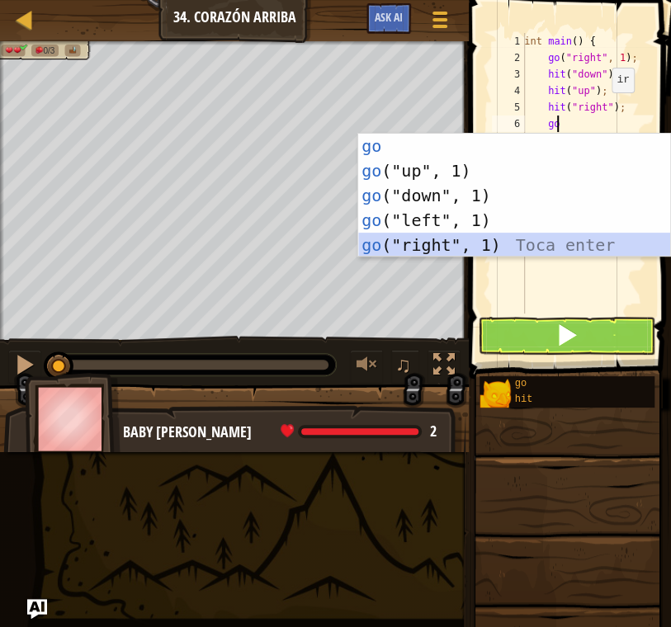
click at [523, 238] on div "go Toca enter go ("up", 1) Toca enter go ("down", 1) Toca enter go ("left", 1) …" at bounding box center [514, 220] width 312 height 173
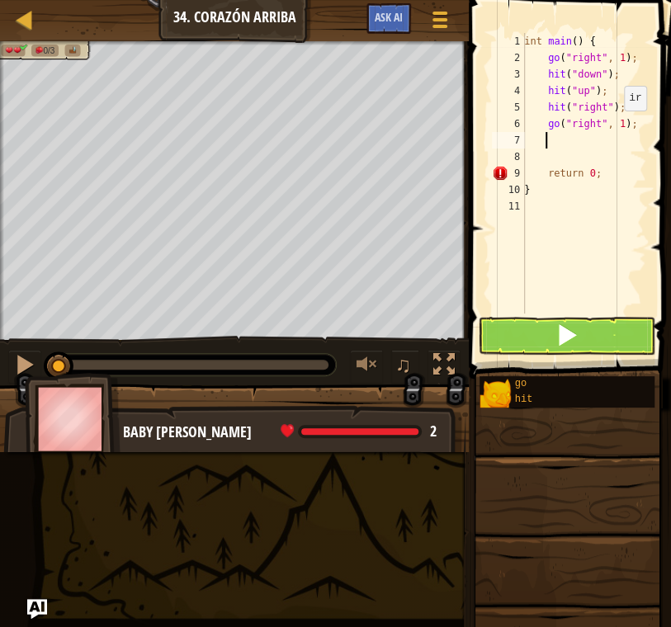
click at [614, 126] on div "int main ( ) { go ( " right " , 1 ) ; hit ( " down " ) ; hit ( " up " ) ; hit (…" at bounding box center [583, 190] width 125 height 314
type textarea "go("right", 2);"
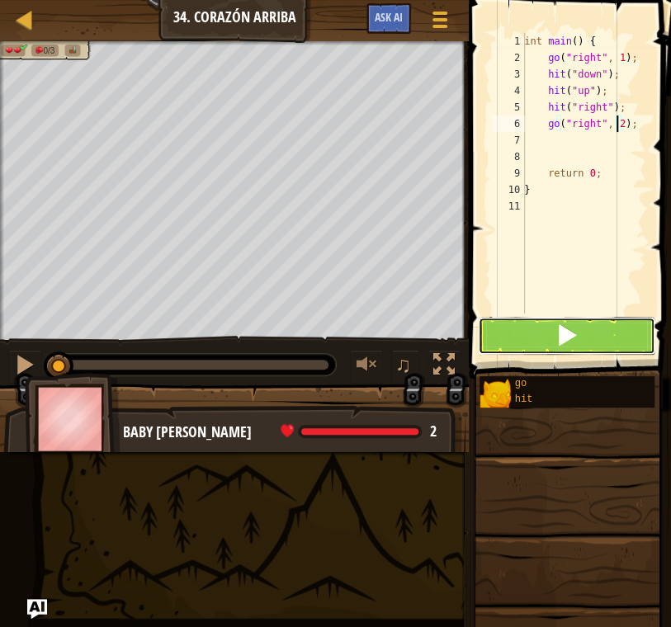
click at [564, 335] on span at bounding box center [566, 334] width 23 height 23
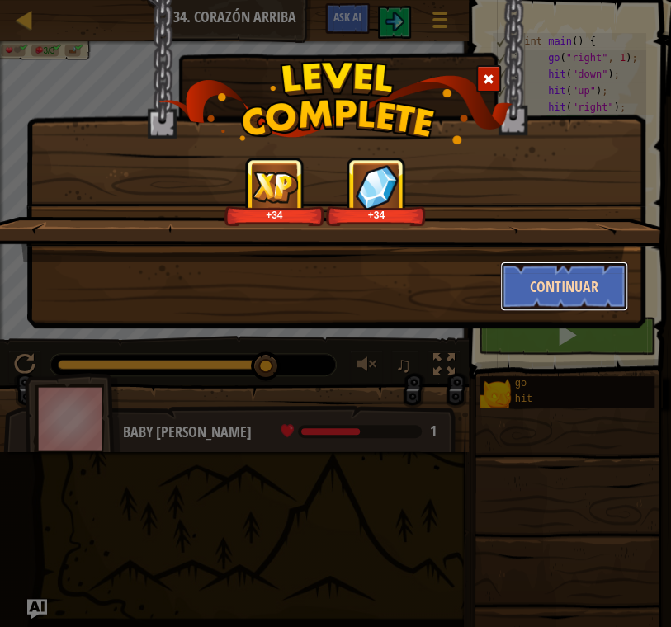
click at [536, 294] on button "Continuar" at bounding box center [564, 287] width 128 height 50
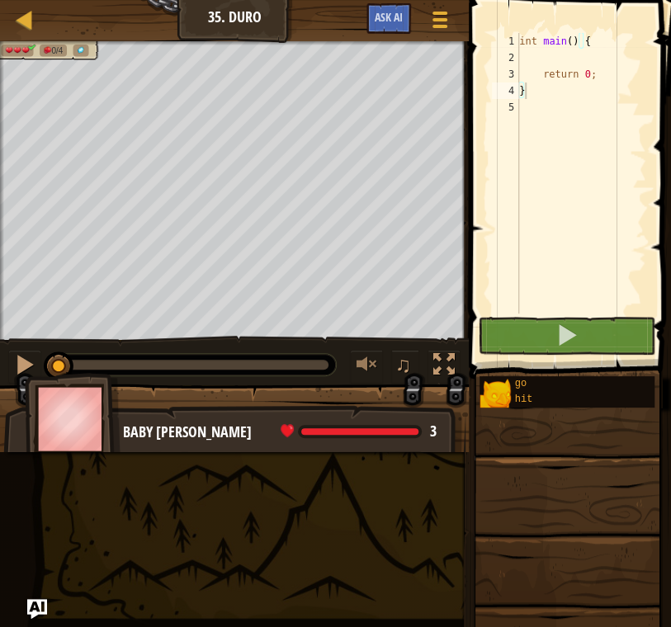
click at [569, 59] on div "int main ( ) { return 0 ; }" at bounding box center [581, 190] width 130 height 314
type textarea "go"
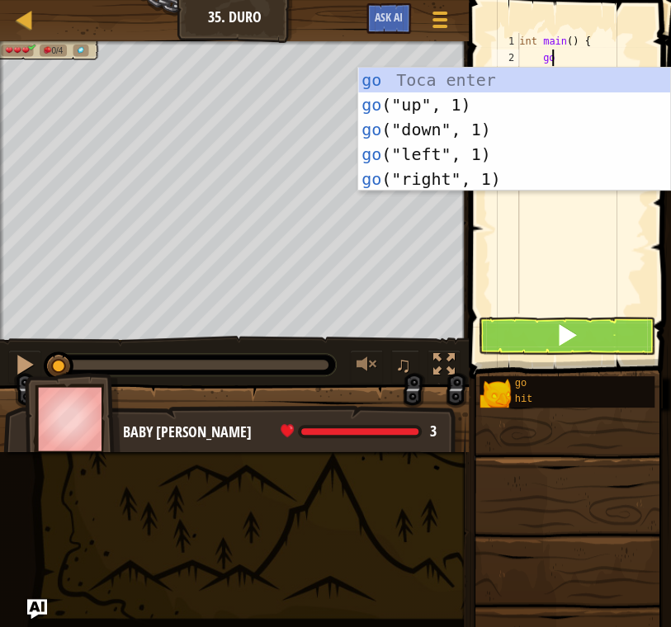
scroll to position [7, 1]
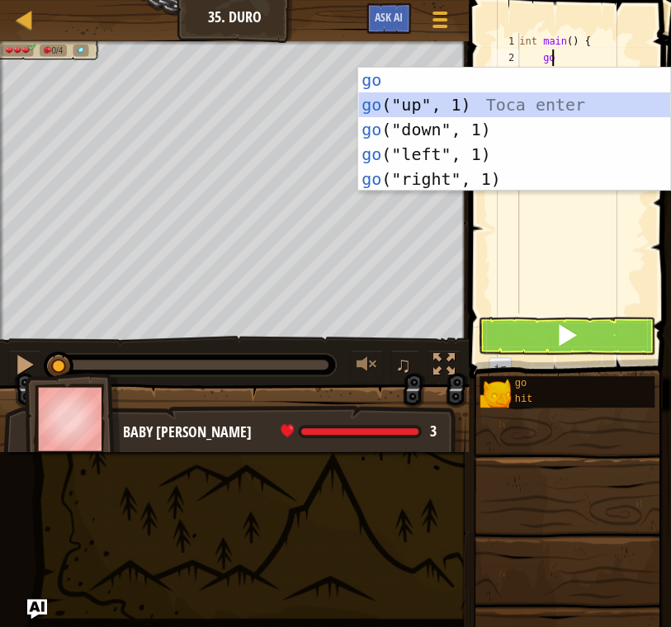
click at [441, 107] on div "go Toca enter go ("up", 1) Toca enter go ("down", 1) Toca enter go ("left", 1) …" at bounding box center [514, 154] width 312 height 173
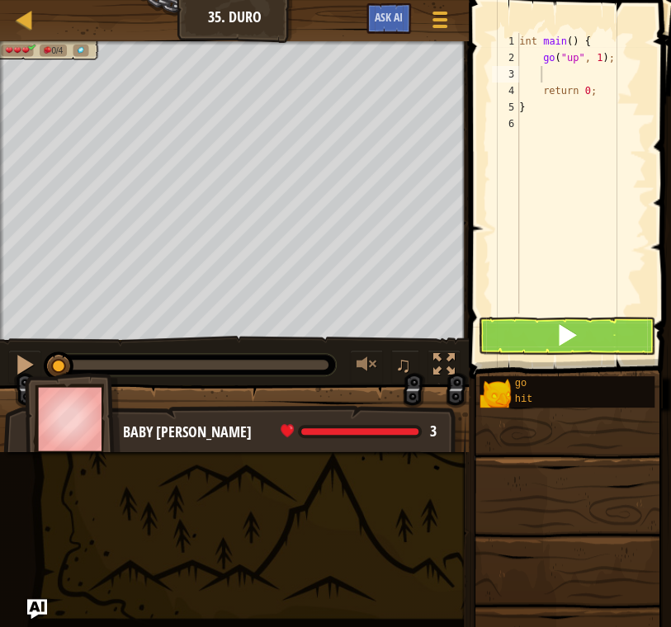
click at [564, 73] on div "int main ( ) { go ( " up " , 1 ) ; return 0 ; }" at bounding box center [581, 190] width 130 height 314
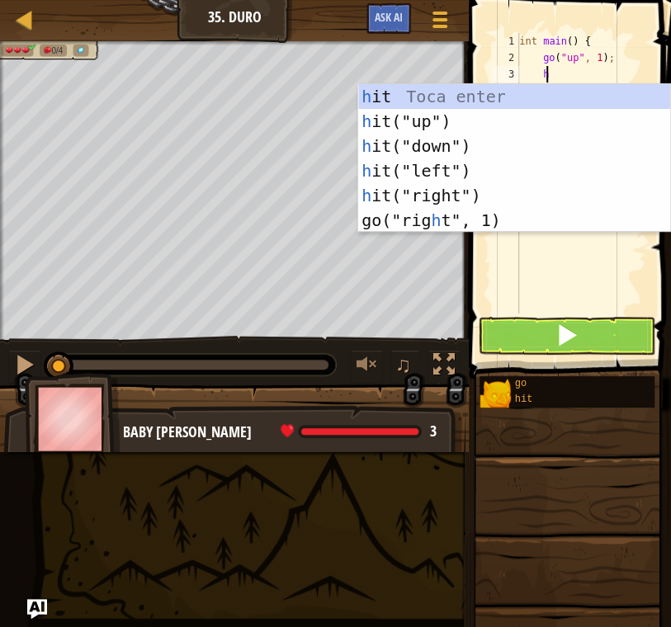
type textarea "hi"
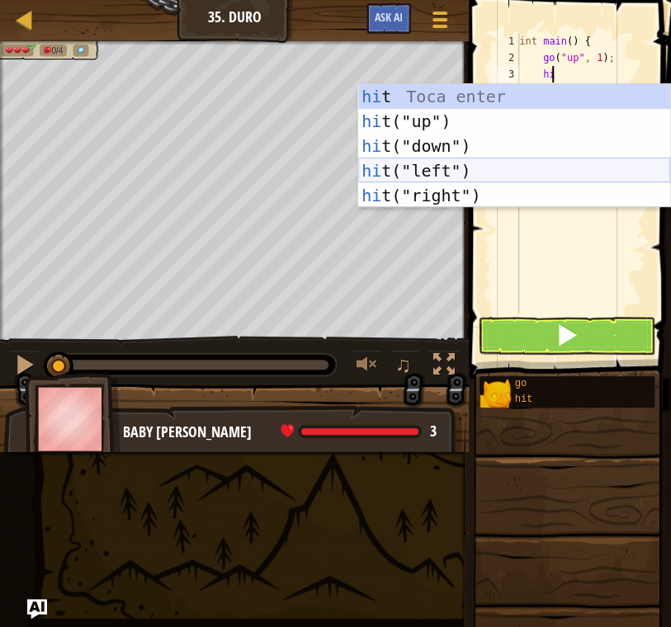
click at [469, 173] on div "hi t Toca enter hi t("up") Toca enter hi t("down") Toca enter hi t("left") Toca…" at bounding box center [514, 170] width 312 height 173
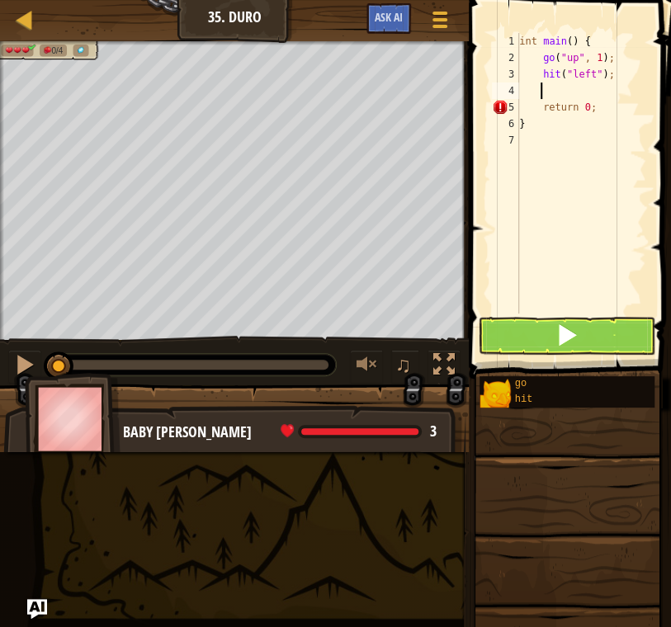
click at [584, 98] on div "int main ( ) { go ( " up " , 1 ) ; hit ( " left " ) ; return 0 ; }" at bounding box center [581, 190] width 130 height 314
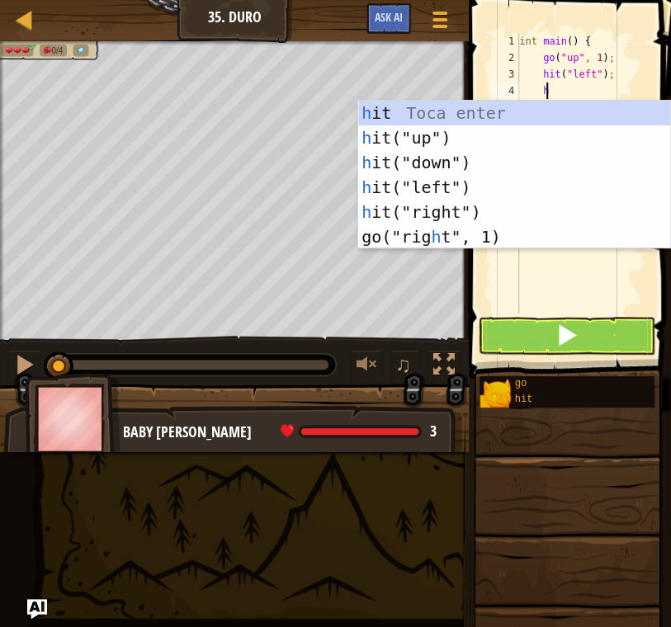
type textarea "hi"
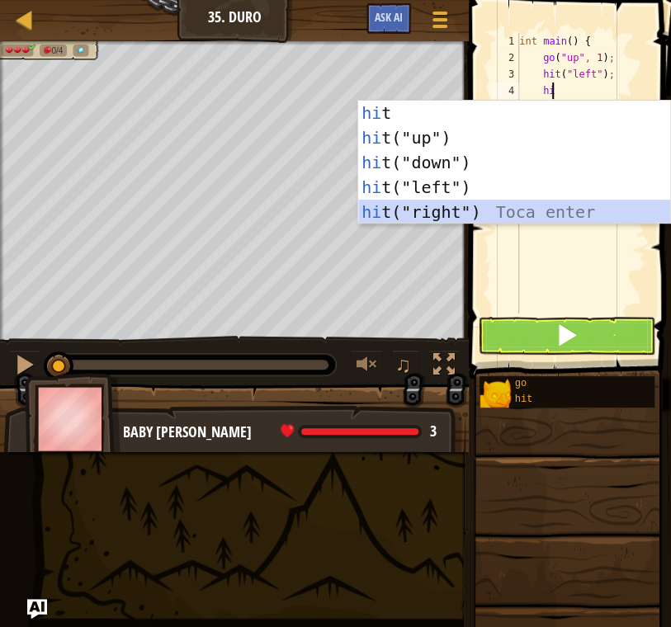
click at [484, 205] on div "hi t Toca enter hi t("up") Toca enter hi t("down") Toca enter hi t("left") Toca…" at bounding box center [514, 187] width 312 height 173
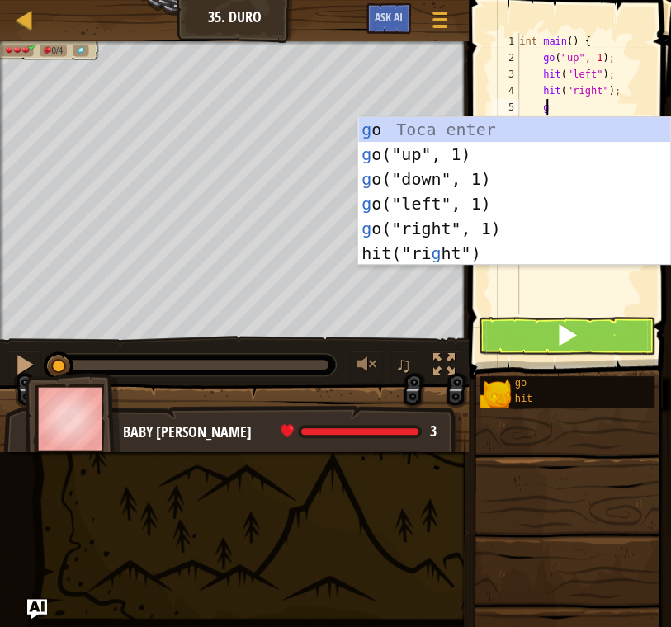
type textarea "go"
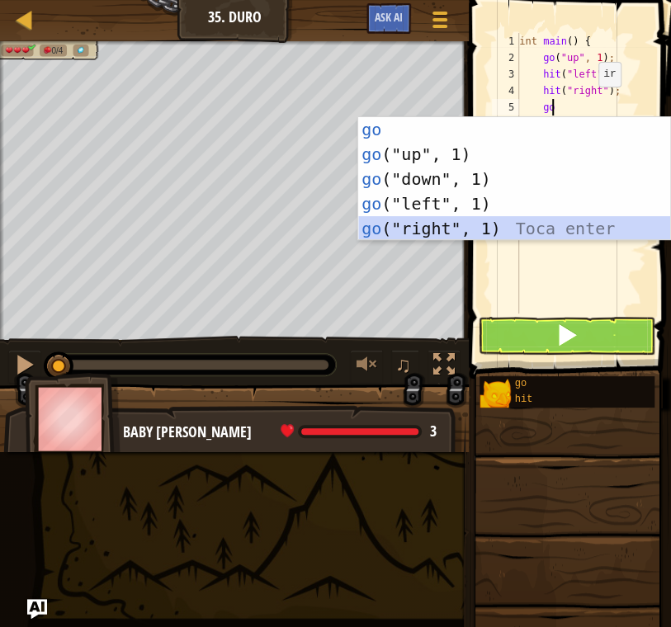
click at [560, 220] on div "go Toca enter go ("up", 1) Toca enter go ("down", 1) Toca enter go ("left", 1) …" at bounding box center [514, 203] width 312 height 173
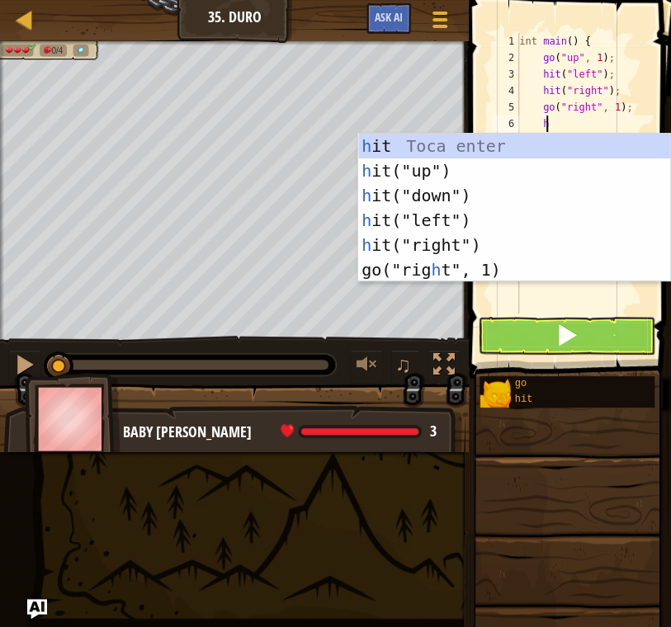
type textarea "hi"
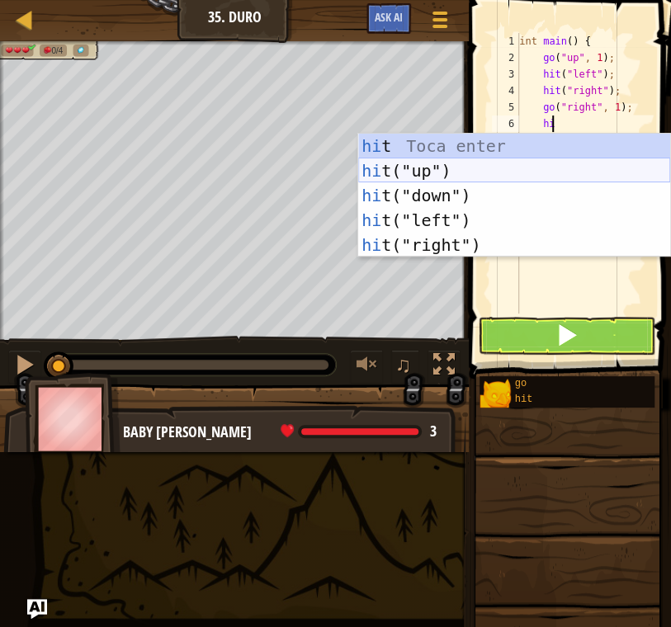
click at [496, 166] on div "hi t Toca enter hi t("up") Toca enter hi t("down") Toca enter hi t("left") Toca…" at bounding box center [514, 220] width 312 height 173
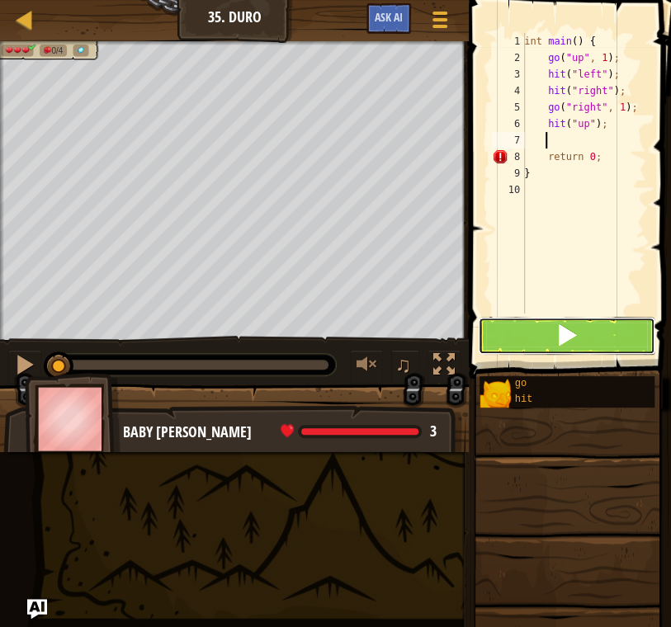
click at [593, 326] on button at bounding box center [566, 336] width 177 height 38
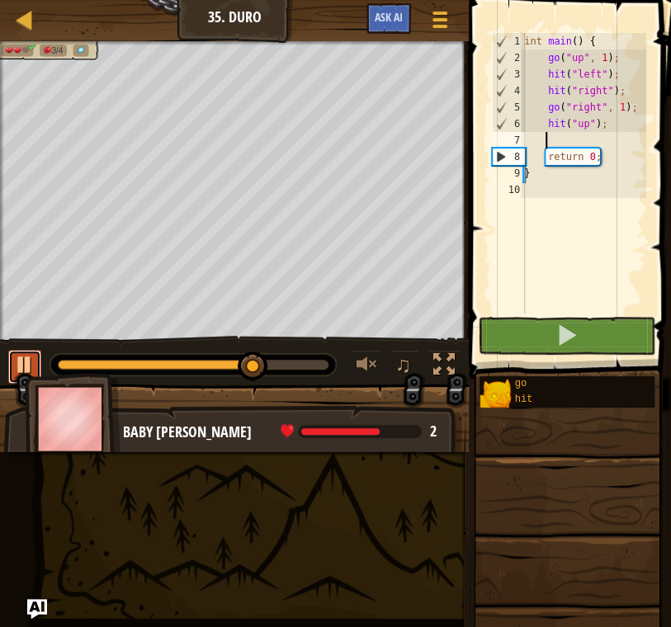
click at [24, 363] on div at bounding box center [24, 364] width 21 height 21
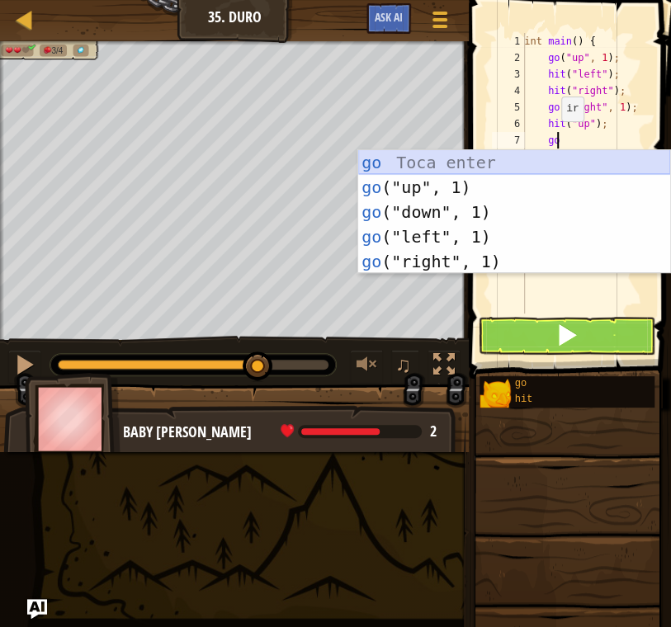
click at [490, 172] on div "go Toca enter go ("up", 1) Toca enter go ("down", 1) Toca enter go ("left", 1) …" at bounding box center [514, 236] width 312 height 173
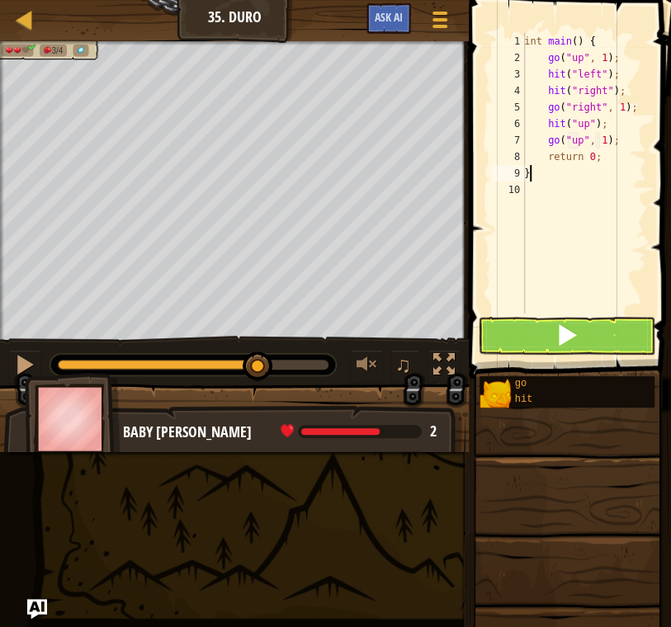
click at [622, 176] on div "int main ( ) { go ( " up " , 1 ) ; hit ( " left " ) ; hit ( " right " ) ; go ( …" at bounding box center [583, 190] width 125 height 314
click at [632, 140] on div "int main ( ) { go ( " up " , 1 ) ; hit ( " left " ) ; hit ( " right " ) ; go ( …" at bounding box center [583, 190] width 125 height 314
type textarea "go("up", 1);"
type textarea "g"
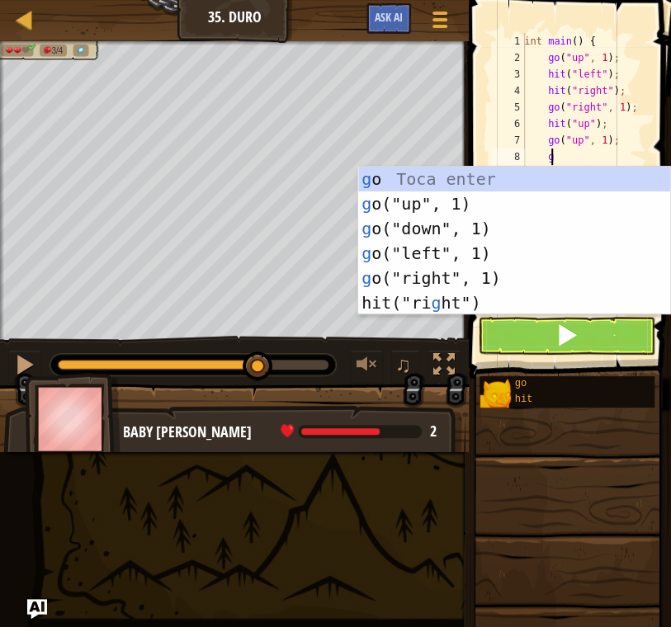
scroll to position [7, 1]
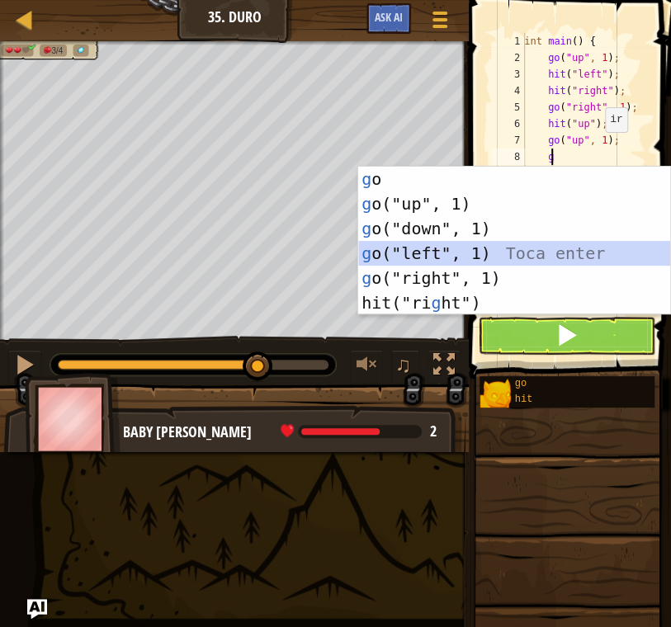
click at [522, 253] on div "g o Toca enter g o("up", 1) Toca enter g o("down", 1) Toca enter g o("left", 1)…" at bounding box center [514, 266] width 312 height 198
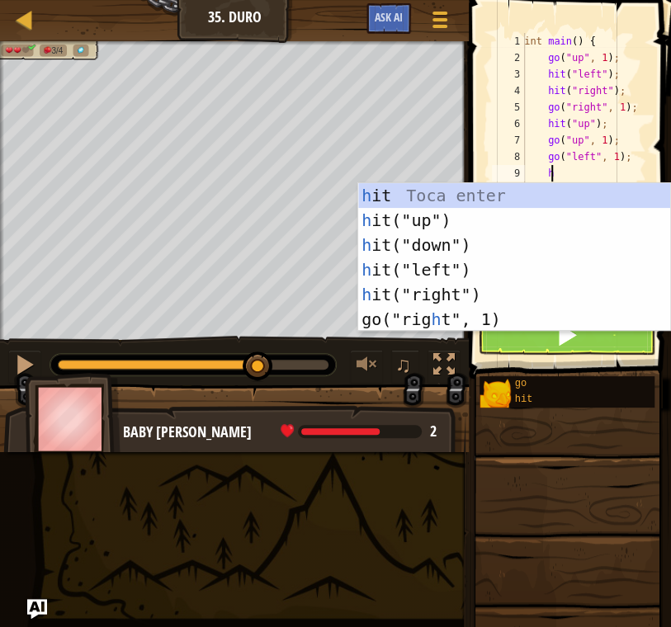
type textarea "hi"
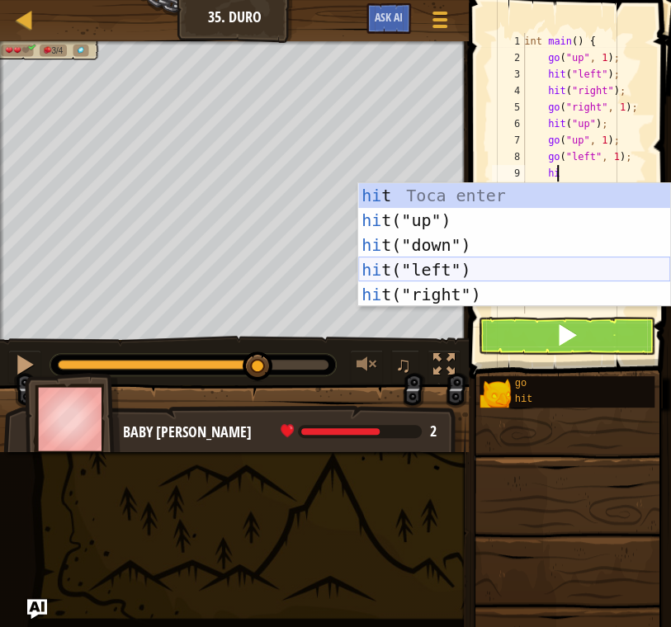
click at [428, 266] on div "hi t Toca enter hi t("up") Toca enter hi t("down") Toca enter hi t("left") Toca…" at bounding box center [514, 269] width 312 height 173
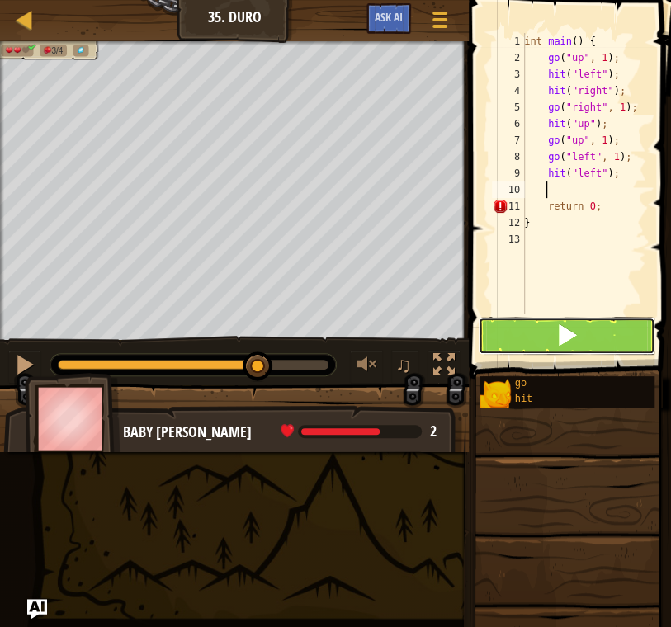
click at [578, 333] on button at bounding box center [566, 336] width 177 height 38
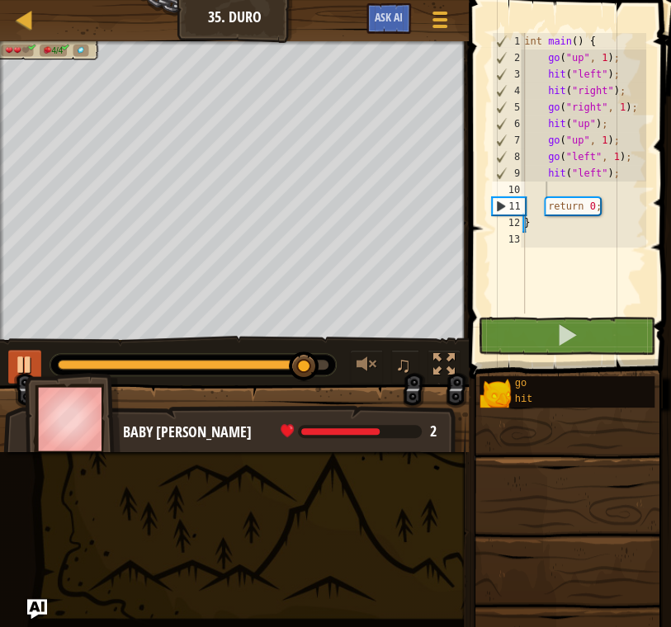
drag, startPoint x: 31, startPoint y: 348, endPoint x: 31, endPoint y: 357, distance: 8.3
click at [31, 356] on div "♫" at bounding box center [234, 361] width 469 height 50
click at [31, 357] on div at bounding box center [24, 364] width 21 height 21
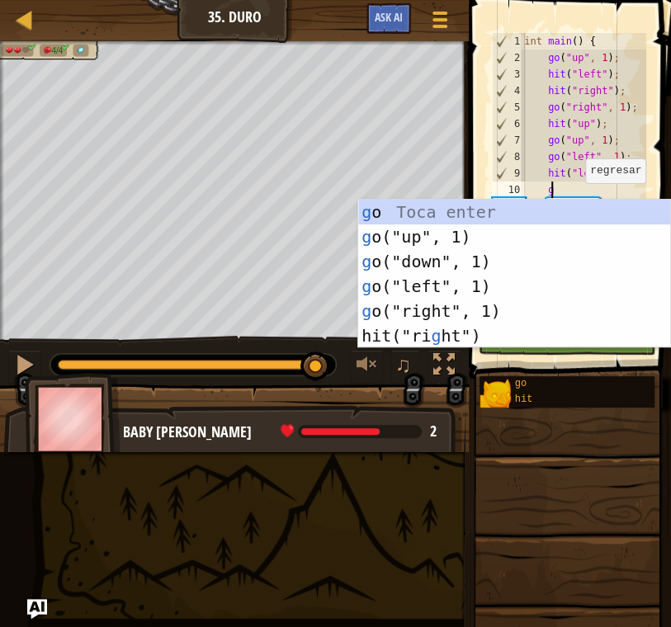
type textarea "go"
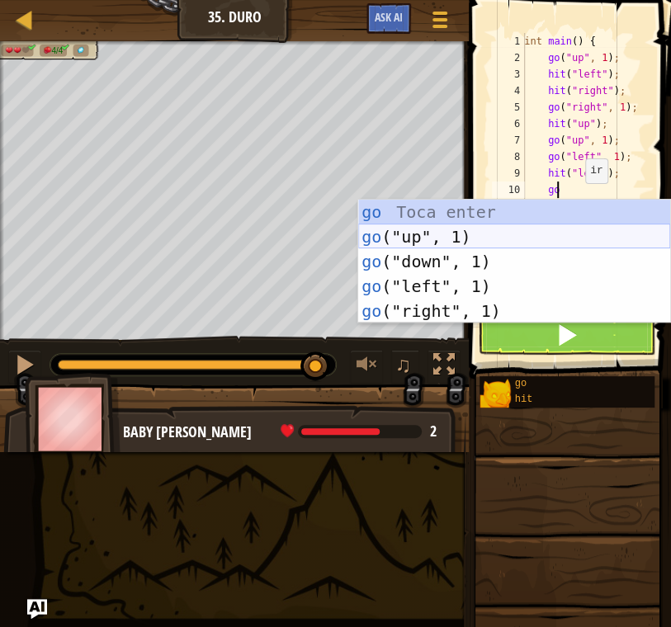
click at [512, 234] on div "go Toca enter go ("up", 1) Toca enter go ("down", 1) Toca enter go ("left", 1) …" at bounding box center [514, 286] width 312 height 173
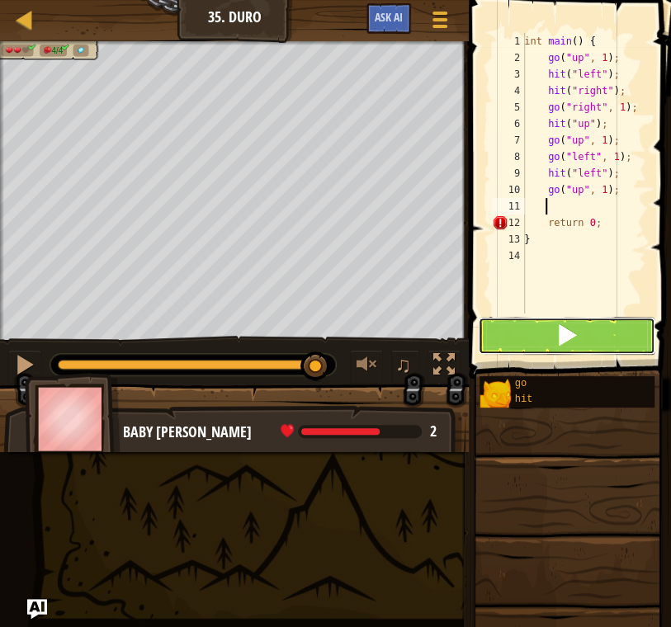
click at [550, 322] on button at bounding box center [566, 336] width 177 height 38
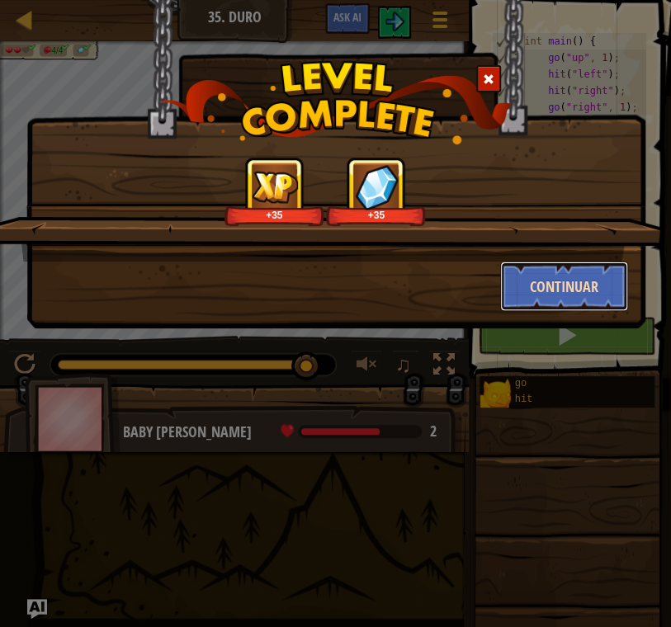
click at [612, 284] on button "Continuar" at bounding box center [564, 287] width 128 height 50
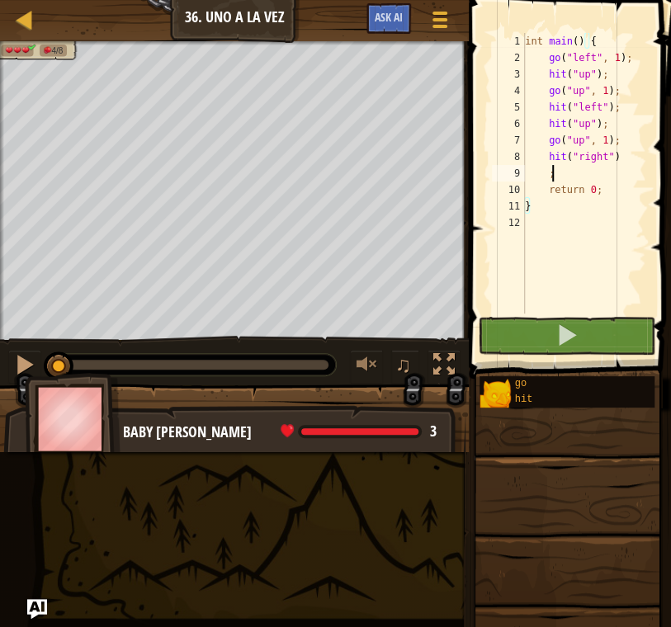
click at [607, 167] on div "int main ( ) { go ( " left " , 1 ) ; hit ( " up " ) ; go ( " up " , 1 ) ; hit (…" at bounding box center [584, 190] width 125 height 314
type textarea ";"
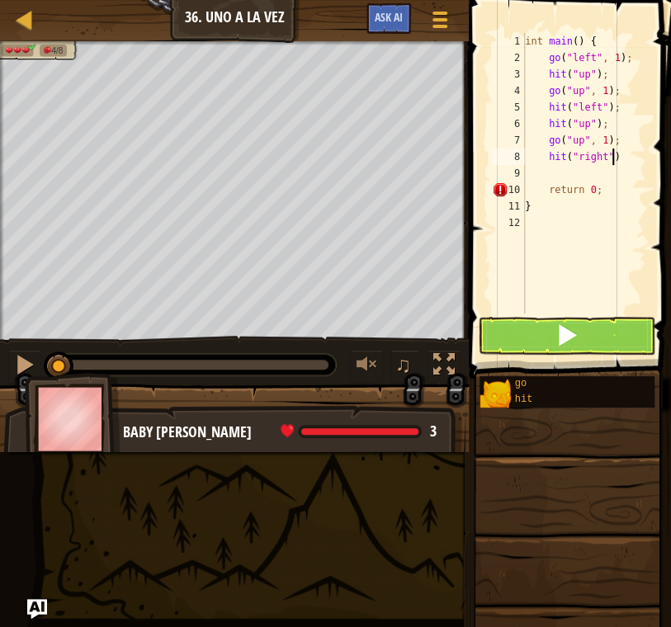
drag, startPoint x: 623, startPoint y: 157, endPoint x: 630, endPoint y: 152, distance: 8.9
click at [630, 152] on div "int main ( ) { go ( " left " , 1 ) ; hit ( " up " ) ; go ( " up " , 1 ) ; hit (…" at bounding box center [584, 190] width 125 height 314
type textarea "hit("right");"
click at [551, 341] on button at bounding box center [566, 336] width 177 height 38
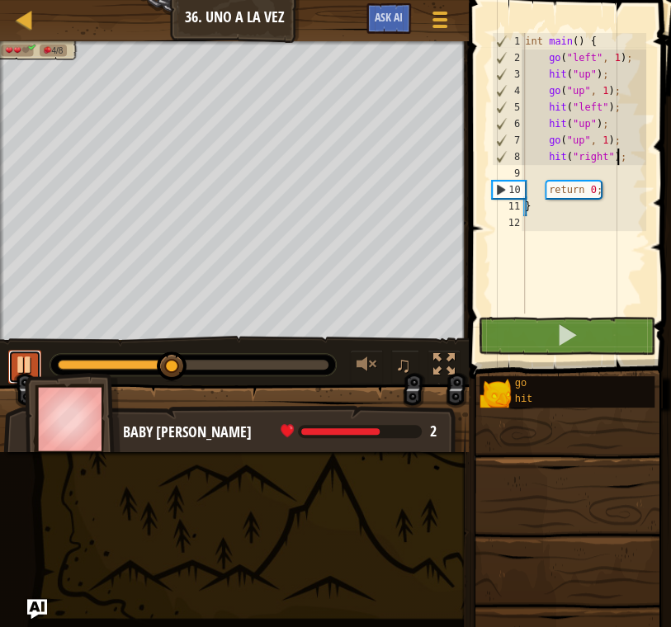
click at [29, 357] on div at bounding box center [24, 364] width 21 height 21
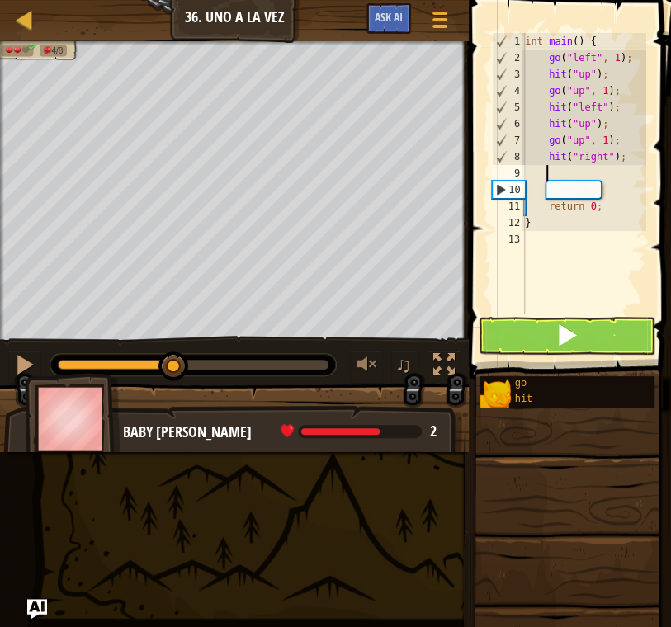
scroll to position [7, 1]
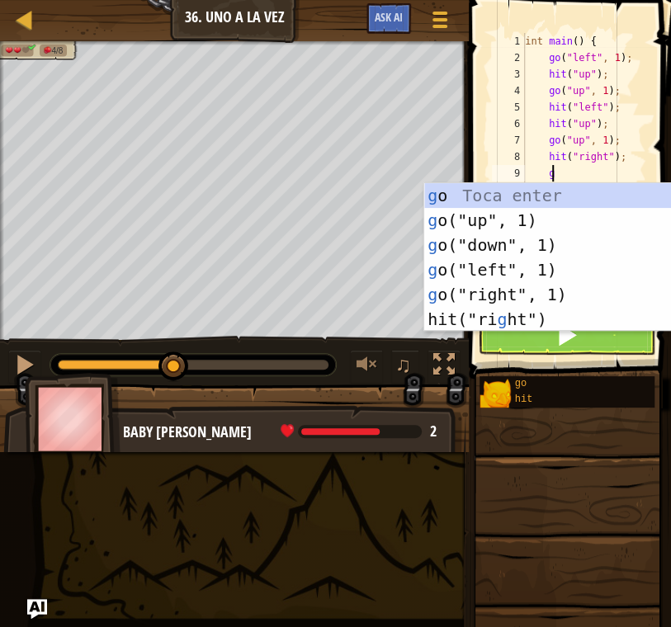
type textarea "go"
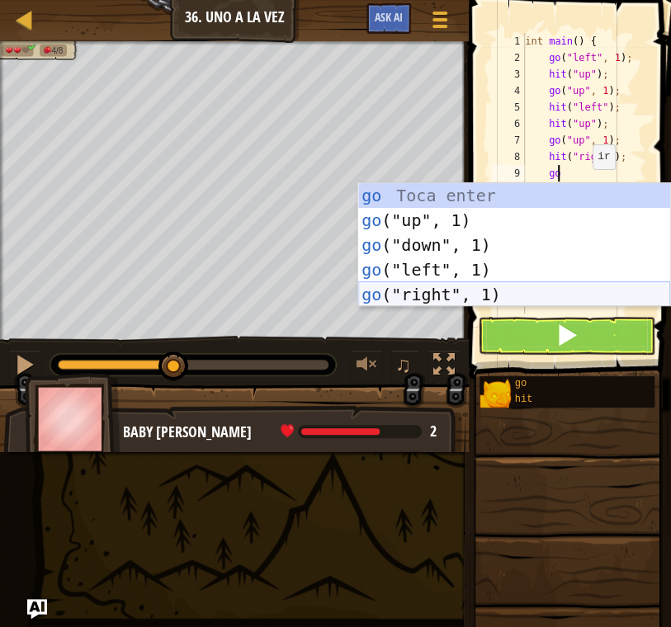
click at [479, 296] on div "go Toca enter go ("up", 1) Toca enter go ("down", 1) Toca enter go ("left", 1) …" at bounding box center [514, 269] width 312 height 173
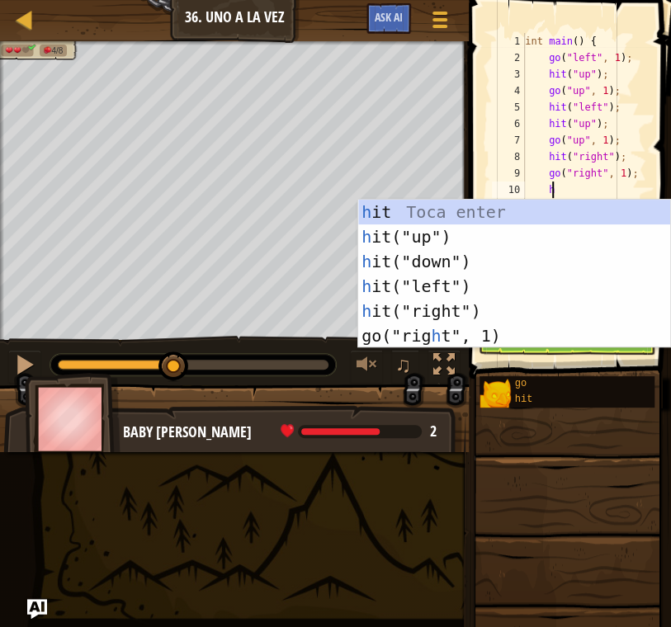
type textarea "hi"
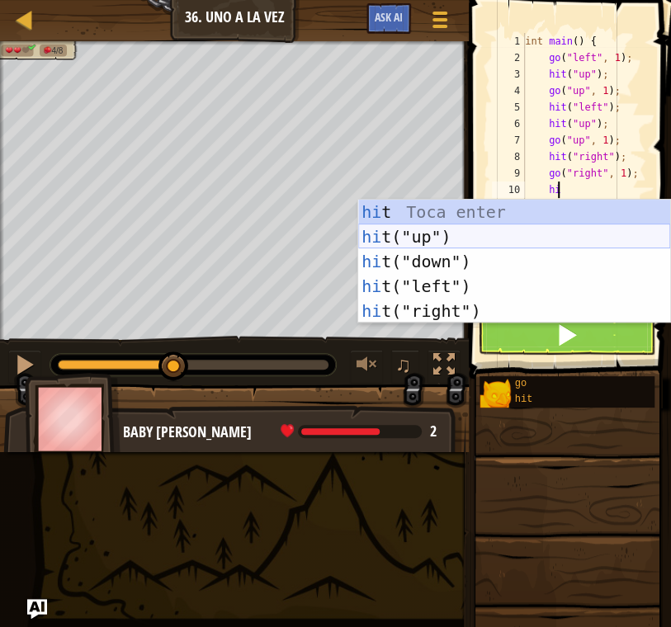
click at [498, 239] on div "hi t Toca enter hi t("up") Toca enter hi t("down") Toca enter hi t("left") Toca…" at bounding box center [514, 286] width 312 height 173
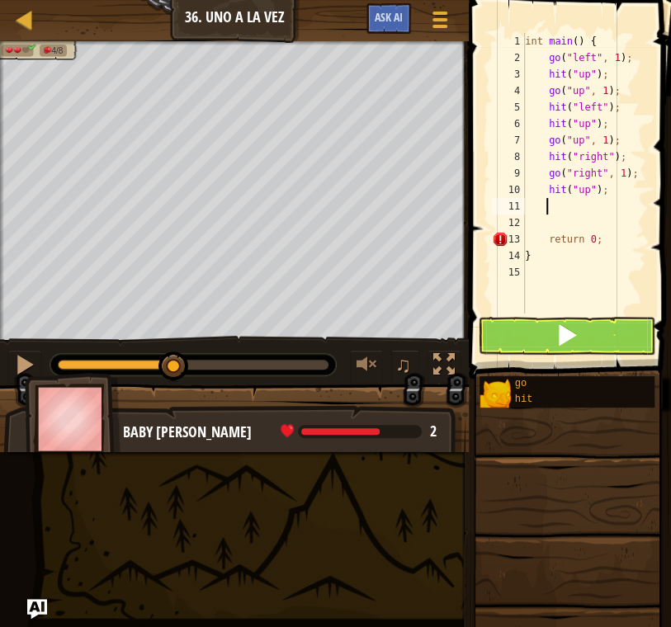
scroll to position [7, 1]
click at [573, 335] on span at bounding box center [566, 334] width 23 height 23
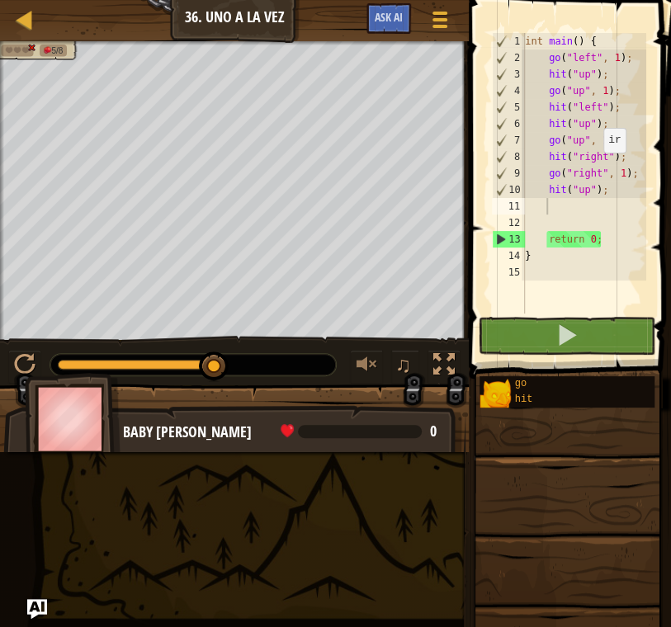
click at [594, 169] on div "int main ( ) { go ( " left " , 1 ) ; hit ( " up " ) ; go ( " up " , 1 ) ; hit (…" at bounding box center [584, 190] width 125 height 314
type textarea "go("right", 1);"
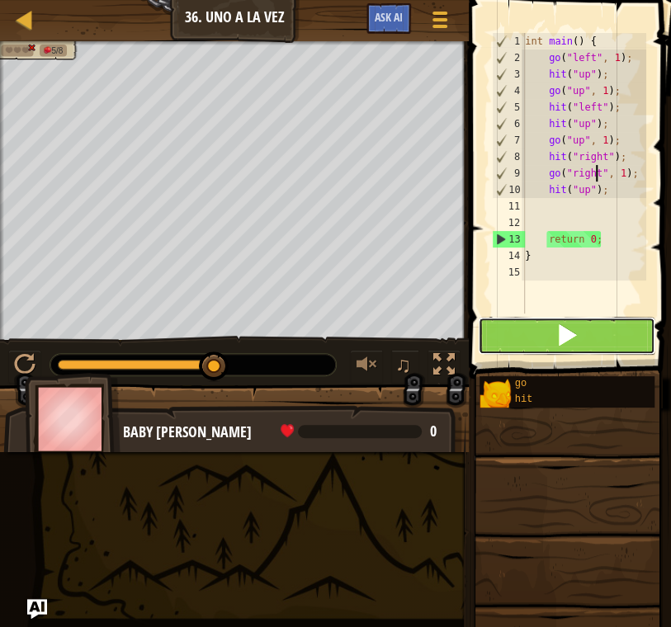
click at [563, 326] on span at bounding box center [566, 334] width 23 height 23
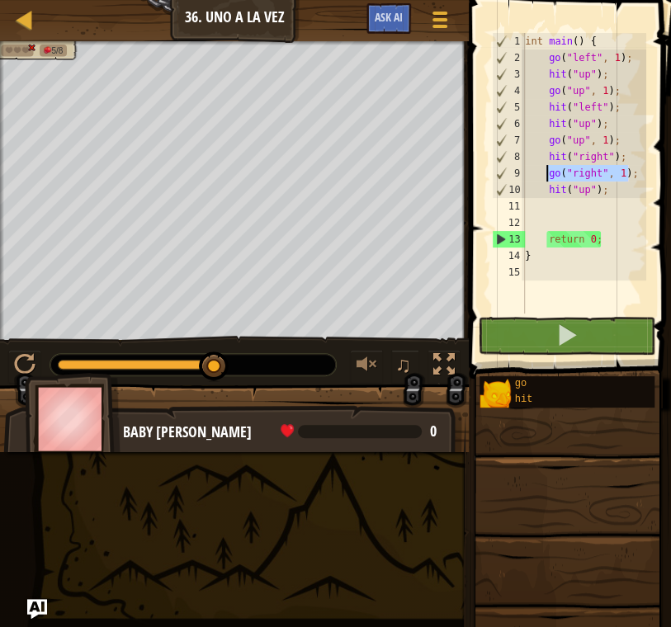
drag, startPoint x: 629, startPoint y: 174, endPoint x: 544, endPoint y: 175, distance: 85.0
click at [544, 175] on div "int main ( ) { go ( " left " , 1 ) ; hit ( " up " ) ; go ( " up " , 1 ) ; hit (…" at bounding box center [584, 190] width 125 height 314
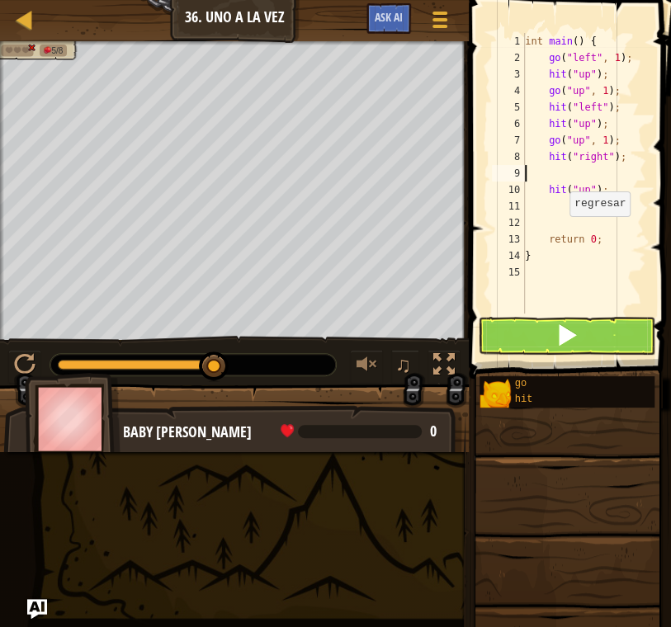
scroll to position [7, 0]
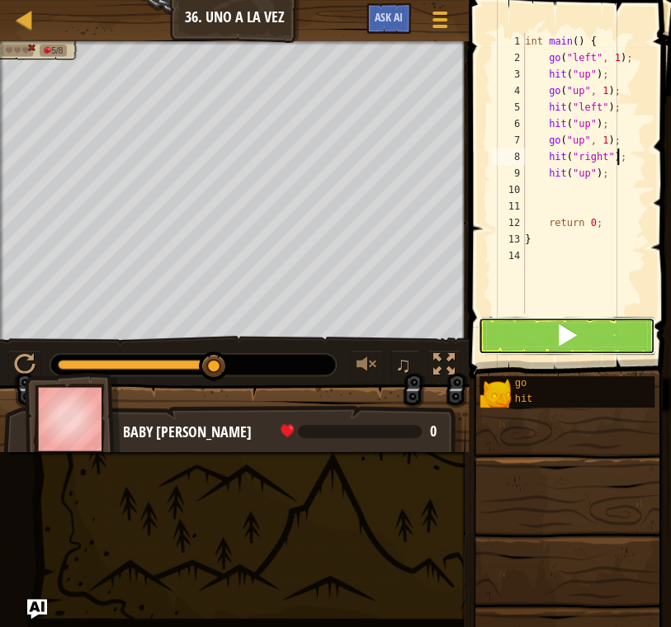
click at [578, 331] on button at bounding box center [566, 336] width 177 height 38
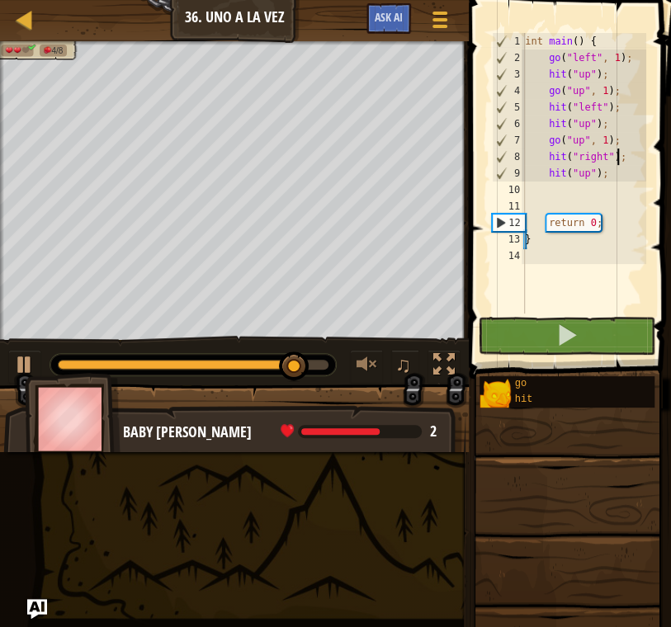
click at [619, 141] on div "int main ( ) { go ( " left " , 1 ) ; hit ( " up " ) ; go ( " up " , 1 ) ; hit (…" at bounding box center [584, 190] width 125 height 314
type textarea "go("up", 1);"
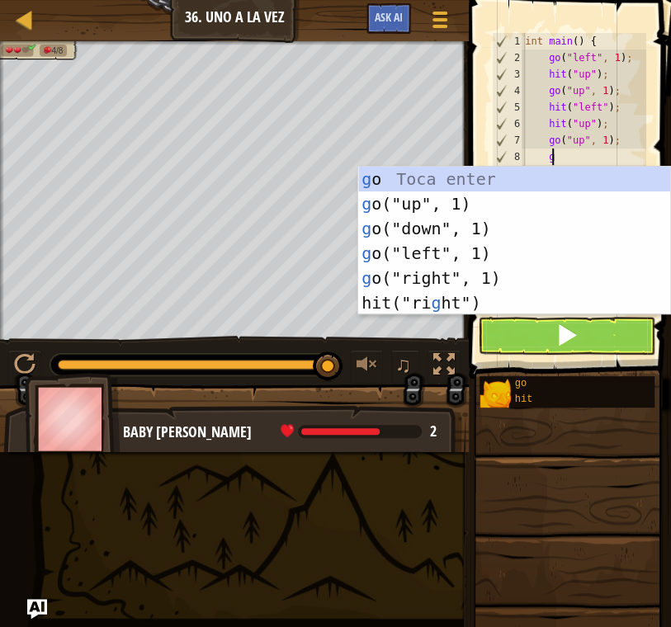
scroll to position [7, 2]
type textarea "go"
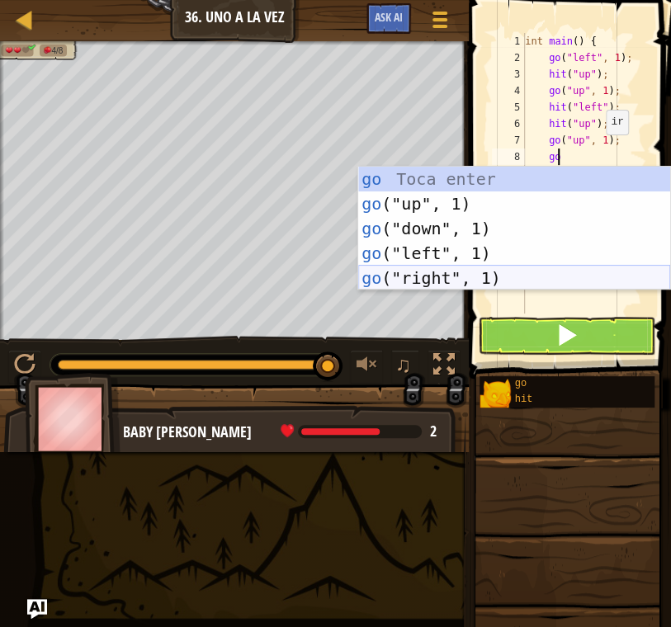
click at [490, 284] on div "go Toca enter go ("up", 1) Toca enter go ("down", 1) Toca enter go ("left", 1) …" at bounding box center [514, 253] width 312 height 173
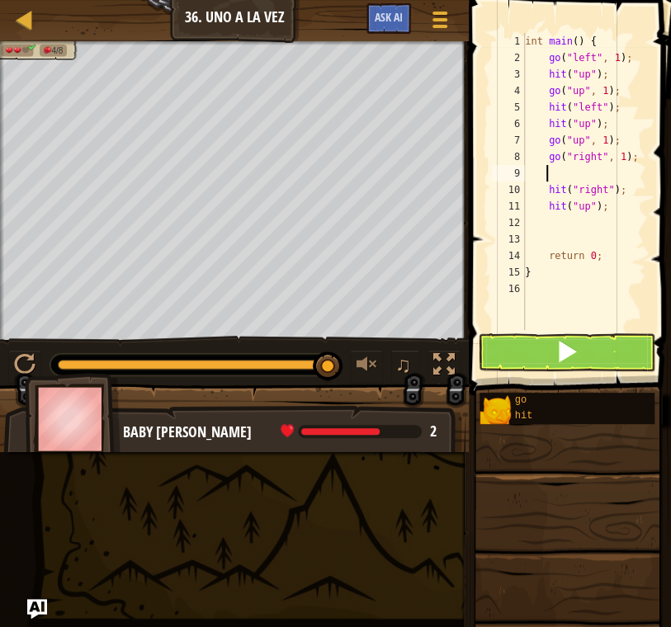
scroll to position [7, 0]
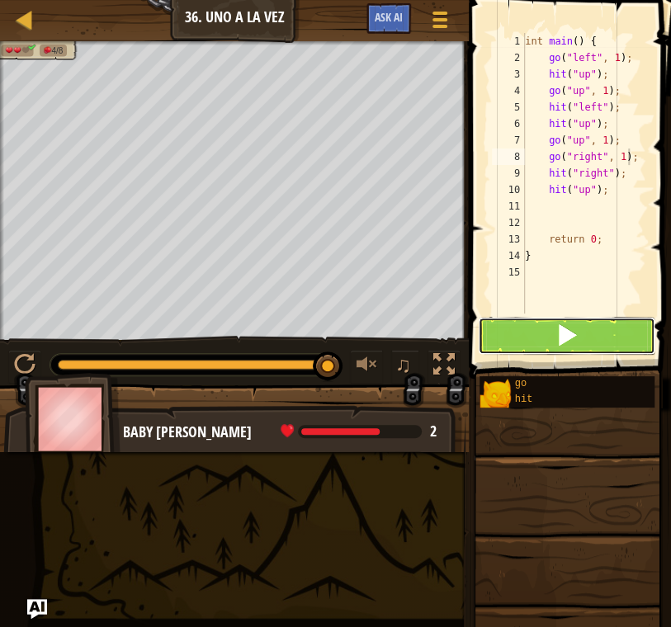
click at [591, 318] on button at bounding box center [566, 336] width 177 height 38
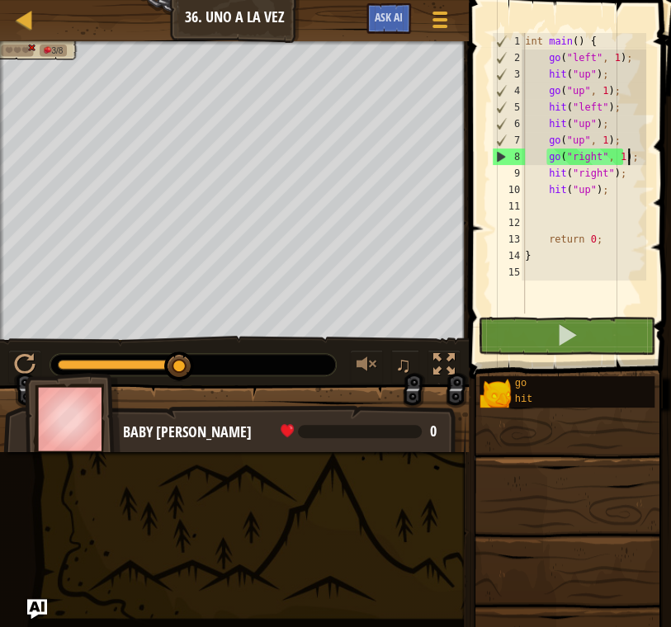
click at [621, 173] on div "int main ( ) { go ( " left " , 1 ) ; hit ( " up " ) ; go ( " up " , 1 ) ; hit (…" at bounding box center [584, 190] width 125 height 314
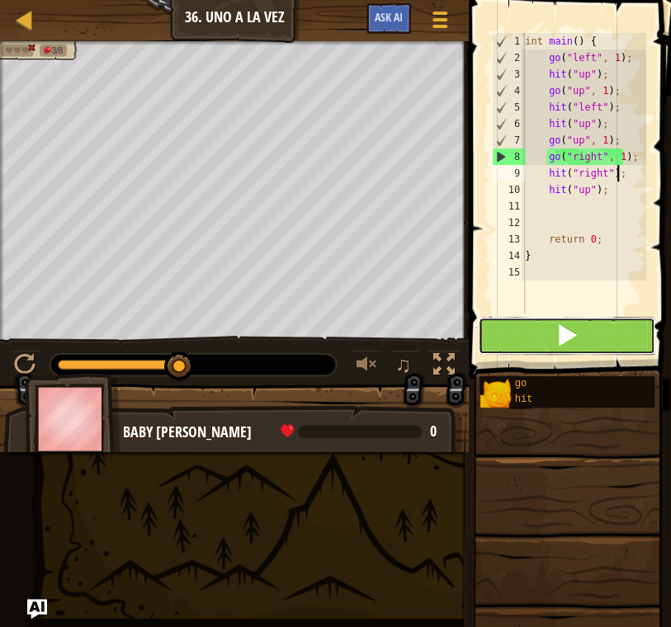
click at [580, 337] on button at bounding box center [566, 336] width 177 height 38
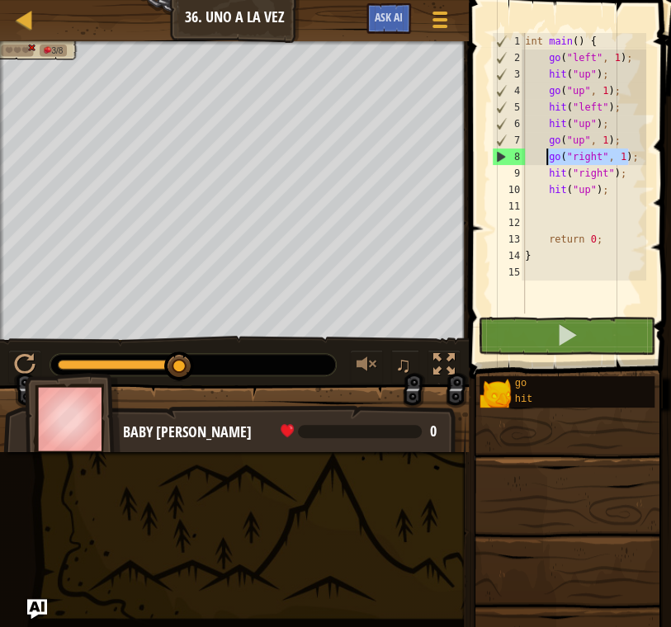
drag, startPoint x: 629, startPoint y: 157, endPoint x: 545, endPoint y: 152, distance: 83.5
click at [545, 152] on div "int main ( ) { go ( " left " , 1 ) ; hit ( " up " ) ; go ( " up " , 1 ) ; hit (…" at bounding box center [584, 190] width 125 height 314
type textarea "go("right", 1);"
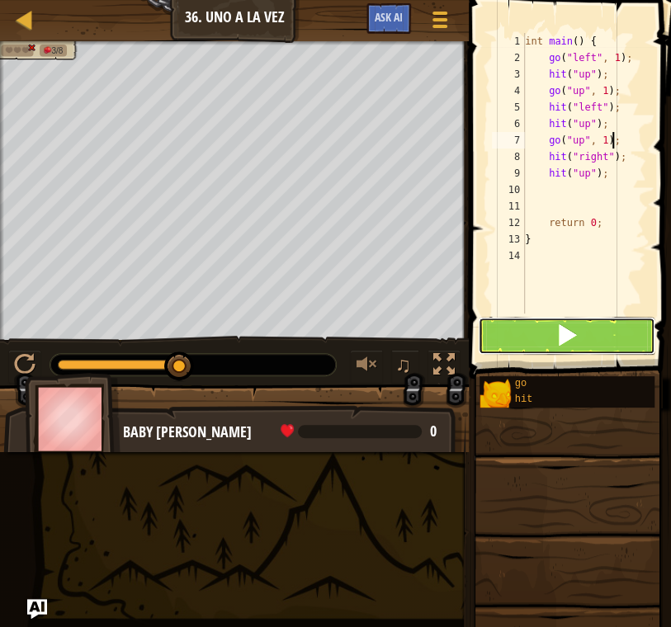
click at [580, 322] on button at bounding box center [566, 336] width 177 height 38
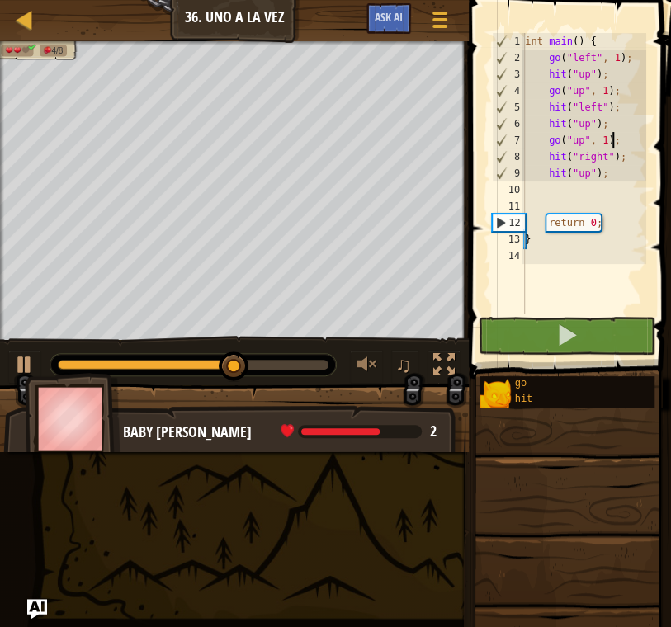
click at [621, 160] on div "int main ( ) { go ( " left " , 1 ) ; hit ( " up " ) ; go ( " up " , 1 ) ; hit (…" at bounding box center [584, 190] width 125 height 314
type textarea "hit("right");"
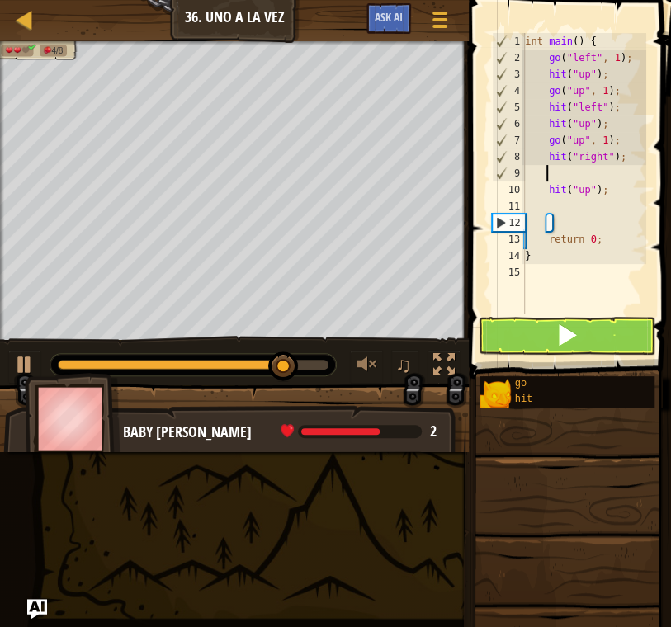
type textarea "g"
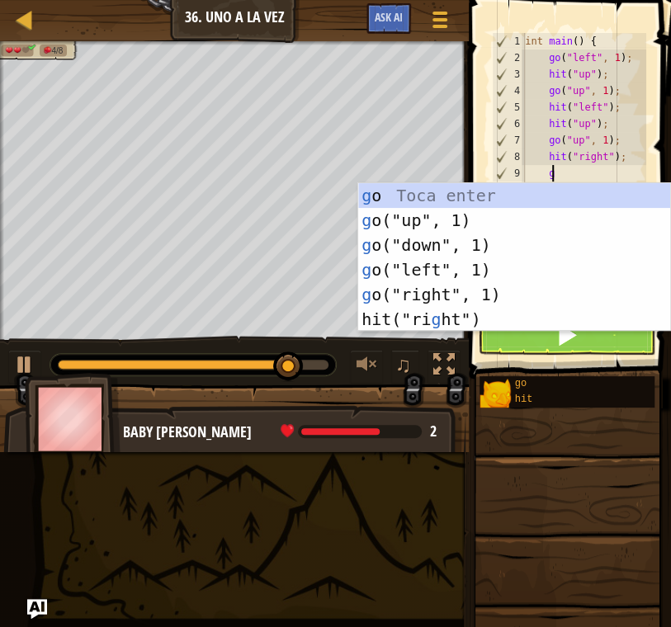
scroll to position [7, 1]
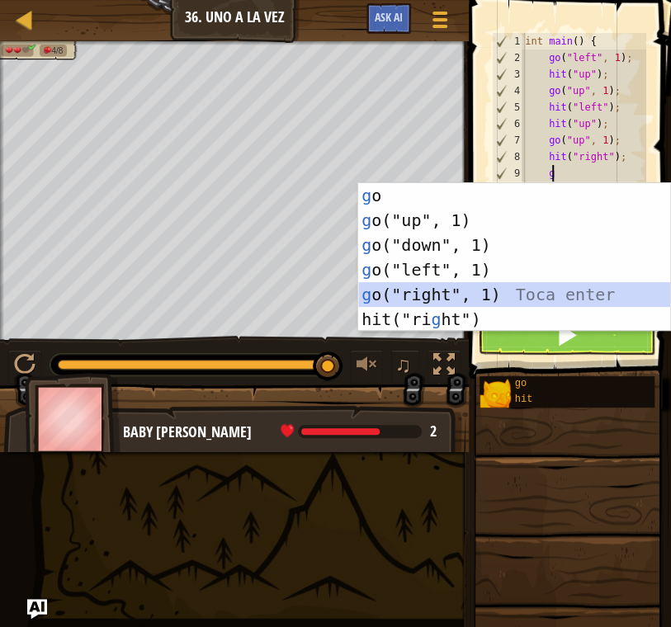
click at [508, 291] on div "g o Toca enter g o("up", 1) Toca enter g o("down", 1) Toca enter g o("left", 1)…" at bounding box center [514, 282] width 312 height 198
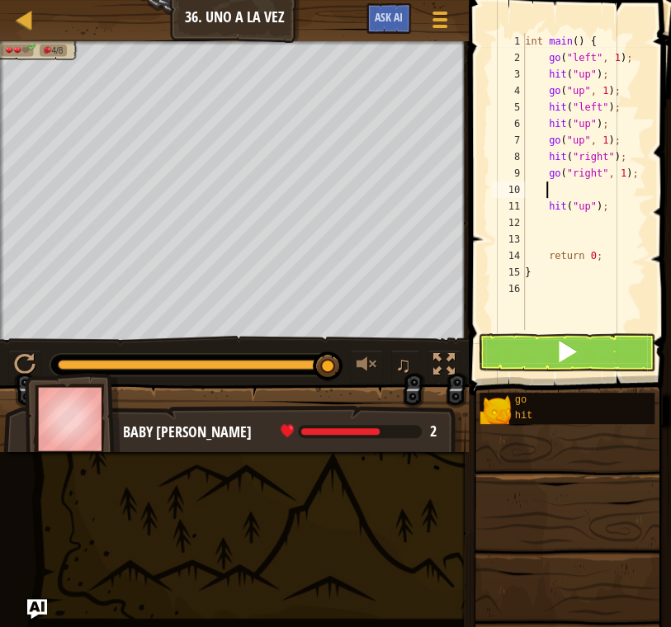
click at [613, 208] on div "int main ( ) { go ( " left " , 1 ) ; hit ( " up " ) ; go ( " up " , 1 ) ; hit (…" at bounding box center [584, 198] width 125 height 330
type textarea "hit("up");"
click at [564, 191] on div "int main ( ) { go ( " left " , 1 ) ; hit ( " up " ) ; go ( " up " , 1 ) ; hit (…" at bounding box center [584, 198] width 125 height 330
type textarea "h"
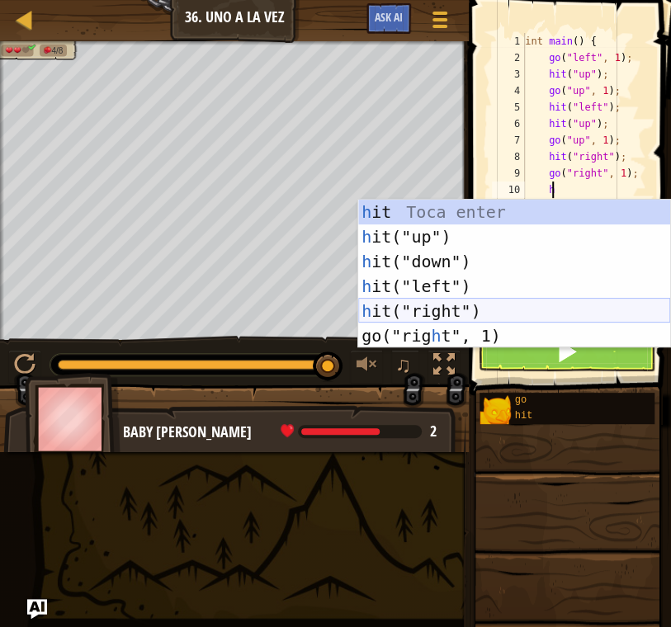
click at [496, 314] on div "h it Toca enter h it("up") Toca enter h it("down") Toca enter h it("left") Toca…" at bounding box center [514, 299] width 312 height 198
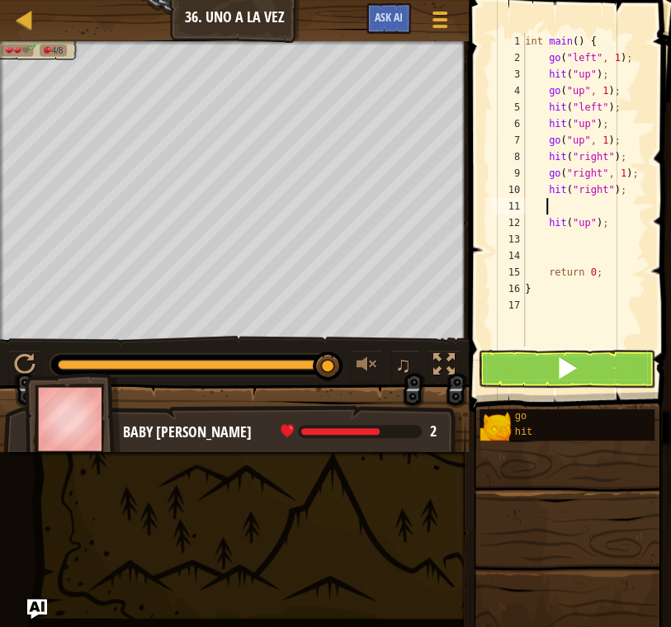
scroll to position [7, 0]
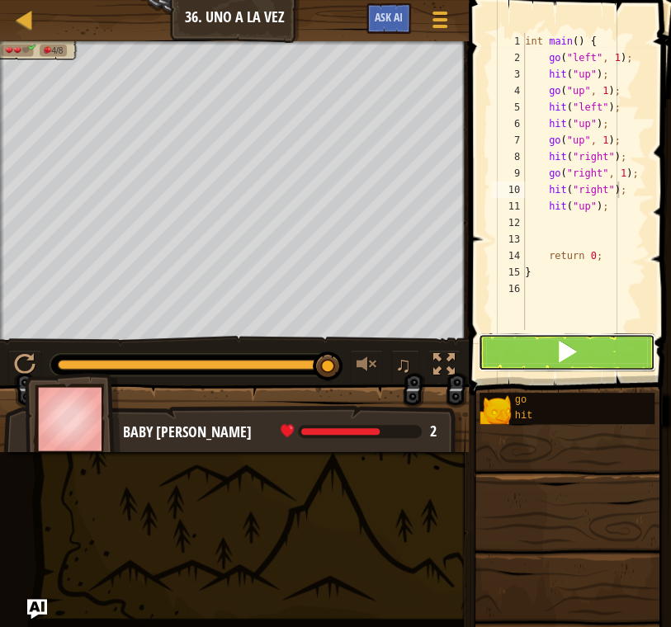
click at [557, 337] on button at bounding box center [566, 352] width 177 height 38
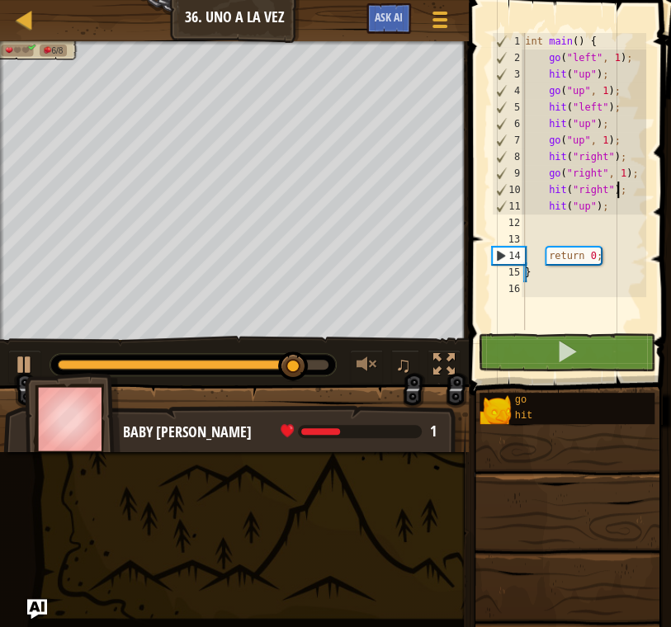
click at [605, 208] on div "int main ( ) { go ( " left " , 1 ) ; hit ( " up " ) ; go ( " up " , 1 ) ; hit (…" at bounding box center [584, 198] width 125 height 330
type textarea "hit("up");"
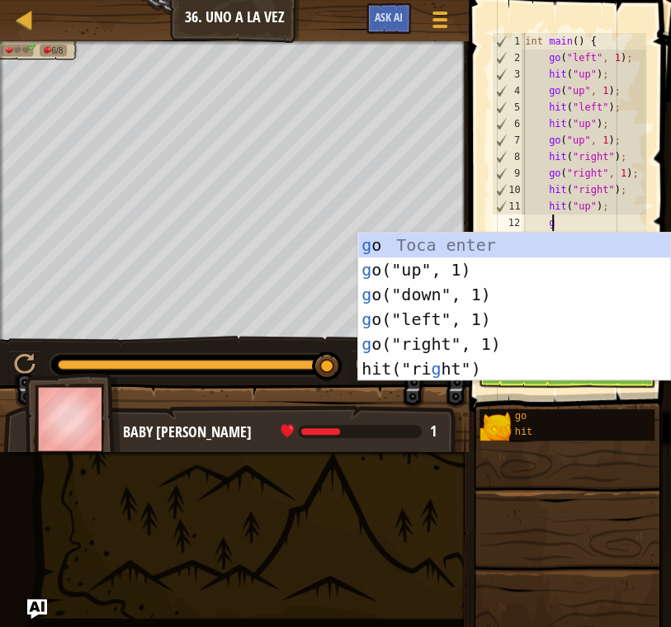
type textarea "go"
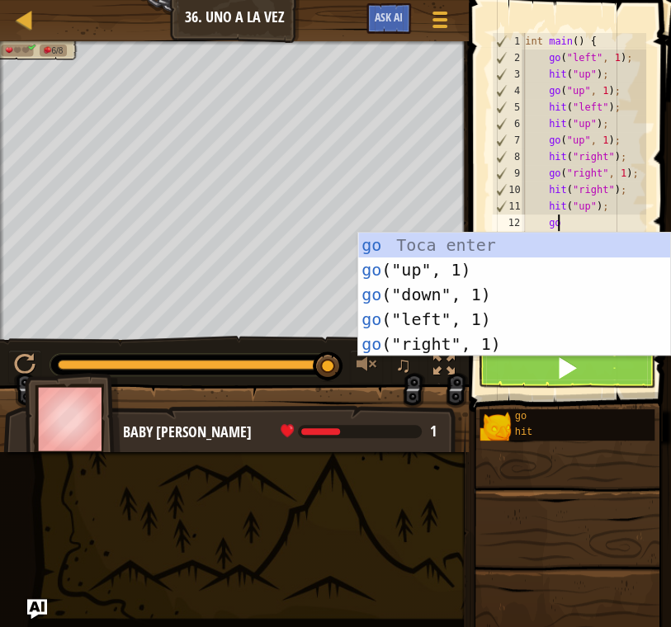
scroll to position [7, 2]
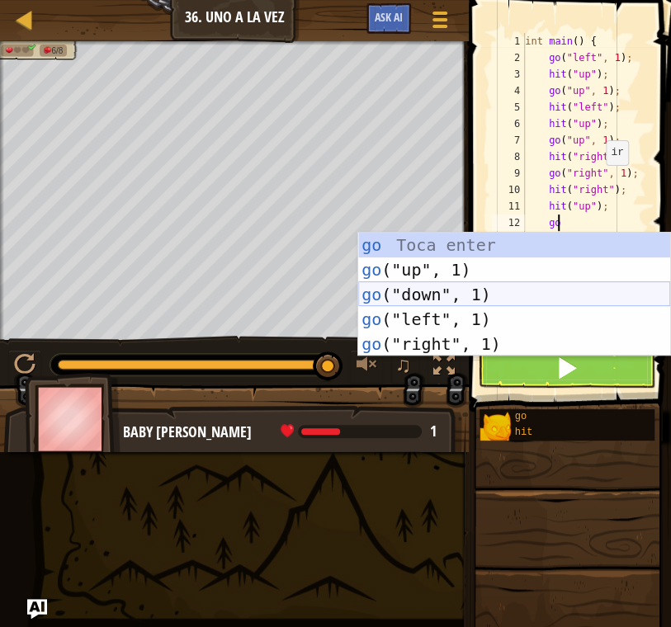
click at [512, 303] on div "go Toca enter go ("up", 1) Toca enter go ("down", 1) Toca enter go ("left", 1) …" at bounding box center [514, 319] width 312 height 173
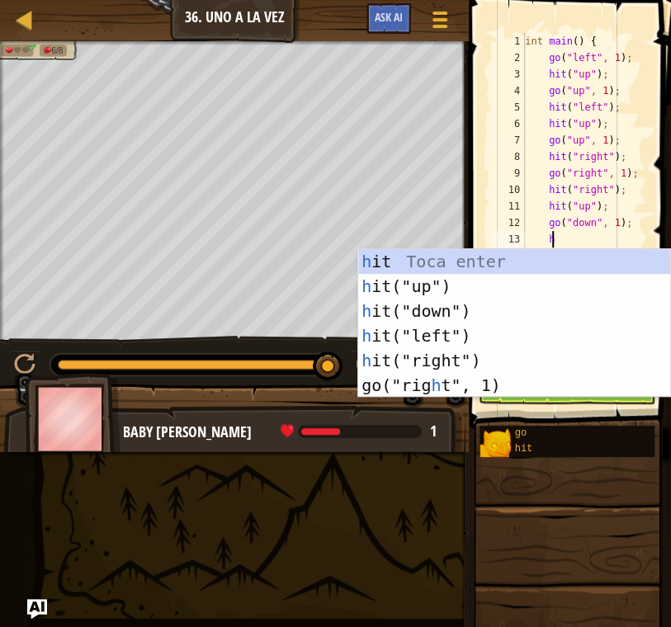
type textarea "hi"
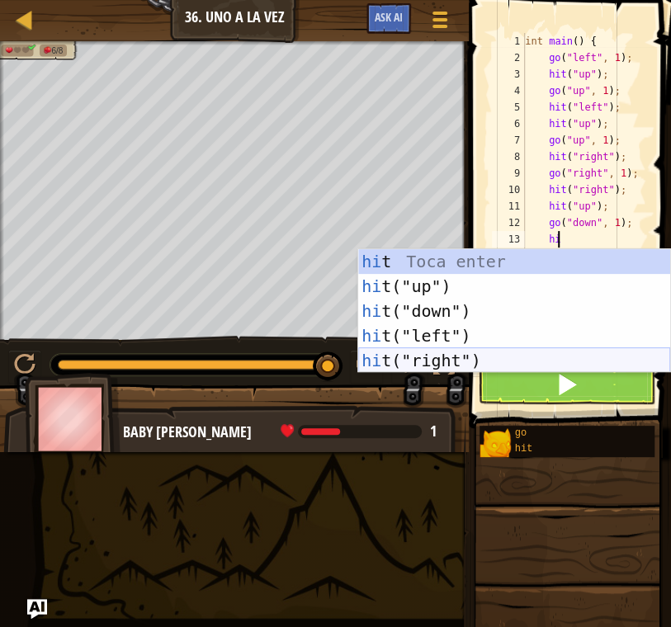
click at [540, 352] on div "hi t Toca enter hi t("up") Toca enter hi t("down") Toca enter hi t("left") Toca…" at bounding box center [514, 335] width 312 height 173
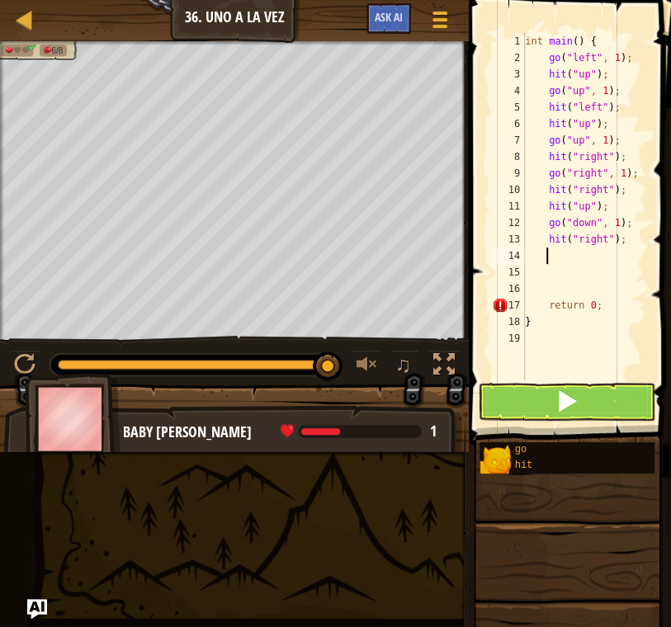
scroll to position [7, 1]
click at [581, 402] on button at bounding box center [566, 402] width 177 height 38
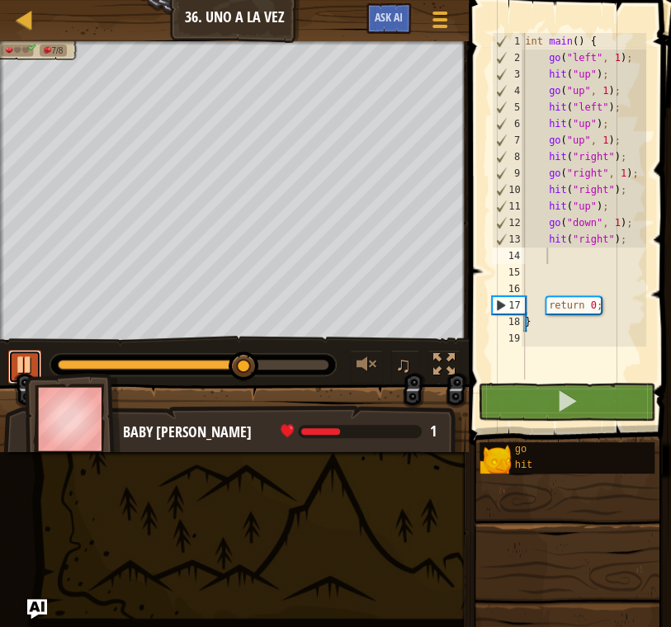
click at [37, 361] on button at bounding box center [24, 367] width 33 height 34
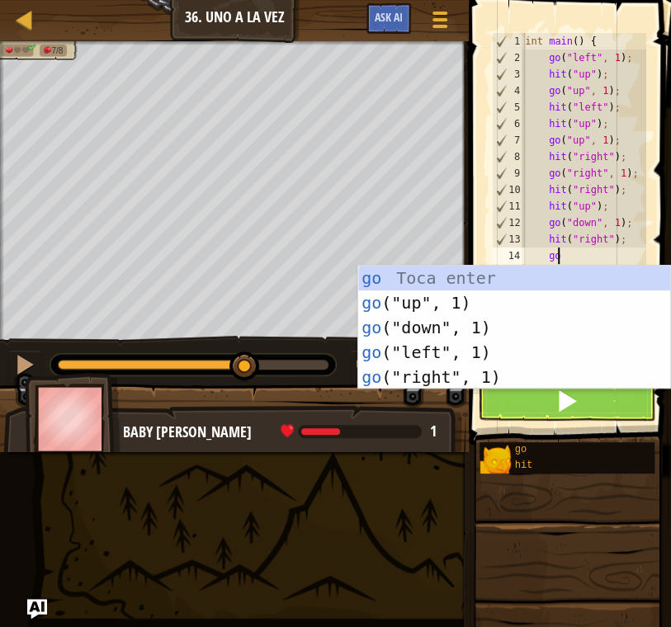
scroll to position [7, 2]
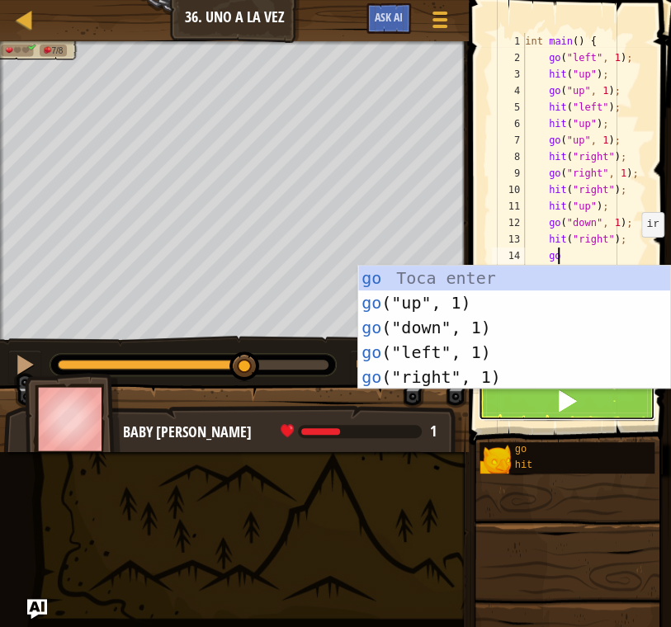
click at [513, 390] on button at bounding box center [566, 402] width 177 height 38
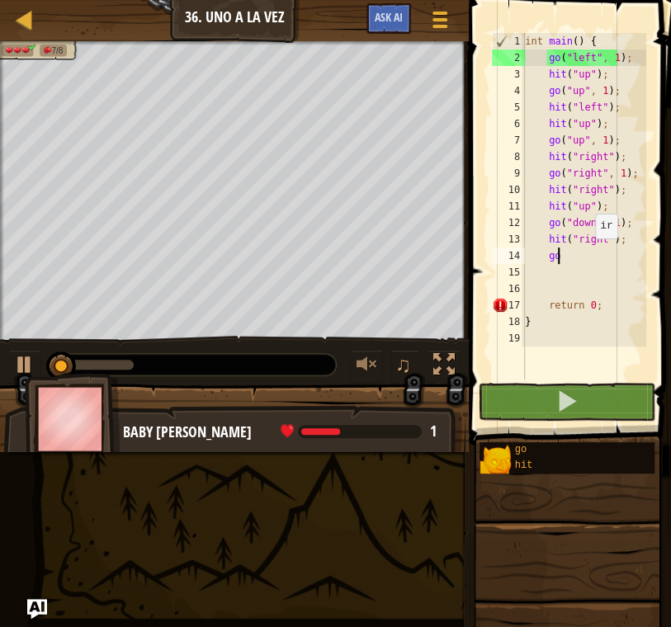
click at [587, 254] on div "int main ( ) { go ( " left " , 1 ) ; hit ( " up " ) ; go ( " up " , 1 ) ; hit (…" at bounding box center [584, 223] width 125 height 380
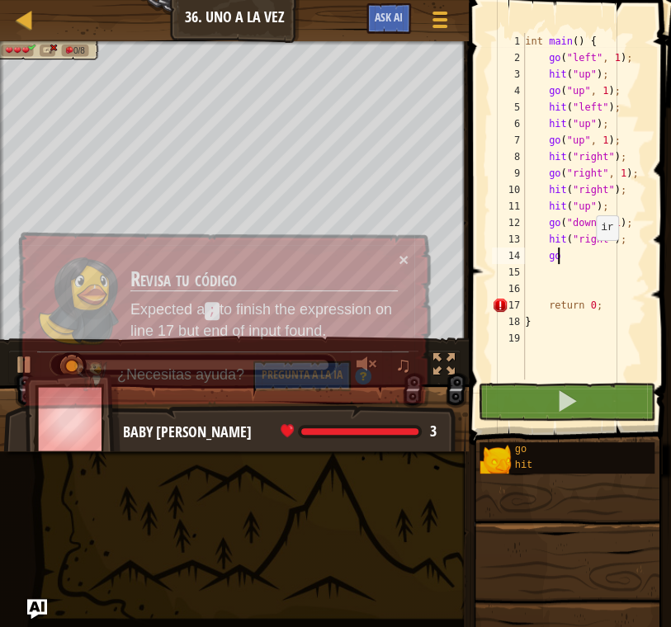
scroll to position [7, 2]
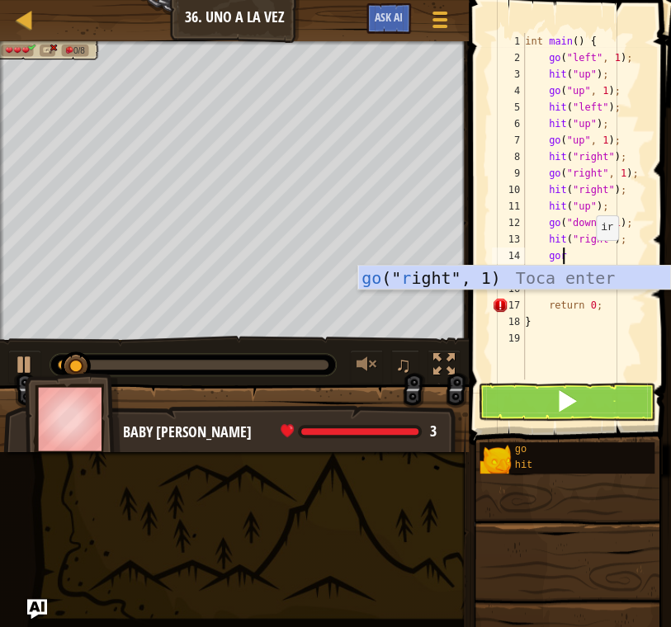
type textarea "gori"
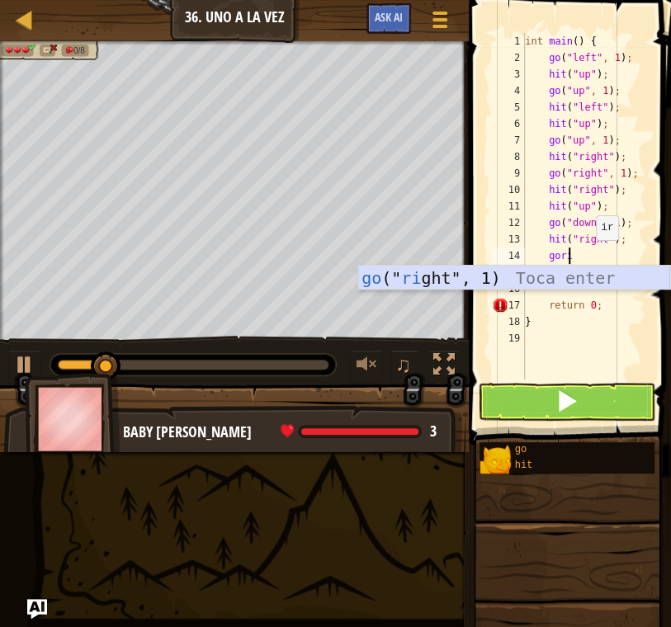
click at [543, 276] on div "go (" ri ght", 1) Toca enter" at bounding box center [514, 303] width 312 height 74
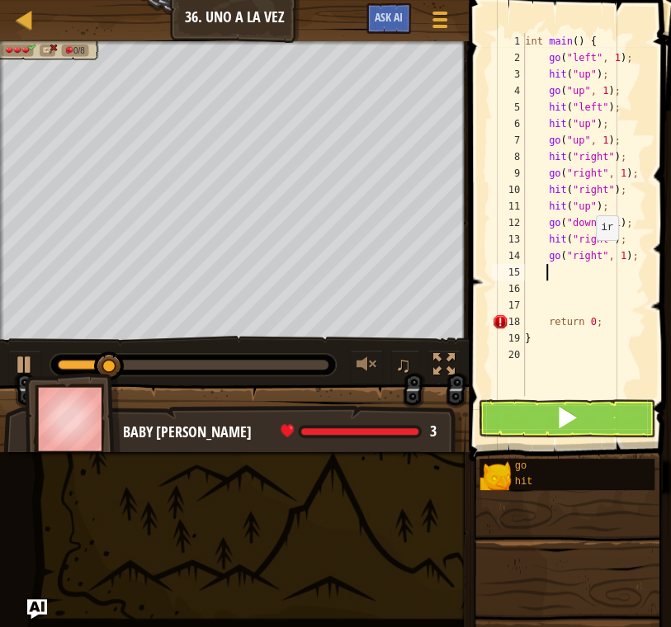
scroll to position [7, 1]
drag, startPoint x: 160, startPoint y: 359, endPoint x: 72, endPoint y: 366, distance: 88.5
click at [73, 366] on div at bounding box center [76, 367] width 30 height 30
click at [28, 359] on div at bounding box center [24, 364] width 21 height 21
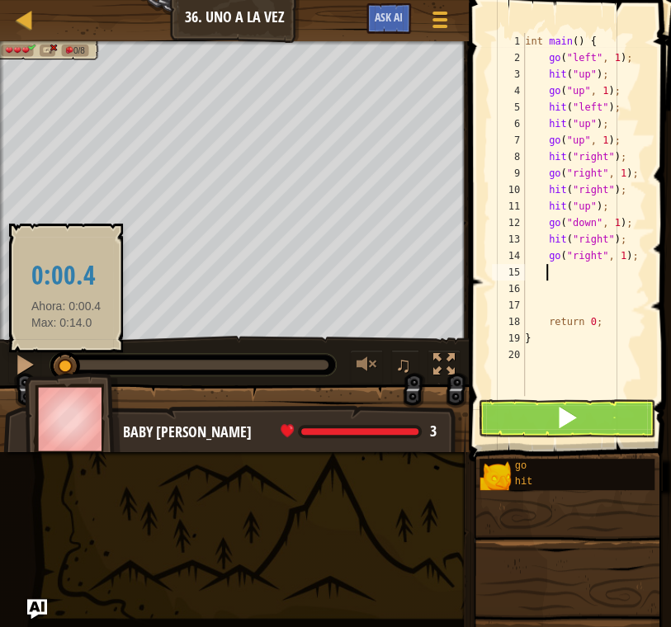
drag, startPoint x: 95, startPoint y: 357, endPoint x: 60, endPoint y: 367, distance: 36.0
click at [63, 366] on div at bounding box center [65, 367] width 30 height 30
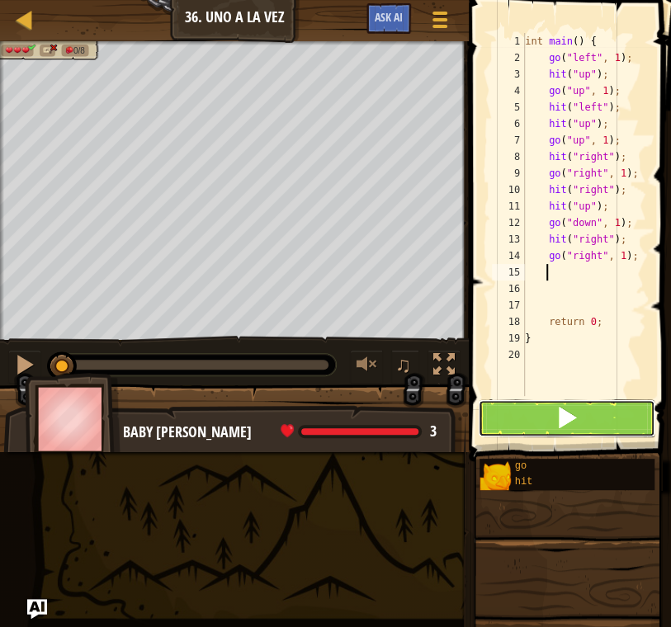
click at [533, 413] on button at bounding box center [566, 418] width 177 height 38
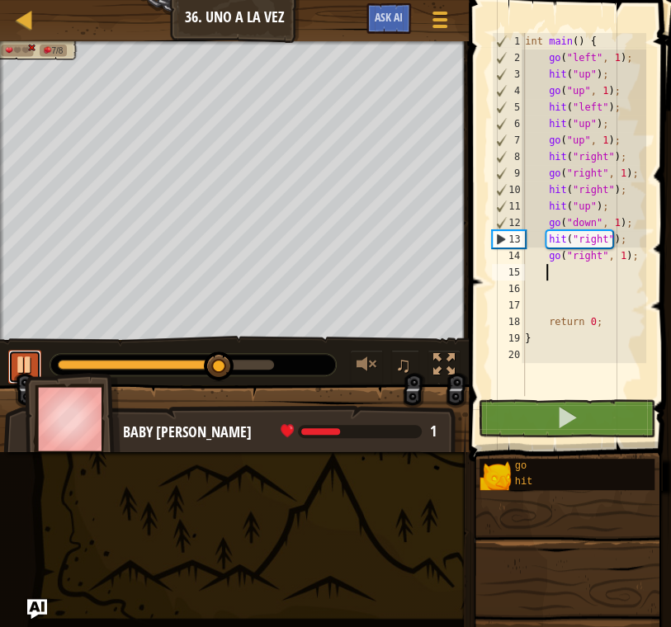
click at [19, 367] on div at bounding box center [24, 364] width 21 height 21
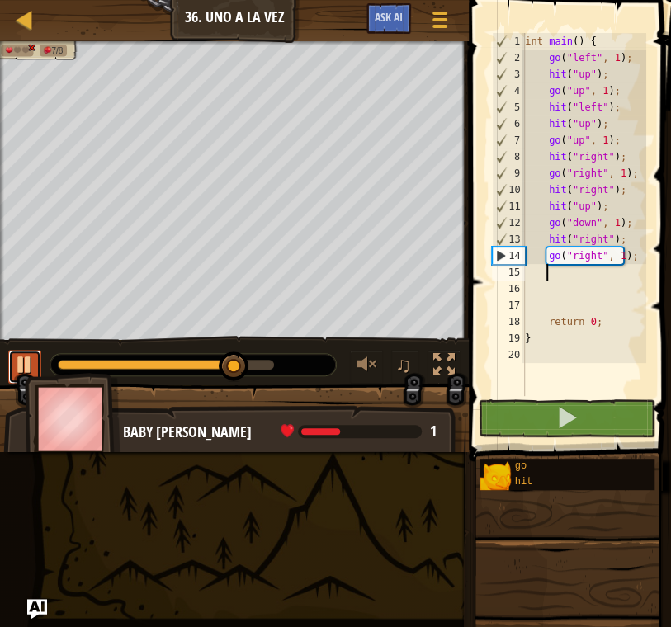
click at [20, 366] on div at bounding box center [24, 364] width 21 height 21
click at [631, 257] on div "int main ( ) { go ( " left " , 1 ) ; hit ( " up " ) ; go ( " up " , 1 ) ; hit (…" at bounding box center [584, 231] width 125 height 396
type textarea "go("right", 1);"
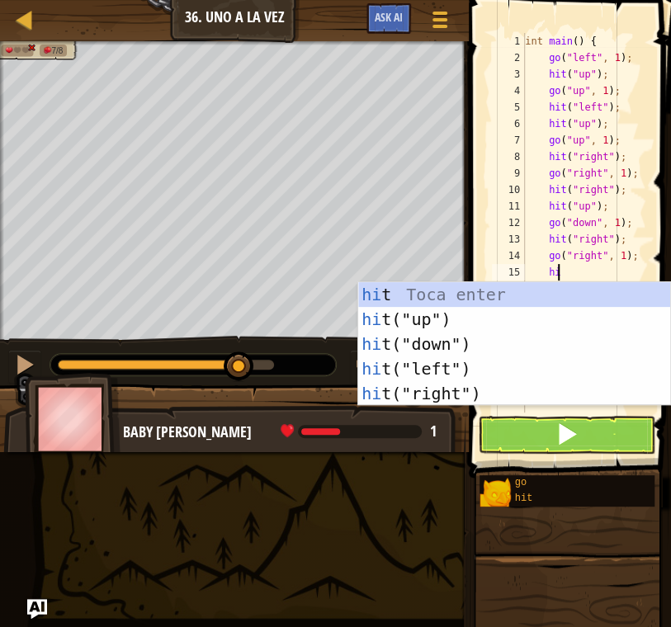
type textarea "hit"
click at [528, 387] on div "hit Toca enter hit ("up") Toca enter hit ("down") Toca enter hit ("left") Toca …" at bounding box center [514, 368] width 312 height 173
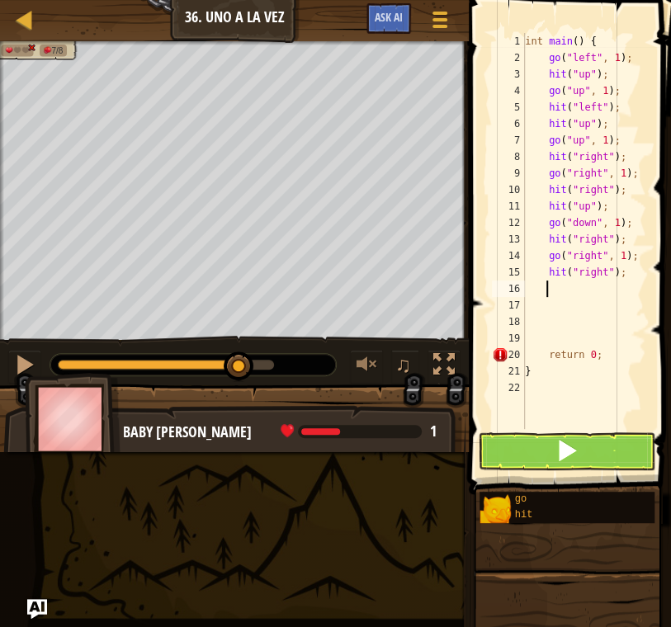
scroll to position [7, 1]
click at [570, 445] on span at bounding box center [566, 450] width 23 height 23
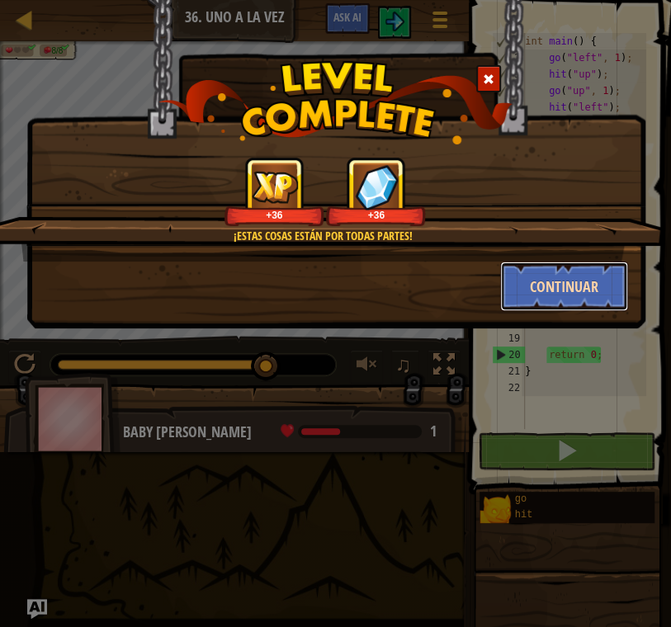
click at [580, 286] on button "Continuar" at bounding box center [564, 287] width 128 height 50
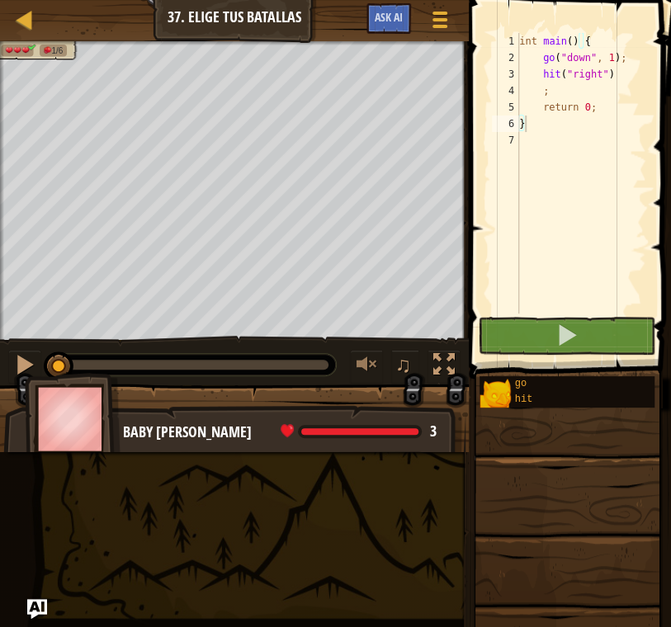
click at [612, 69] on div "int main ( ) { go ( " down " , 1 ) ; hit ( " right " ) ; return 0 ; }" at bounding box center [581, 190] width 130 height 314
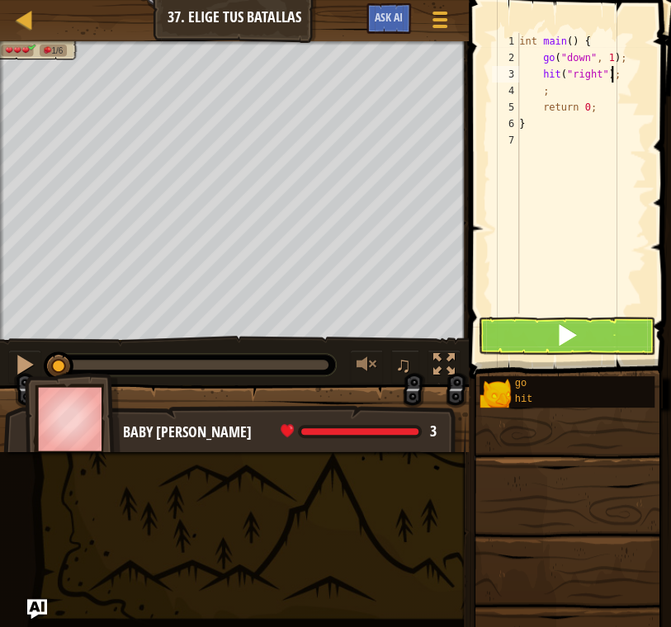
click at [556, 96] on div "int main ( ) { go ( " down " , 1 ) ; hit ( " right " ) ; ; return 0 ; }" at bounding box center [581, 190] width 130 height 314
click at [568, 97] on div "int main ( ) { go ( " down " , 1 ) ; hit ( " right " ) ; return 0 ; }" at bounding box center [581, 190] width 130 height 314
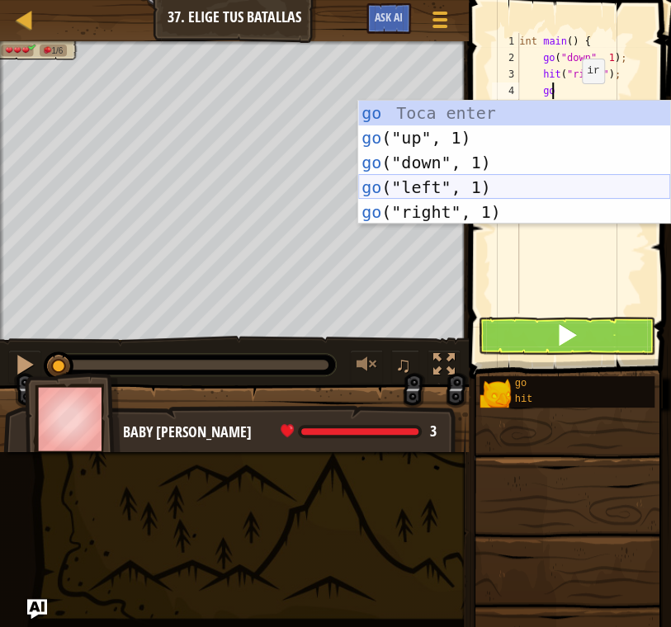
click at [536, 189] on div "go Toca enter go ("up", 1) Toca enter go ("down", 1) Toca enter go ("left", 1) …" at bounding box center [514, 187] width 312 height 173
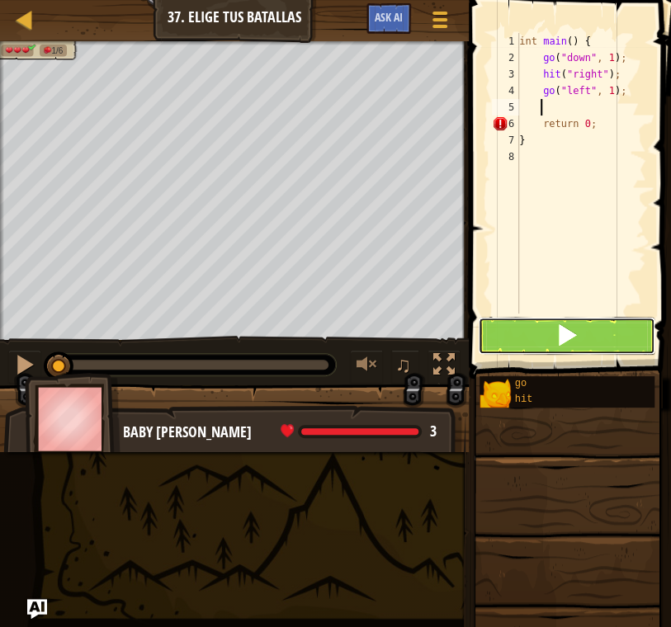
click at [559, 332] on span at bounding box center [566, 334] width 23 height 23
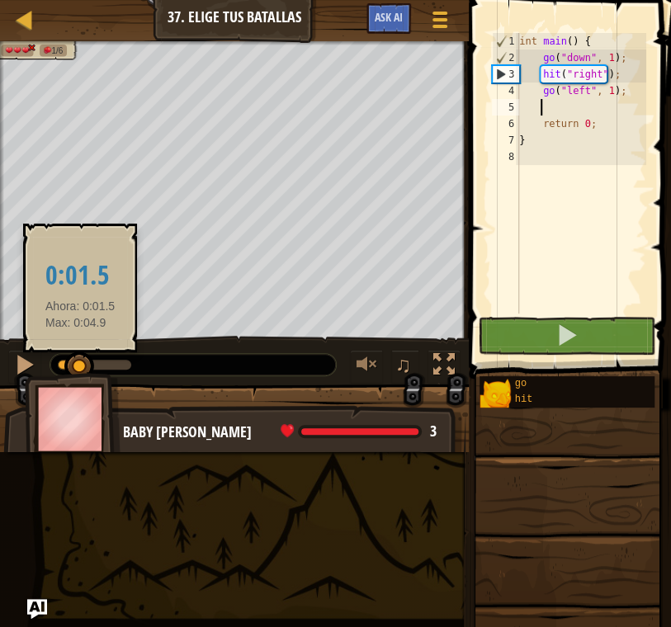
drag, startPoint x: 122, startPoint y: 362, endPoint x: 80, endPoint y: 356, distance: 42.6
click at [80, 356] on div at bounding box center [79, 367] width 30 height 30
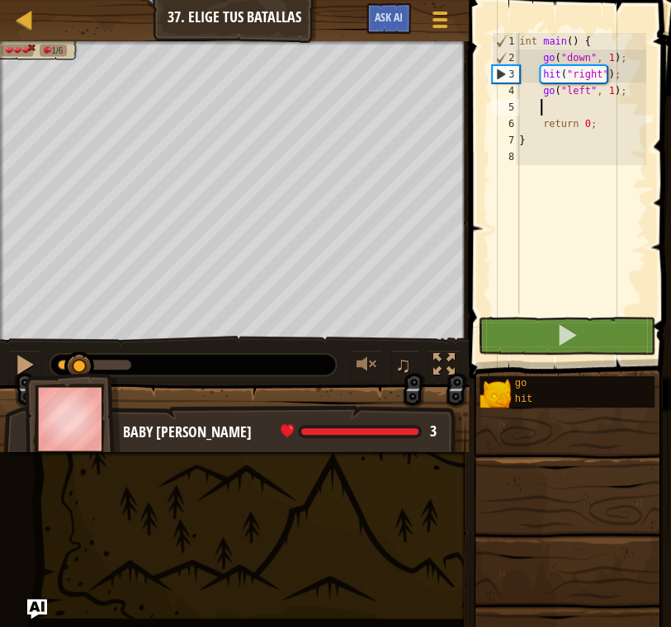
click at [621, 90] on div "int main ( ) { go ( " down " , 1 ) ; hit ( " right " ) ; go ( " left " , 1 ) ; …" at bounding box center [581, 190] width 130 height 314
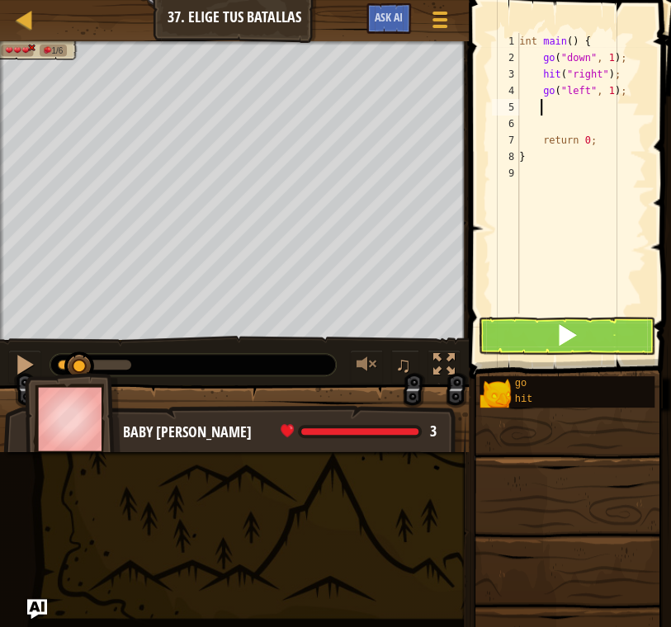
scroll to position [7, 1]
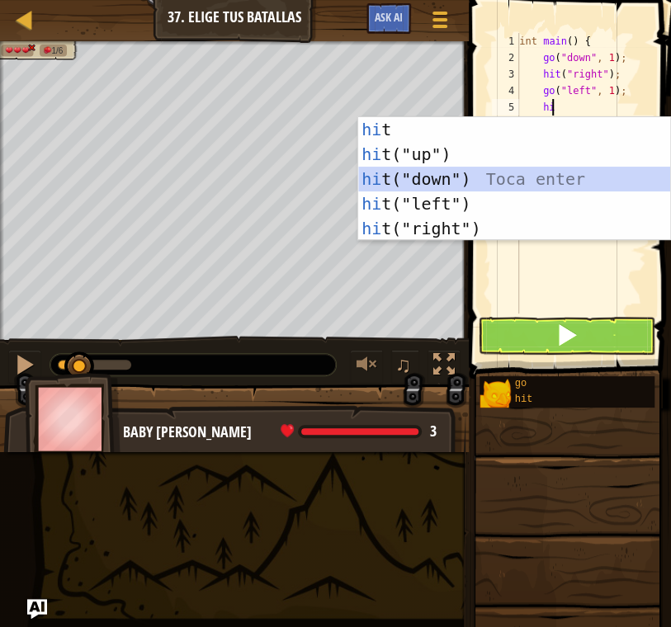
click at [456, 175] on div "hi t Toca enter hi t("up") Toca enter hi t("down") Toca enter hi t("left") Toca…" at bounding box center [514, 203] width 312 height 173
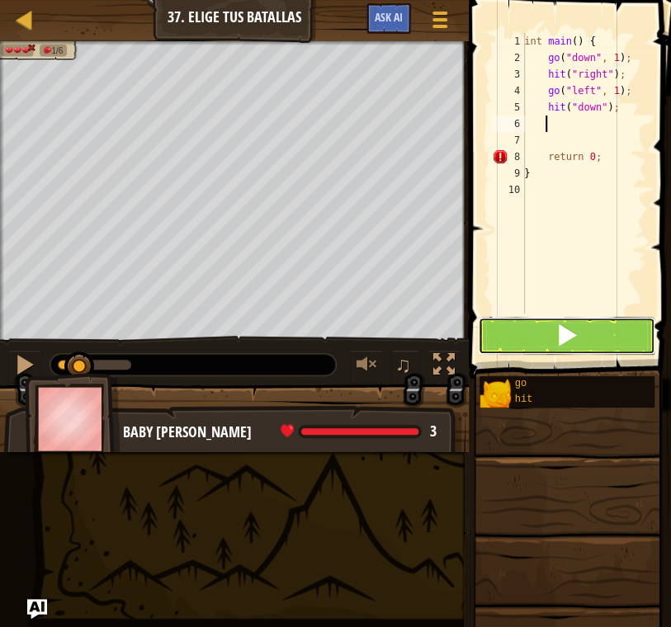
click at [607, 333] on button at bounding box center [566, 336] width 177 height 38
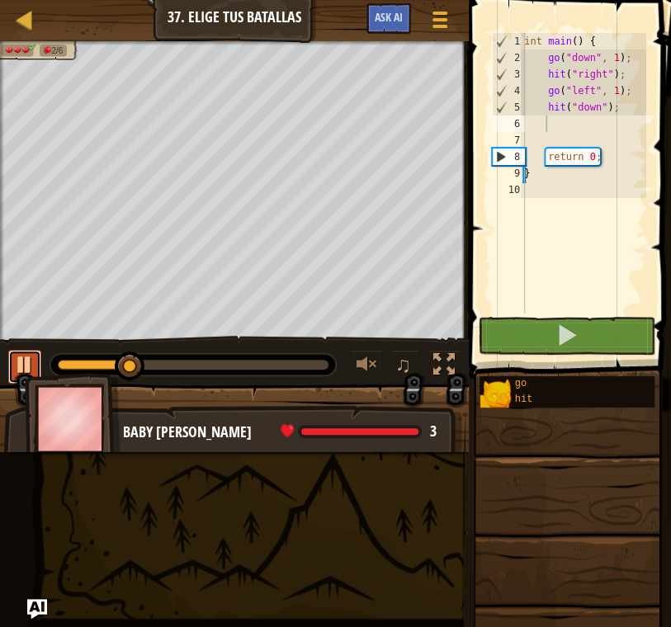
click at [28, 354] on div at bounding box center [24, 364] width 21 height 21
click at [616, 102] on div "int main ( ) { go ( " down " , 1 ) ; hit ( " right " ) ; go ( " left " , 1 ) ; …" at bounding box center [583, 190] width 125 height 314
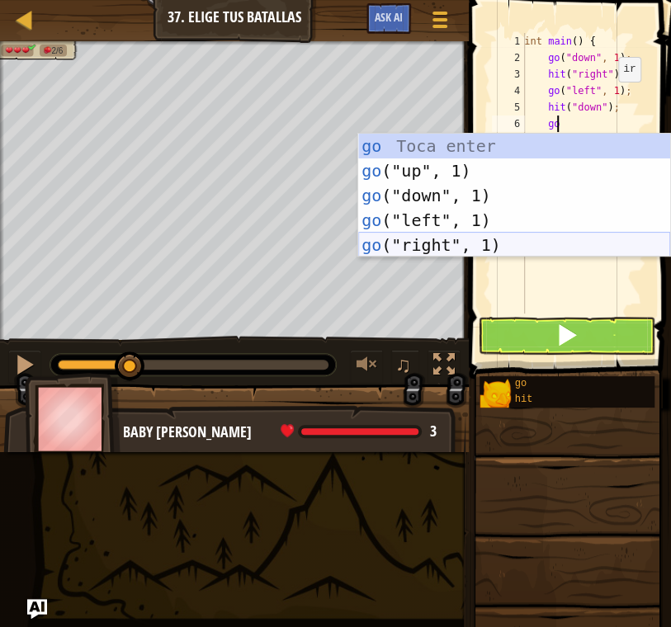
click at [486, 234] on div "go Toca enter go ("up", 1) Toca enter go ("down", 1) Toca enter go ("left", 1) …" at bounding box center [514, 220] width 312 height 173
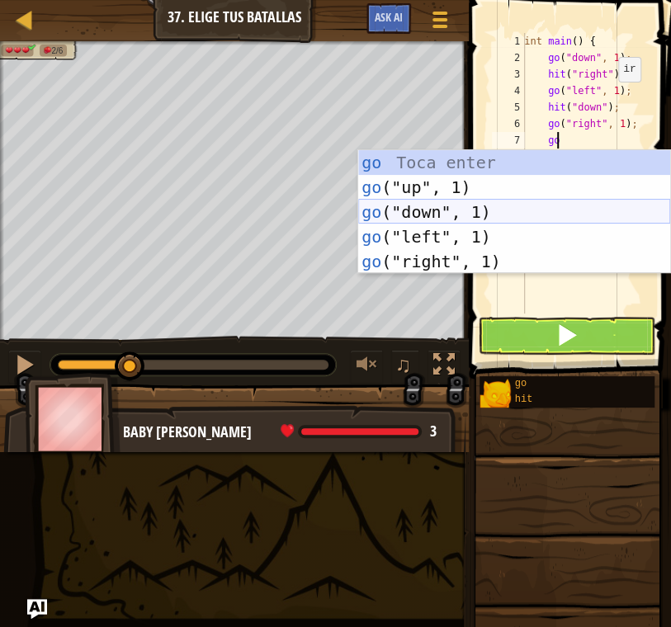
click at [522, 207] on div "go Toca enter go ("up", 1) Toca enter go ("down", 1) Toca enter go ("left", 1) …" at bounding box center [514, 236] width 312 height 173
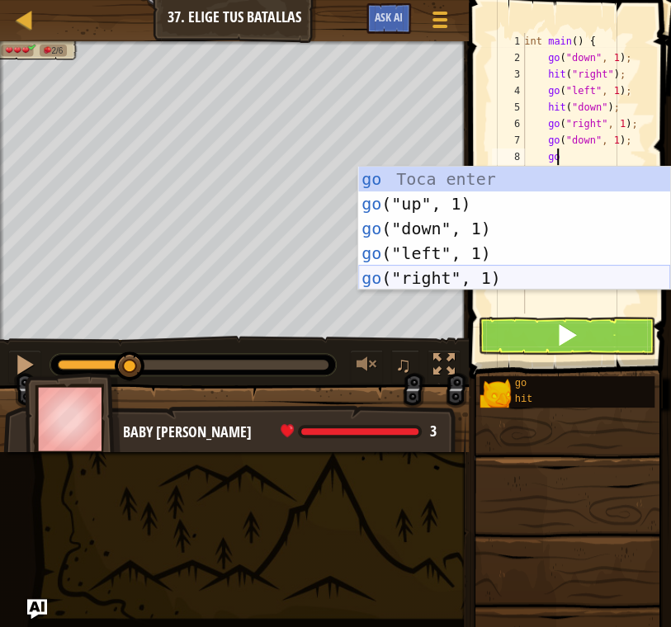
click at [510, 269] on div "go Toca enter go ("up", 1) Toca enter go ("down", 1) Toca enter go ("left", 1) …" at bounding box center [514, 253] width 312 height 173
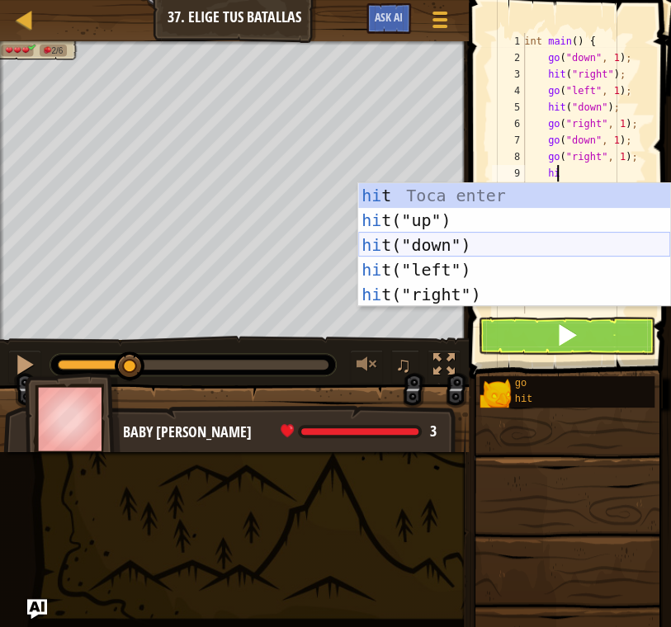
click at [531, 253] on div "hi t Toca enter hi t("up") Toca enter hi t("down") Toca enter hi t("left") Toca…" at bounding box center [514, 269] width 312 height 173
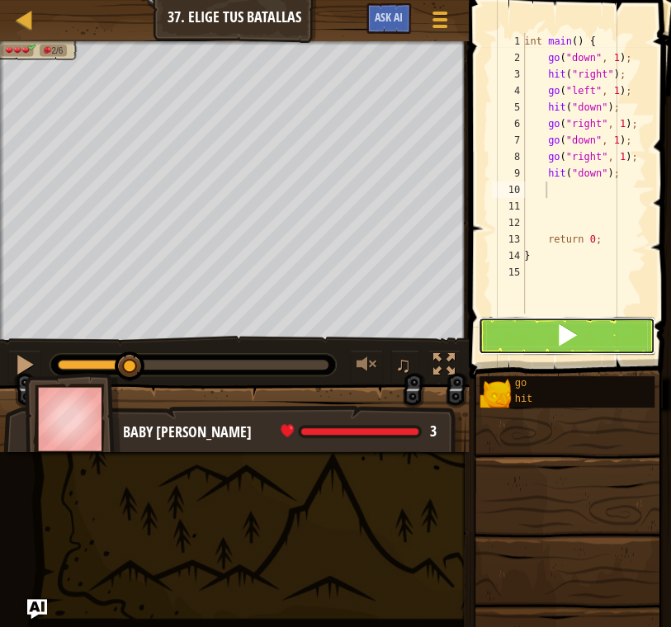
click at [591, 333] on button at bounding box center [566, 336] width 177 height 38
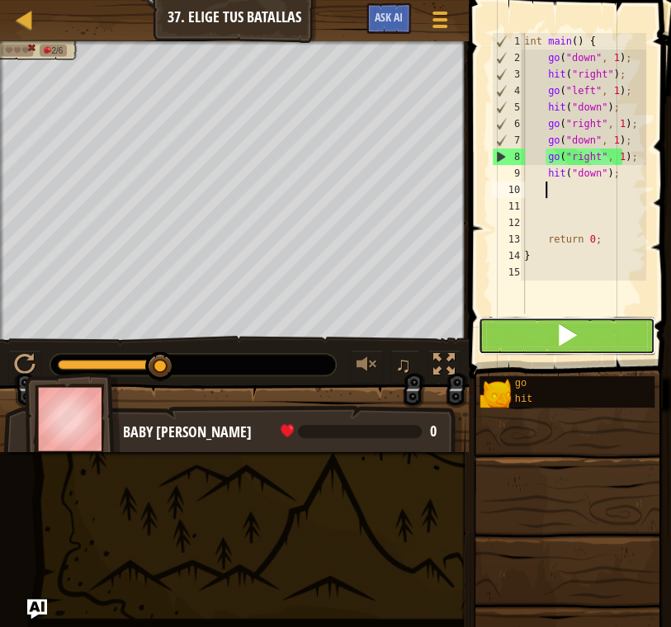
click at [591, 333] on button at bounding box center [566, 336] width 177 height 38
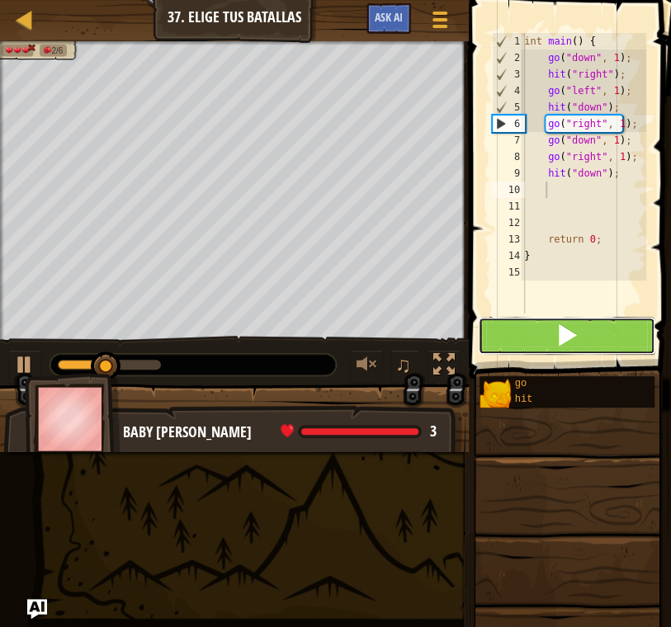
click at [583, 334] on button at bounding box center [566, 336] width 177 height 38
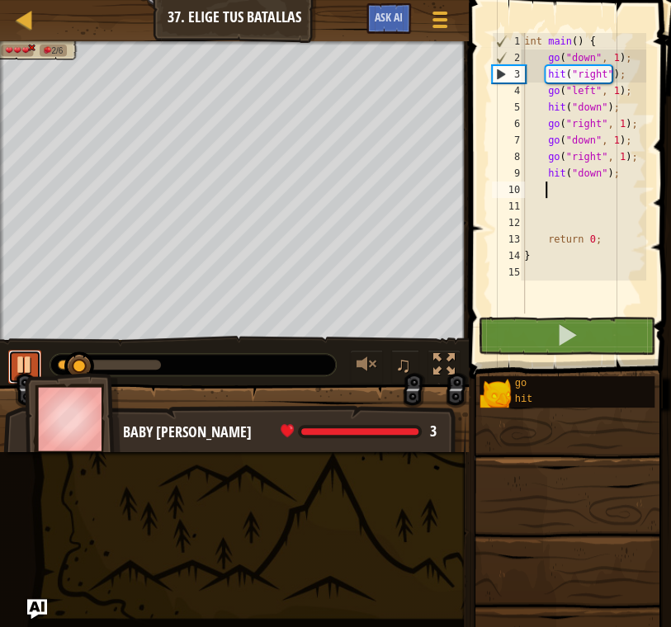
click at [31, 366] on div at bounding box center [24, 364] width 21 height 21
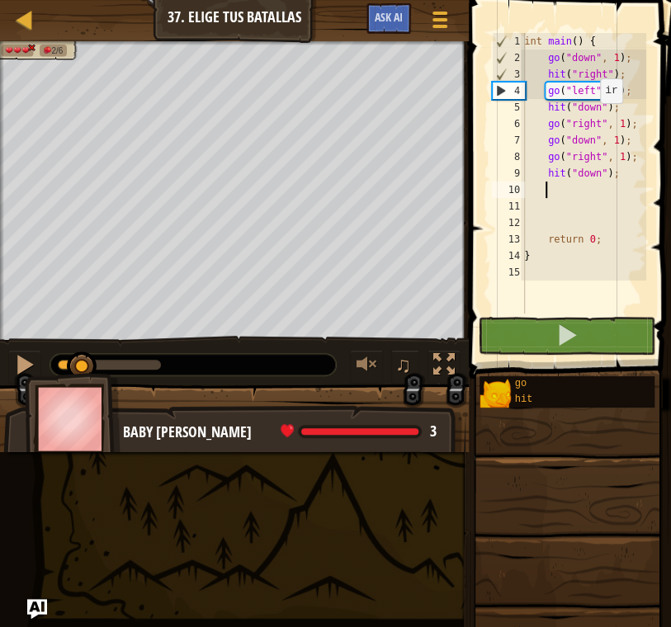
click at [591, 120] on div "int main ( ) { go ( " down " , 1 ) ; hit ( " right " ) ; go ( " left " , 1 ) ; …" at bounding box center [583, 190] width 125 height 314
click at [595, 118] on div "int main ( ) { go ( " down " , 1 ) ; hit ( " right " ) ; go ( " left " , 1 ) ; …" at bounding box center [583, 190] width 125 height 314
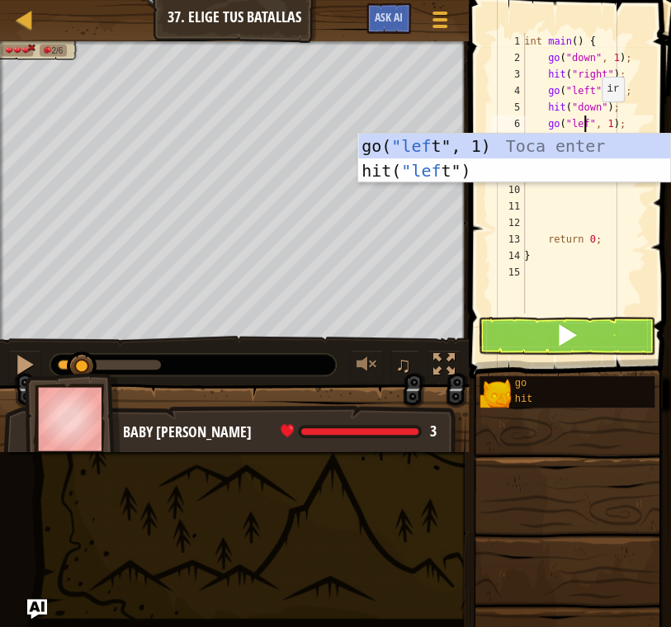
scroll to position [7, 5]
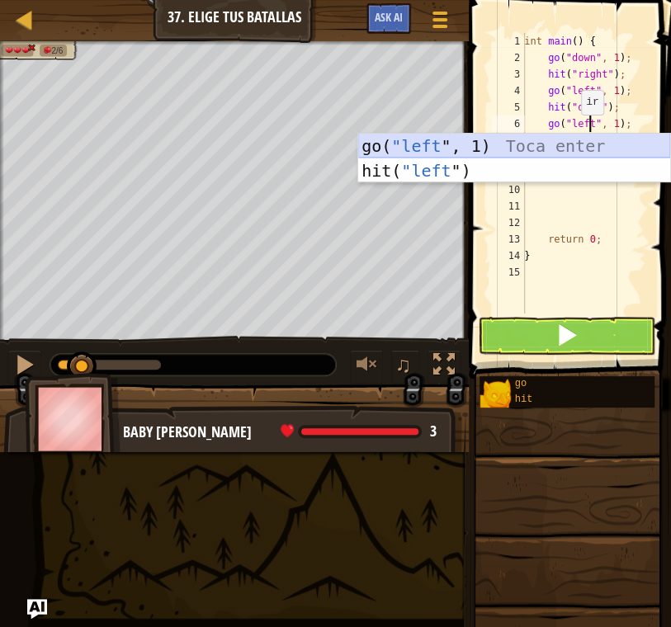
click at [568, 144] on div "go( "left ", 1) Toca enter hit( "left ") Toca enter" at bounding box center [514, 183] width 312 height 99
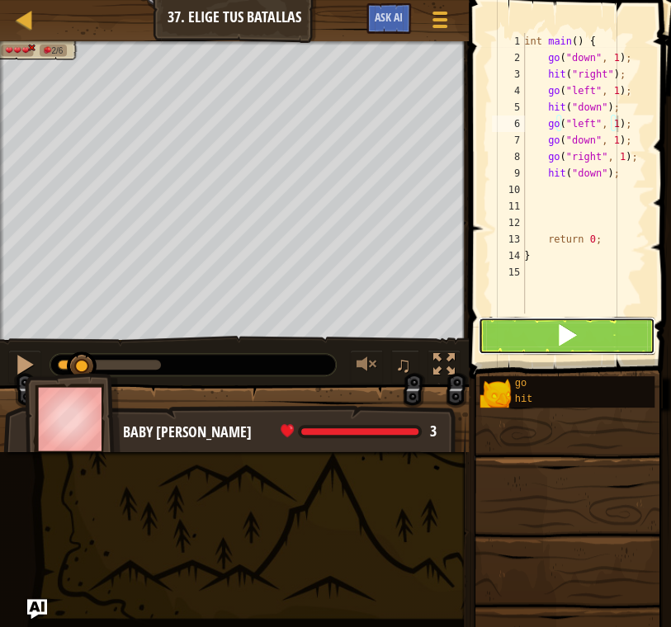
click at [594, 335] on button at bounding box center [566, 336] width 177 height 38
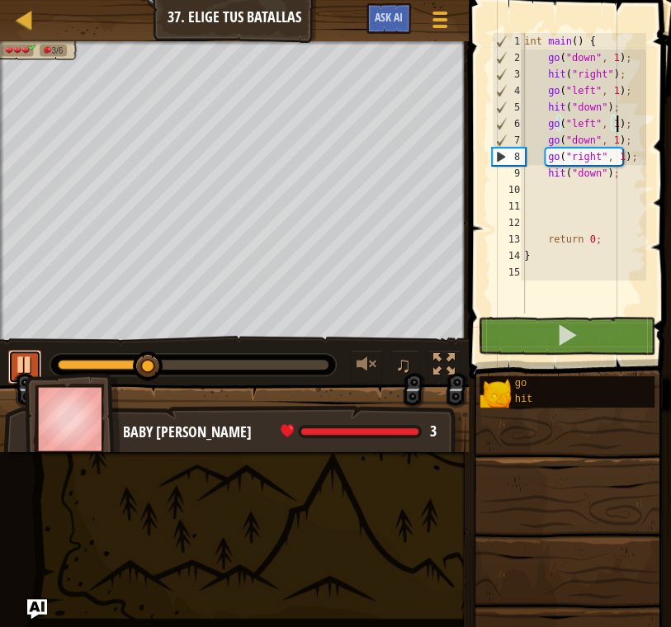
click at [28, 363] on div at bounding box center [24, 364] width 21 height 21
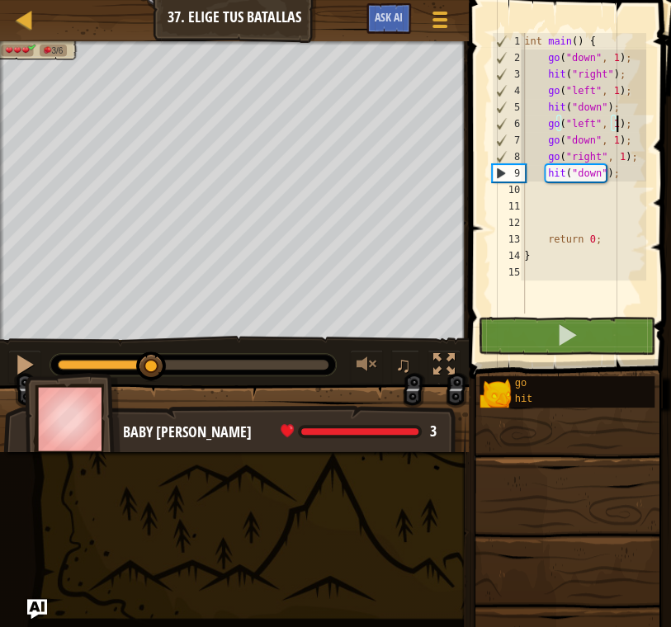
click at [609, 179] on div "int main ( ) { go ( " down " , 1 ) ; hit ( " right " ) ; go ( " left " , 1 ) ; …" at bounding box center [583, 190] width 125 height 314
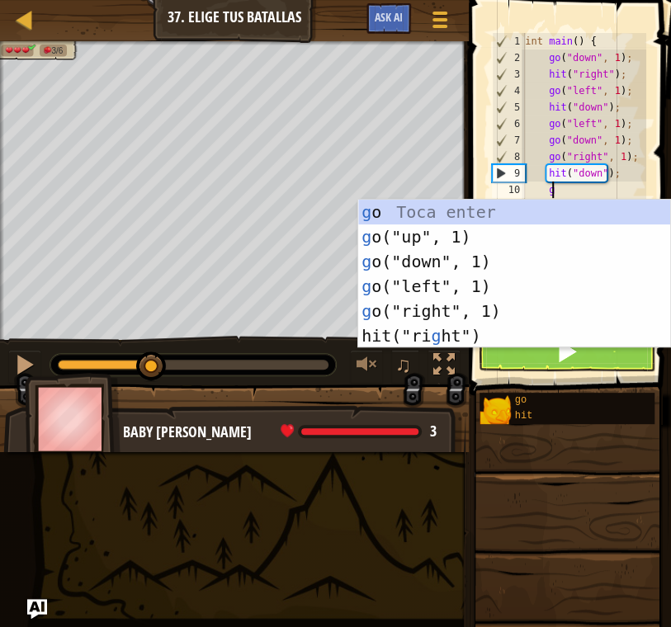
scroll to position [7, 2]
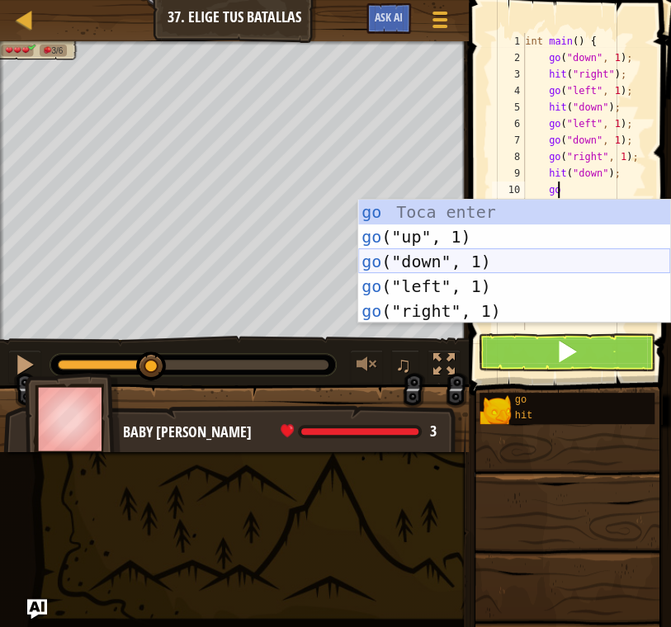
click at [494, 269] on div "go Toca enter go ("up", 1) Toca enter go ("down", 1) Toca enter go ("left", 1) …" at bounding box center [514, 286] width 312 height 173
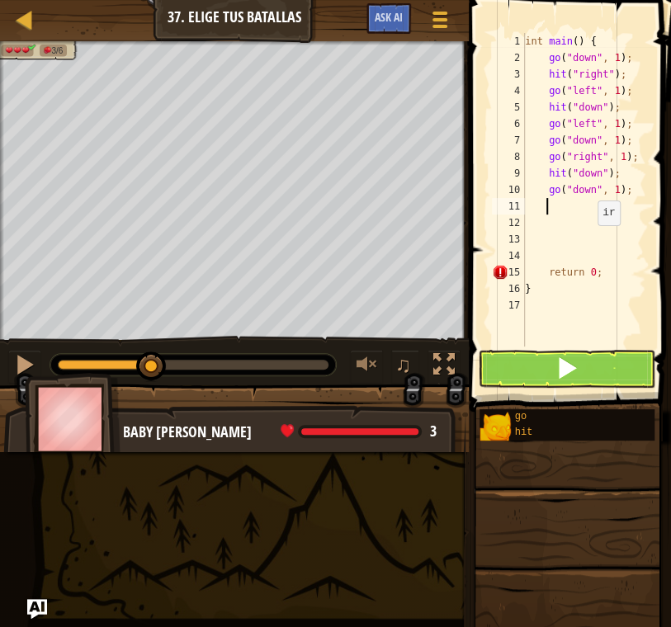
scroll to position [7, 1]
click at [562, 373] on span at bounding box center [566, 368] width 23 height 23
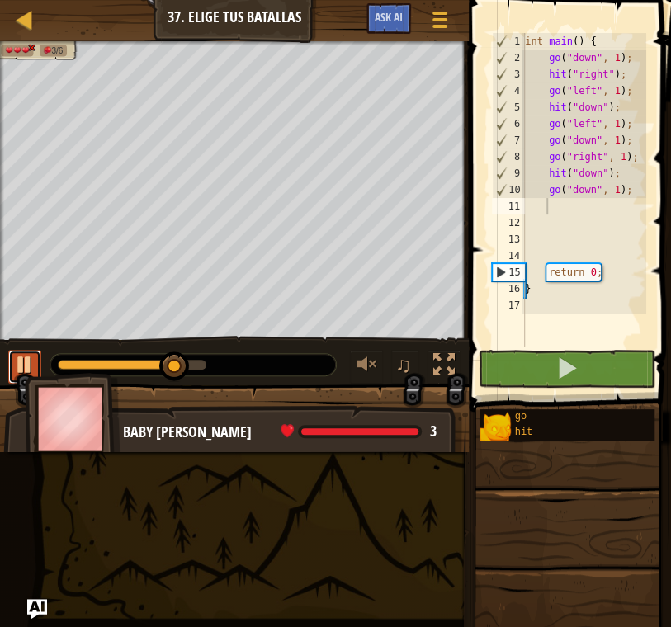
click at [18, 370] on div at bounding box center [24, 364] width 21 height 21
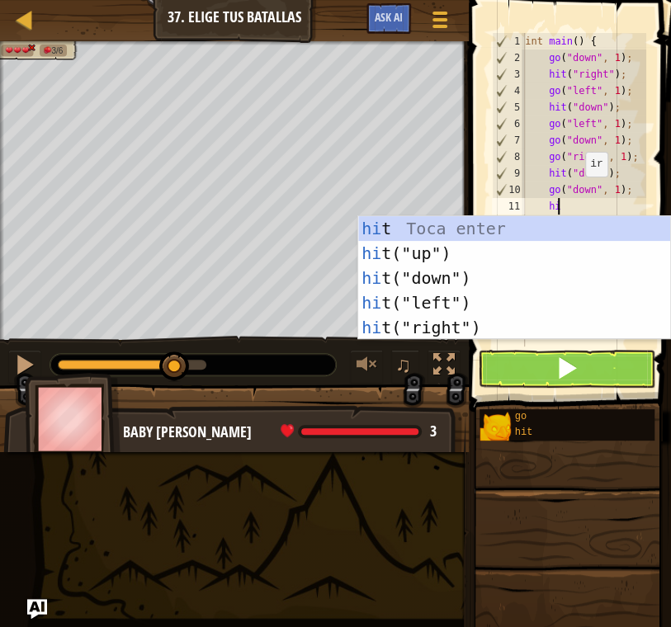
scroll to position [7, 2]
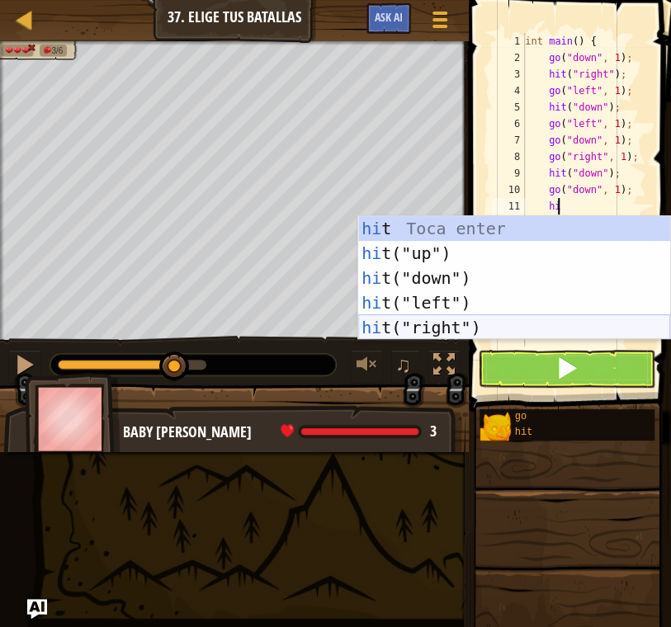
click at [504, 319] on div "hi t Toca enter hi t("up") Toca enter hi t("down") Toca enter hi t("left") Toca…" at bounding box center [514, 302] width 312 height 173
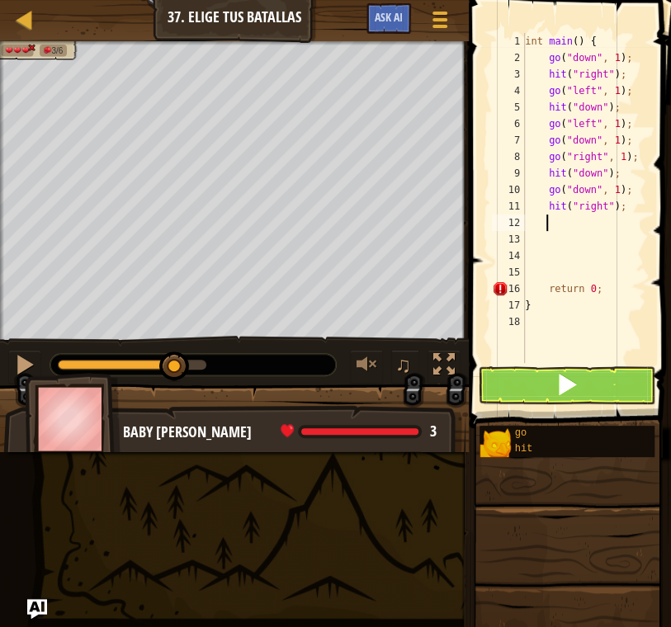
scroll to position [7, 1]
click at [547, 379] on button at bounding box center [566, 385] width 177 height 38
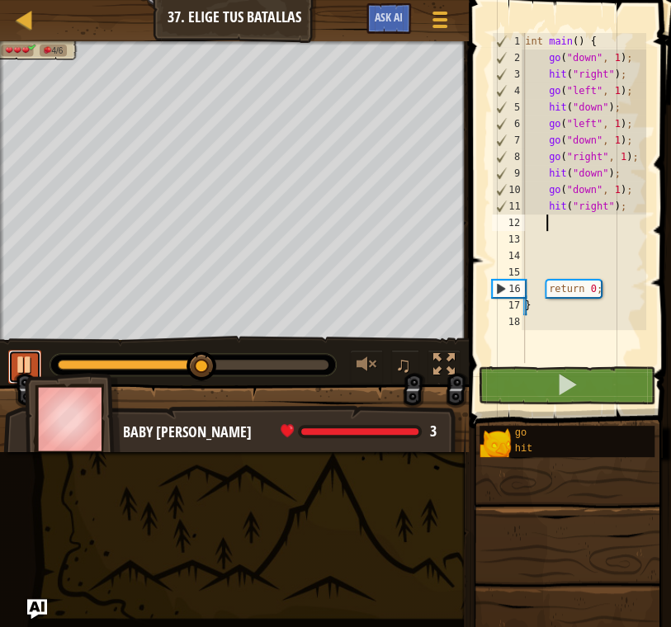
drag, startPoint x: 40, startPoint y: 359, endPoint x: 30, endPoint y: 363, distance: 10.7
click at [33, 362] on button at bounding box center [24, 367] width 33 height 34
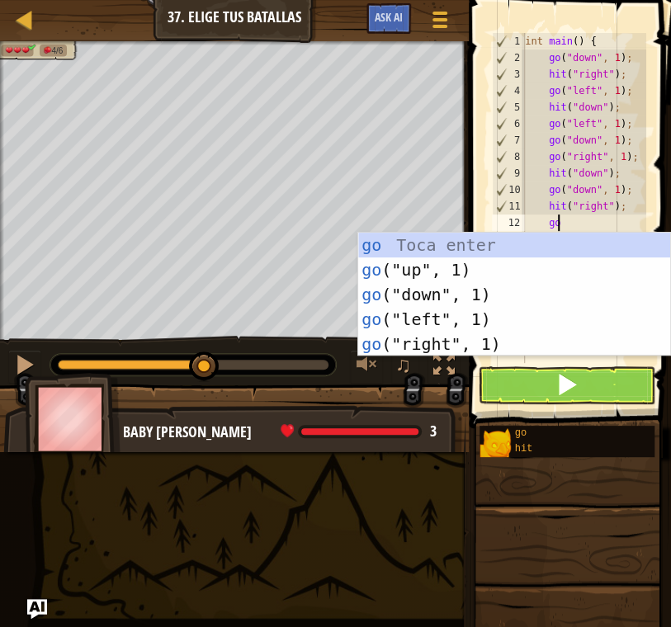
scroll to position [7, 2]
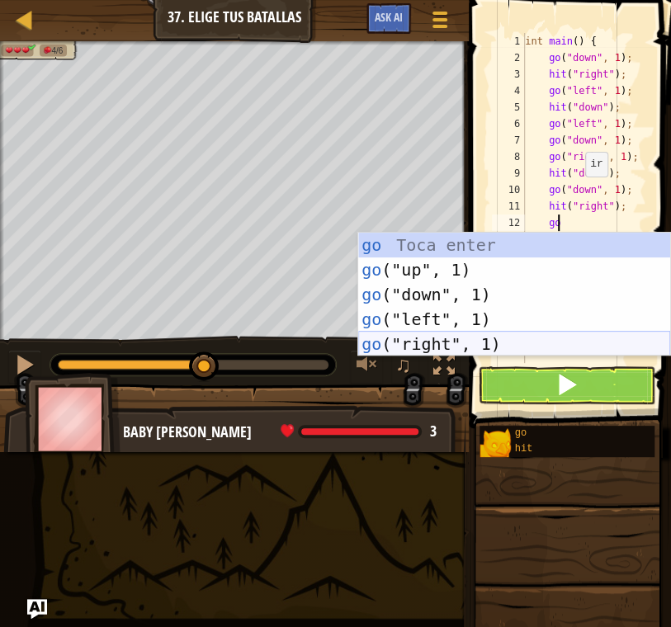
click at [513, 338] on div "go Toca enter go ("up", 1) Toca enter go ("down", 1) Toca enter go ("left", 1) …" at bounding box center [514, 319] width 312 height 173
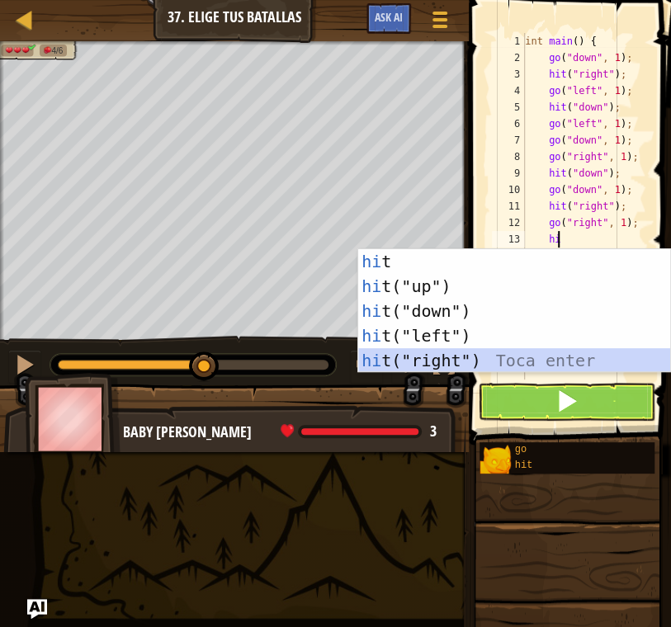
click at [510, 362] on div "hi t Toca enter hi t("up") Toca enter hi t("down") Toca enter hi t("left") Toca…" at bounding box center [514, 335] width 312 height 173
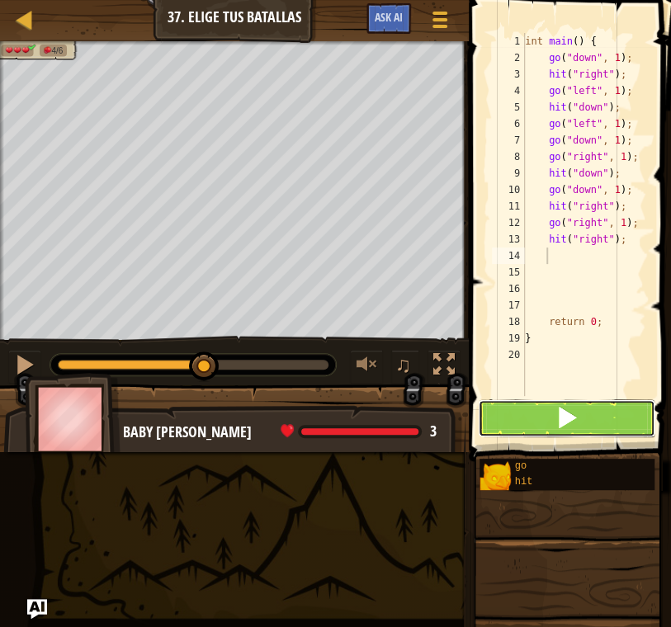
click at [558, 406] on span at bounding box center [566, 417] width 23 height 23
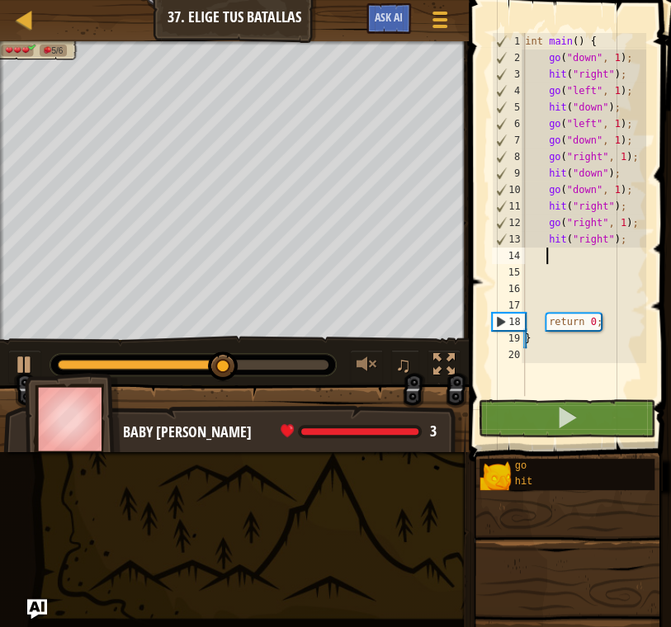
scroll to position [7, 1]
click at [26, 356] on div at bounding box center [24, 364] width 21 height 21
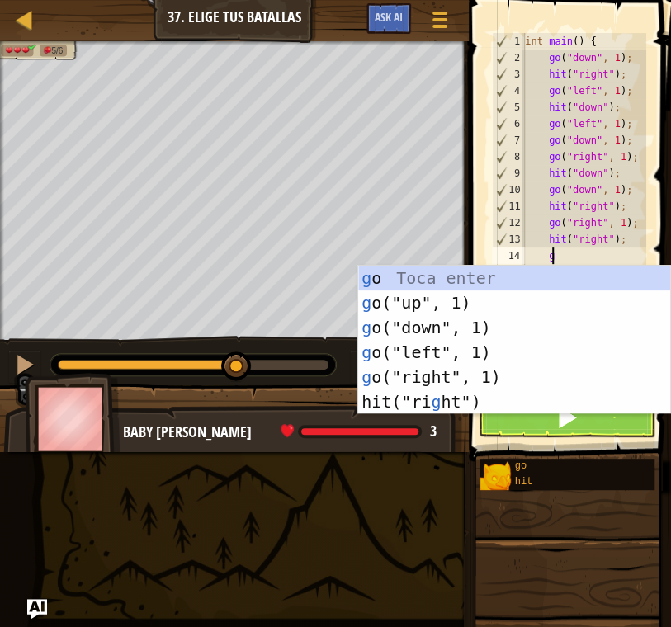
type textarea "go"
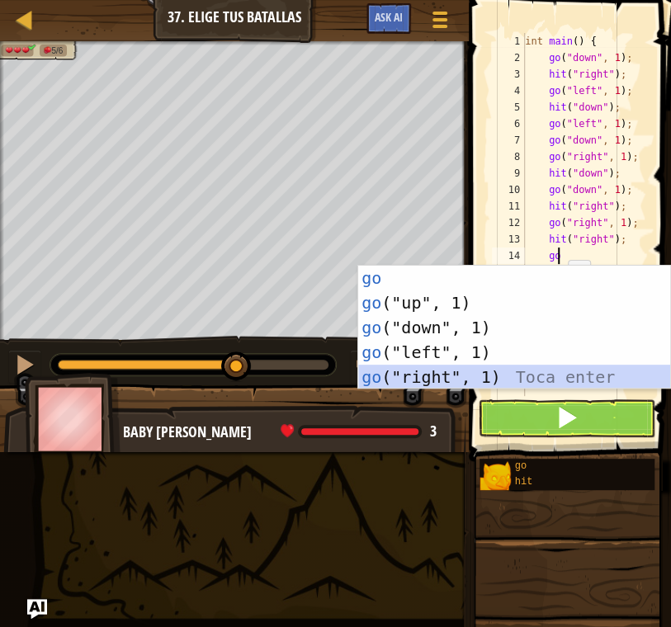
click at [508, 376] on div "go Toca enter go ("up", 1) Toca enter go ("down", 1) Toca enter go ("left", 1) …" at bounding box center [514, 352] width 312 height 173
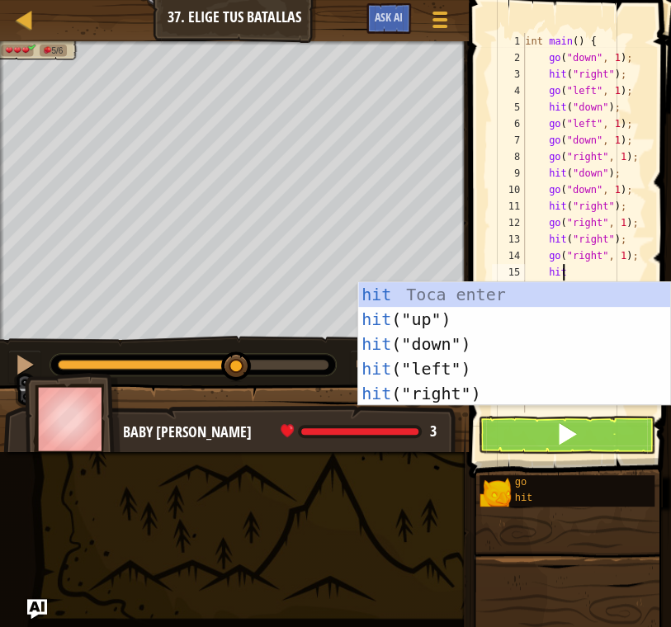
type textarea "hit"
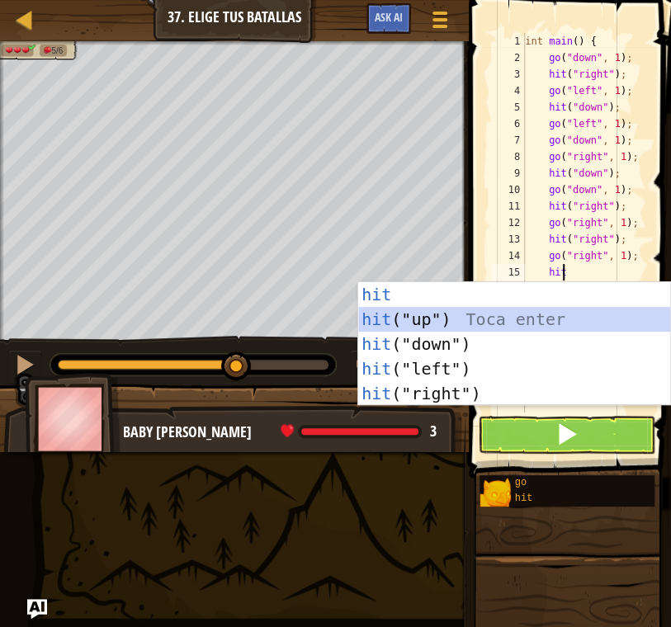
click at [474, 319] on div "hit Toca enter hit ("up") Toca enter hit ("down") Toca enter hit ("left") Toca …" at bounding box center [514, 368] width 312 height 173
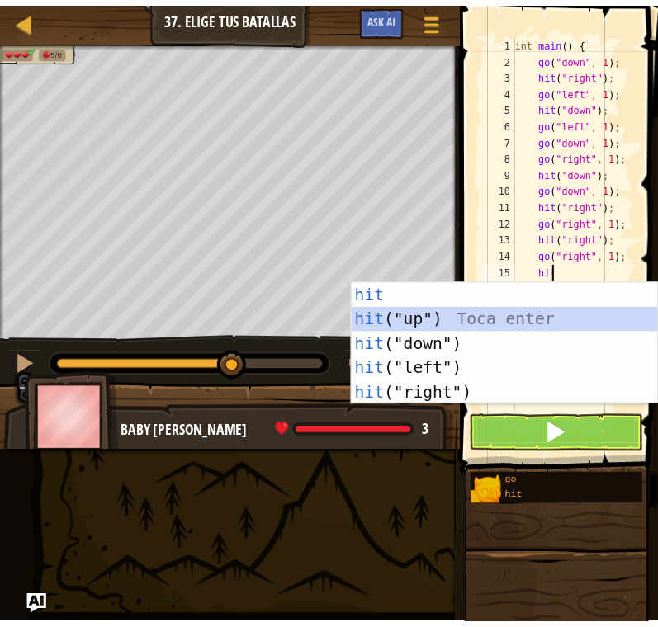
scroll to position [7, 1]
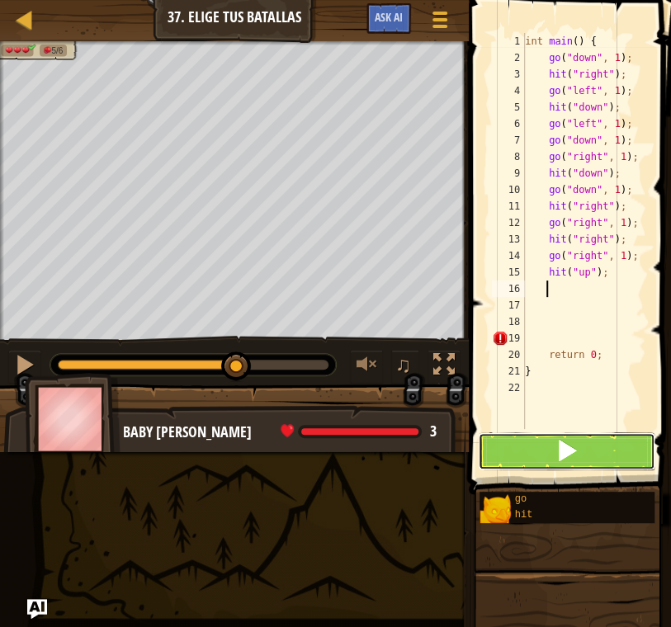
click at [574, 441] on span at bounding box center [566, 450] width 23 height 23
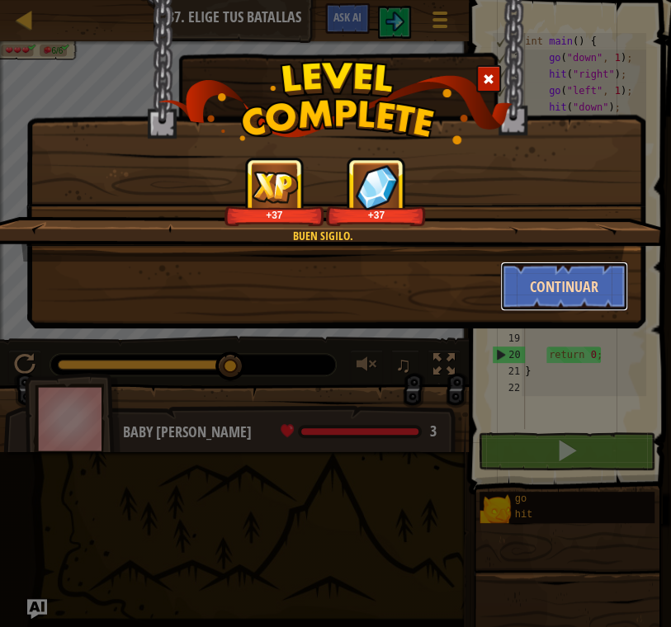
click at [586, 278] on button "Continuar" at bounding box center [564, 287] width 128 height 50
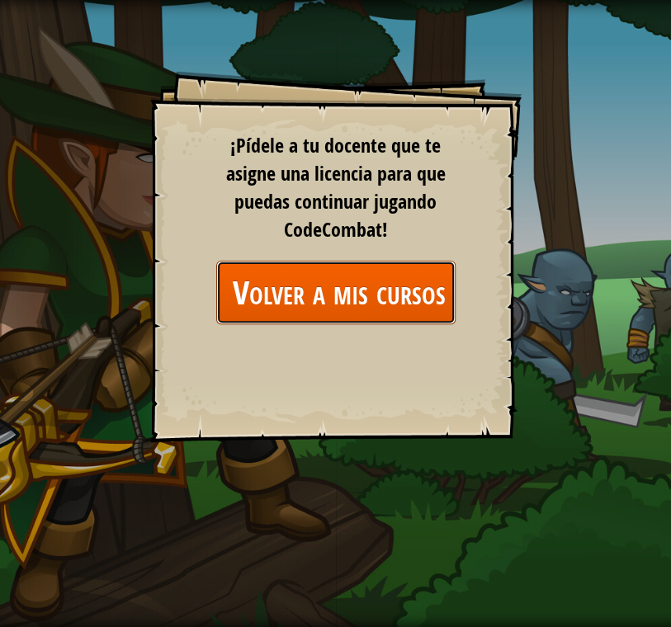
click at [436, 291] on link "Volver a mis cursos" at bounding box center [335, 293] width 239 height 64
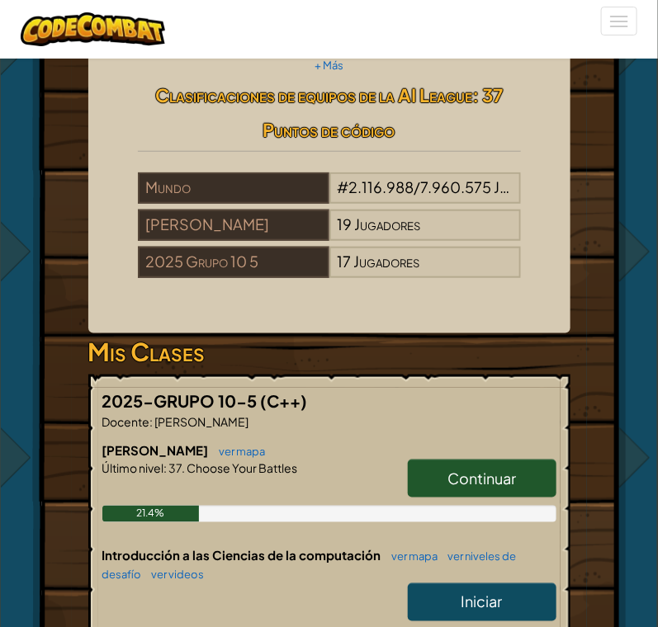
scroll to position [440, 0]
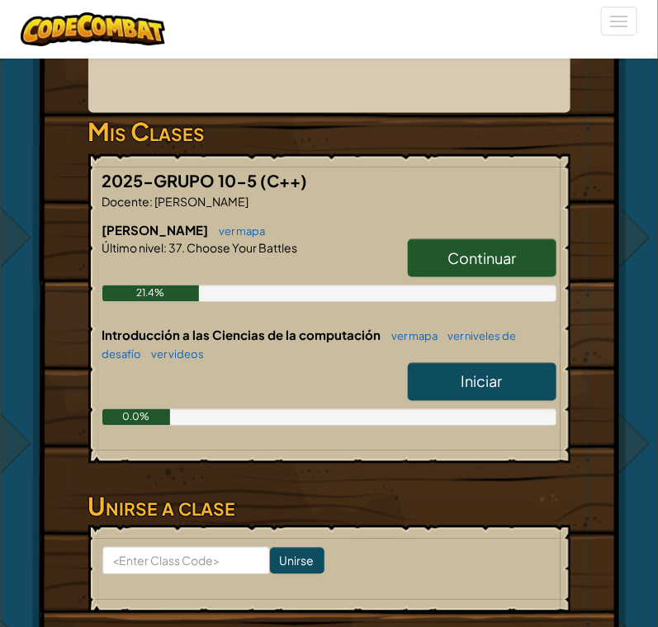
click at [475, 267] on span "Continuar" at bounding box center [481, 257] width 68 height 19
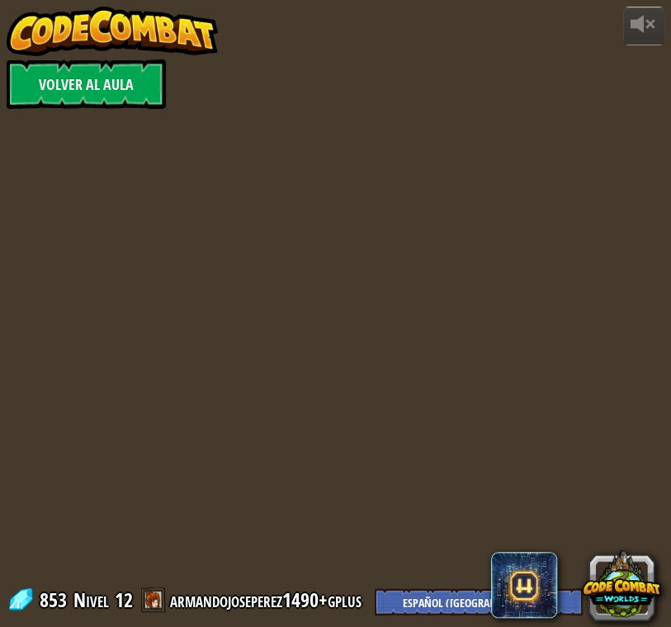
select select "es-419"
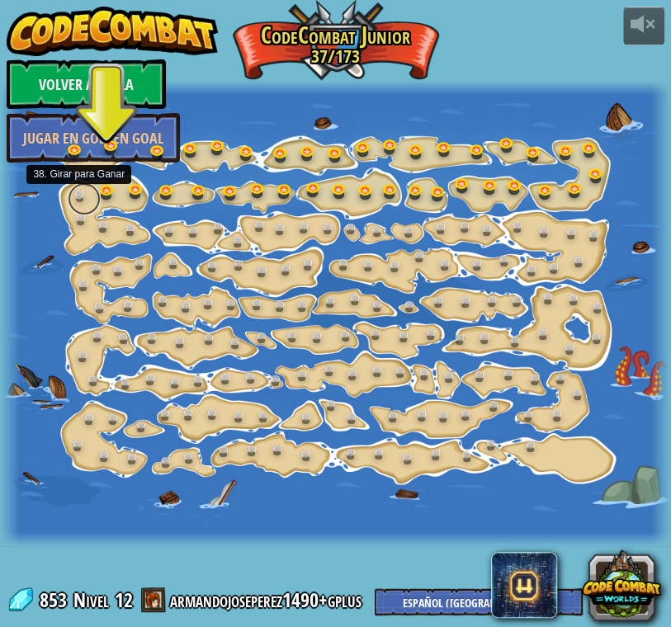
click at [73, 194] on link at bounding box center [84, 198] width 33 height 33
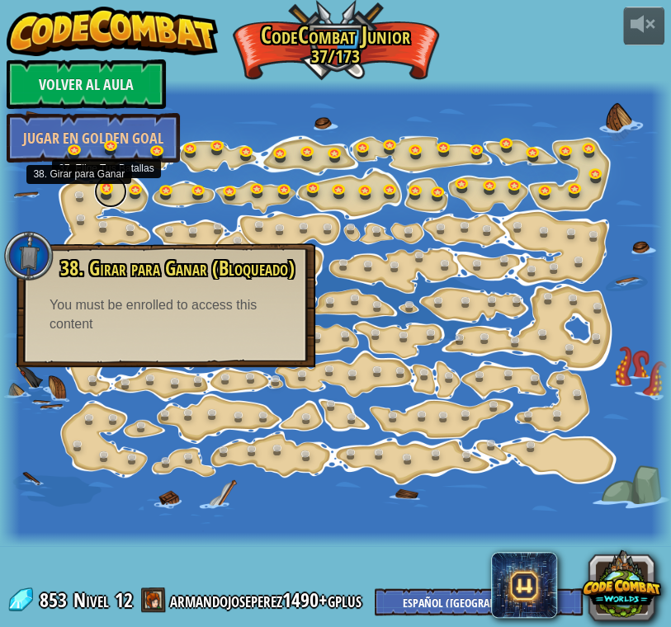
click at [102, 192] on link at bounding box center [110, 191] width 33 height 33
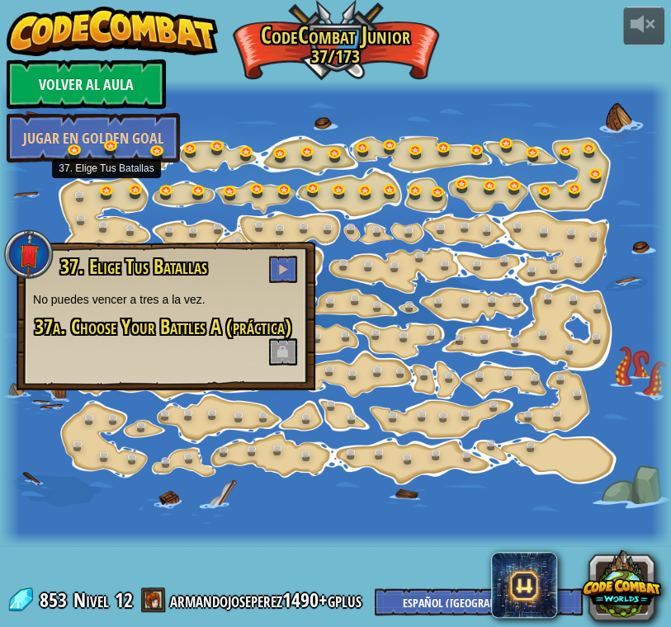
click at [193, 263] on span "37. Elige Tus Batallas" at bounding box center [133, 267] width 147 height 28
click at [99, 193] on link at bounding box center [84, 198] width 33 height 33
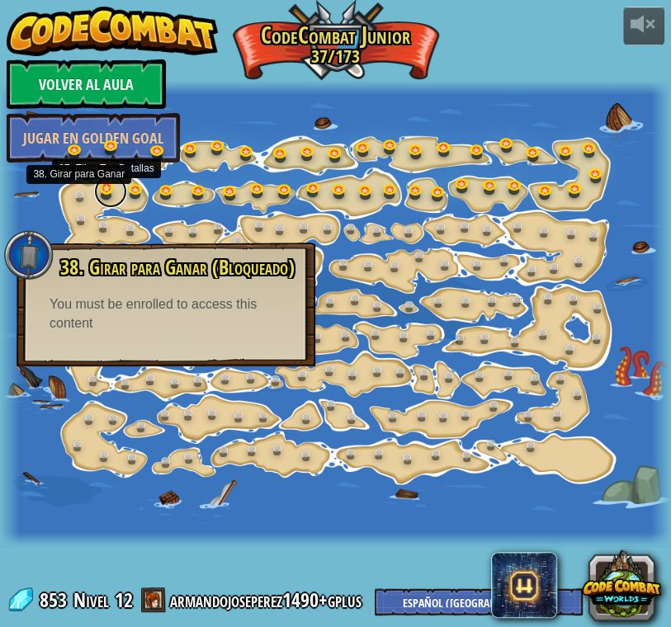
click at [103, 193] on link at bounding box center [110, 191] width 33 height 33
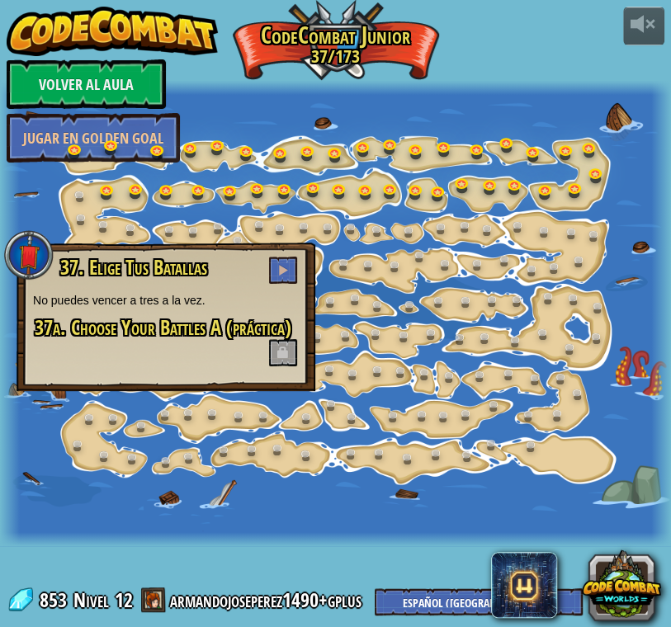
click at [617, 228] on div at bounding box center [335, 313] width 671 height 465
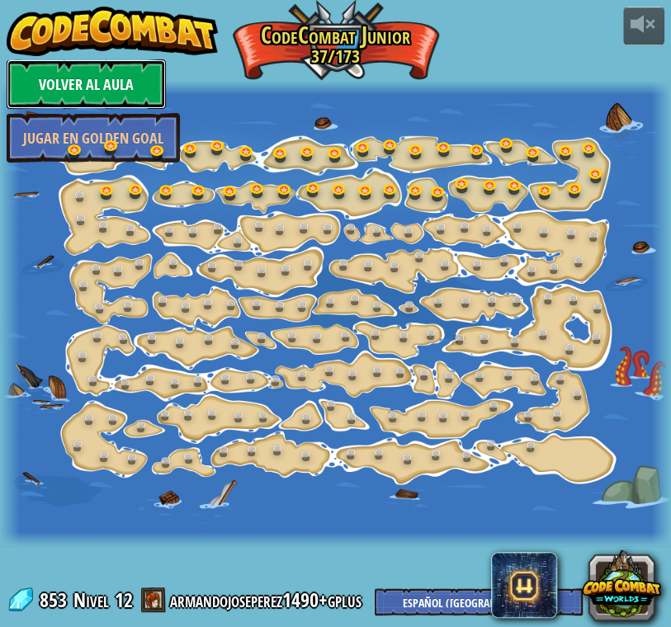
click at [131, 90] on link "Volver al aula" at bounding box center [86, 84] width 159 height 50
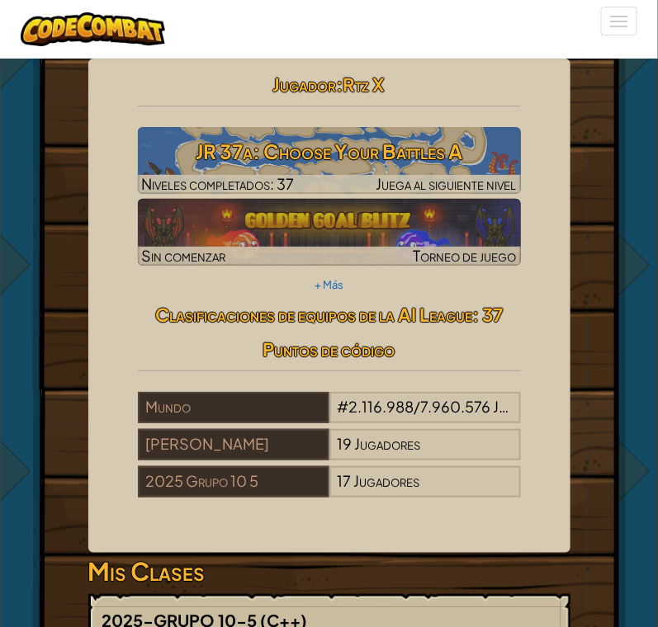
click at [543, 300] on div "Heróe : Baby Griffin Héroe Bebé Grifo Cambiar héroe Jugador : Rtz X JR 37a: Cho…" at bounding box center [329, 306] width 482 height 494
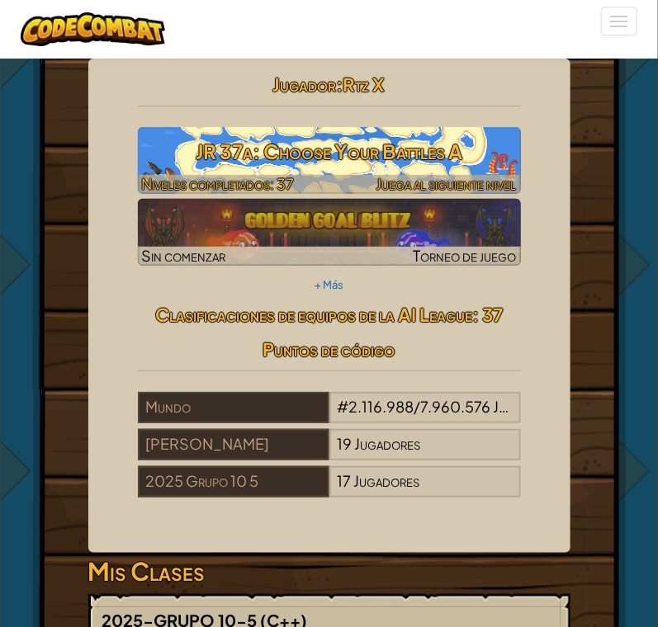
click at [469, 148] on h3 "JR 37a: Choose Your Battles A" at bounding box center [329, 151] width 383 height 37
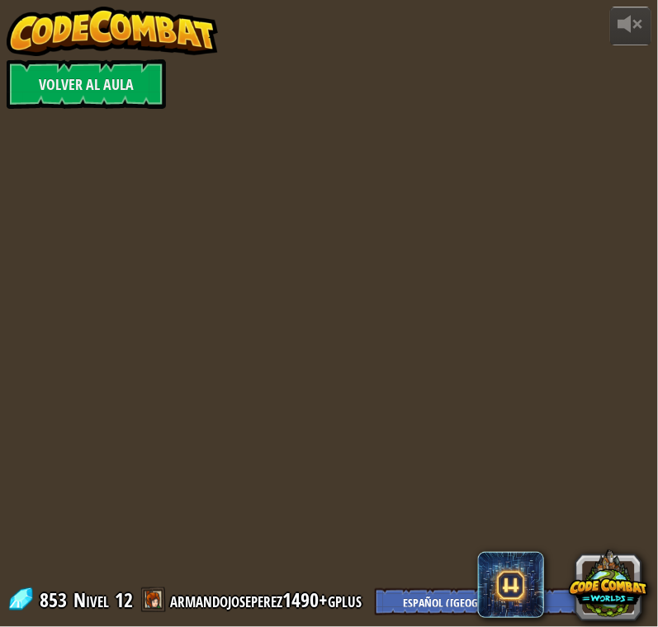
select select "es-419"
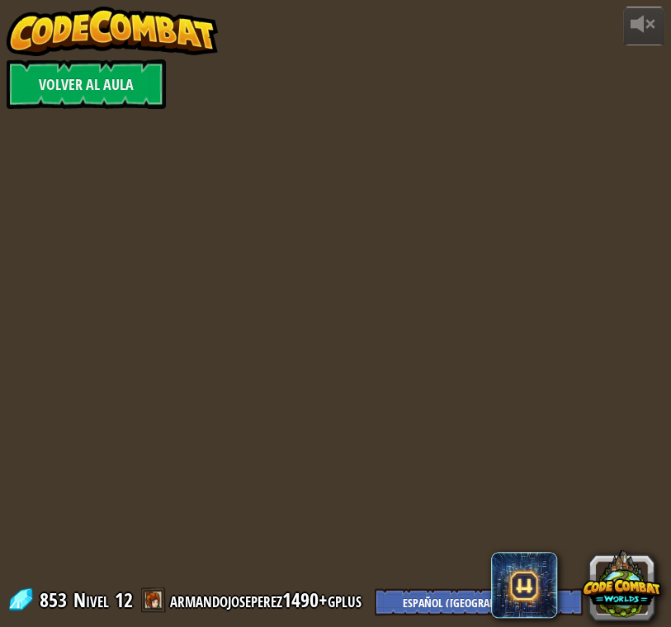
select select "es-419"
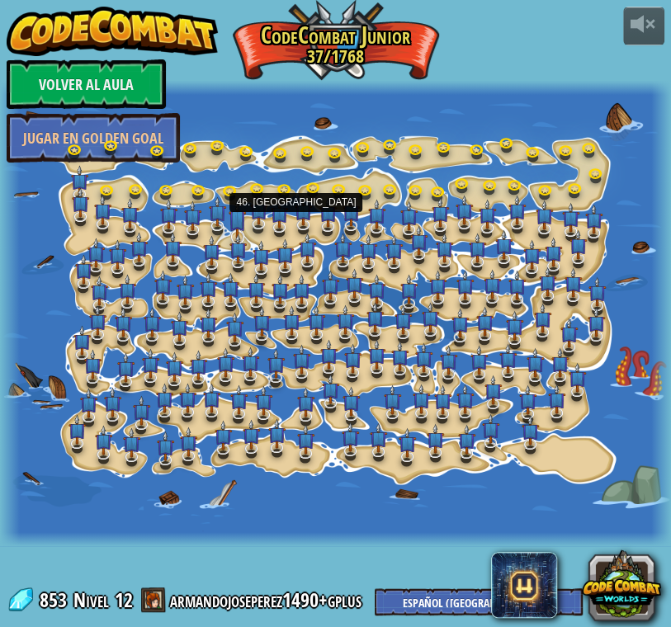
select select "es-419"
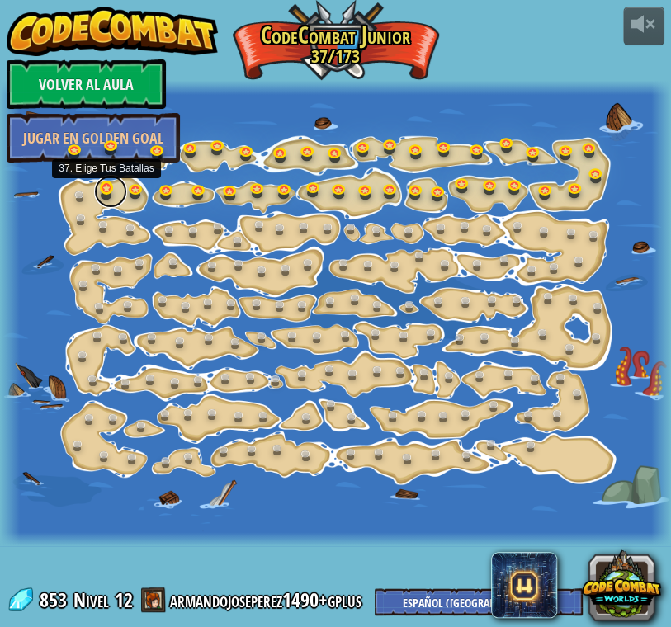
click at [113, 187] on link at bounding box center [110, 191] width 33 height 33
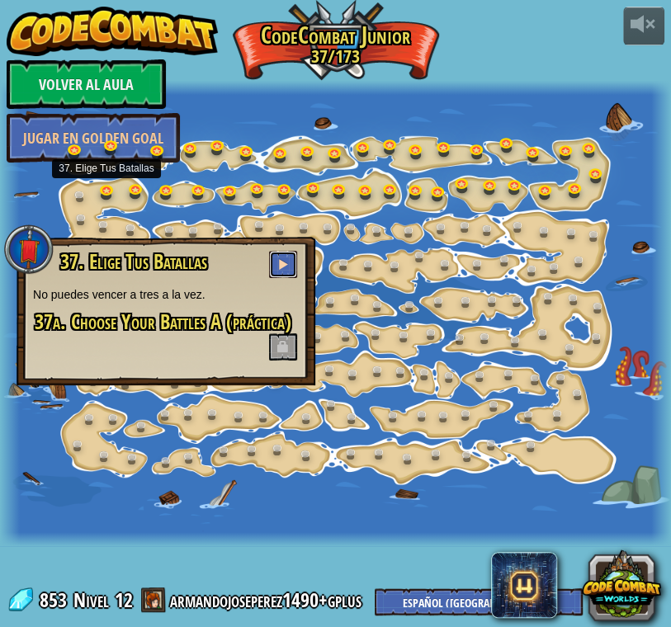
click at [283, 263] on span at bounding box center [283, 264] width 12 height 12
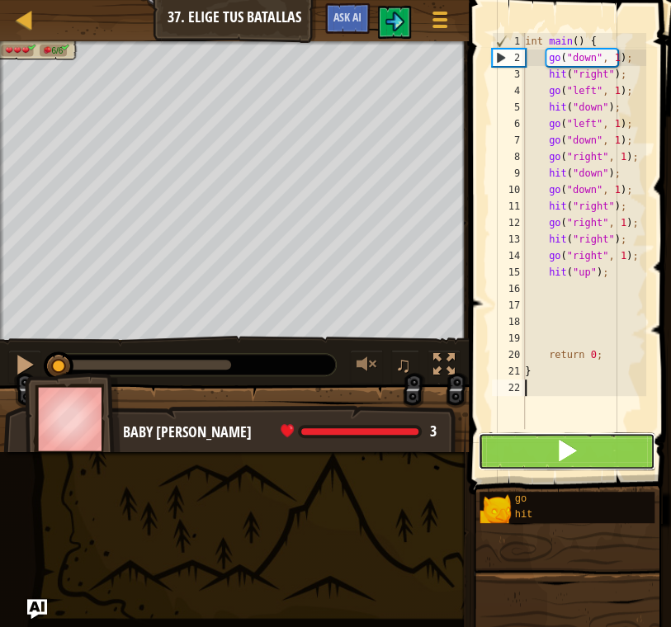
click at [569, 456] on span at bounding box center [566, 450] width 23 height 23
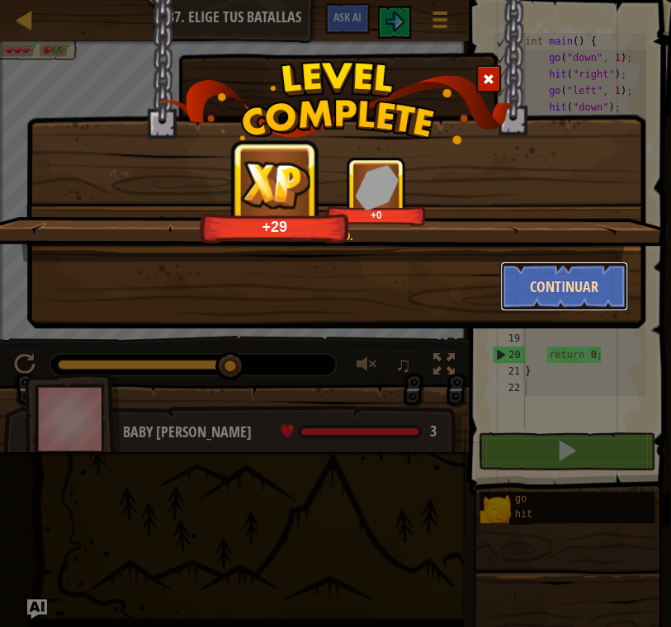
click at [550, 287] on button "Continuar" at bounding box center [564, 287] width 128 height 50
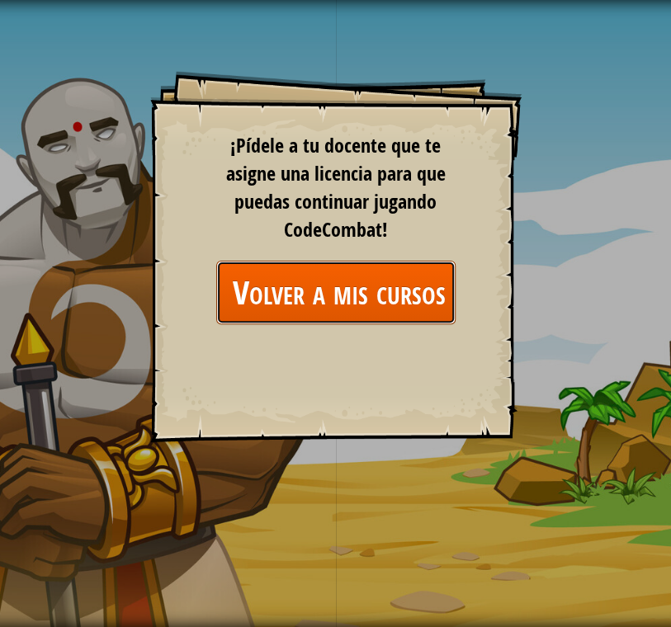
click at [437, 283] on link "Volver a mis cursos" at bounding box center [335, 293] width 239 height 64
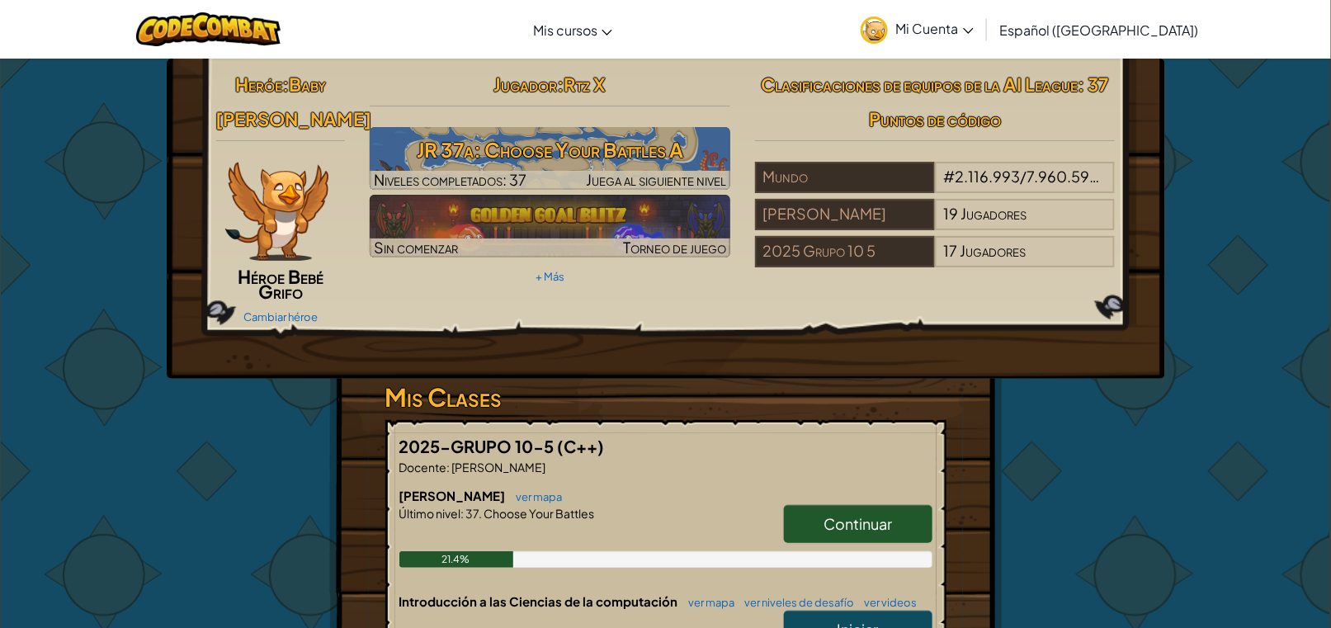
scroll to position [220, 0]
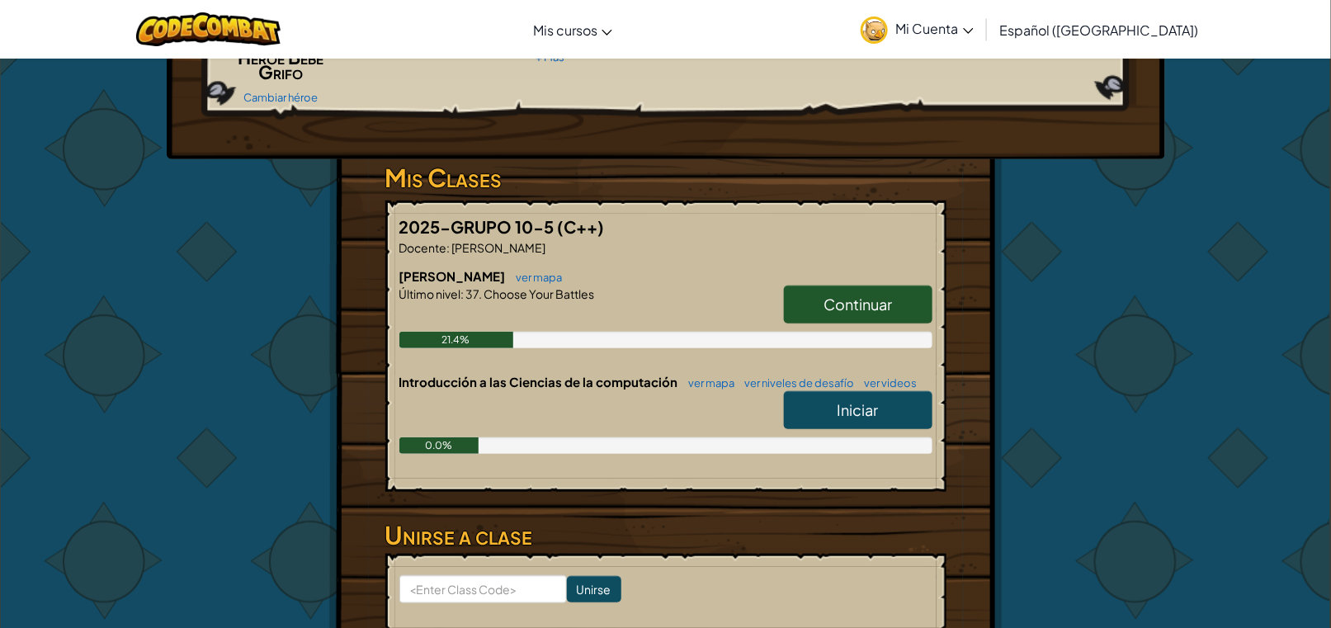
click at [670, 295] on span "Continuar" at bounding box center [858, 304] width 68 height 19
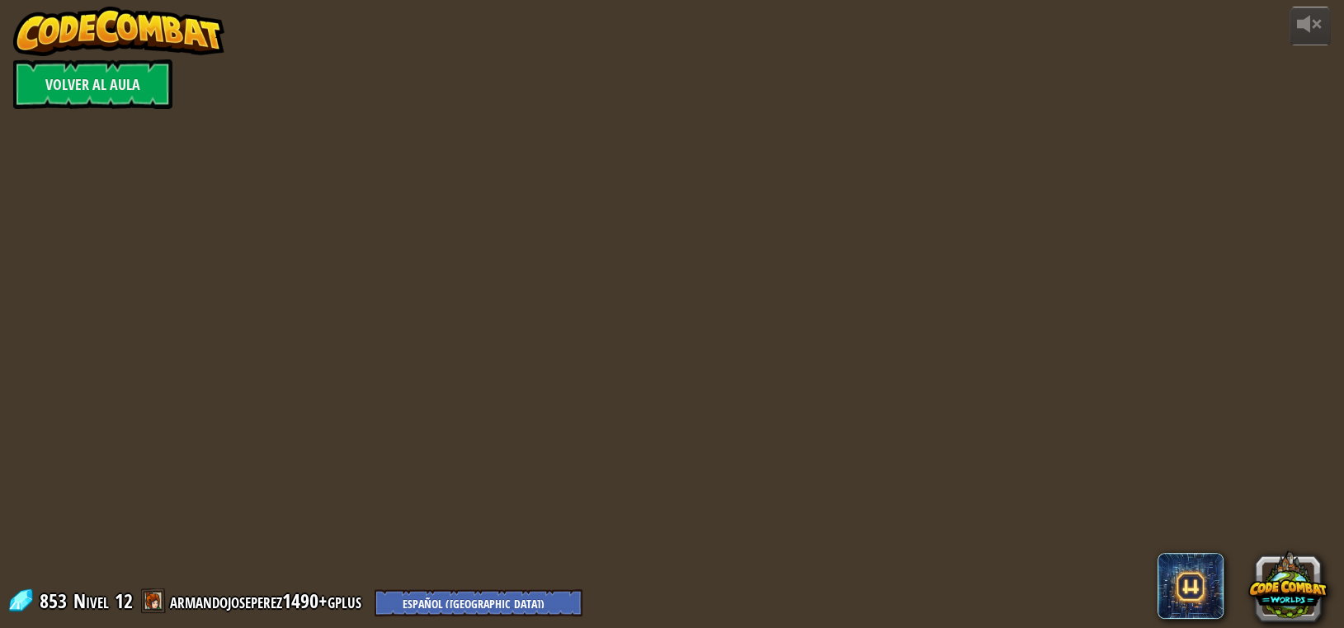
select select "es-419"
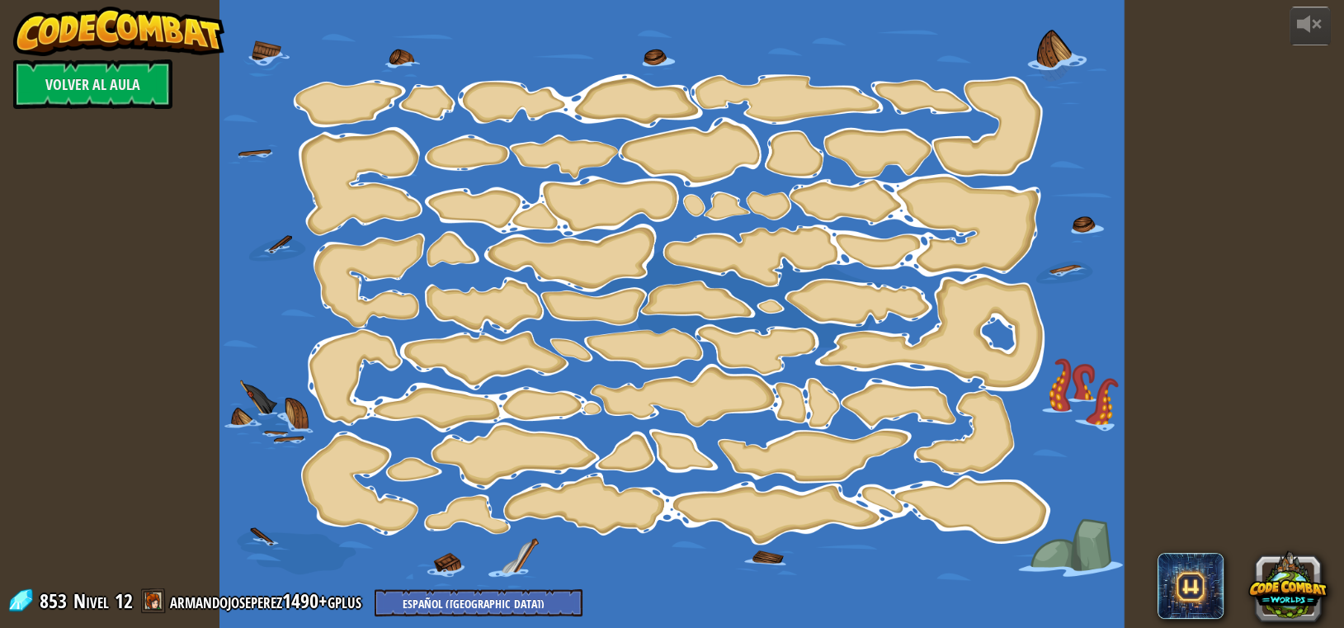
select select "es-419"
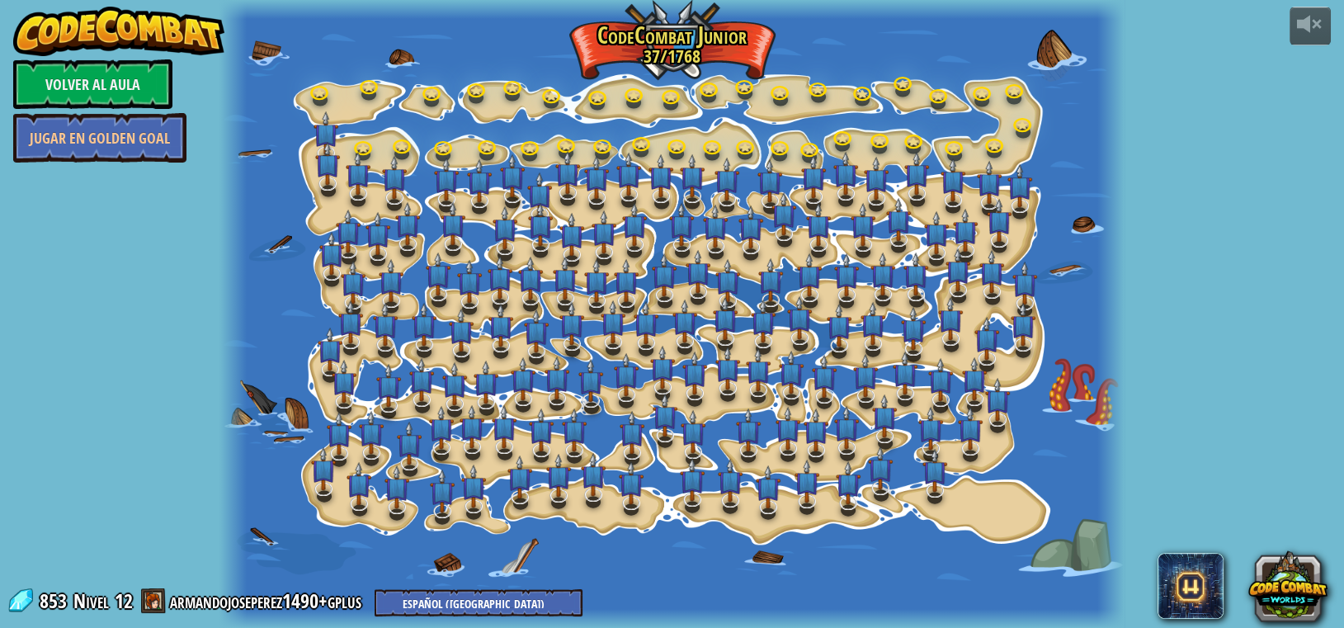
select select "es-419"
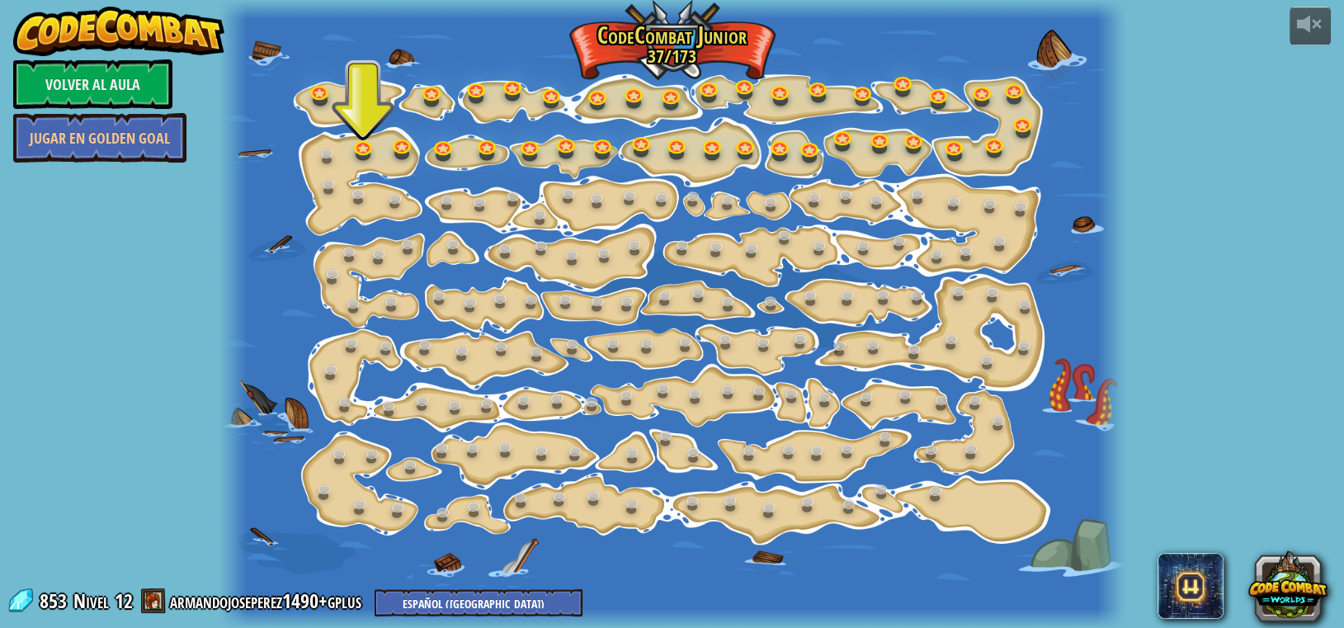
click at [453, 46] on div at bounding box center [672, 314] width 905 height 628
click at [600, 91] on link at bounding box center [599, 94] width 33 height 33
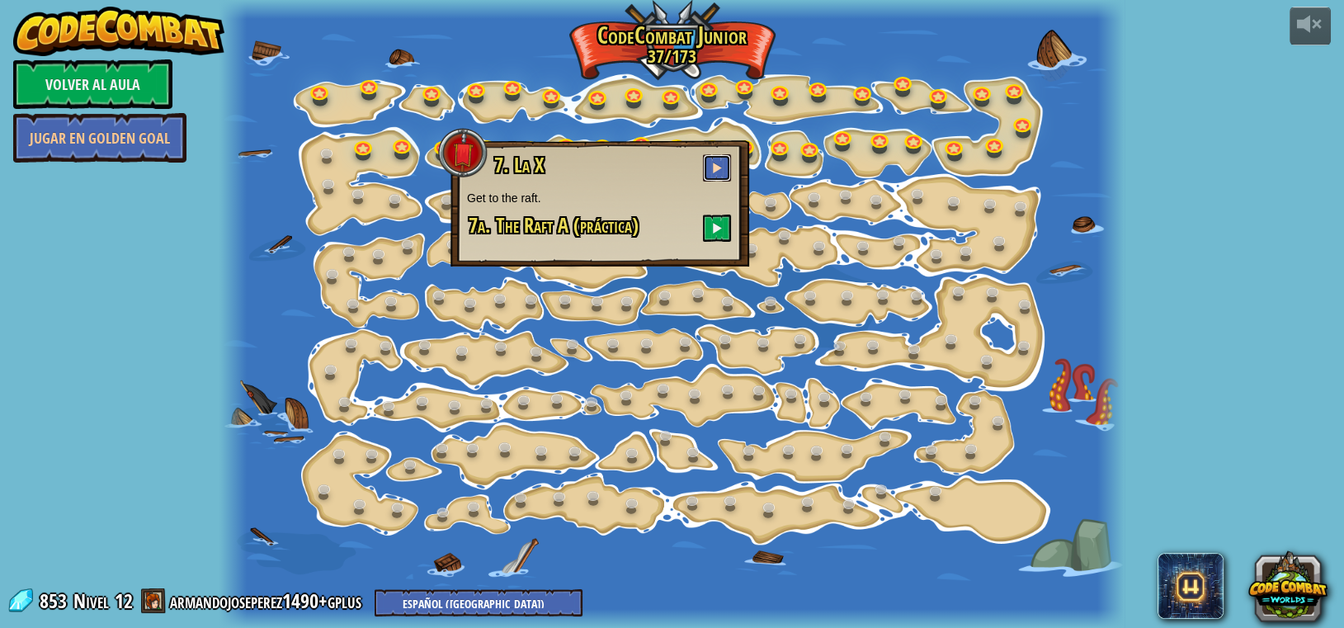
click at [670, 170] on button at bounding box center [717, 167] width 28 height 27
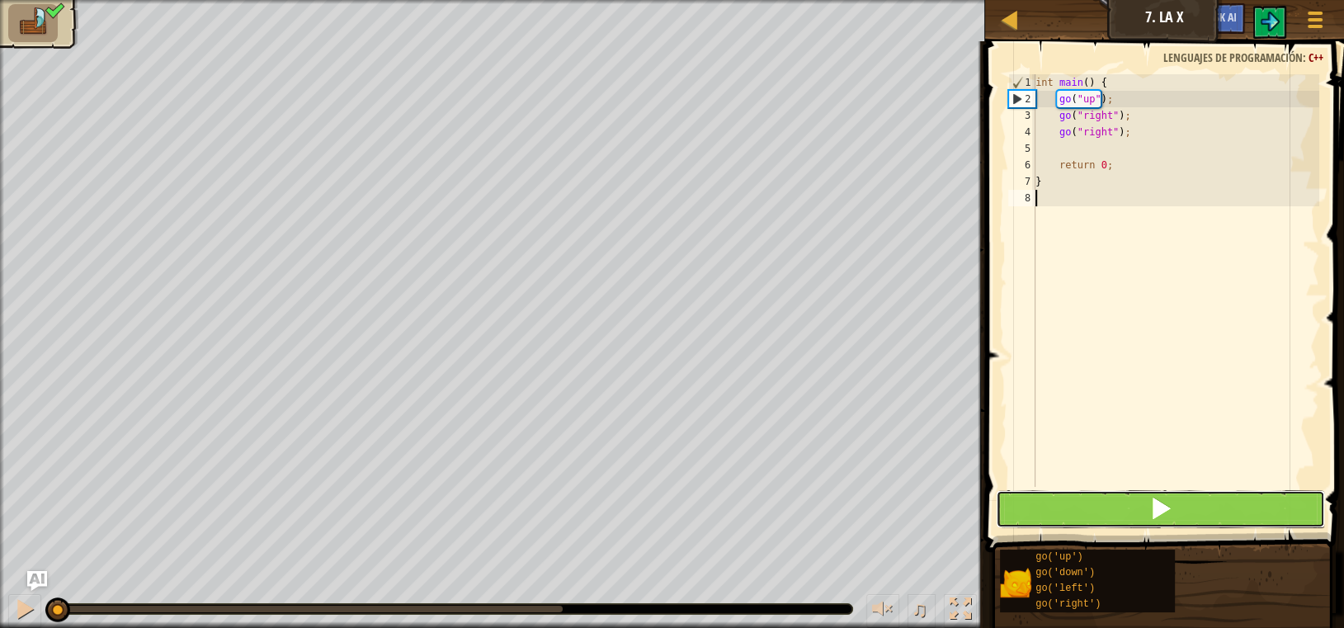
click at [670, 500] on button at bounding box center [1160, 509] width 329 height 38
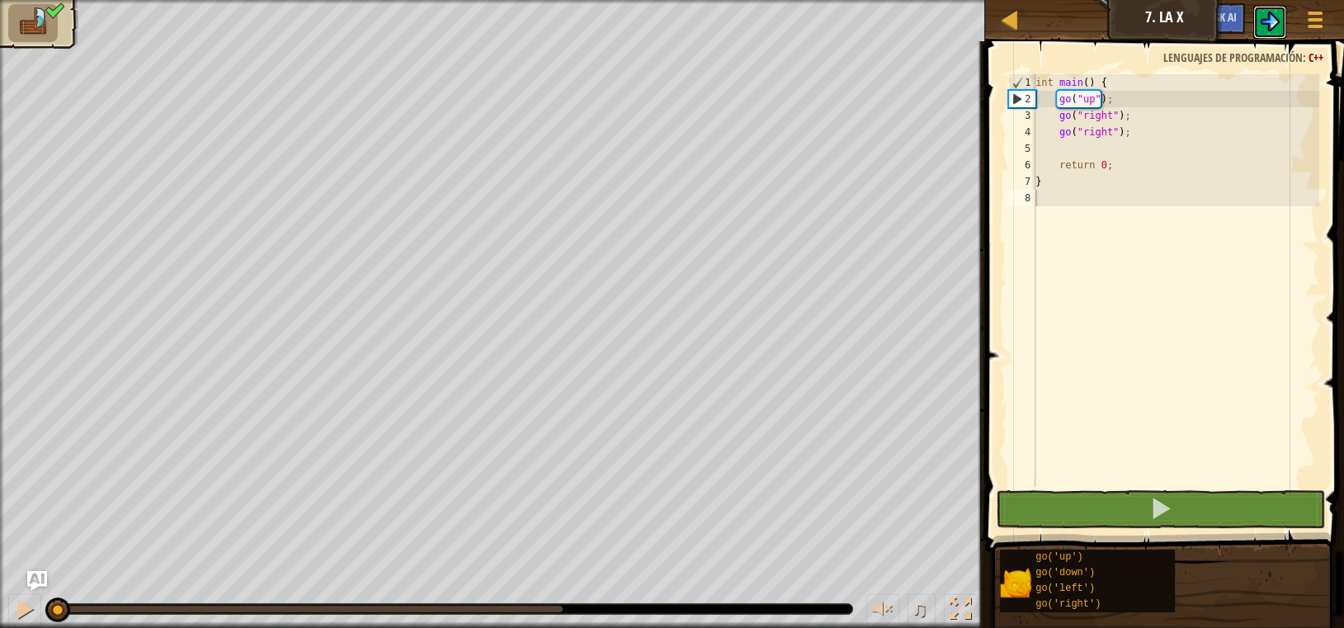
click at [670, 31] on button at bounding box center [1270, 22] width 33 height 33
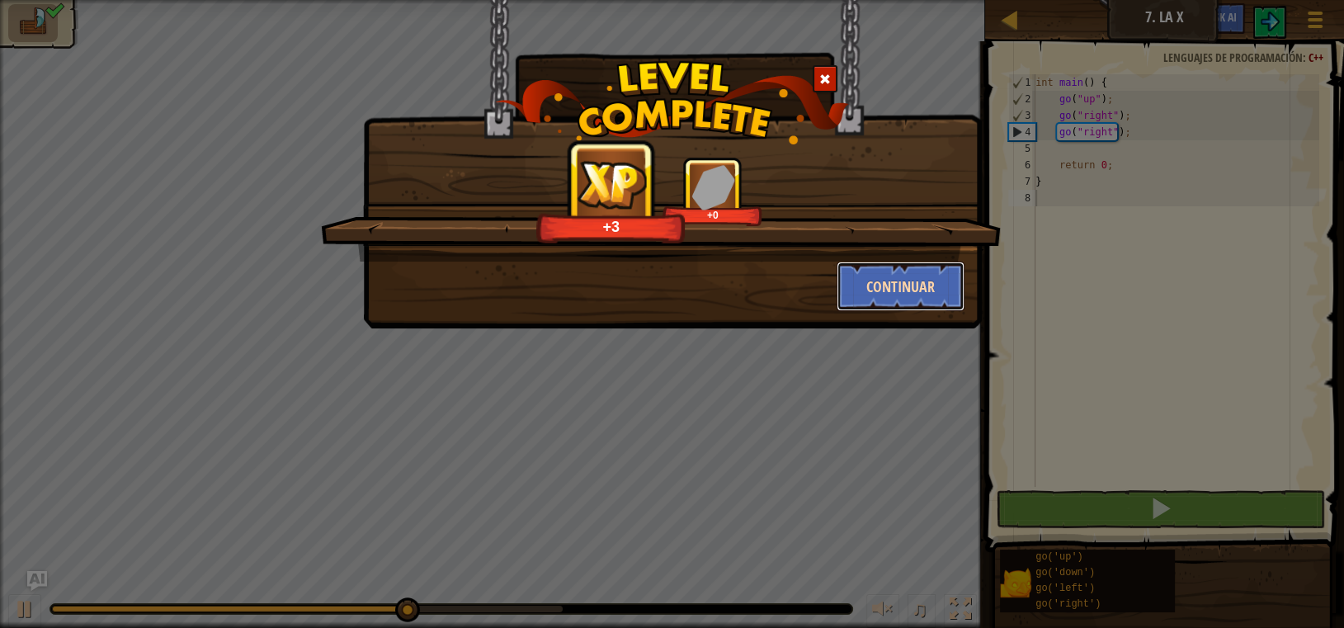
click at [670, 280] on button "Continuar" at bounding box center [901, 287] width 128 height 50
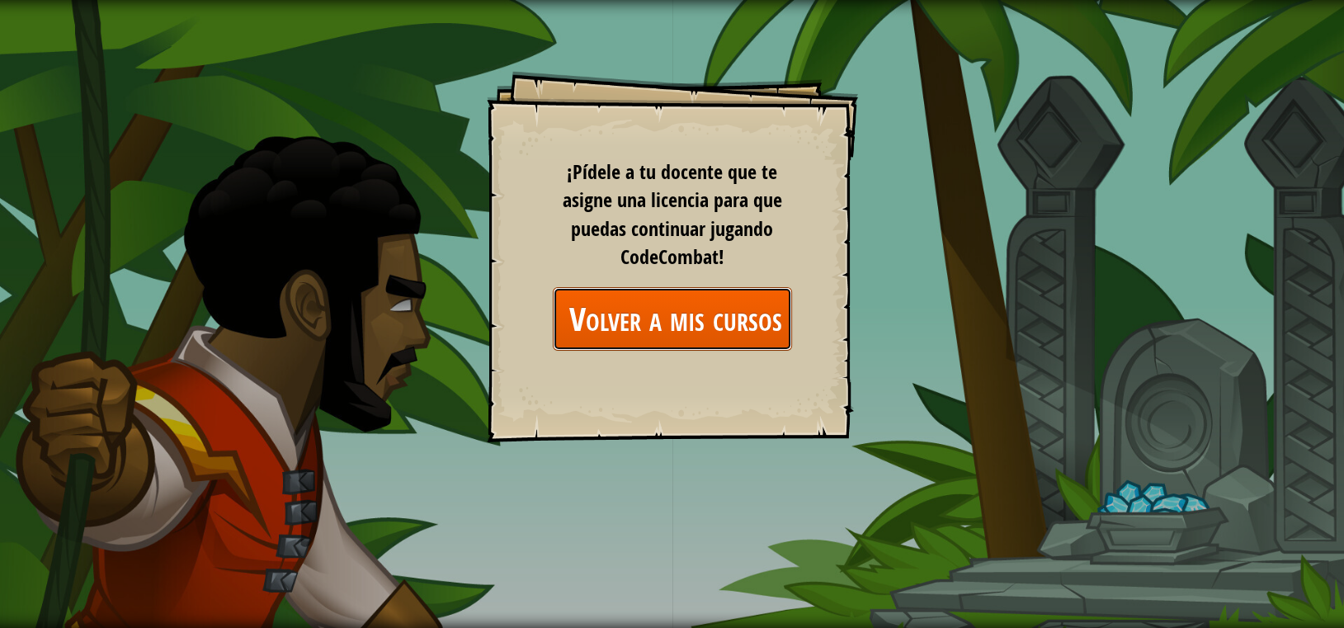
click at [670, 328] on link "Volver a mis cursos" at bounding box center [672, 319] width 239 height 64
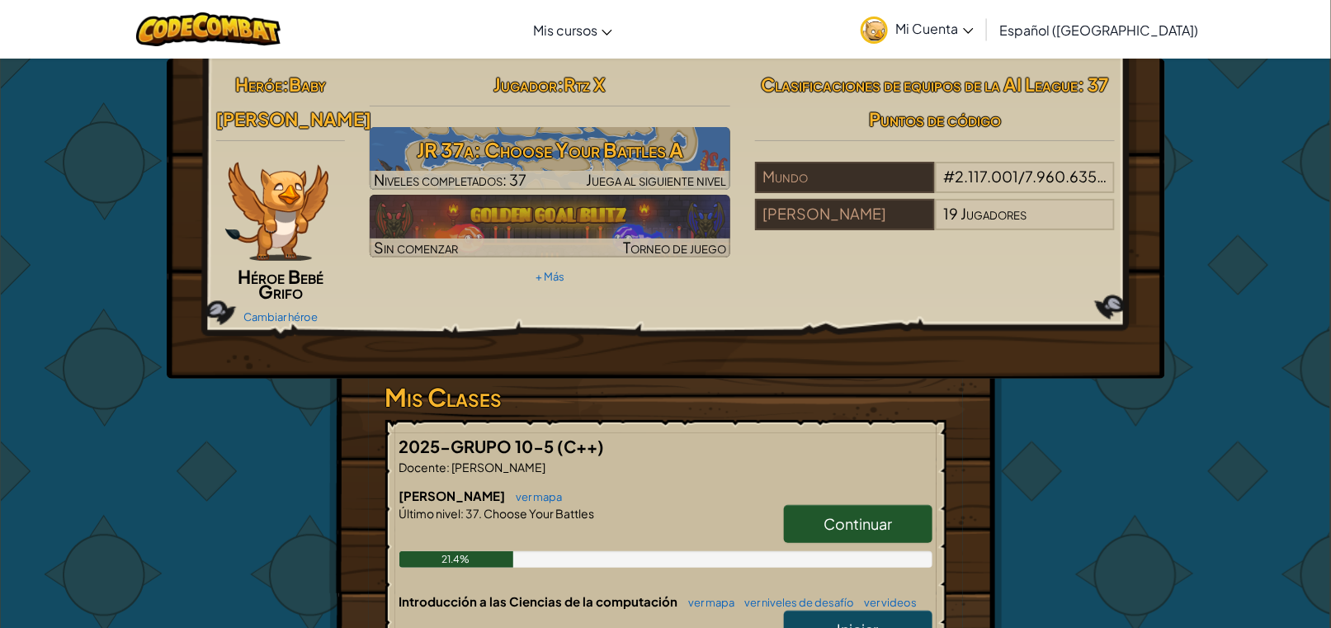
click at [670, 523] on span "Continuar" at bounding box center [858, 523] width 68 height 19
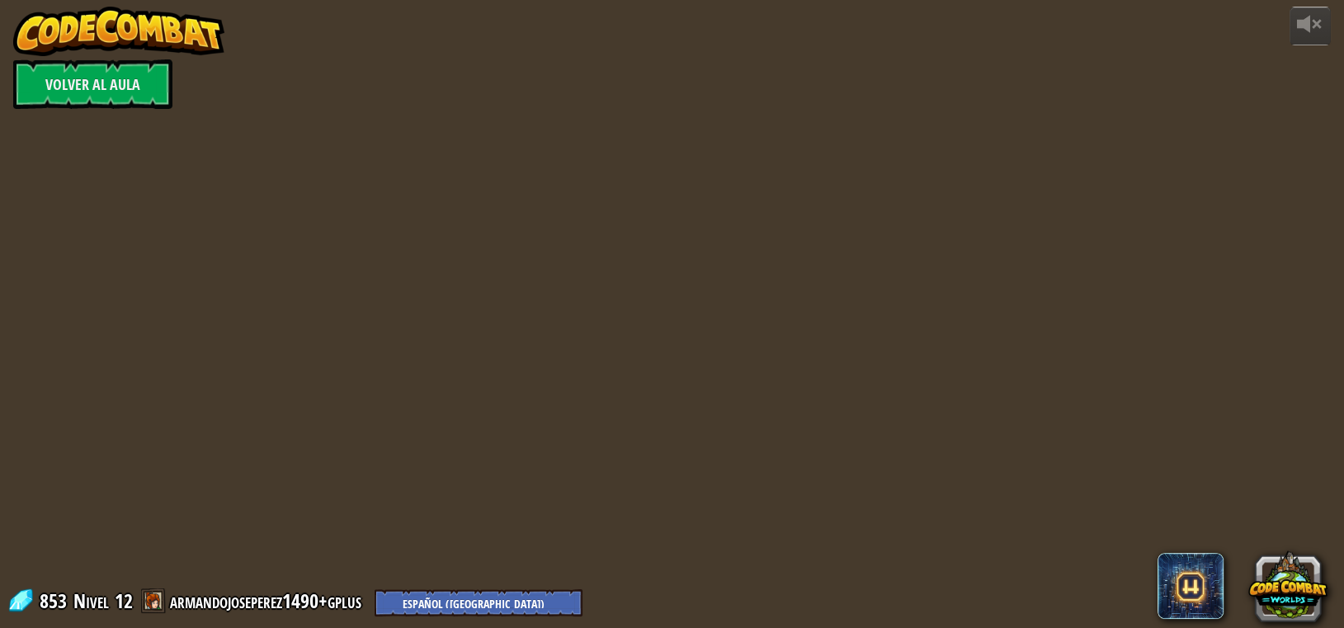
select select "es-419"
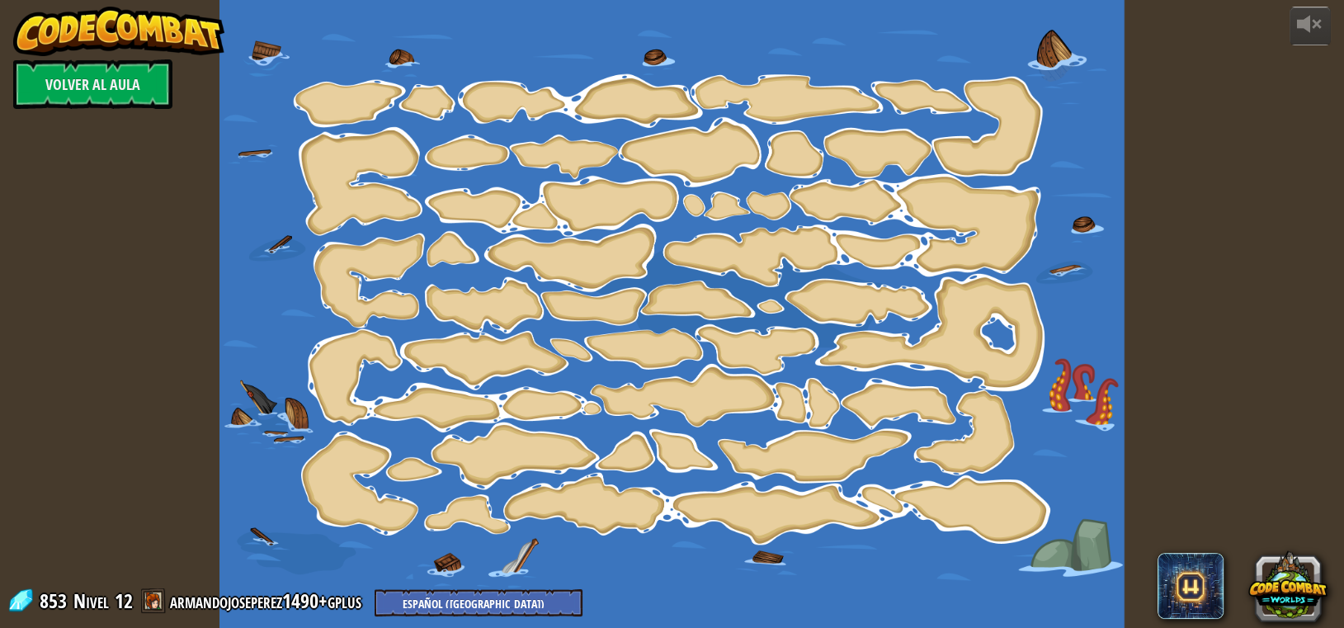
select select "es-419"
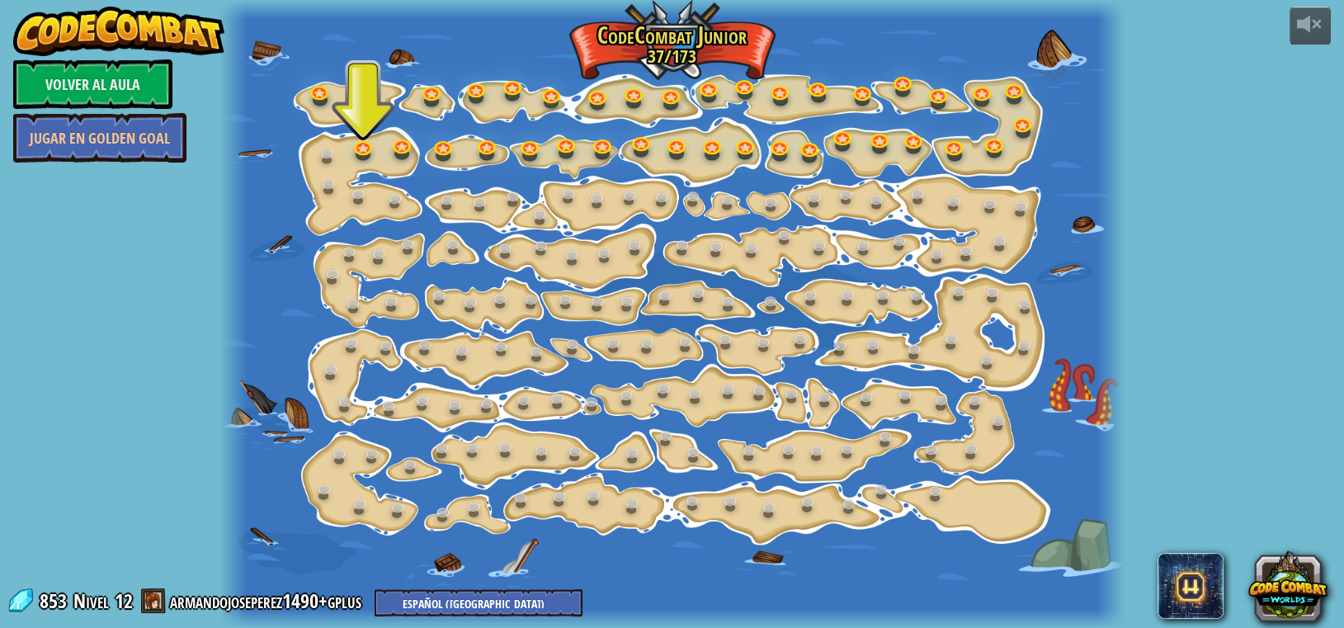
click at [248, 314] on div at bounding box center [672, 314] width 905 height 628
click at [631, 97] on link at bounding box center [635, 93] width 33 height 33
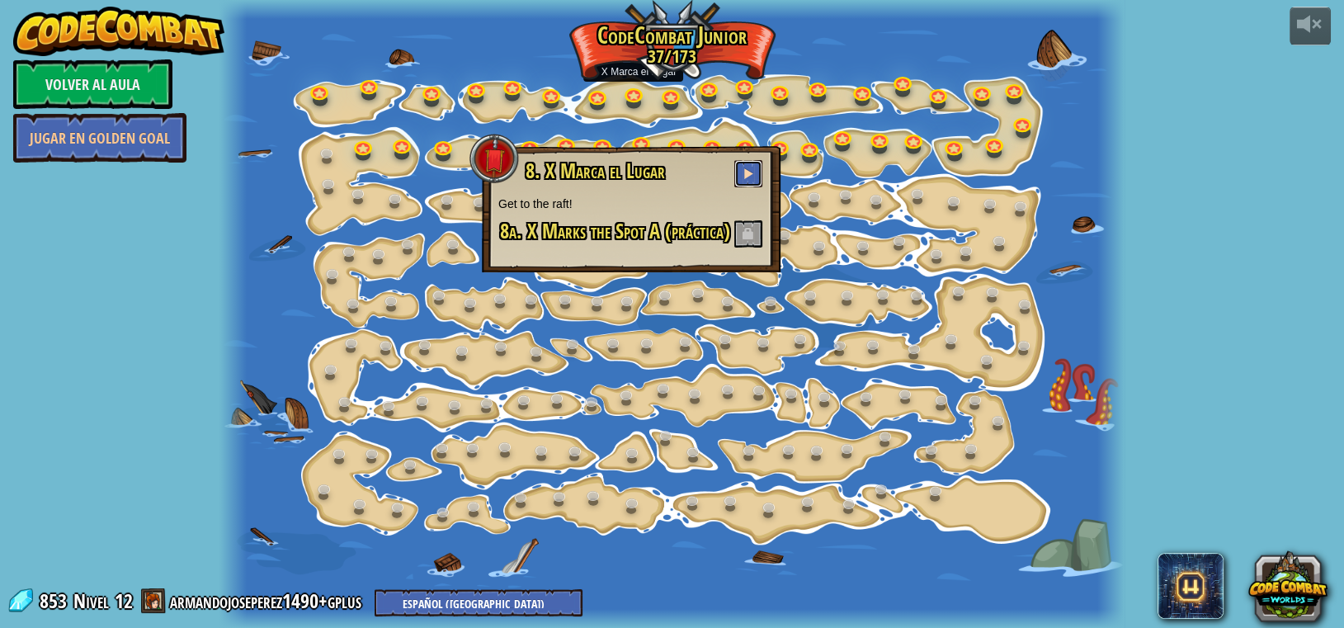
click at [670, 176] on span at bounding box center [749, 174] width 12 height 12
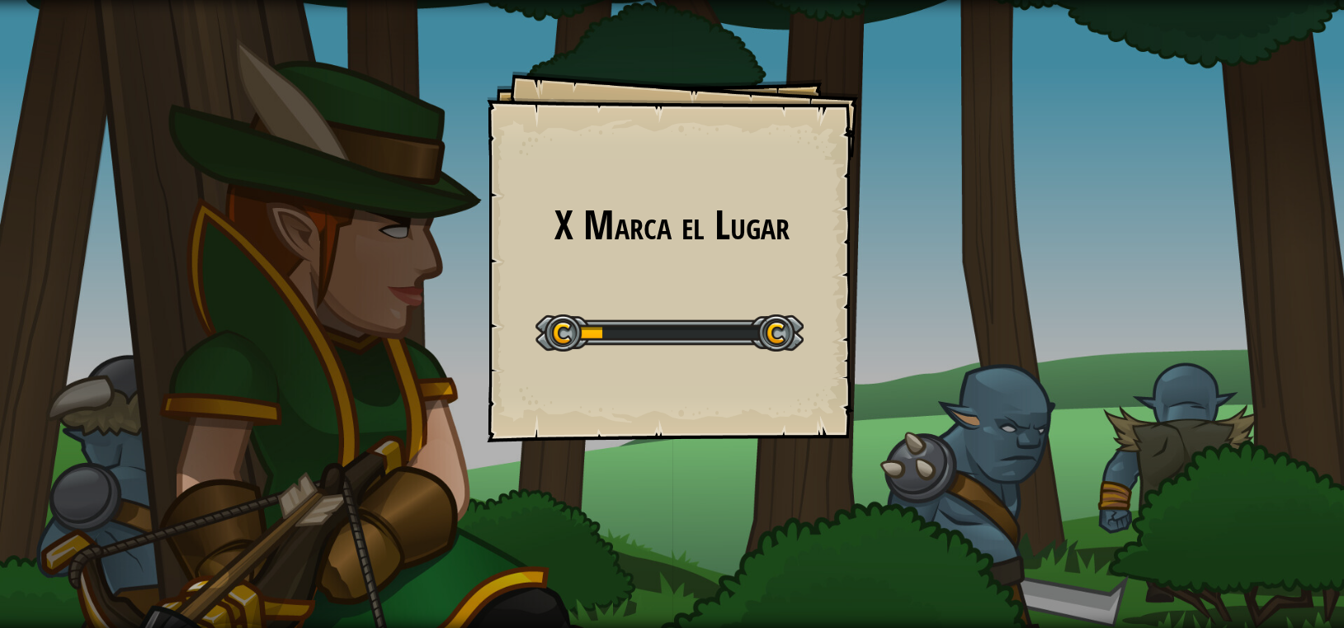
click at [652, 284] on div "X Marca el Lugar Goals Start Level Error cargando del servidor Necesitas una su…" at bounding box center [672, 256] width 371 height 371
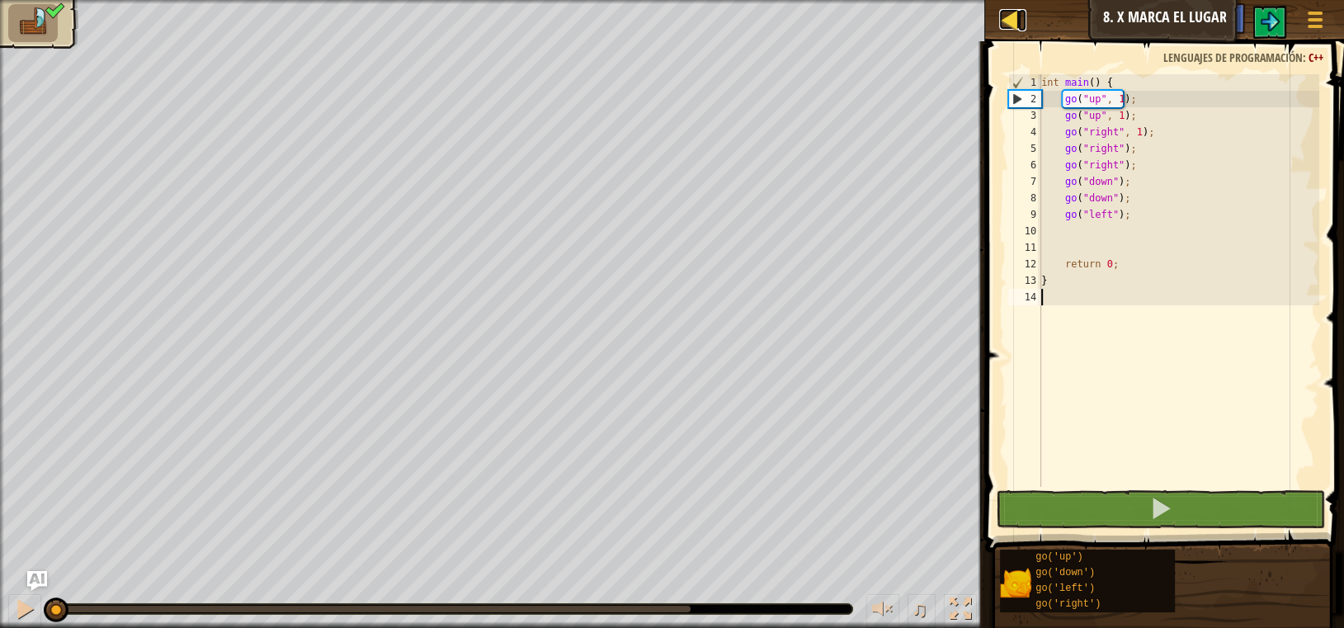
click at [670, 19] on div at bounding box center [1009, 19] width 21 height 21
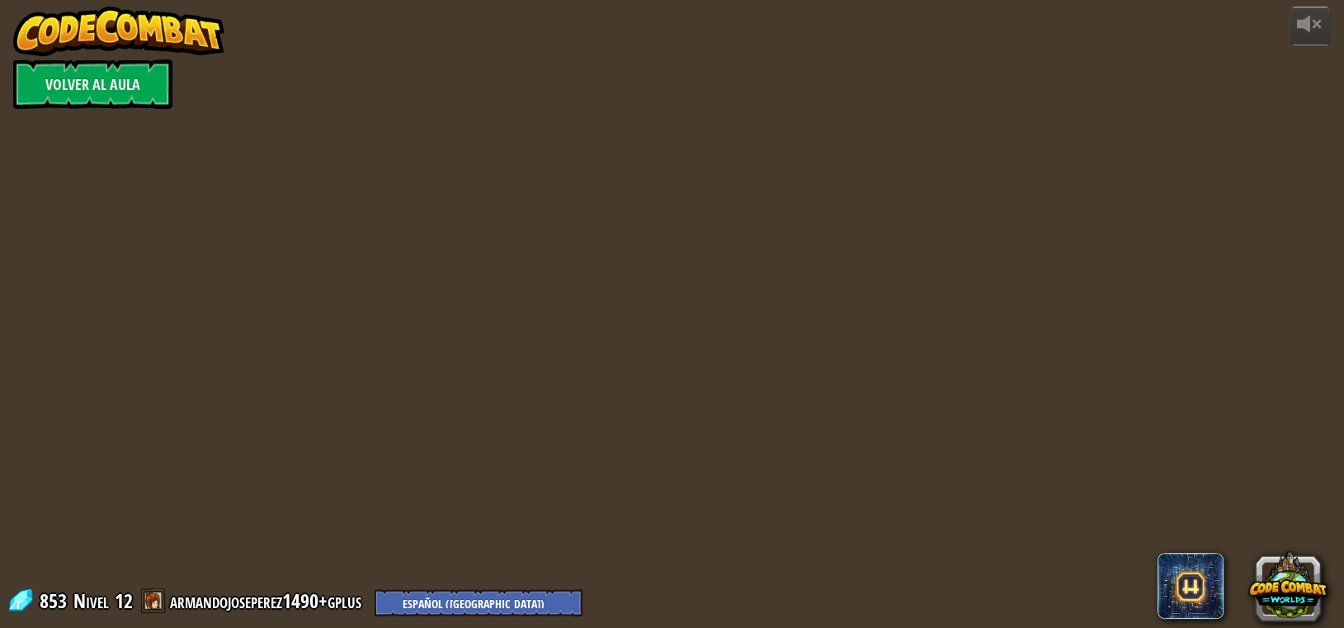
select select "es-419"
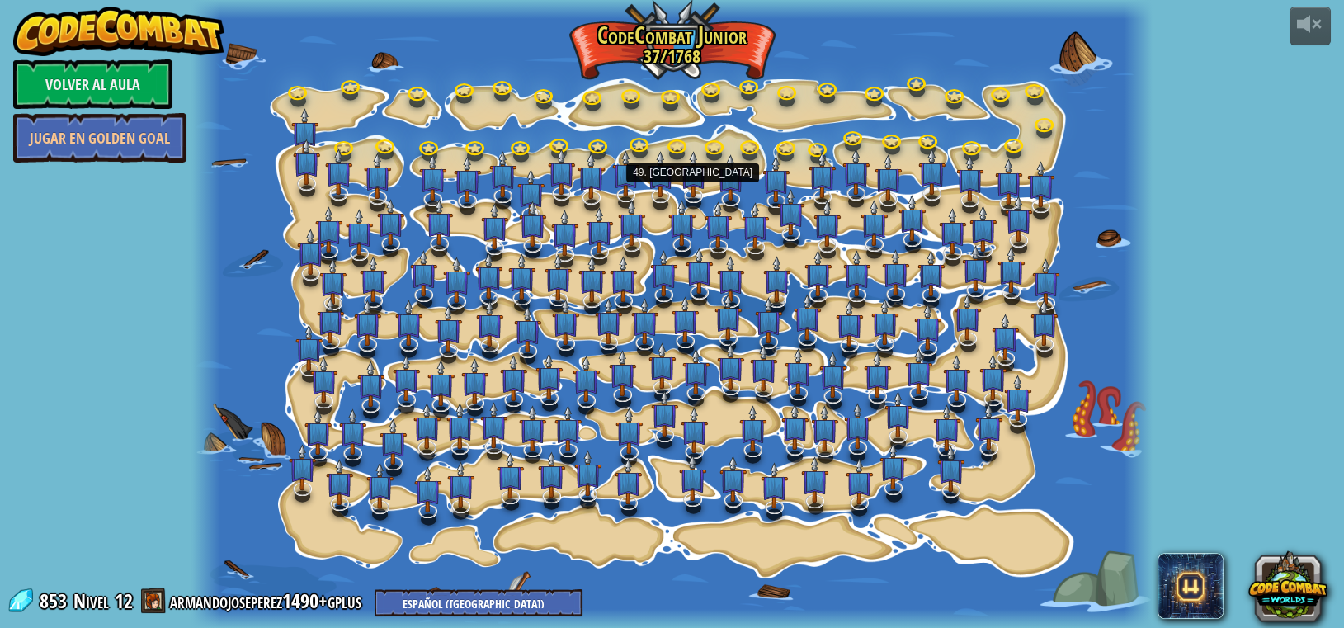
select select "es-419"
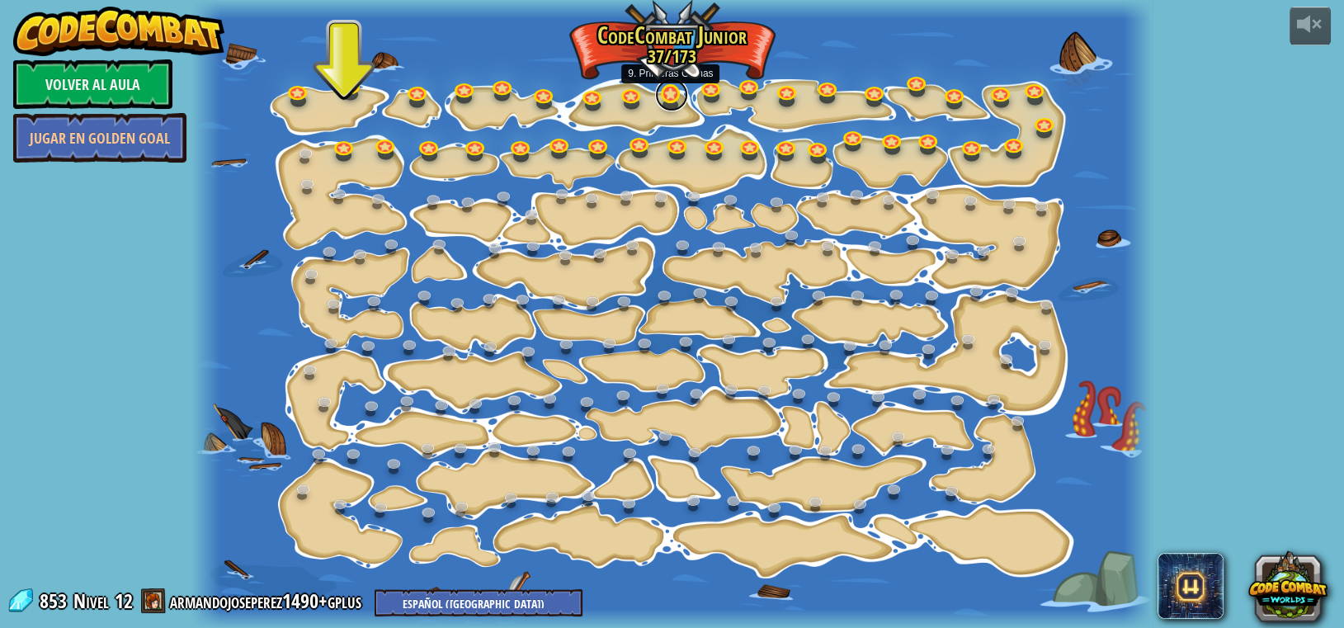
click at [663, 102] on link at bounding box center [671, 94] width 33 height 33
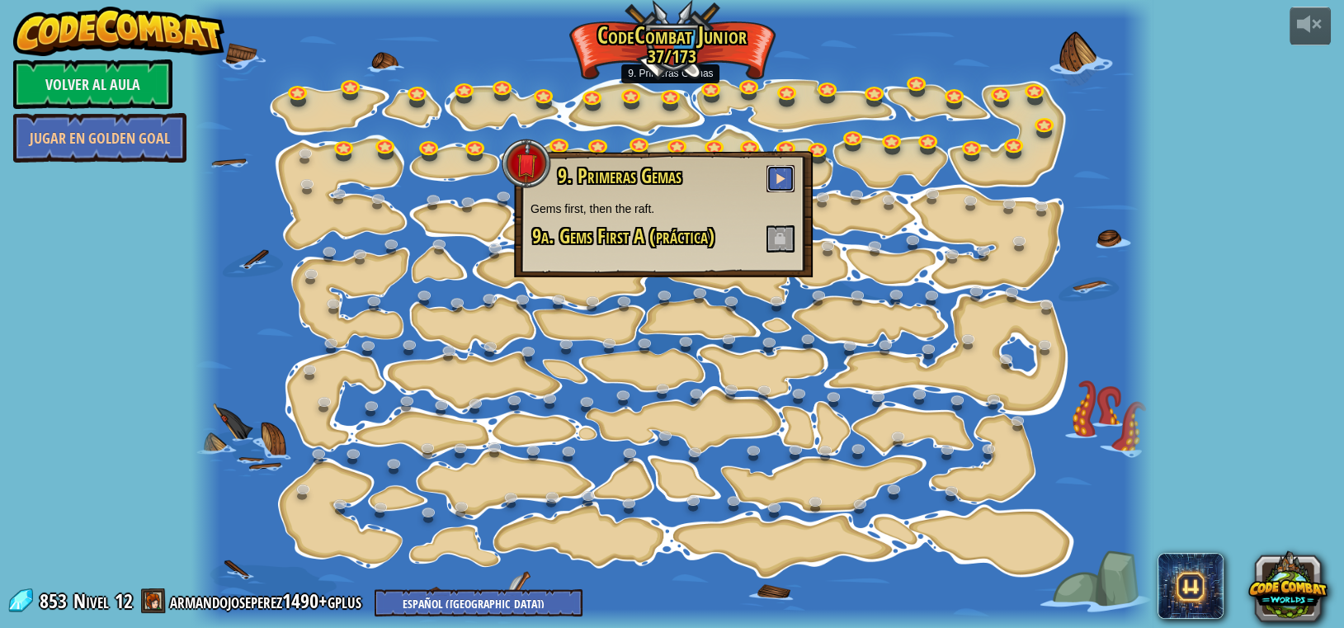
click at [670, 174] on button at bounding box center [781, 178] width 28 height 27
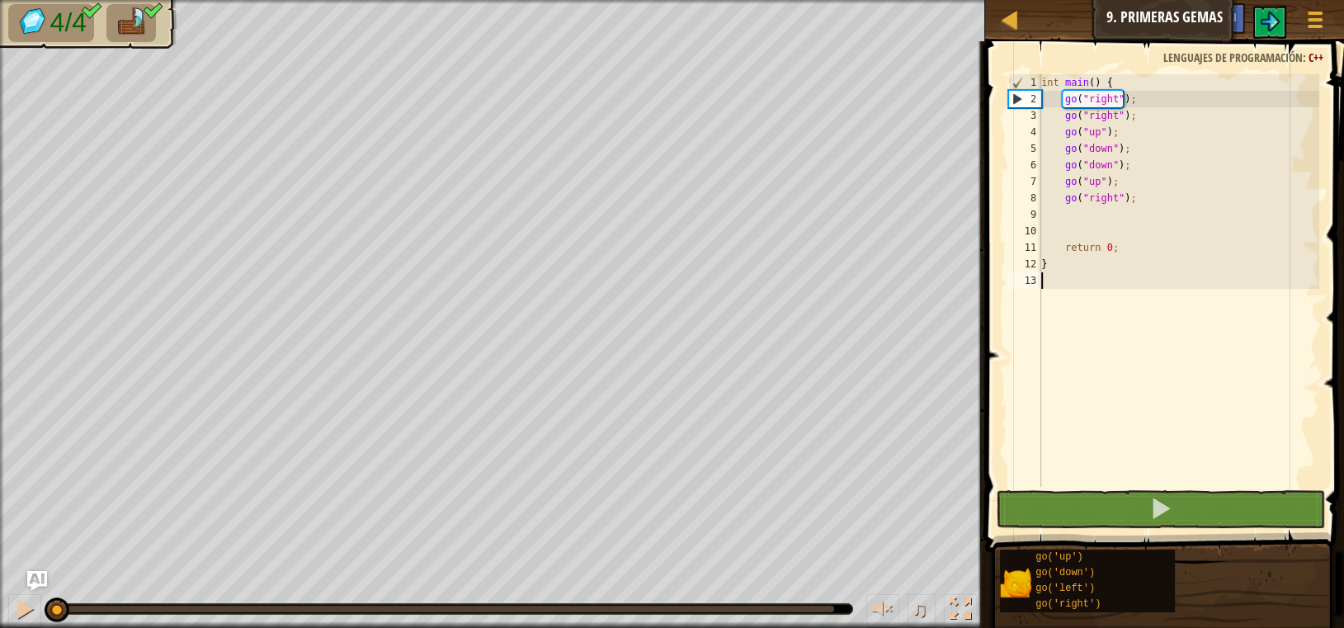
click at [670, 22] on div "Mapa Júnior 9. Primeras Gemas Menú del Juego Ask AI" at bounding box center [1164, 20] width 359 height 41
click at [670, 19] on div at bounding box center [1009, 19] width 21 height 21
select select "es-419"
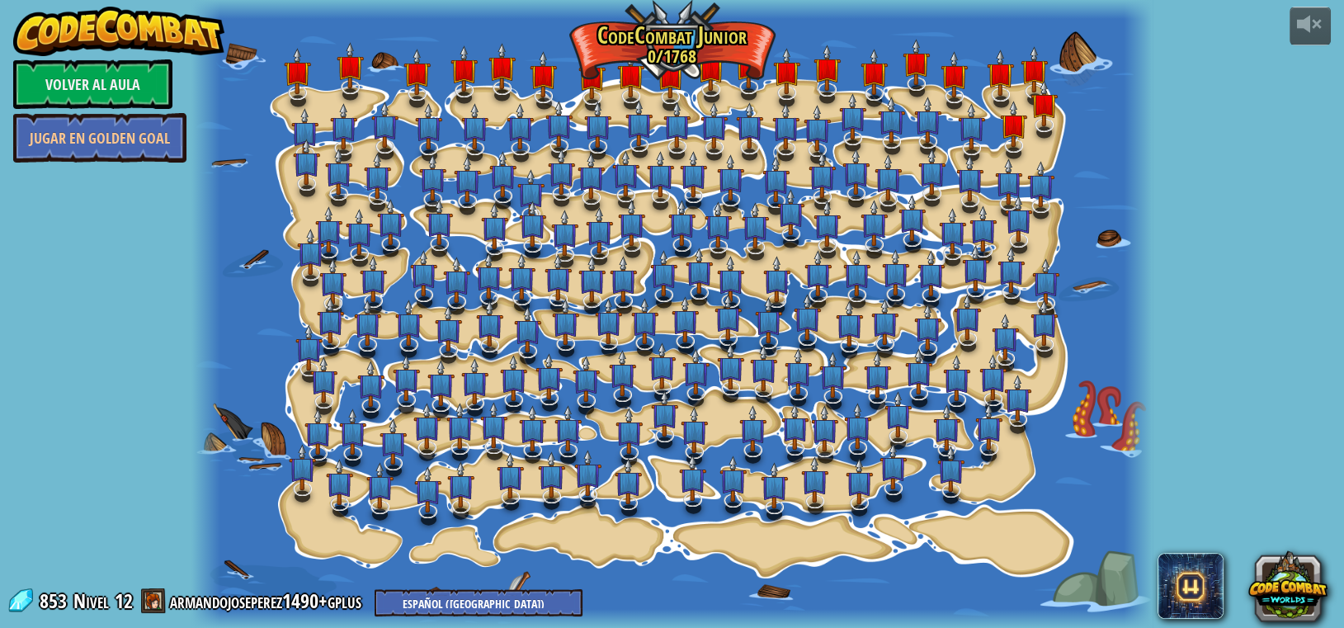
select select "es-419"
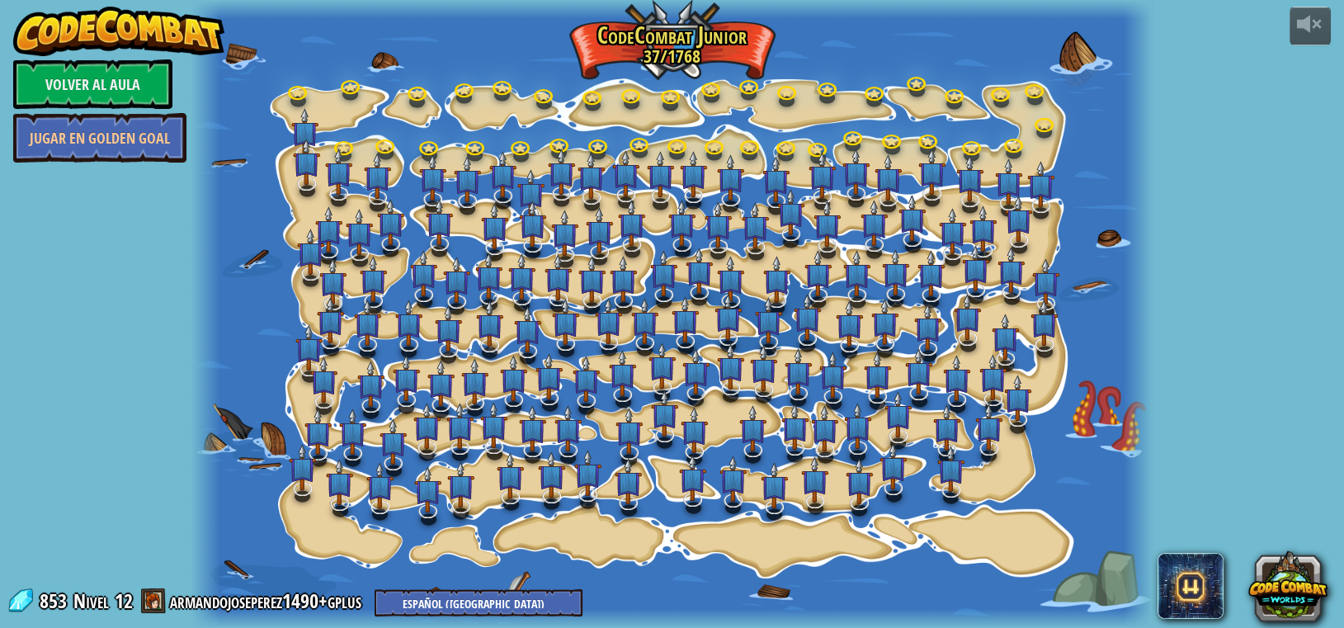
select select "es-419"
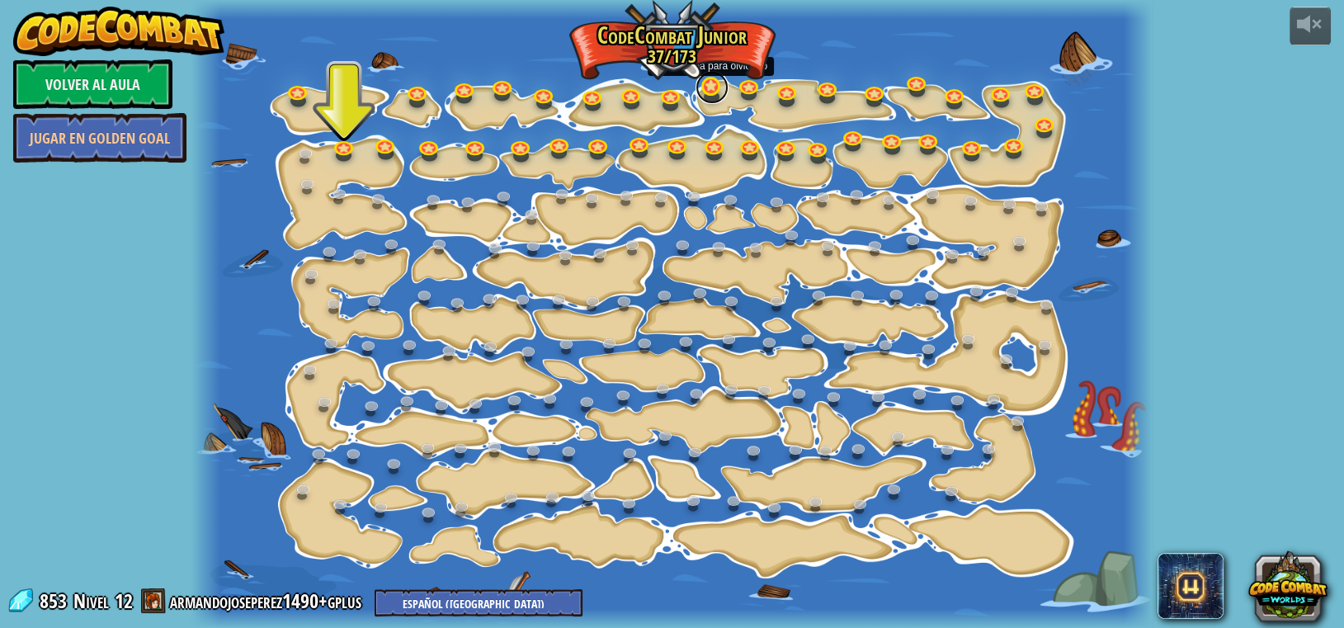
click at [670, 91] on link at bounding box center [712, 87] width 33 height 33
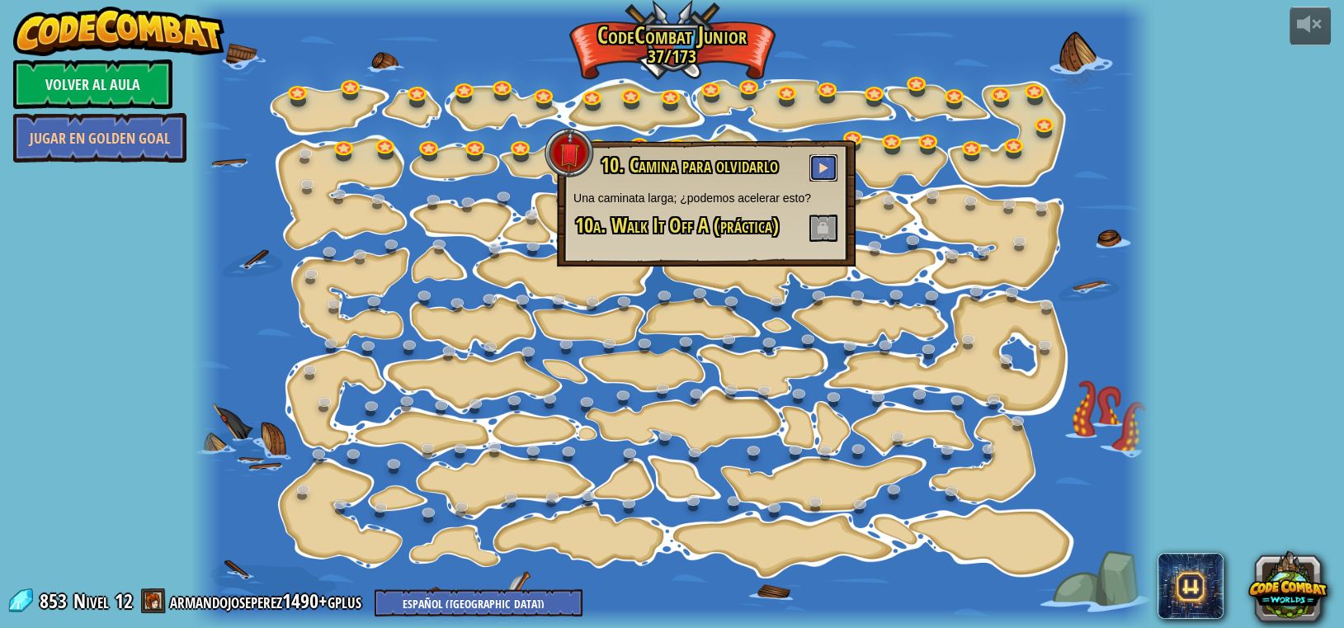
click at [670, 159] on button at bounding box center [824, 167] width 28 height 27
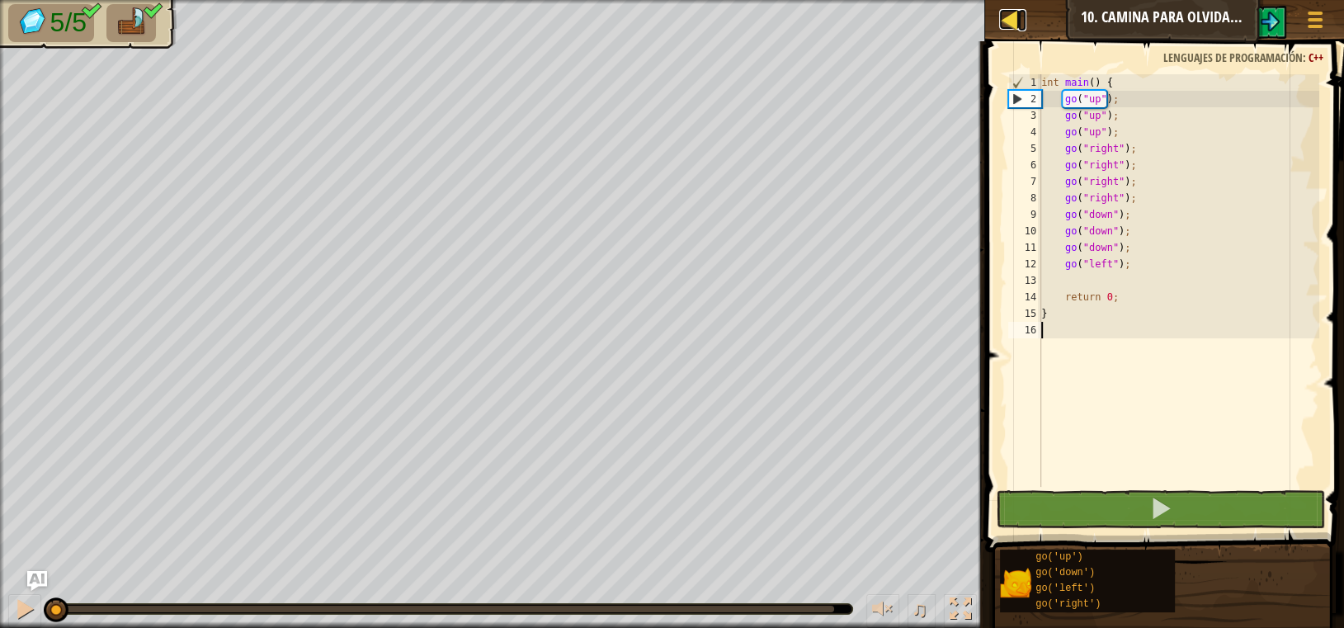
click at [670, 19] on div at bounding box center [1009, 19] width 21 height 21
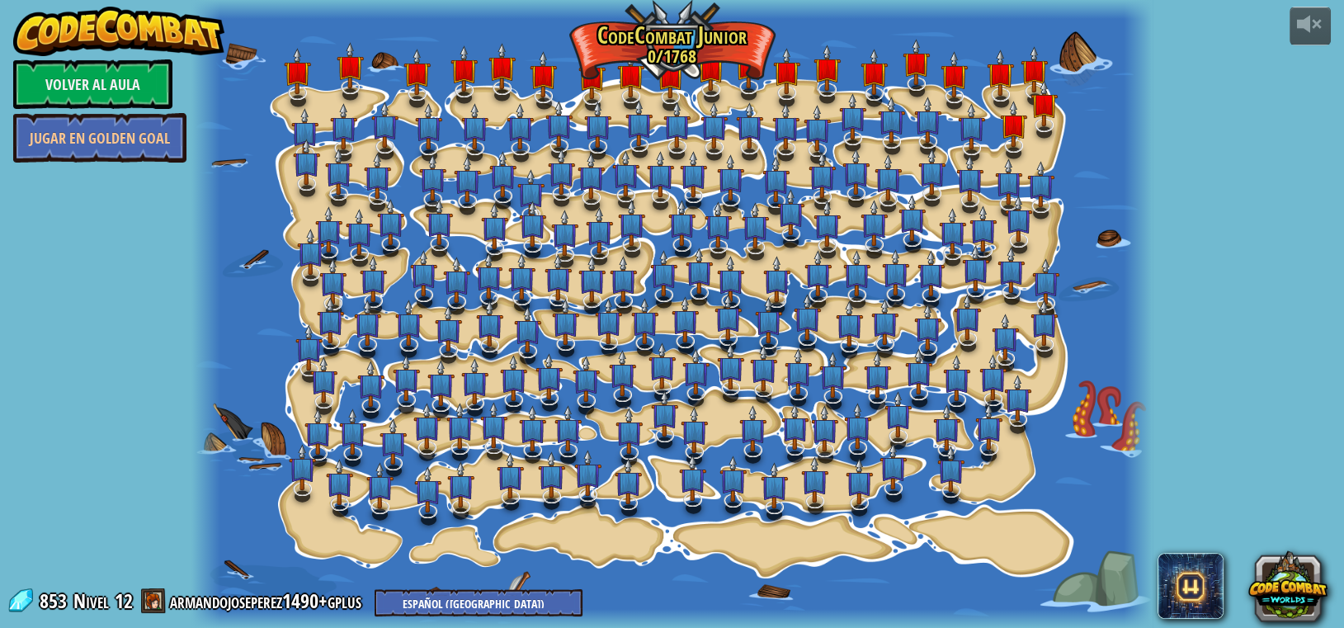
select select "es-419"
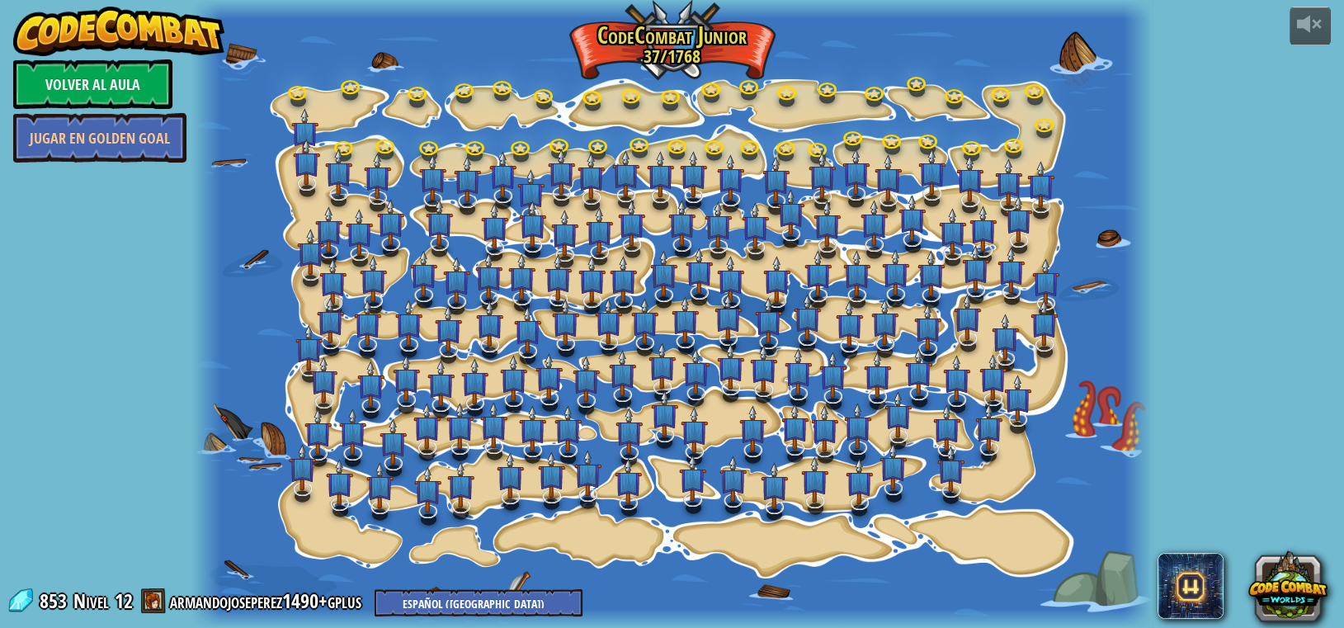
select select "es-419"
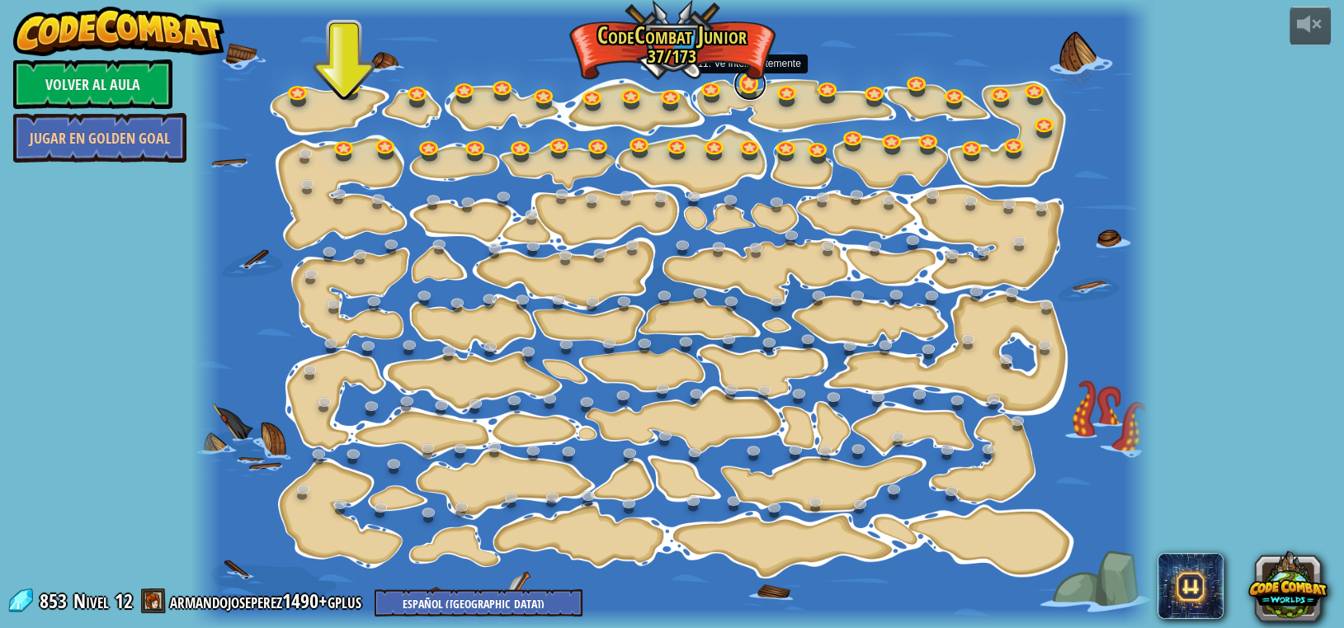
click at [670, 83] on link at bounding box center [750, 84] width 33 height 33
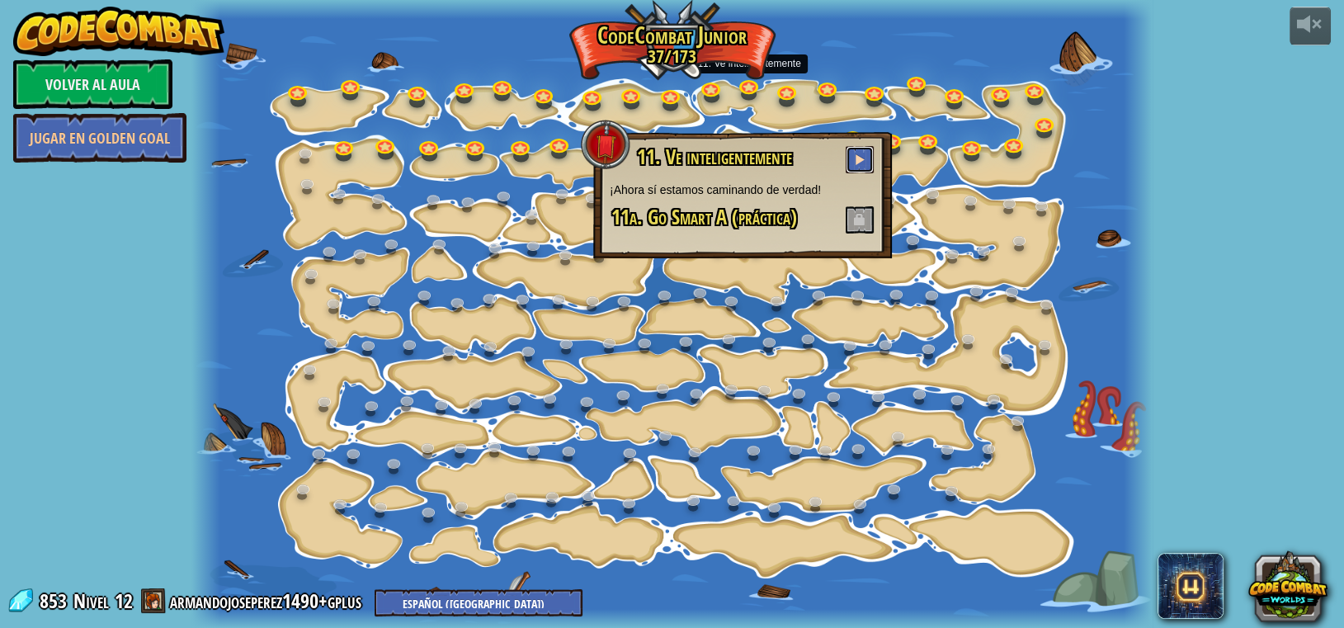
click at [670, 148] on button at bounding box center [860, 159] width 28 height 27
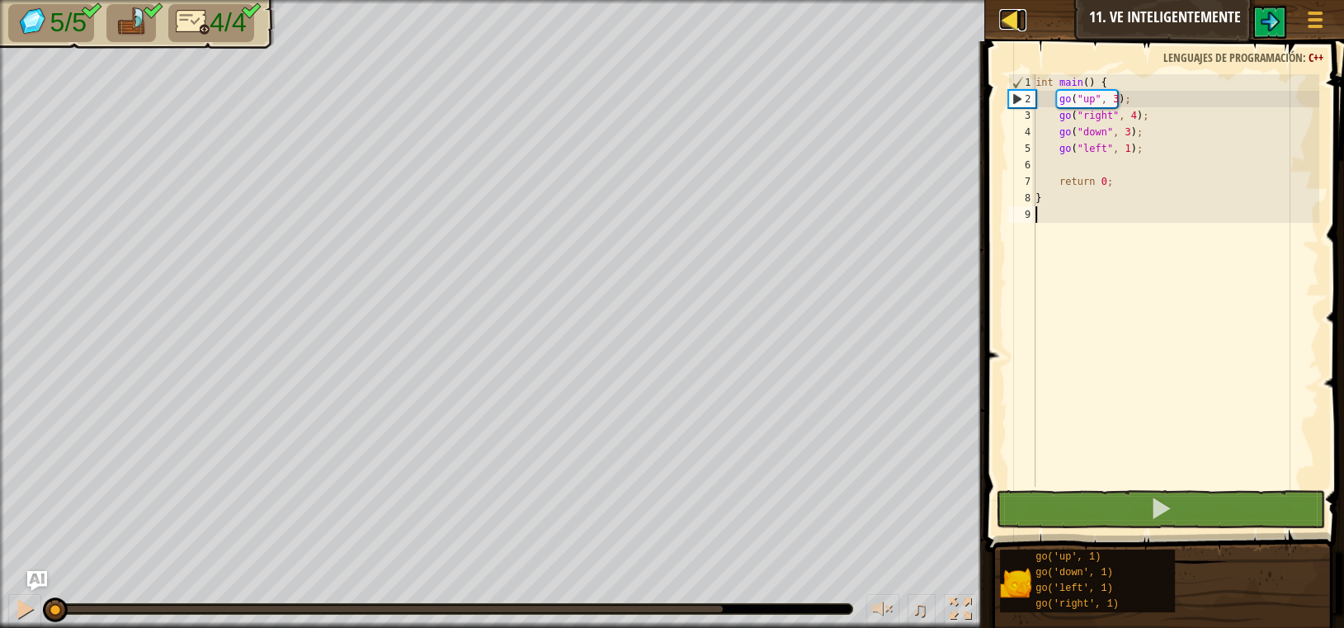
click at [670, 19] on div at bounding box center [1009, 19] width 21 height 21
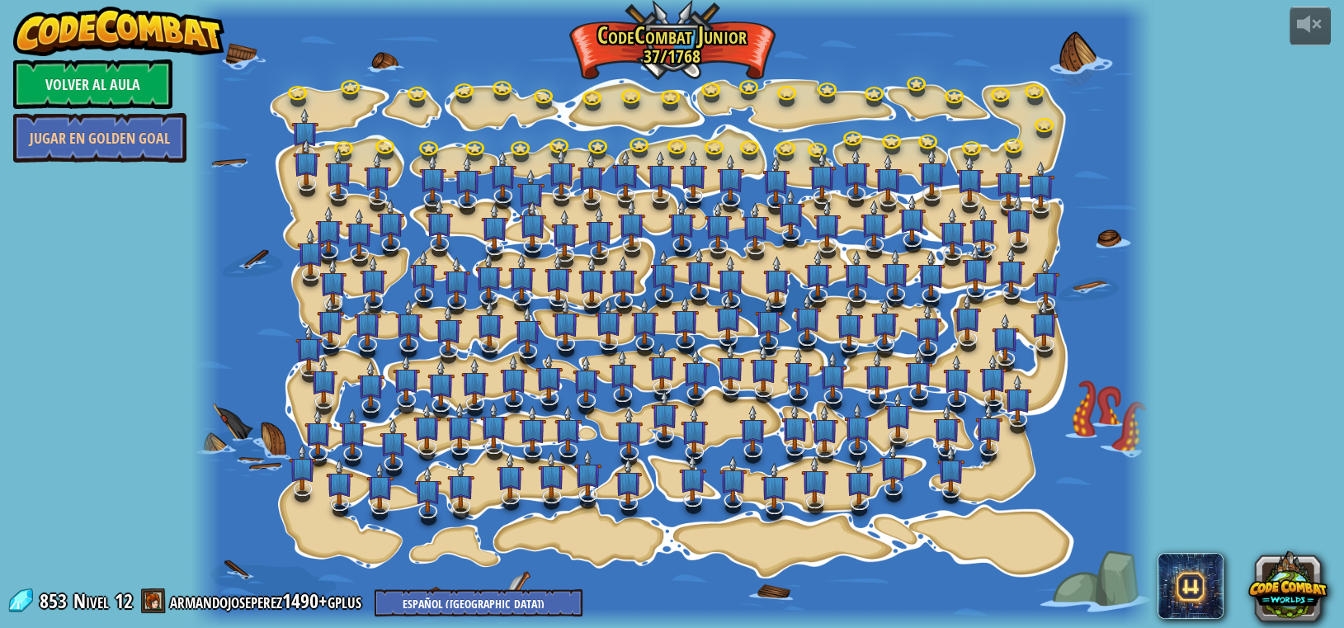
select select "es-419"
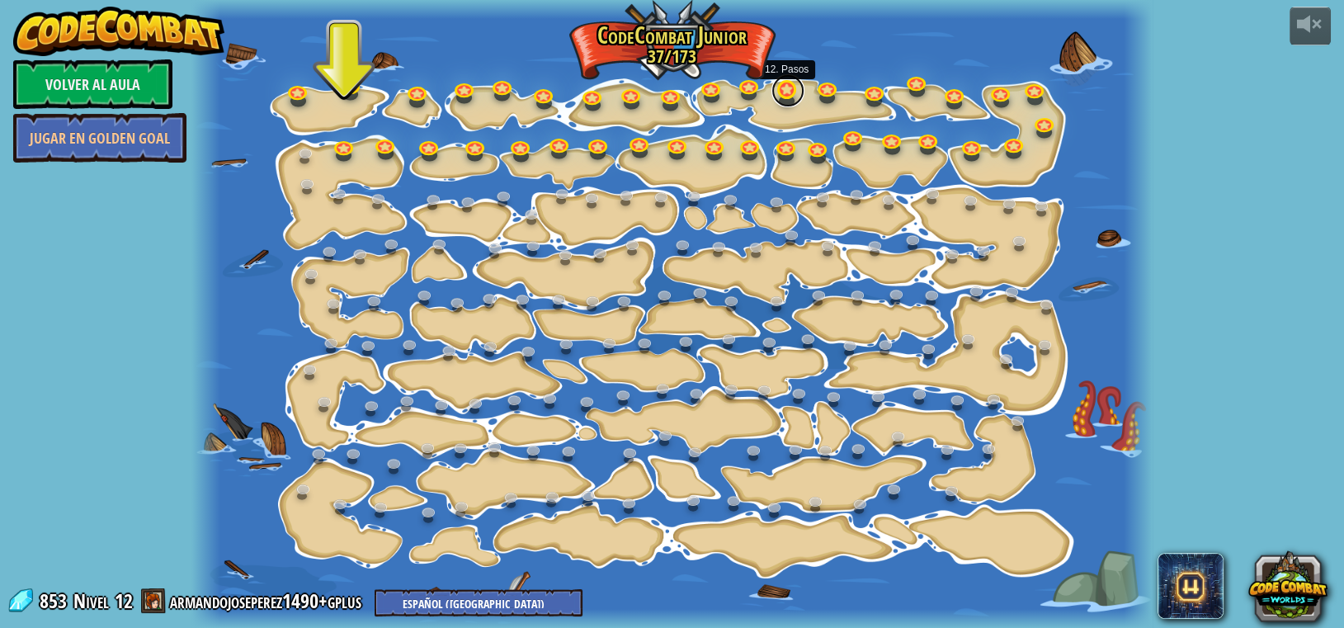
click at [670, 91] on link at bounding box center [788, 90] width 33 height 33
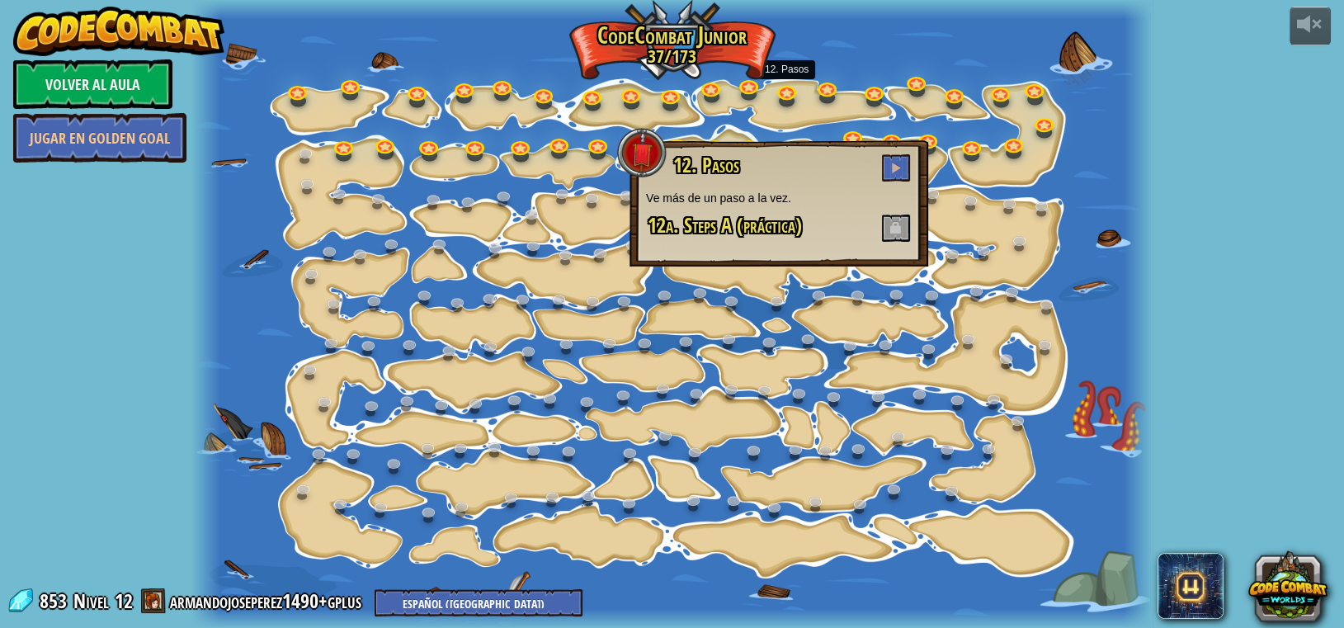
click at [670, 168] on h3 "12. Pasos" at bounding box center [792, 167] width 240 height 27
click at [670, 168] on button at bounding box center [896, 167] width 28 height 27
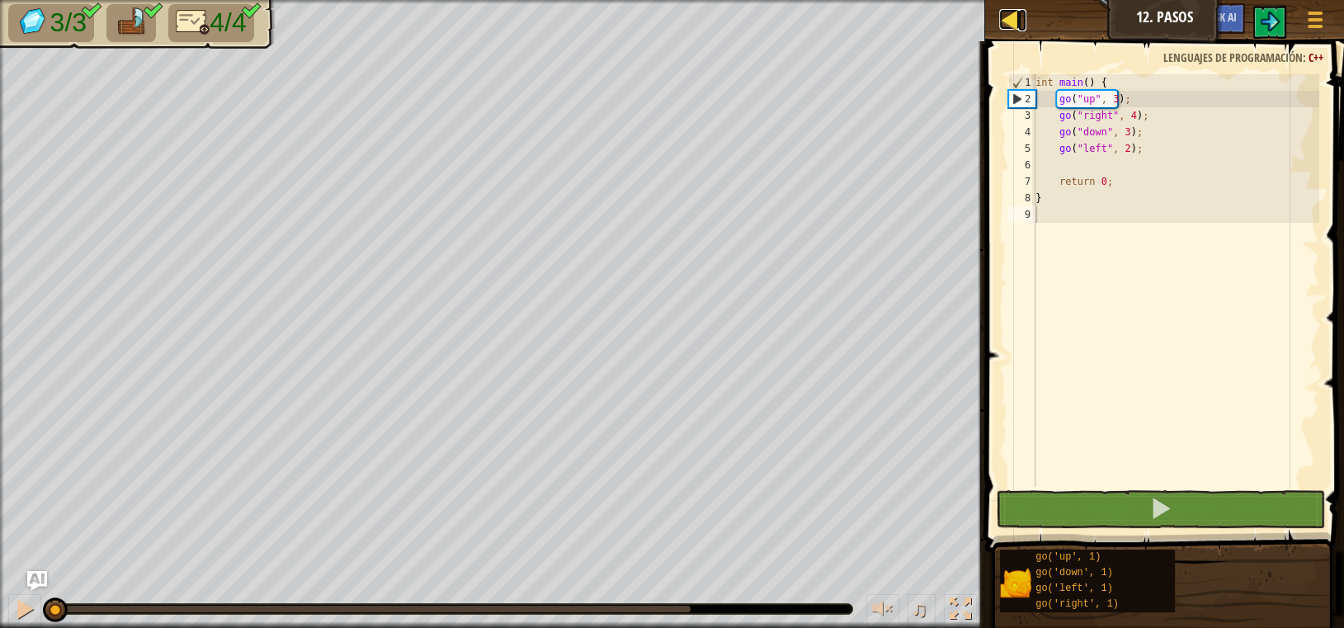
click at [670, 17] on link "Mapa" at bounding box center [1022, 20] width 8 height 22
select select "es-419"
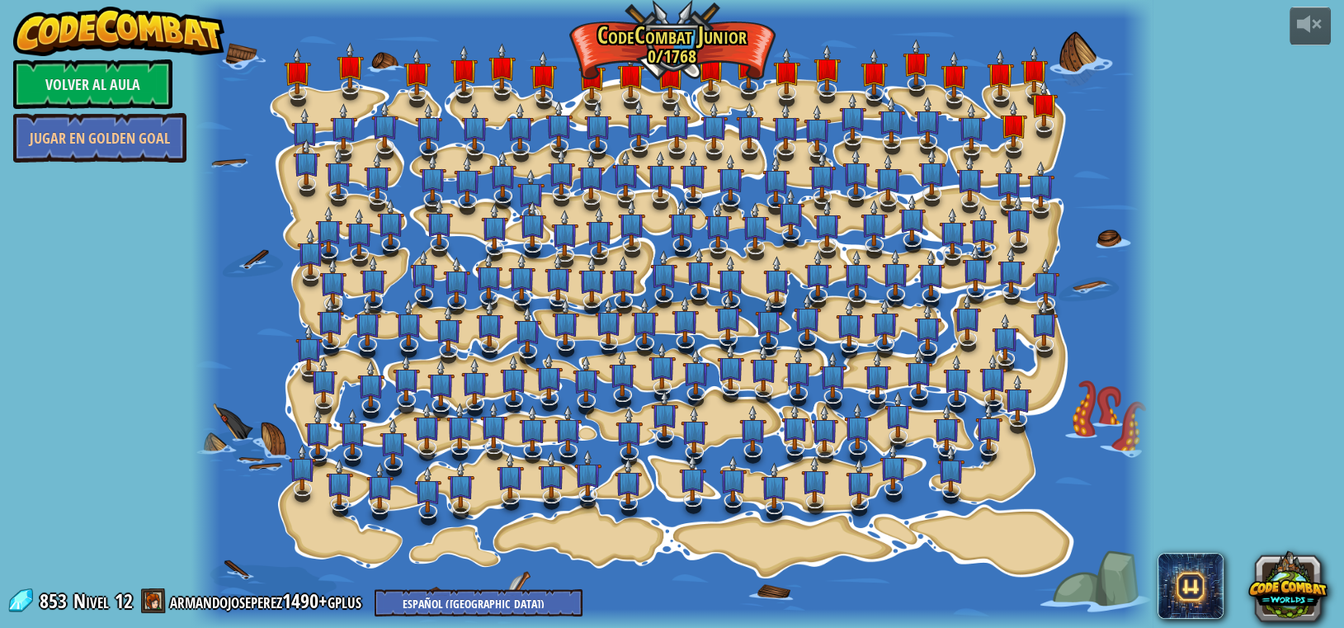
select select "es-419"
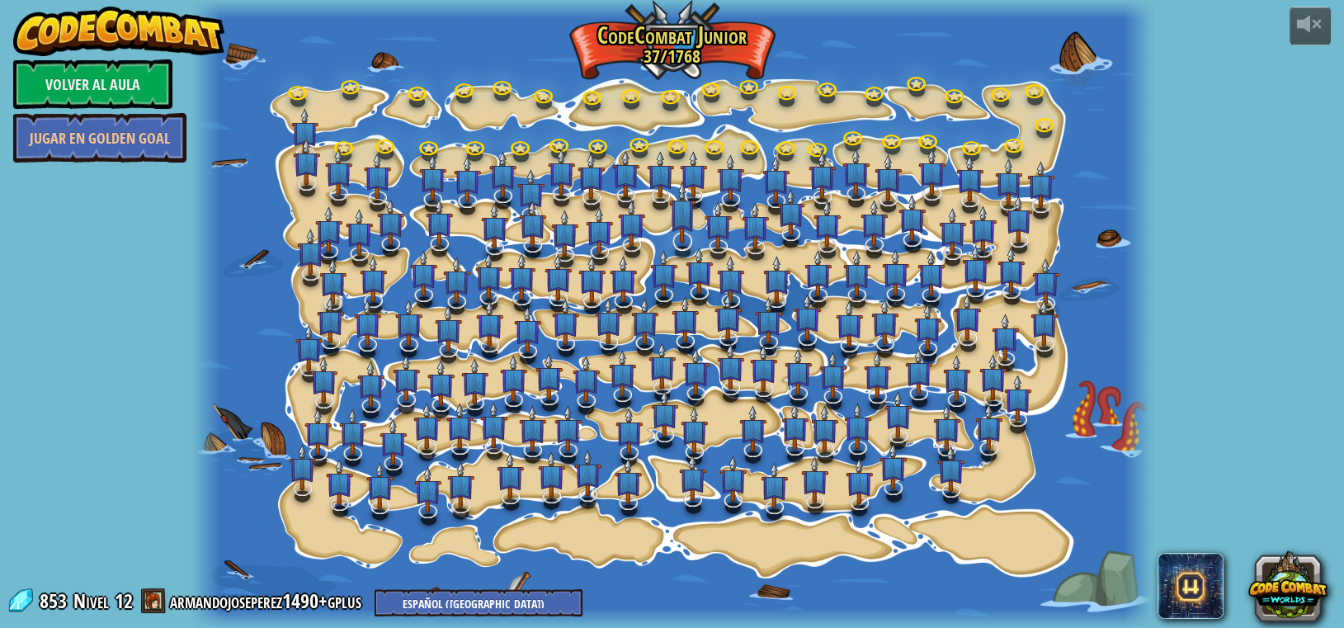
select select "es-419"
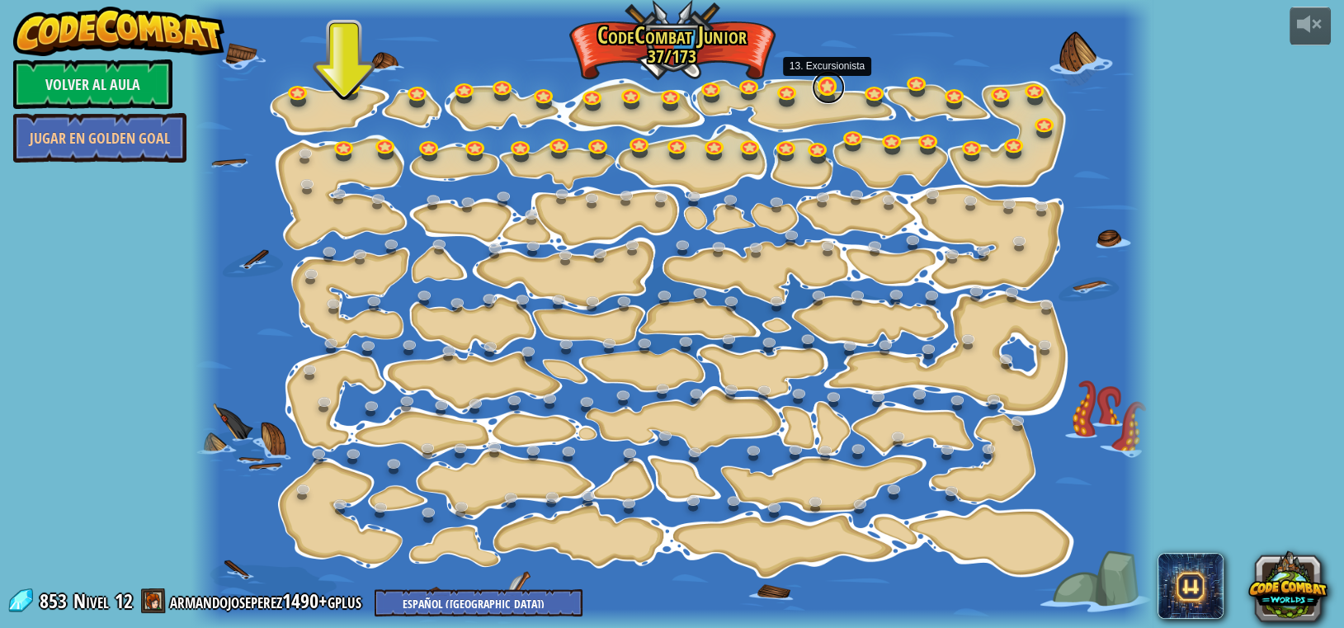
click at [670, 92] on link at bounding box center [828, 87] width 33 height 33
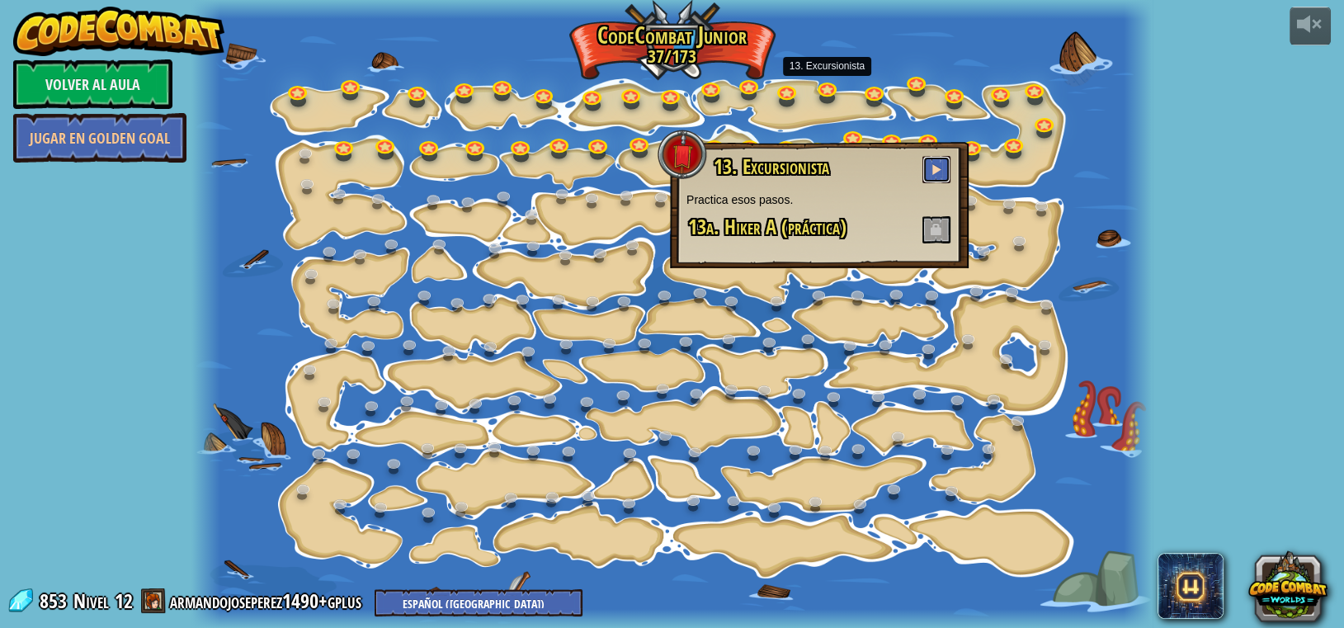
click at [670, 178] on button at bounding box center [937, 169] width 28 height 27
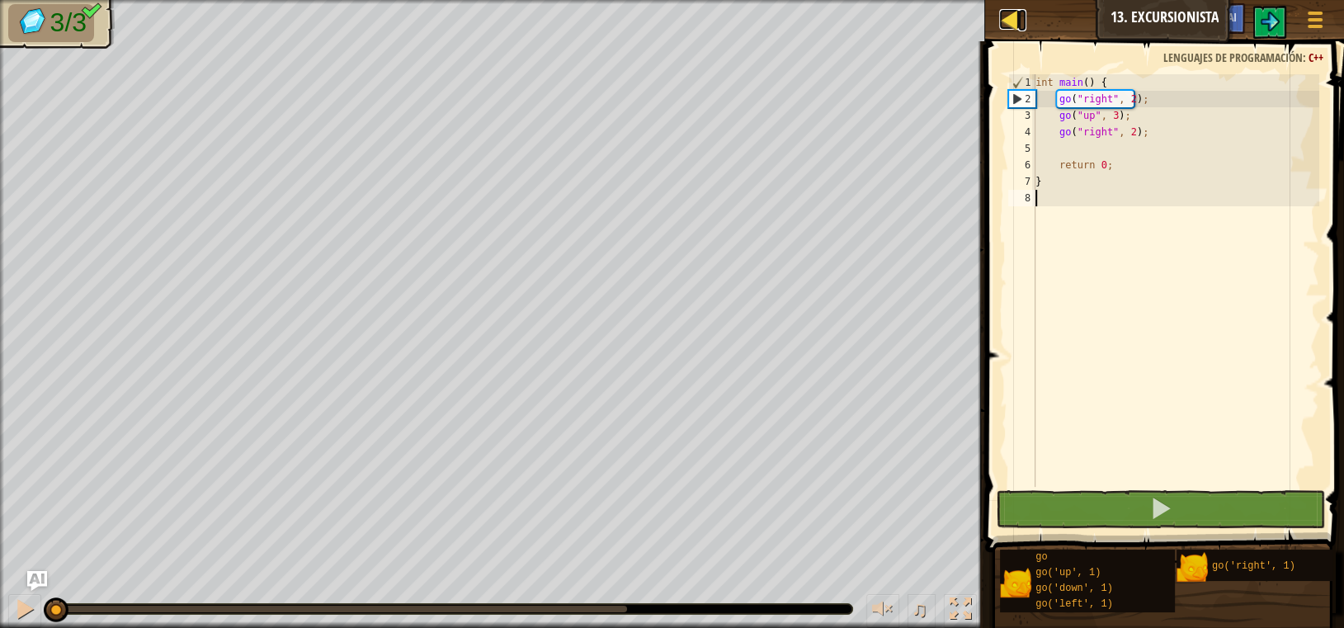
click at [670, 25] on div at bounding box center [1009, 19] width 21 height 21
select select "es-419"
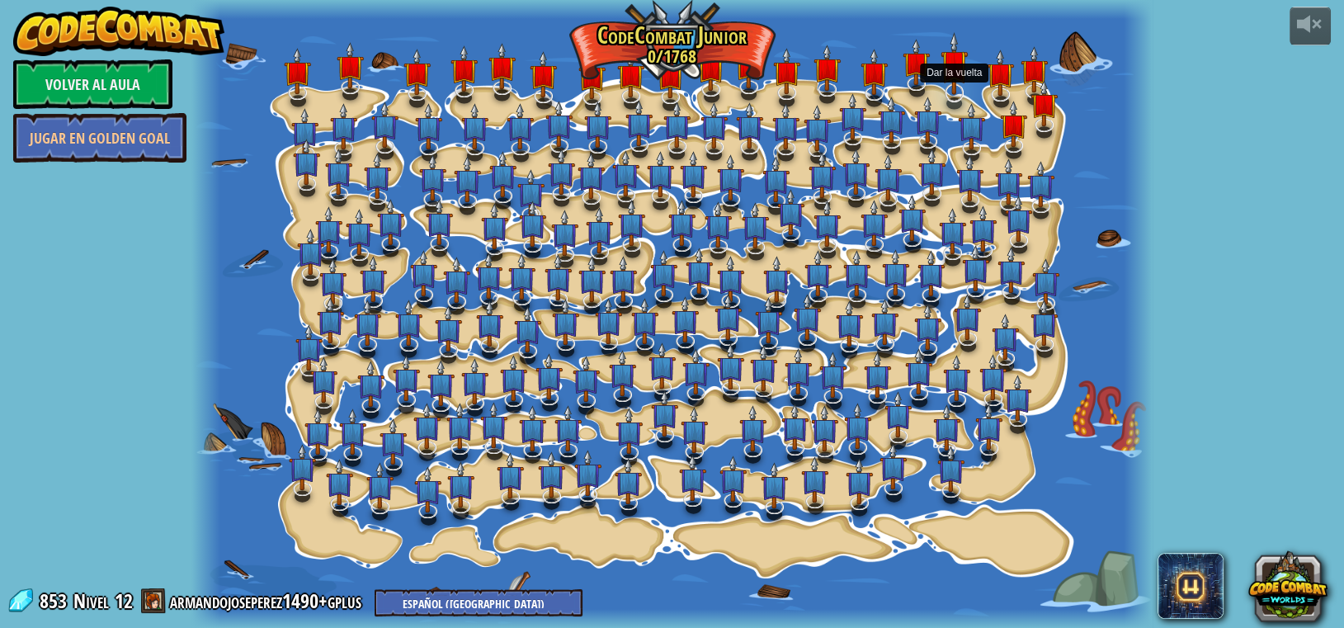
select select "es-419"
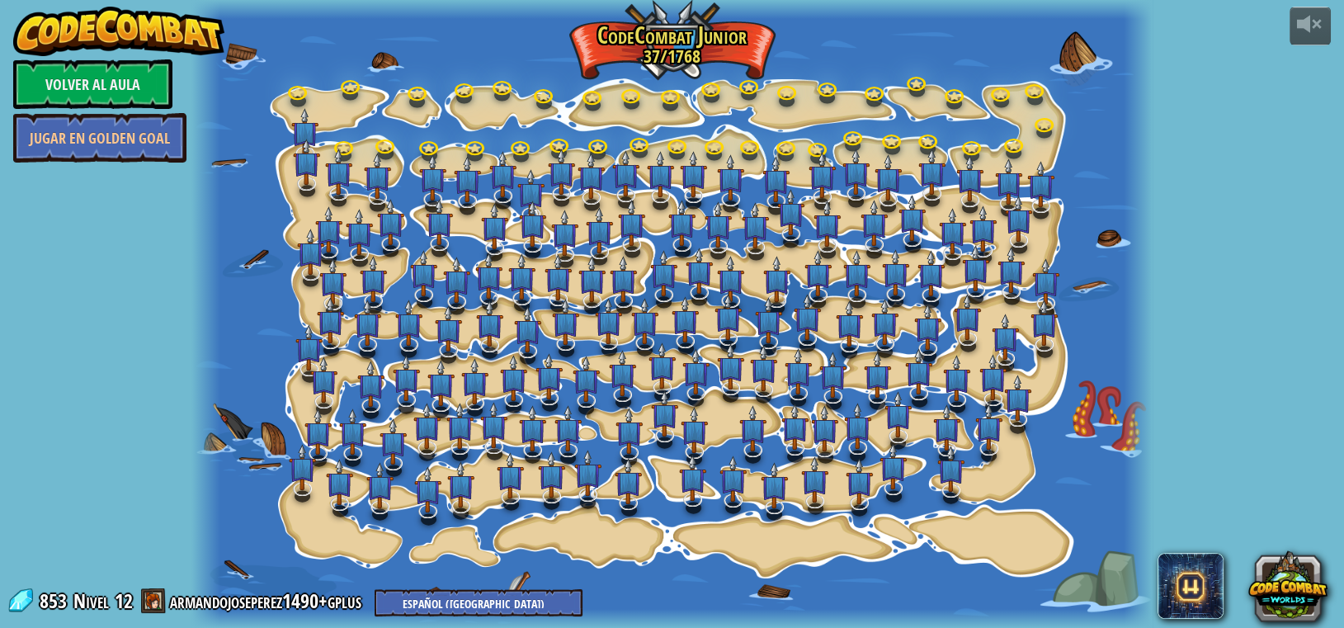
select select "es-419"
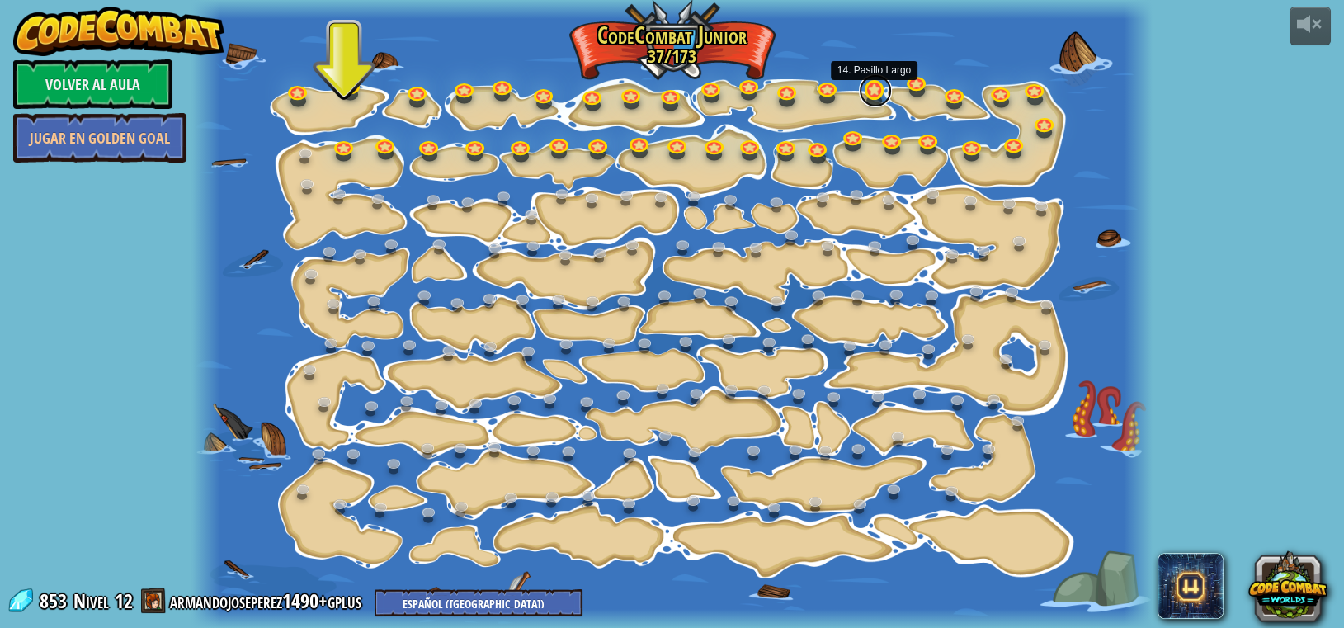
click at [670, 94] on link at bounding box center [875, 90] width 33 height 33
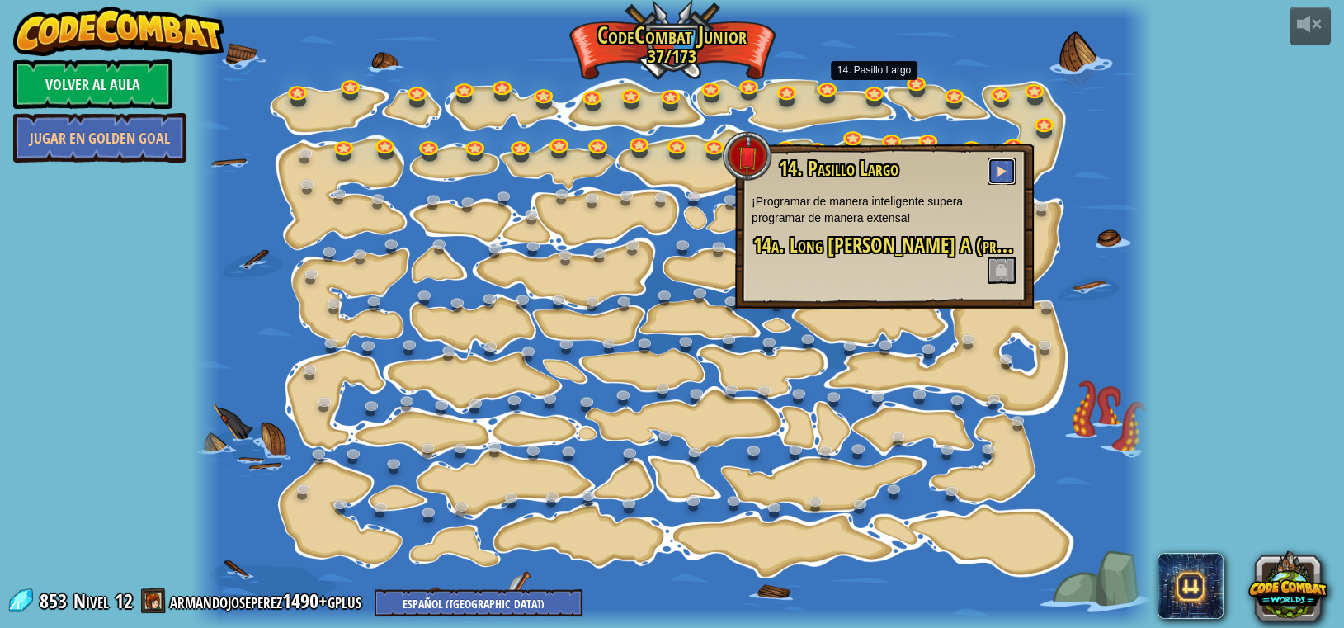
click at [670, 170] on span at bounding box center [1002, 171] width 12 height 12
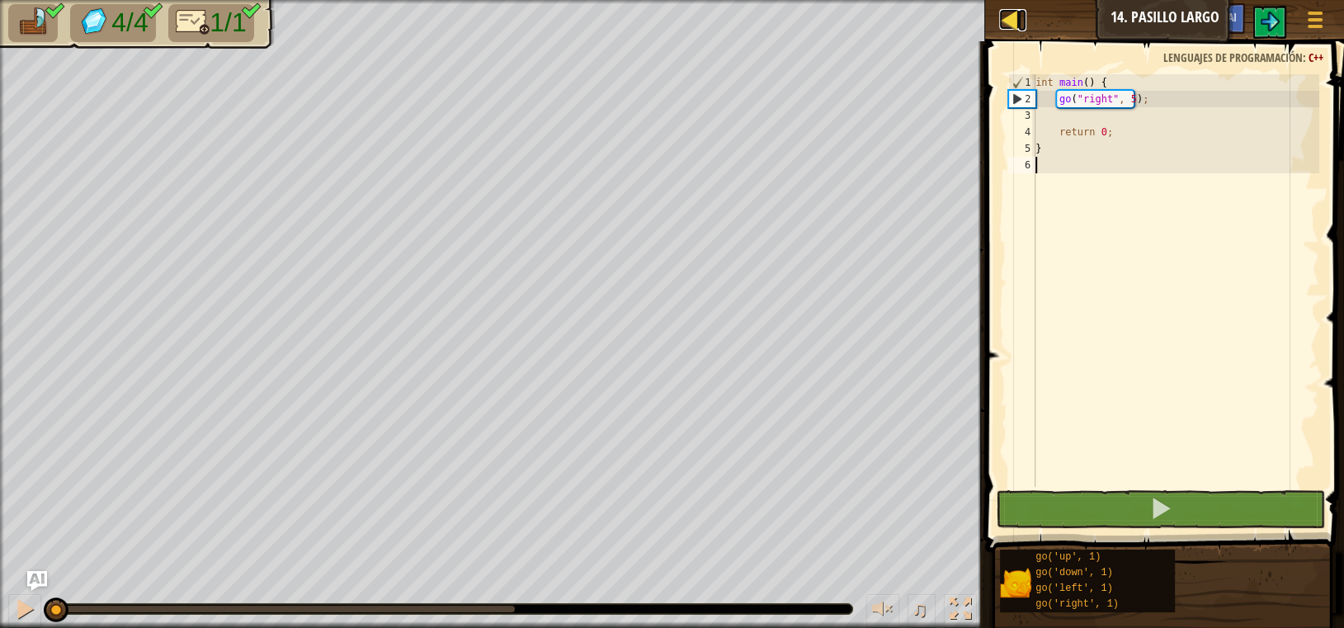
click at [670, 23] on link "Mapa" at bounding box center [1022, 20] width 8 height 22
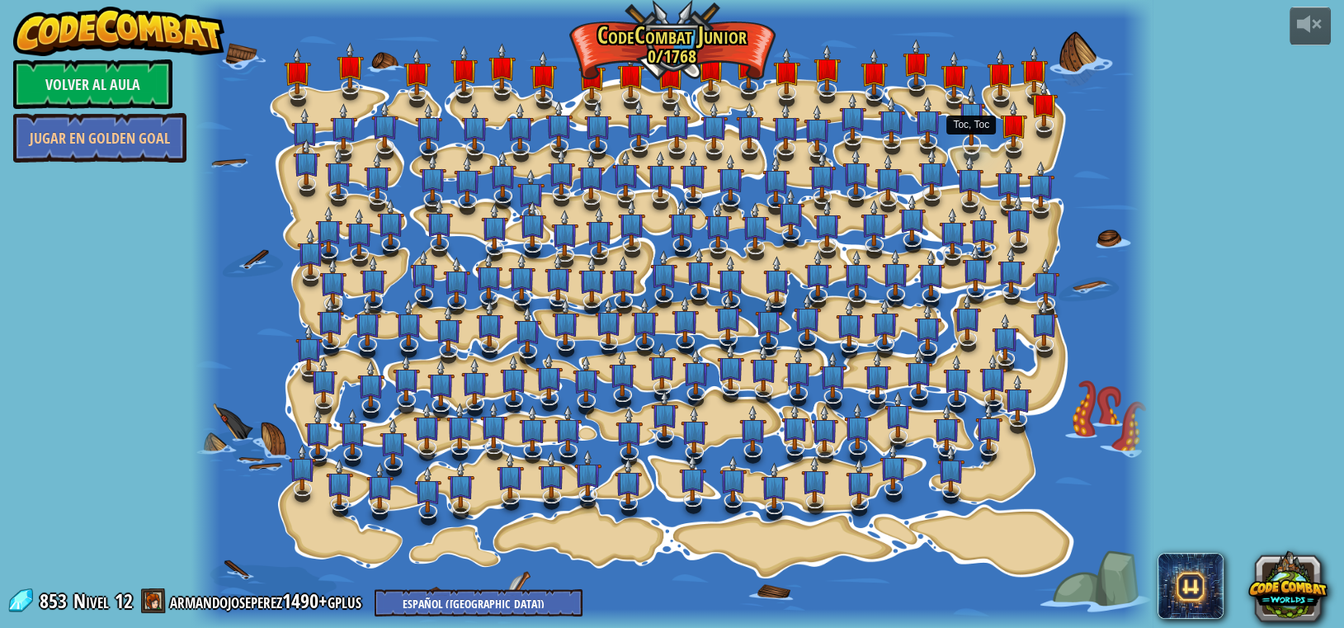
select select "es-419"
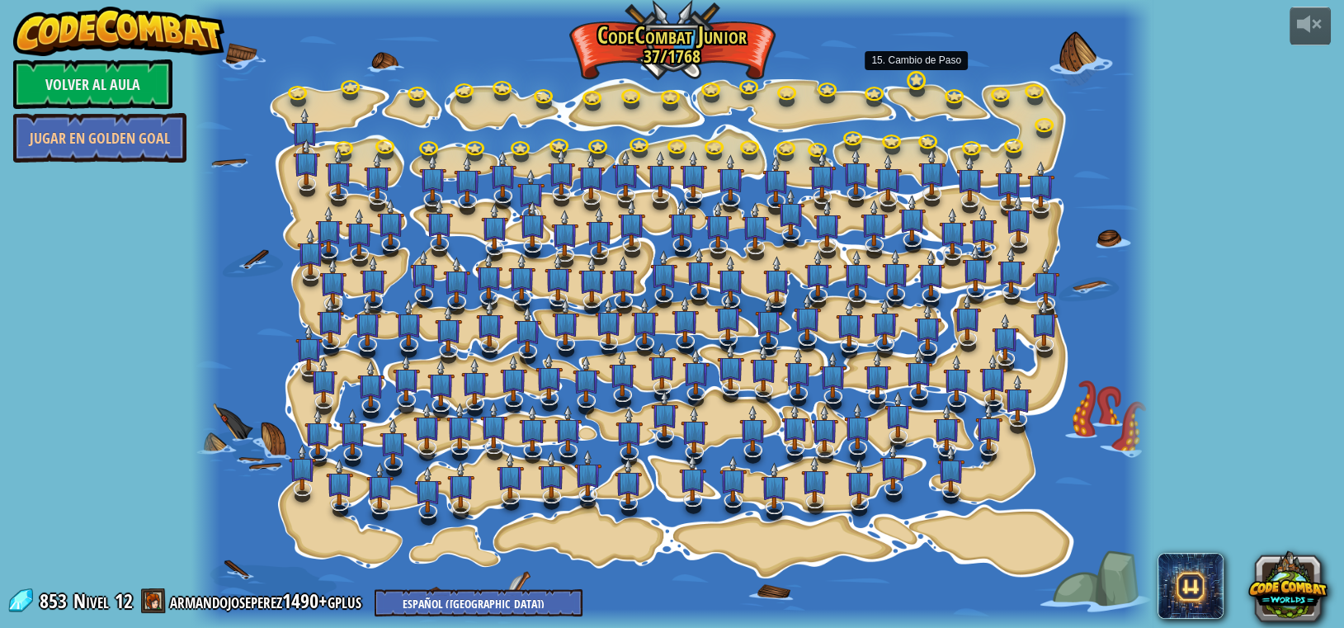
select select "es-419"
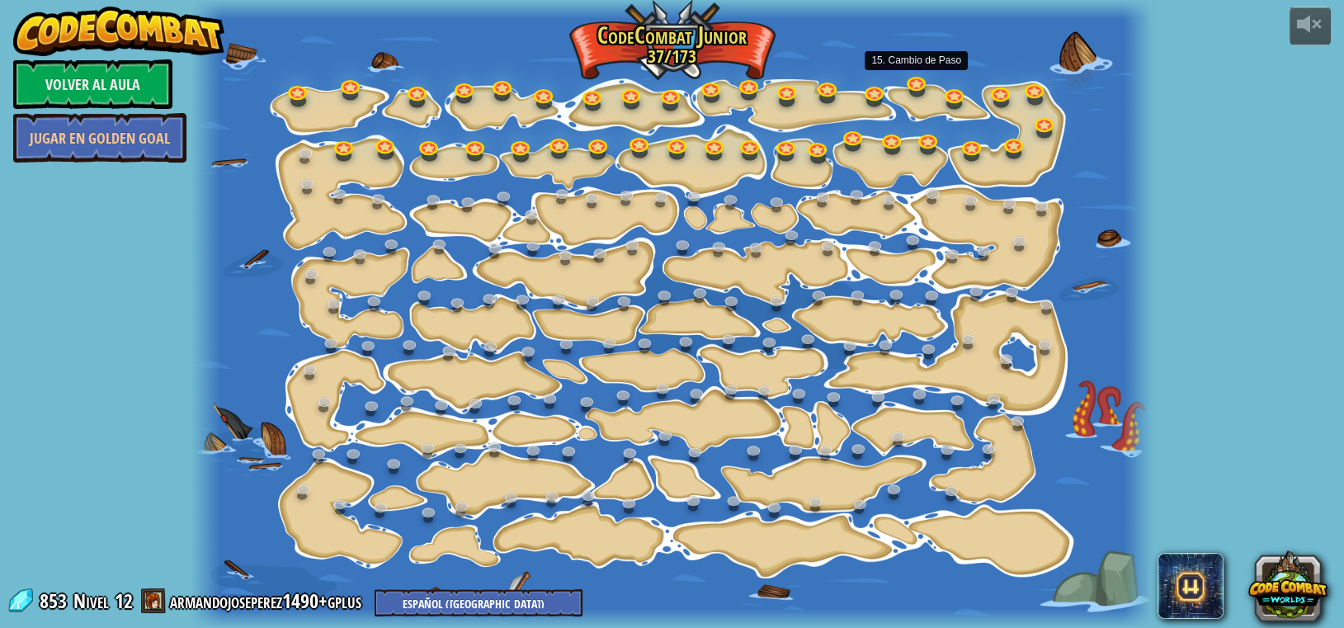
click at [670, 88] on link at bounding box center [917, 85] width 33 height 25
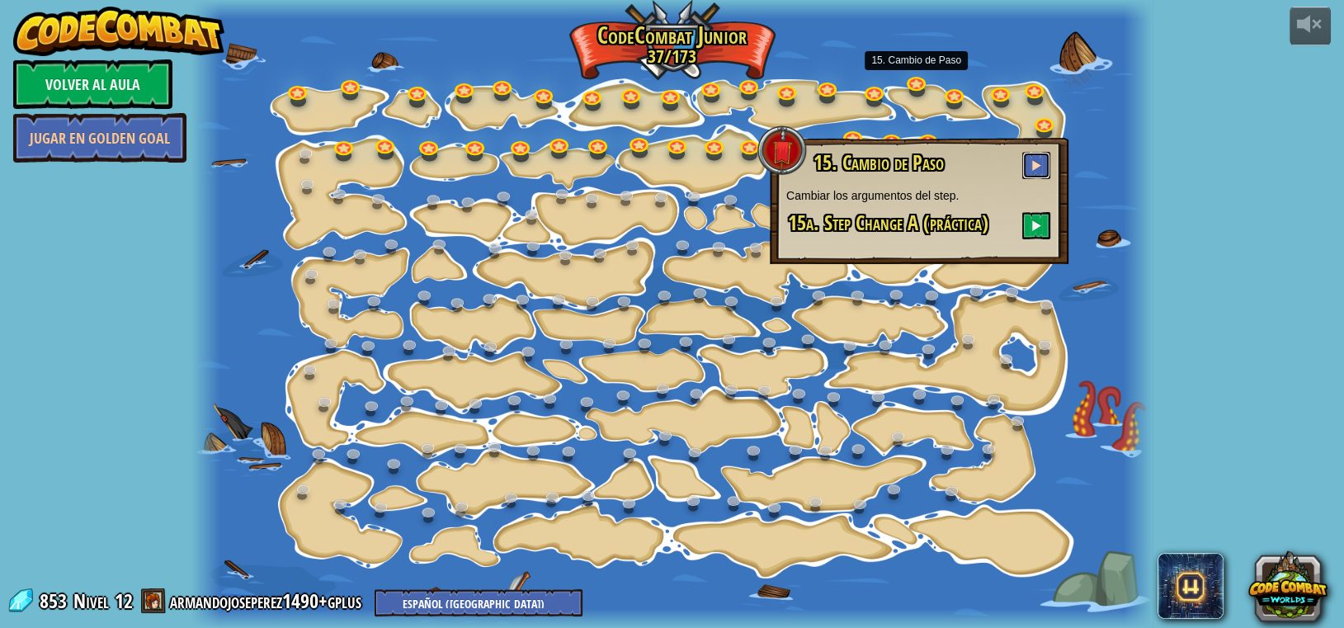
click at [670, 160] on span at bounding box center [1037, 165] width 12 height 12
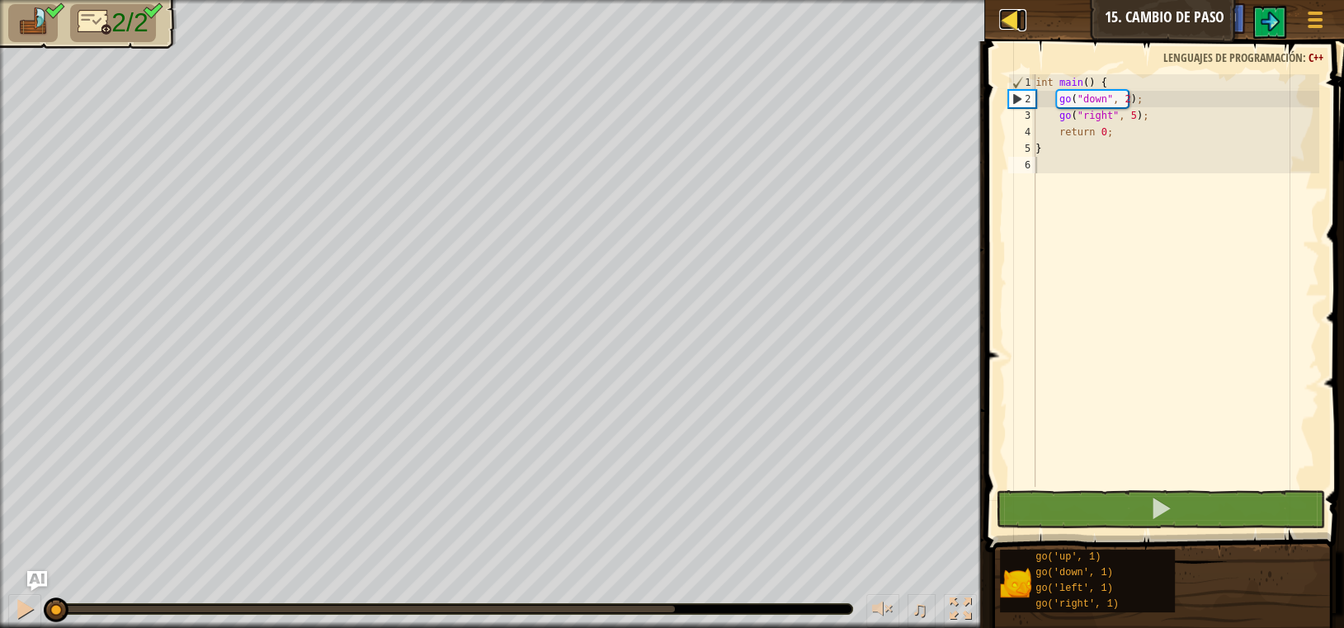
click at [670, 22] on link "Mapa" at bounding box center [1022, 20] width 8 height 22
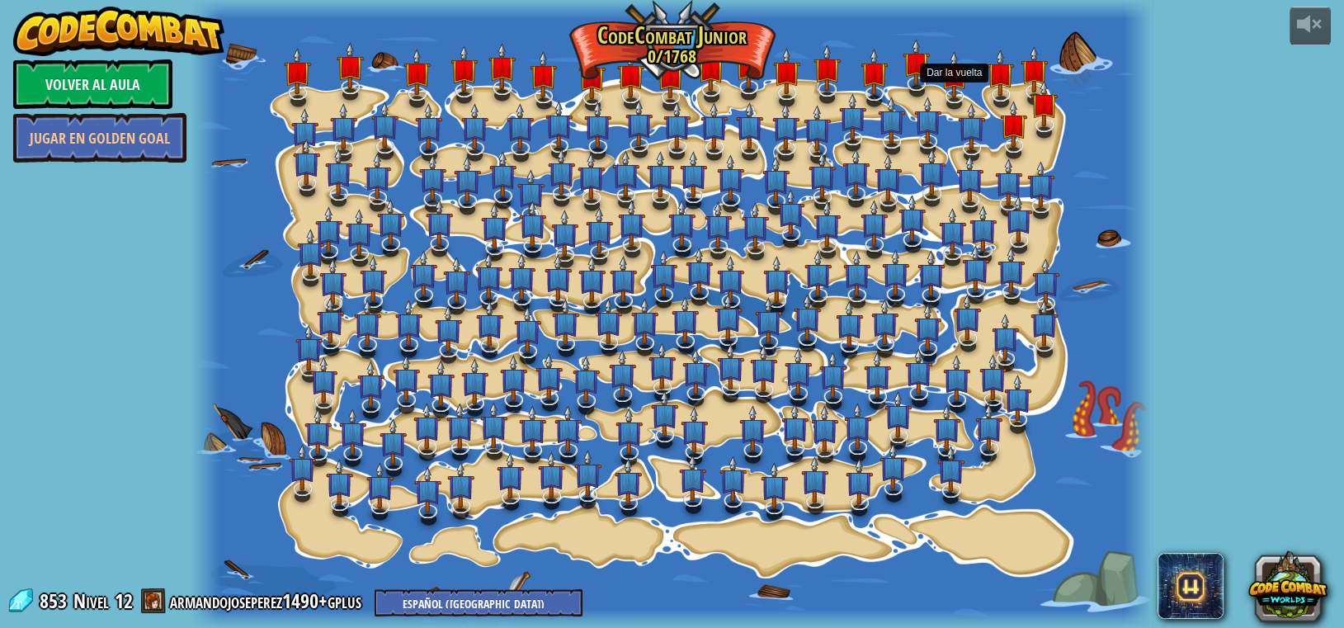
select select "es-419"
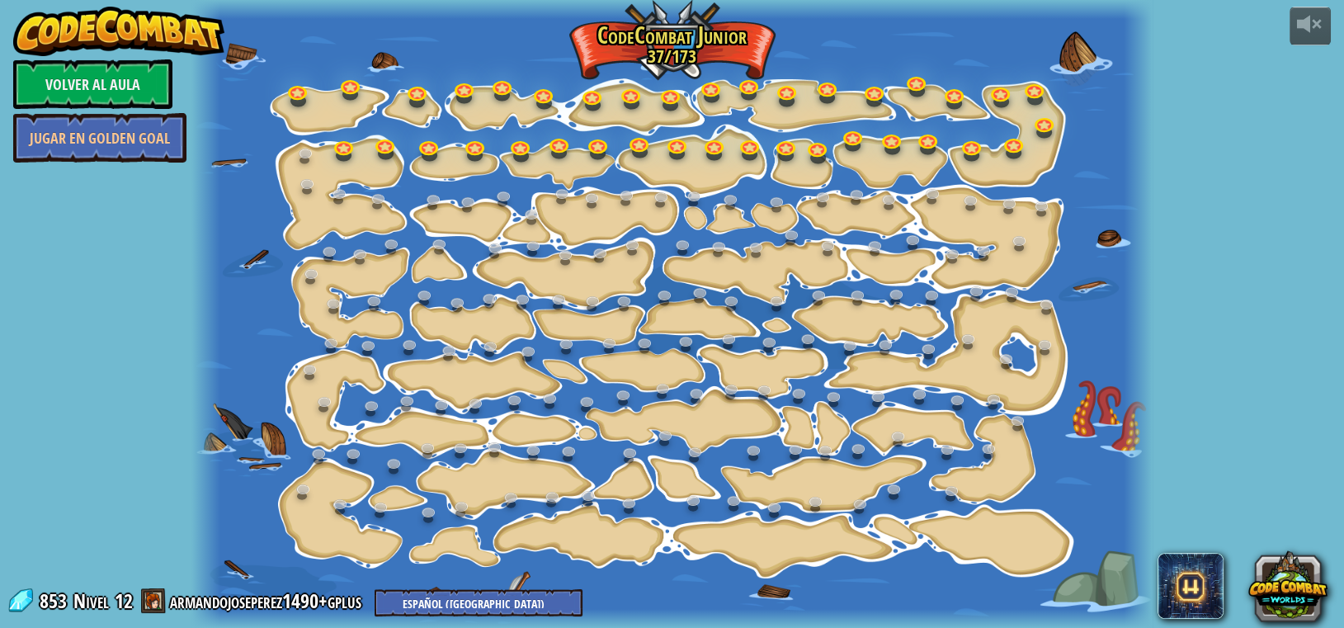
select select "es-419"
click at [670, 87] on link at bounding box center [955, 94] width 33 height 33
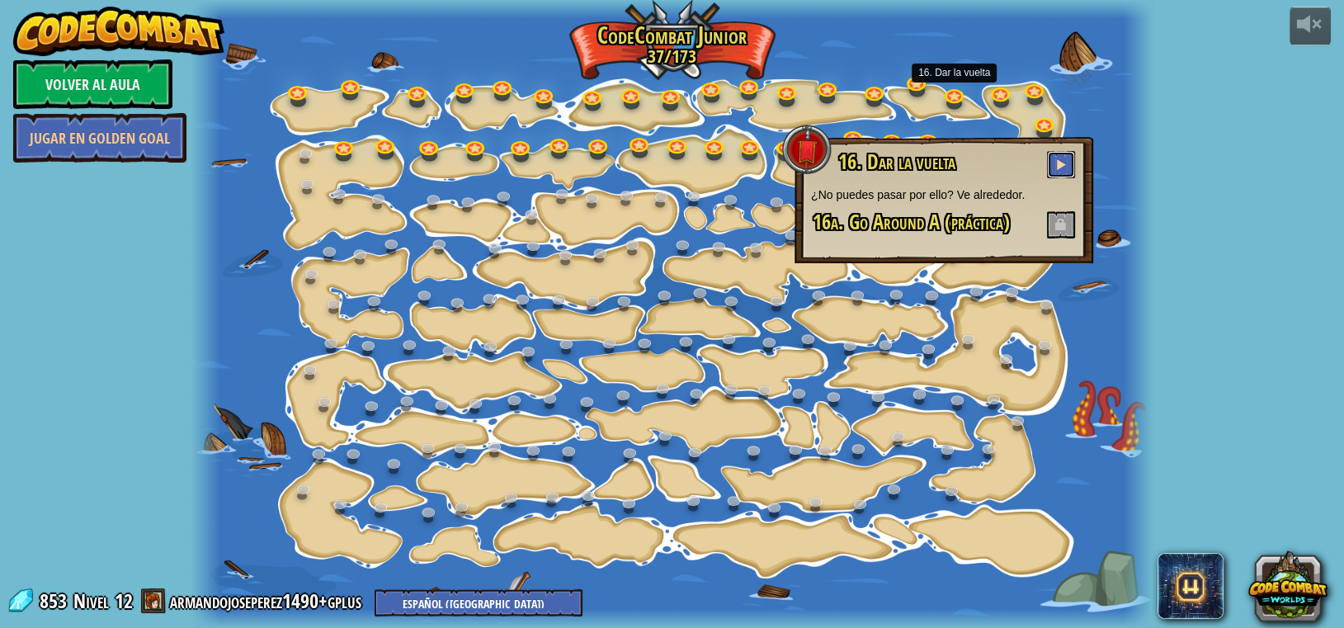
click at [670, 163] on span at bounding box center [1061, 164] width 12 height 12
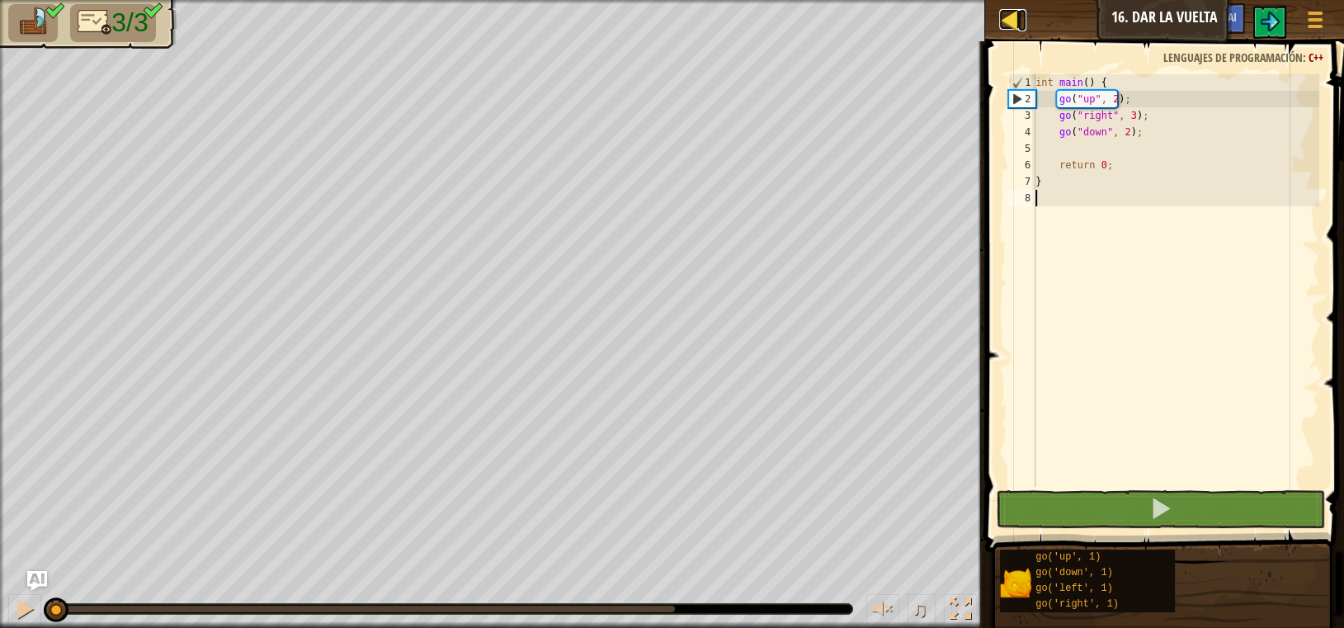
click at [670, 21] on div at bounding box center [1009, 19] width 21 height 21
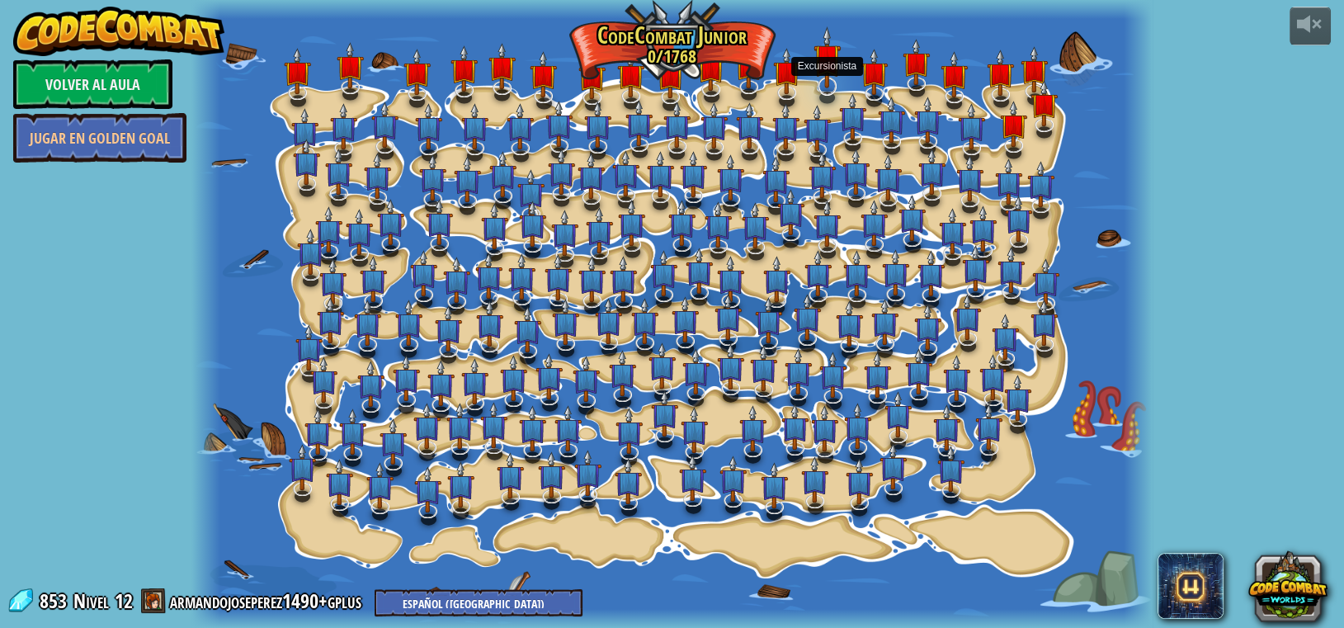
select select "es-419"
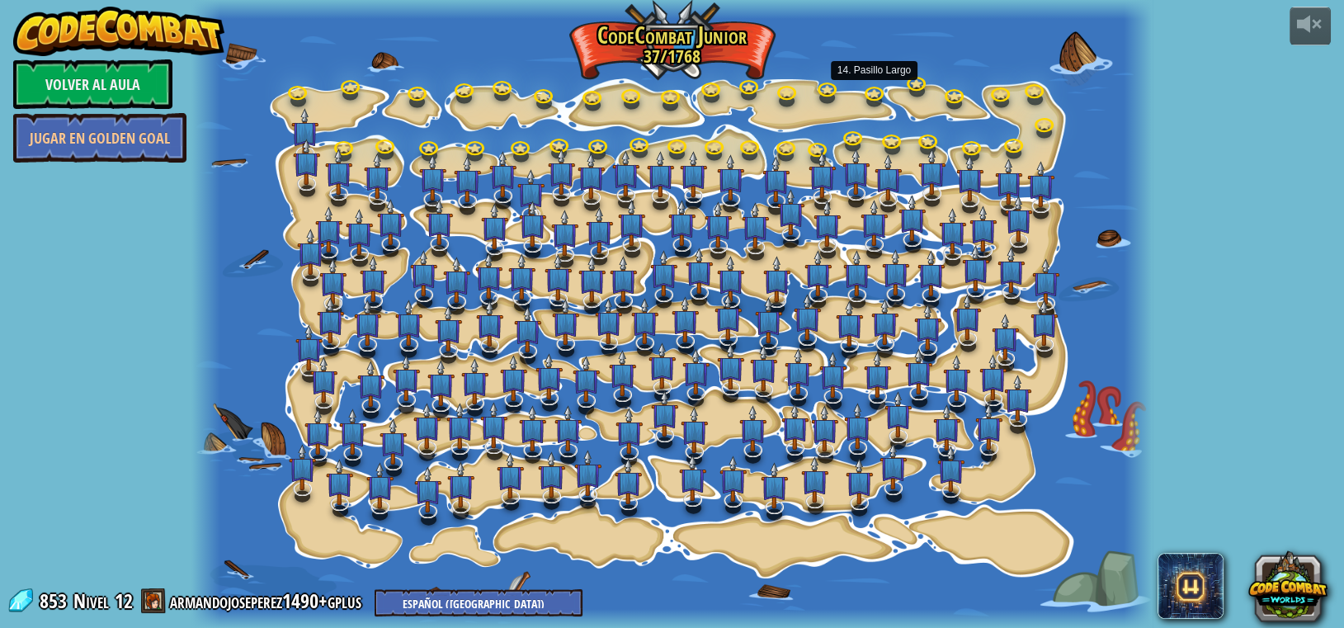
select select "es-419"
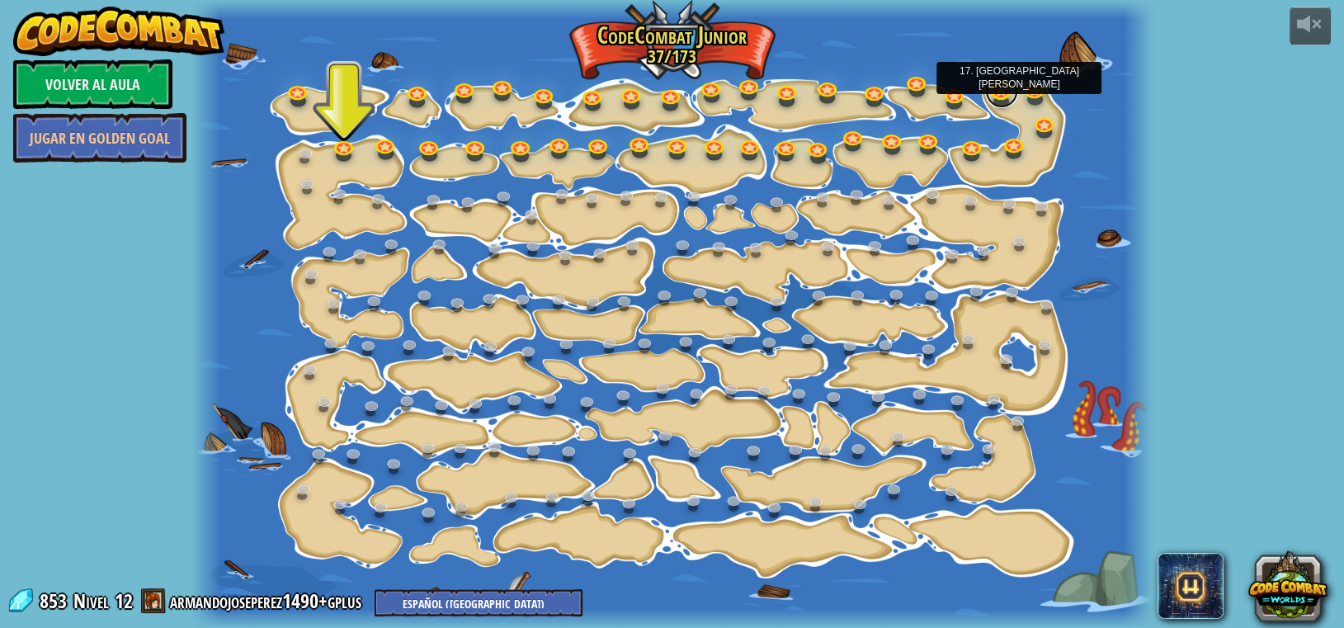
click at [670, 86] on link at bounding box center [1001, 91] width 33 height 33
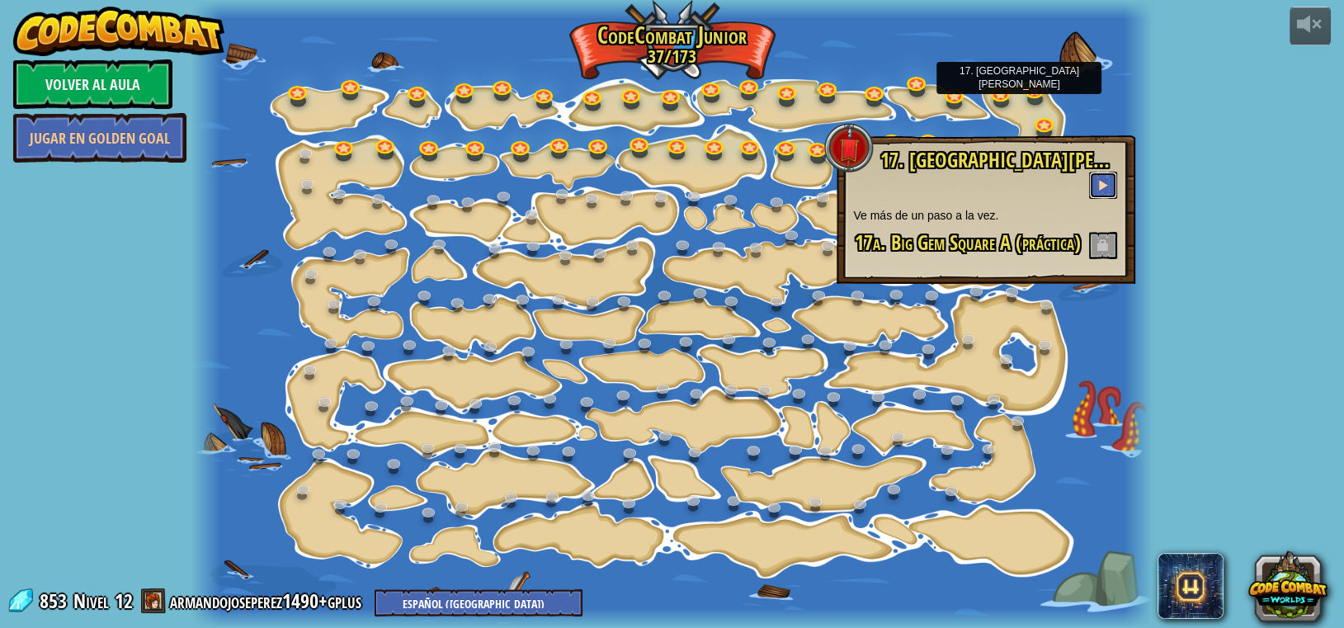
click at [670, 179] on span at bounding box center [1104, 185] width 12 height 12
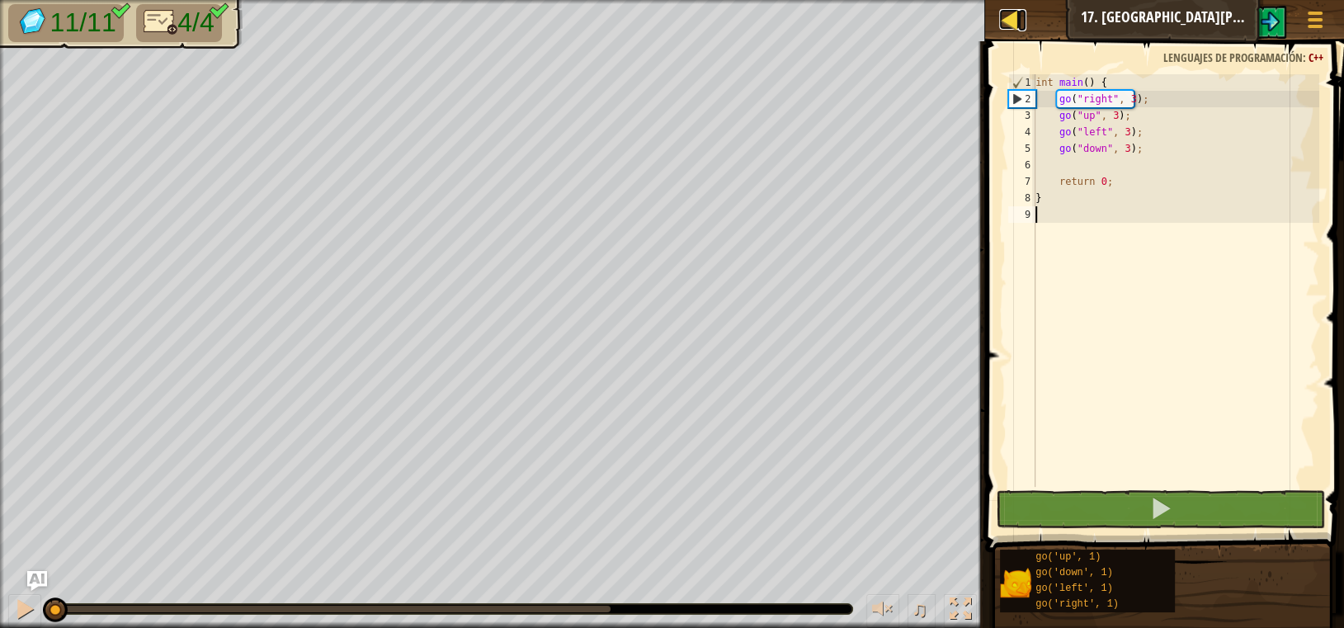
click at [670, 23] on div at bounding box center [1009, 19] width 21 height 21
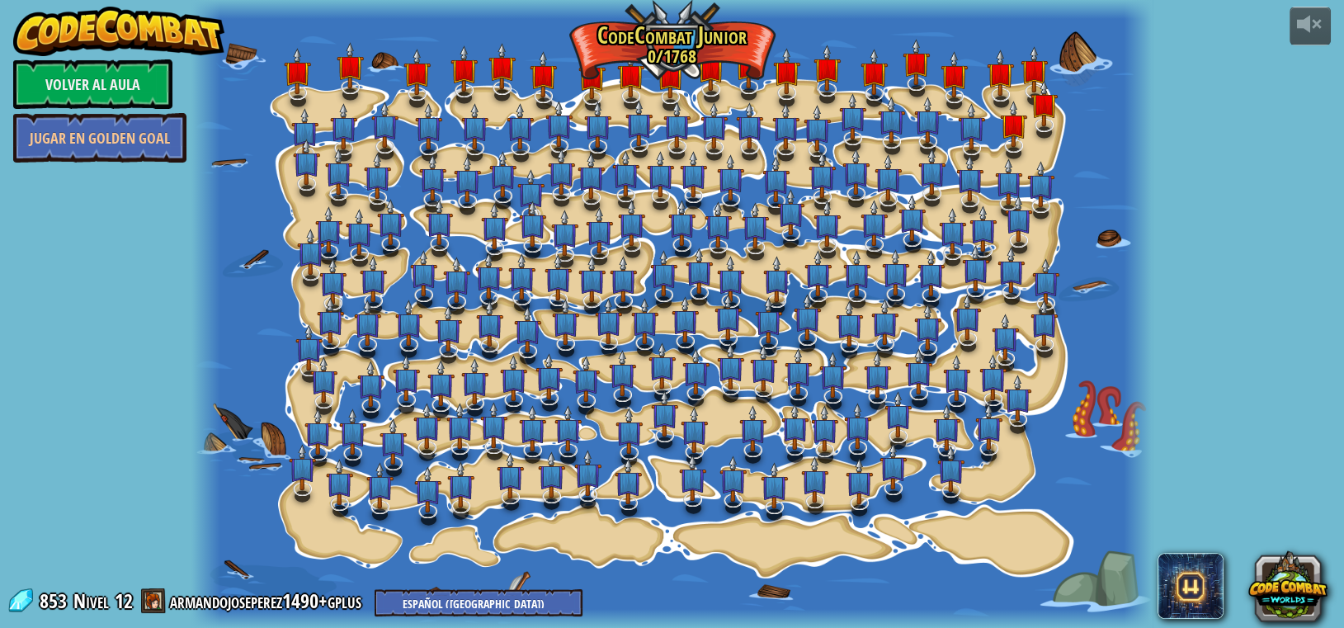
select select "es-419"
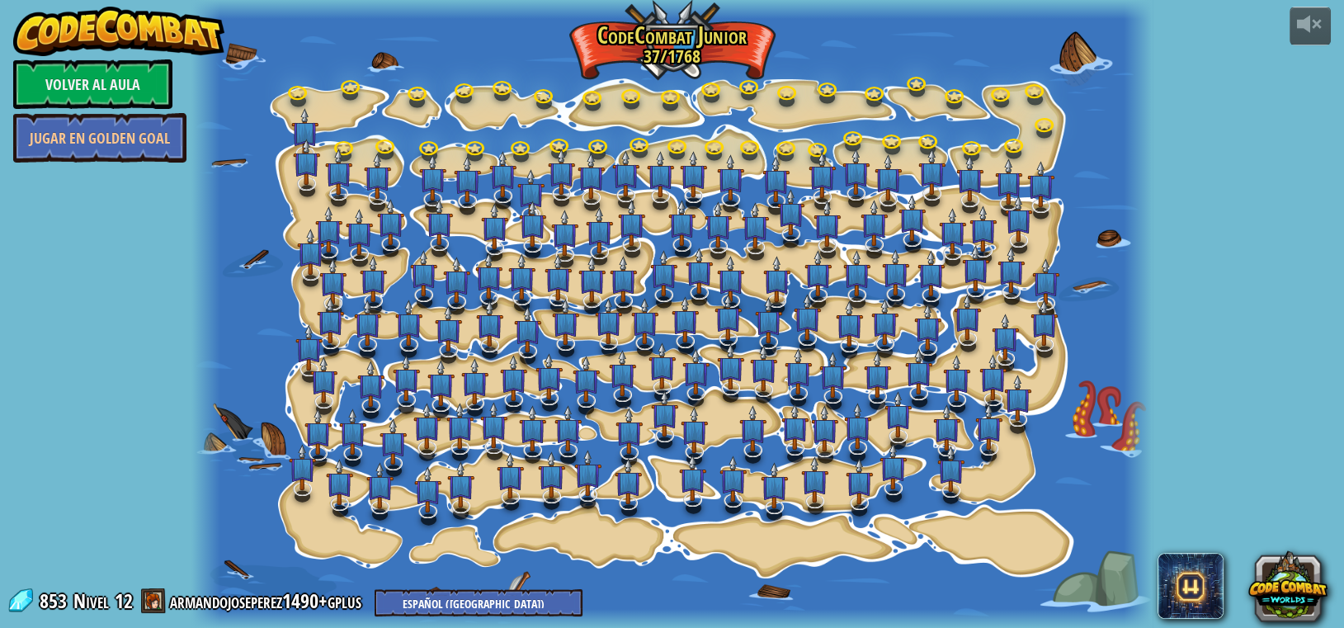
select select "es-419"
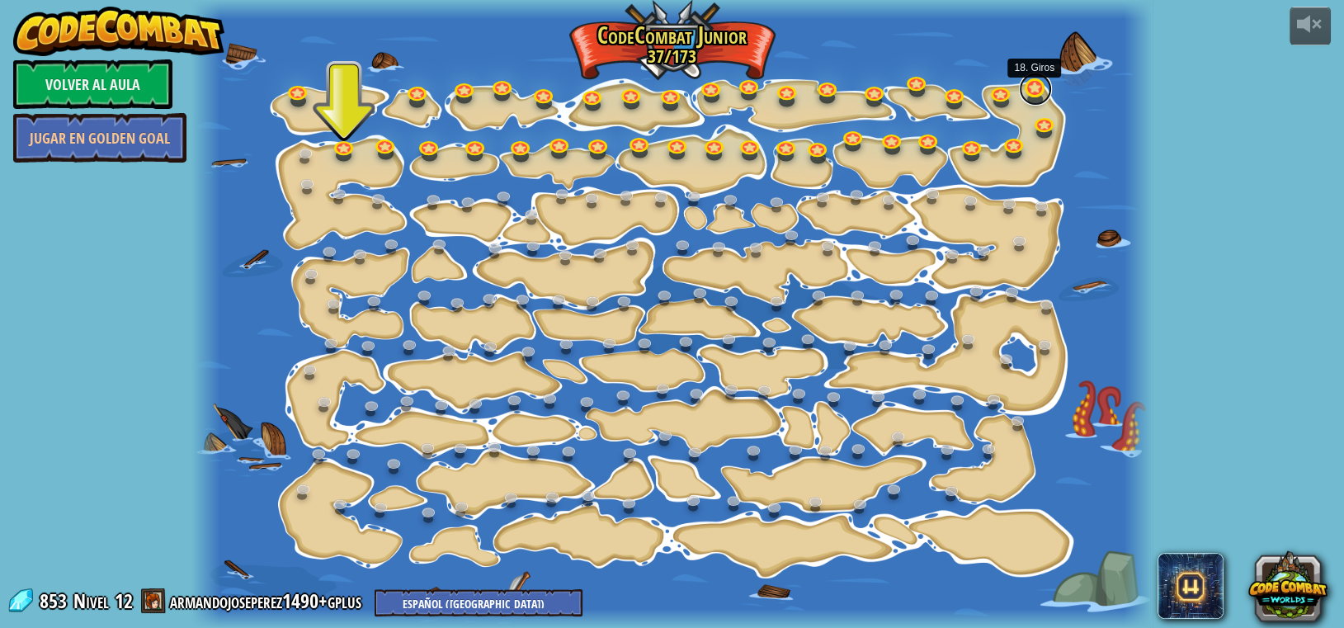
click at [670, 92] on link at bounding box center [1035, 89] width 33 height 33
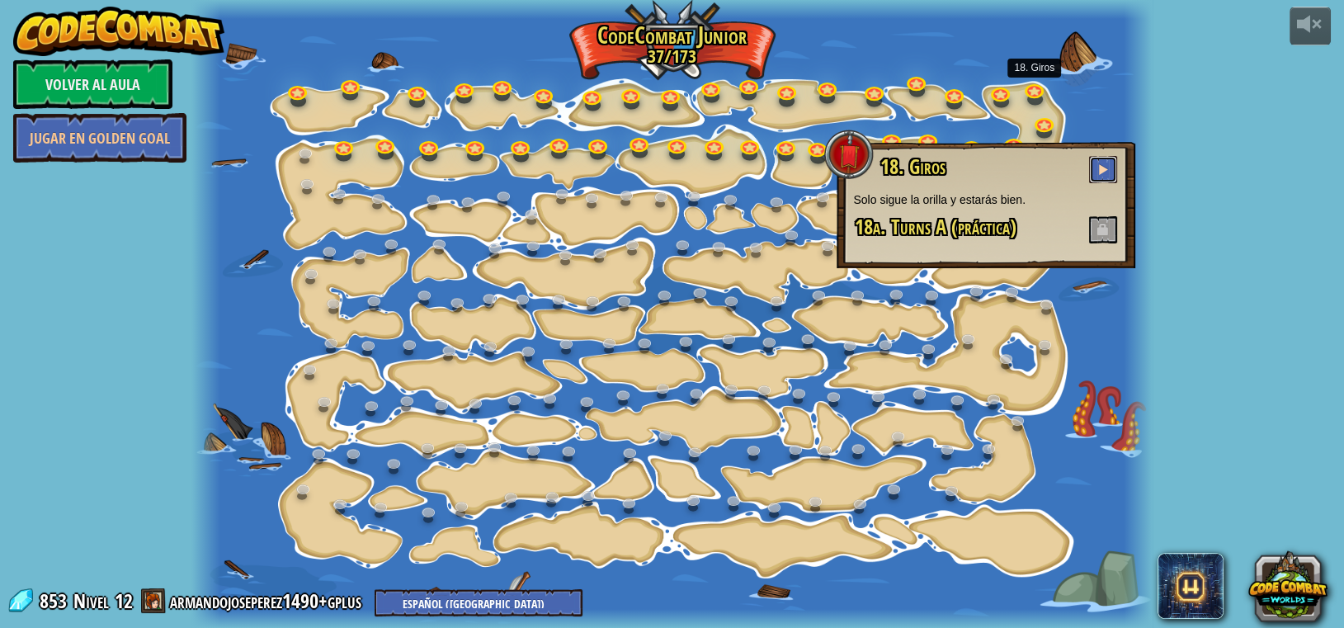
click at [670, 167] on button at bounding box center [1103, 169] width 28 height 27
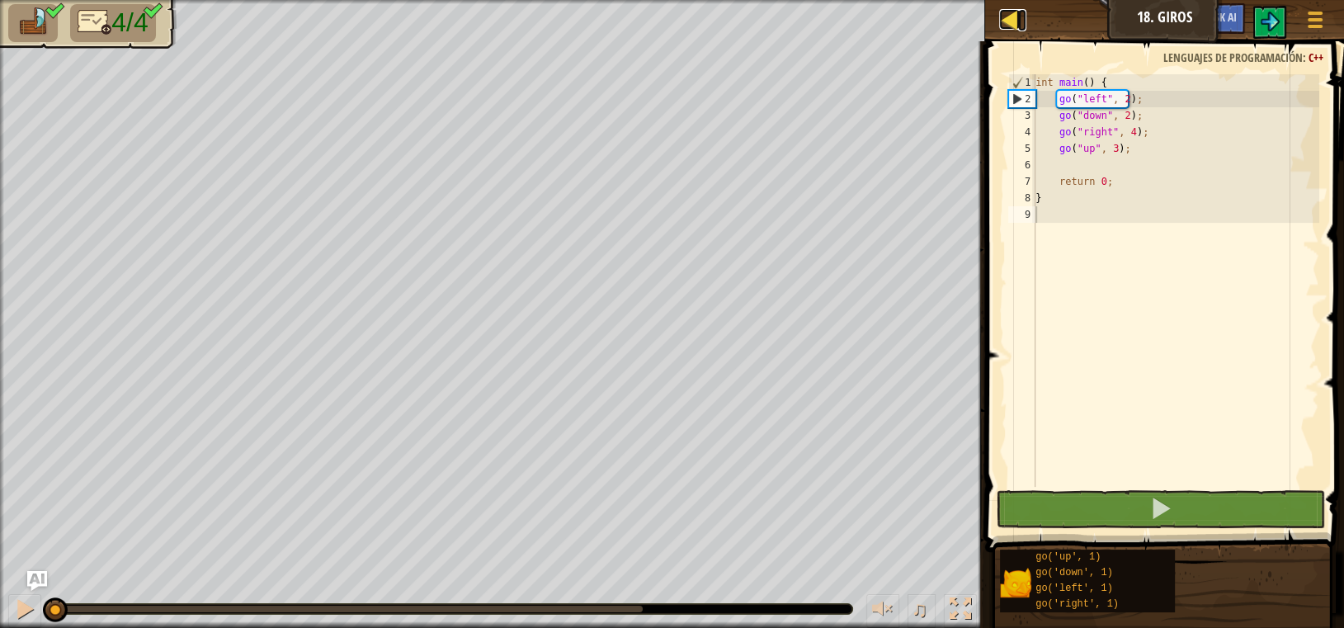
click at [670, 16] on div at bounding box center [1009, 19] width 21 height 21
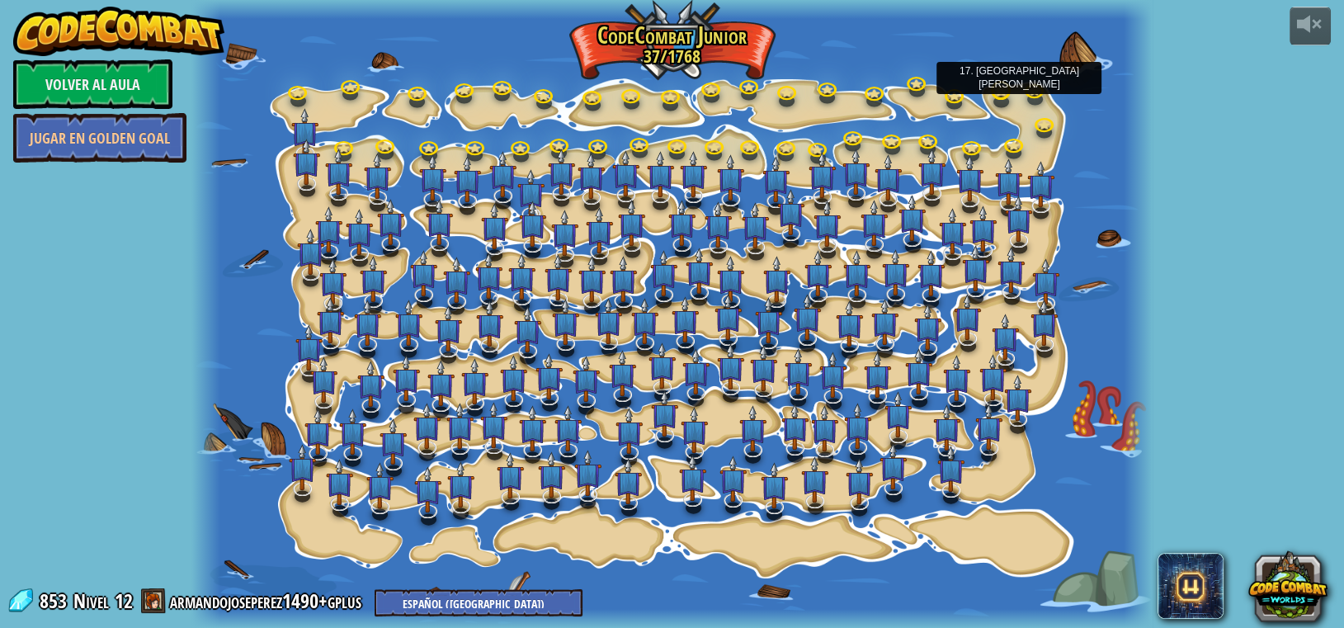
select select "es-419"
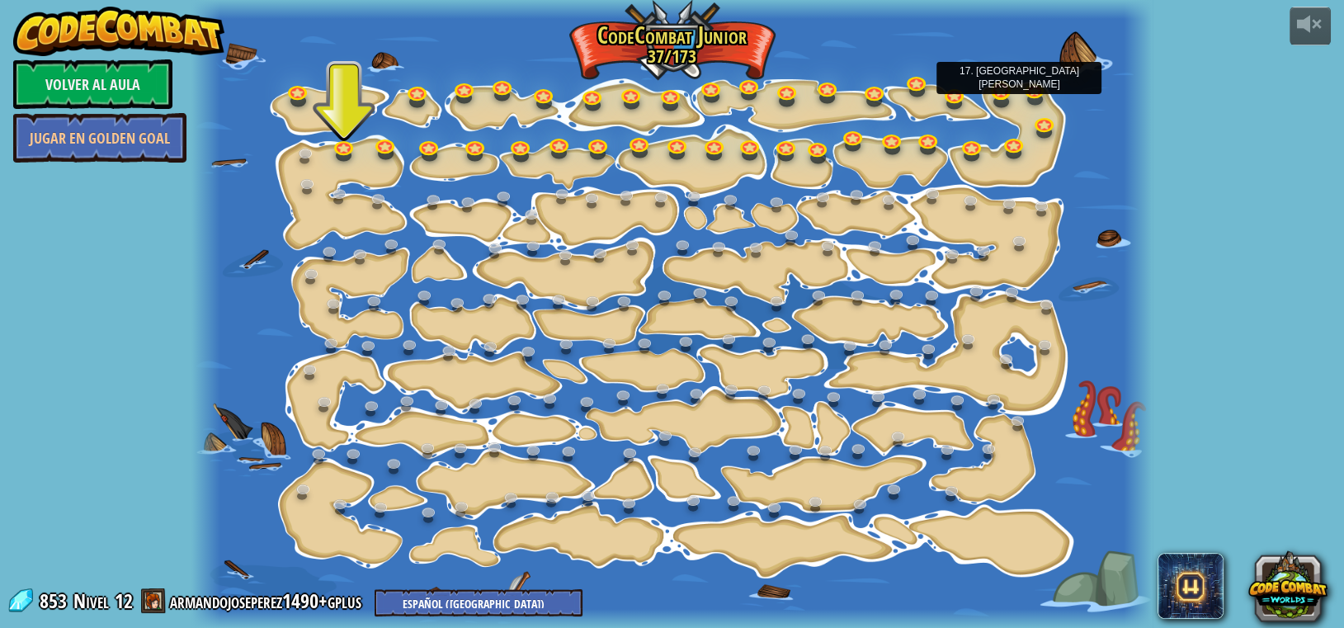
click at [670, 92] on link at bounding box center [1001, 91] width 33 height 33
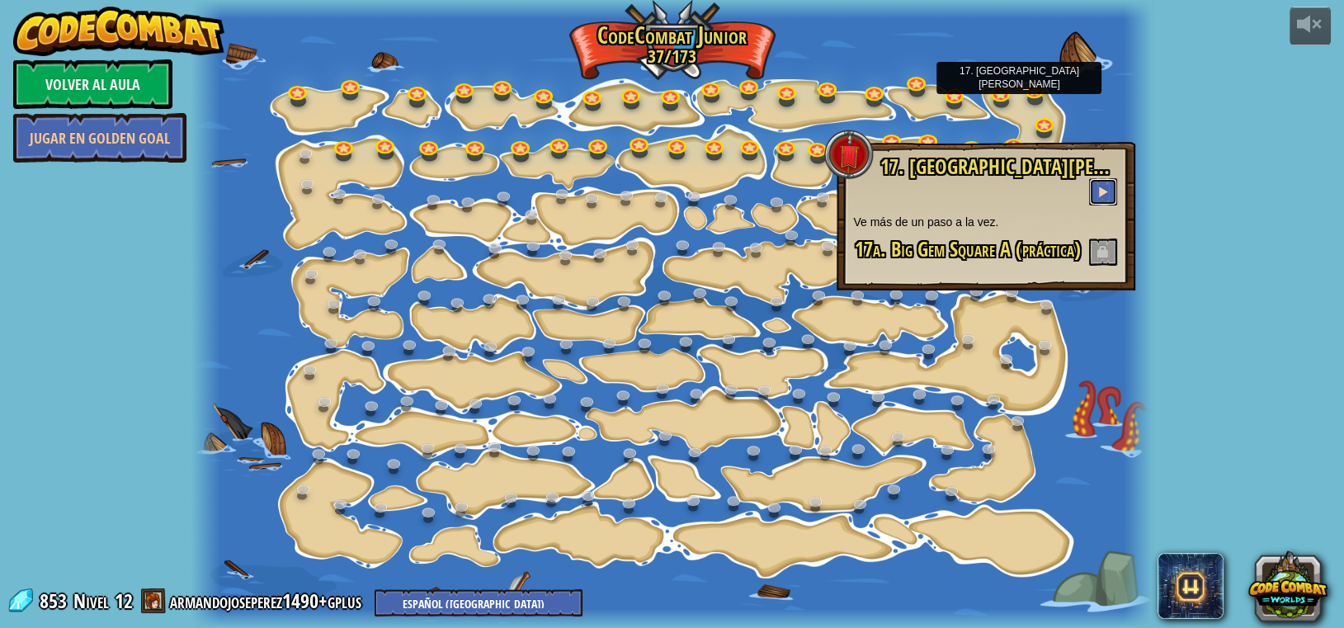
click at [670, 186] on span at bounding box center [1104, 192] width 12 height 12
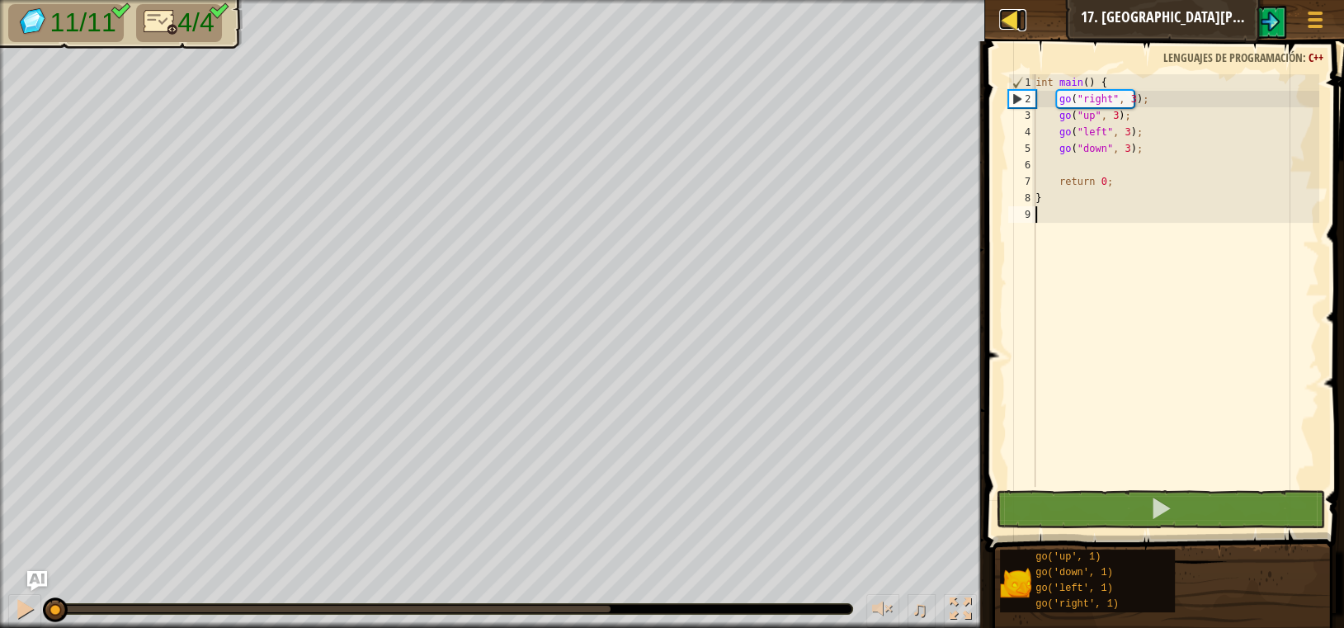
click at [670, 30] on div at bounding box center [1009, 19] width 21 height 21
select select "es-419"
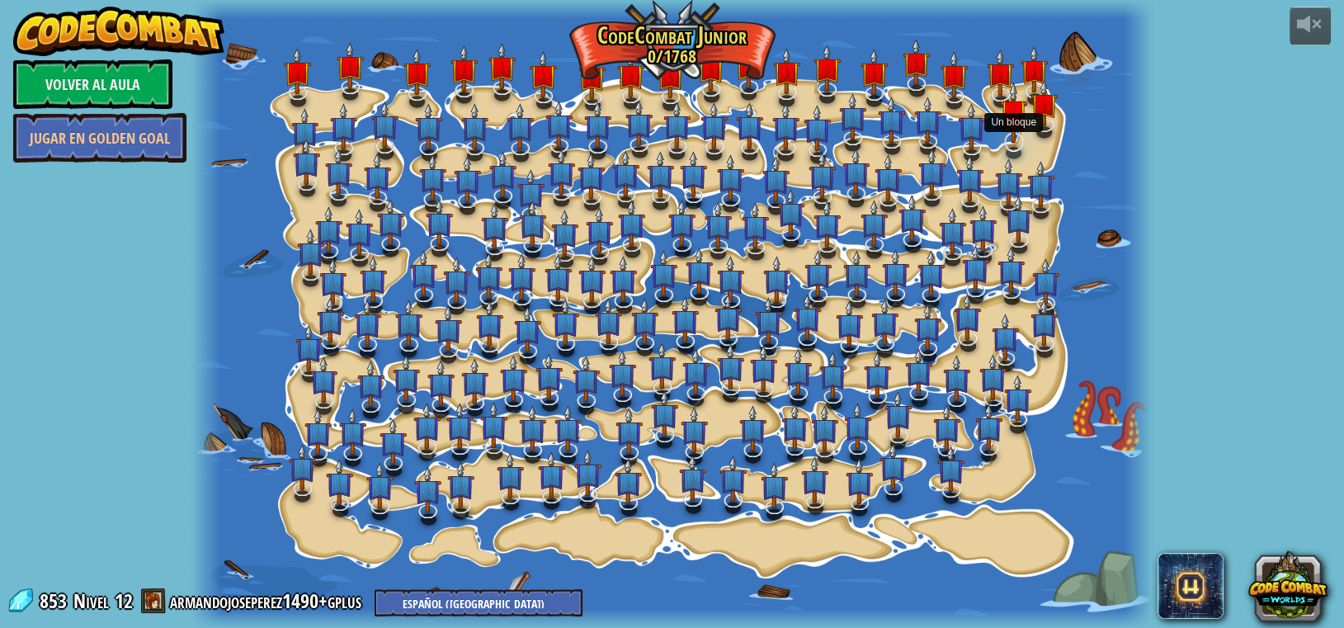
select select "es-419"
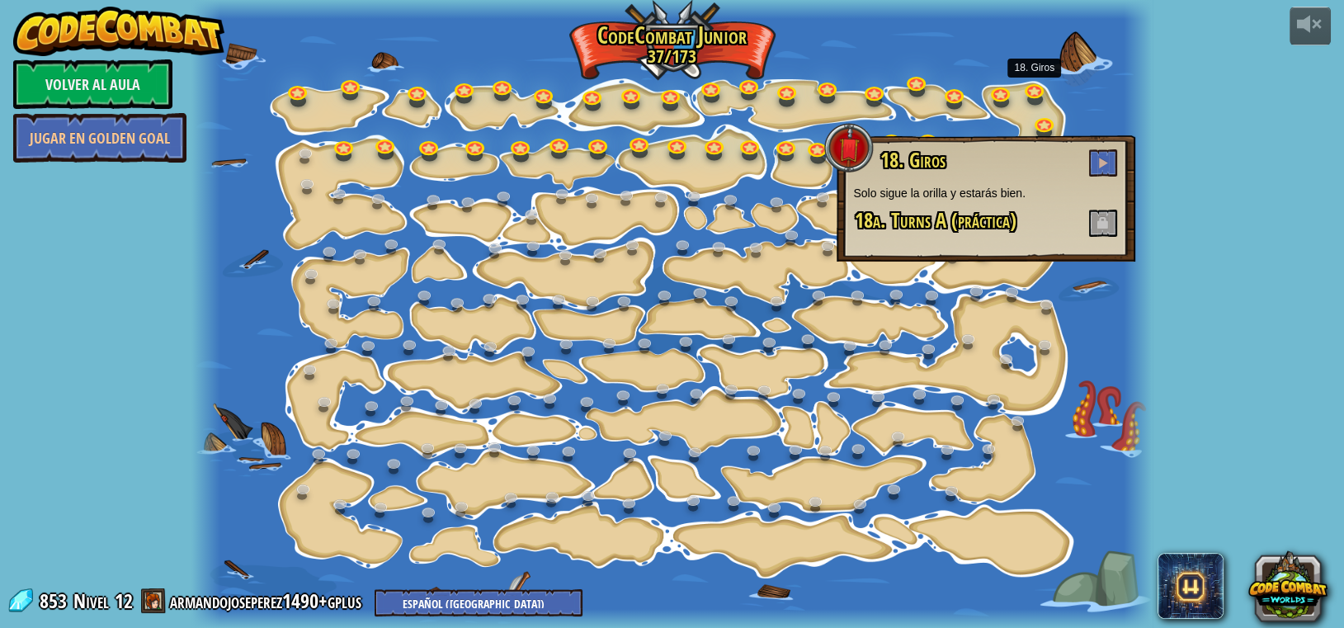
select select "es-419"
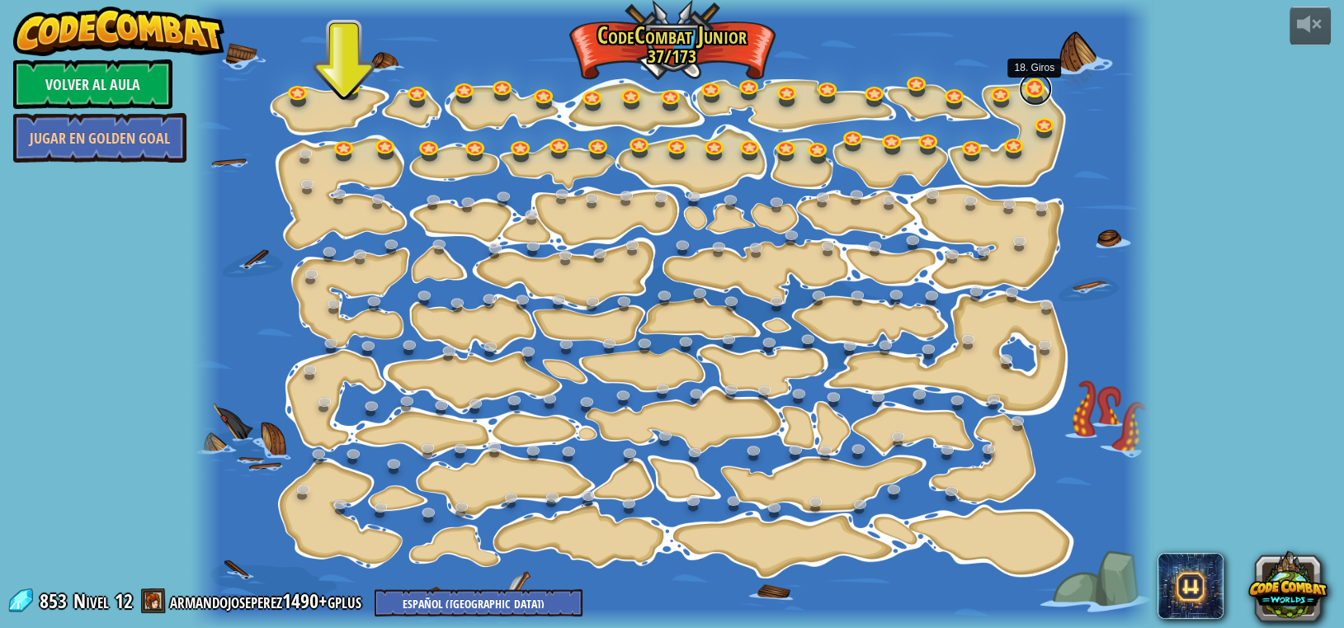
click at [670, 92] on link at bounding box center [1035, 89] width 33 height 33
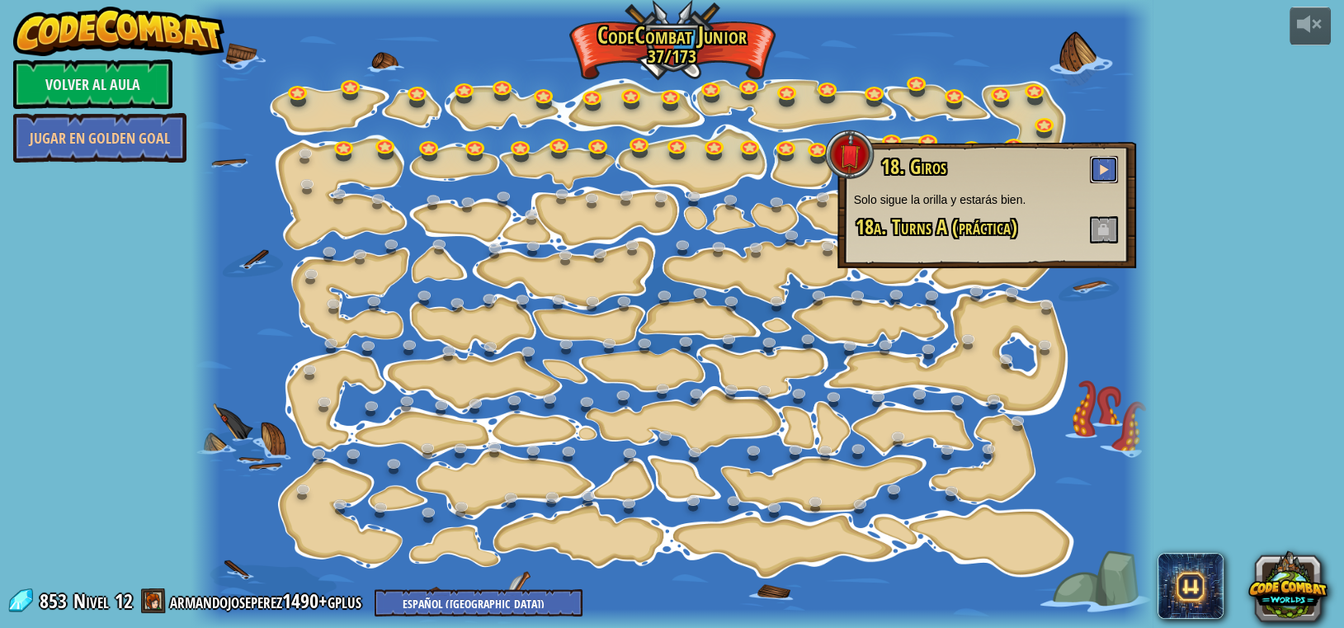
click at [670, 163] on button at bounding box center [1104, 169] width 28 height 27
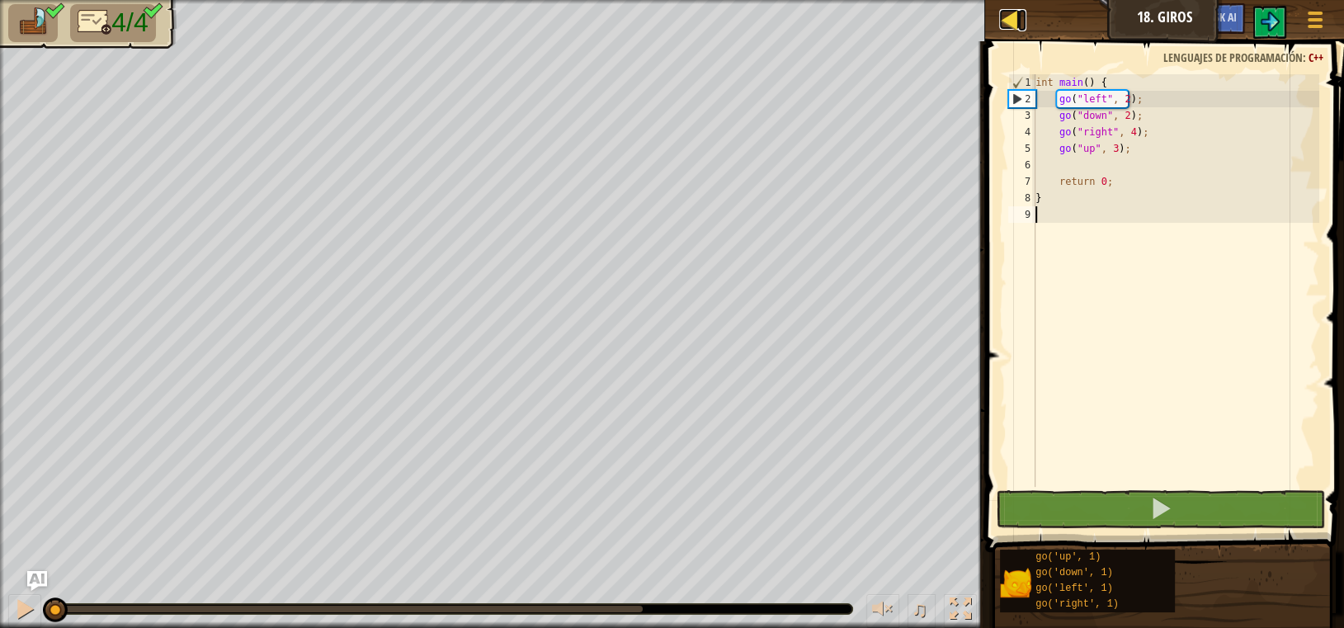
click at [670, 30] on div at bounding box center [1009, 19] width 21 height 21
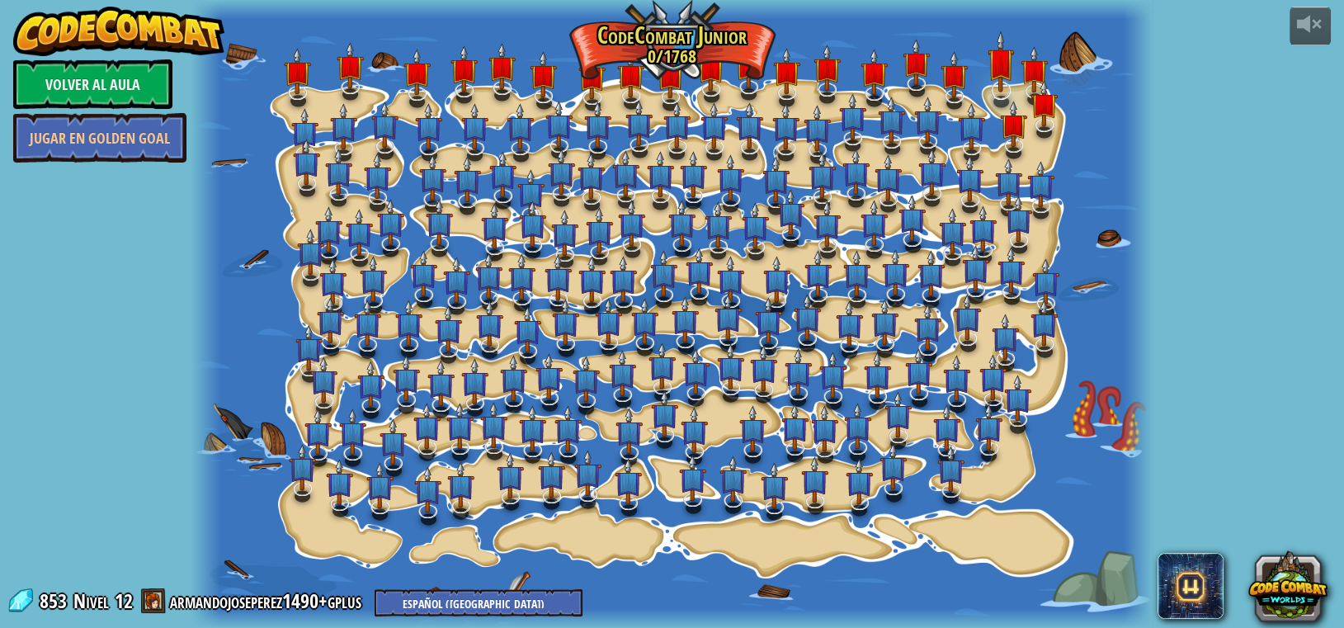
select select "es-419"
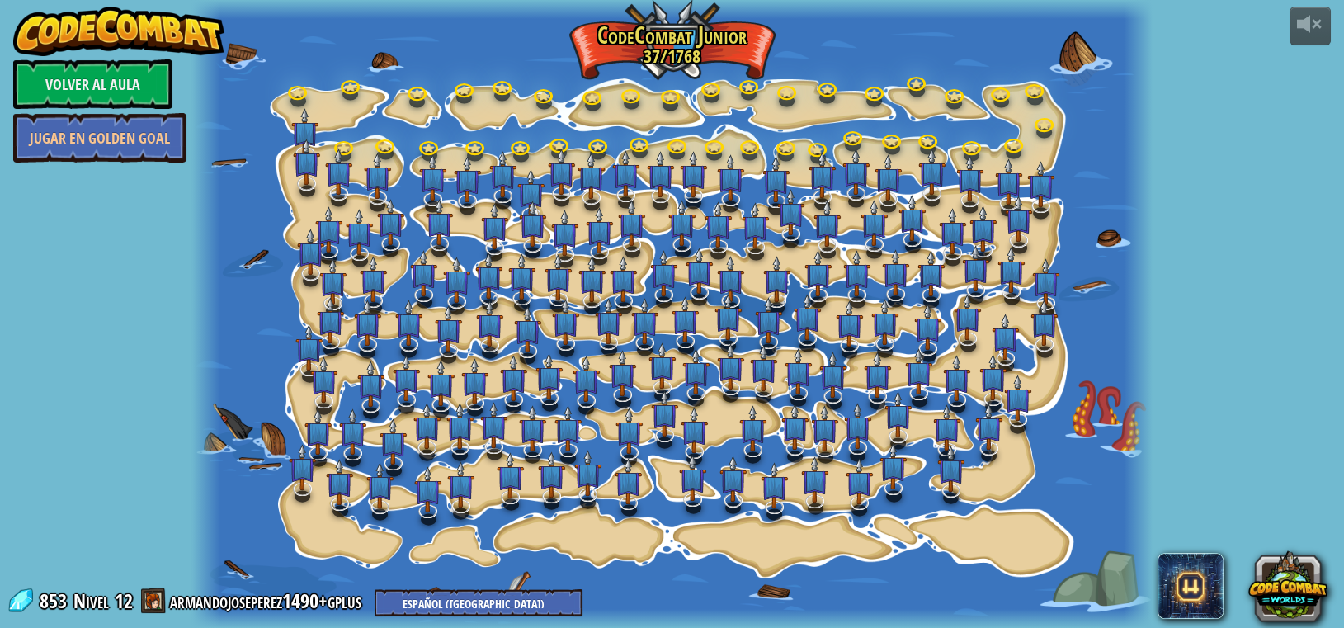
select select "es-419"
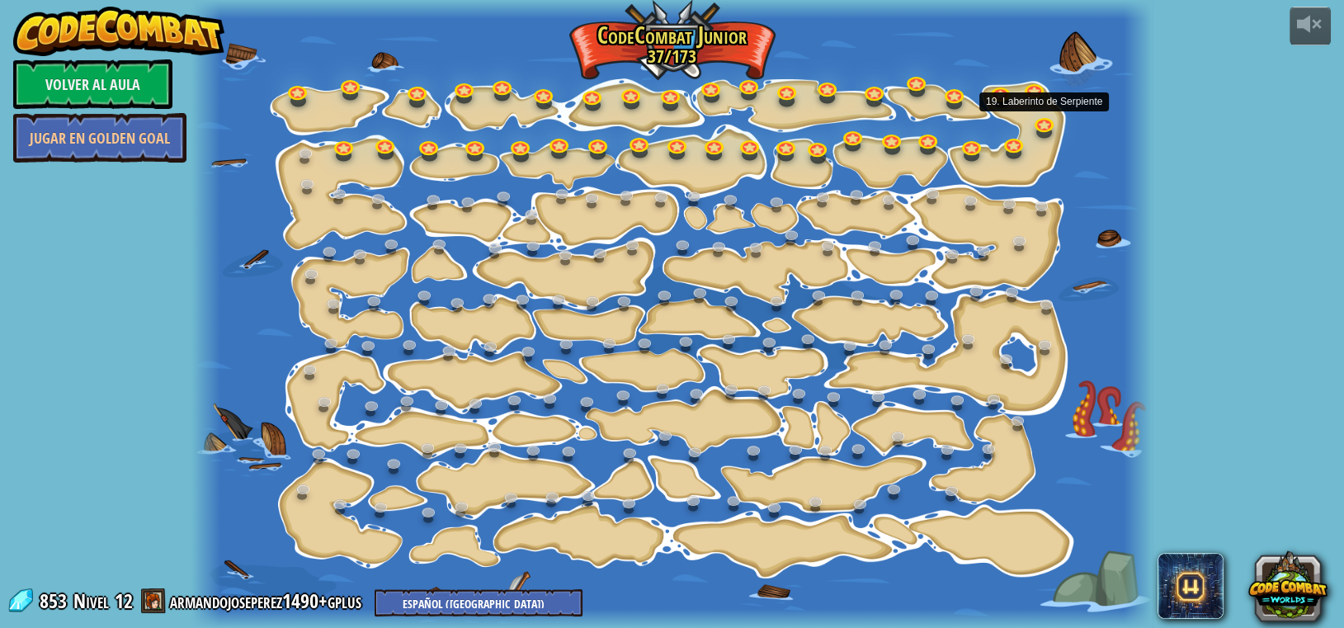
click at [670, 125] on link at bounding box center [1045, 126] width 33 height 25
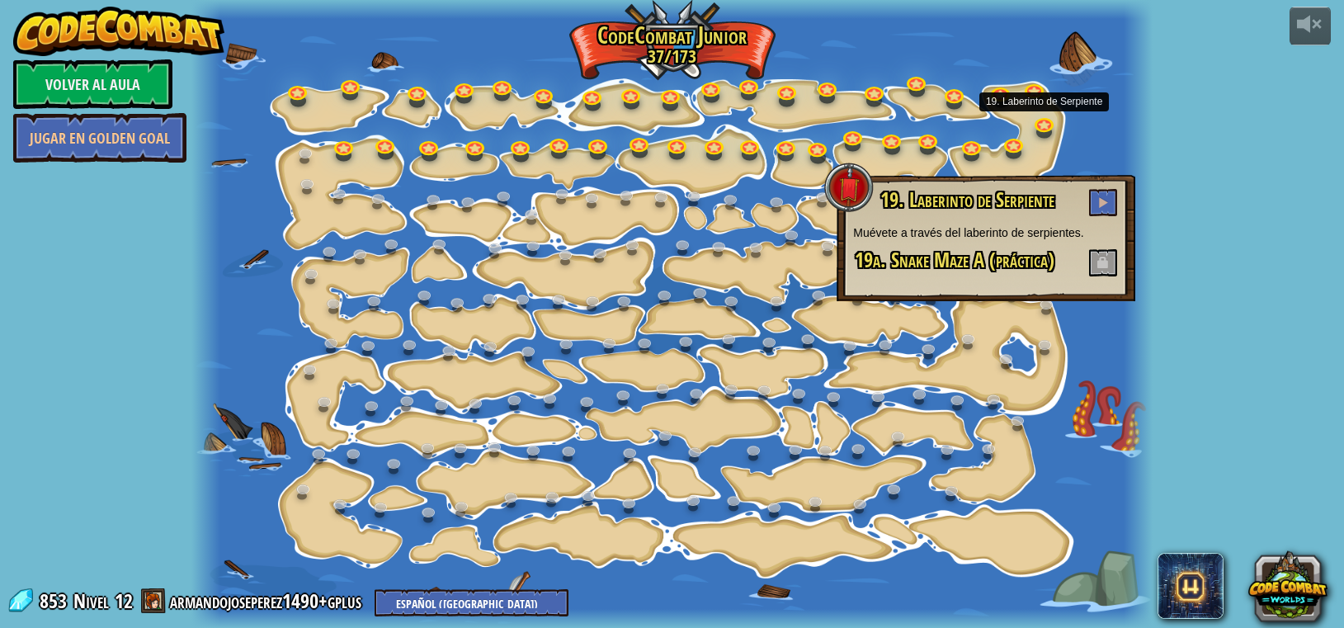
select select "es-419"
click at [1101, 191] on button at bounding box center [1103, 202] width 28 height 27
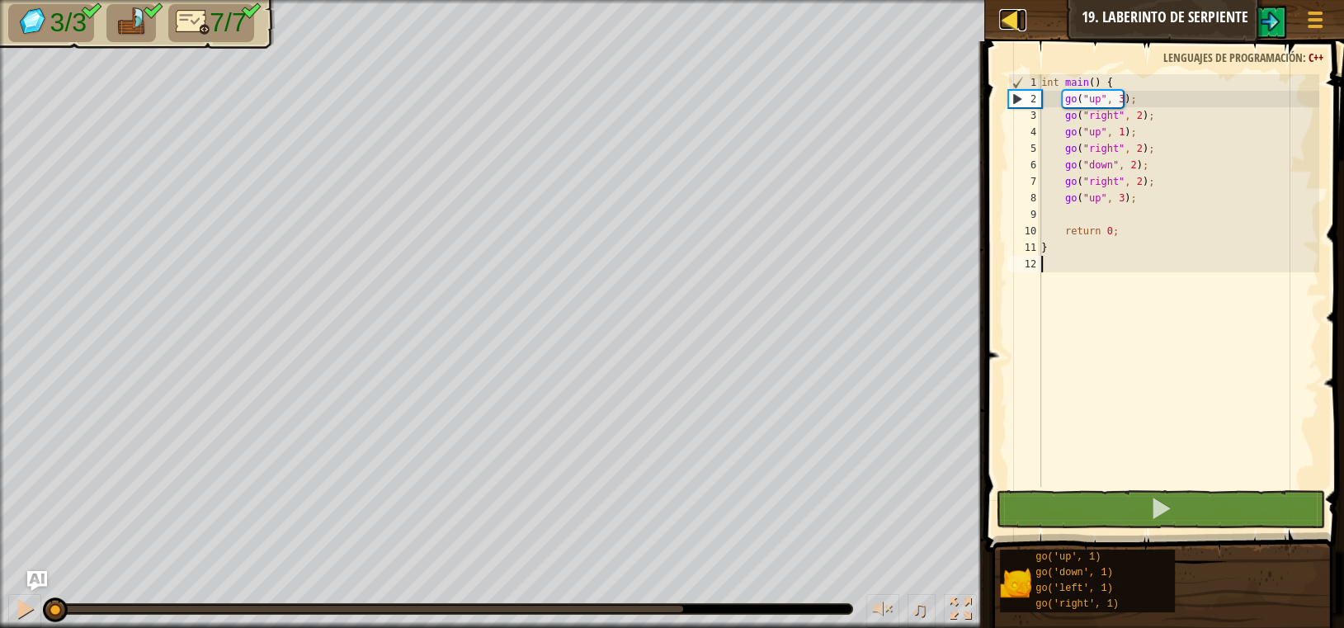
click at [1012, 17] on div at bounding box center [1009, 19] width 21 height 21
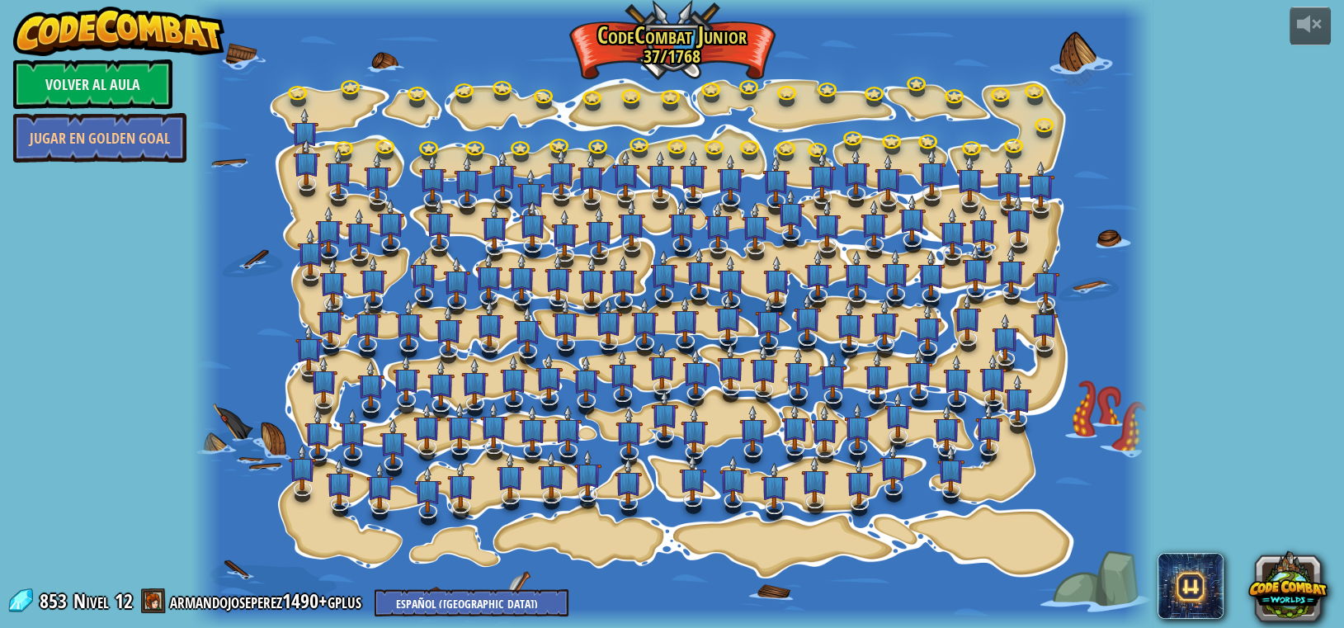
select select "es-419"
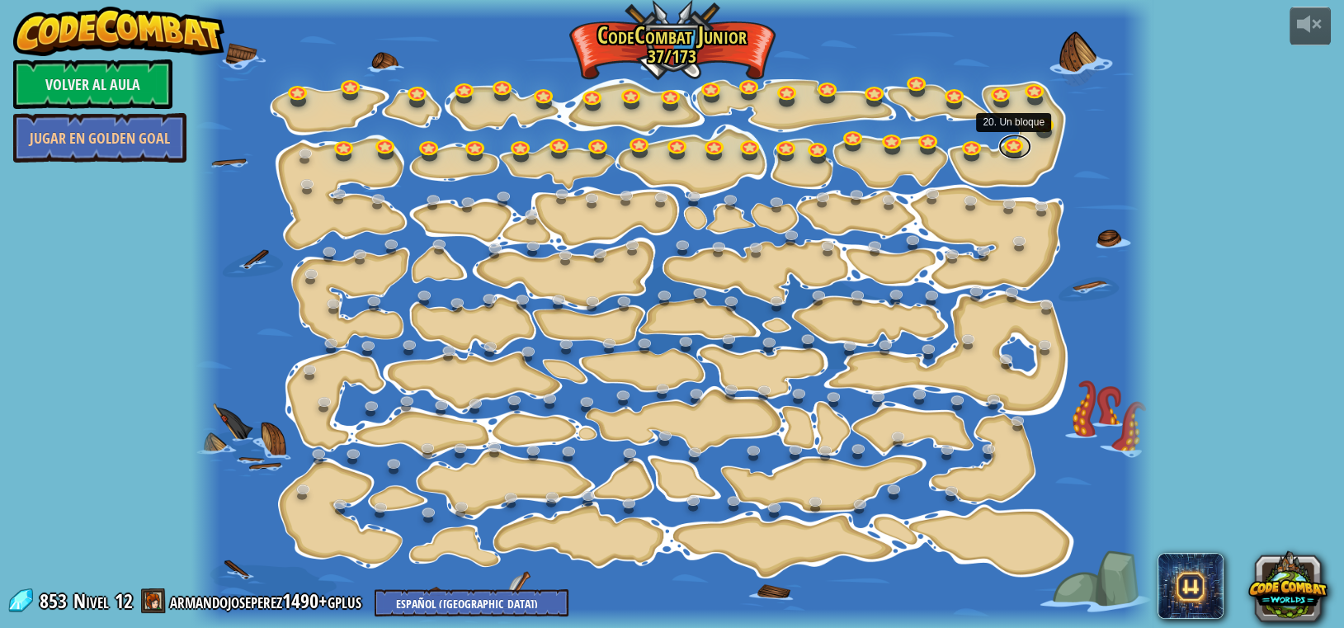
click at [1011, 148] on link at bounding box center [1015, 146] width 33 height 25
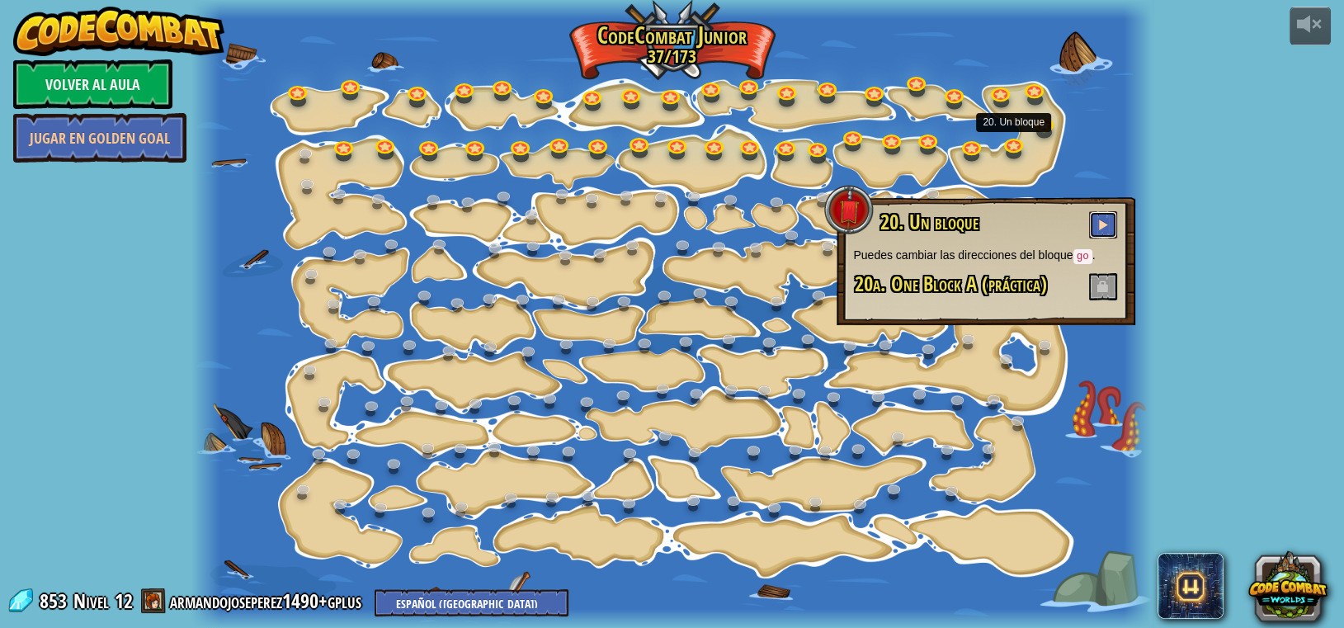
click at [1101, 216] on button at bounding box center [1103, 224] width 28 height 27
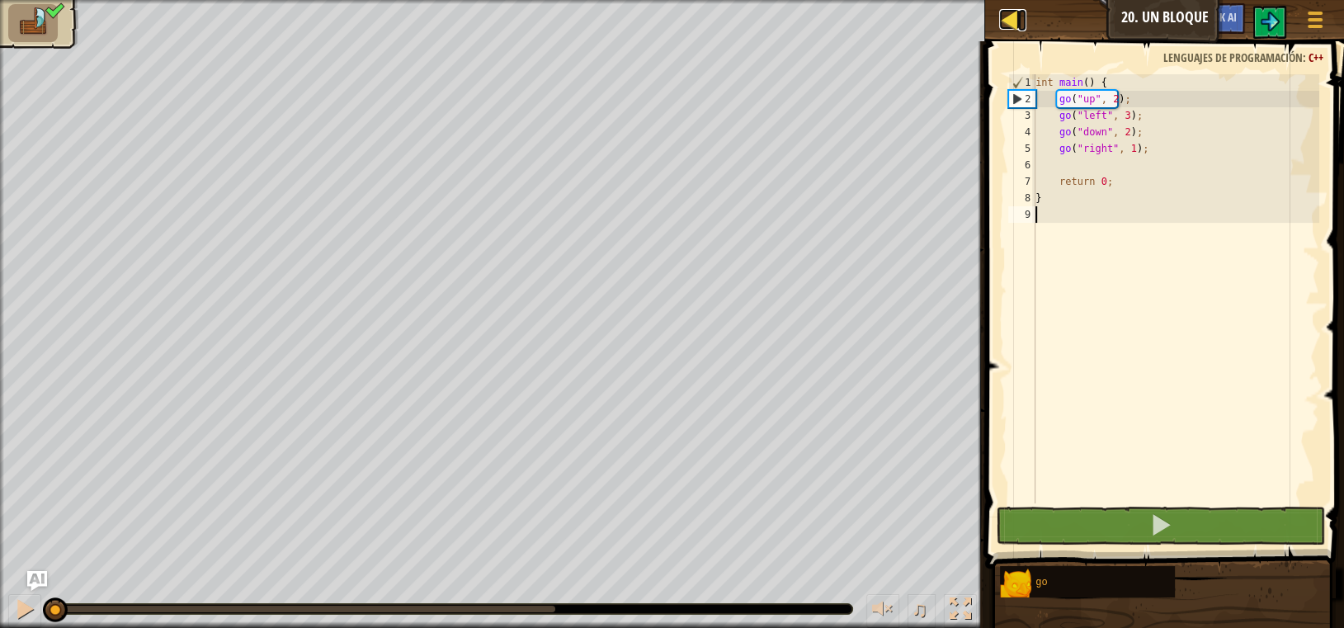
click at [1009, 23] on div at bounding box center [1009, 19] width 21 height 21
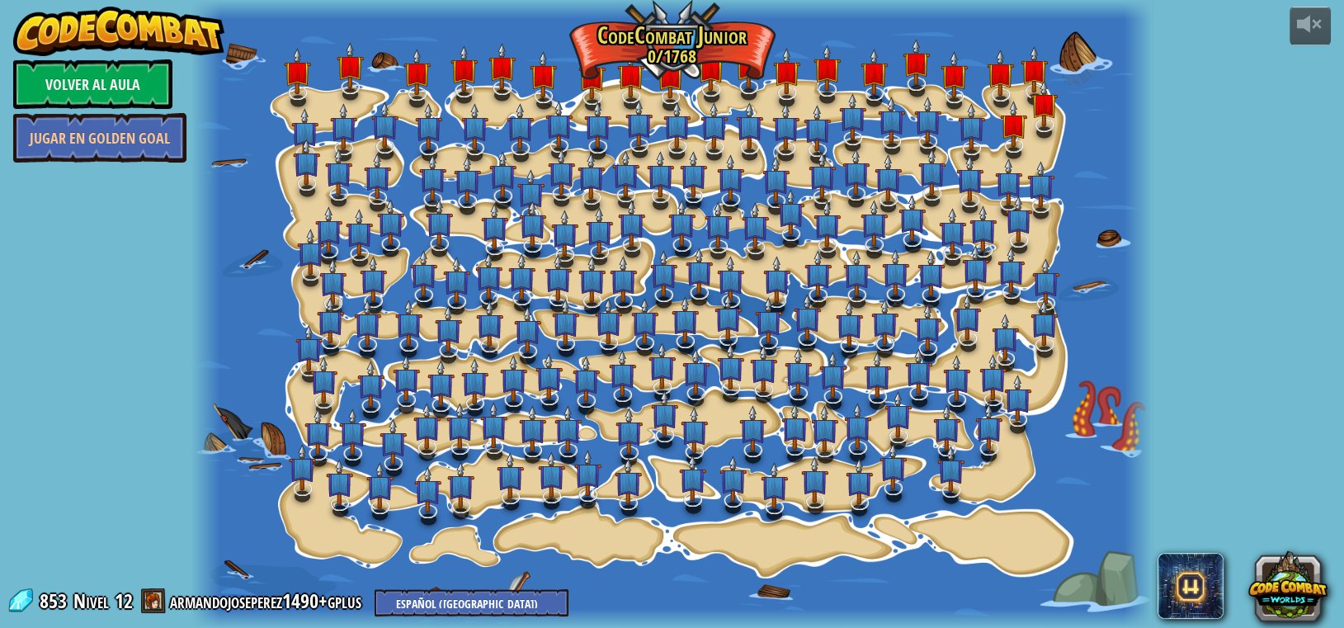
select select "es-419"
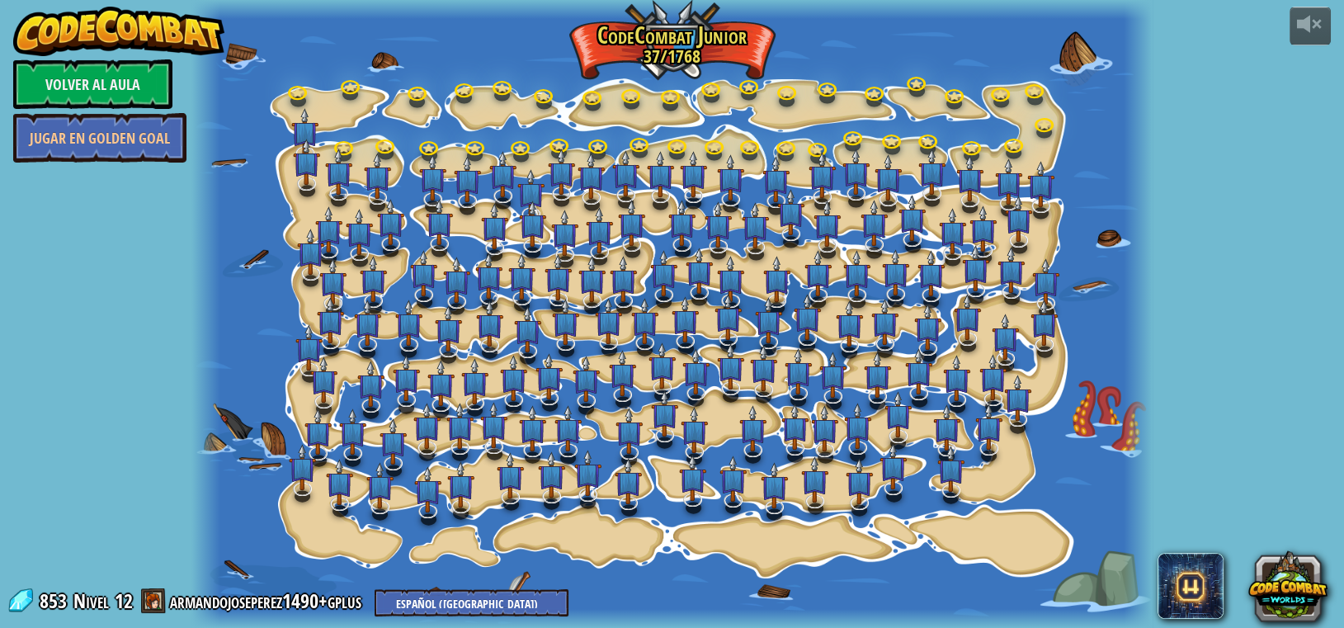
select select "es-419"
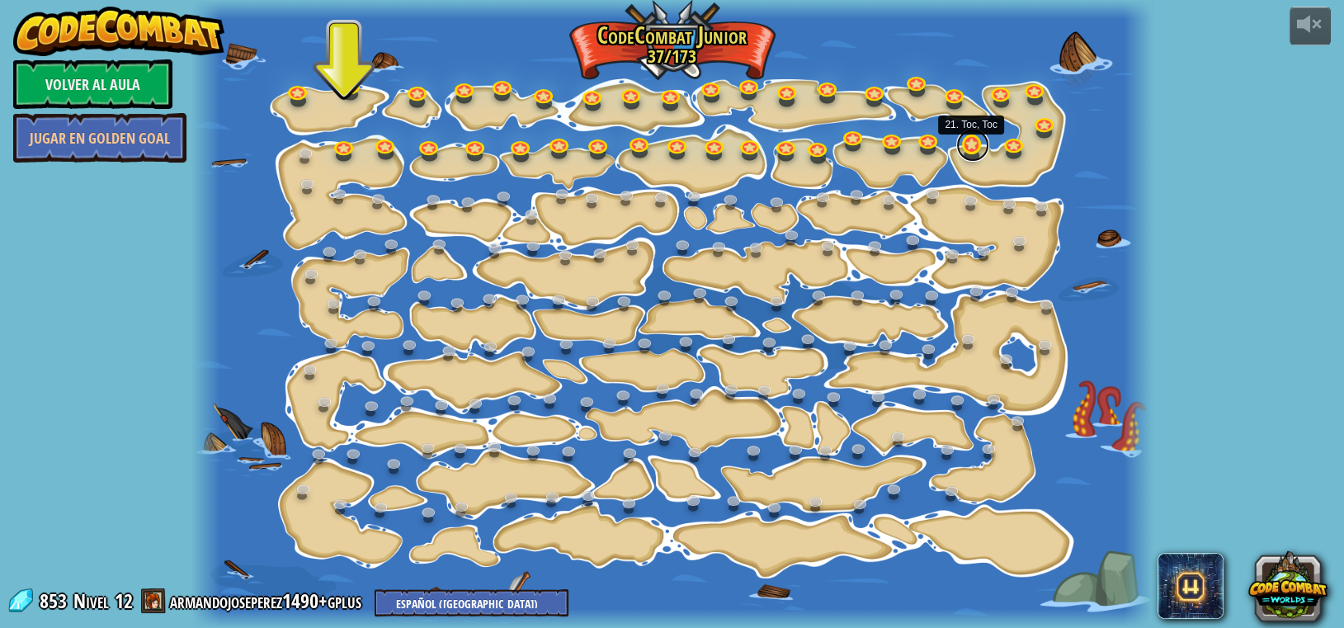
click at [965, 149] on link at bounding box center [972, 145] width 33 height 33
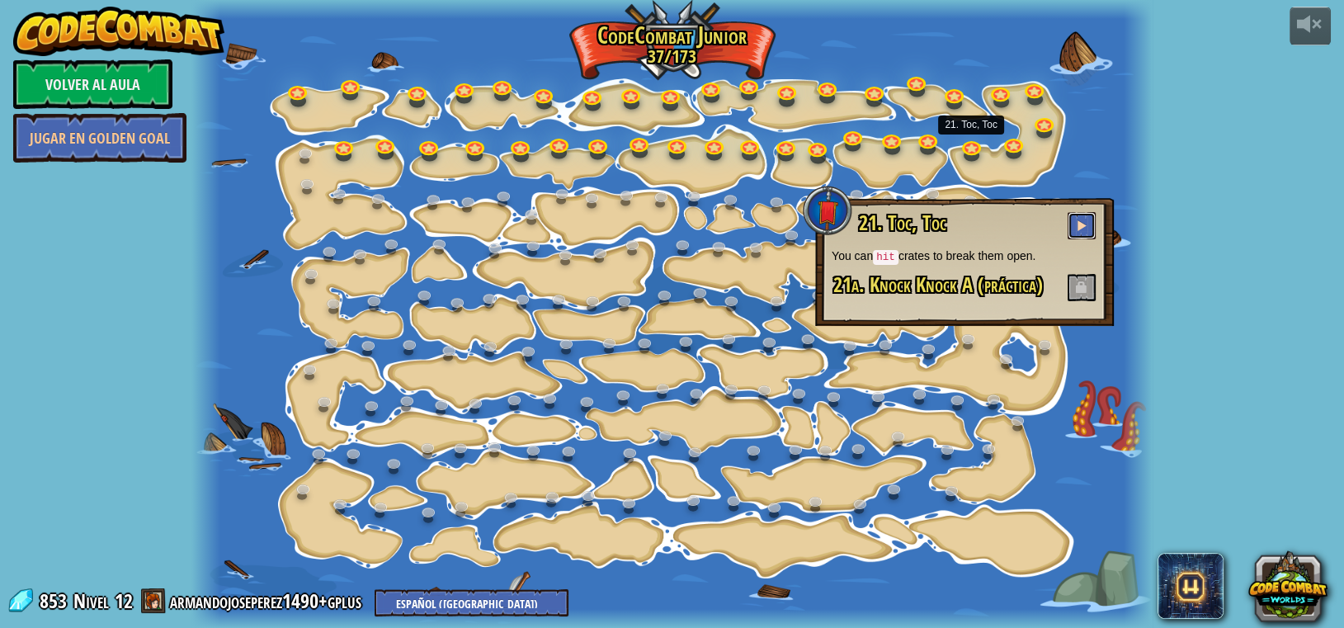
click at [1074, 220] on button at bounding box center [1082, 225] width 28 height 27
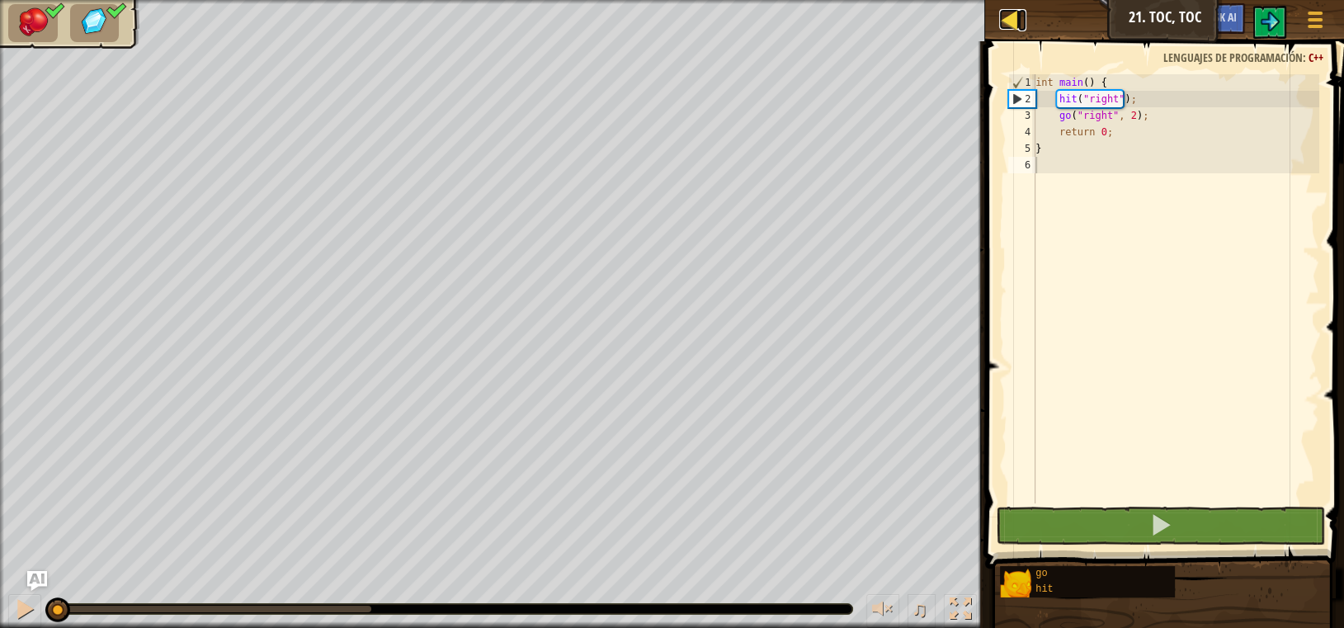
click at [1013, 26] on div at bounding box center [1009, 19] width 21 height 21
select select "es-419"
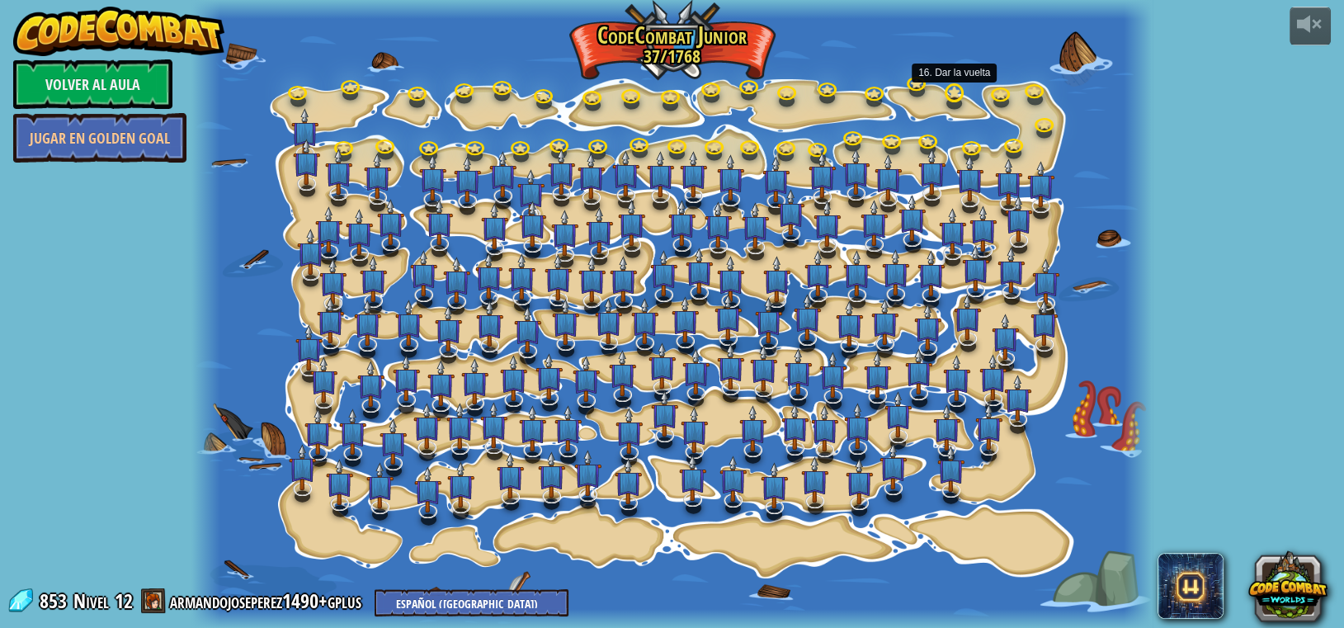
select select "es-419"
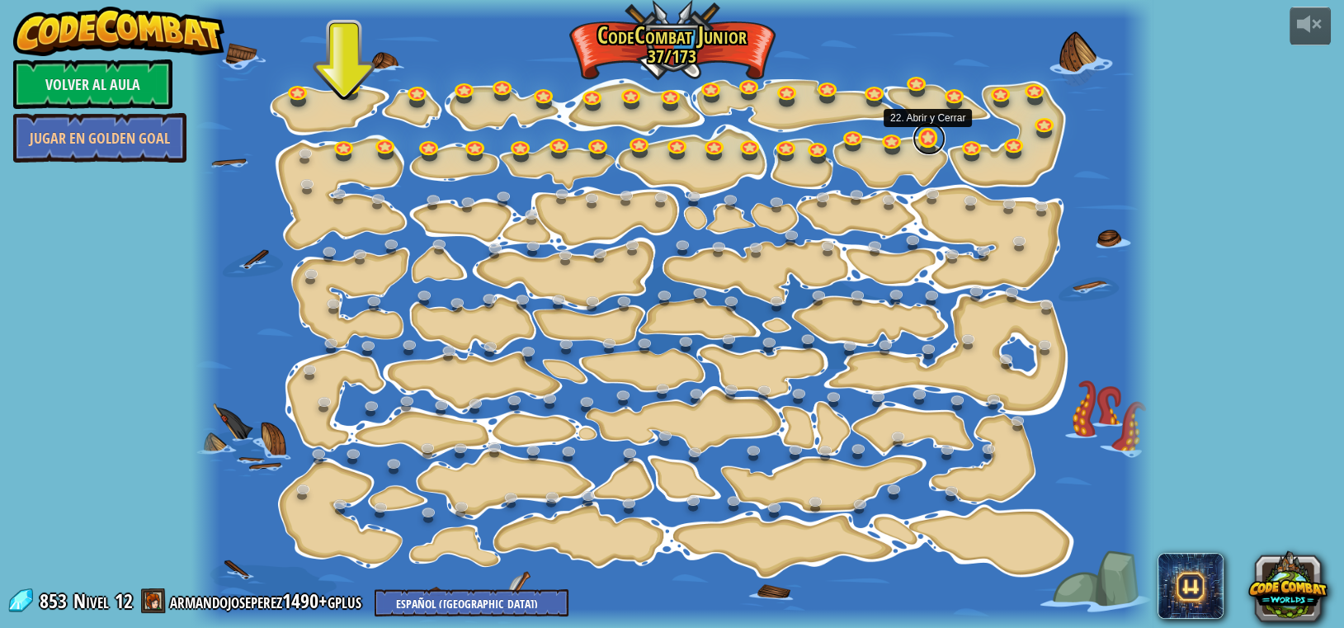
click at [924, 144] on link at bounding box center [929, 138] width 33 height 33
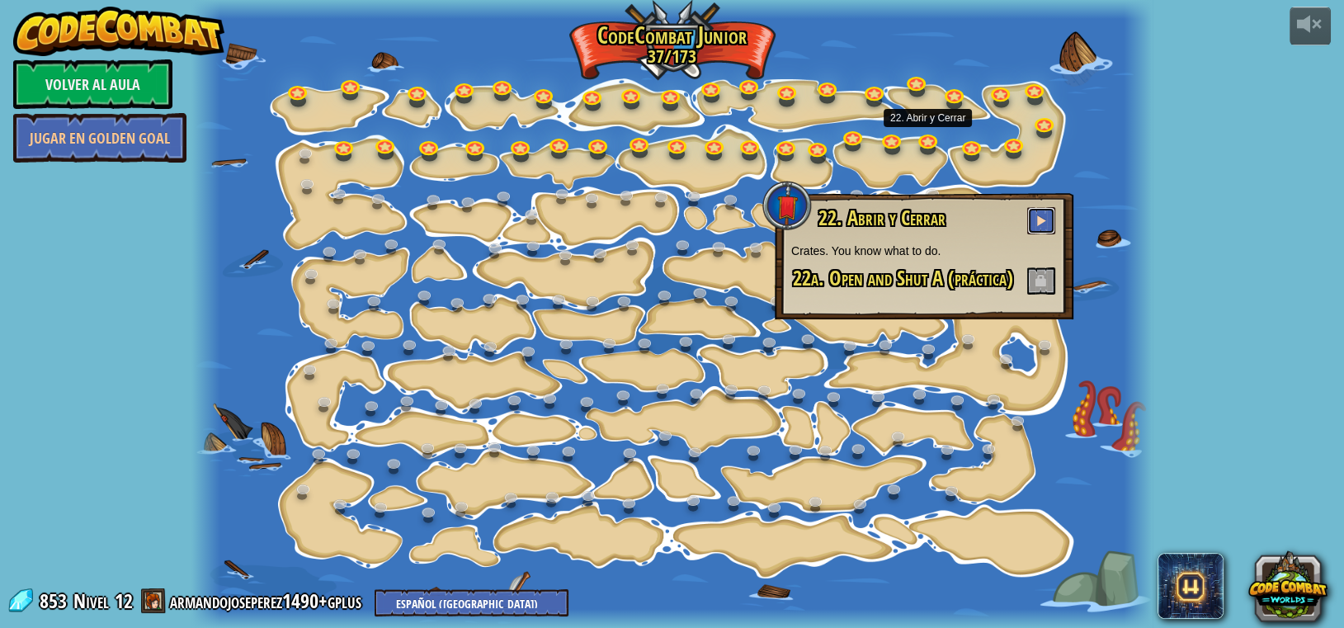
click at [1041, 224] on span at bounding box center [1042, 221] width 12 height 12
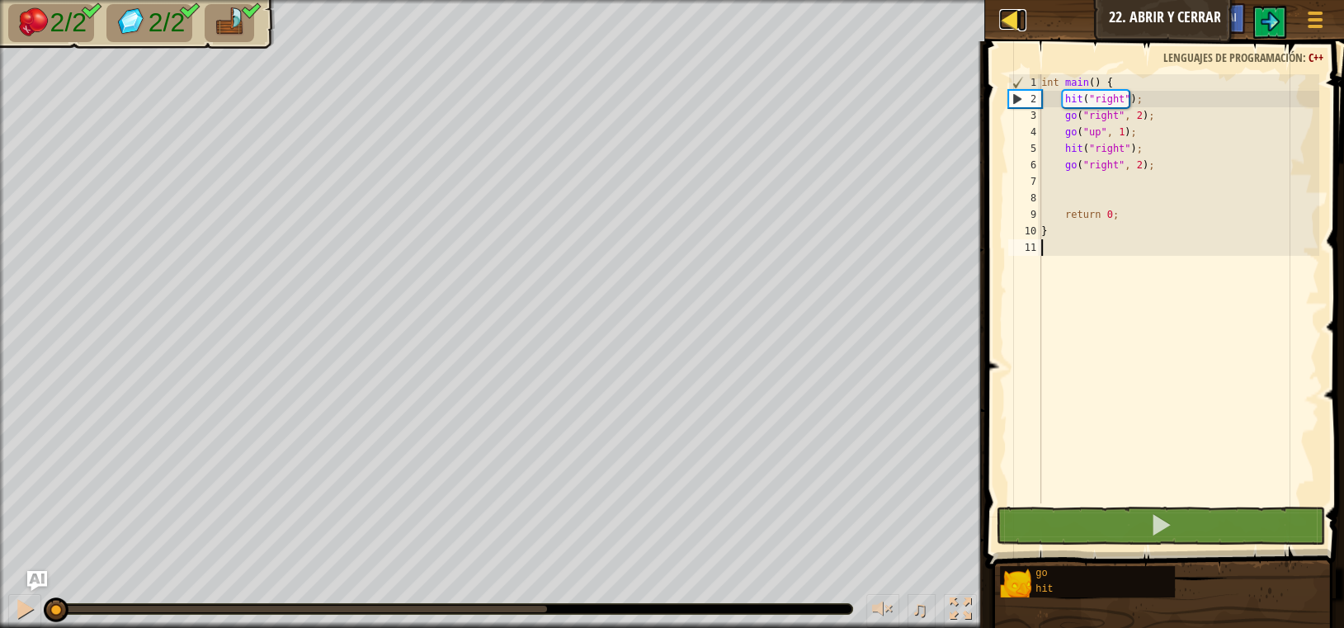
click at [1021, 21] on link "Mapa" at bounding box center [1022, 20] width 8 height 22
select select "es-419"
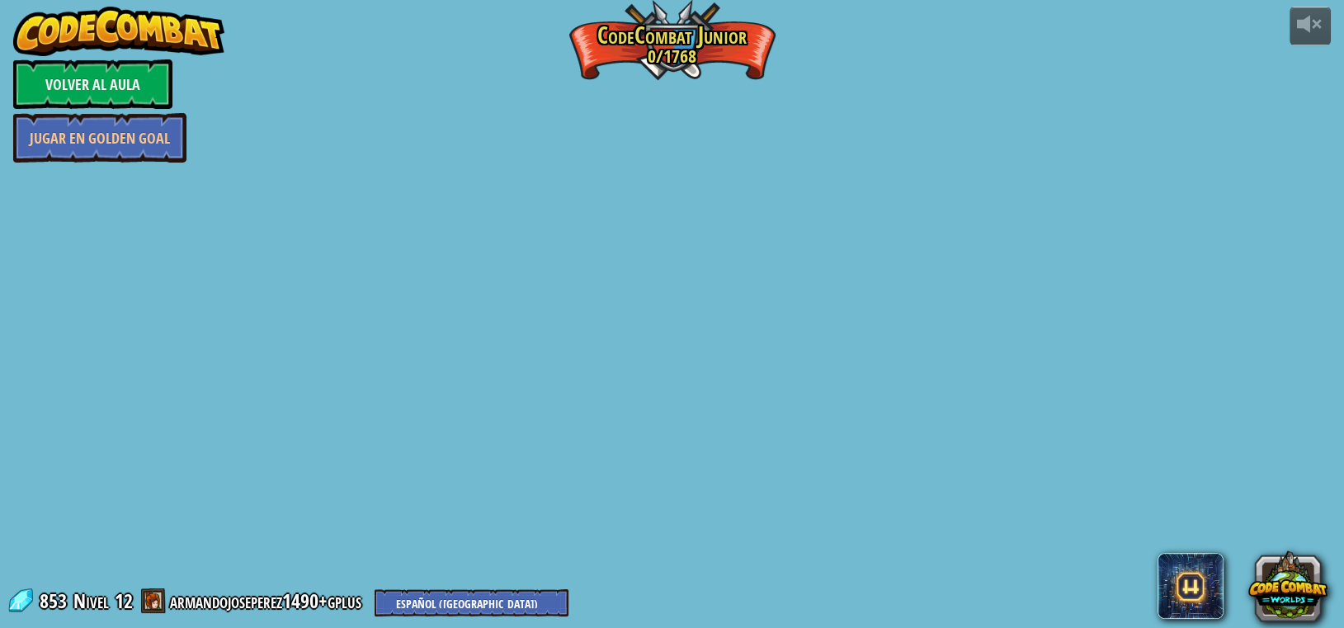
select select "es-419"
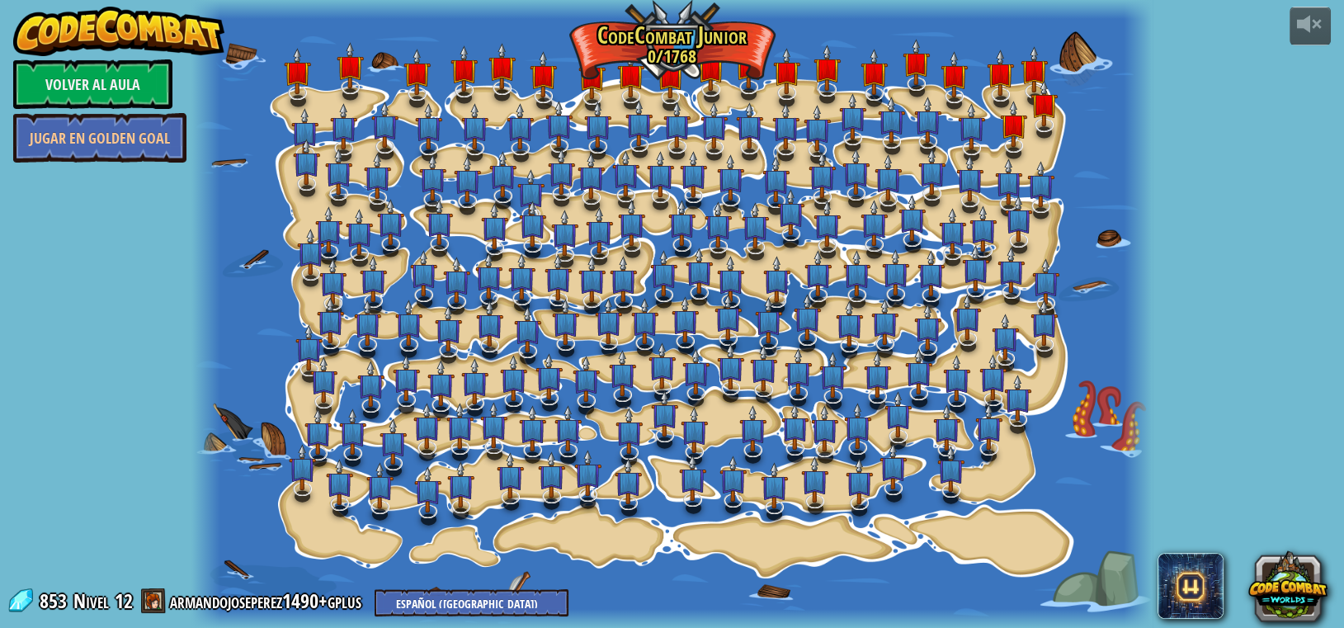
select select "es-419"
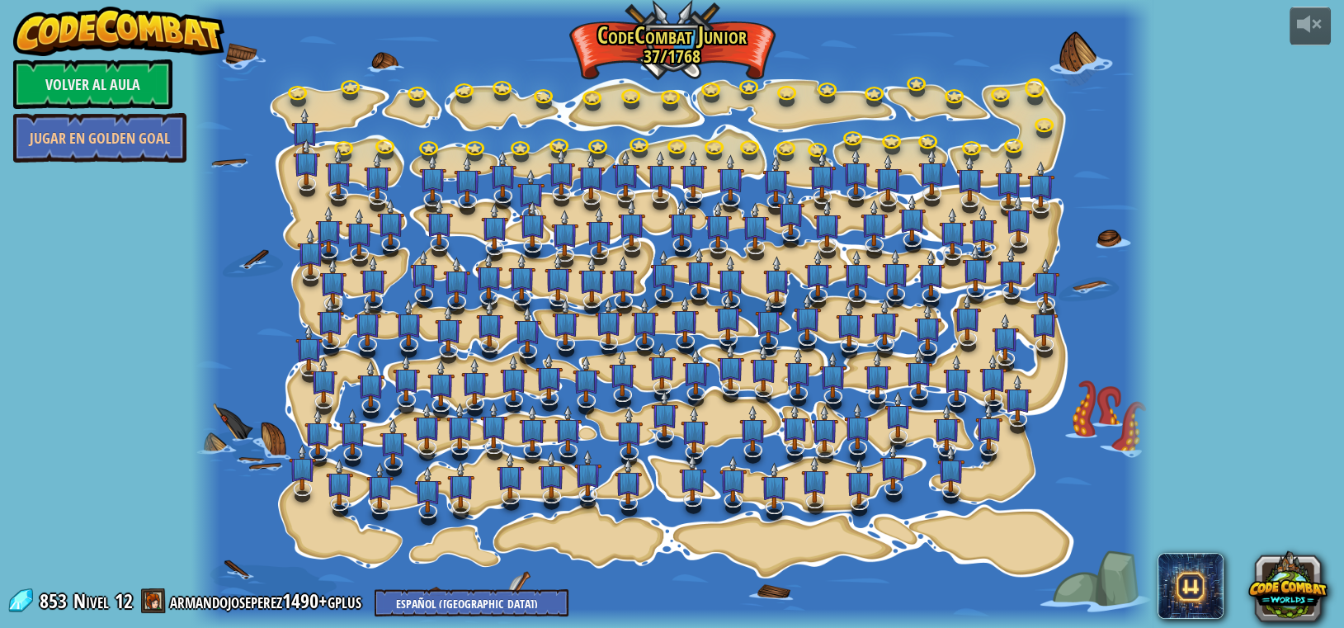
select select "es-419"
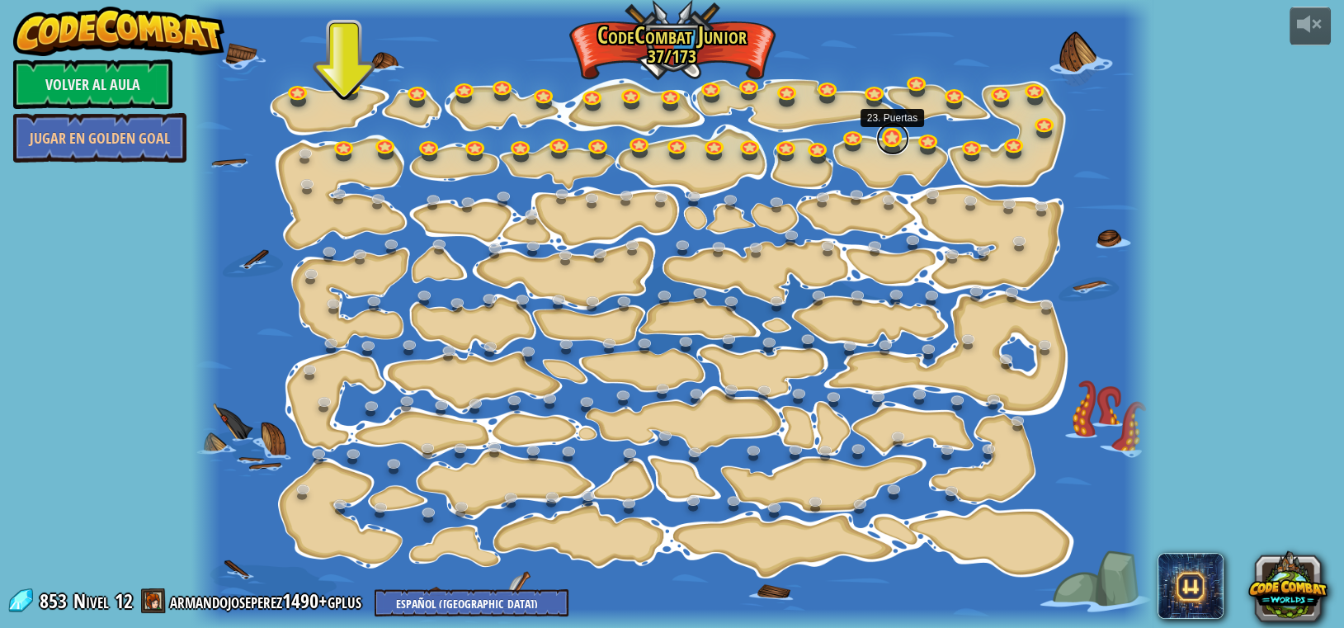
click at [892, 145] on link at bounding box center [892, 138] width 33 height 33
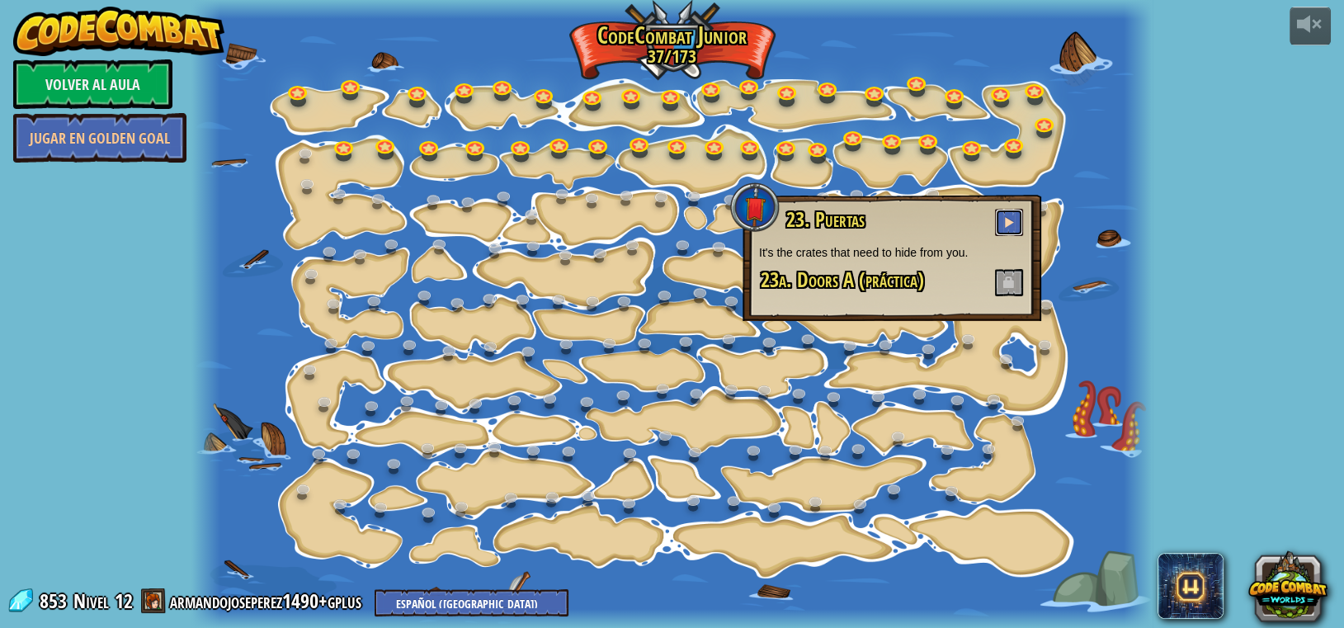
click at [1022, 219] on button at bounding box center [1009, 222] width 28 height 27
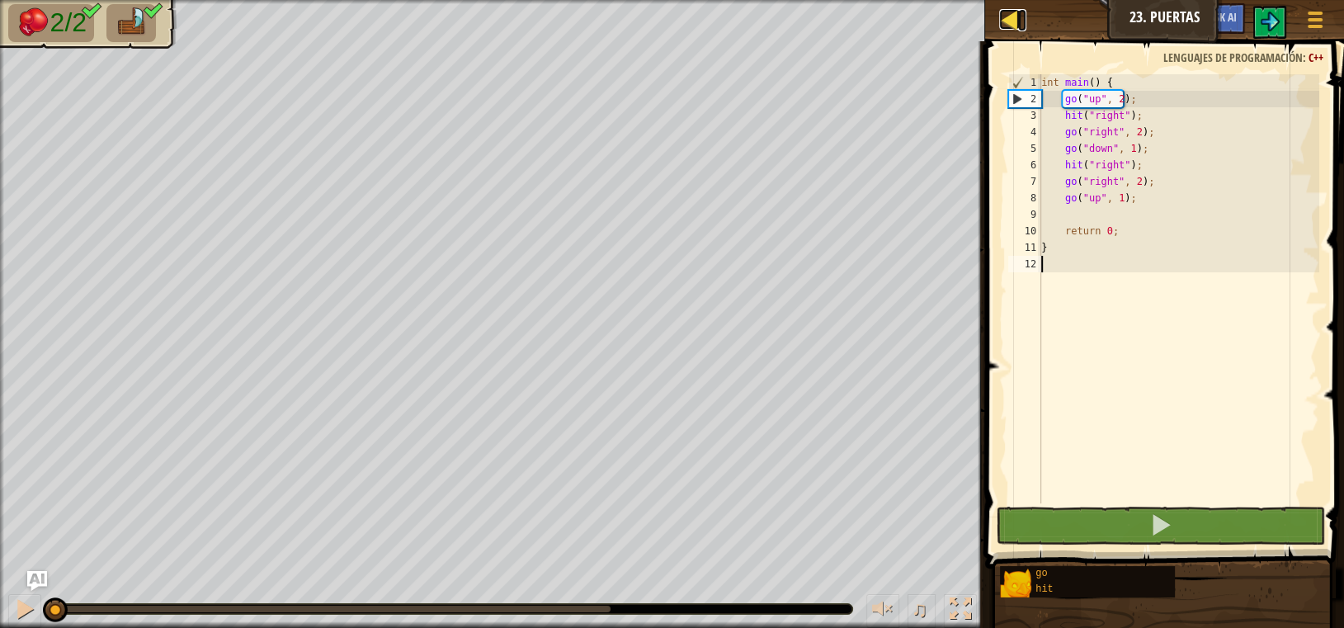
click at [1010, 19] on div at bounding box center [1009, 19] width 21 height 21
select select "es-419"
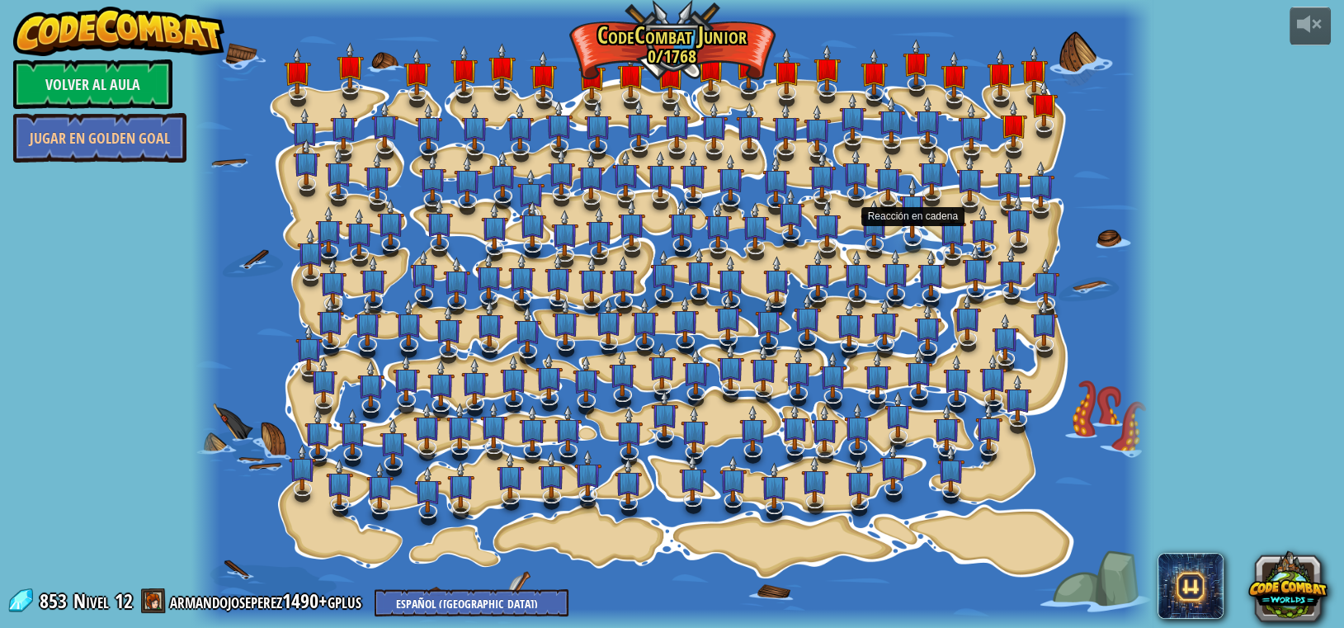
select select "es-419"
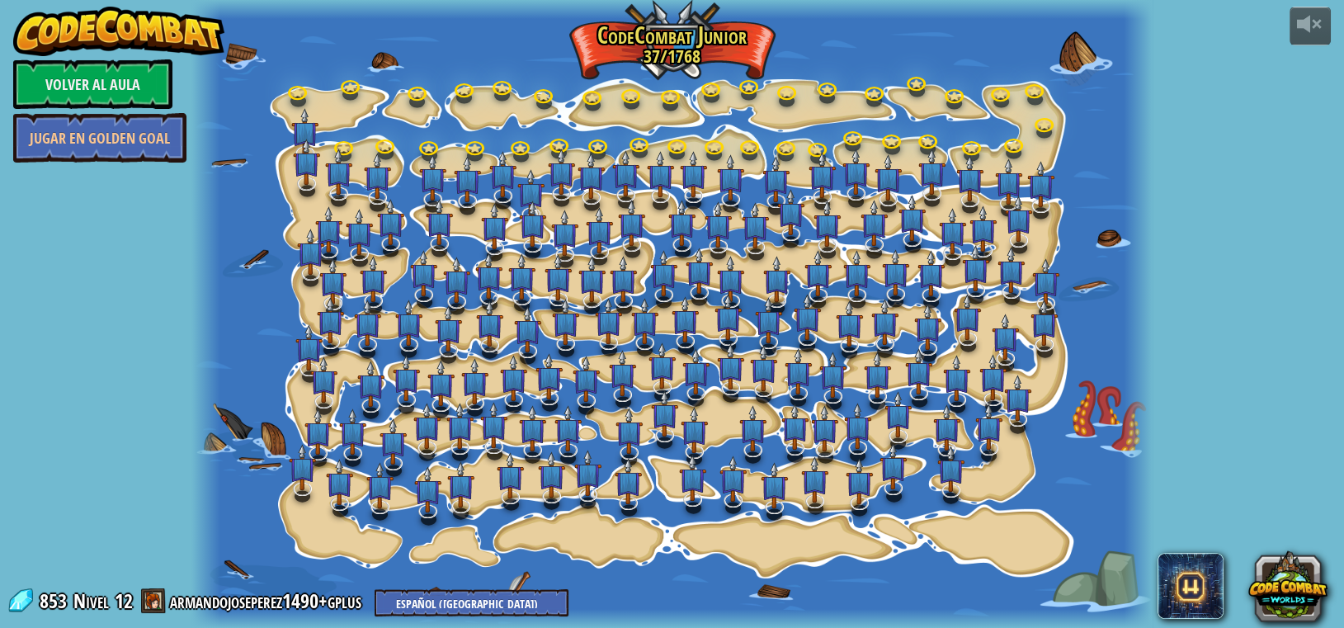
select select "es-419"
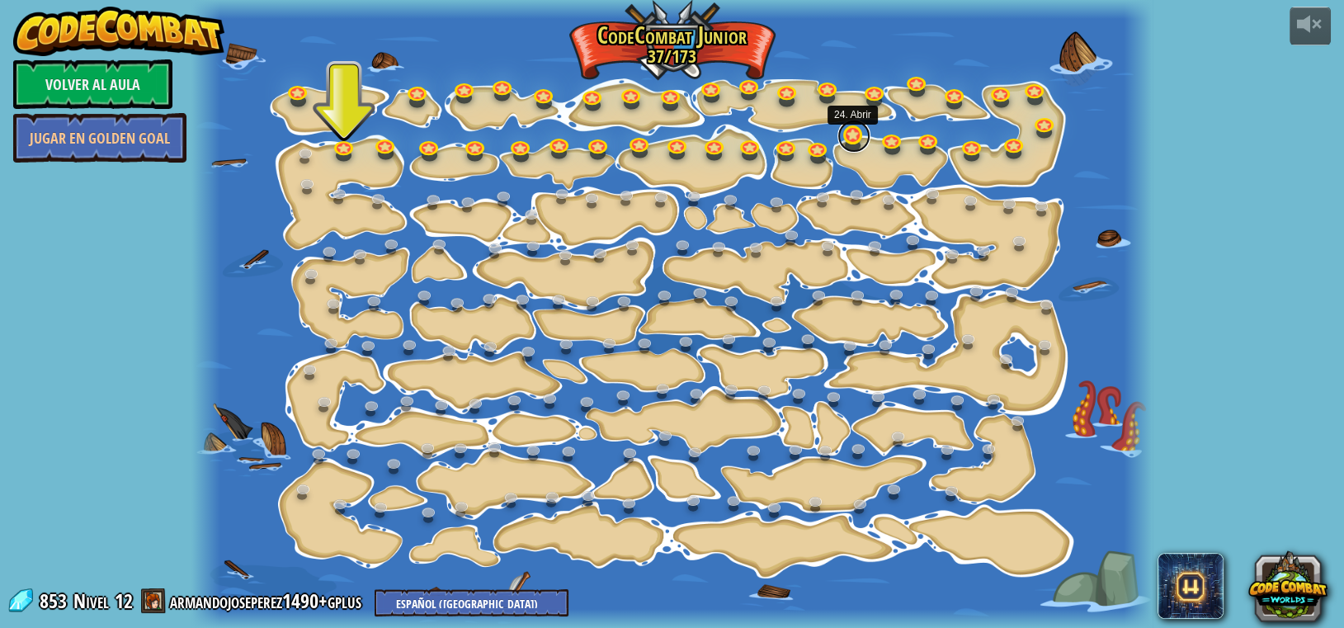
click at [849, 135] on link at bounding box center [854, 136] width 33 height 33
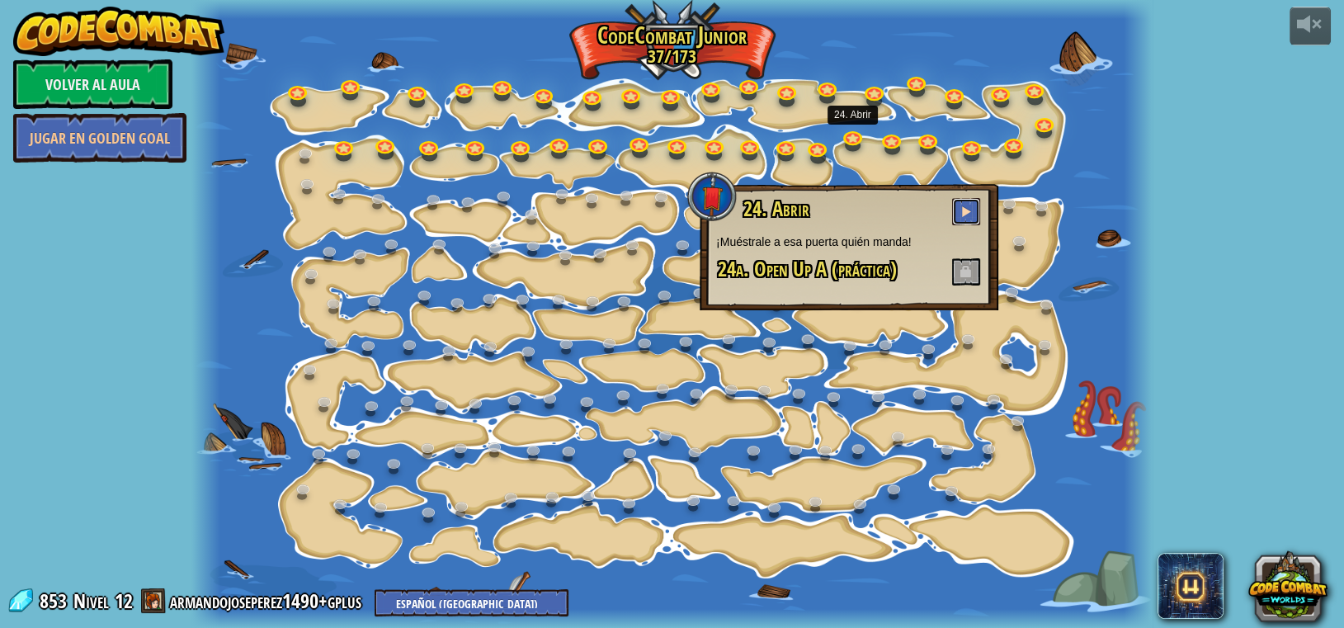
click at [965, 207] on span at bounding box center [967, 211] width 12 height 12
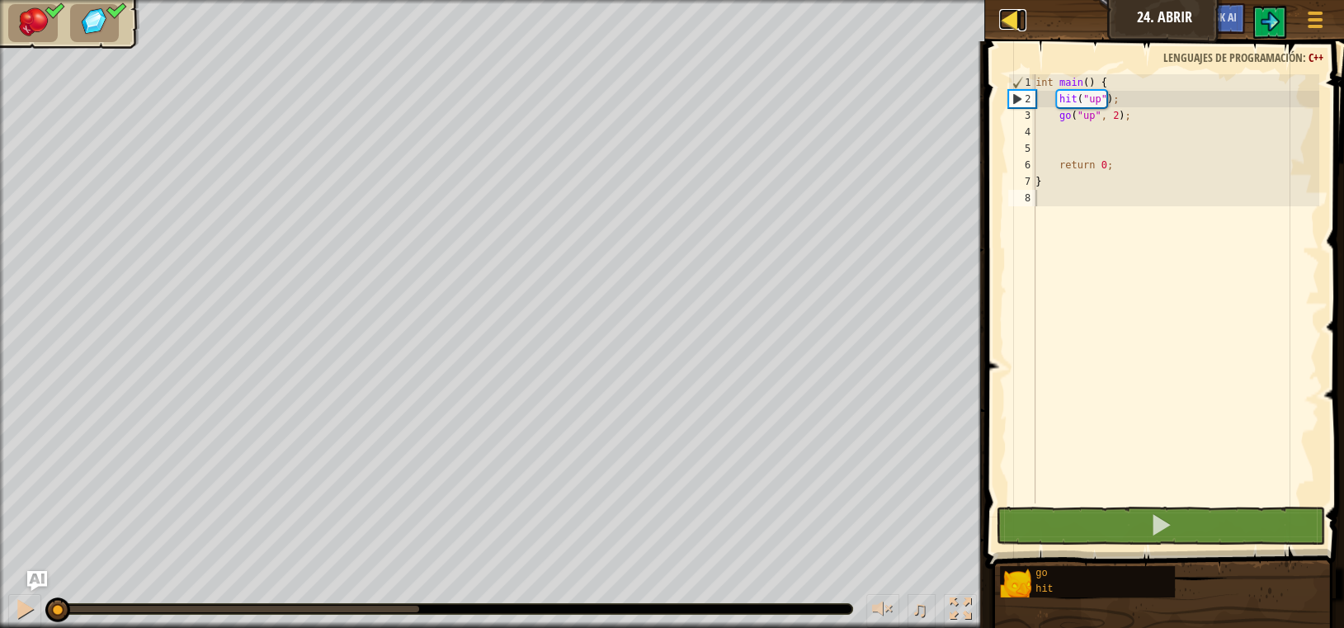
click at [1014, 17] on div at bounding box center [1009, 19] width 21 height 21
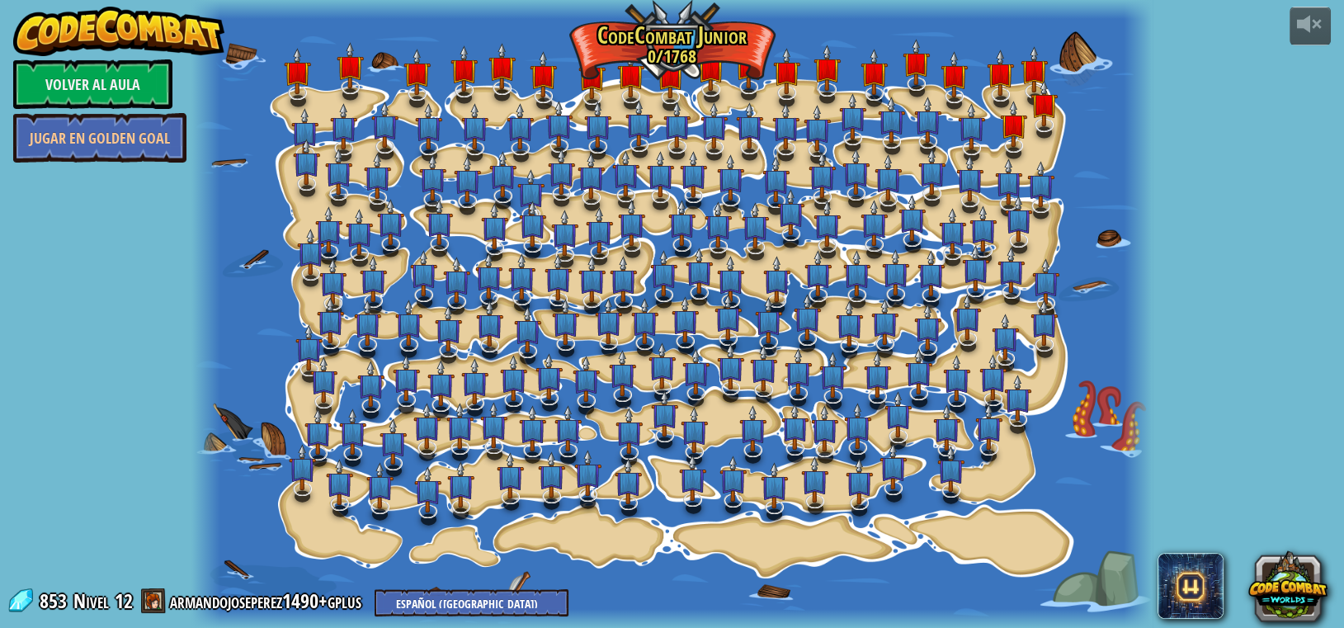
select select "es-419"
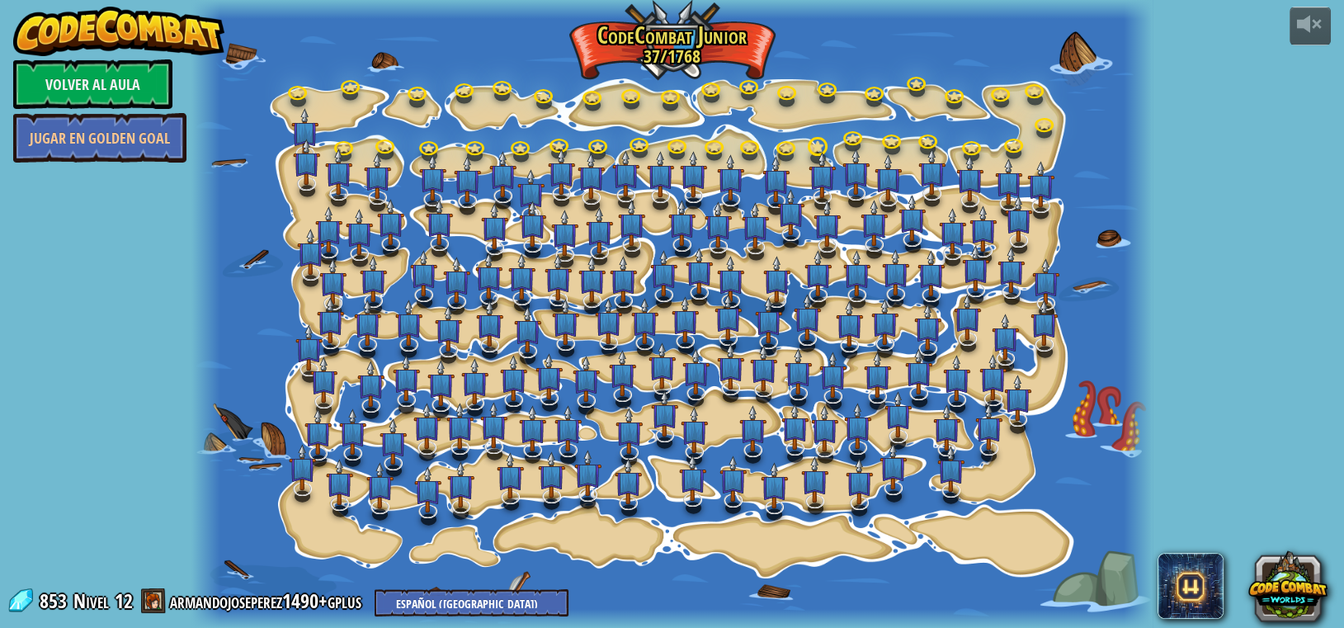
select select "es-419"
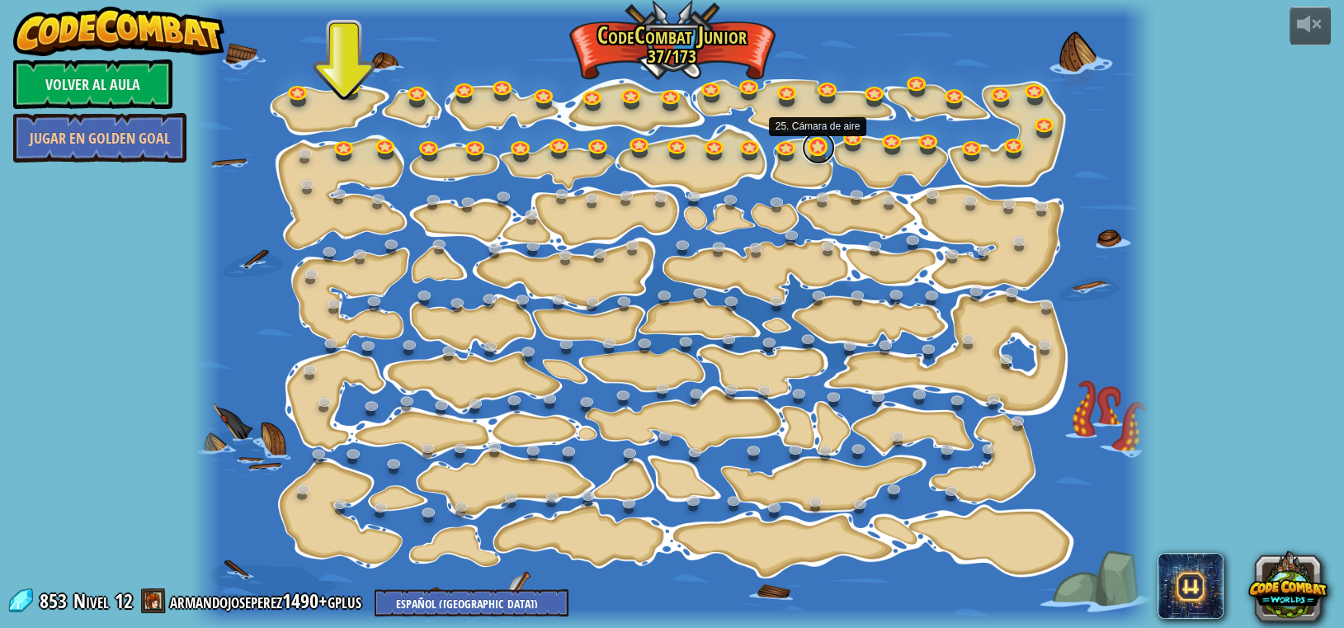
drag, startPoint x: 815, startPoint y: 139, endPoint x: 812, endPoint y: 156, distance: 16.8
click at [812, 156] on link at bounding box center [818, 147] width 33 height 33
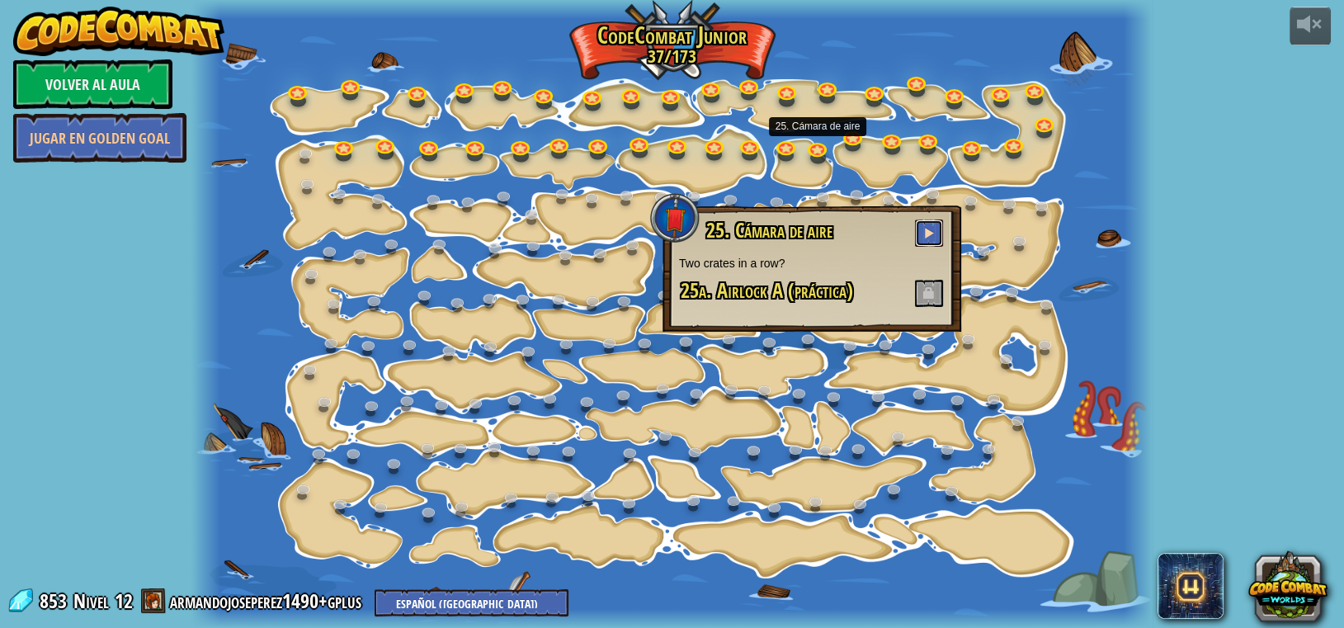
click at [934, 229] on span at bounding box center [929, 233] width 12 height 12
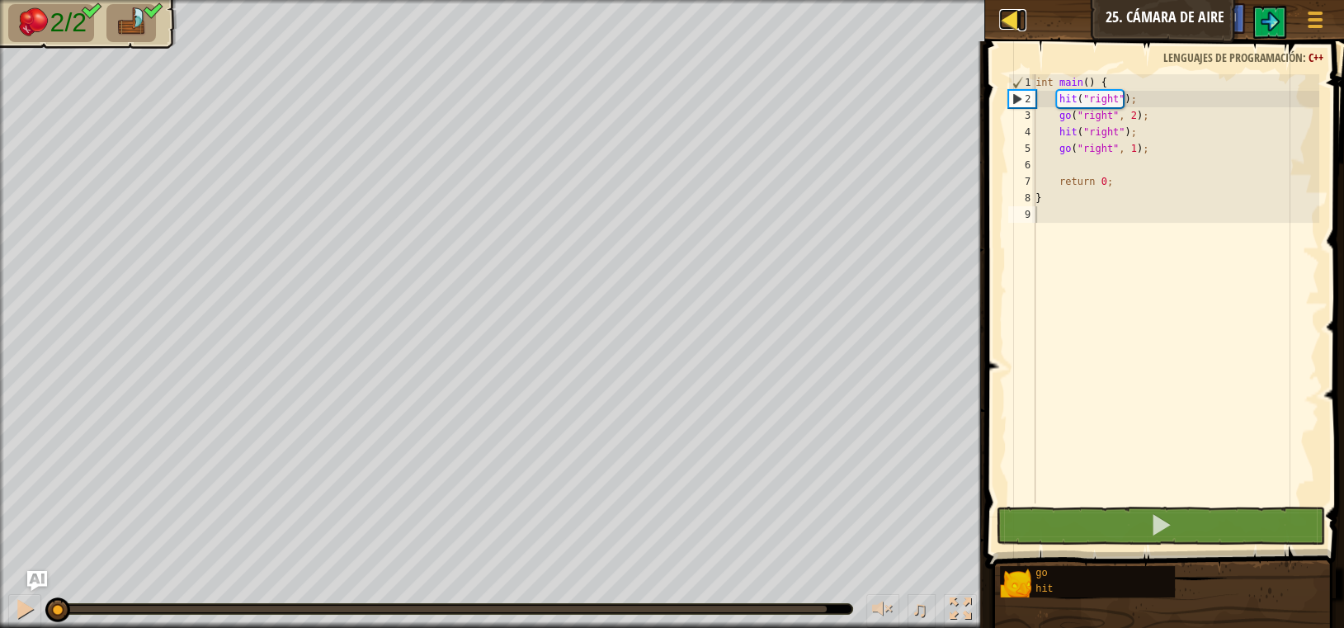
click at [1013, 18] on div at bounding box center [1009, 19] width 21 height 21
select select "es-419"
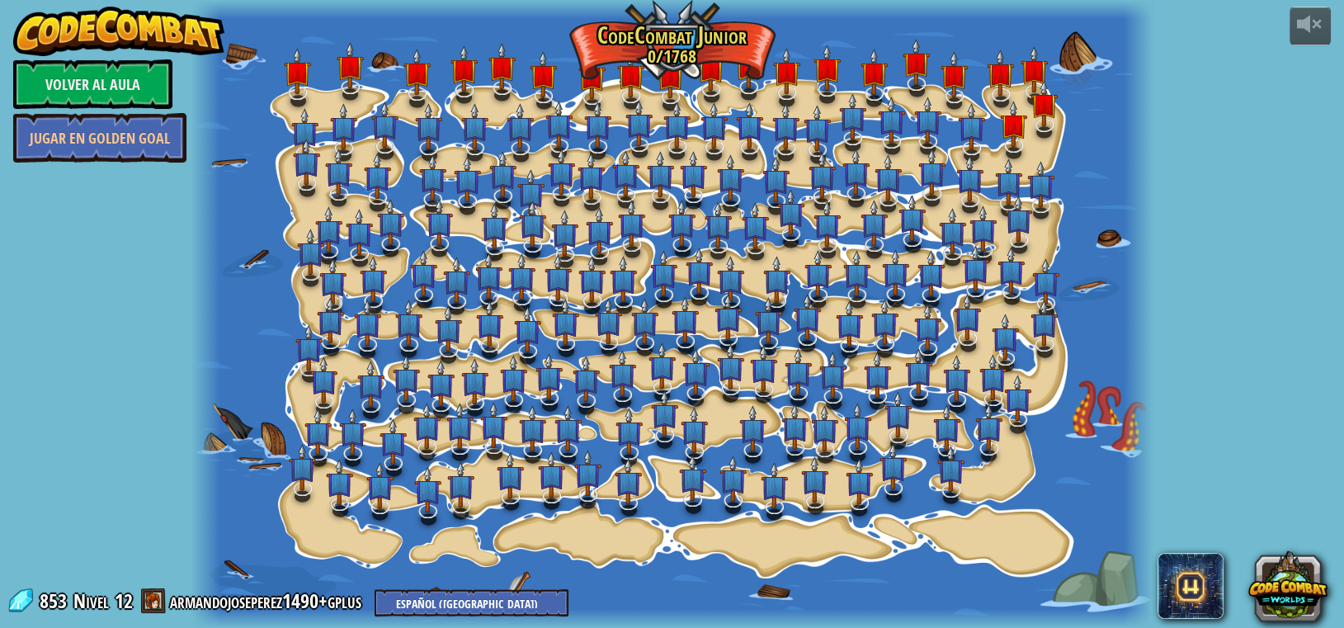
select select "es-419"
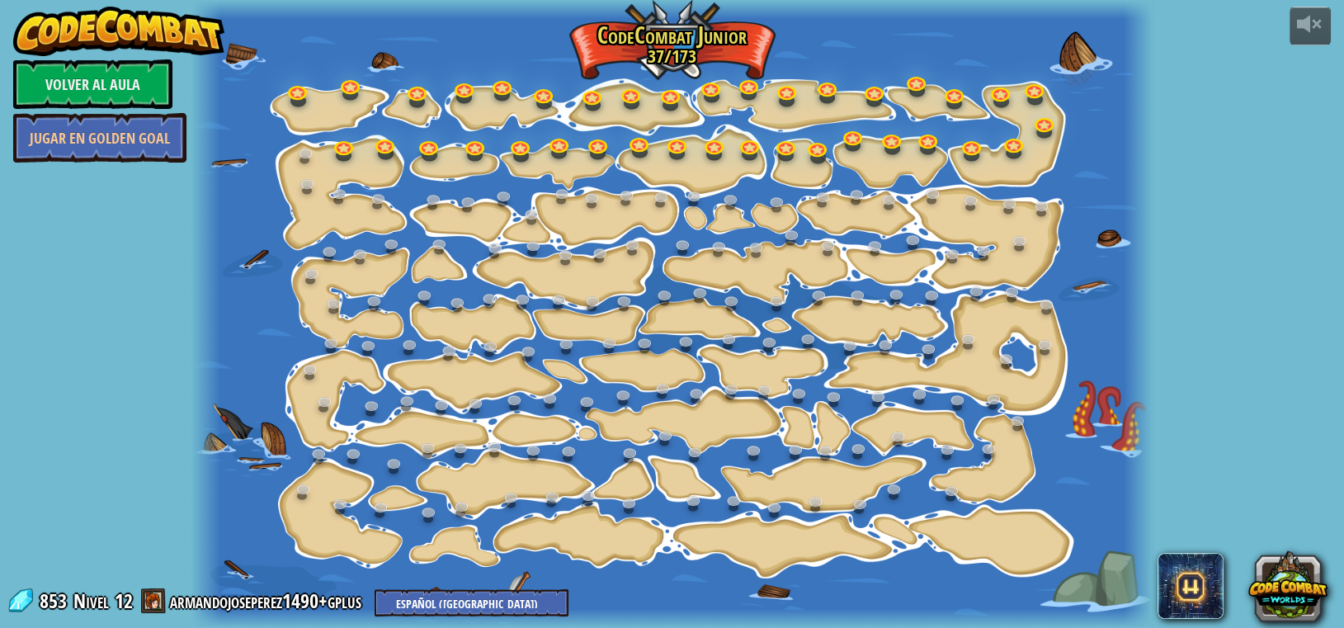
select select "es-419"
click at [783, 147] on link at bounding box center [787, 145] width 33 height 33
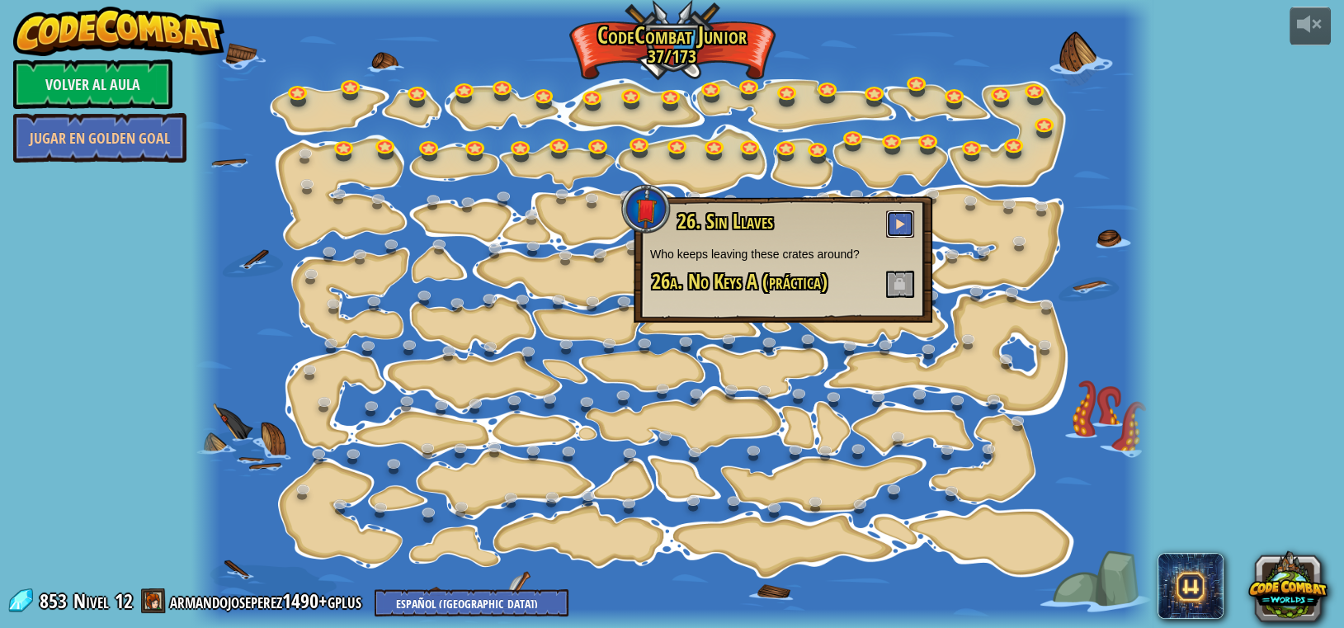
click at [901, 216] on button at bounding box center [900, 223] width 28 height 27
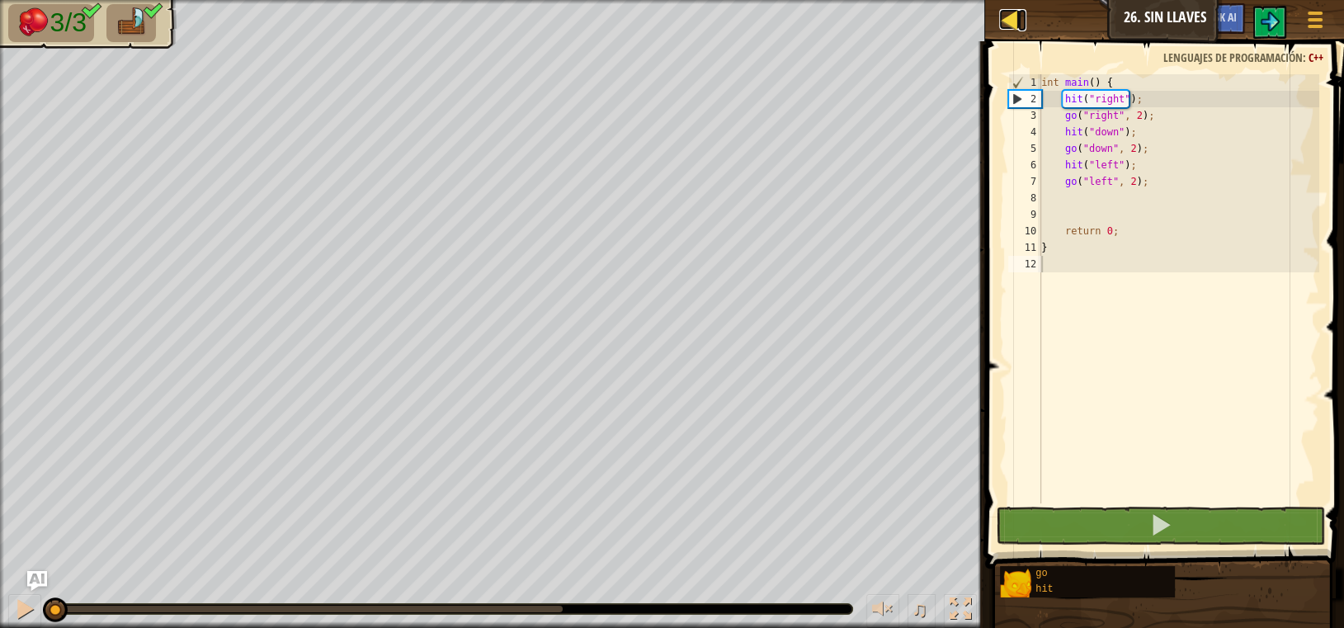
click at [1021, 15] on link "Mapa" at bounding box center [1022, 20] width 8 height 22
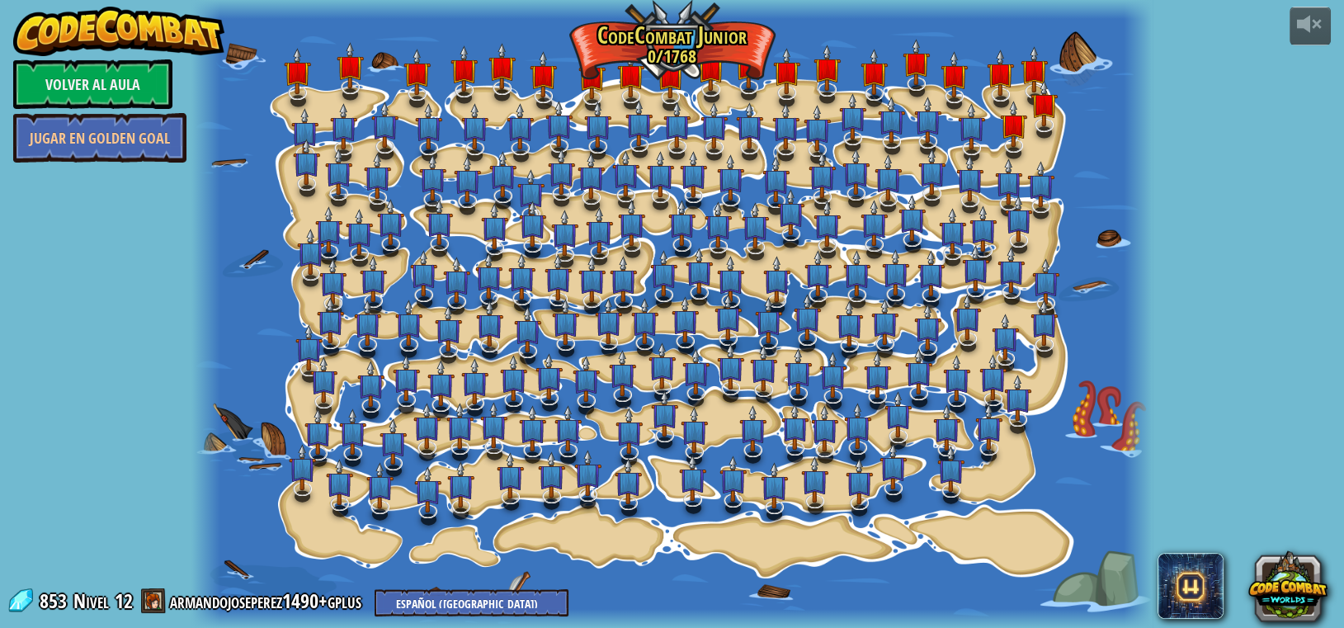
select select "es-419"
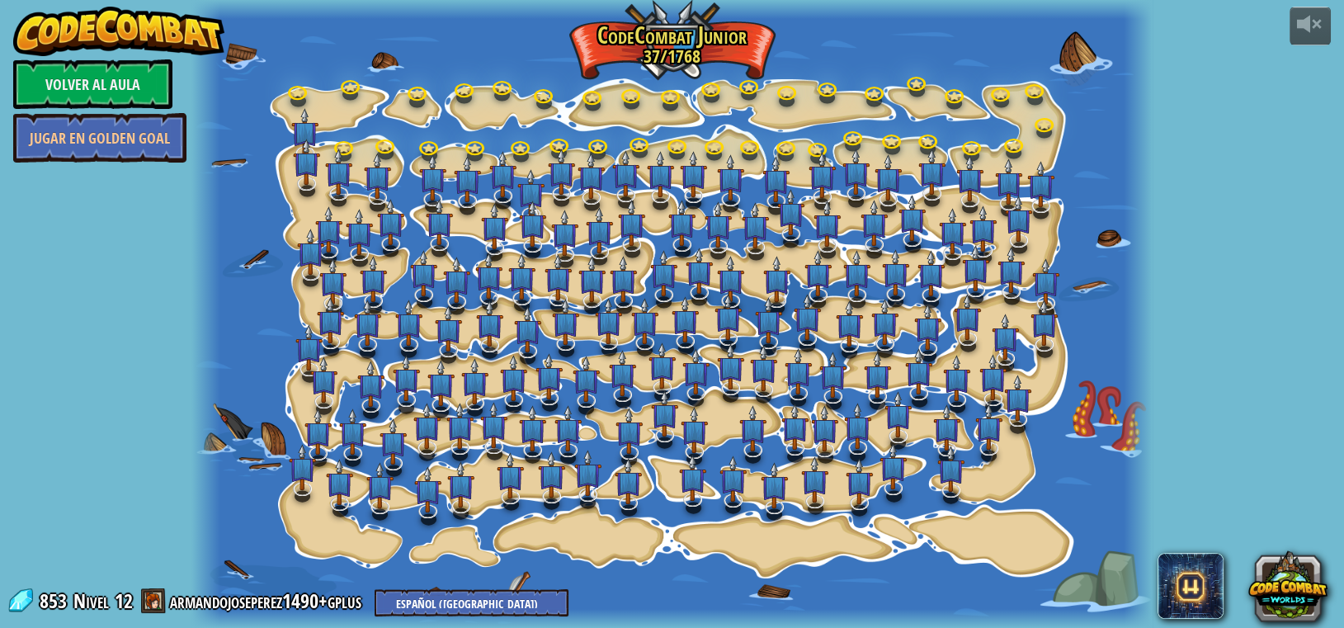
select select "es-419"
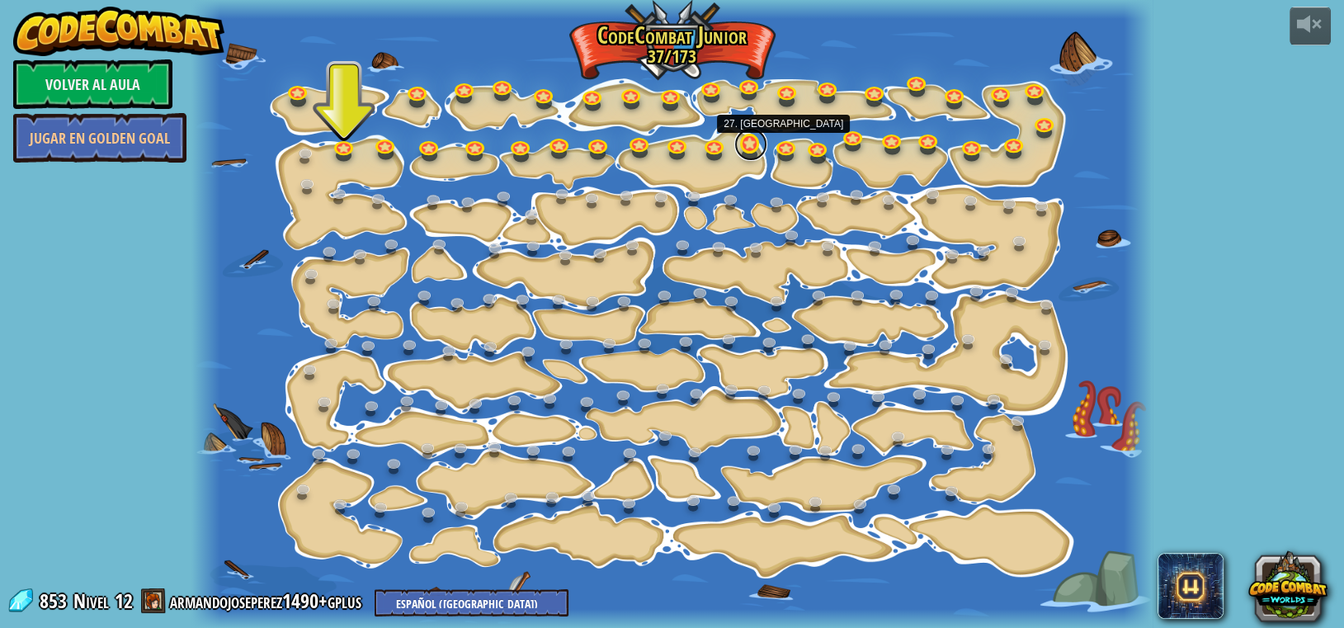
click at [744, 145] on link at bounding box center [750, 144] width 33 height 33
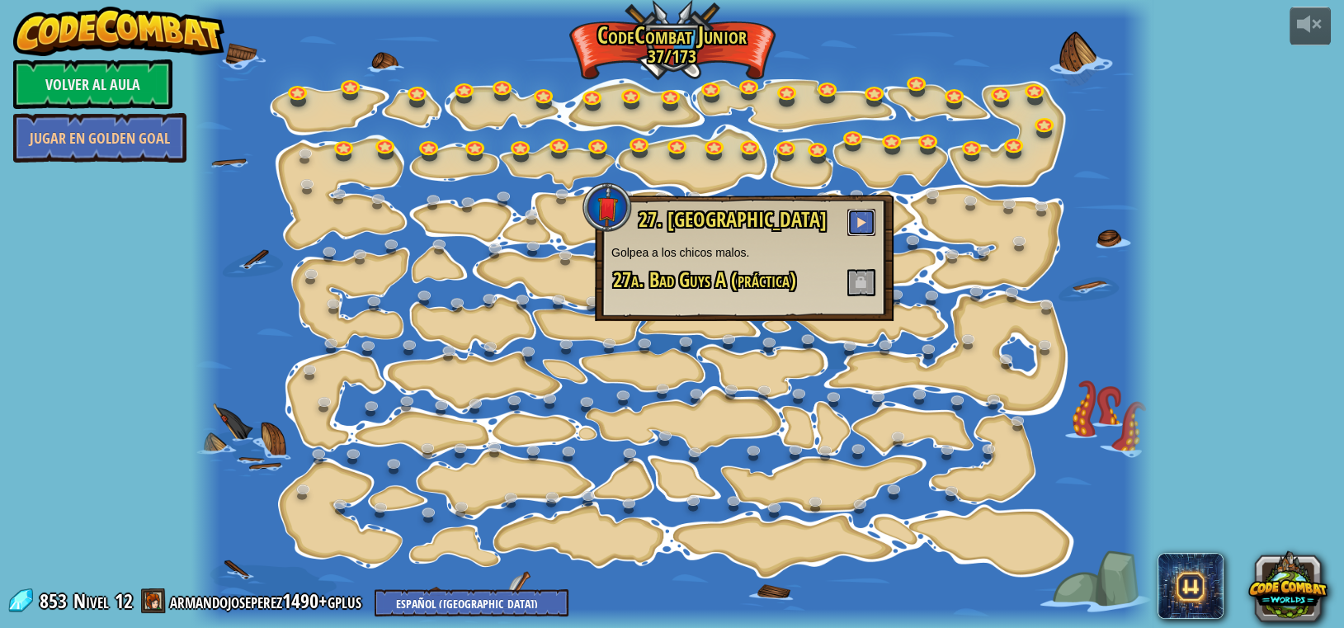
click at [863, 228] on span at bounding box center [862, 222] width 12 height 12
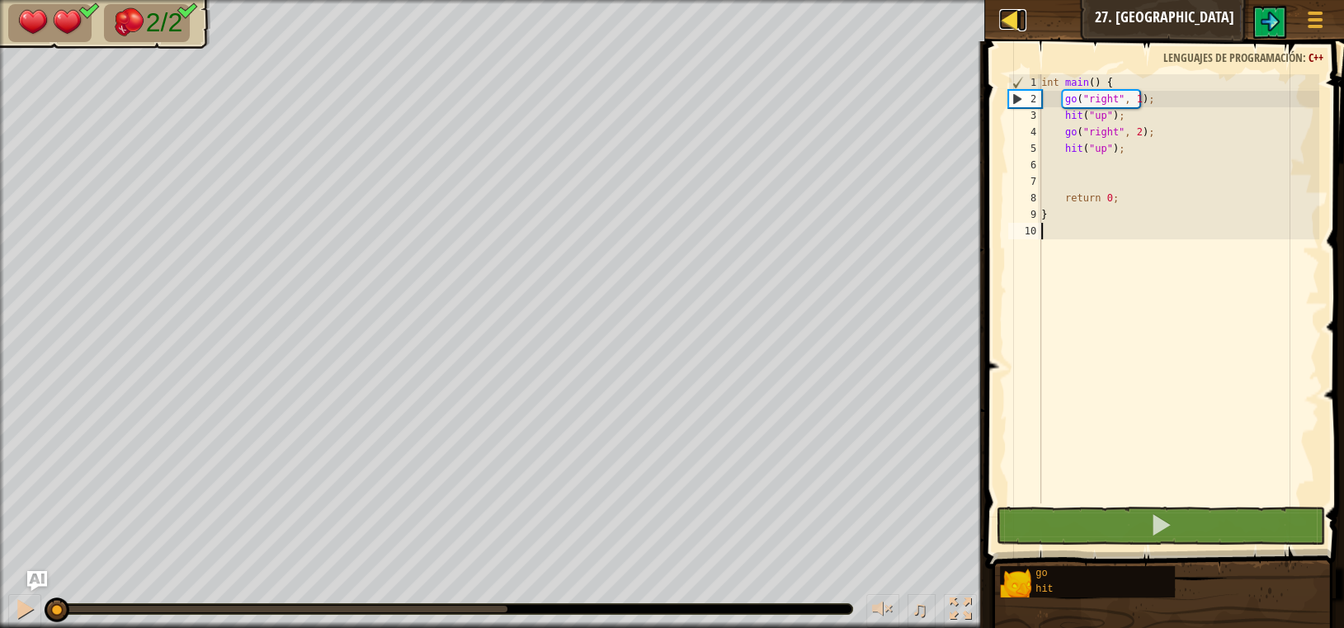
click at [1001, 25] on div at bounding box center [1009, 19] width 21 height 21
select select "es-419"
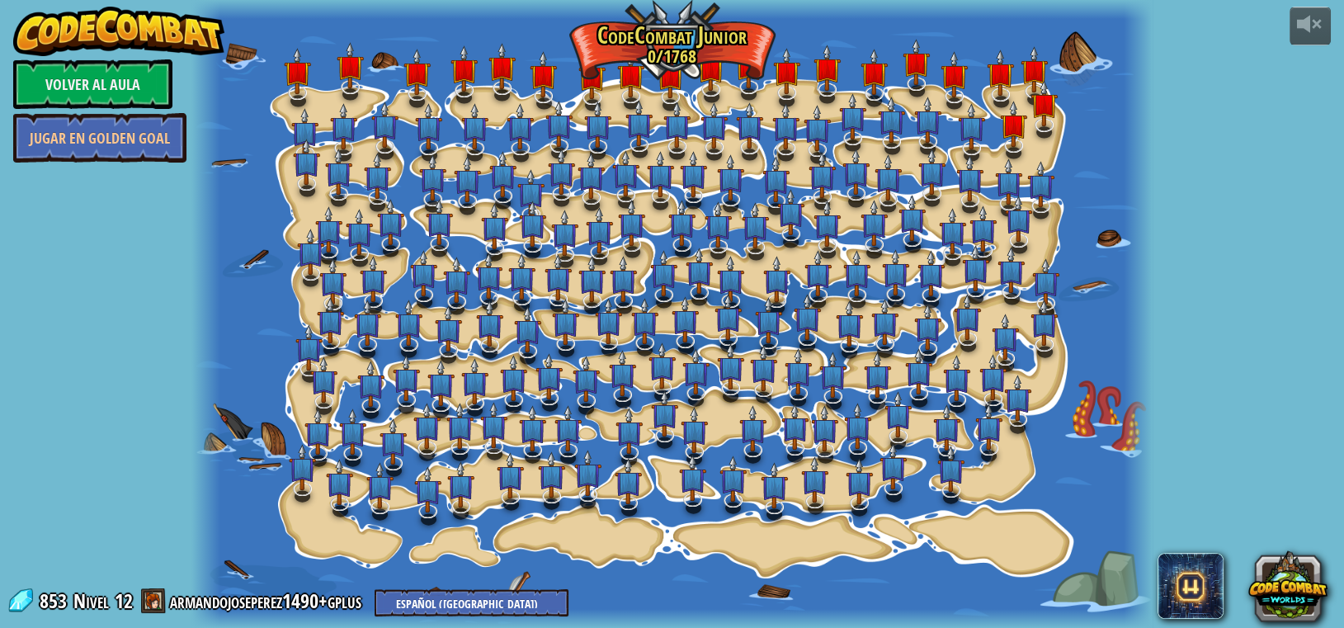
select select "es-419"
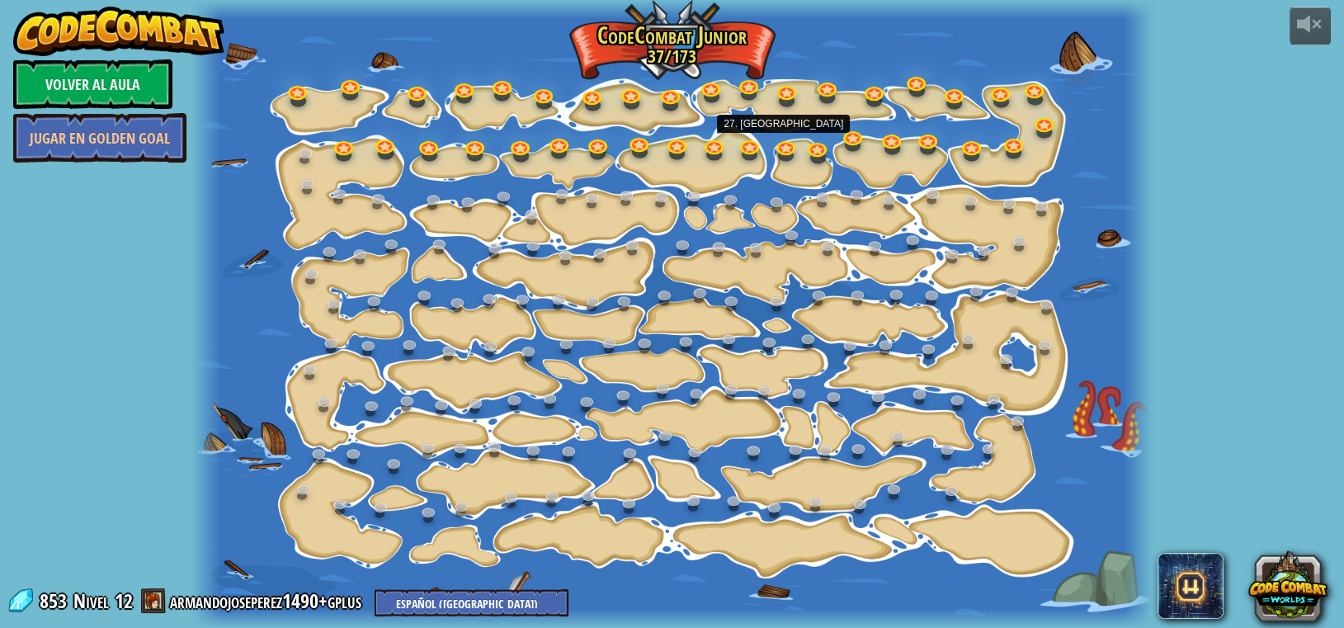
select select "es-419"
click at [716, 148] on link at bounding box center [715, 145] width 33 height 33
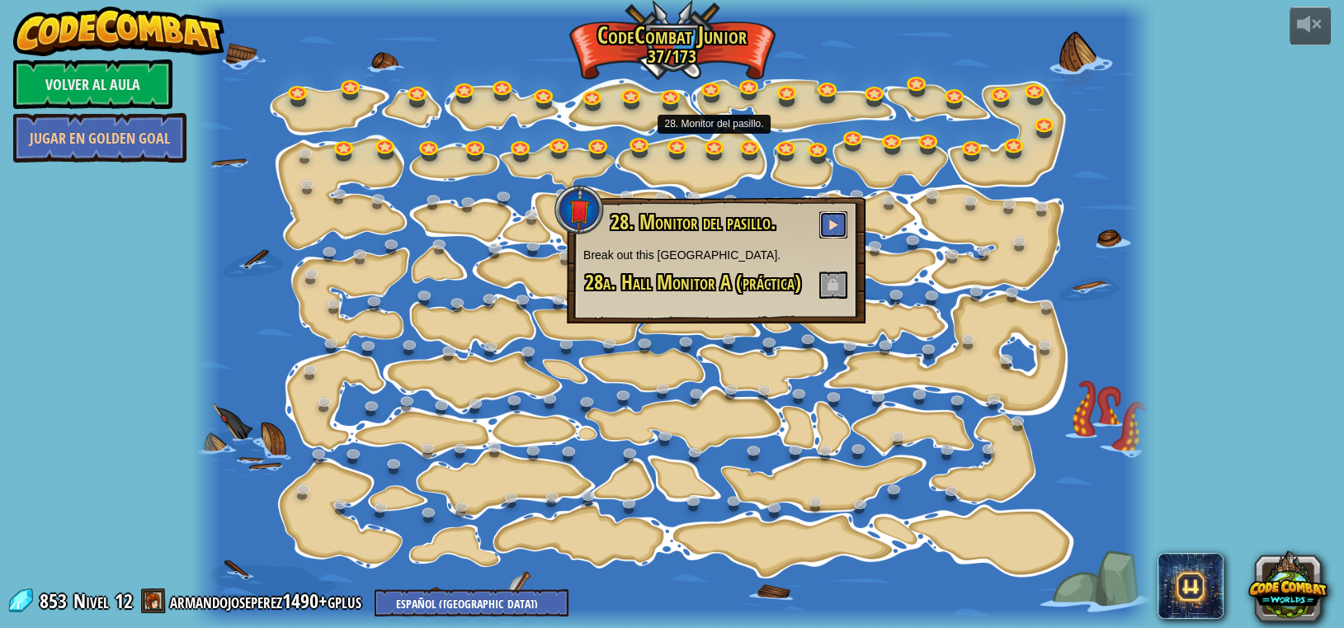
click at [835, 224] on span at bounding box center [834, 225] width 12 height 12
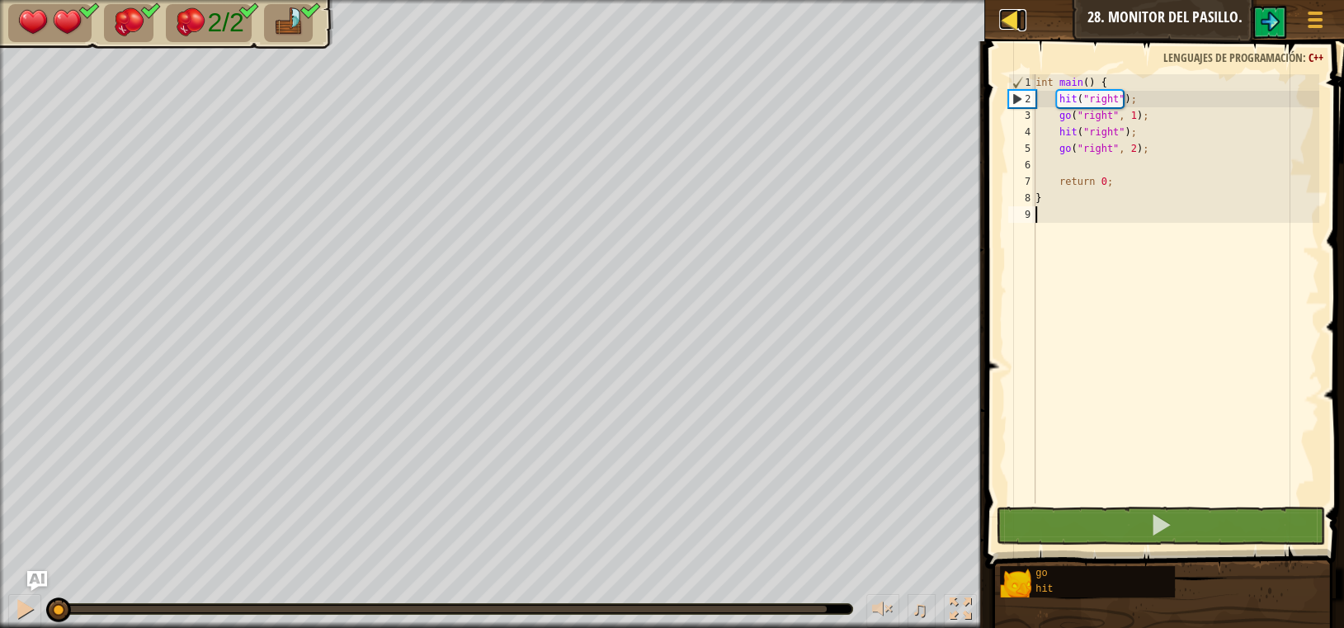
click at [1013, 26] on div at bounding box center [1009, 19] width 21 height 21
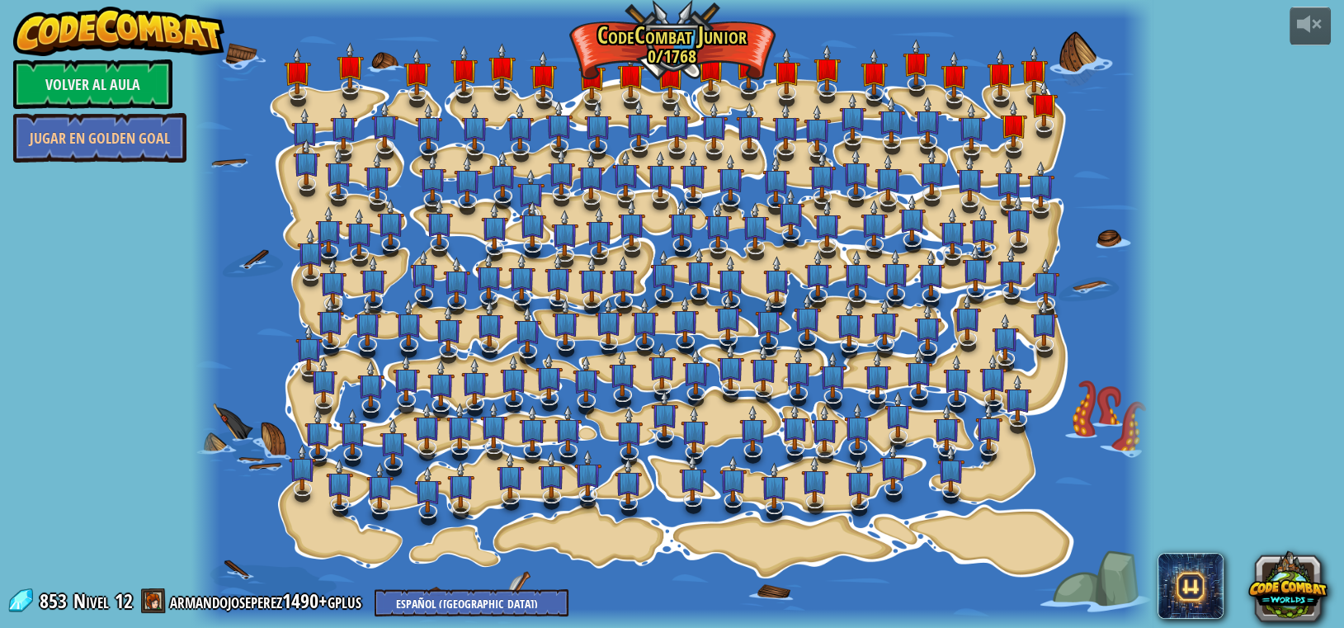
select select "es-419"
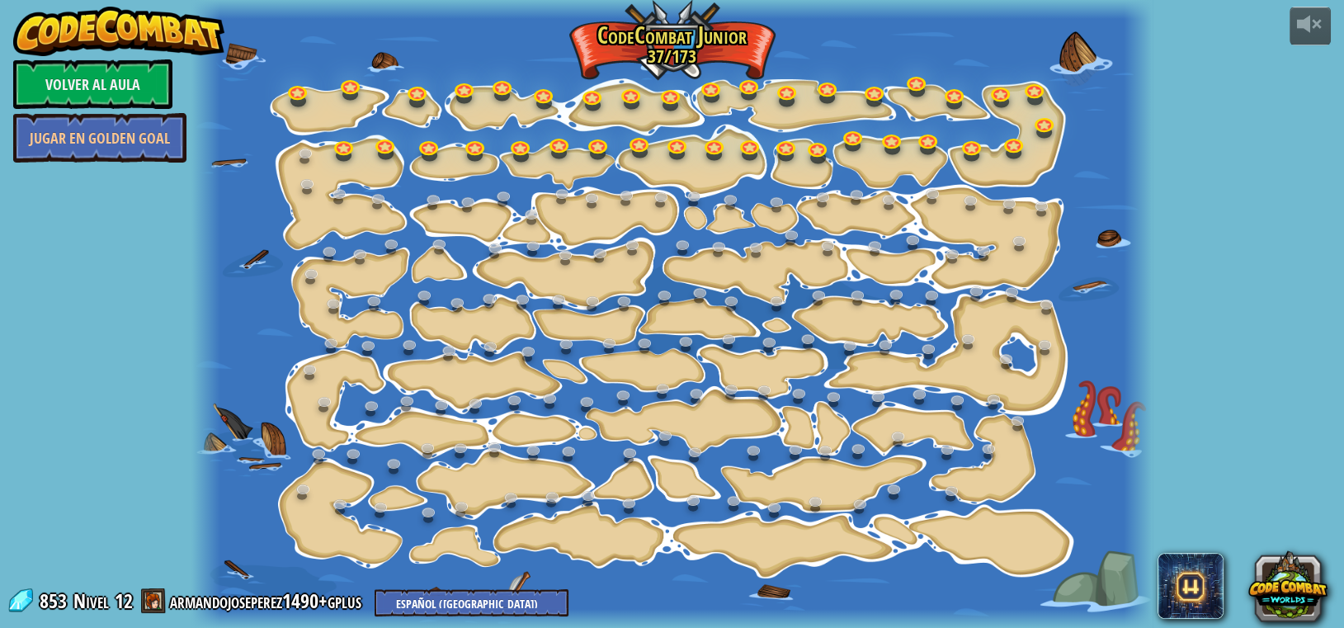
select select "es-419"
click at [681, 140] on link at bounding box center [678, 144] width 33 height 33
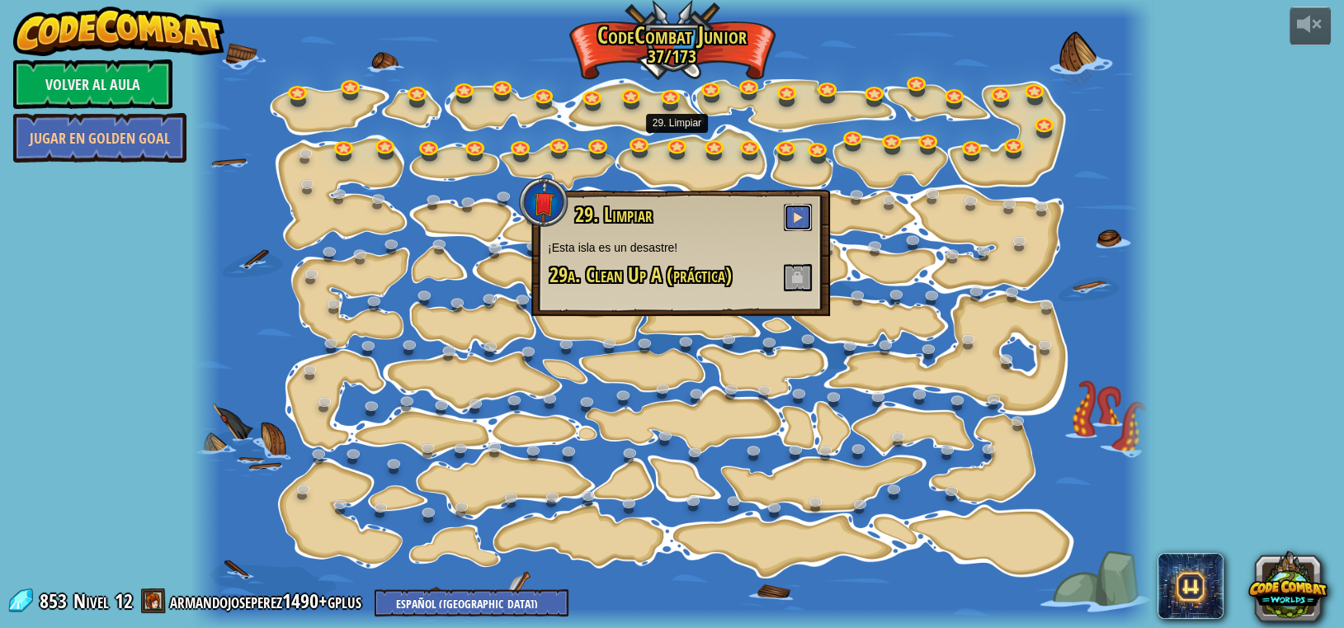
click at [802, 215] on span at bounding box center [798, 217] width 12 height 12
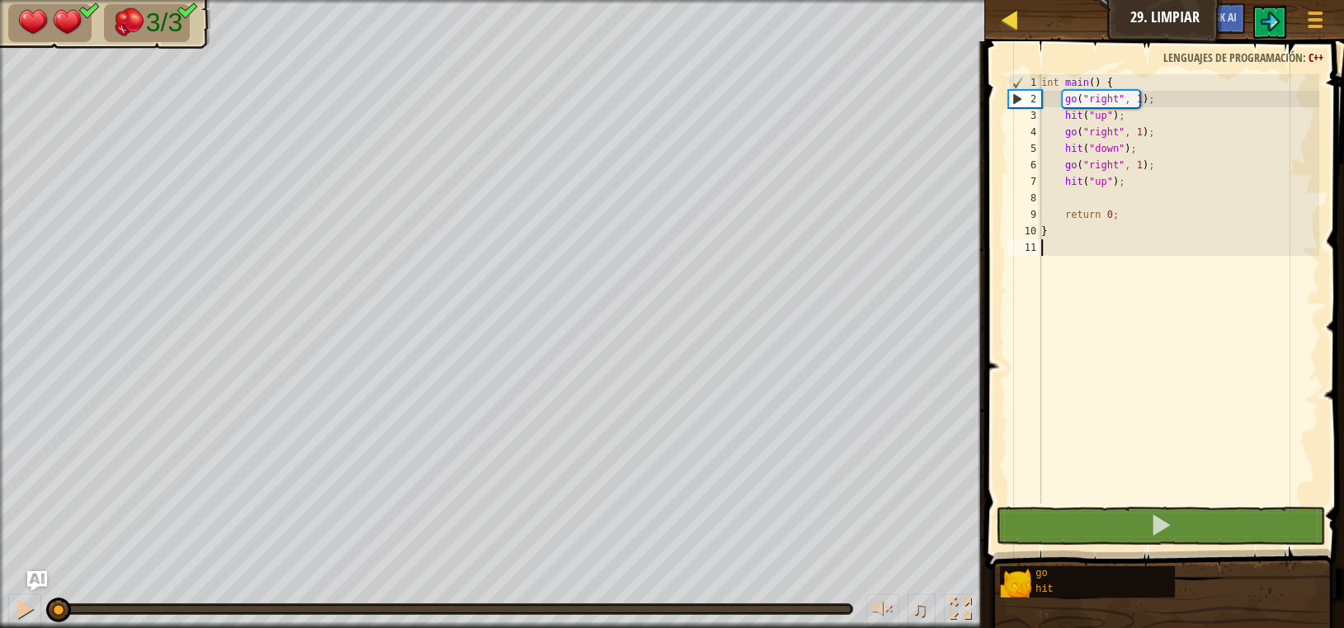
click at [1018, 3] on div "Mapa" at bounding box center [1022, 20] width 8 height 41
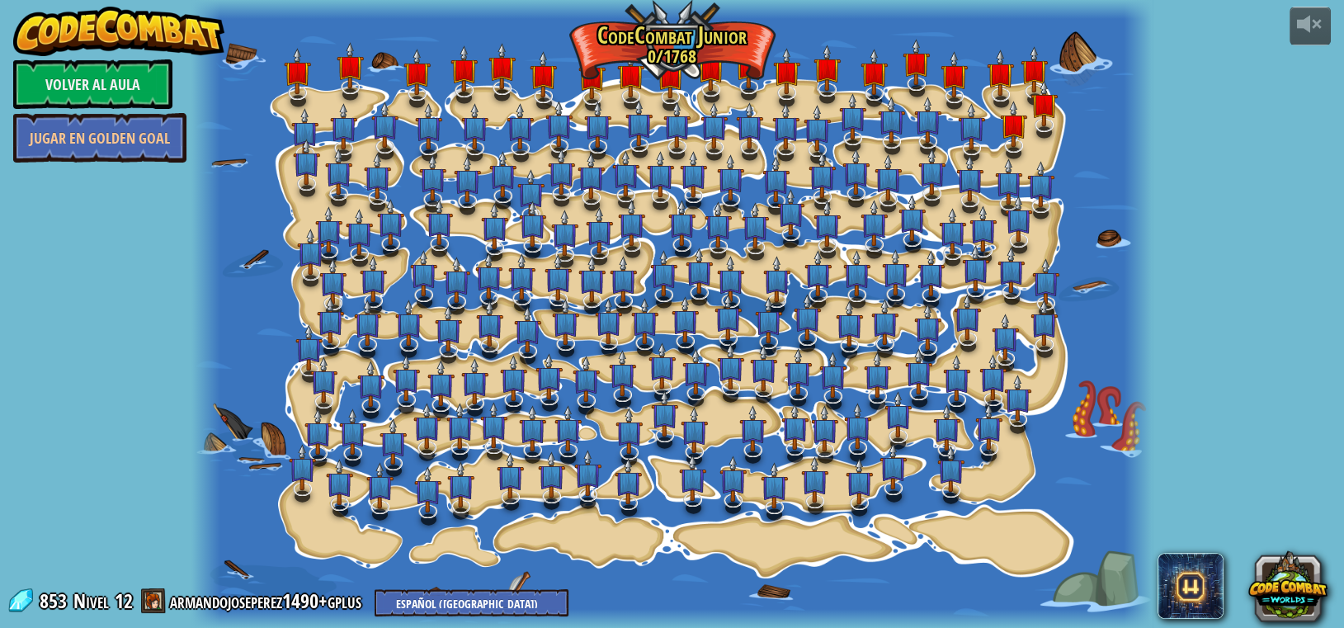
select select "es-419"
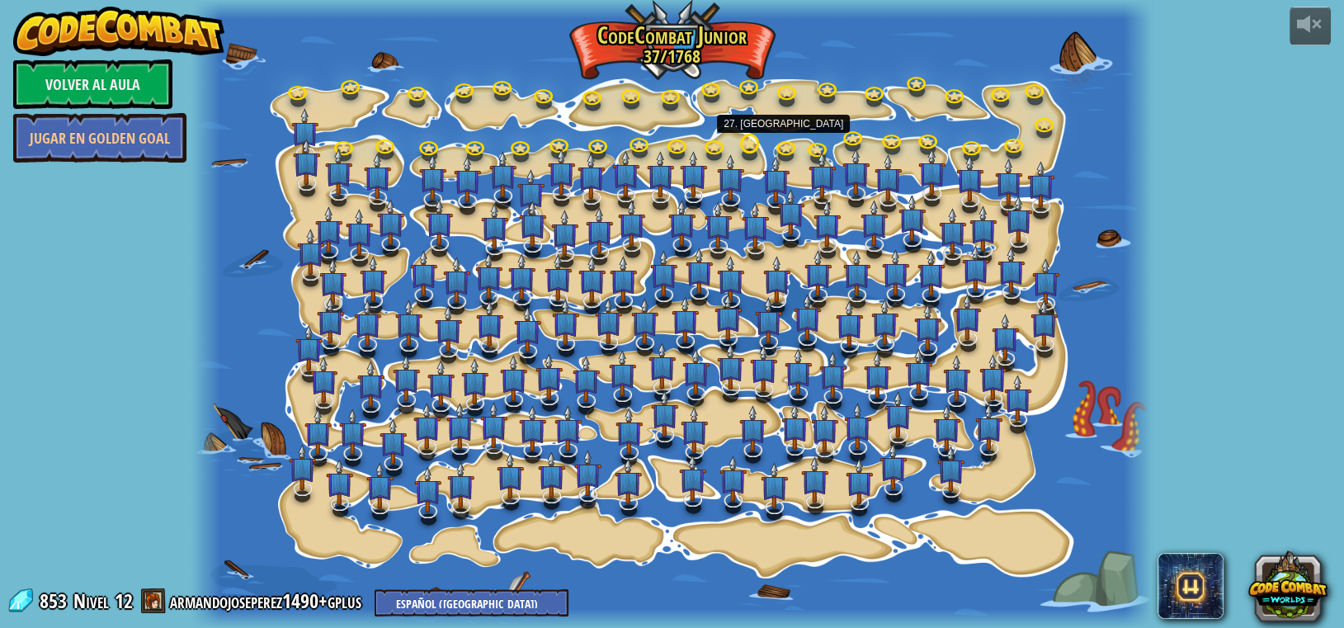
select select "es-419"
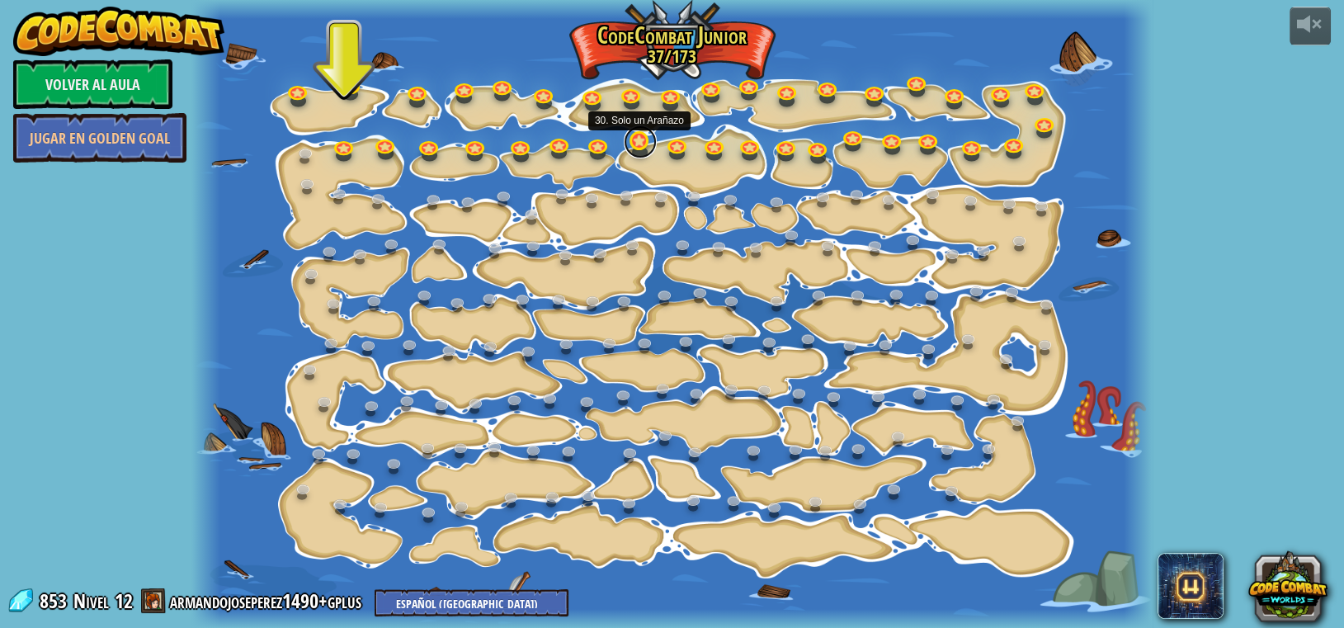
click at [646, 138] on link at bounding box center [640, 141] width 33 height 33
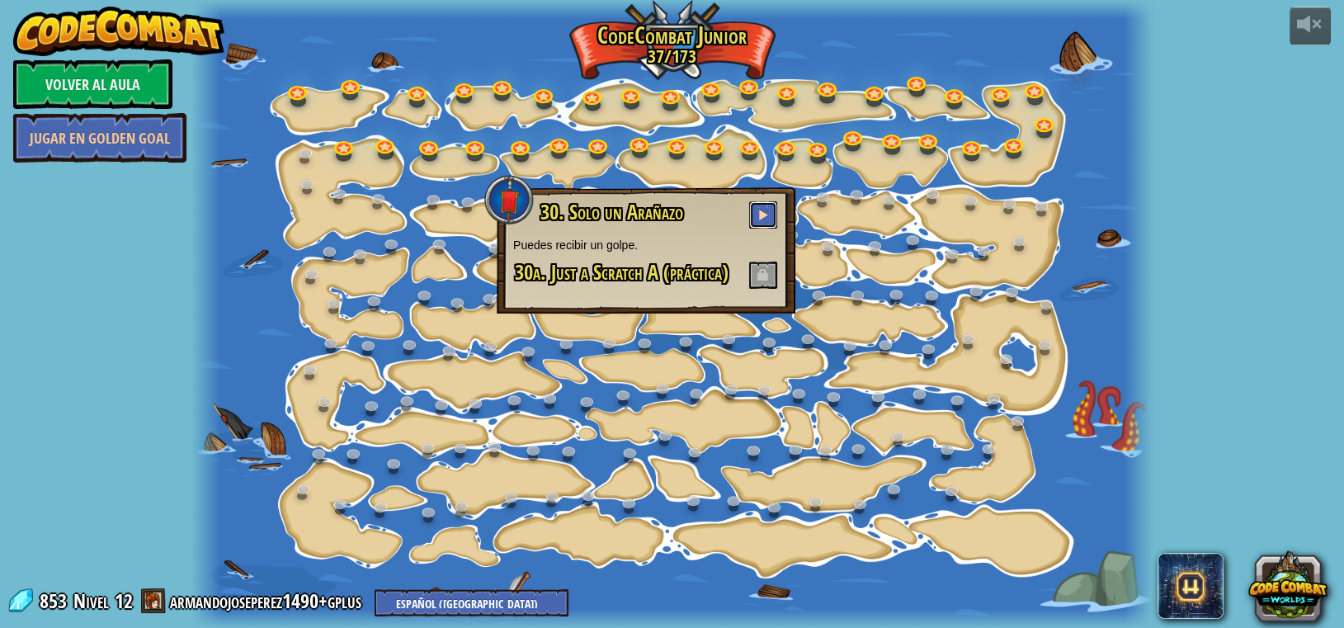
click at [759, 221] on button at bounding box center [763, 214] width 28 height 27
